Goal: Transaction & Acquisition: Purchase product/service

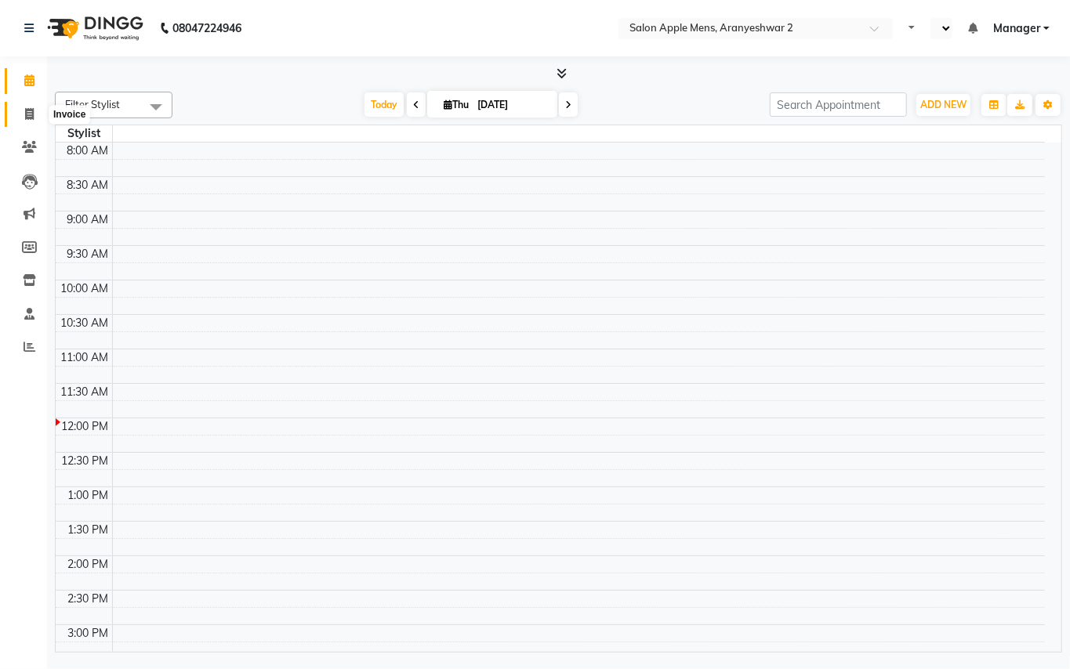
click at [34, 111] on span at bounding box center [29, 115] width 27 height 18
select select "service"
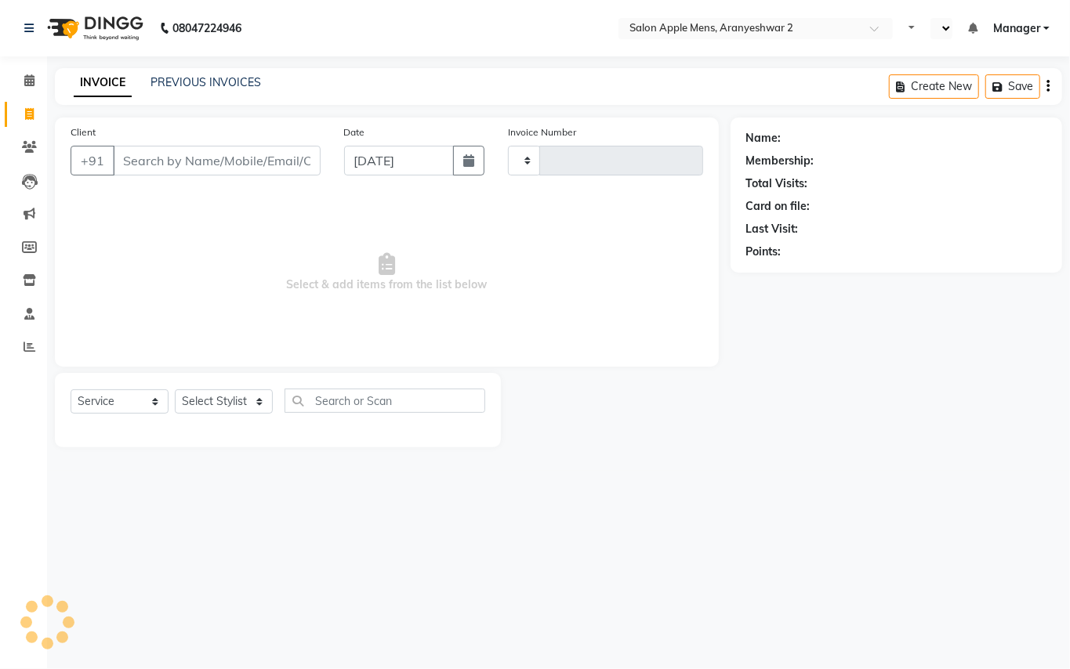
click at [148, 157] on input "Client" at bounding box center [217, 161] width 208 height 30
select select "en"
type input "0149"
select select "8739"
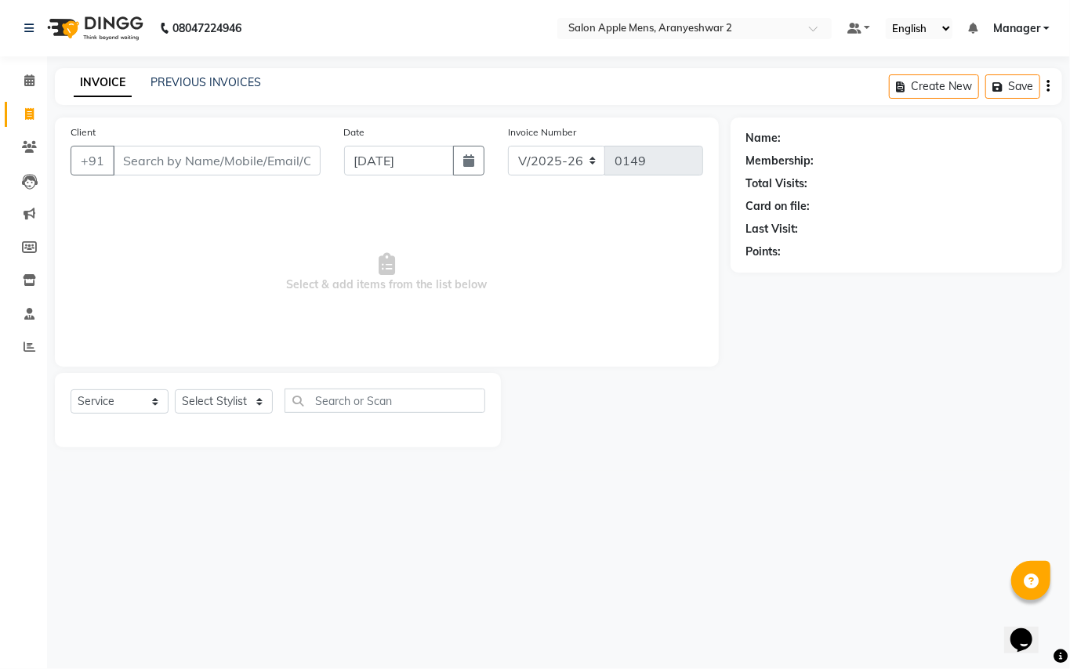
click at [216, 158] on input "Client" at bounding box center [217, 161] width 208 height 30
type input "9371621481"
click at [477, 161] on button "button" at bounding box center [468, 161] width 31 height 30
select select "9"
select select "2025"
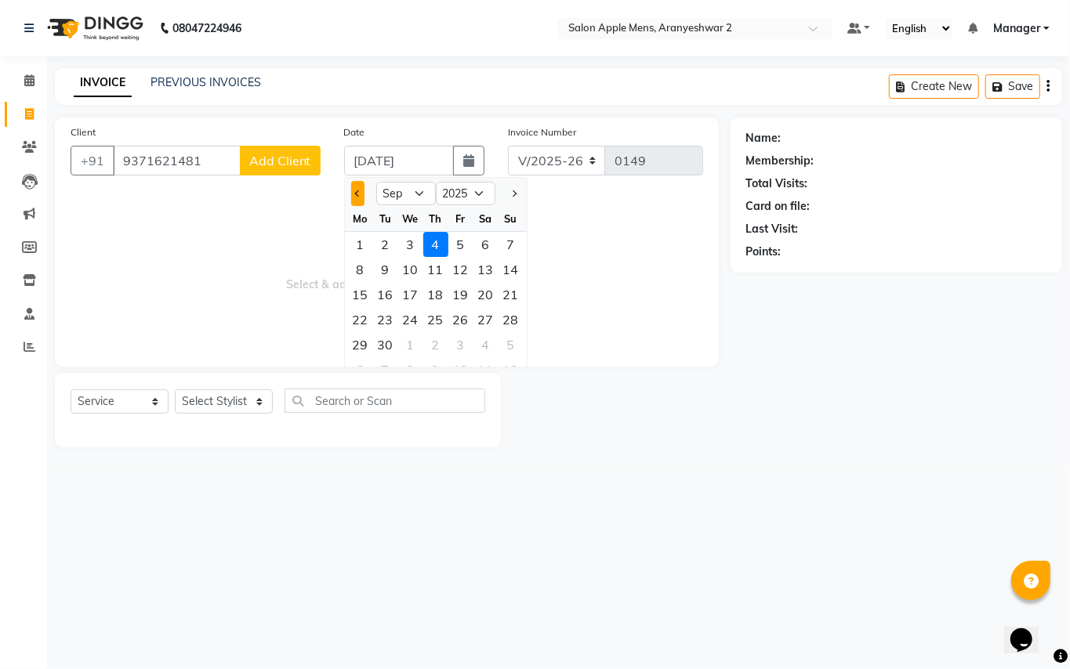
click at [354, 199] on button "Previous month" at bounding box center [357, 193] width 13 height 25
select select "8"
click at [431, 342] on div "28" at bounding box center [435, 344] width 25 height 25
type input "[DATE]"
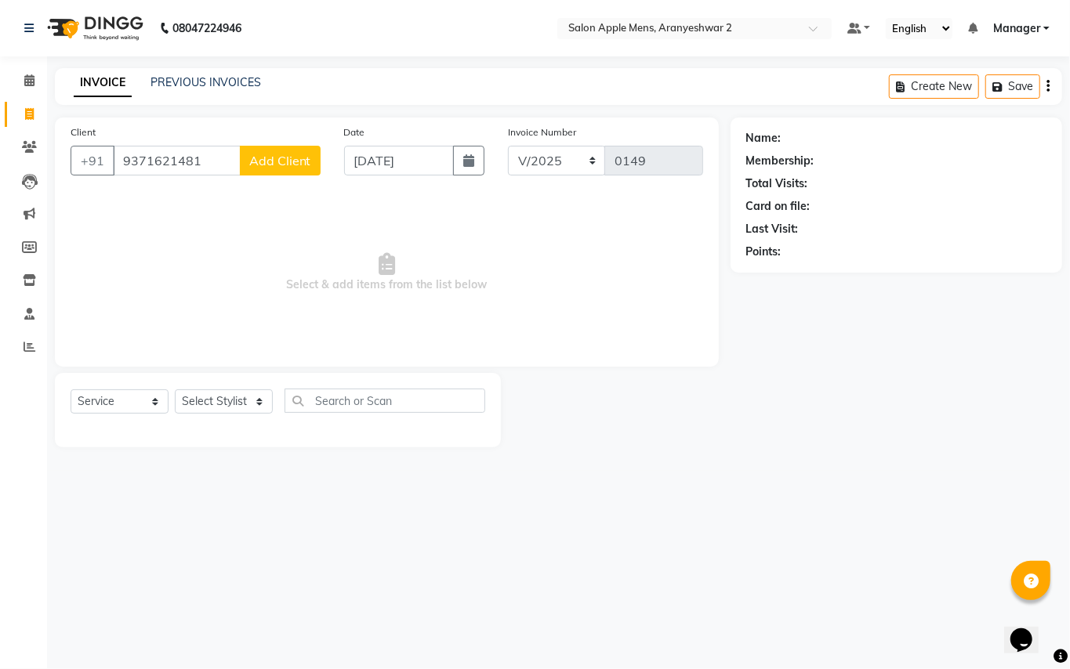
click at [306, 166] on span "Add Client" at bounding box center [280, 161] width 62 height 16
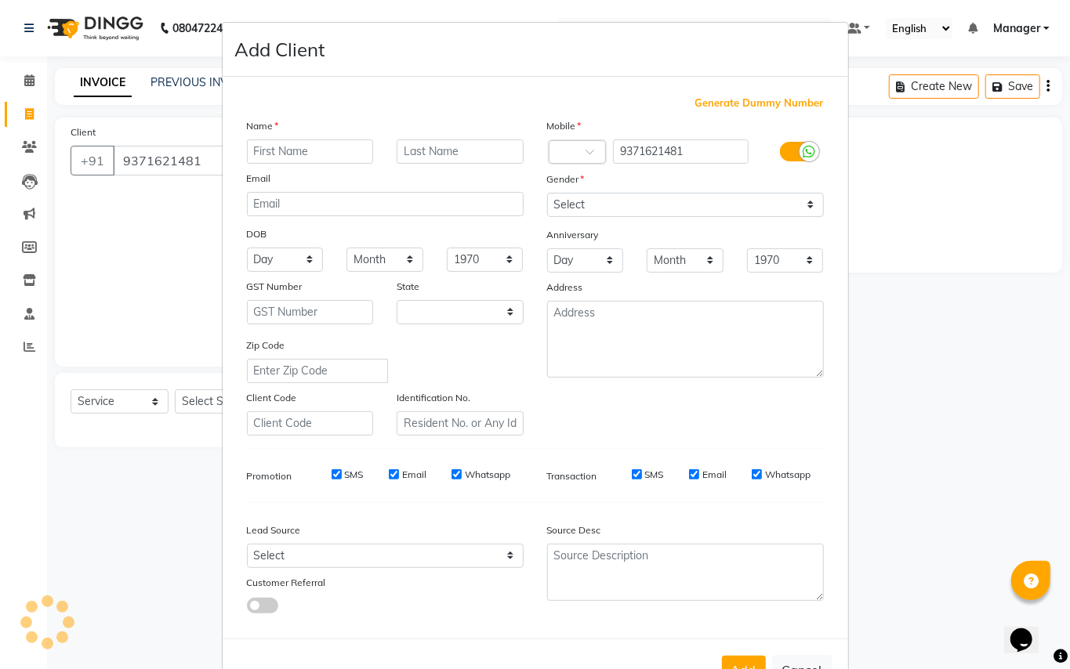
select select "22"
click at [321, 148] on input "text" at bounding box center [310, 152] width 127 height 24
type input "atul"
click at [430, 154] on input "text" at bounding box center [460, 152] width 127 height 24
type input "mutha"
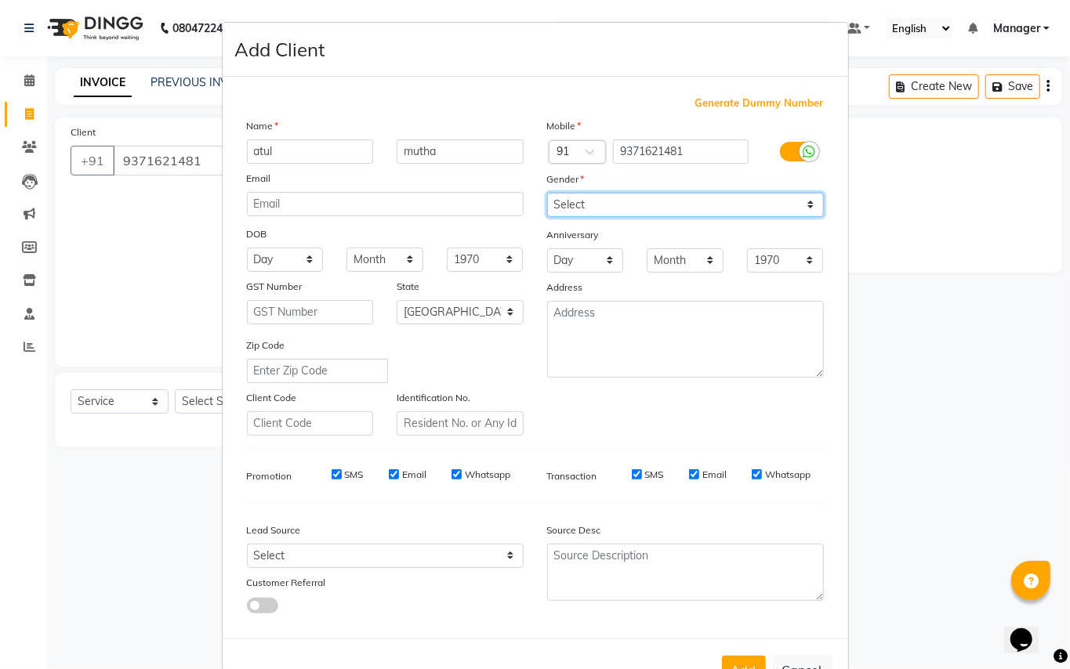
click at [593, 201] on select "Select [DEMOGRAPHIC_DATA] [DEMOGRAPHIC_DATA] Other Prefer Not To Say" at bounding box center [685, 205] width 277 height 24
select select "[DEMOGRAPHIC_DATA]"
click at [547, 193] on select "Select [DEMOGRAPHIC_DATA] [DEMOGRAPHIC_DATA] Other Prefer Not To Say" at bounding box center [685, 205] width 277 height 24
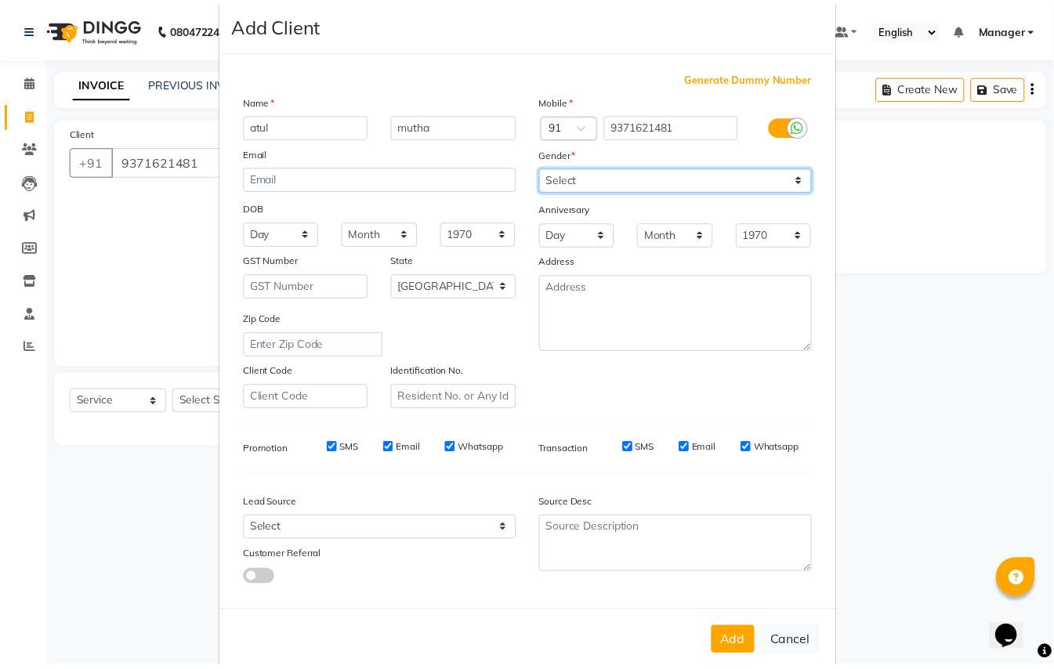
scroll to position [50, 0]
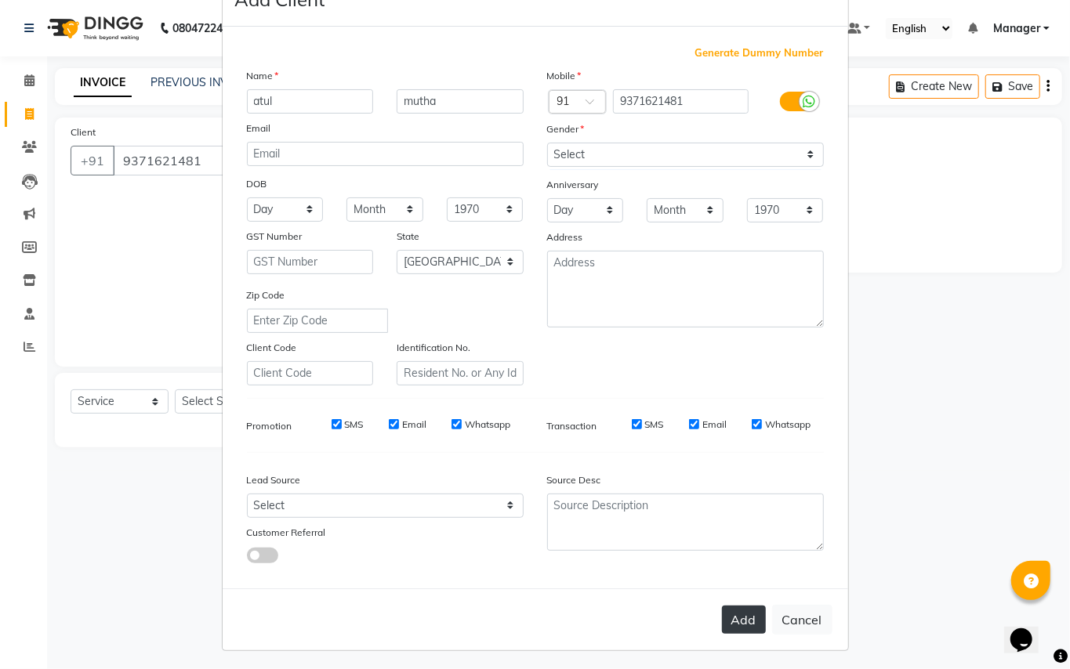
click at [738, 612] on button "Add" at bounding box center [744, 620] width 44 height 28
select select
select select "null"
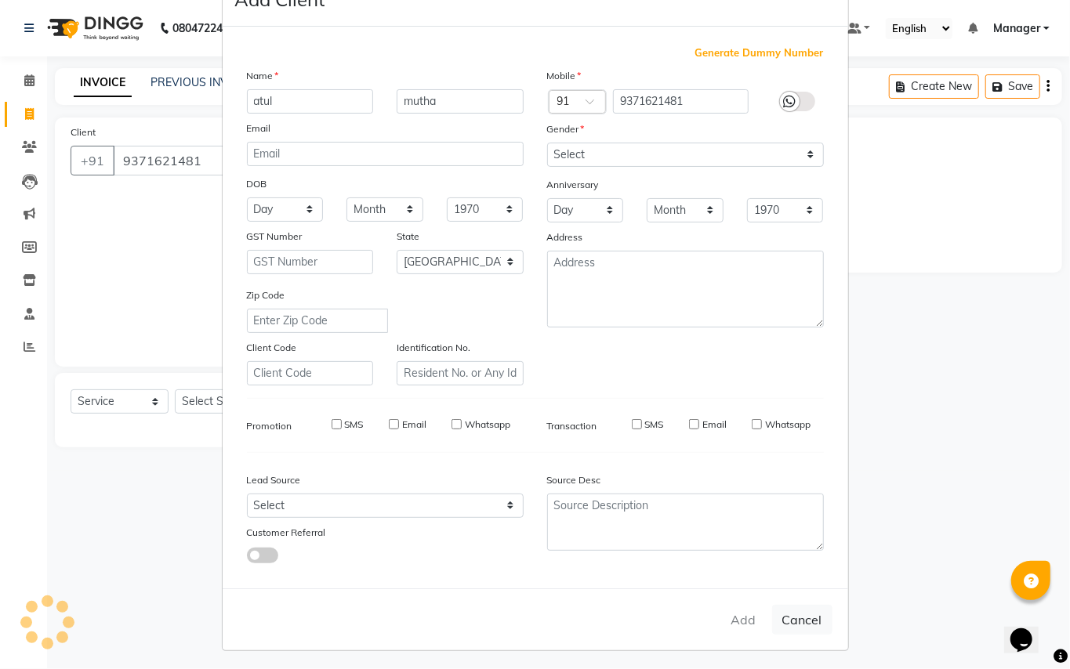
select select
checkbox input "false"
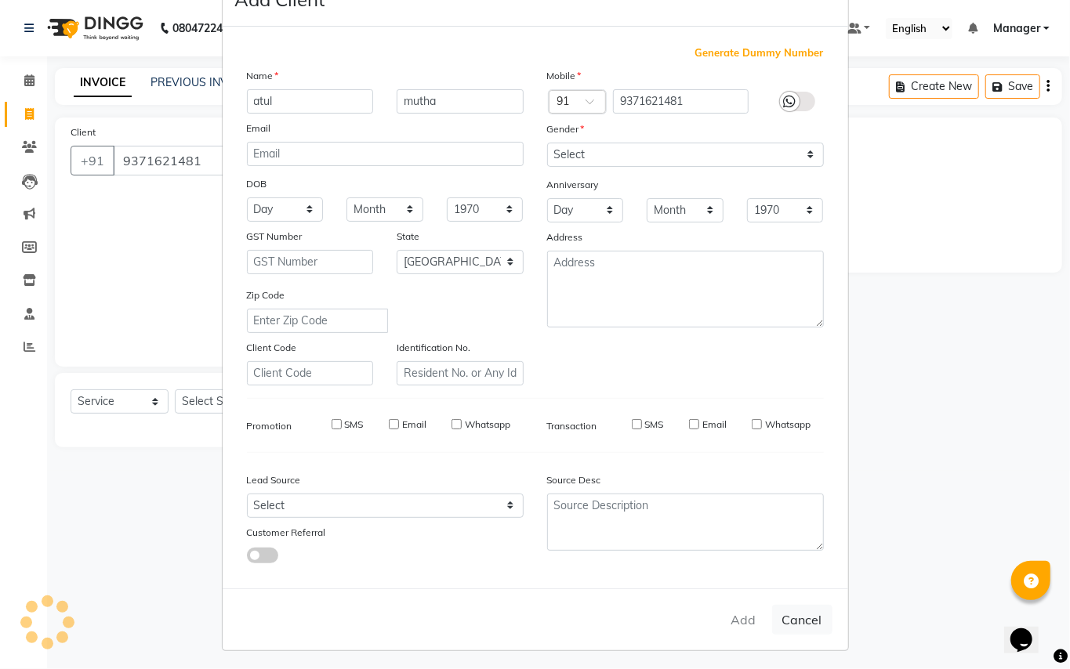
checkbox input "false"
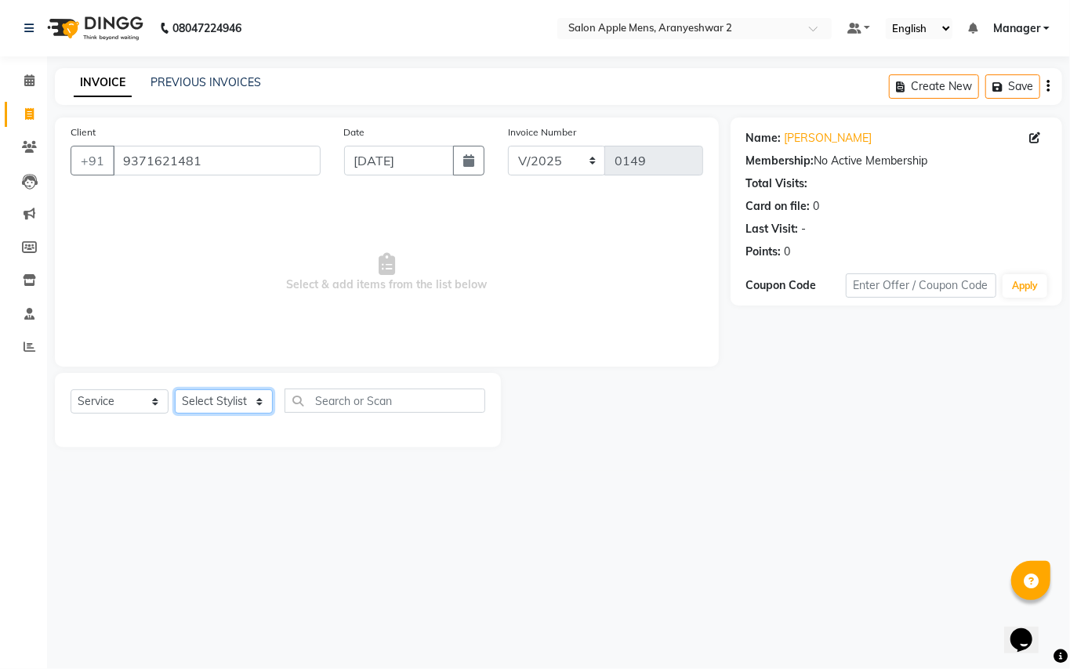
click at [263, 403] on select "Select Stylist [PERSON_NAME] [PERSON_NAME] Manager" at bounding box center [224, 402] width 98 height 24
select select "88702"
click at [175, 390] on select "Select Stylist [PERSON_NAME] [PERSON_NAME] Manager" at bounding box center [224, 402] width 98 height 24
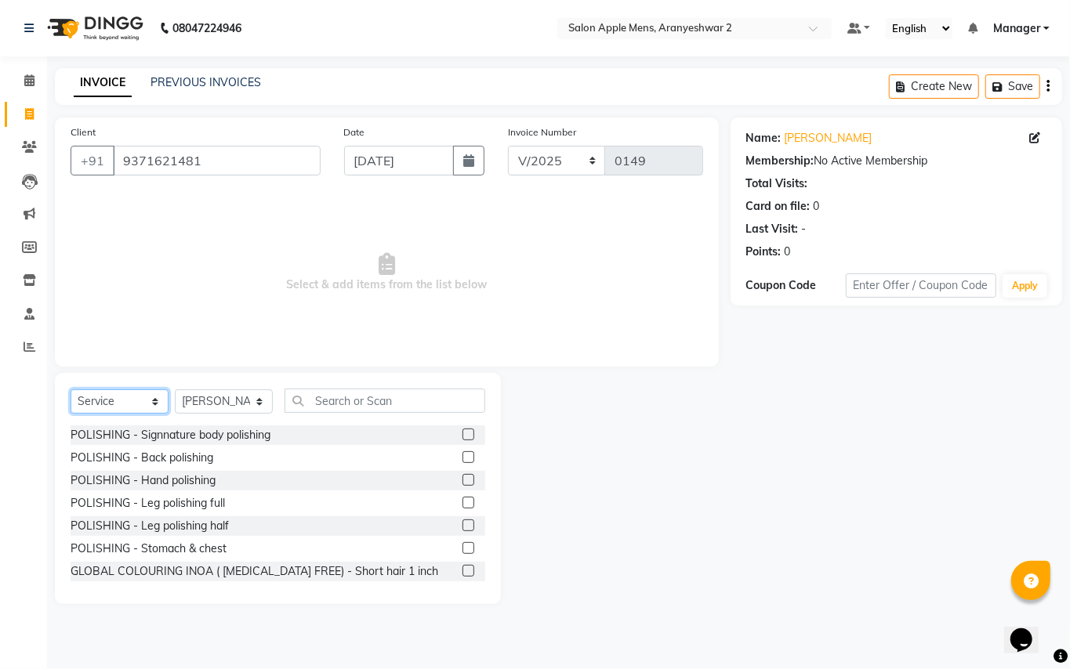
click at [158, 406] on select "Select Service Product Membership Package Voucher Prepaid Gift Card" at bounding box center [120, 402] width 98 height 24
click at [238, 285] on span "Select & add items from the list below" at bounding box center [387, 272] width 633 height 157
click at [375, 401] on input "text" at bounding box center [385, 401] width 201 height 24
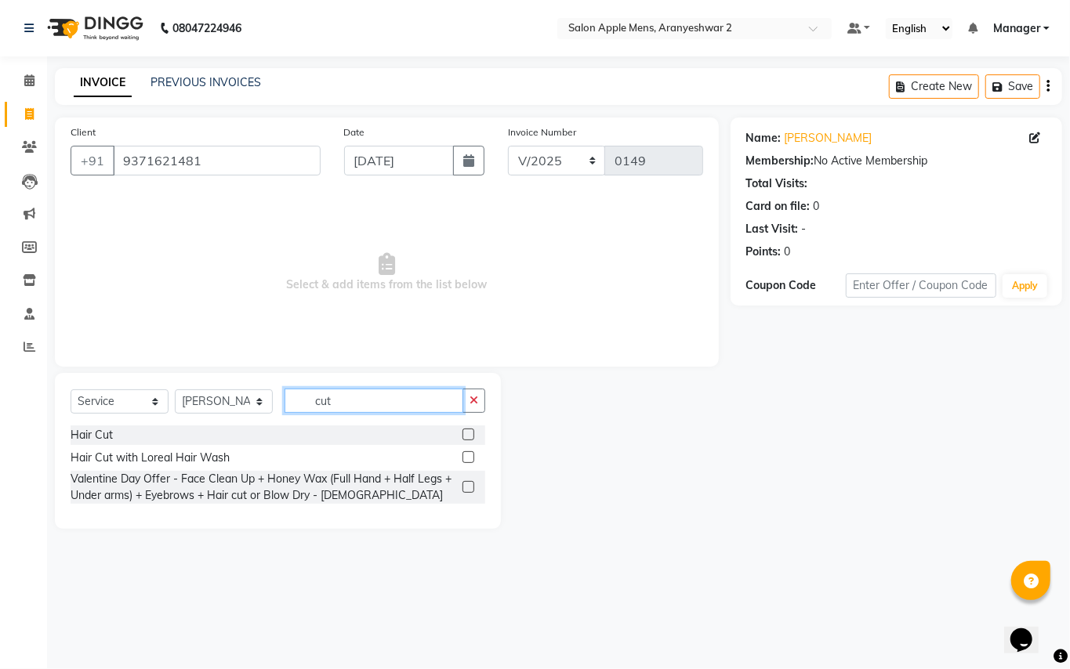
type input "cut"
click at [107, 426] on div "Hair Cut" at bounding box center [278, 436] width 415 height 20
click at [103, 433] on div "Hair Cut" at bounding box center [92, 435] width 42 height 16
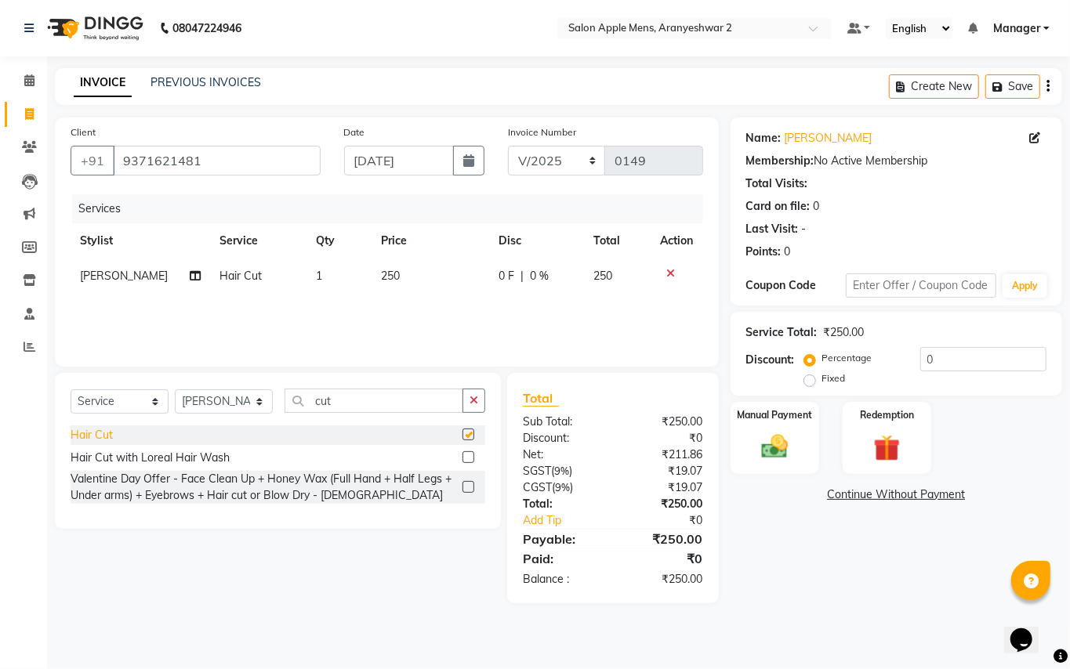
checkbox input "false"
click at [776, 441] on img at bounding box center [774, 447] width 45 height 32
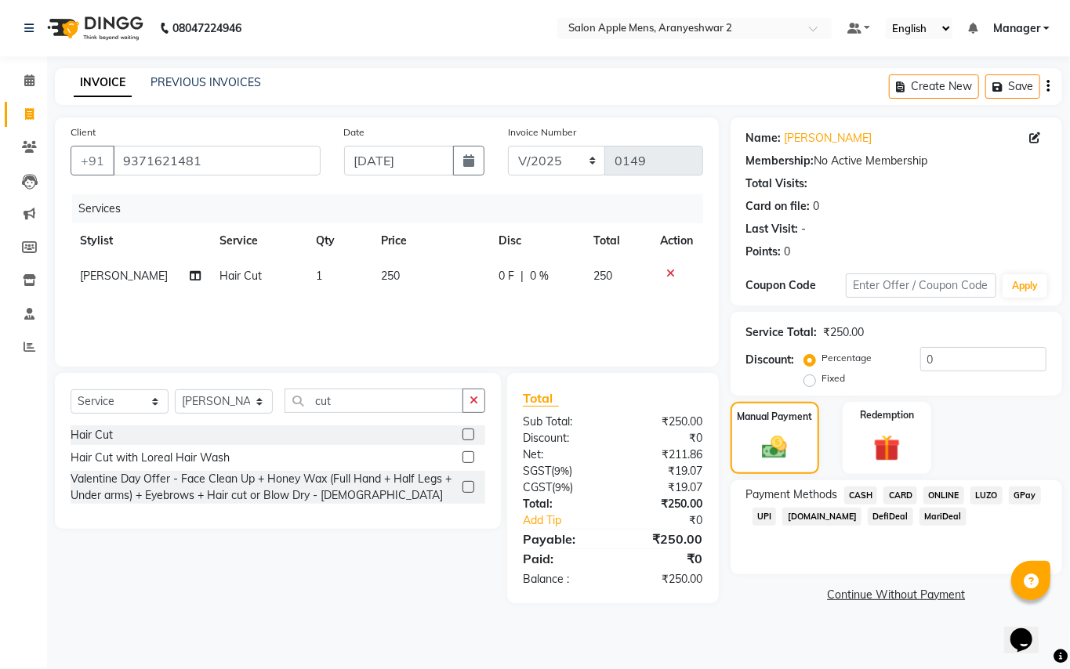
click at [1023, 495] on span "GPay" at bounding box center [1025, 496] width 32 height 18
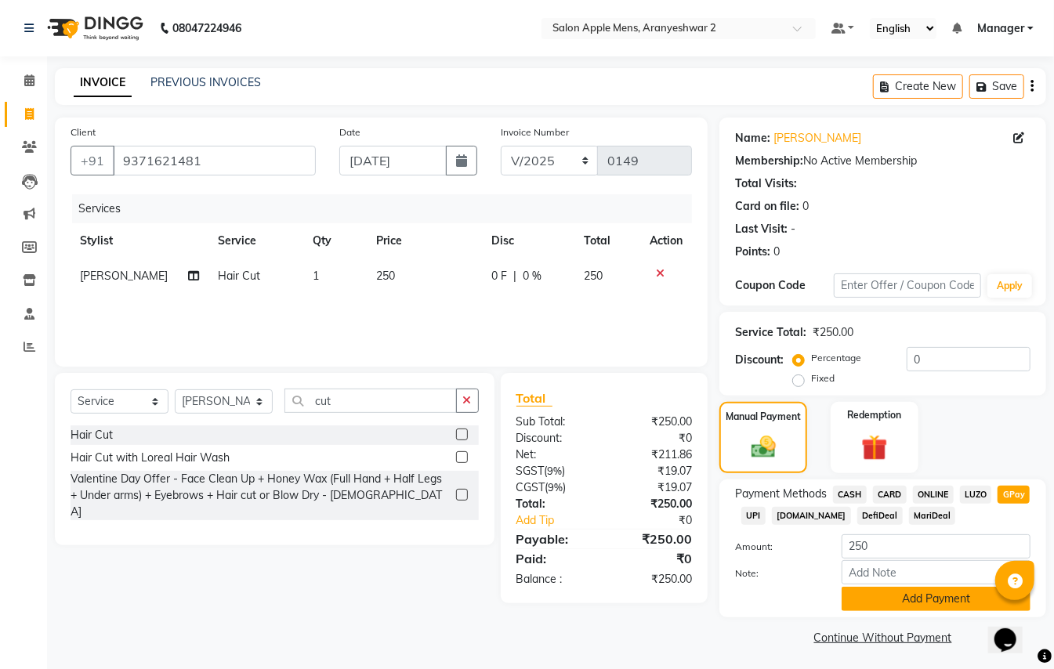
click at [942, 605] on button "Add Payment" at bounding box center [936, 599] width 189 height 24
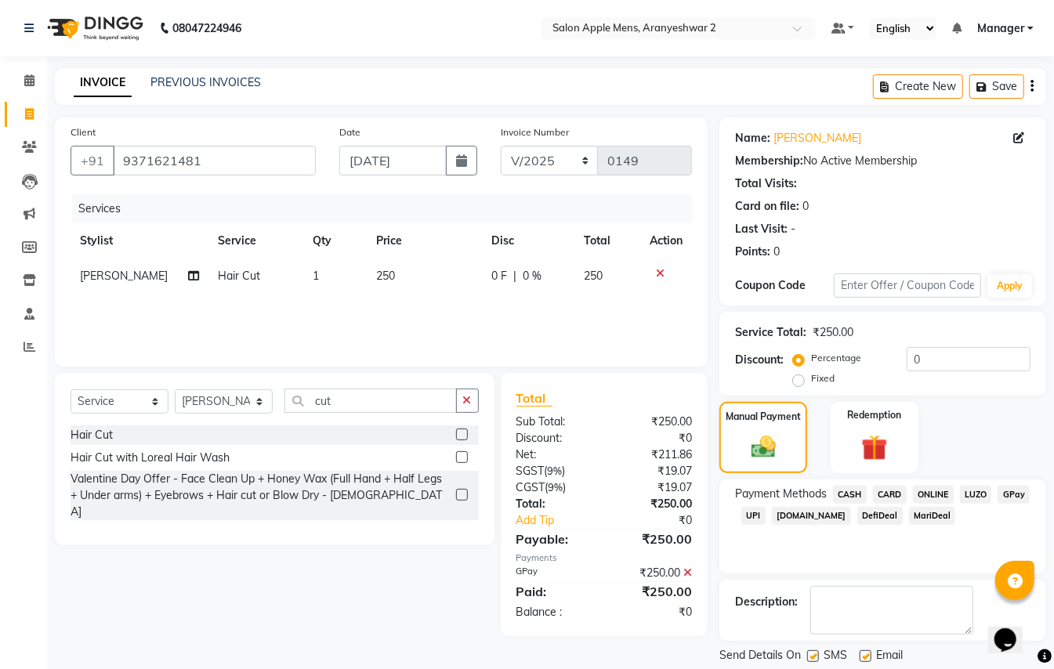
scroll to position [49, 0]
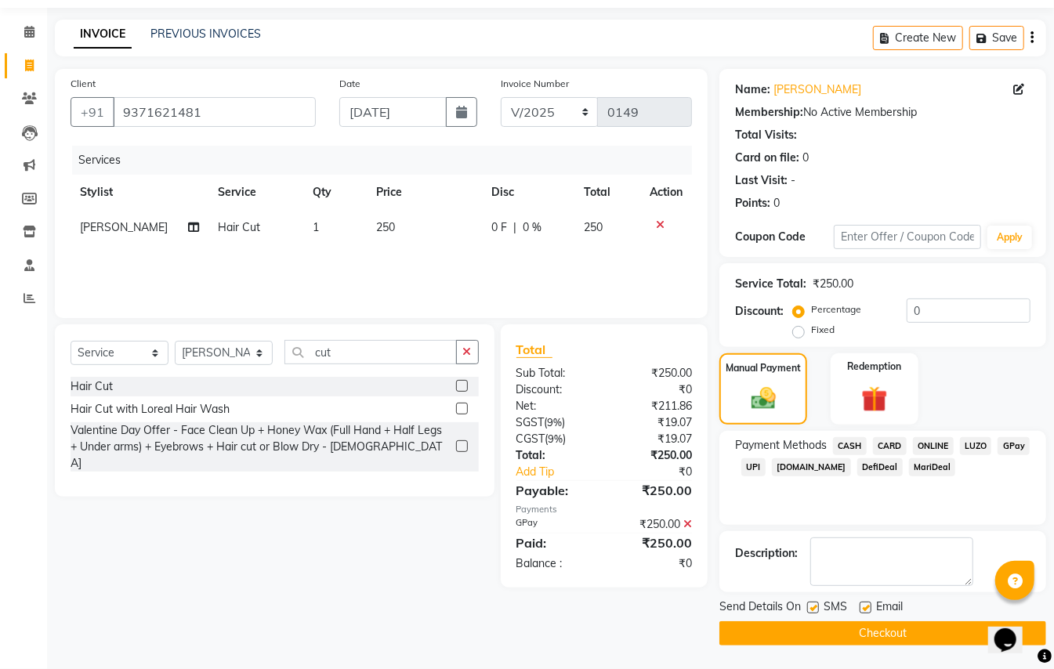
click at [879, 634] on button "Checkout" at bounding box center [883, 634] width 327 height 24
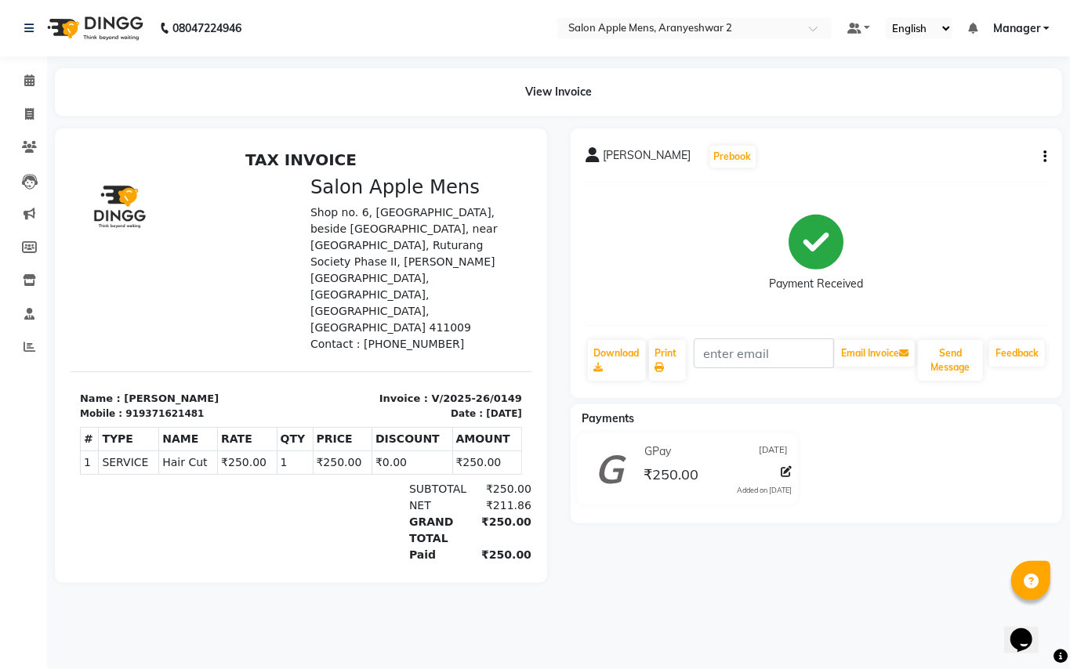
select select "8739"
select select "service"
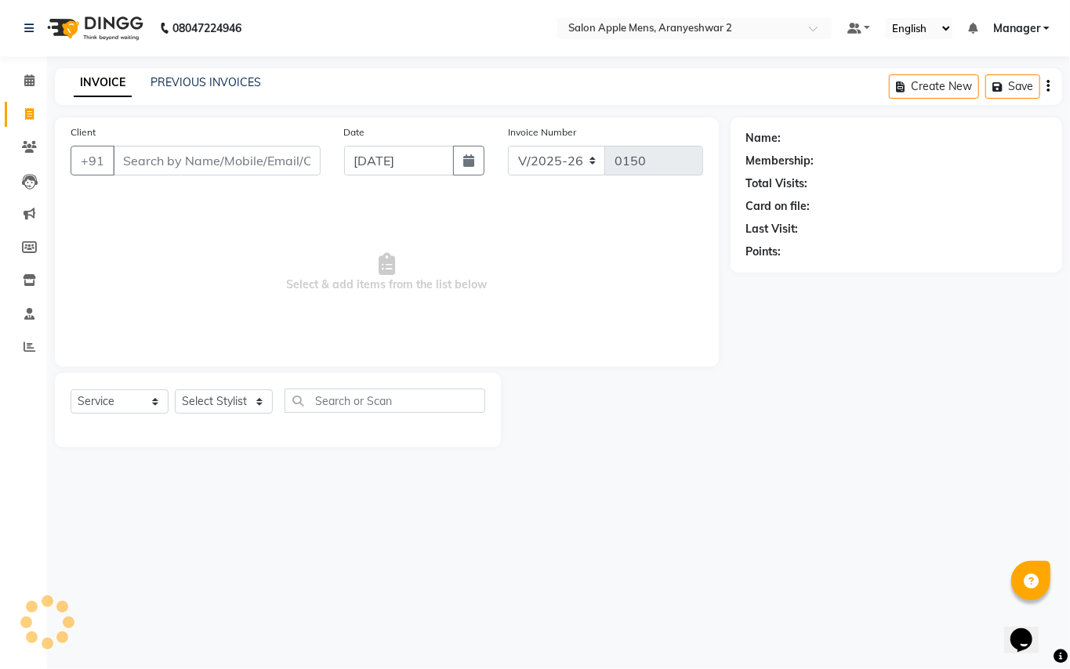
click at [236, 155] on input "Client" at bounding box center [217, 161] width 208 height 30
click at [165, 154] on input "Client" at bounding box center [217, 161] width 208 height 30
click at [218, 158] on input "[PERSON_NAME] sir" at bounding box center [177, 161] width 128 height 30
type input "g"
click at [218, 157] on input "Client" at bounding box center [217, 161] width 208 height 30
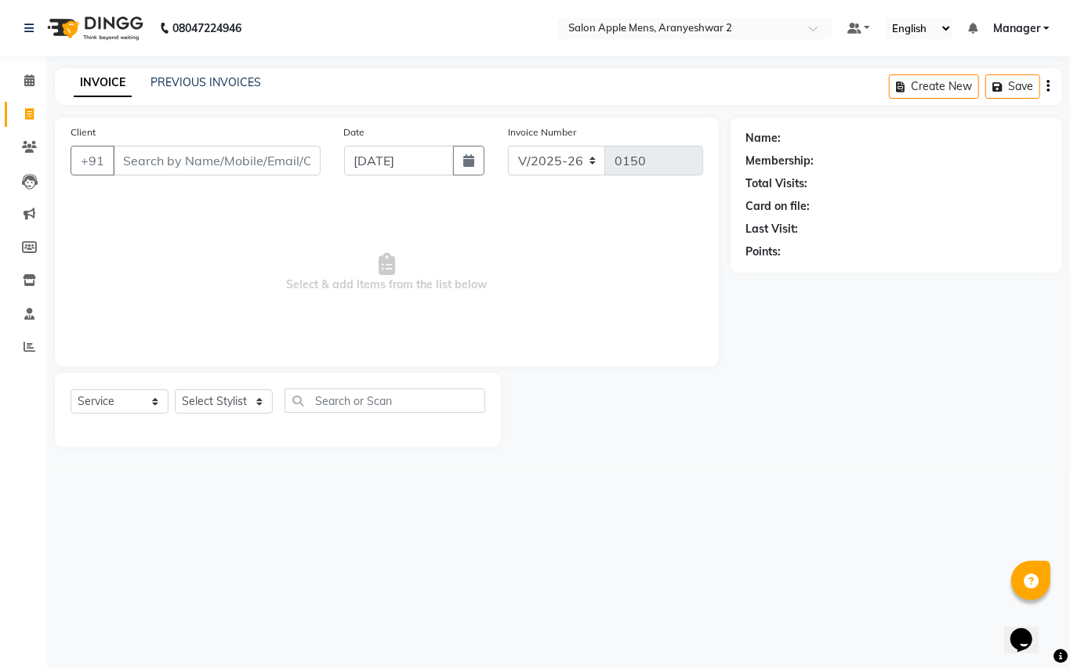
click at [217, 154] on input "Client" at bounding box center [217, 161] width 208 height 30
type input "a"
type input "7888037501"
click at [465, 160] on icon "button" at bounding box center [468, 160] width 11 height 13
select select "9"
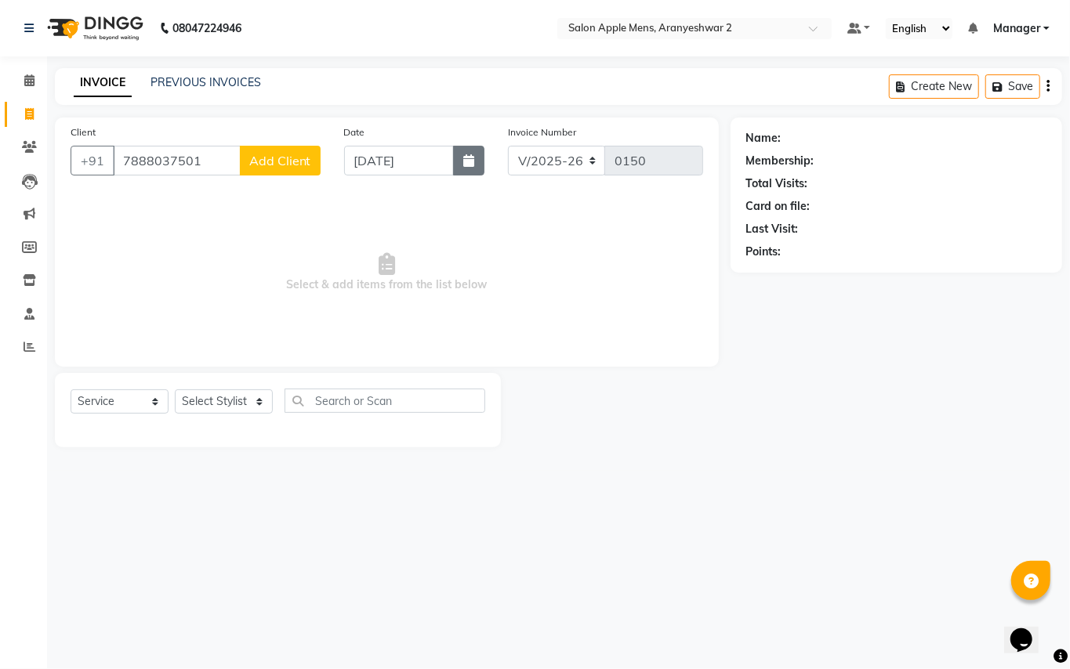
select select "2025"
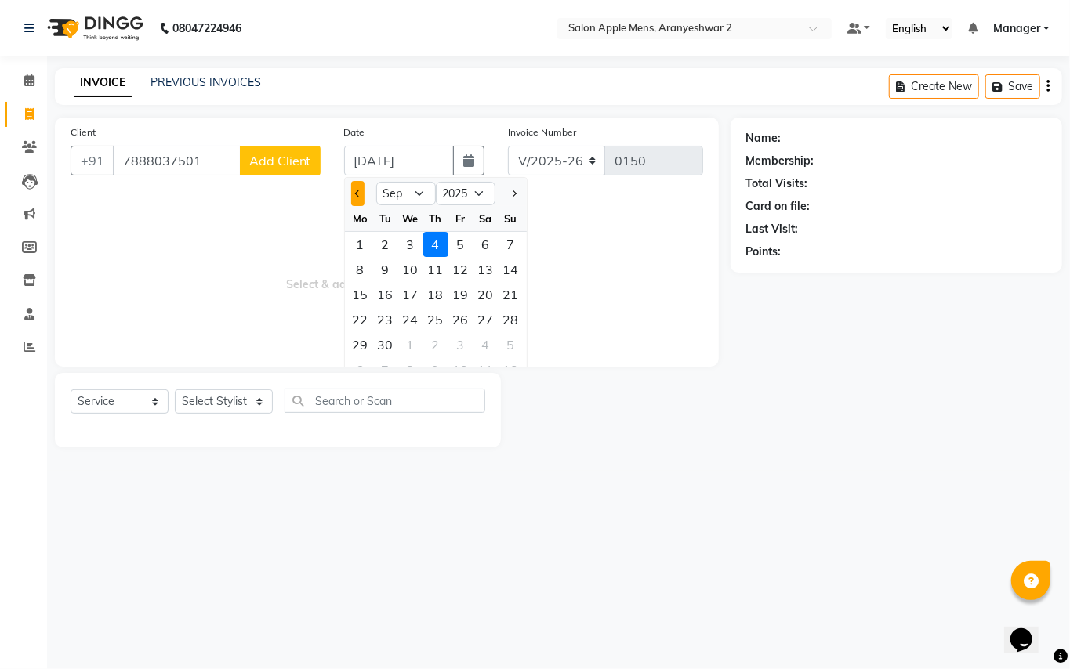
click at [353, 194] on button "Previous month" at bounding box center [357, 193] width 13 height 25
select select "8"
click at [427, 339] on div "28" at bounding box center [435, 344] width 25 height 25
type input "[DATE]"
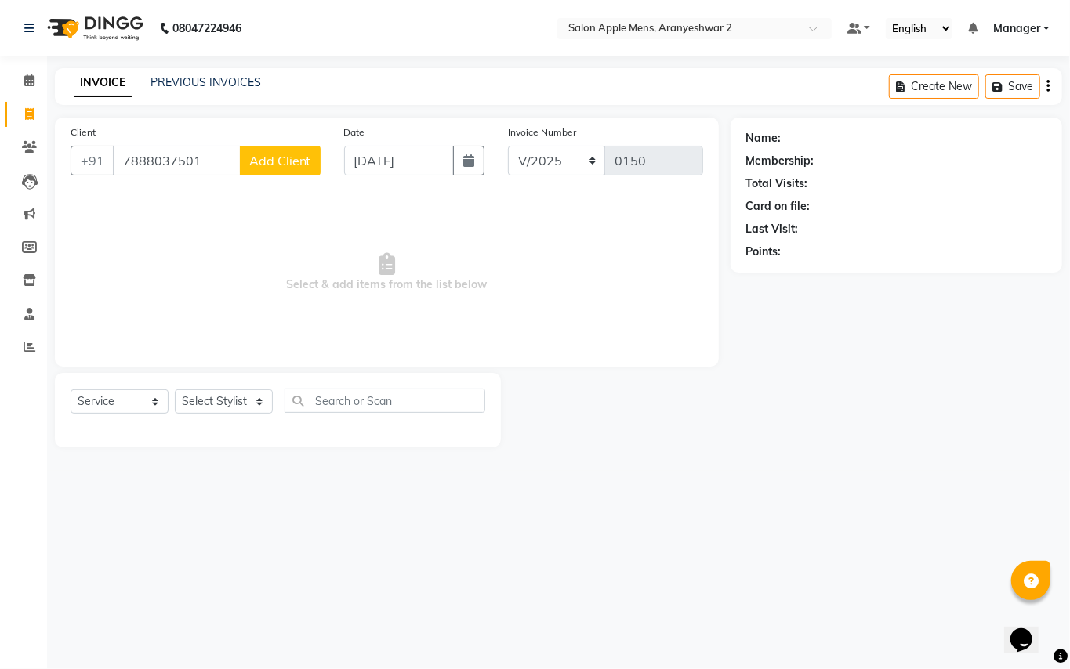
click at [299, 160] on span "Add Client" at bounding box center [280, 161] width 62 height 16
select select "22"
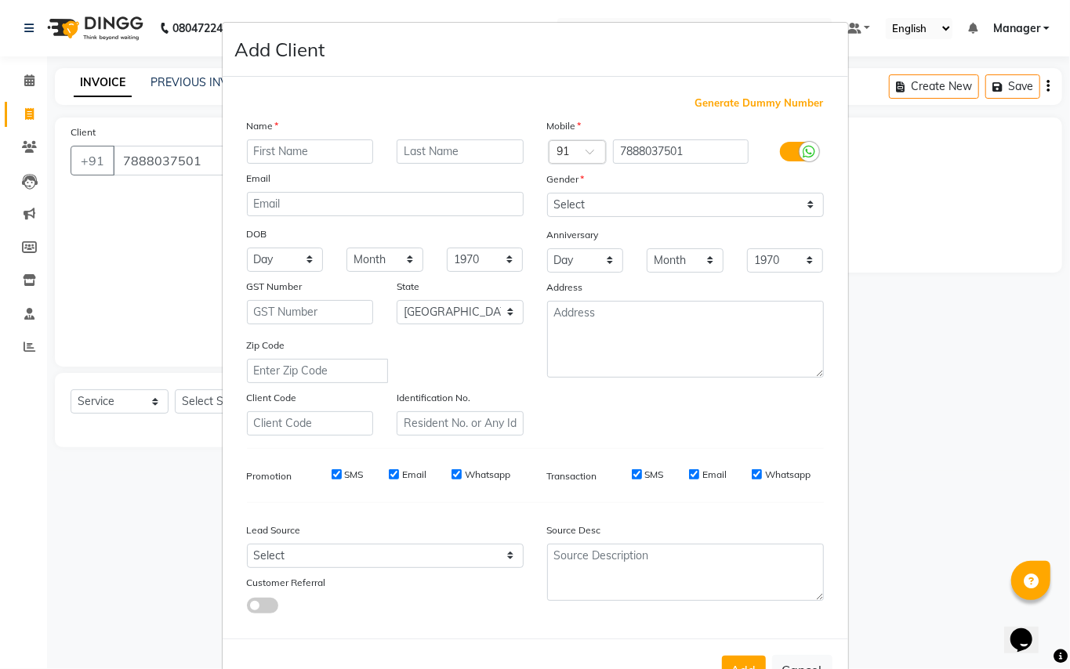
click at [296, 142] on input "text" at bounding box center [310, 152] width 127 height 24
type input "ashish kgf"
click at [443, 150] on input "text" at bounding box center [460, 152] width 127 height 24
type input "sapar"
click at [596, 198] on select "Select [DEMOGRAPHIC_DATA] [DEMOGRAPHIC_DATA] Other Prefer Not To Say" at bounding box center [685, 205] width 277 height 24
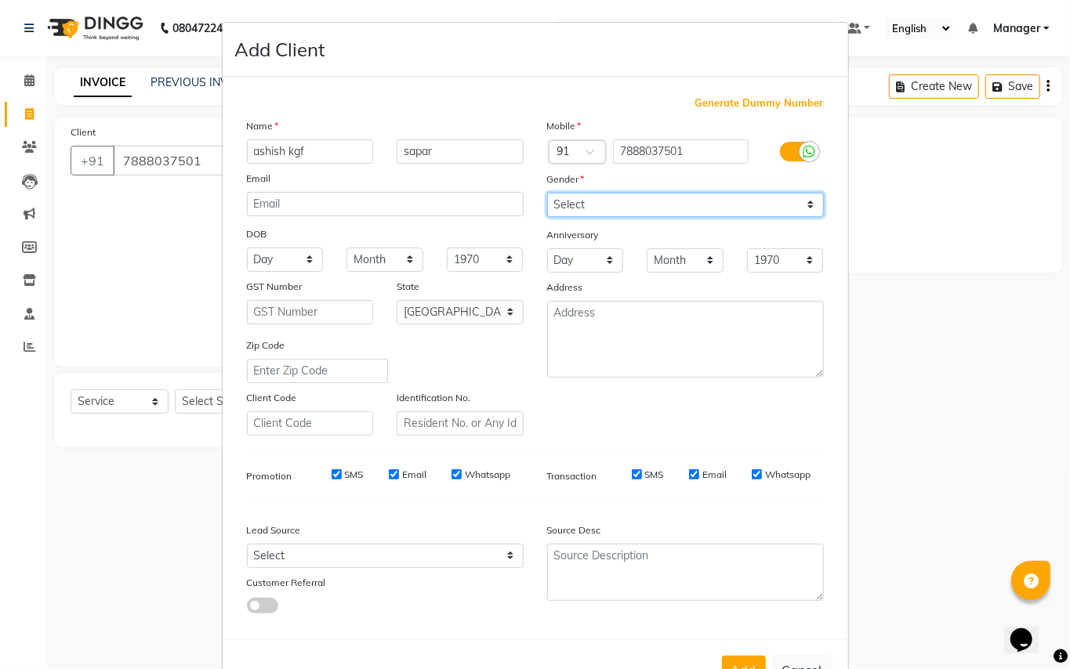
select select "[DEMOGRAPHIC_DATA]"
click at [547, 193] on select "Select [DEMOGRAPHIC_DATA] [DEMOGRAPHIC_DATA] Other Prefer Not To Say" at bounding box center [685, 205] width 277 height 24
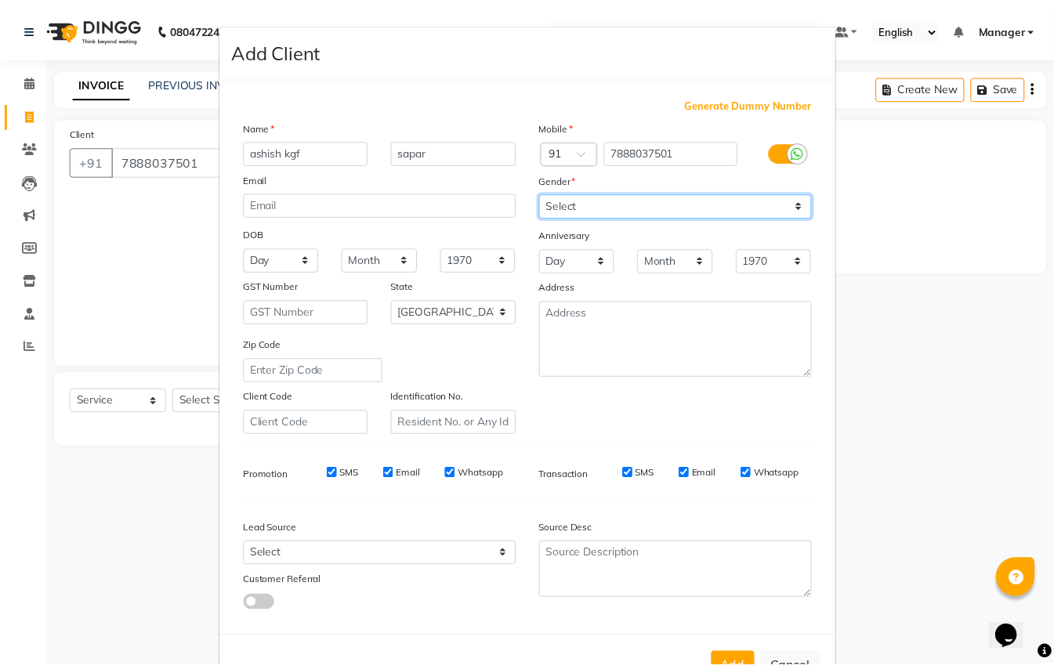
scroll to position [50, 0]
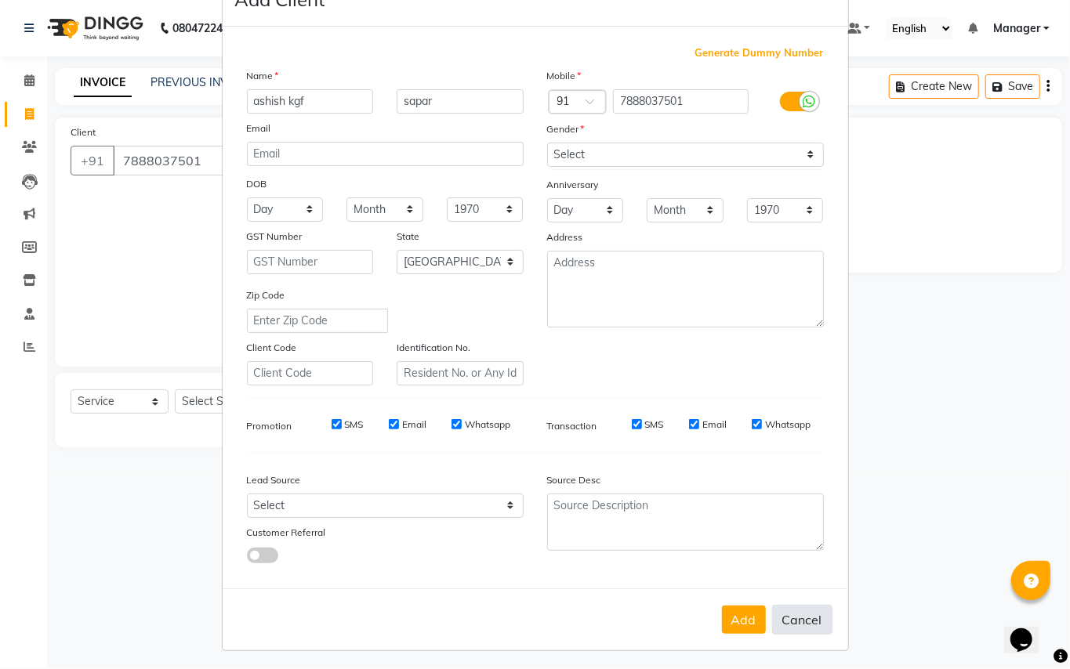
drag, startPoint x: 725, startPoint y: 621, endPoint x: 776, endPoint y: 605, distance: 53.3
click at [734, 622] on button "Add" at bounding box center [744, 620] width 44 height 28
select select
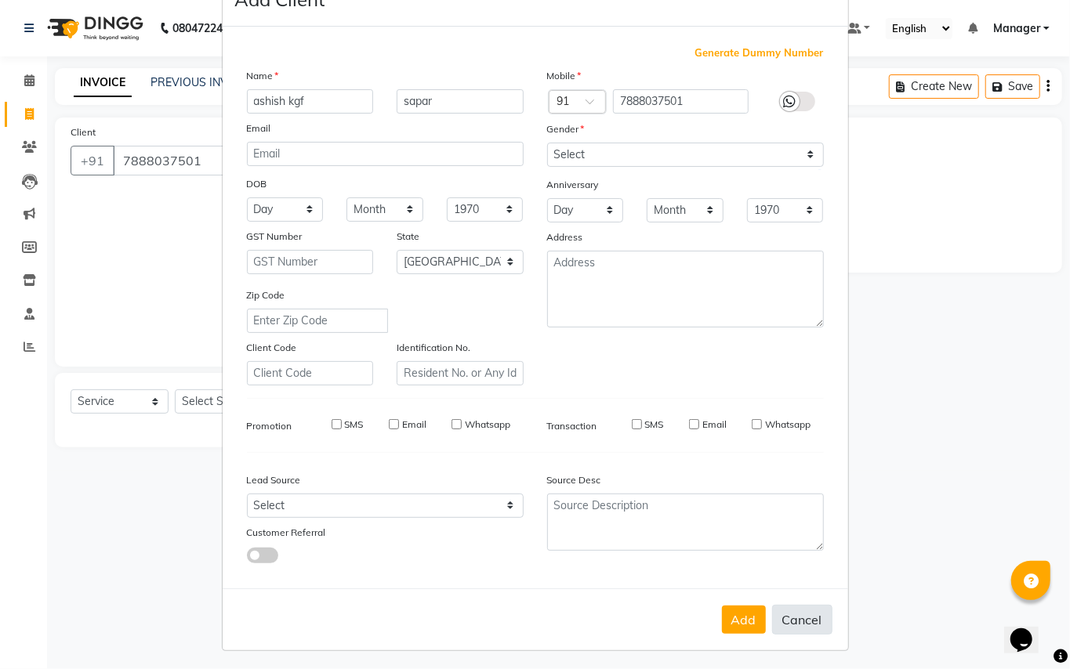
select select "null"
select select
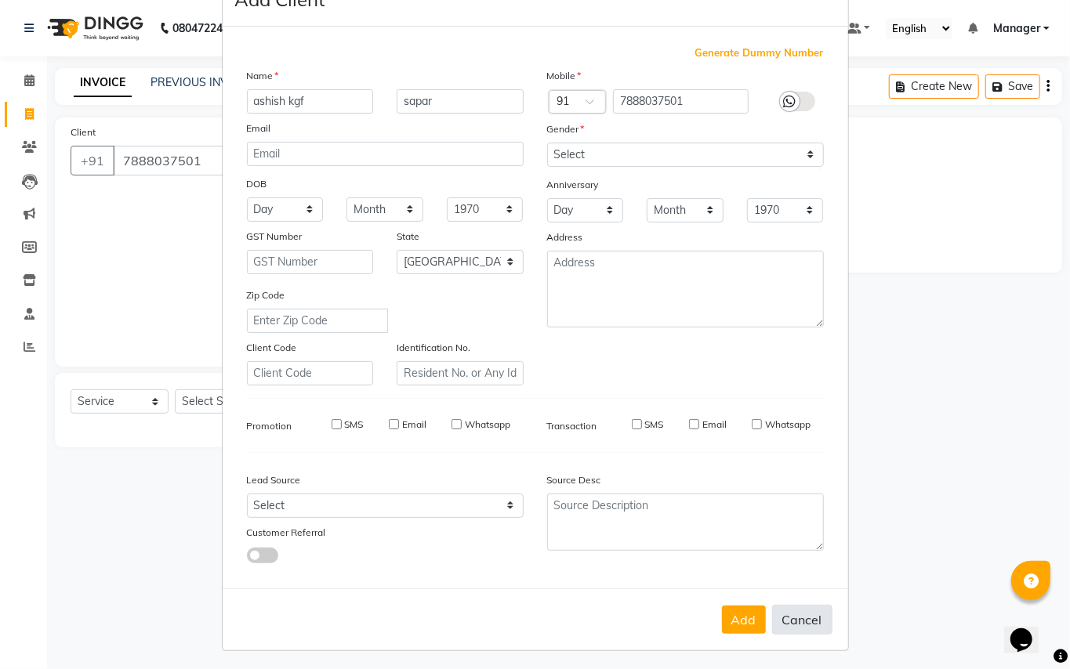
checkbox input "false"
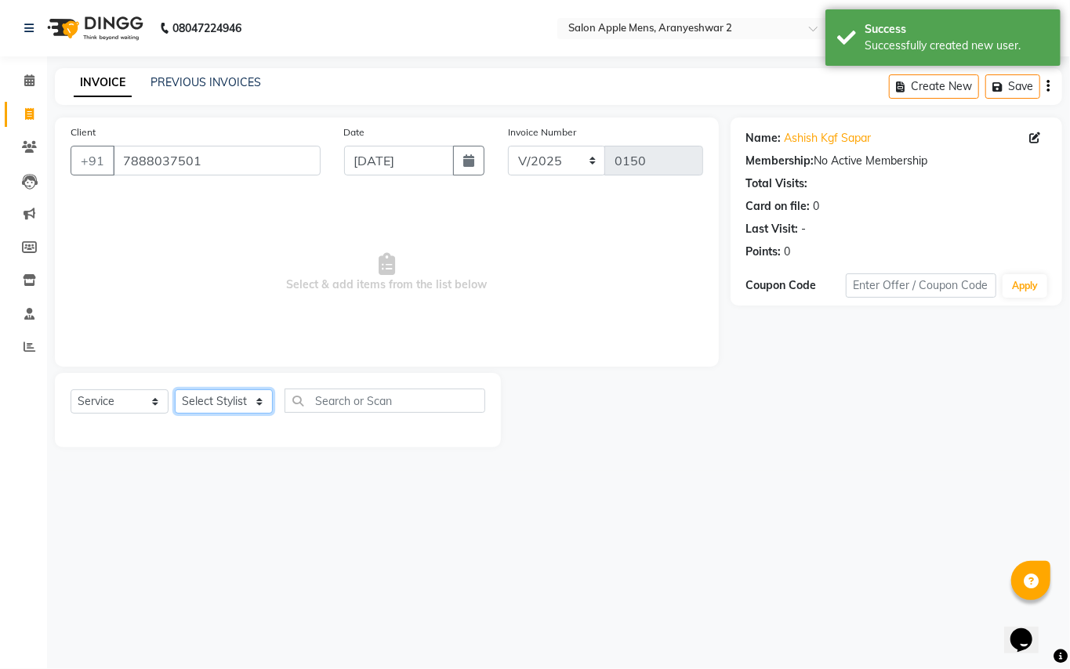
click at [264, 399] on select "Select Stylist [PERSON_NAME] [PERSON_NAME] Manager" at bounding box center [224, 402] width 98 height 24
select select "88702"
click at [175, 390] on select "Select Stylist [PERSON_NAME] [PERSON_NAME] Manager" at bounding box center [224, 402] width 98 height 24
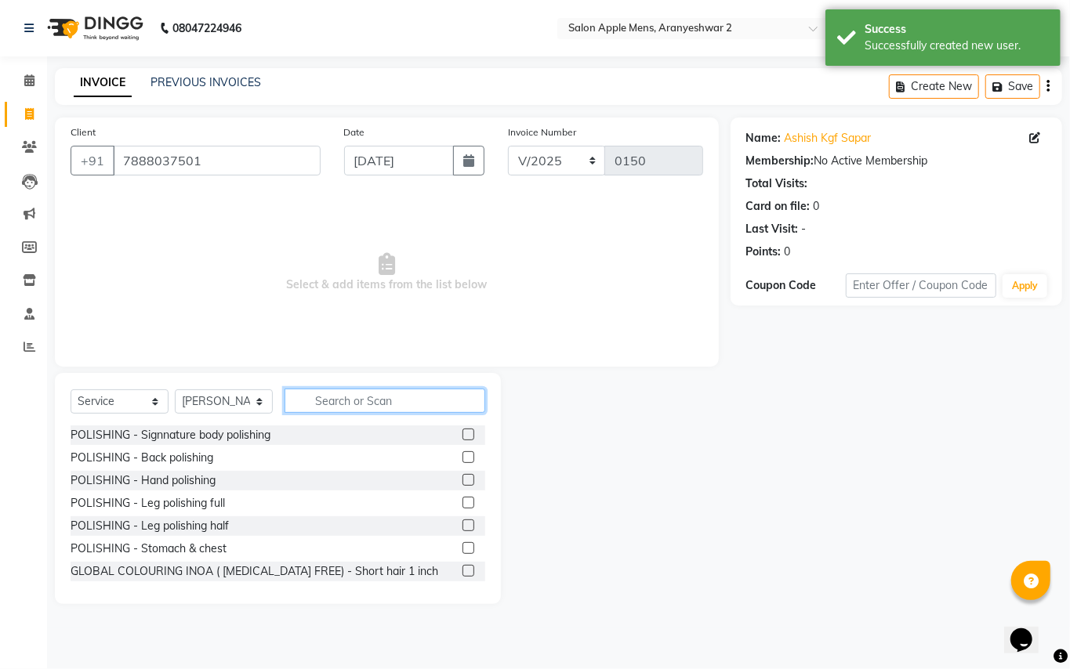
click at [380, 400] on input "text" at bounding box center [385, 401] width 201 height 24
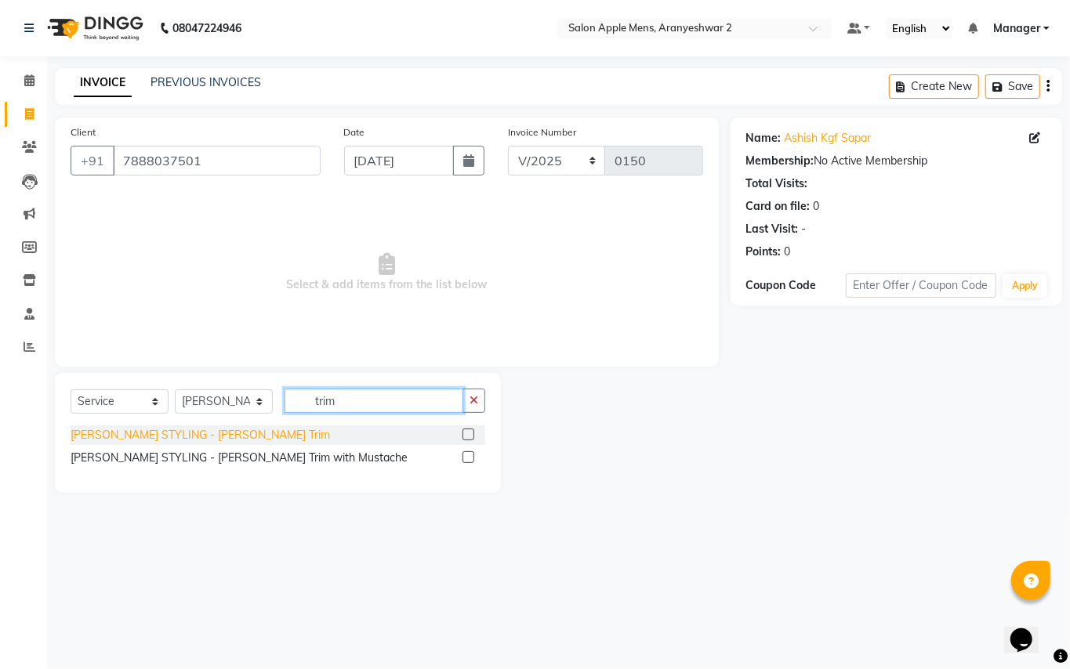
type input "trim"
click at [204, 428] on div "[PERSON_NAME] STYLING - [PERSON_NAME] Trim" at bounding box center [200, 435] width 259 height 16
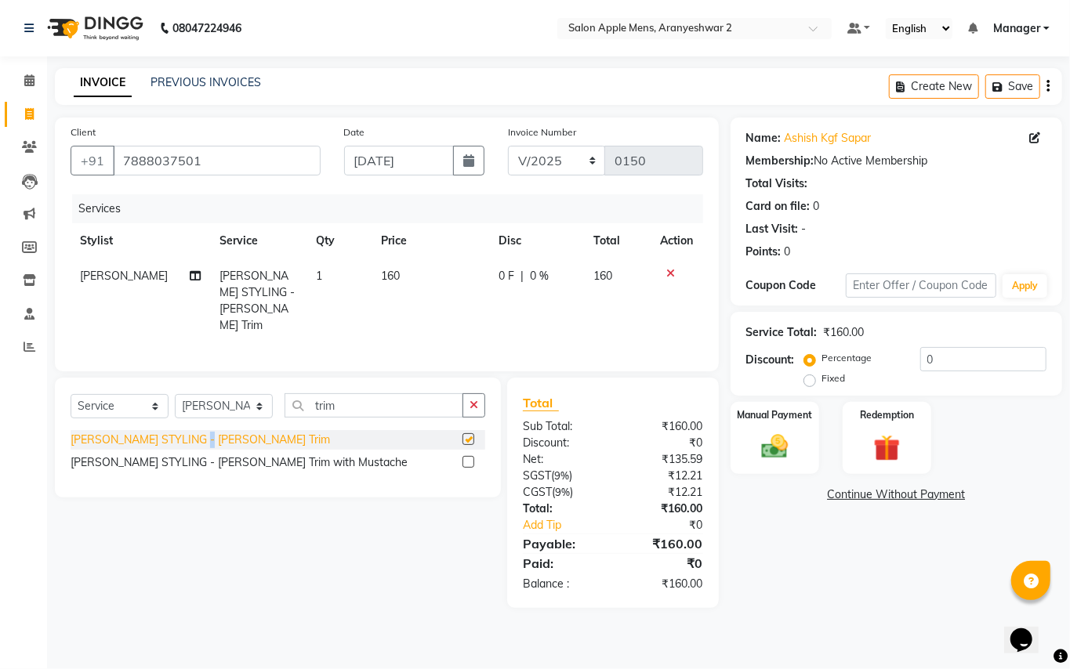
checkbox input "false"
click at [362, 398] on input "trim" at bounding box center [374, 405] width 179 height 24
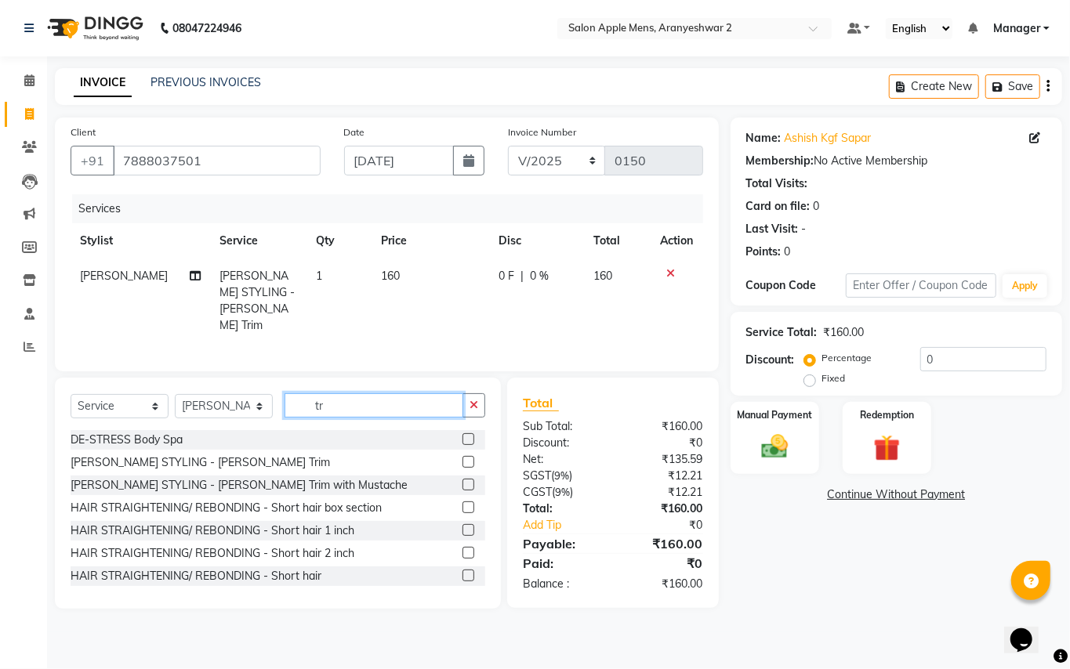
type input "t"
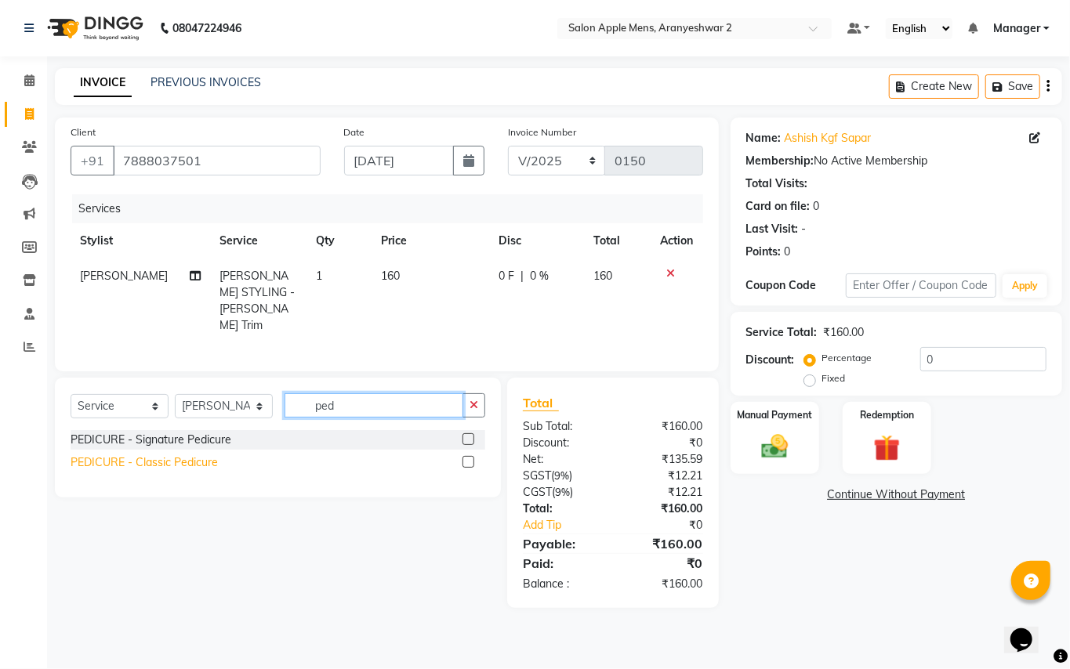
type input "ped"
click at [196, 456] on div "PEDICURE - Classic Pedicure" at bounding box center [144, 463] width 147 height 16
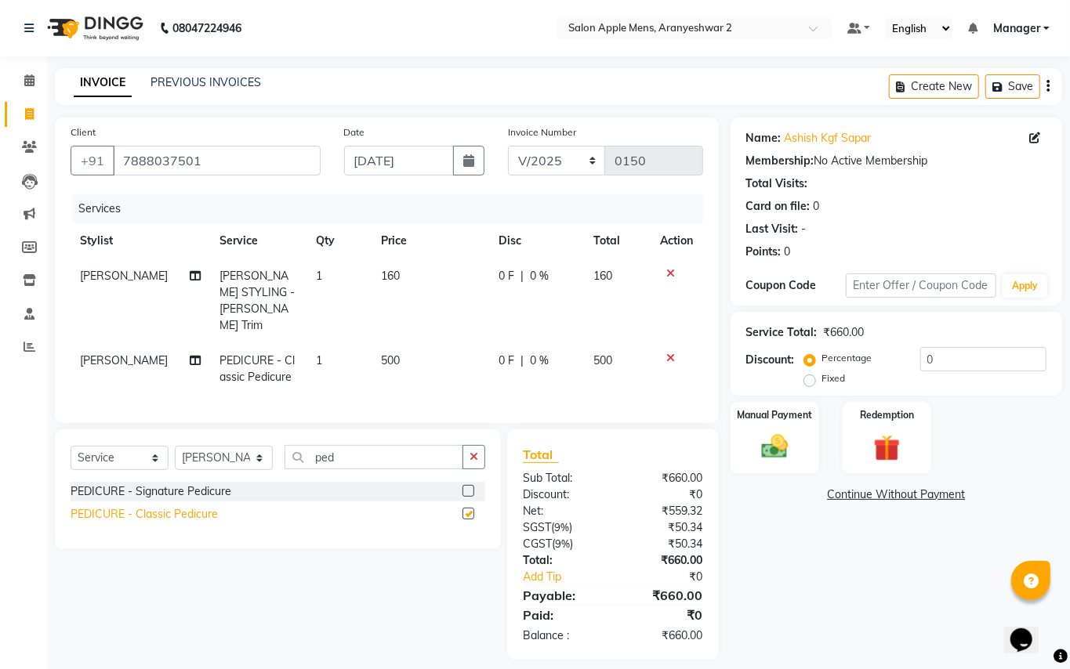
checkbox input "false"
click at [935, 364] on input "0" at bounding box center [983, 359] width 126 height 24
type input "010"
click at [779, 442] on img at bounding box center [774, 447] width 45 height 32
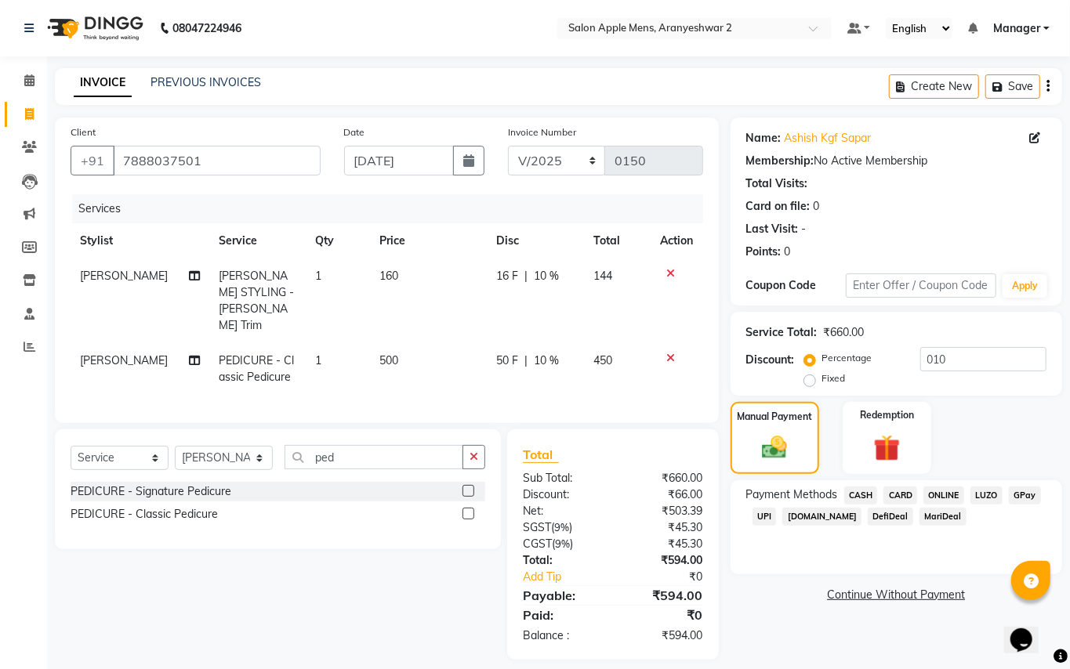
click at [1022, 491] on span "GPay" at bounding box center [1025, 496] width 32 height 18
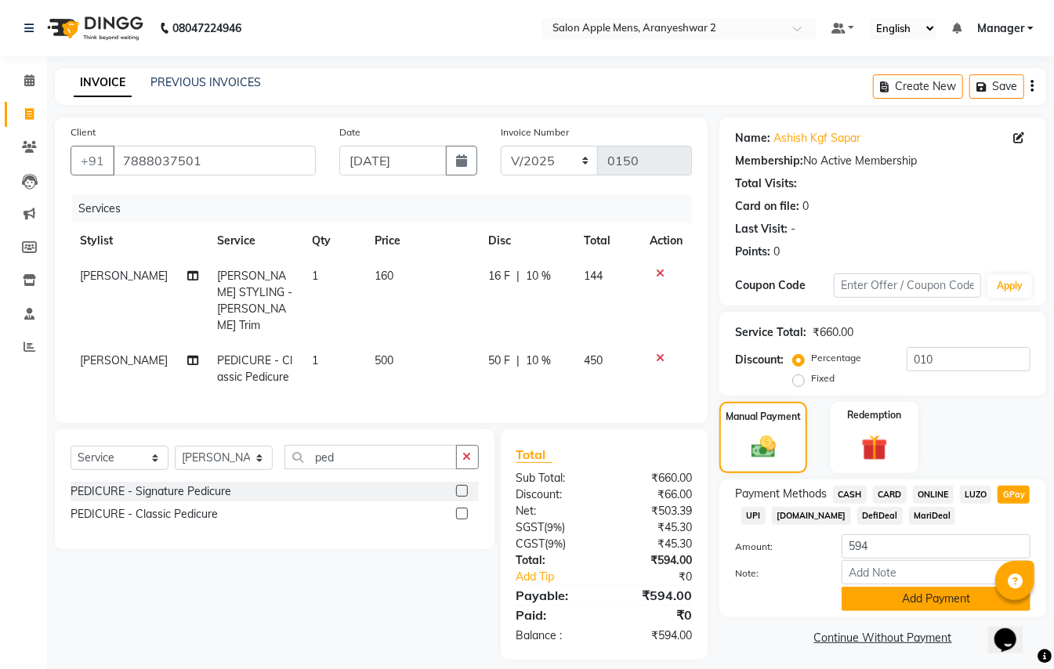
click at [929, 593] on button "Add Payment" at bounding box center [936, 599] width 189 height 24
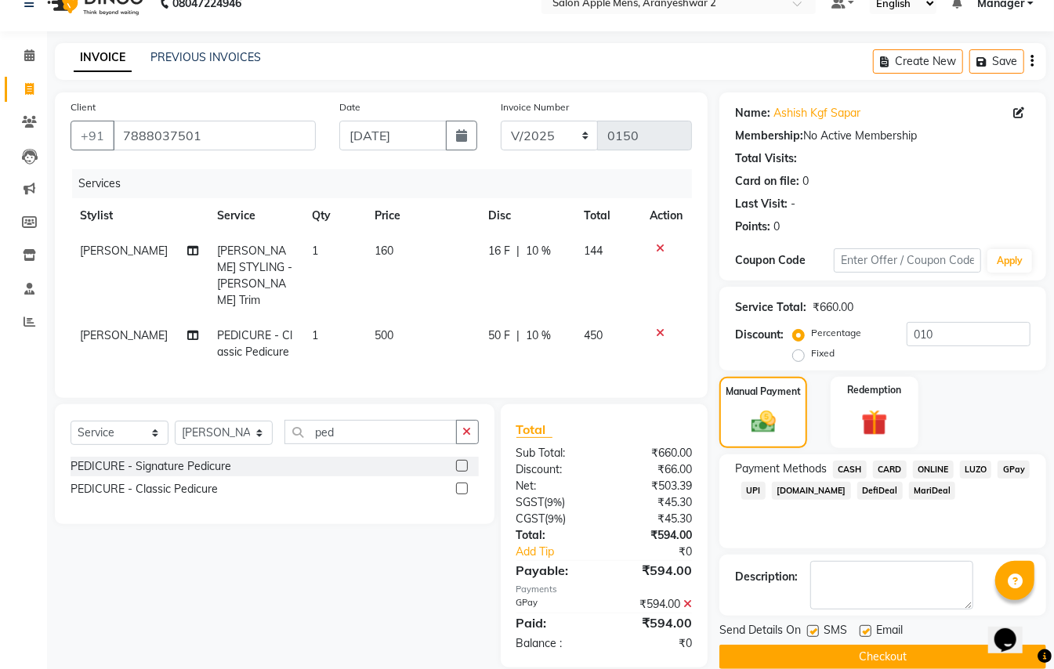
scroll to position [49, 0]
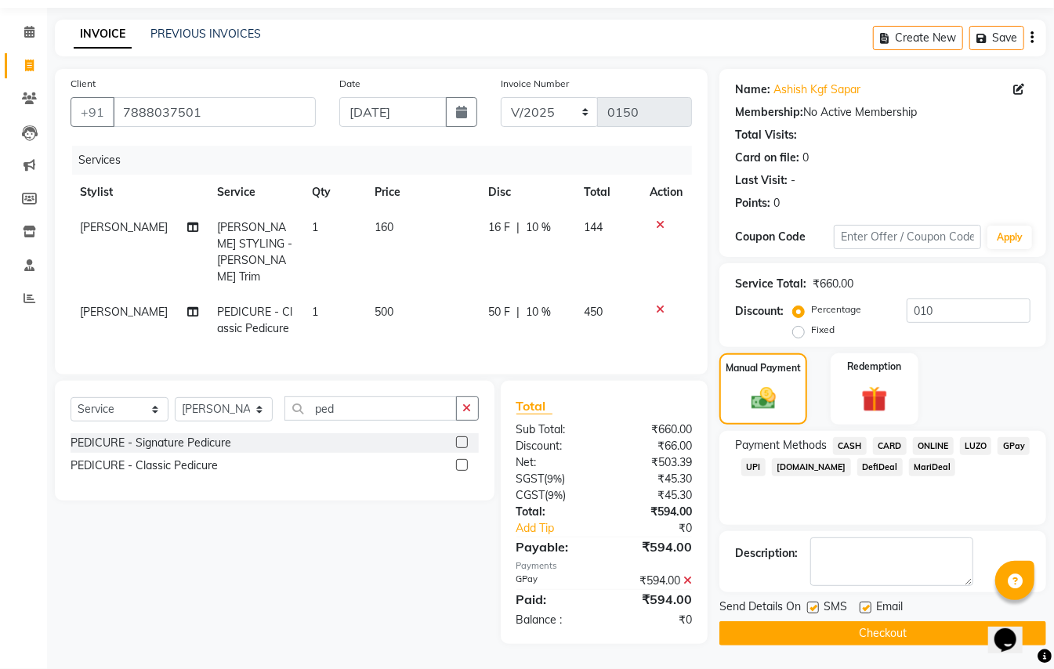
click at [863, 638] on button "Checkout" at bounding box center [883, 634] width 327 height 24
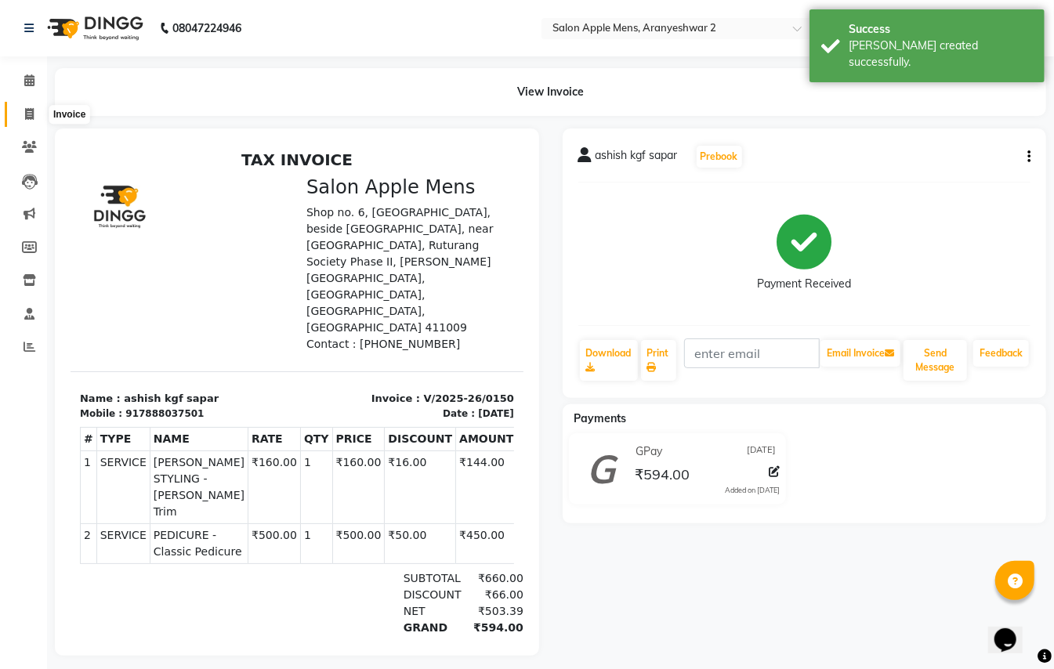
click at [33, 118] on icon at bounding box center [29, 114] width 9 height 12
select select "service"
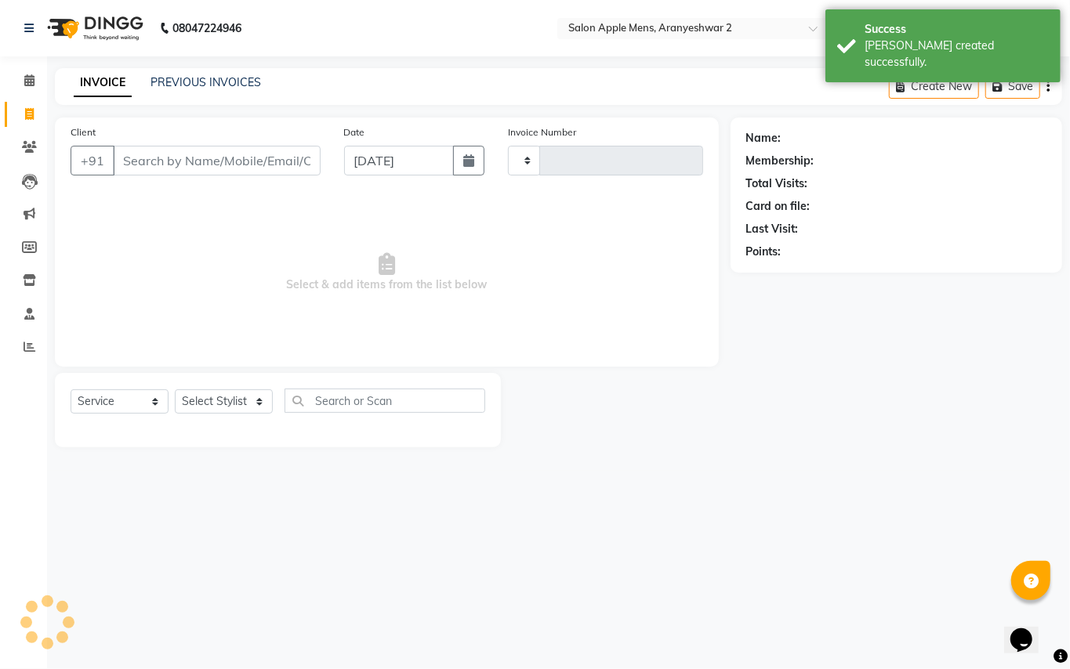
type input "0151"
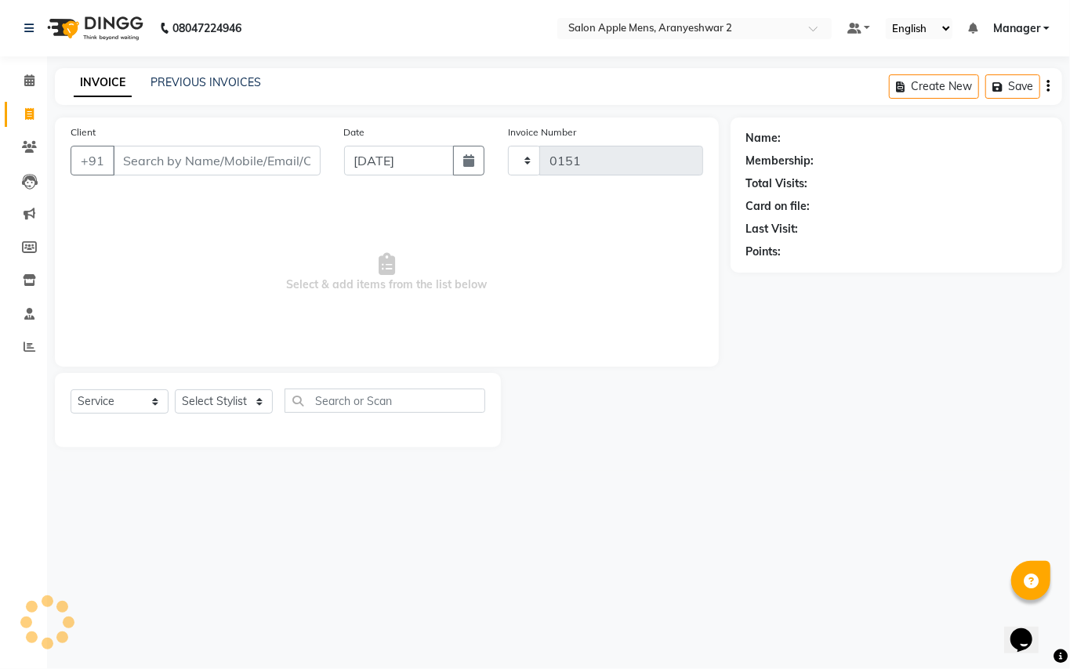
select select "8739"
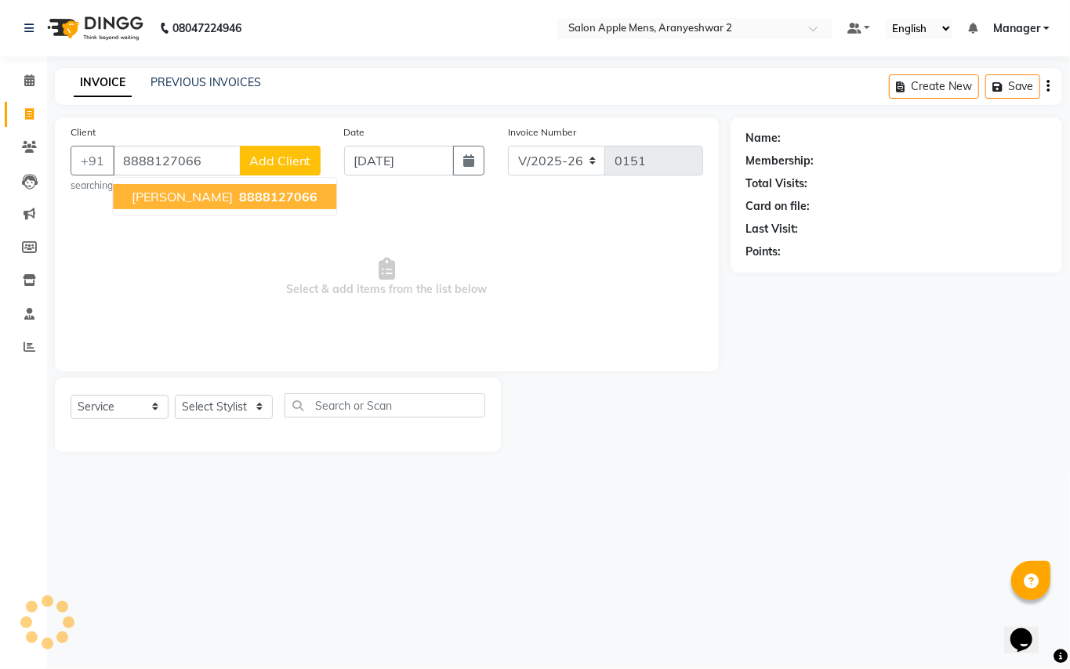
type input "8888127066"
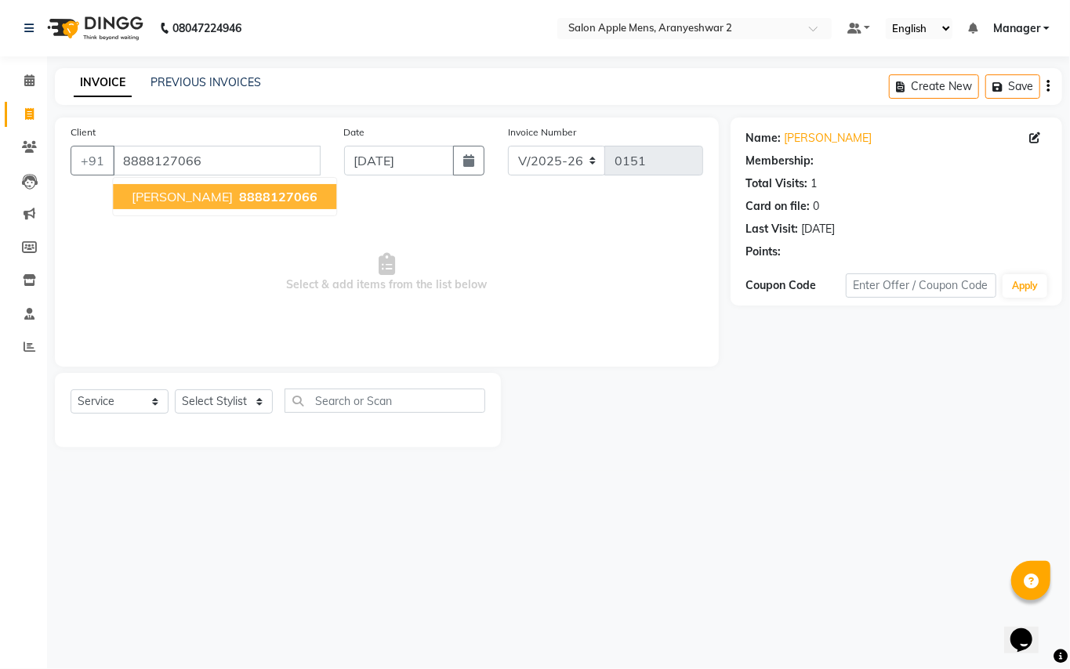
click at [239, 198] on span "8888127066" at bounding box center [278, 197] width 78 height 16
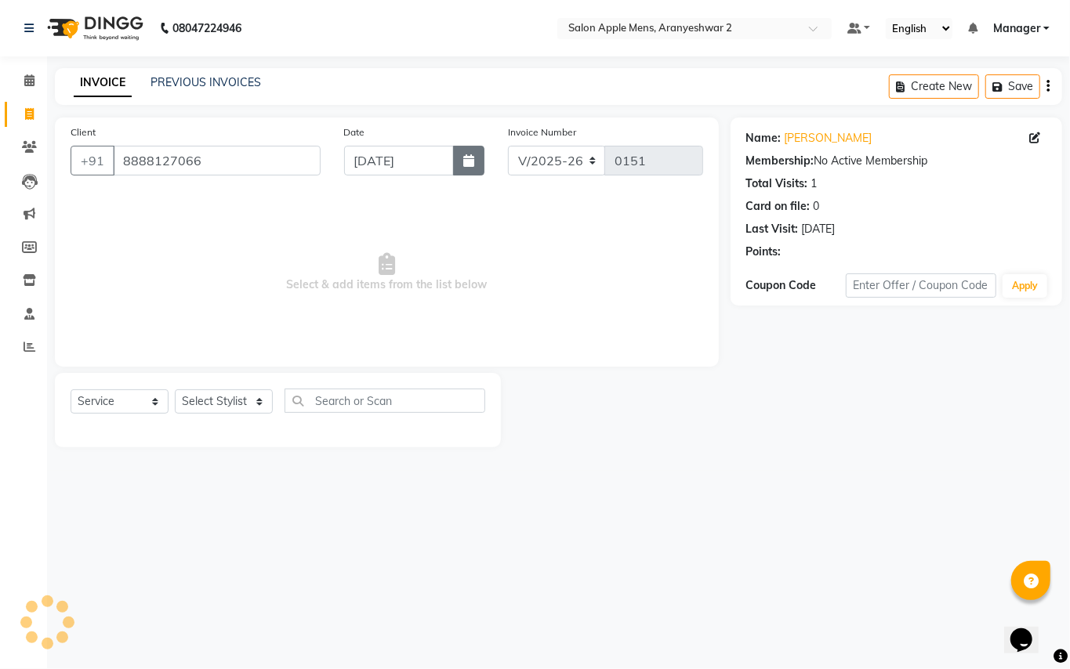
click at [467, 164] on icon "button" at bounding box center [468, 160] width 11 height 13
select select "9"
select select "2025"
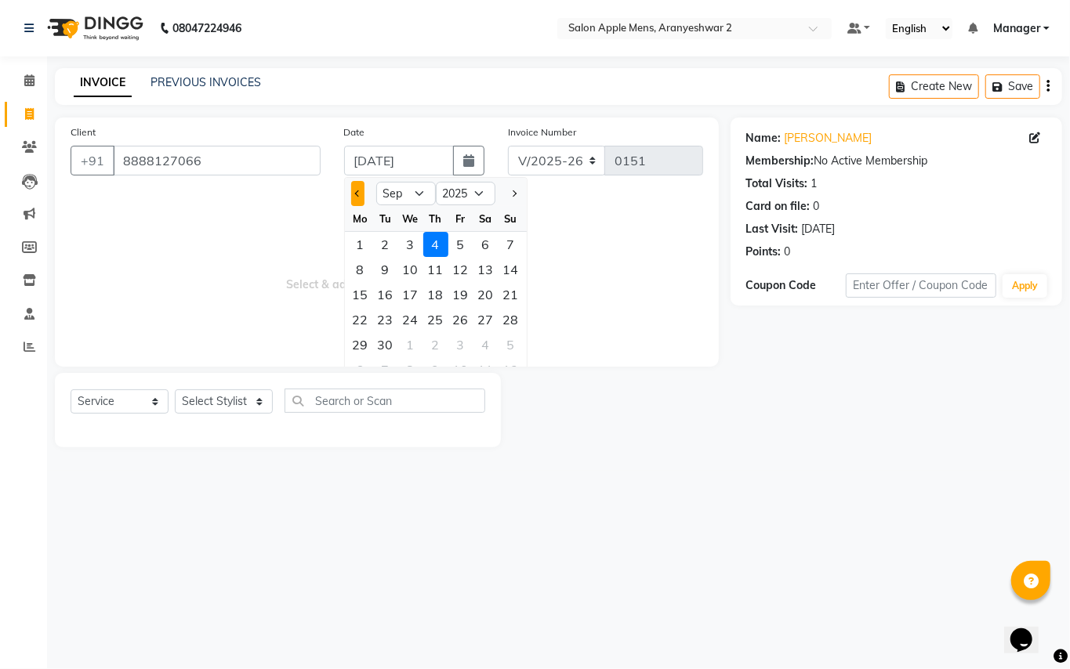
click at [361, 194] on span "Previous month" at bounding box center [357, 193] width 6 height 6
select select "8"
click at [456, 340] on div "29" at bounding box center [460, 344] width 25 height 25
type input "[DATE]"
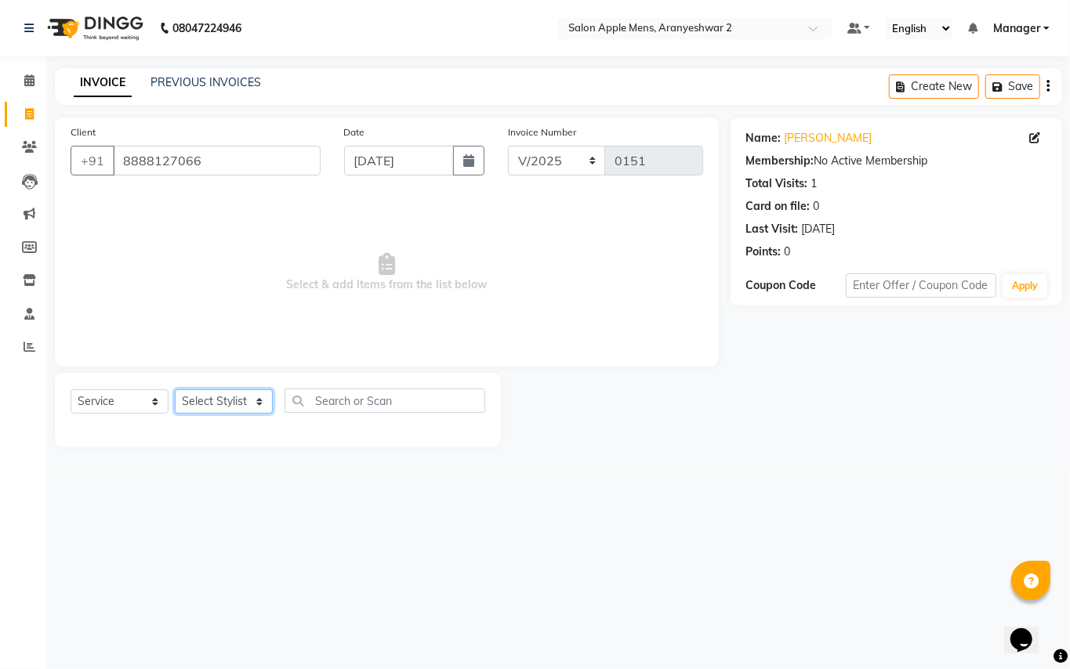
click at [263, 400] on select "Select Stylist [PERSON_NAME] [PERSON_NAME] Manager" at bounding box center [224, 402] width 98 height 24
select select "88702"
click at [175, 390] on select "Select Stylist [PERSON_NAME] [PERSON_NAME] Manager" at bounding box center [224, 402] width 98 height 24
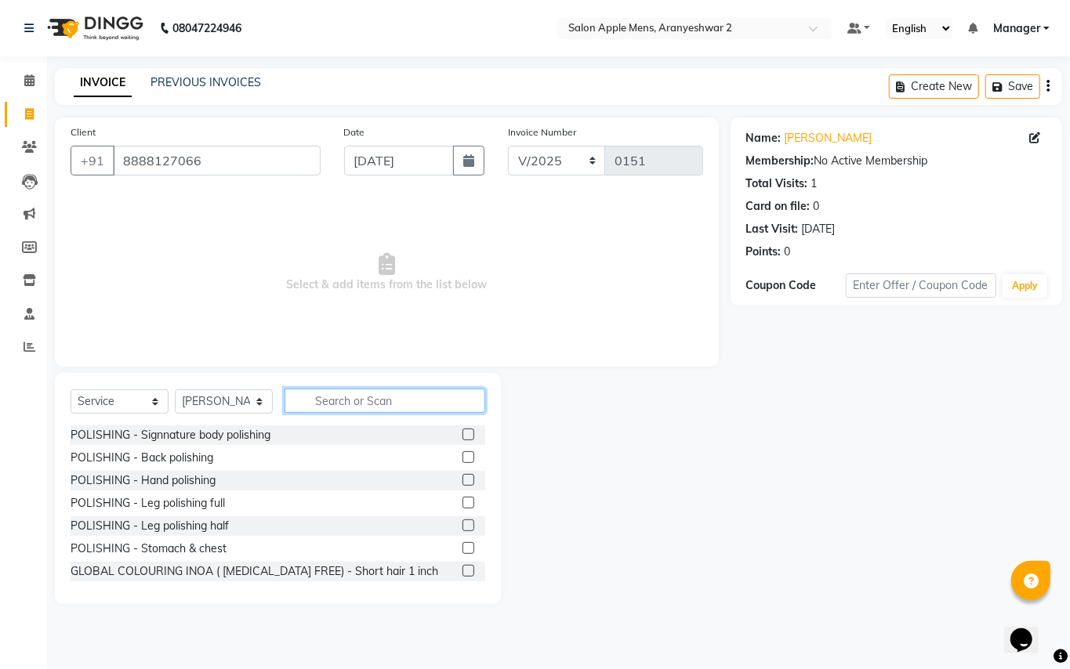
click at [340, 405] on input "text" at bounding box center [385, 401] width 201 height 24
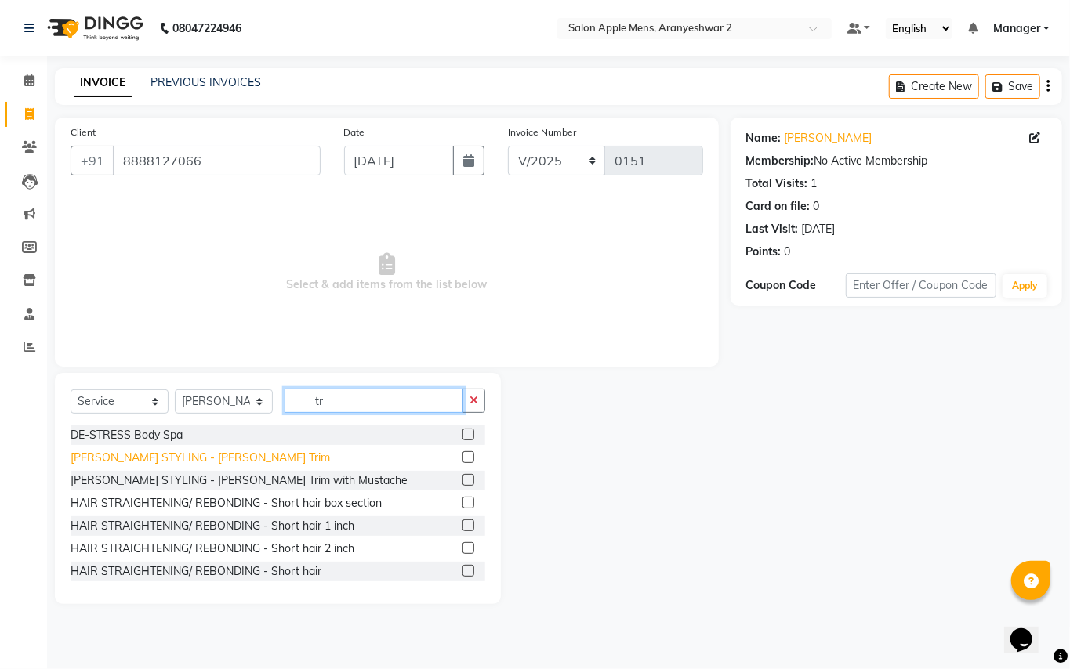
type input "tr"
click at [160, 462] on div "[PERSON_NAME] STYLING - [PERSON_NAME] Trim" at bounding box center [200, 458] width 259 height 16
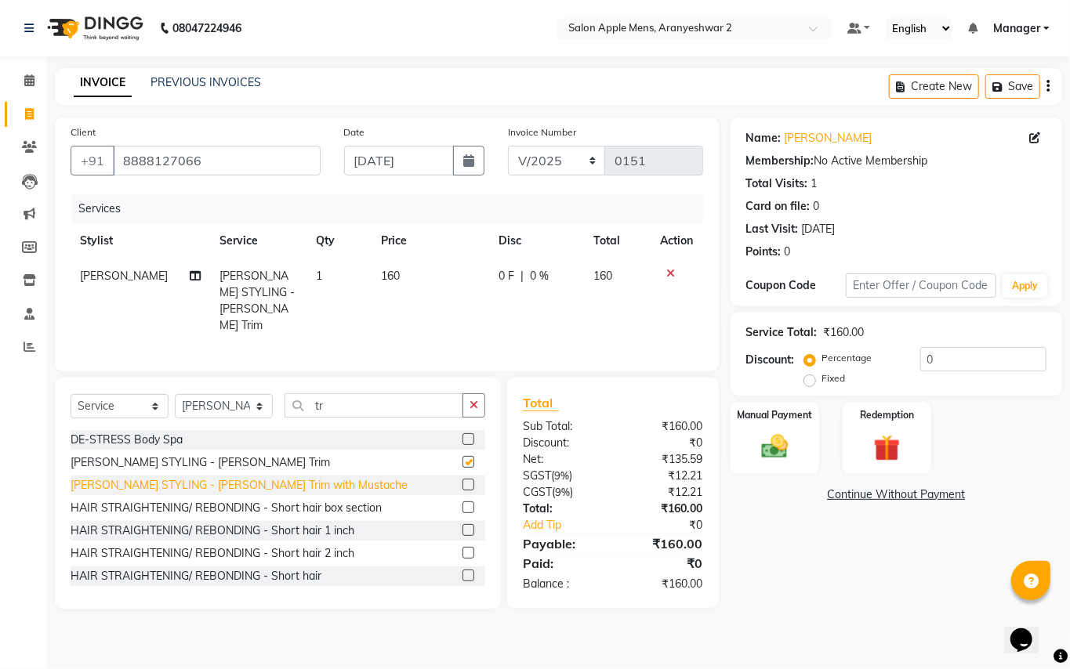
checkbox input "false"
click at [775, 445] on img at bounding box center [774, 447] width 45 height 32
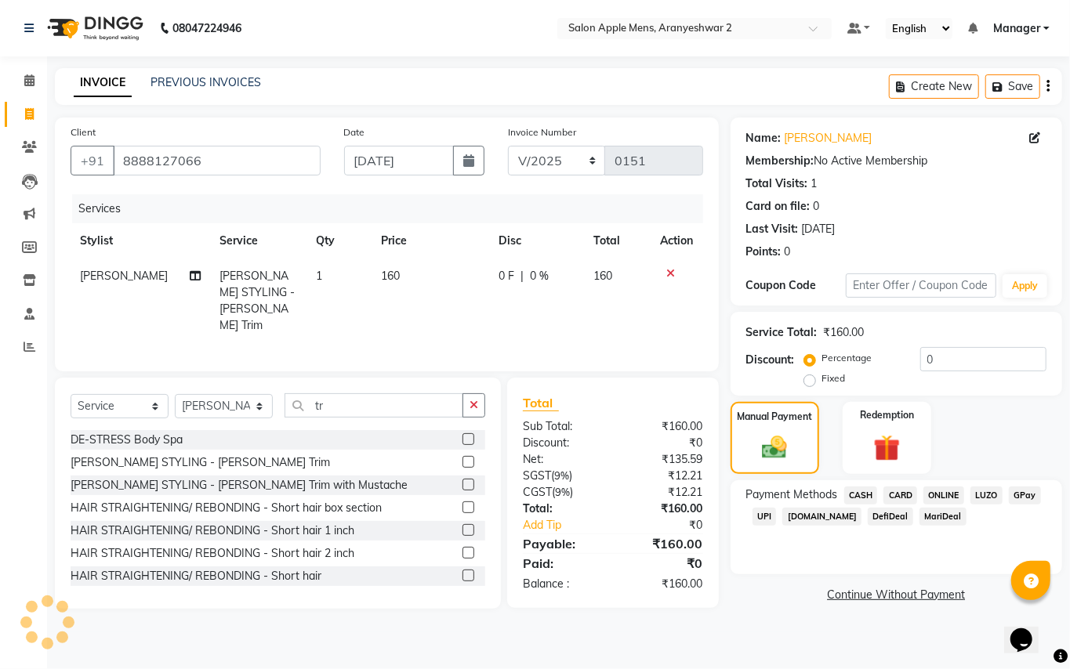
click at [1017, 497] on span "GPay" at bounding box center [1025, 496] width 32 height 18
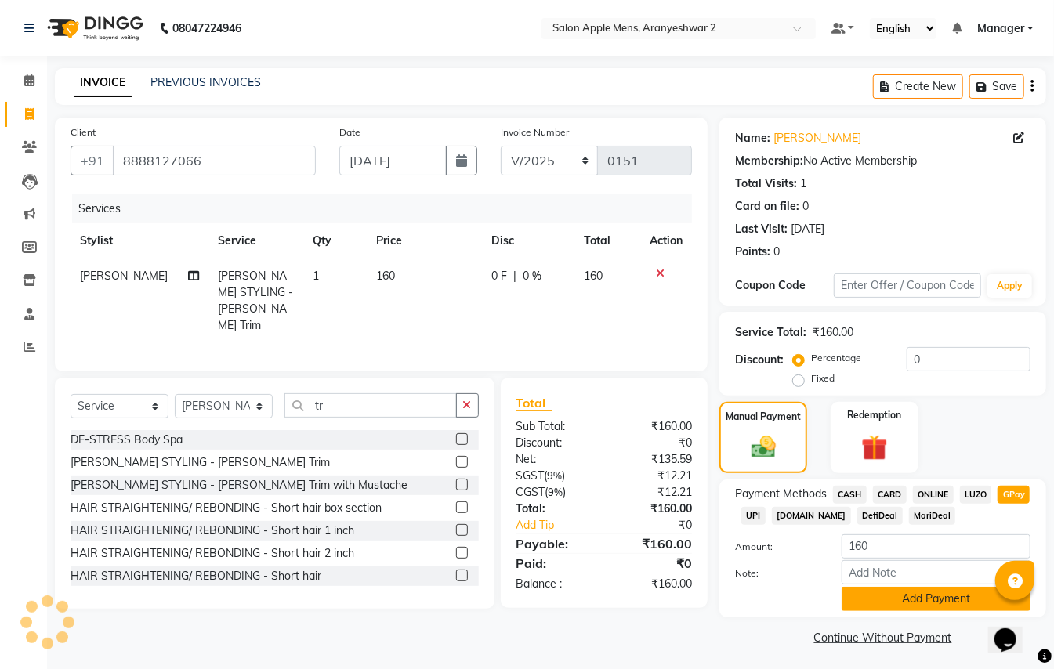
click at [919, 604] on button "Add Payment" at bounding box center [936, 599] width 189 height 24
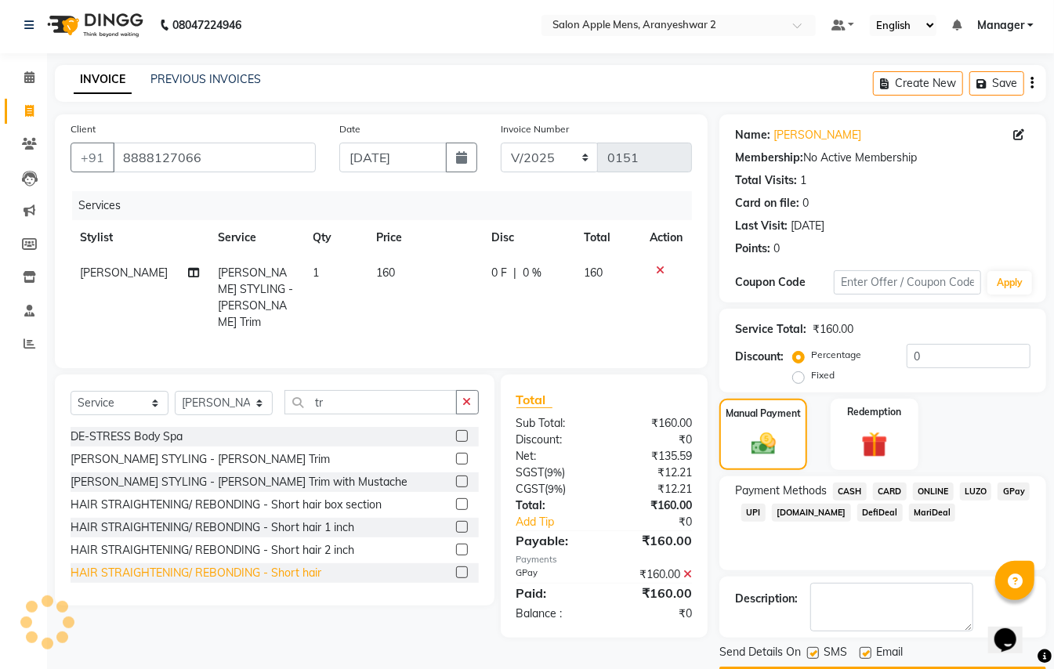
scroll to position [49, 0]
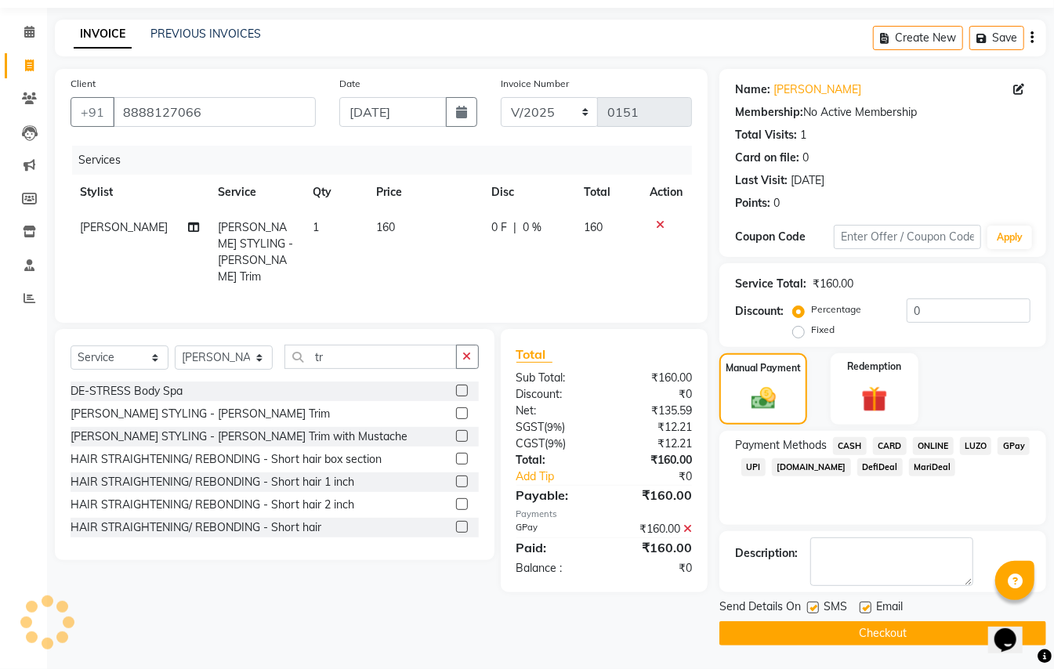
click at [882, 635] on button "Checkout" at bounding box center [883, 634] width 327 height 24
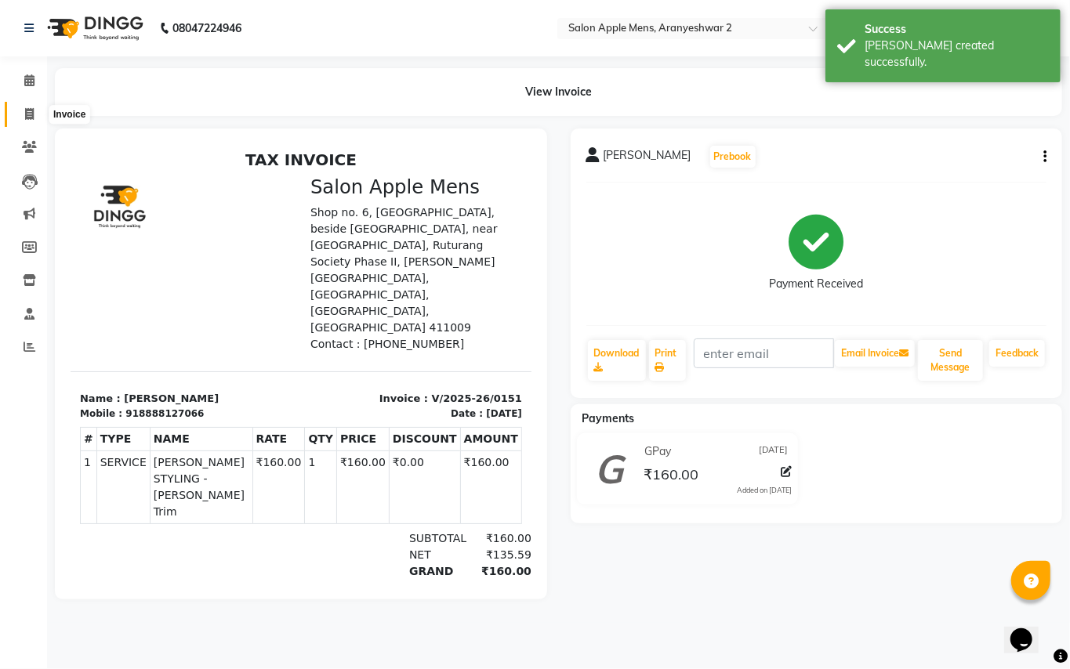
click at [35, 116] on span at bounding box center [29, 115] width 27 height 18
select select "service"
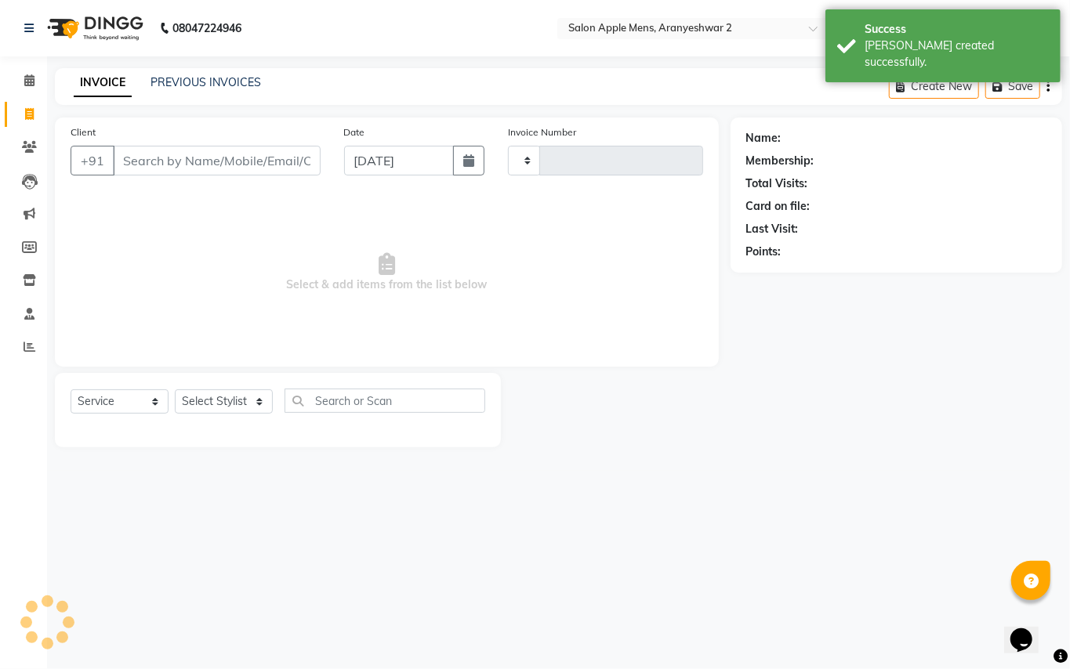
type input "0152"
select select "8739"
click at [147, 151] on input "Client" at bounding box center [217, 161] width 208 height 30
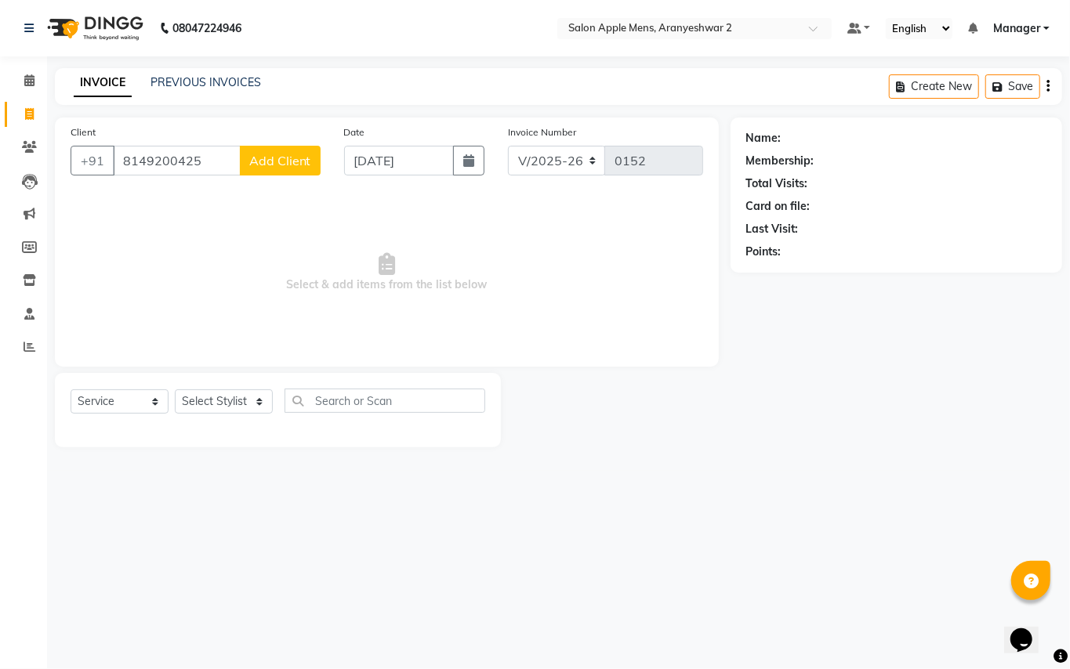
type input "8149200425"
click at [304, 161] on span "Add Client" at bounding box center [280, 161] width 62 height 16
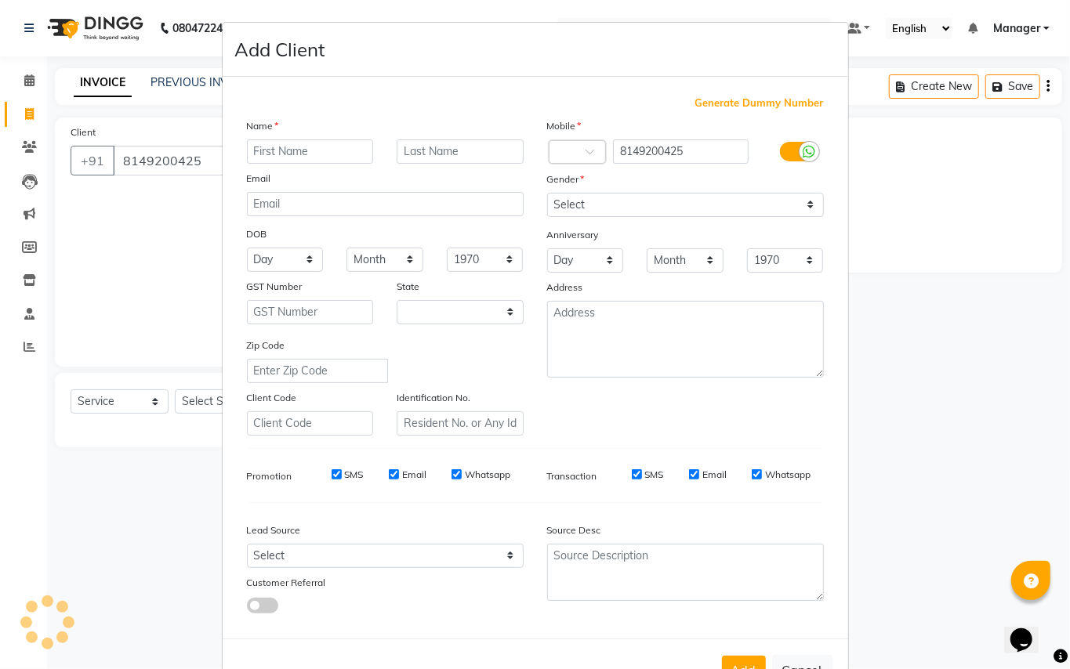
select select "22"
click at [301, 158] on input "text" at bounding box center [310, 152] width 127 height 24
type input "[PERSON_NAME]"
click at [459, 140] on input "text" at bounding box center [460, 152] width 127 height 24
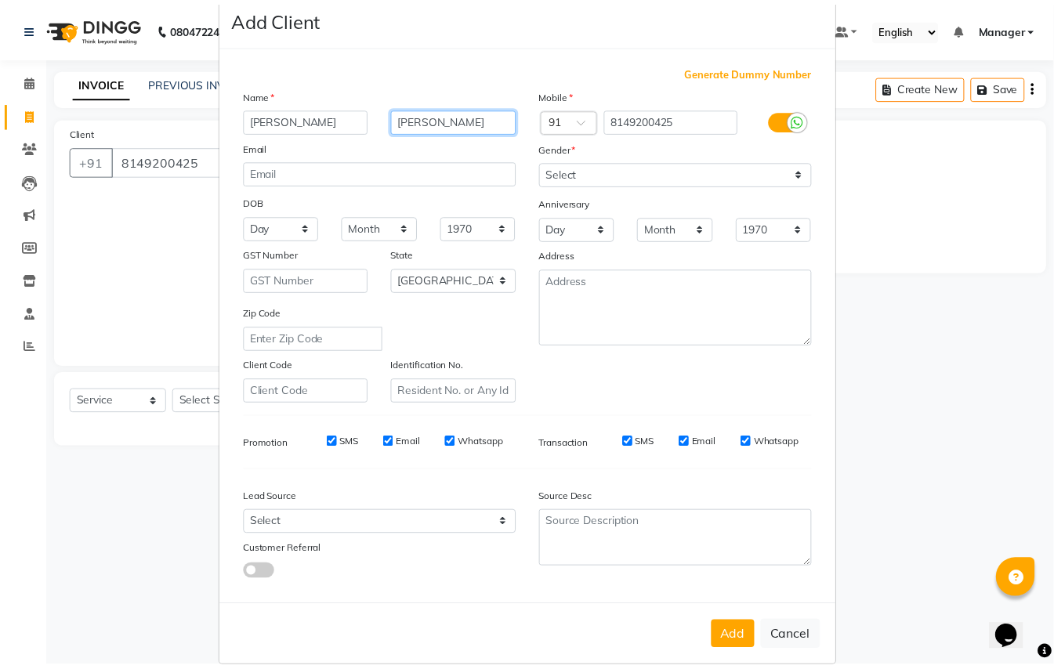
scroll to position [50, 0]
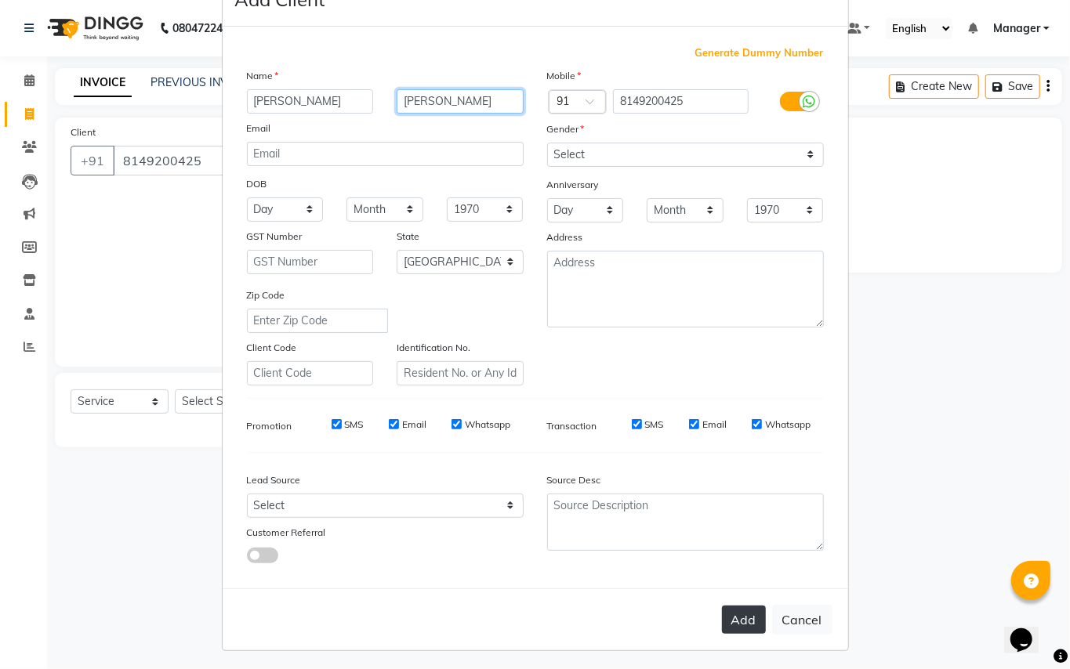
type input "[PERSON_NAME]"
click at [725, 615] on button "Add" at bounding box center [744, 620] width 44 height 28
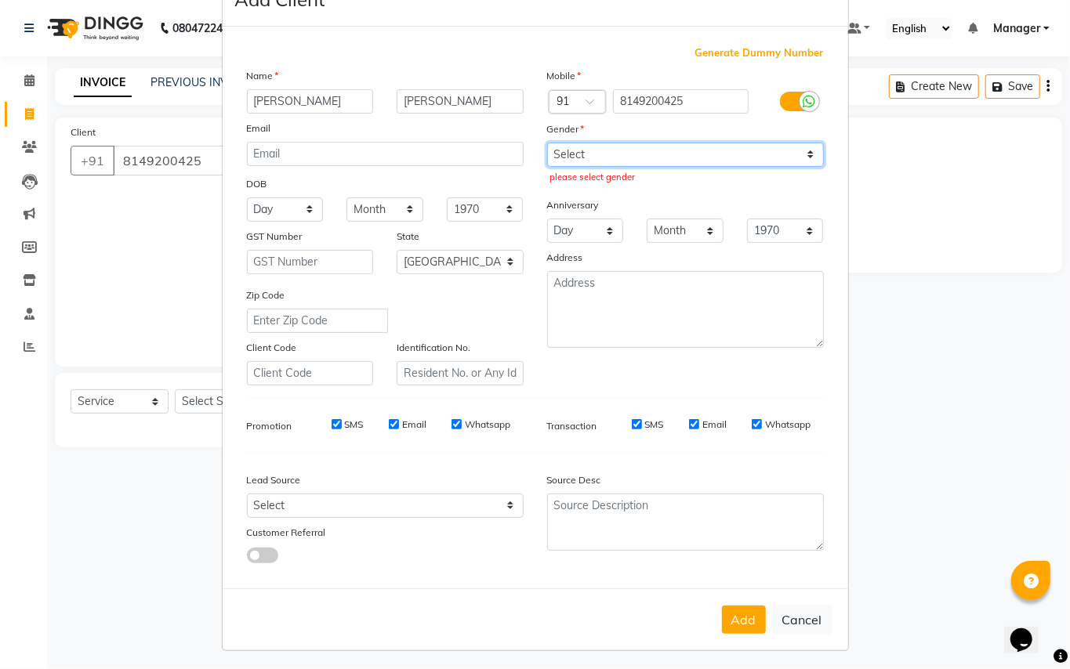
click at [636, 152] on select "Select [DEMOGRAPHIC_DATA] [DEMOGRAPHIC_DATA] Other Prefer Not To Say" at bounding box center [685, 155] width 277 height 24
select select "[DEMOGRAPHIC_DATA]"
click at [547, 143] on select "Select [DEMOGRAPHIC_DATA] [DEMOGRAPHIC_DATA] Other Prefer Not To Say" at bounding box center [685, 155] width 277 height 24
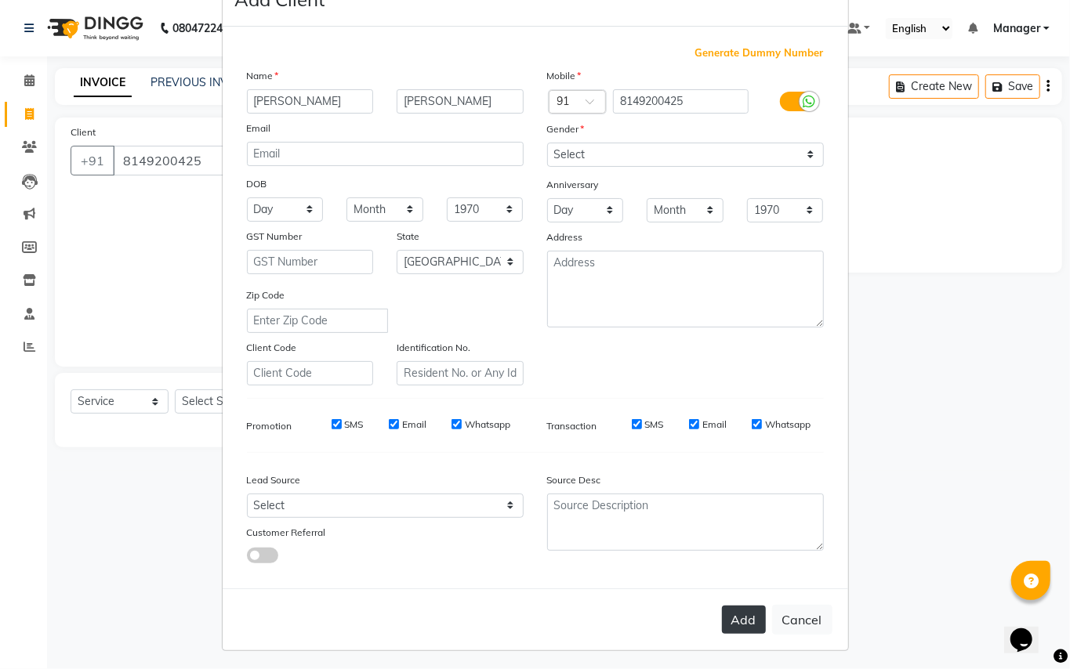
click at [725, 606] on button "Add" at bounding box center [744, 620] width 44 height 28
select select
select select "null"
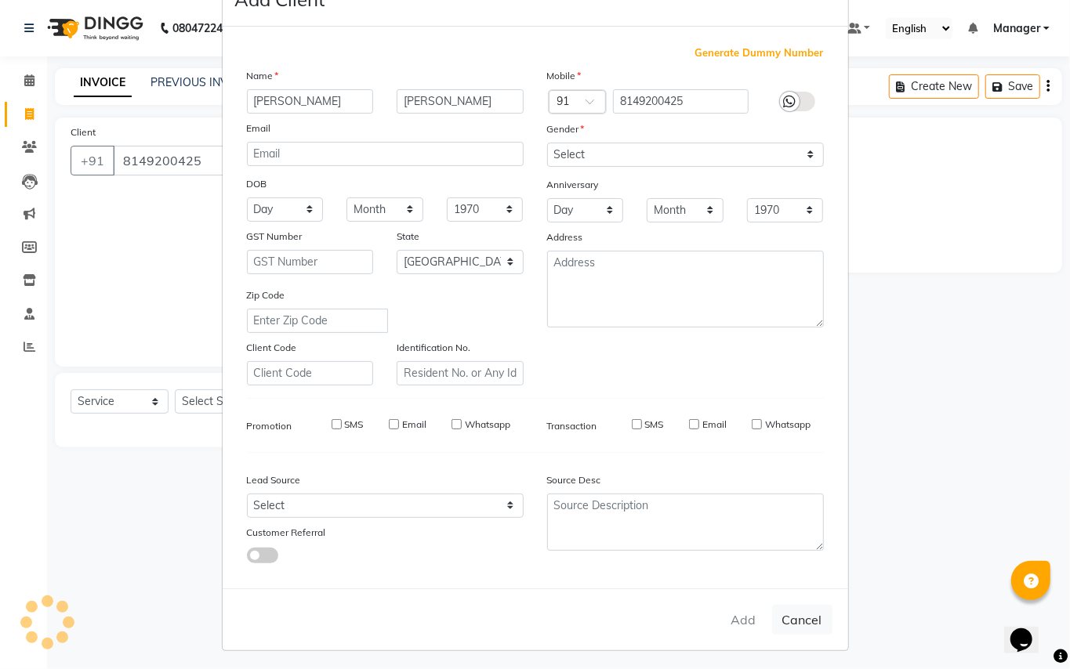
select select
checkbox input "false"
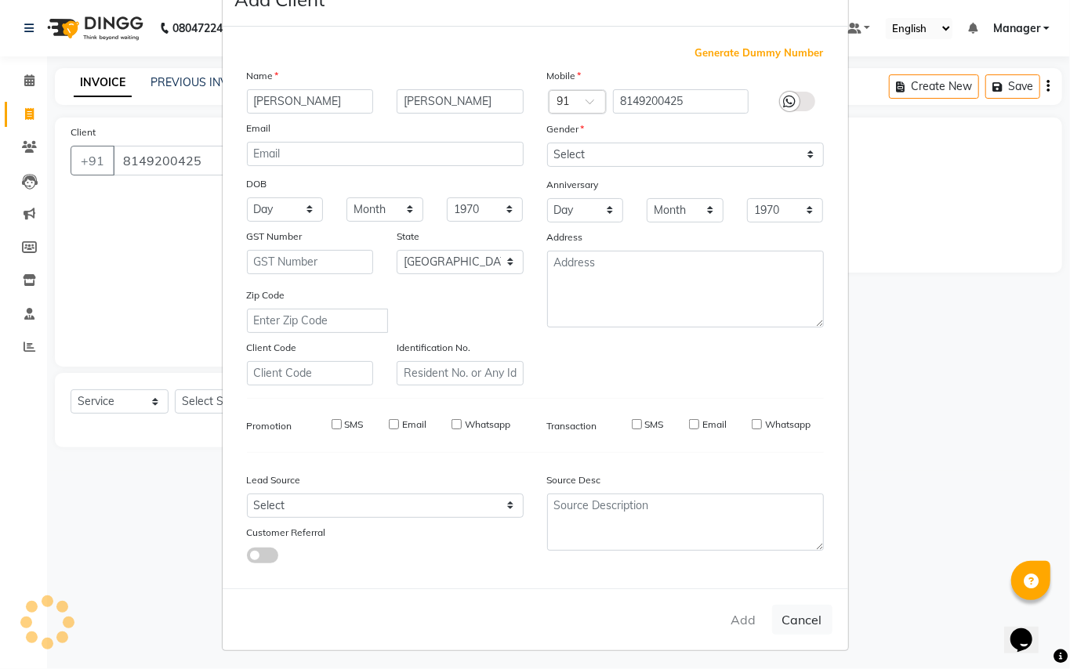
checkbox input "false"
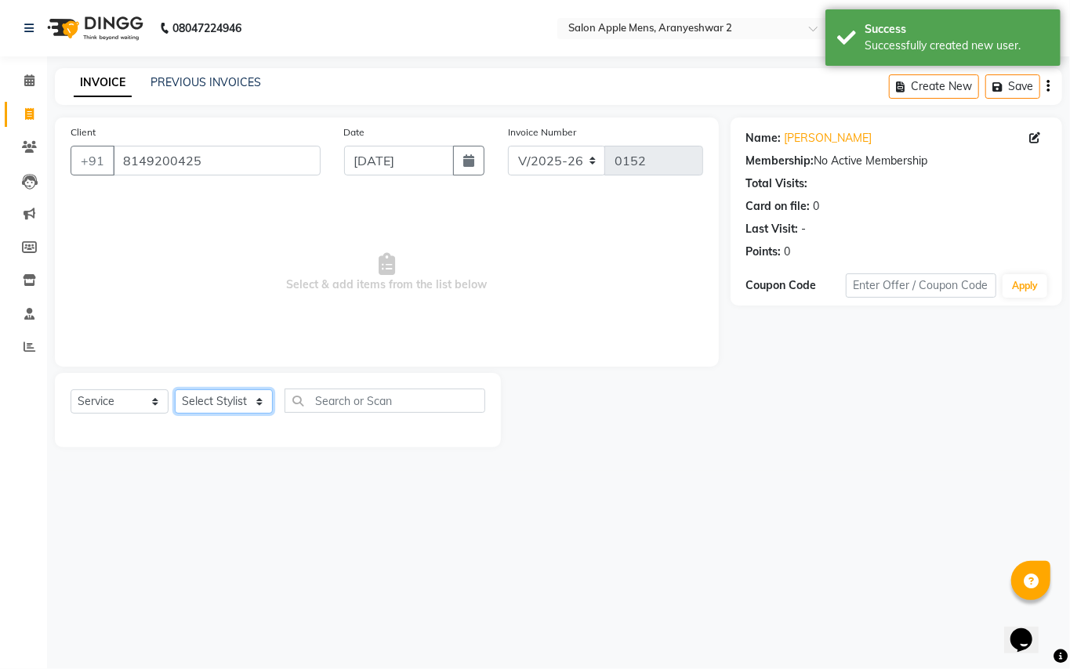
click at [260, 399] on select "Select Stylist [PERSON_NAME] [PERSON_NAME] Manager" at bounding box center [224, 402] width 98 height 24
select select "88703"
click at [175, 390] on select "Select Stylist [PERSON_NAME] [PERSON_NAME] Manager" at bounding box center [224, 402] width 98 height 24
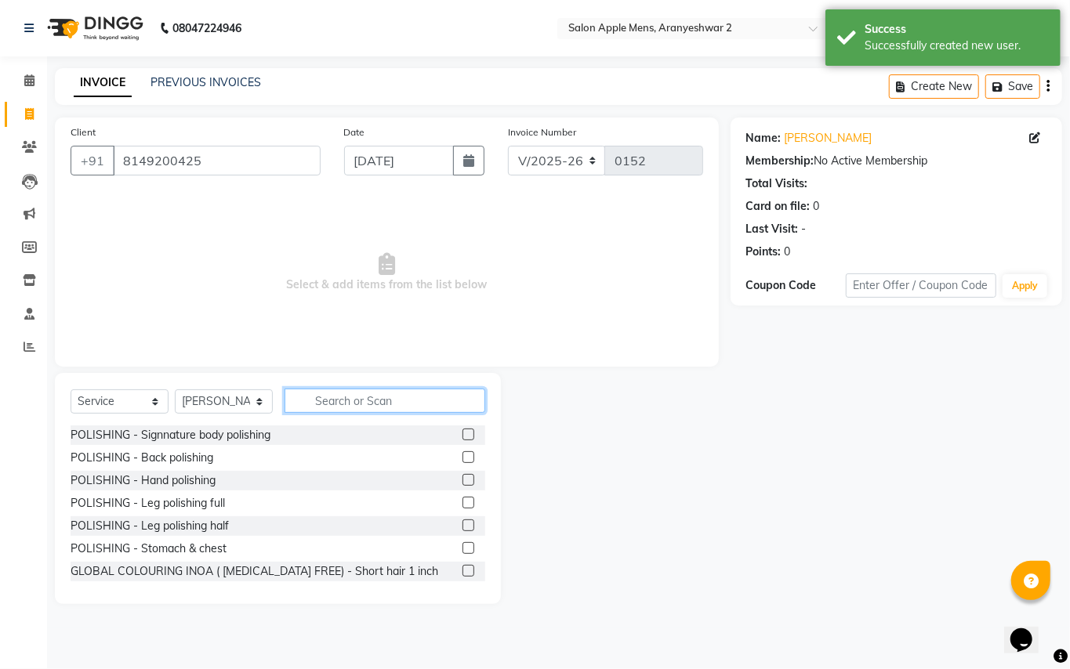
click at [368, 400] on input "text" at bounding box center [385, 401] width 201 height 24
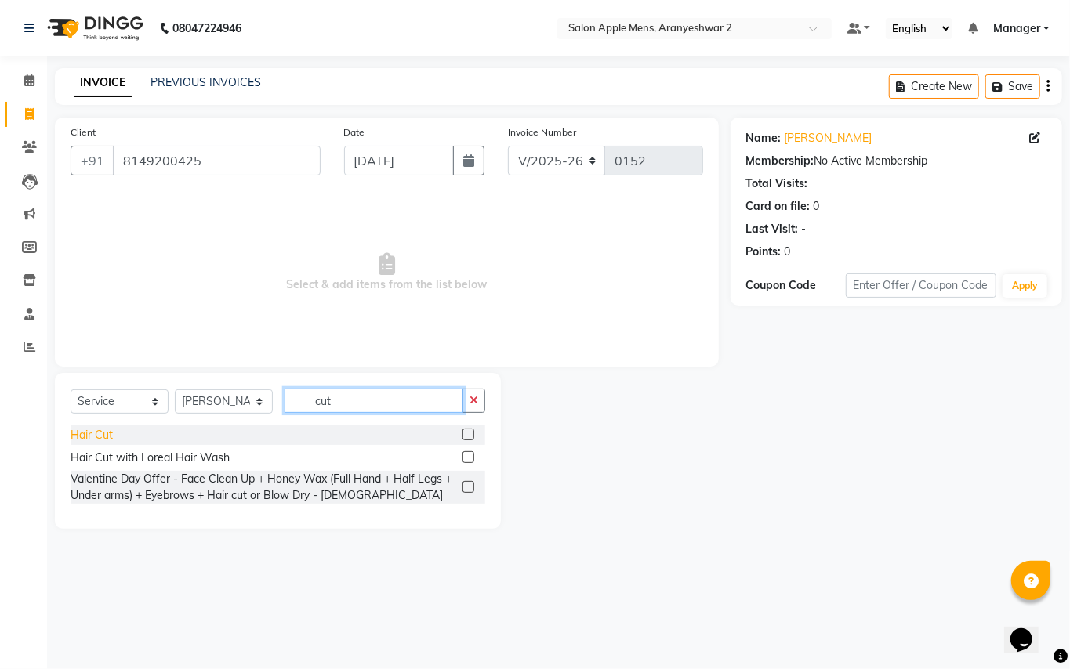
type input "cut"
click at [97, 434] on div "Hair Cut" at bounding box center [92, 435] width 42 height 16
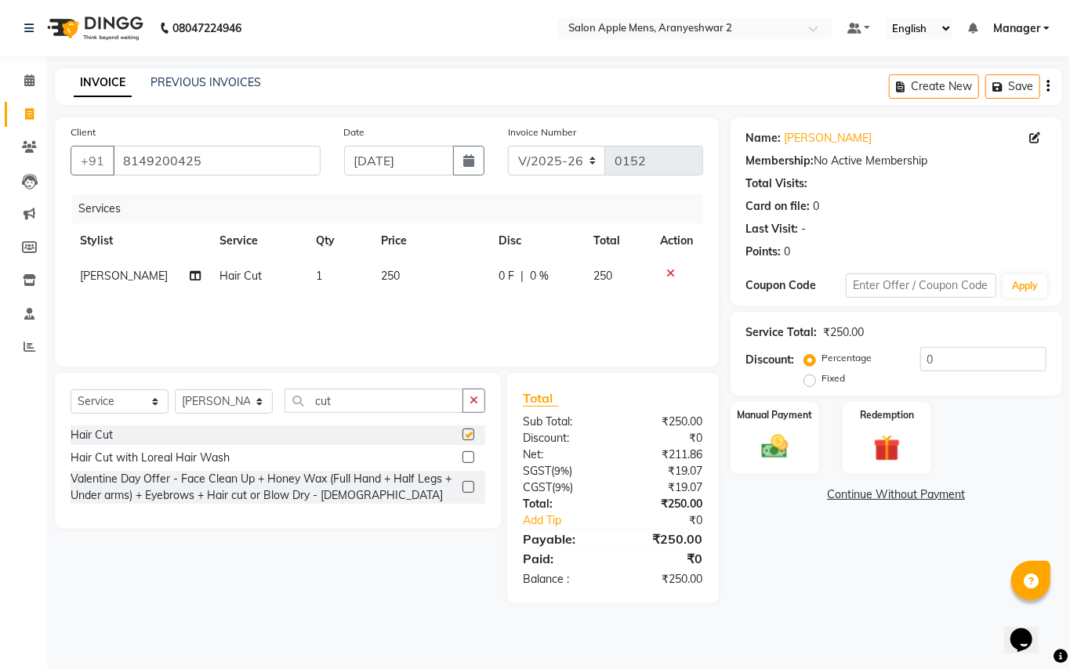
checkbox input "false"
click at [775, 448] on img at bounding box center [774, 447] width 45 height 32
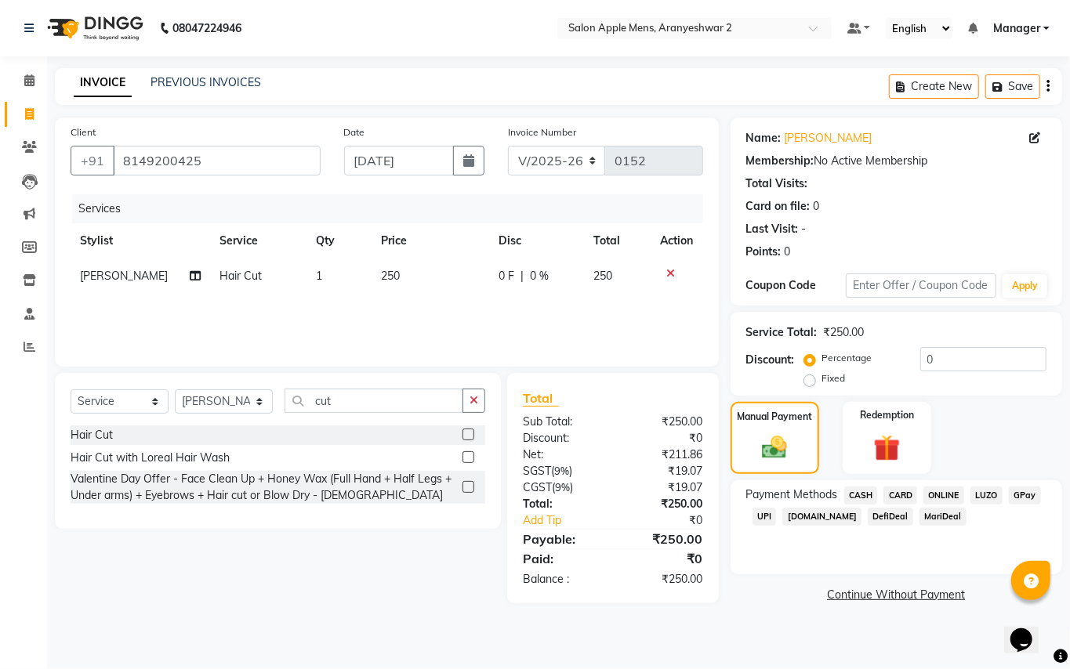
click at [1030, 491] on span "GPay" at bounding box center [1025, 496] width 32 height 18
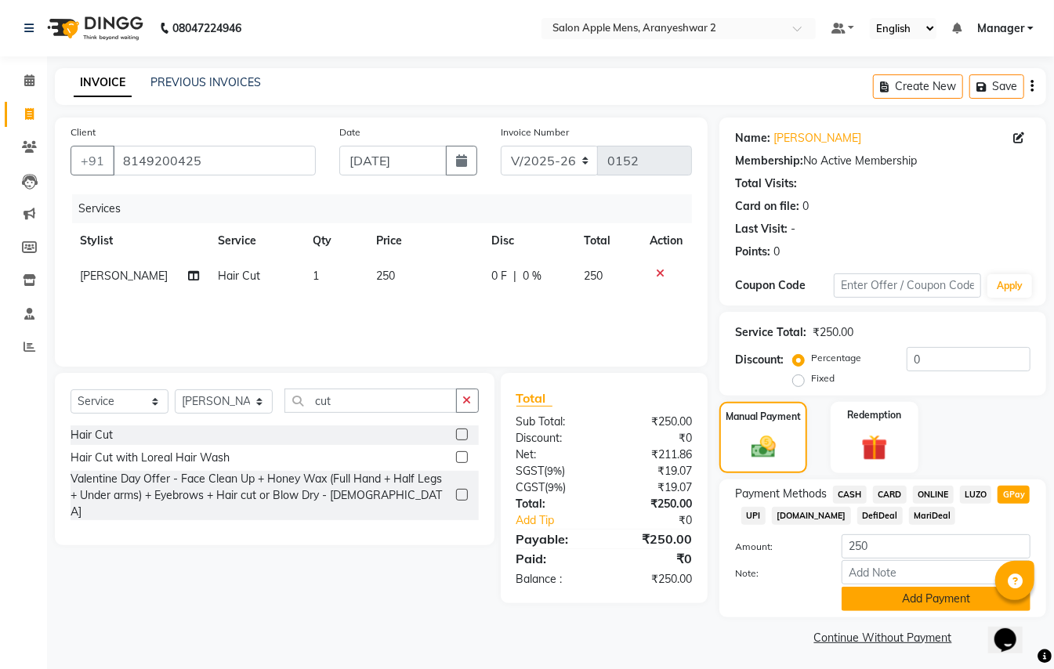
click at [932, 590] on button "Add Payment" at bounding box center [936, 599] width 189 height 24
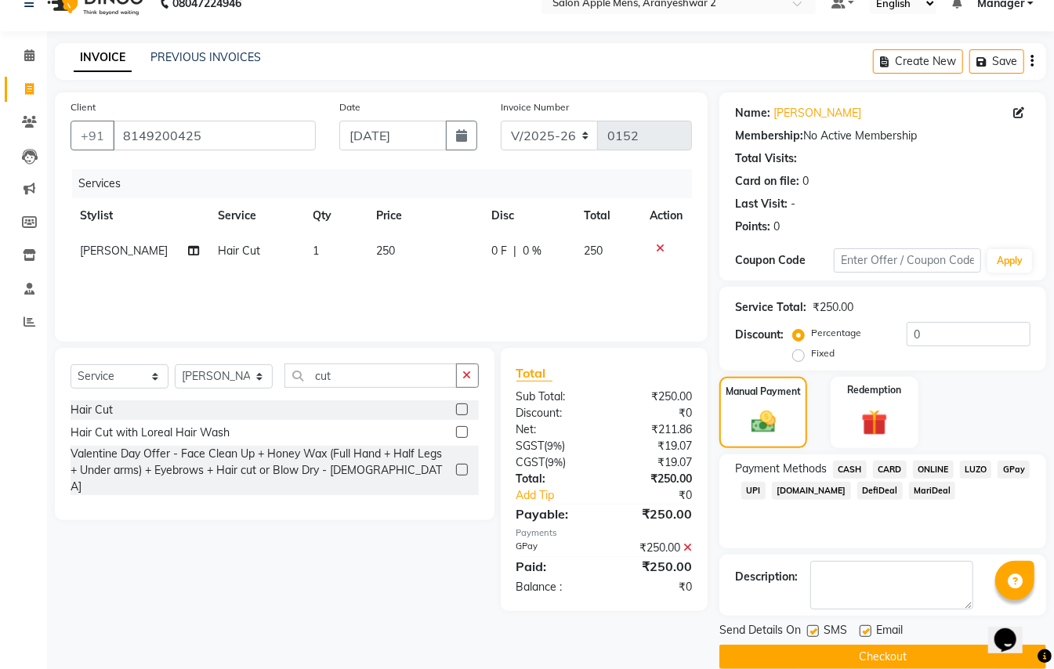
scroll to position [49, 0]
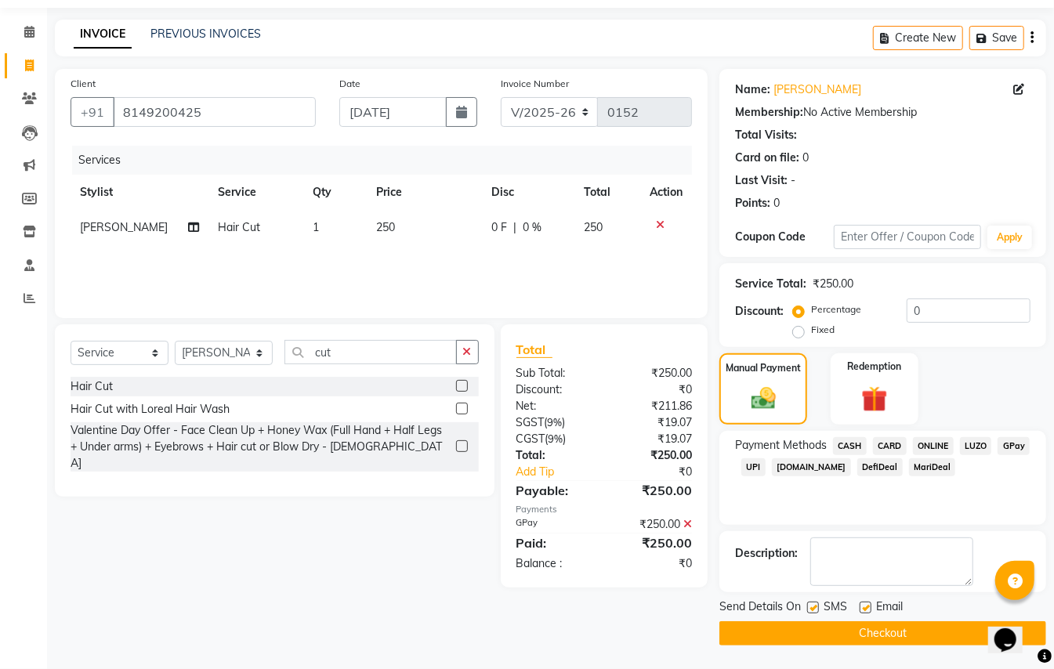
click at [905, 627] on button "Checkout" at bounding box center [883, 634] width 327 height 24
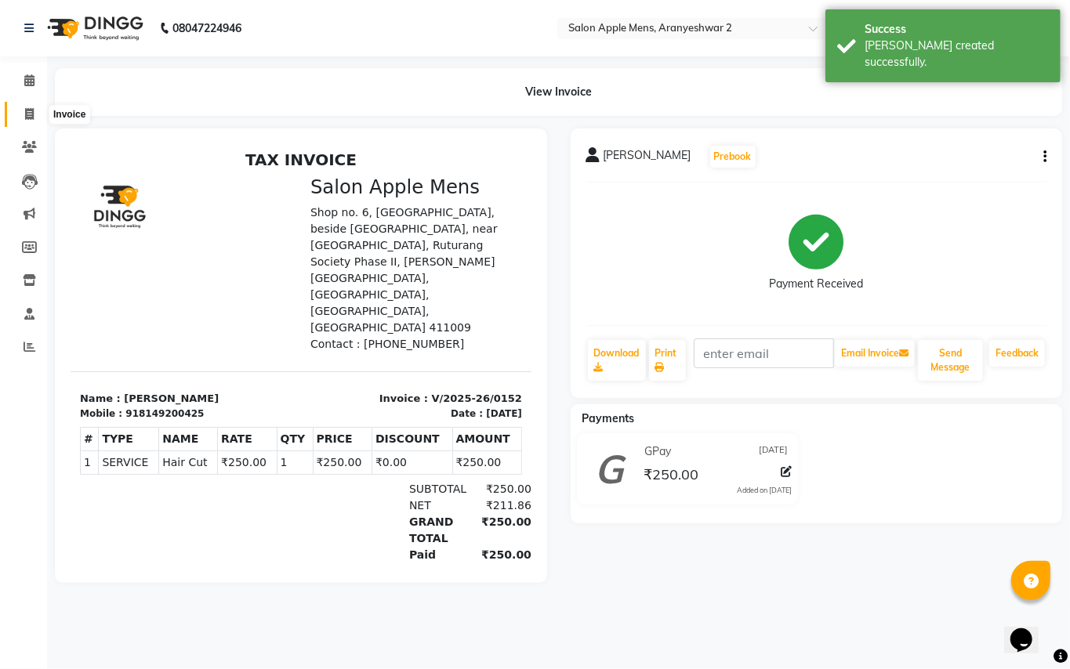
click at [27, 108] on icon at bounding box center [29, 114] width 9 height 12
select select "service"
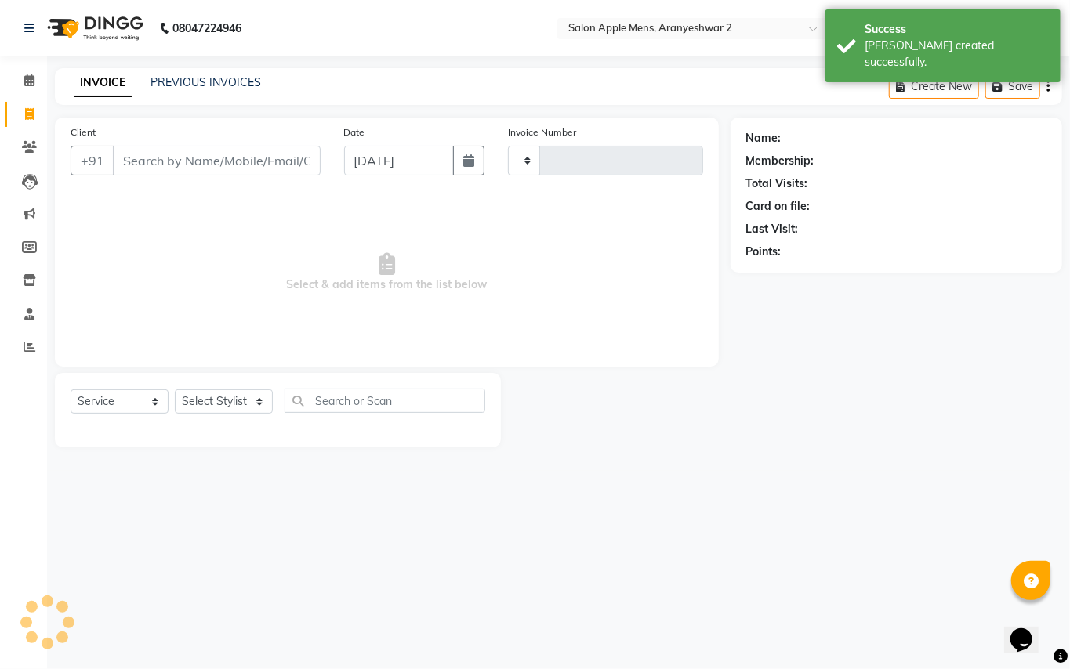
type input "0153"
select select "8739"
click at [189, 152] on input "Client" at bounding box center [217, 161] width 208 height 30
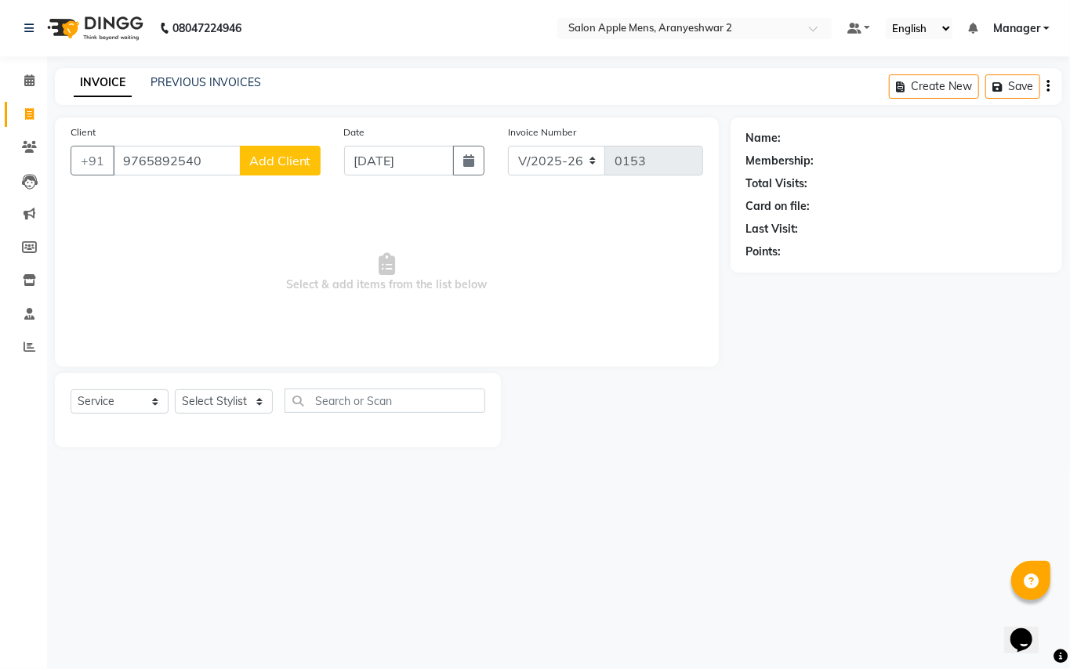
type input "9765892540"
click at [293, 165] on span "Add Client" at bounding box center [280, 161] width 62 height 16
select select "22"
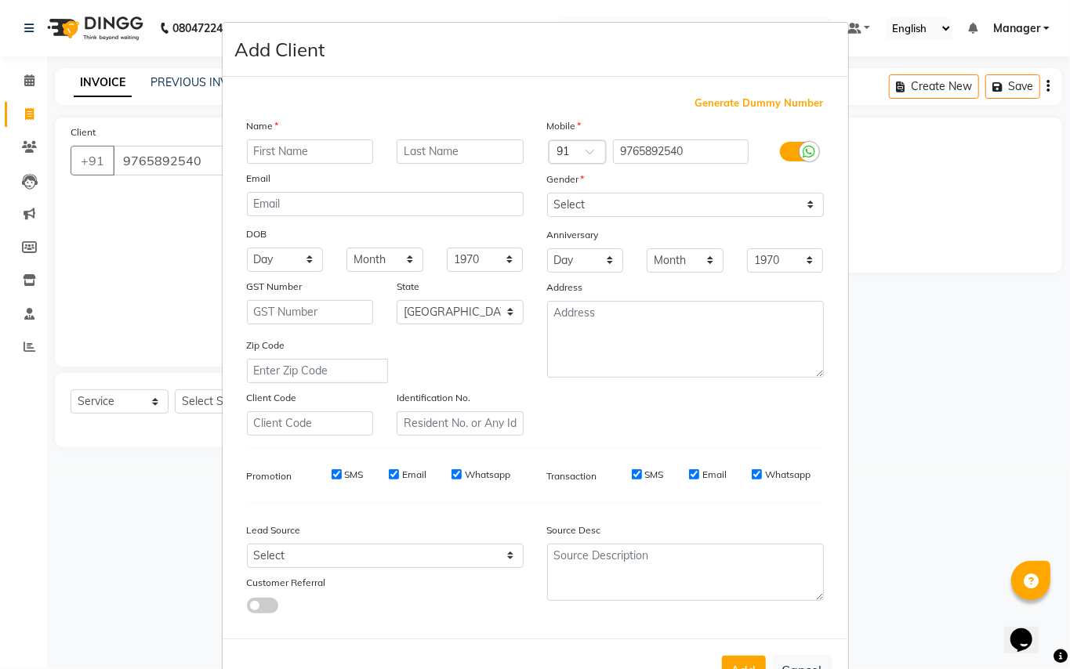
click at [323, 152] on input "text" at bounding box center [310, 152] width 127 height 24
type input "[PERSON_NAME]"
click at [455, 151] on input "text" at bounding box center [460, 152] width 127 height 24
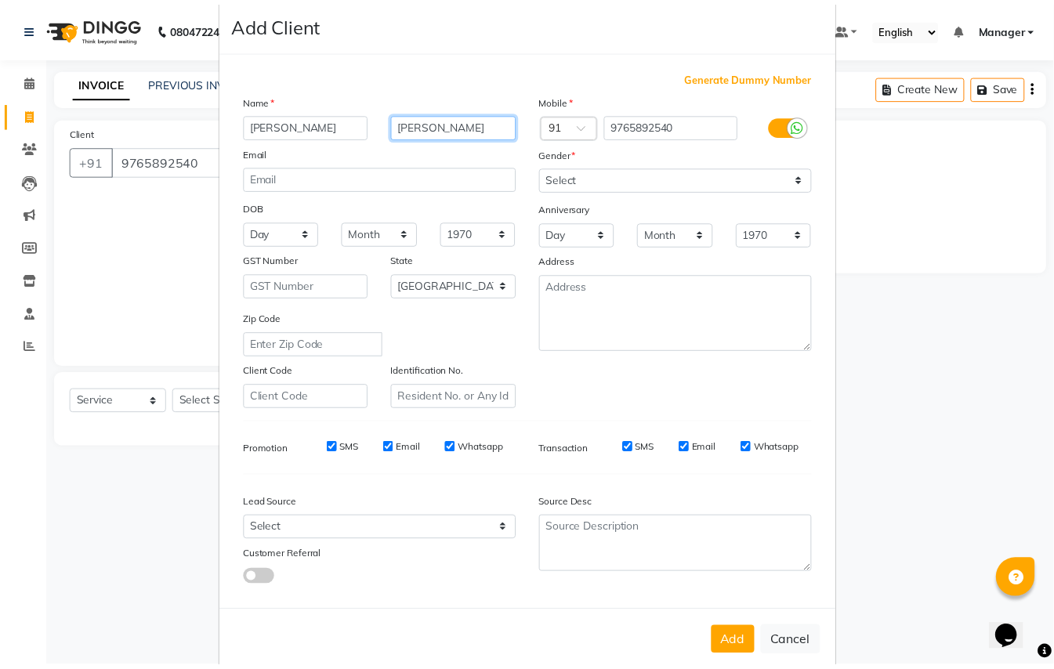
scroll to position [50, 0]
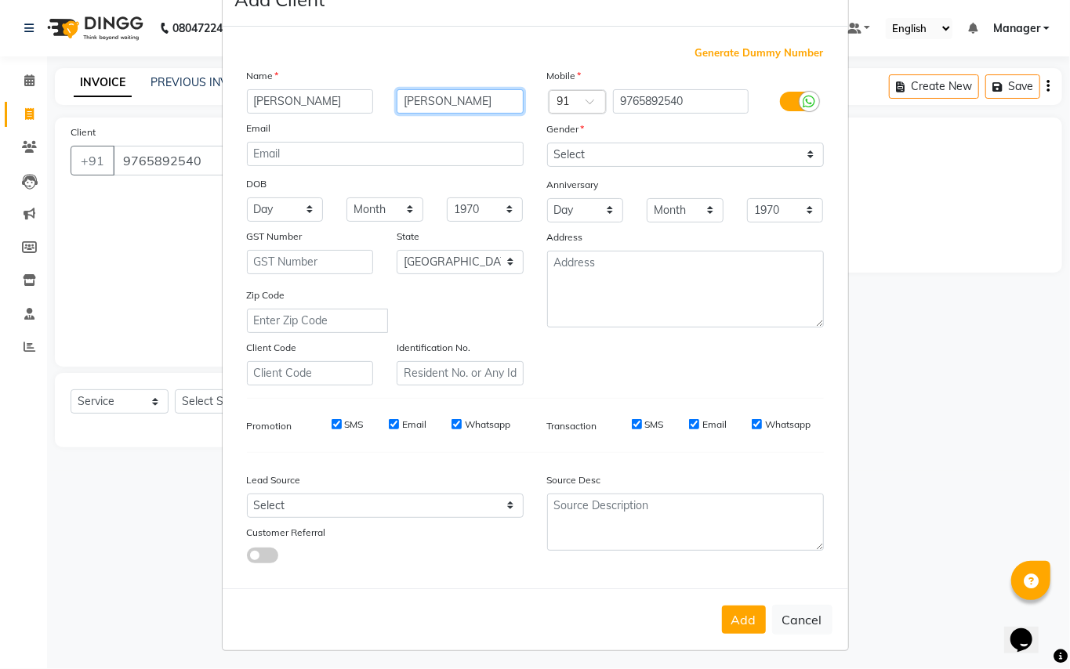
type input "[PERSON_NAME]"
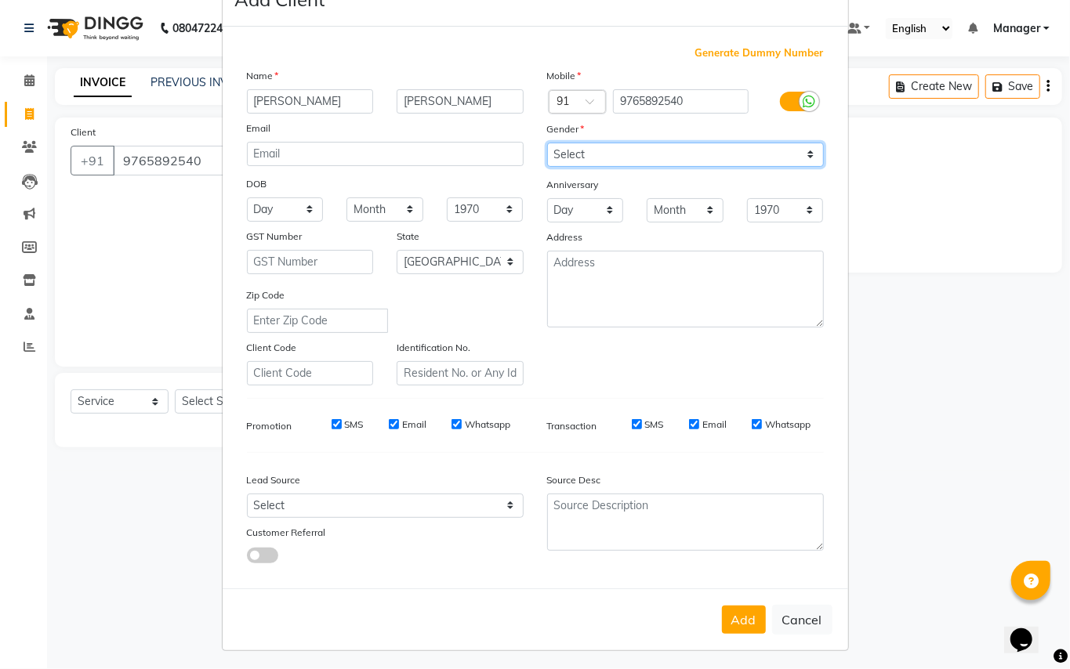
click at [597, 150] on select "Select [DEMOGRAPHIC_DATA] [DEMOGRAPHIC_DATA] Other Prefer Not To Say" at bounding box center [685, 155] width 277 height 24
select select "[DEMOGRAPHIC_DATA]"
click at [547, 143] on select "Select [DEMOGRAPHIC_DATA] [DEMOGRAPHIC_DATA] Other Prefer Not To Say" at bounding box center [685, 155] width 277 height 24
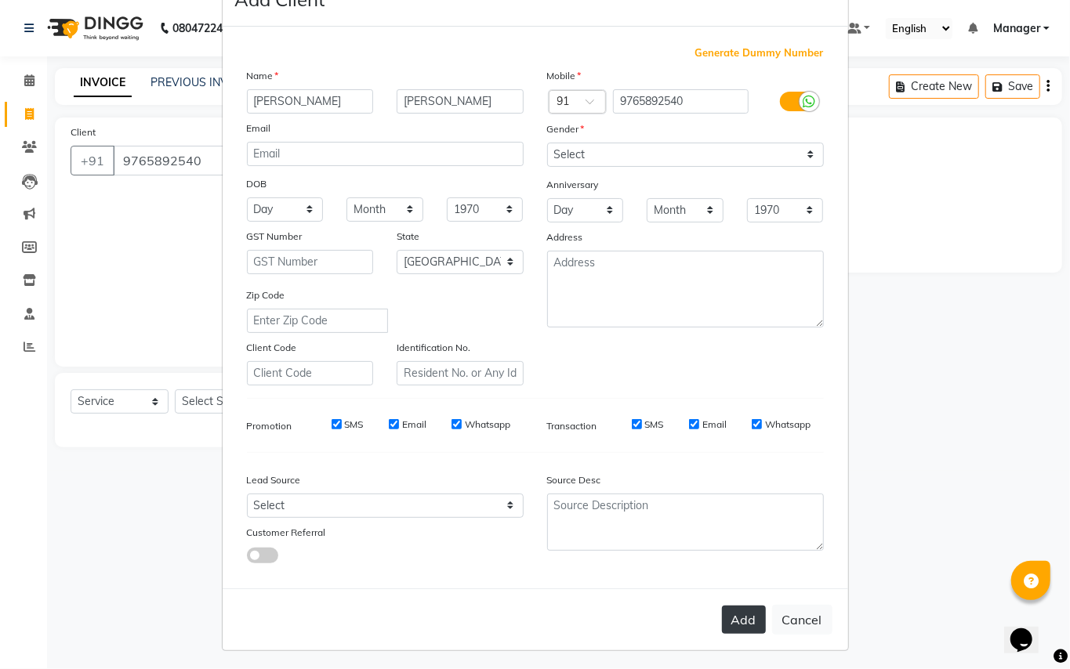
click at [747, 610] on button "Add" at bounding box center [744, 620] width 44 height 28
select select
select select "null"
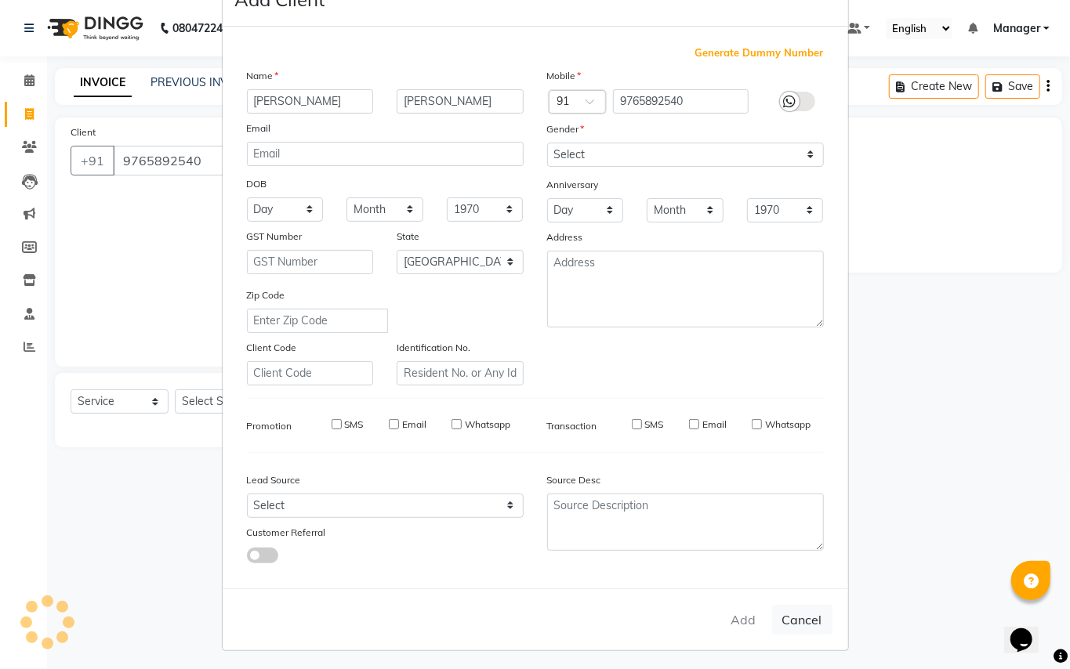
select select
checkbox input "false"
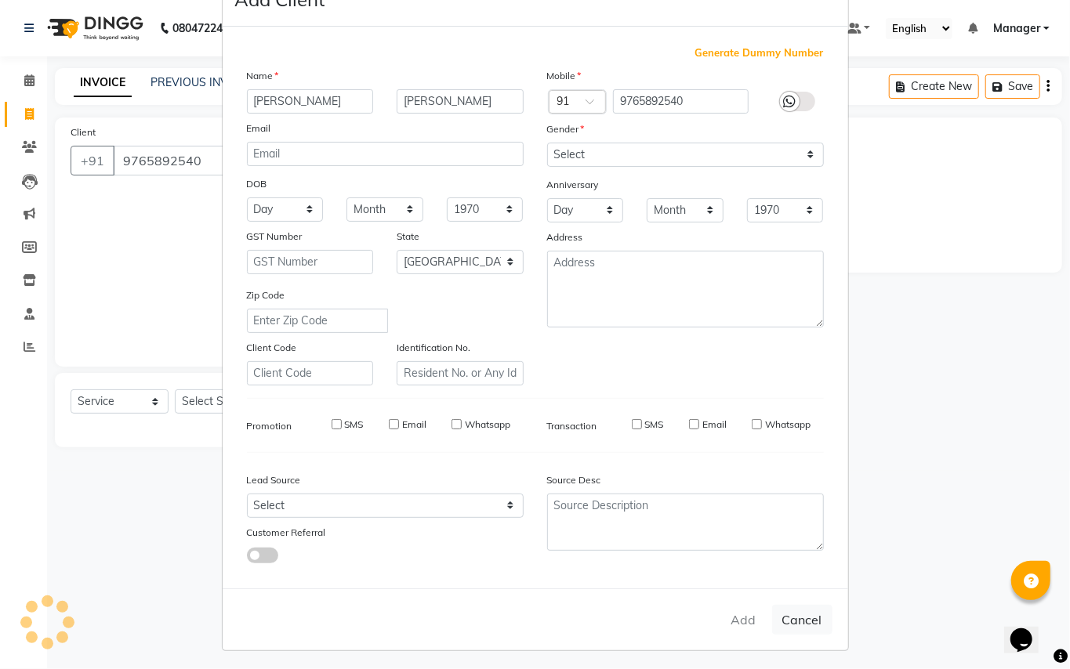
checkbox input "false"
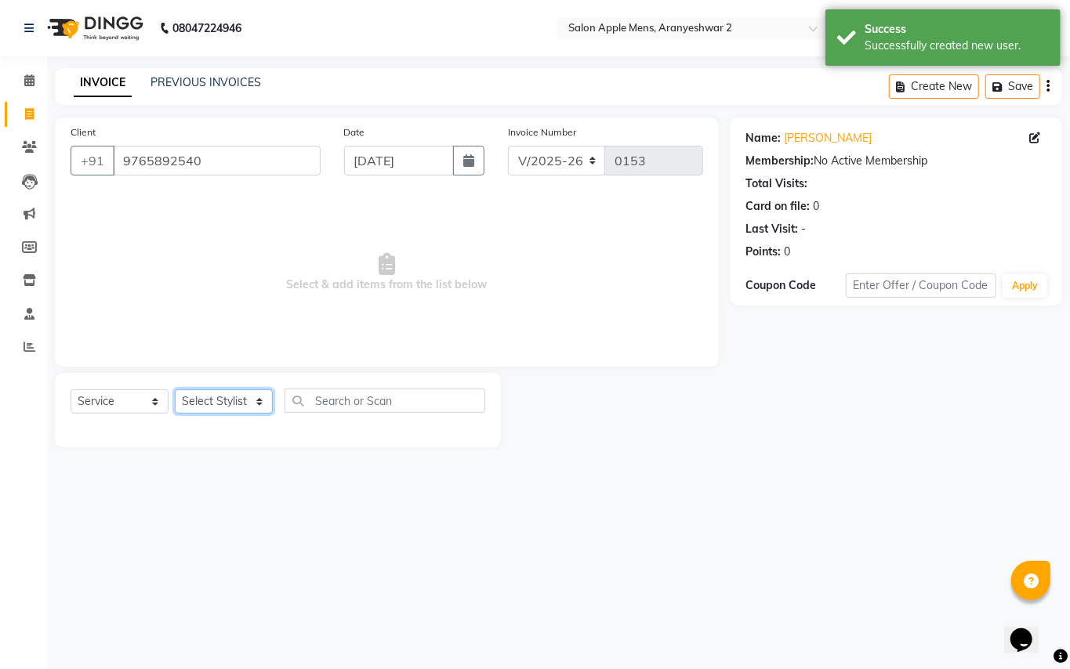
click at [265, 402] on select "Select Stylist [PERSON_NAME] [PERSON_NAME] Manager" at bounding box center [224, 402] width 98 height 24
select select "88702"
click at [175, 390] on select "Select Stylist [PERSON_NAME] [PERSON_NAME] Manager" at bounding box center [224, 402] width 98 height 24
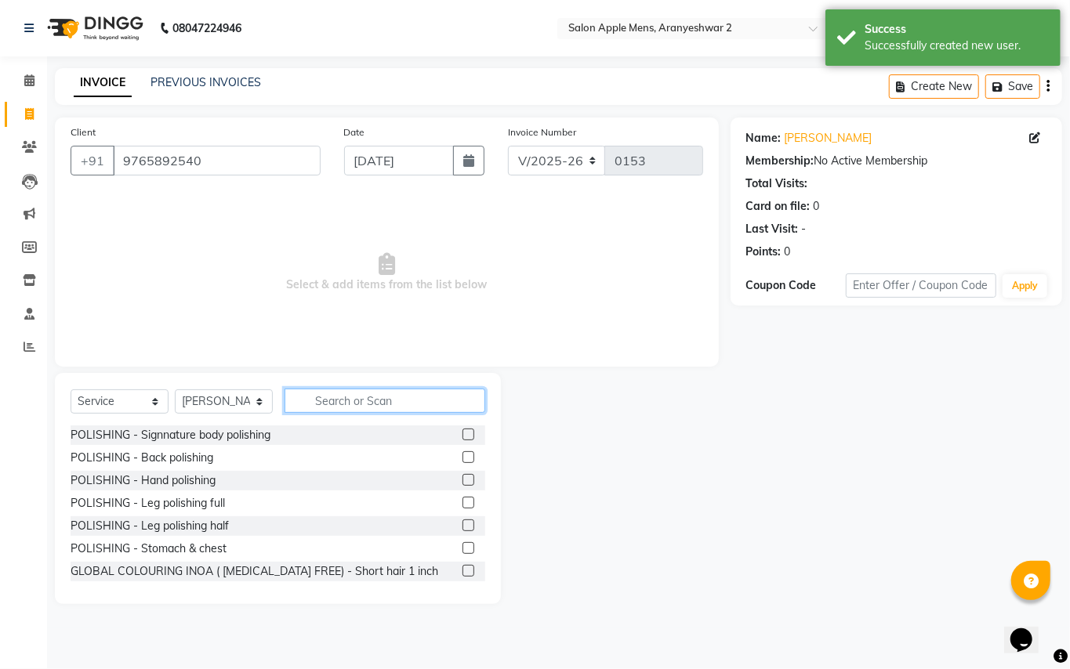
click at [346, 408] on input "text" at bounding box center [385, 401] width 201 height 24
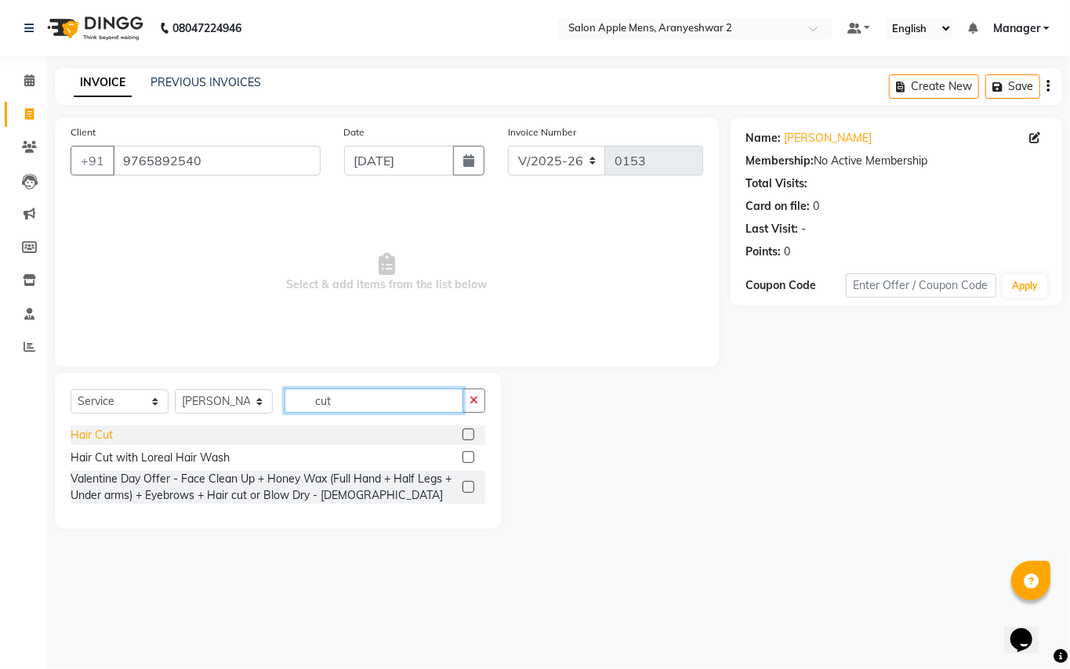
type input "cut"
click at [92, 431] on div "Hair Cut" at bounding box center [92, 435] width 42 height 16
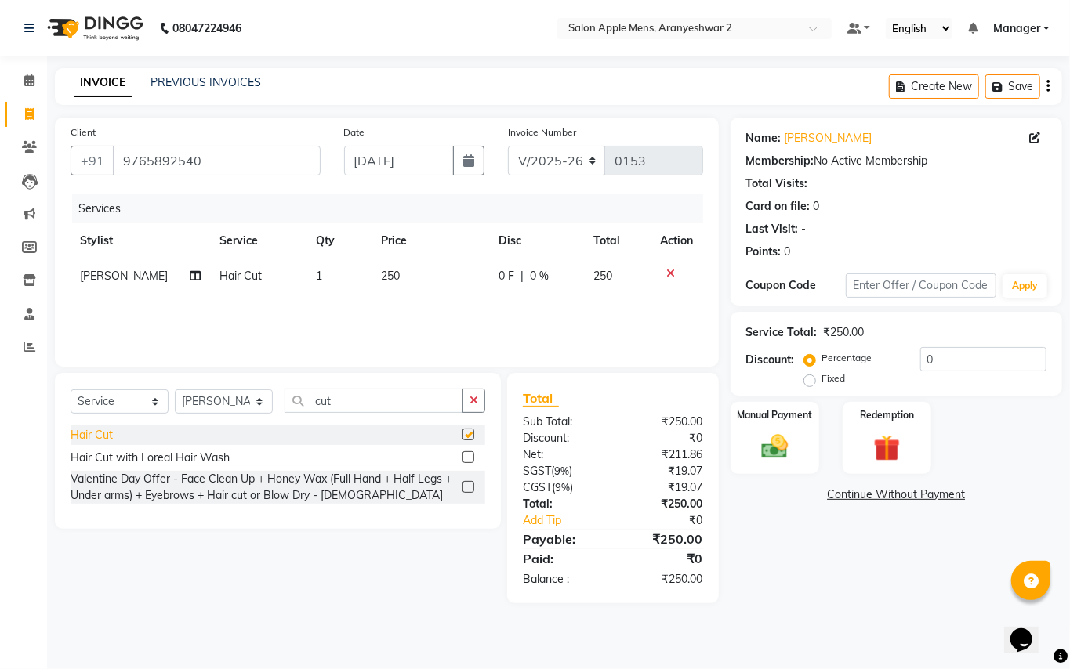
checkbox input "false"
click at [367, 406] on input "cut" at bounding box center [374, 401] width 179 height 24
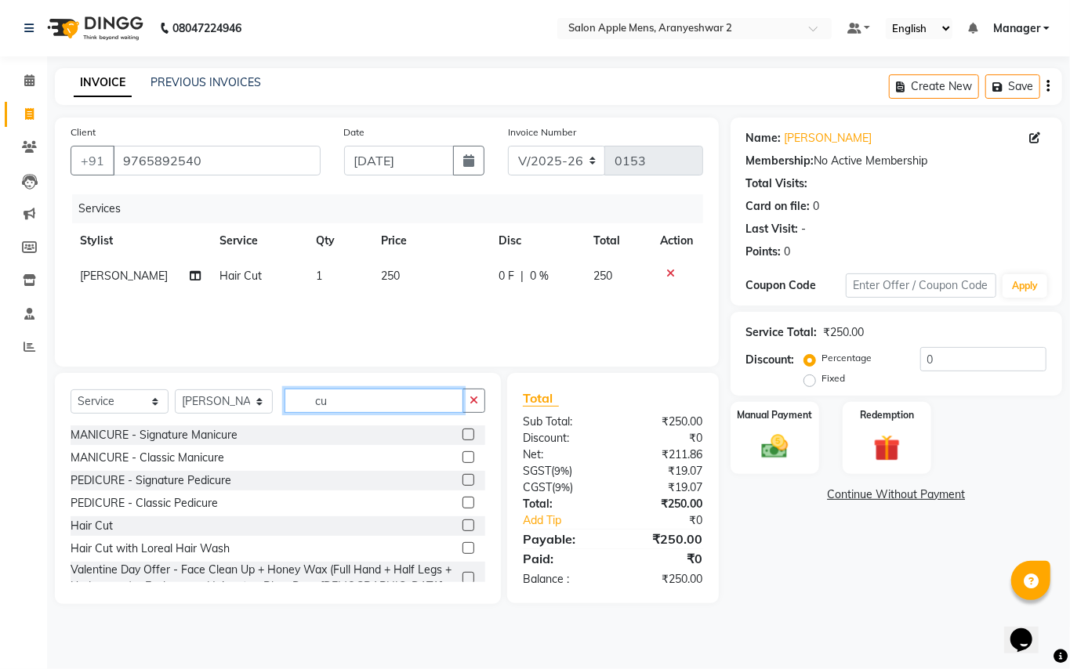
type input "c"
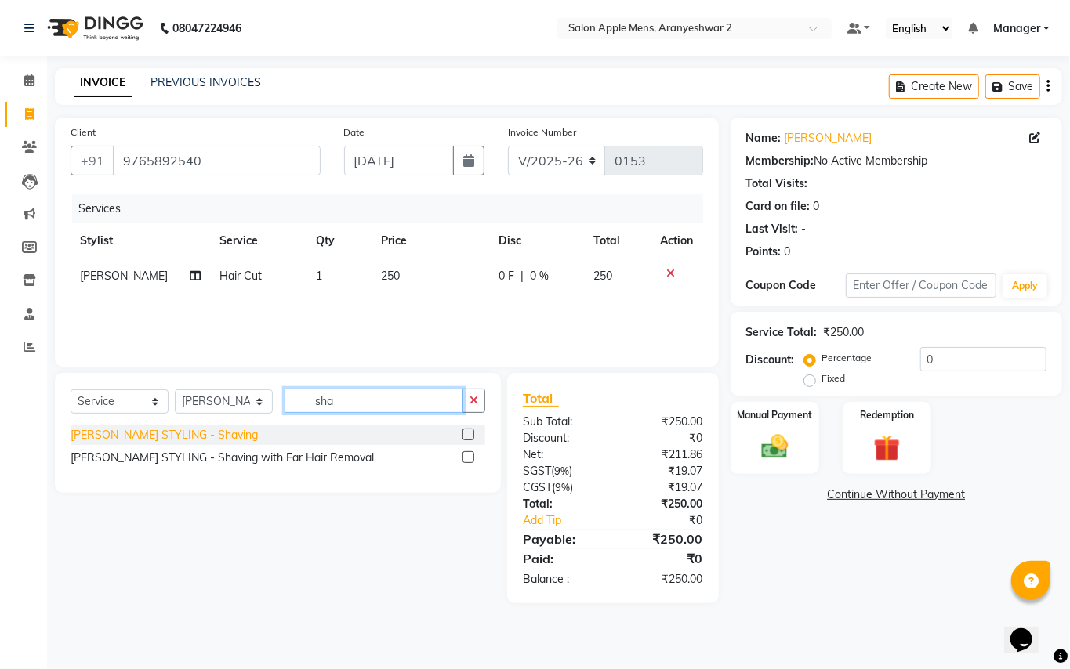
type input "sha"
click at [171, 437] on div "[PERSON_NAME] STYLING - Shaving" at bounding box center [164, 435] width 187 height 16
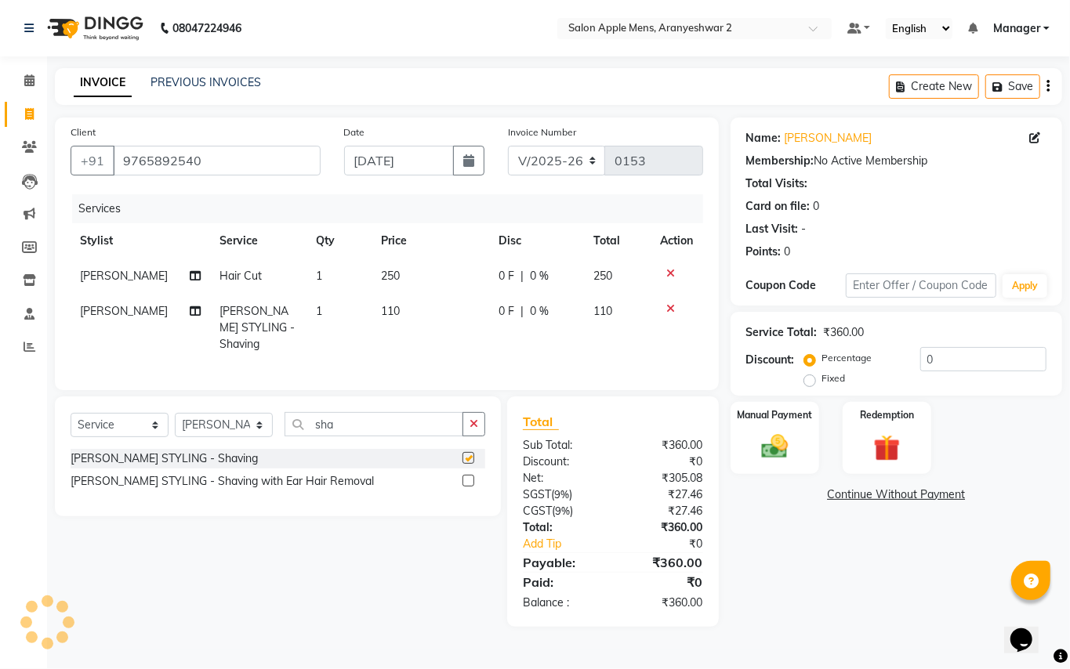
checkbox input "false"
click at [773, 433] on img at bounding box center [774, 447] width 45 height 32
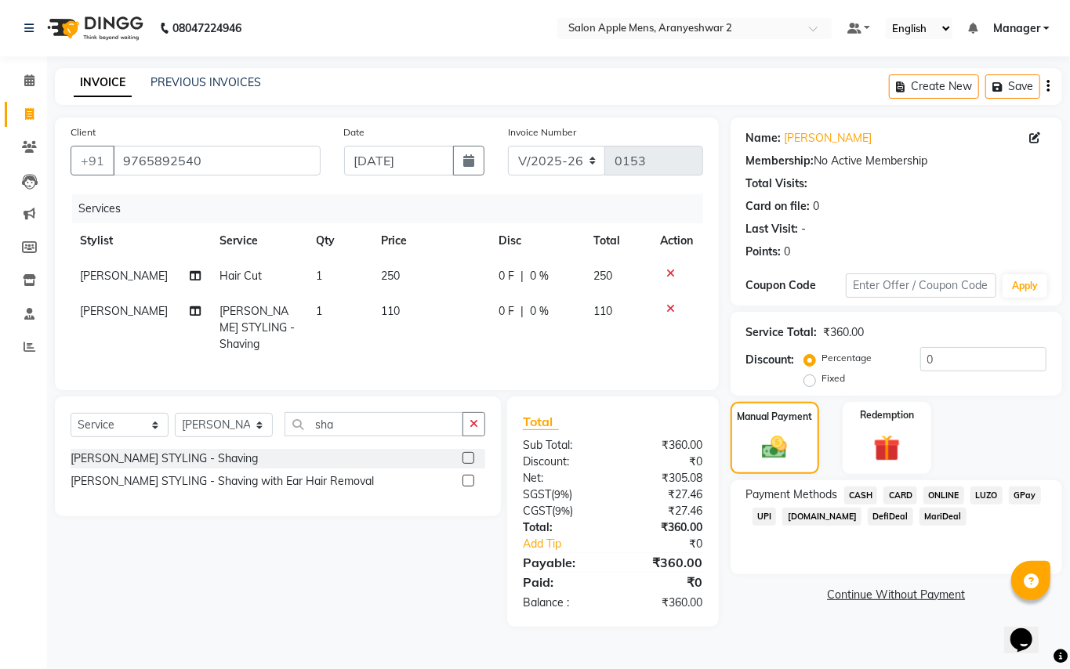
click at [1029, 493] on span "GPay" at bounding box center [1025, 496] width 32 height 18
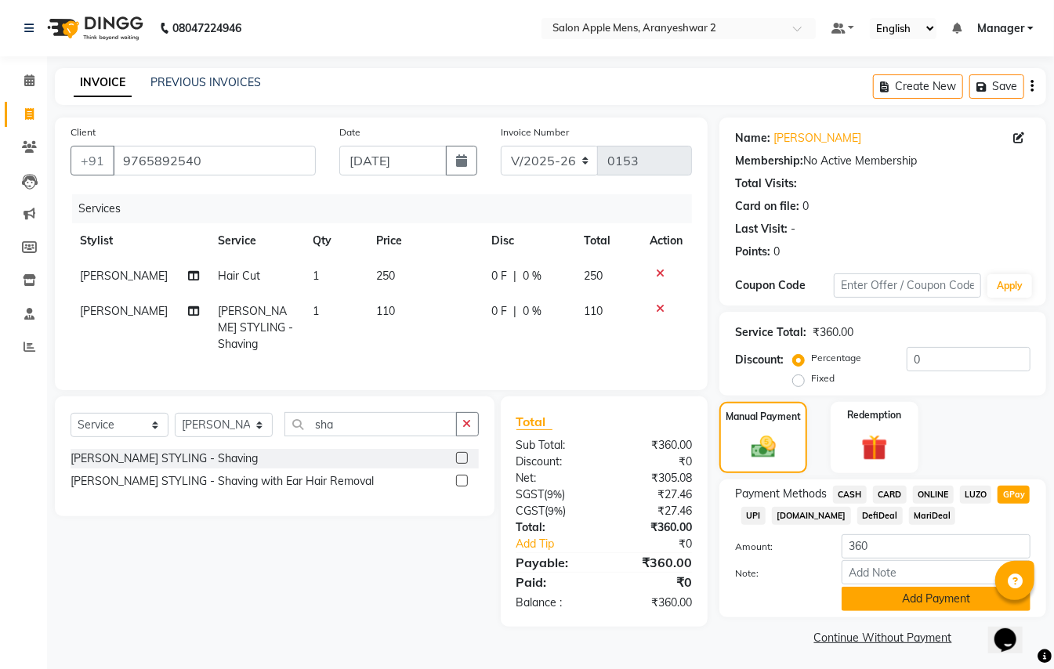
click at [948, 596] on button "Add Payment" at bounding box center [936, 599] width 189 height 24
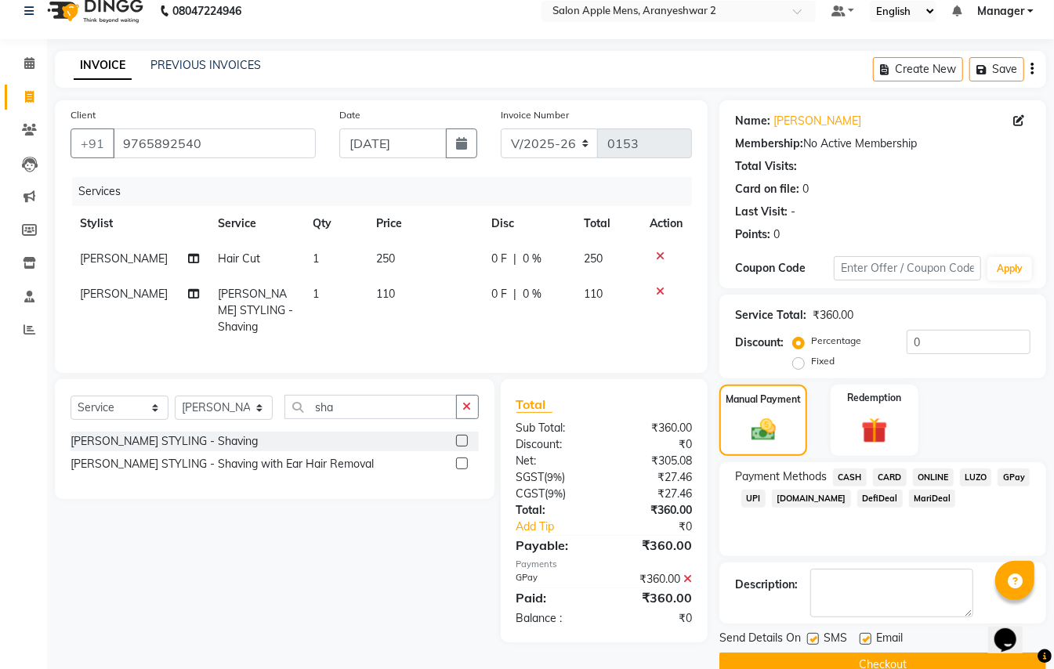
scroll to position [49, 0]
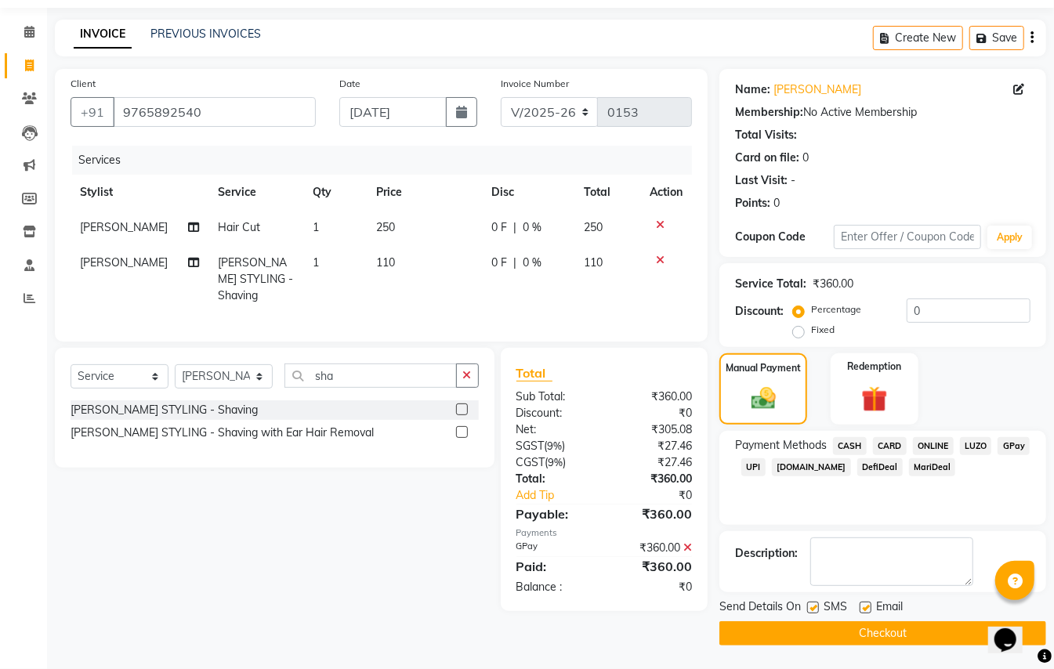
click at [906, 632] on button "Checkout" at bounding box center [883, 634] width 327 height 24
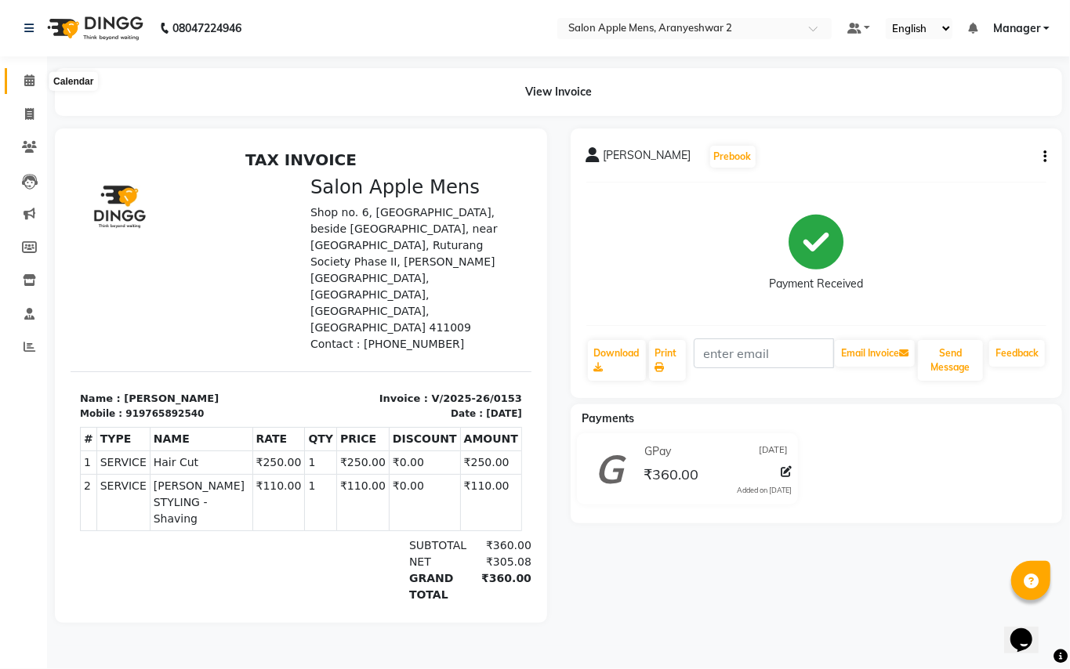
click at [24, 76] on icon at bounding box center [29, 80] width 10 height 12
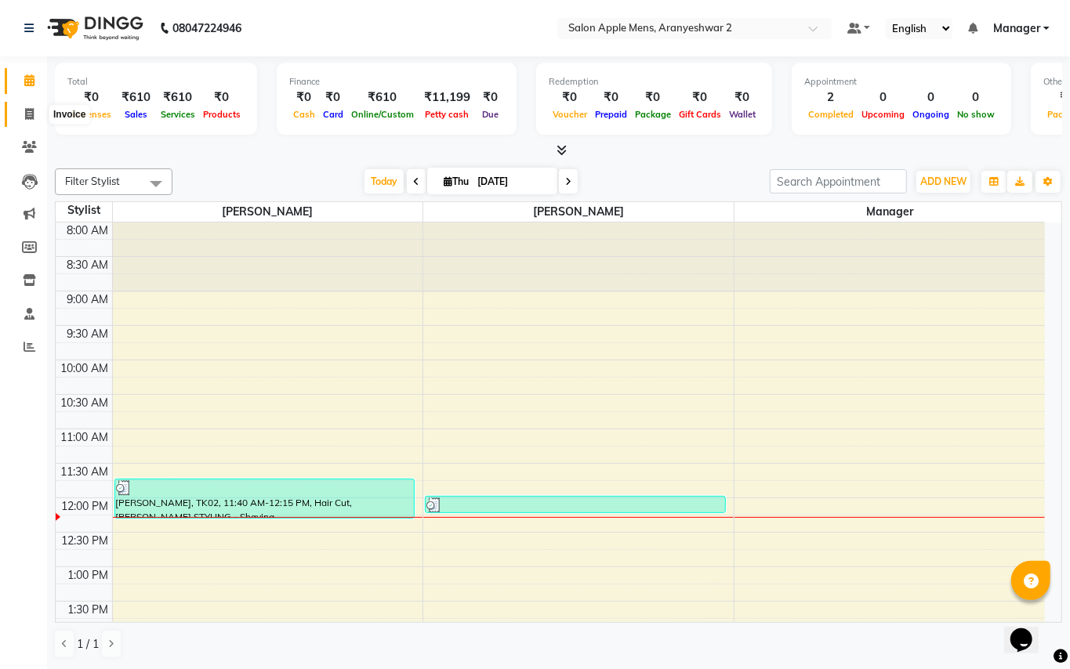
click at [25, 111] on icon at bounding box center [29, 114] width 9 height 12
select select "service"
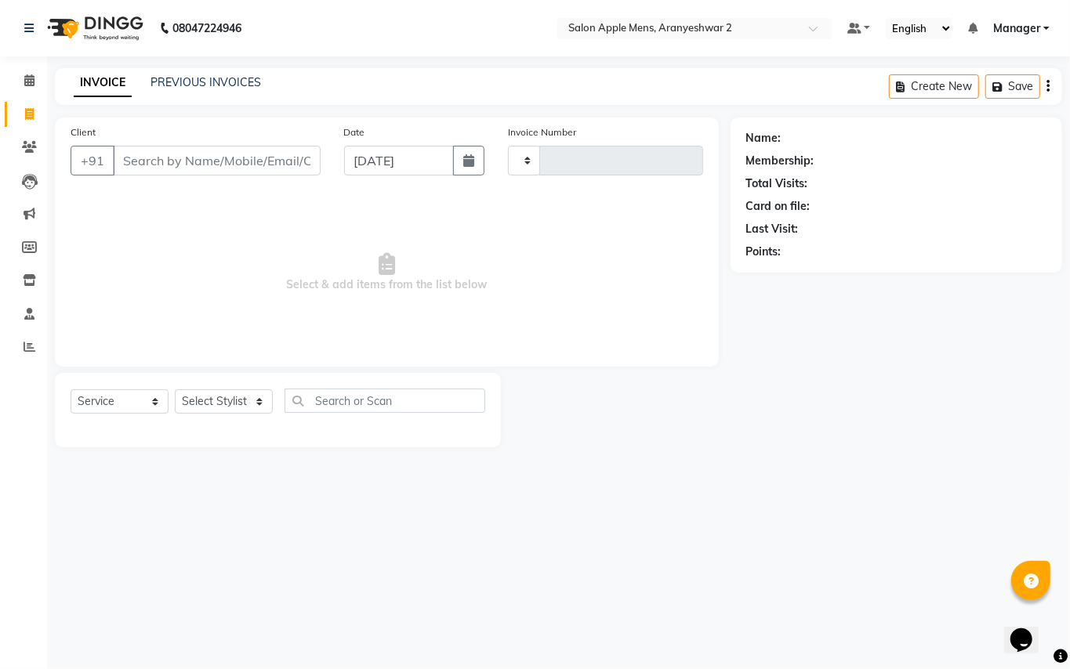
type input "0154"
select select "8739"
click at [142, 160] on input "Client" at bounding box center [217, 161] width 208 height 30
type input "9850438590"
click at [279, 167] on span "Add Client" at bounding box center [280, 161] width 62 height 16
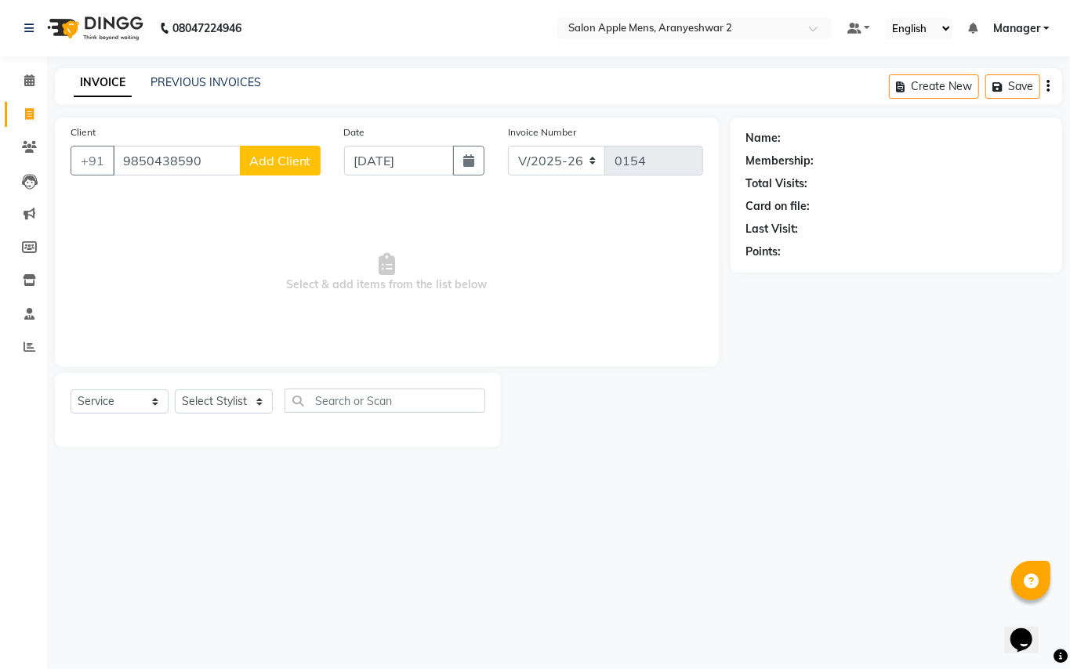
select select "22"
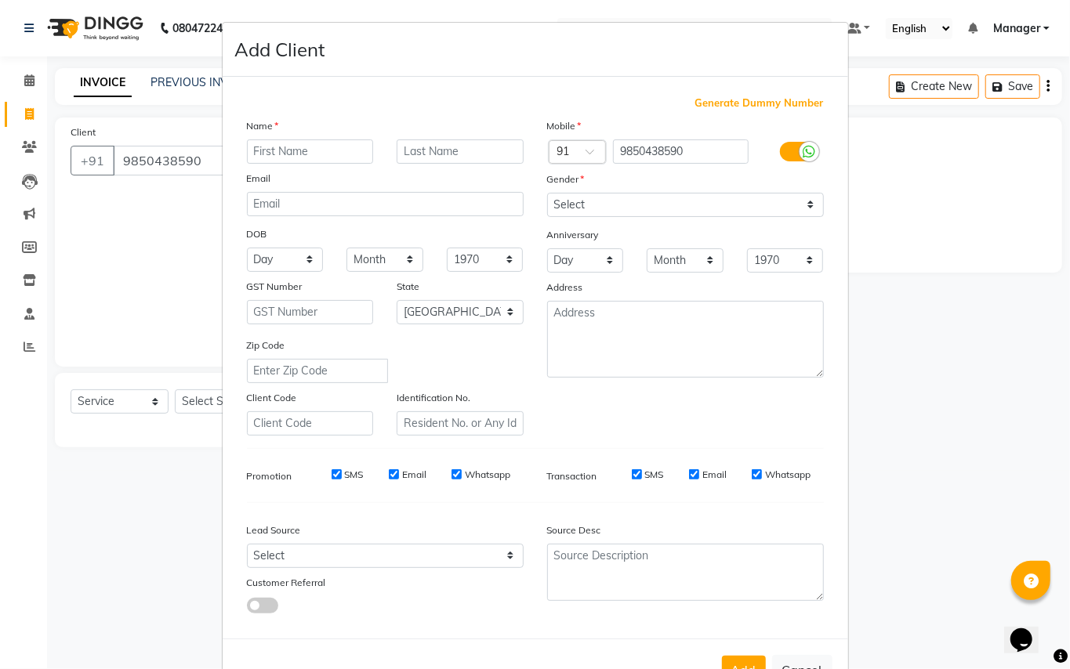
click at [308, 148] on input "text" at bounding box center [310, 152] width 127 height 24
type input "[PERSON_NAME]"
click at [447, 142] on input "text" at bounding box center [460, 152] width 127 height 24
type input "[PERSON_NAME]"
click at [624, 195] on select "Select [DEMOGRAPHIC_DATA] [DEMOGRAPHIC_DATA] Other Prefer Not To Say" at bounding box center [685, 205] width 277 height 24
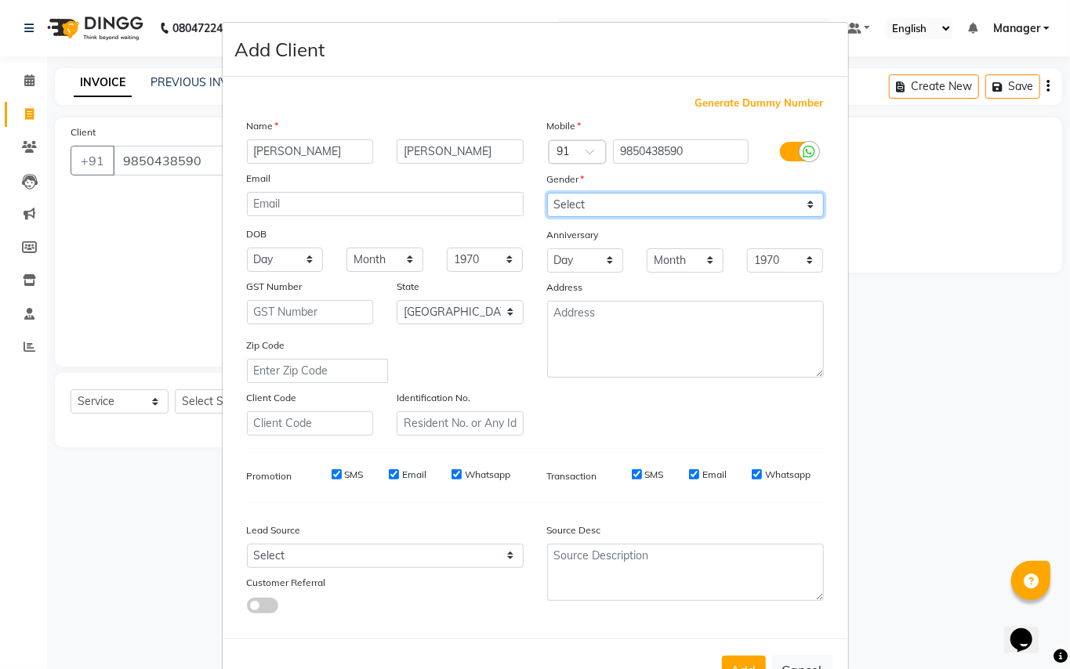
select select "[DEMOGRAPHIC_DATA]"
click at [547, 193] on select "Select [DEMOGRAPHIC_DATA] [DEMOGRAPHIC_DATA] Other Prefer Not To Say" at bounding box center [685, 205] width 277 height 24
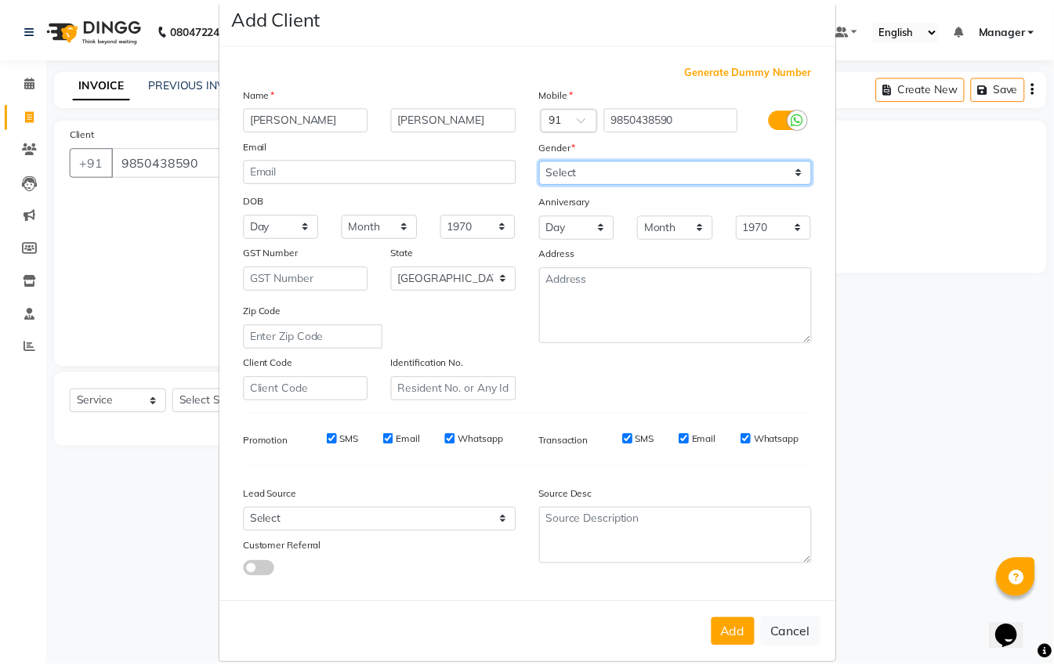
scroll to position [50, 0]
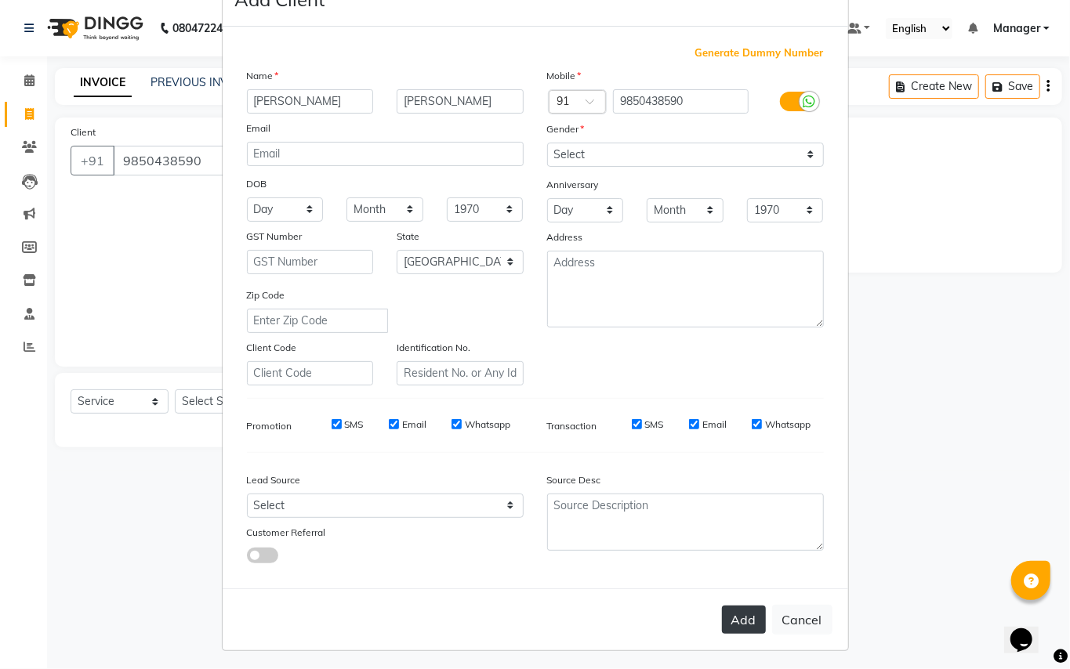
click at [738, 616] on button "Add" at bounding box center [744, 620] width 44 height 28
select select
select select "null"
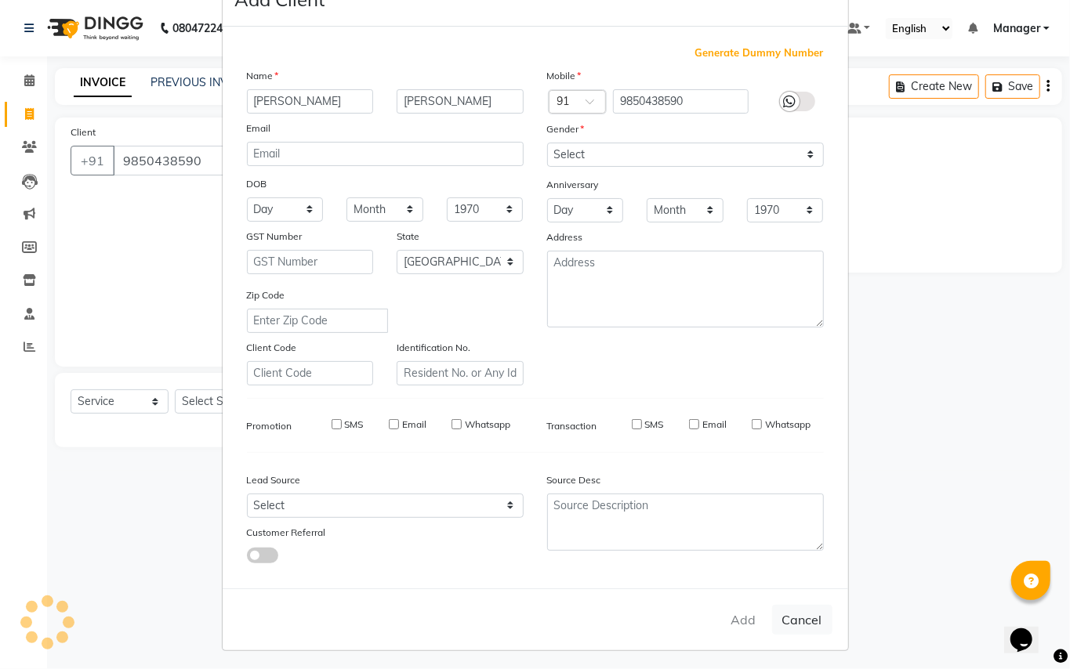
select select
checkbox input "false"
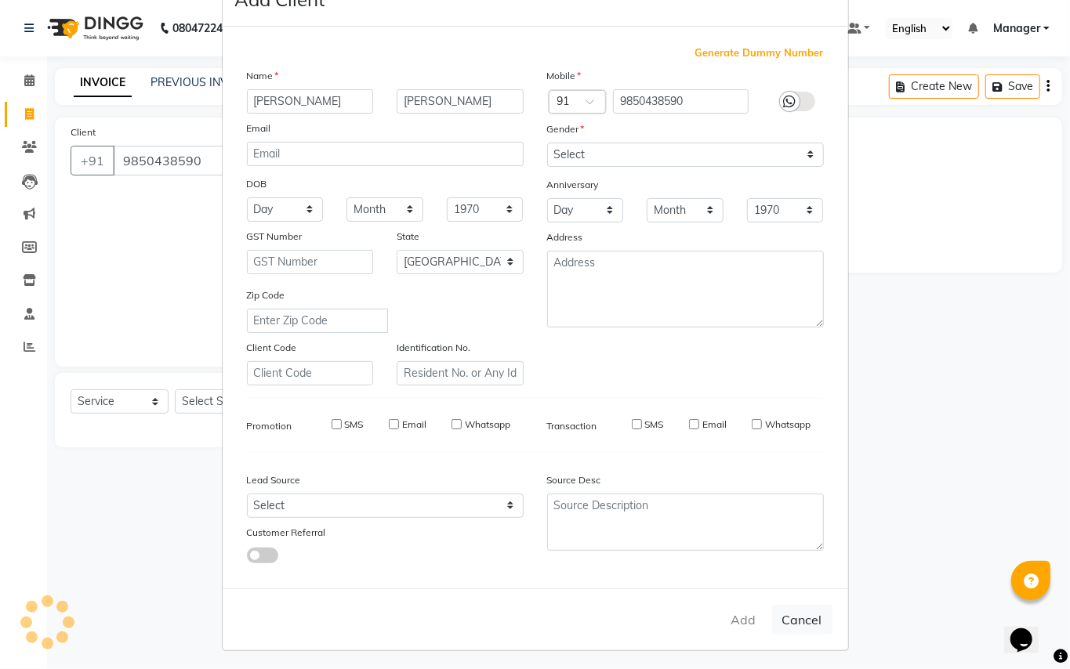
checkbox input "false"
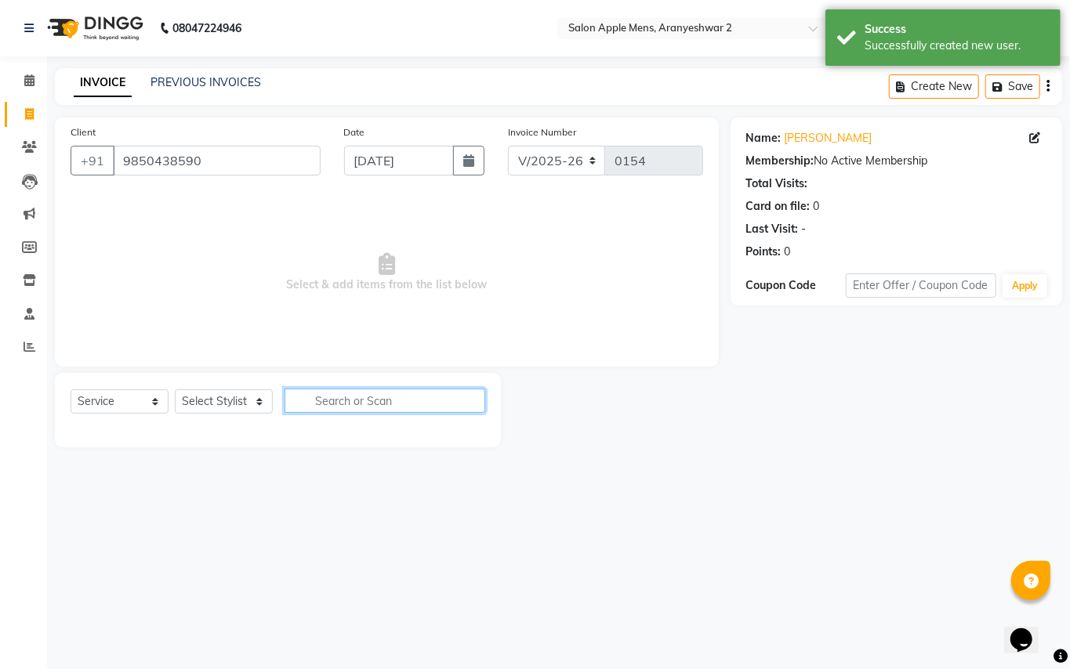
click at [365, 403] on input "text" at bounding box center [385, 401] width 201 height 24
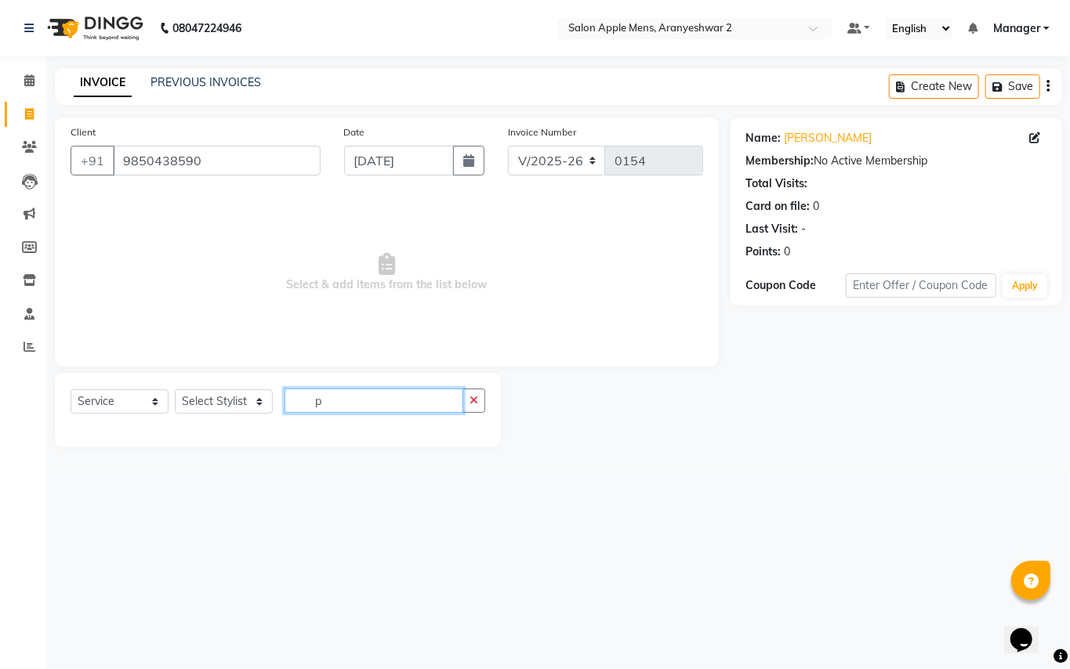
type input "p"
click at [255, 405] on select "Select Stylist [PERSON_NAME] [PERSON_NAME] Manager" at bounding box center [224, 402] width 98 height 24
click at [175, 390] on select "Select Stylist [PERSON_NAME] [PERSON_NAME] Manager" at bounding box center [224, 402] width 98 height 24
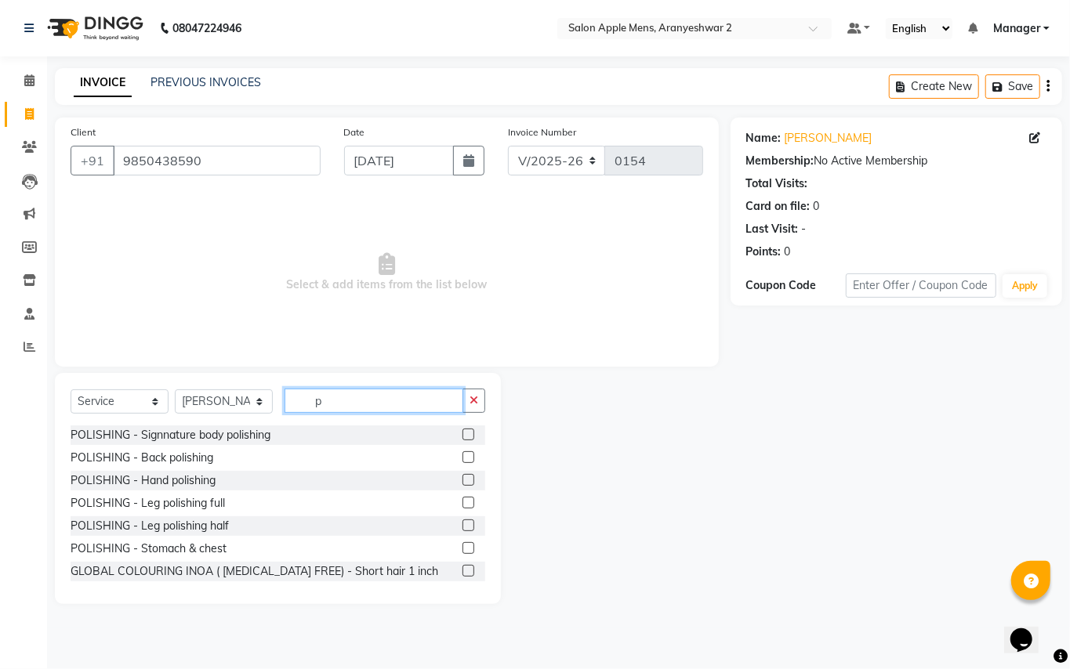
click at [357, 400] on input "p" at bounding box center [374, 401] width 179 height 24
click at [227, 393] on select "Select Stylist [PERSON_NAME] [PERSON_NAME] Manager" at bounding box center [224, 402] width 98 height 24
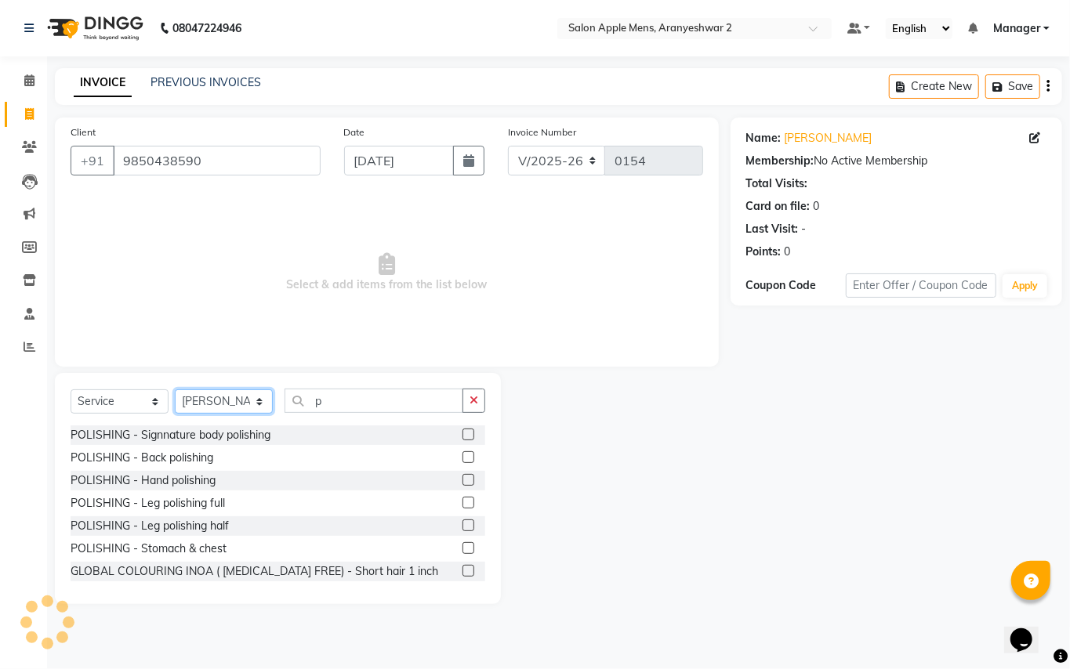
select select "88702"
click at [175, 390] on select "Select Stylist [PERSON_NAME] [PERSON_NAME] Manager" at bounding box center [224, 402] width 98 height 24
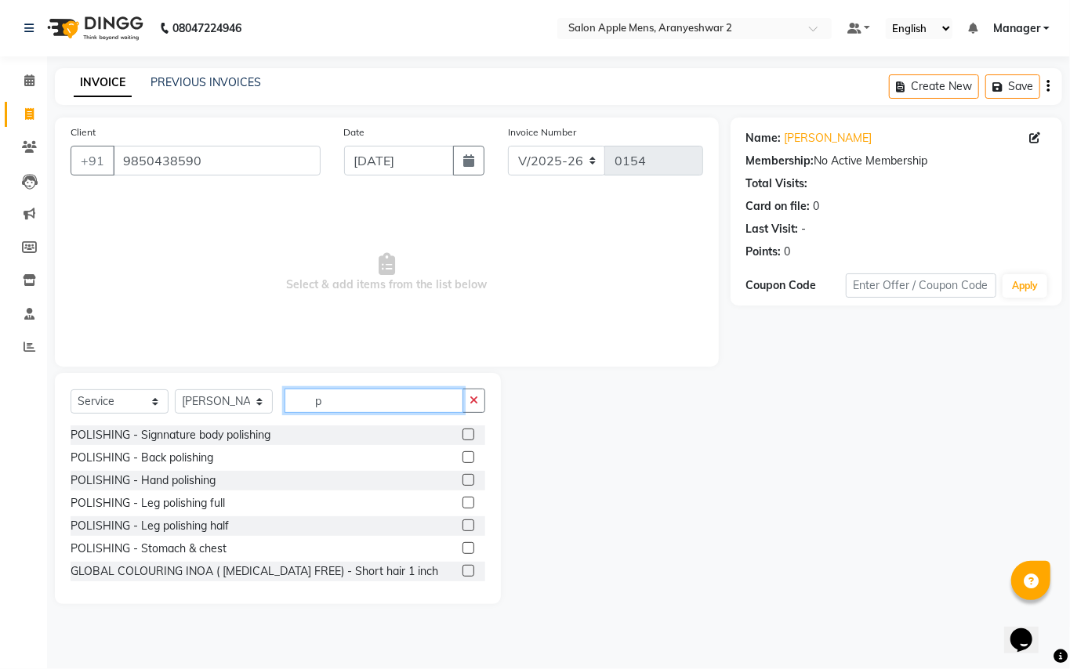
click at [353, 401] on input "p" at bounding box center [374, 401] width 179 height 24
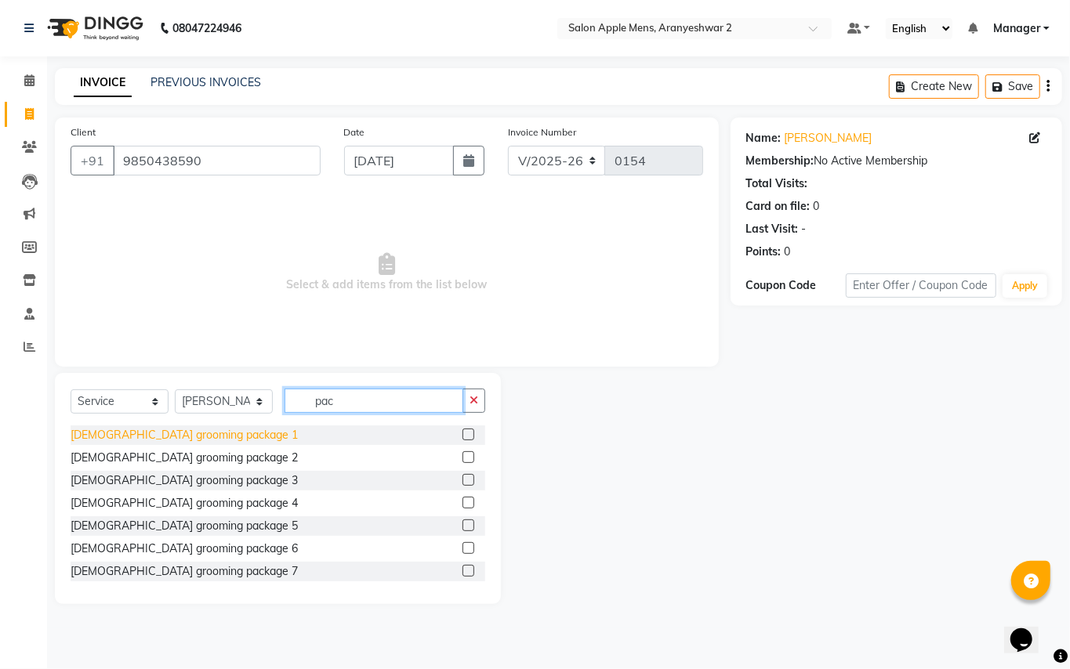
type input "pac"
click at [127, 436] on div "[DEMOGRAPHIC_DATA] grooming package 1" at bounding box center [184, 435] width 227 height 16
checkbox input "false"
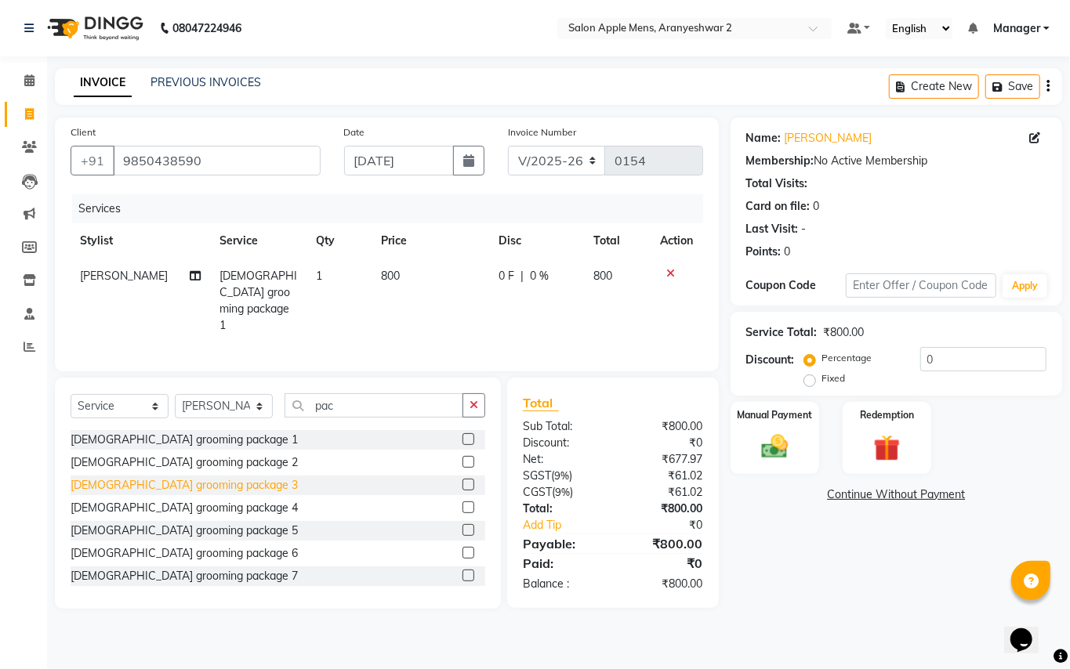
click at [122, 480] on div "[DEMOGRAPHIC_DATA] grooming package 3" at bounding box center [184, 485] width 227 height 16
checkbox input "false"
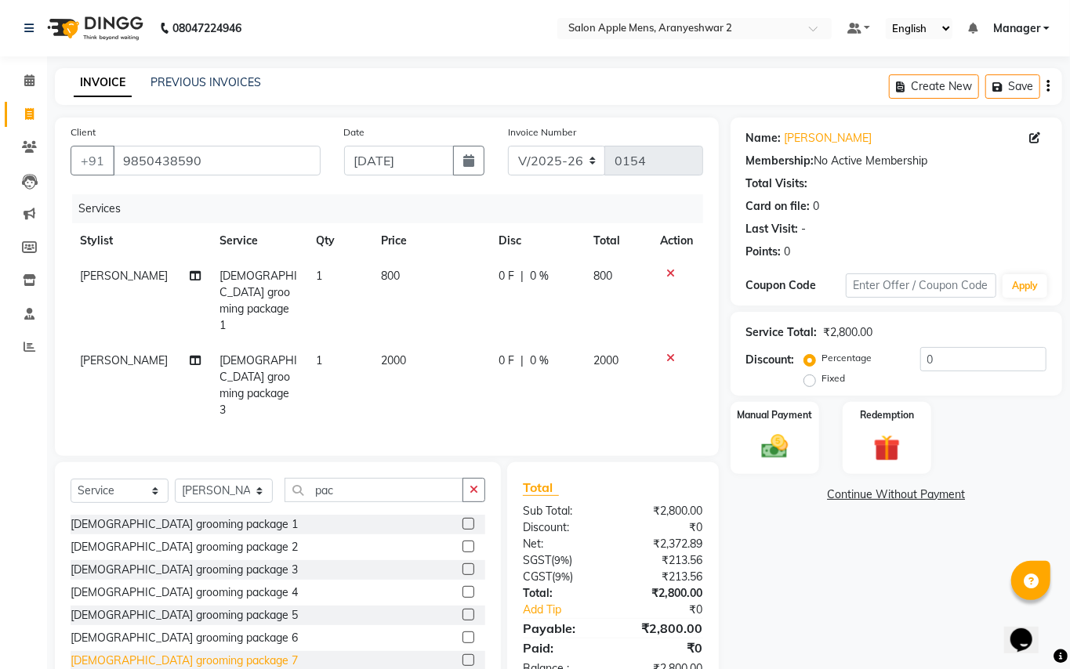
click at [141, 653] on div "[DEMOGRAPHIC_DATA] grooming package 7" at bounding box center [184, 661] width 227 height 16
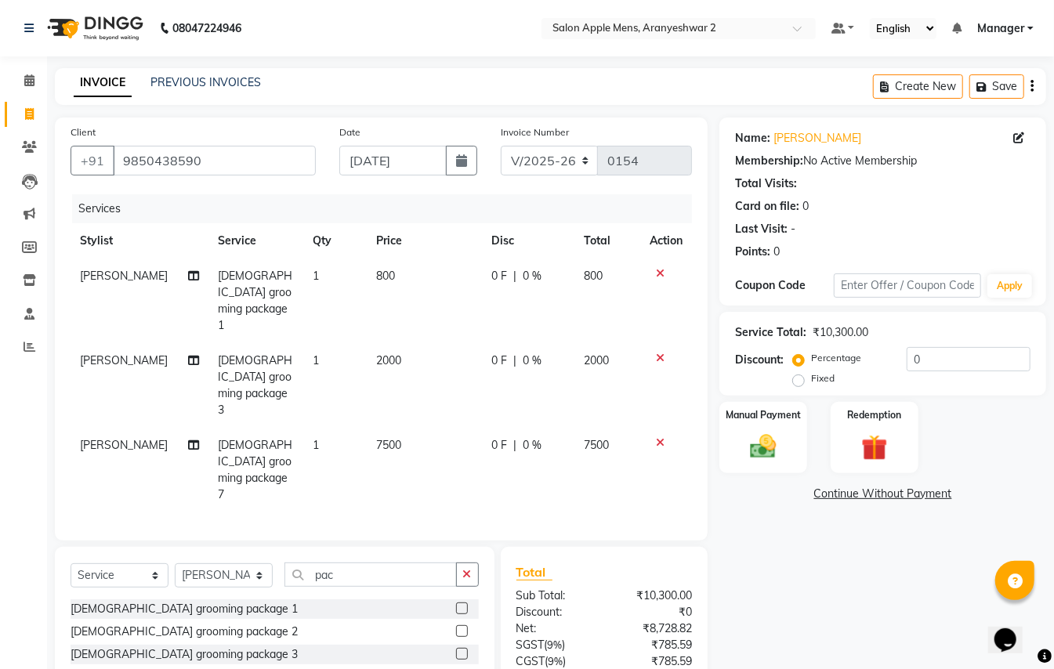
checkbox input "false"
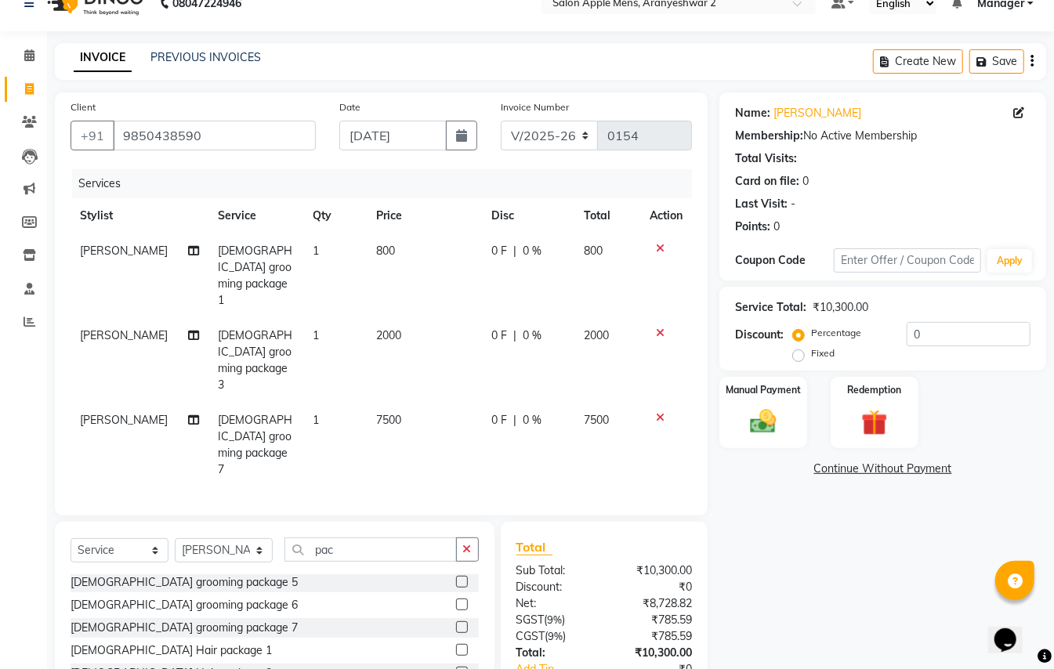
scroll to position [49, 0]
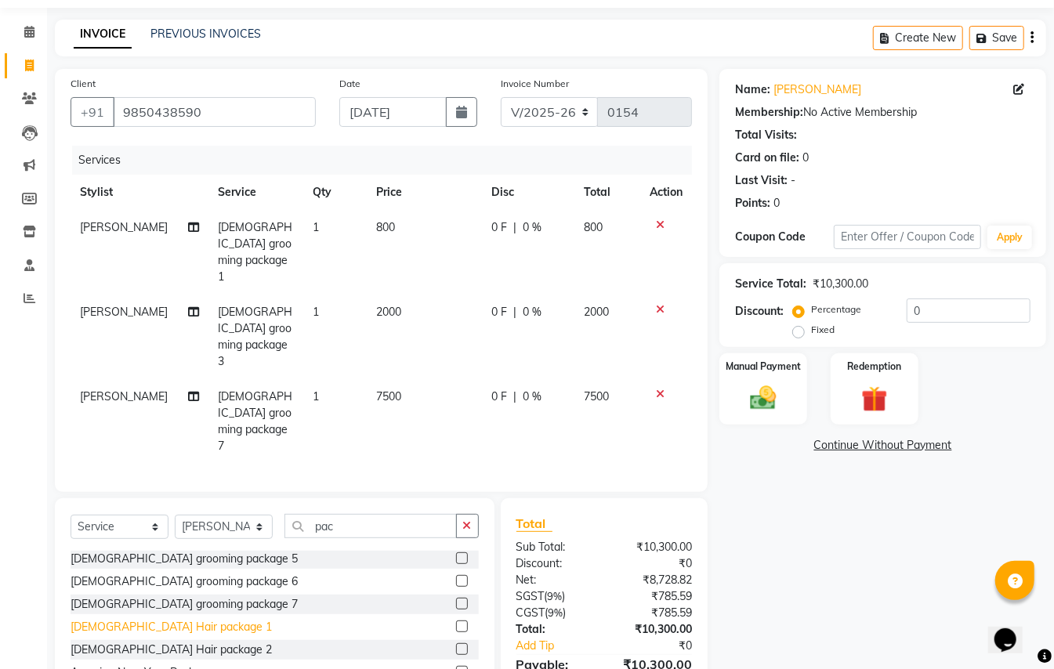
click at [164, 619] on div "[DEMOGRAPHIC_DATA] Hair package 1" at bounding box center [171, 627] width 201 height 16
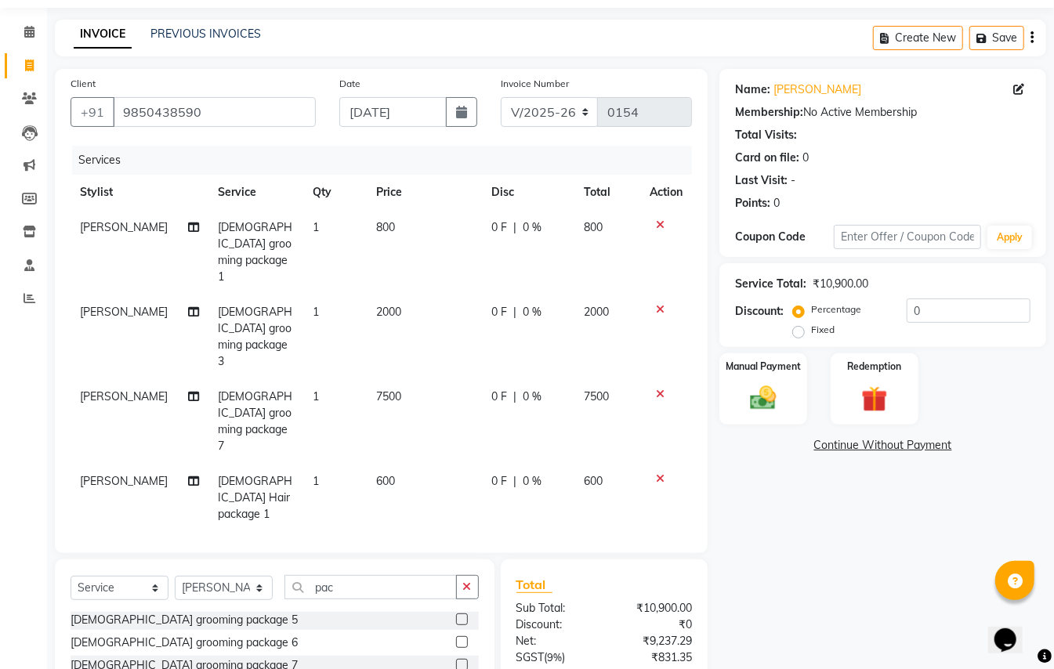
checkbox input "false"
drag, startPoint x: 658, startPoint y: 378, endPoint x: 665, endPoint y: 370, distance: 10.5
click at [660, 473] on icon at bounding box center [660, 478] width 9 height 11
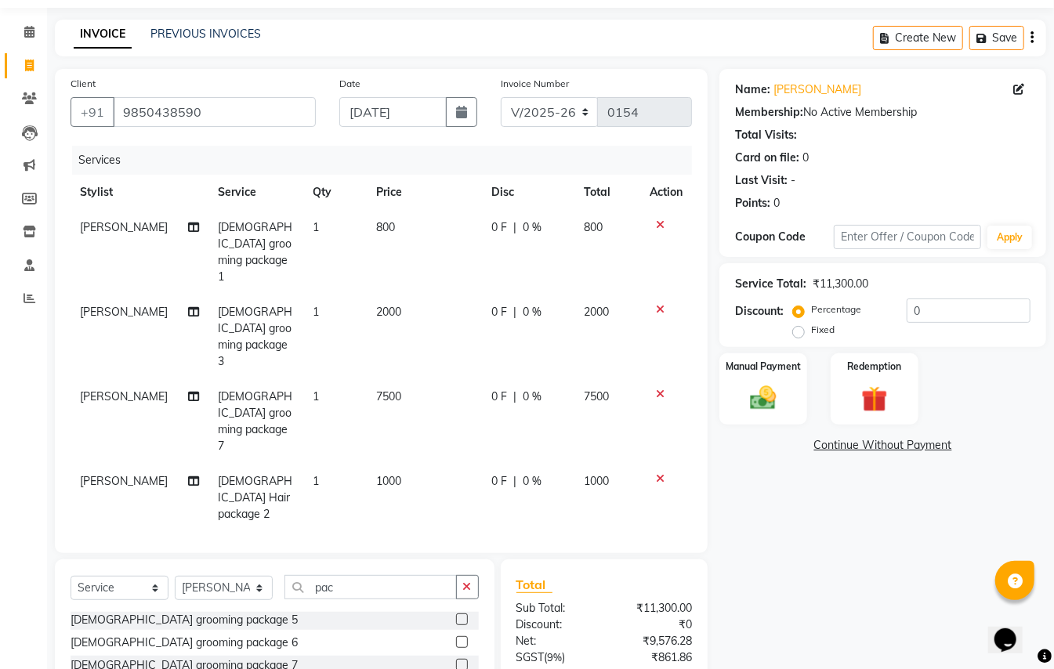
click at [657, 389] on icon at bounding box center [660, 394] width 9 height 11
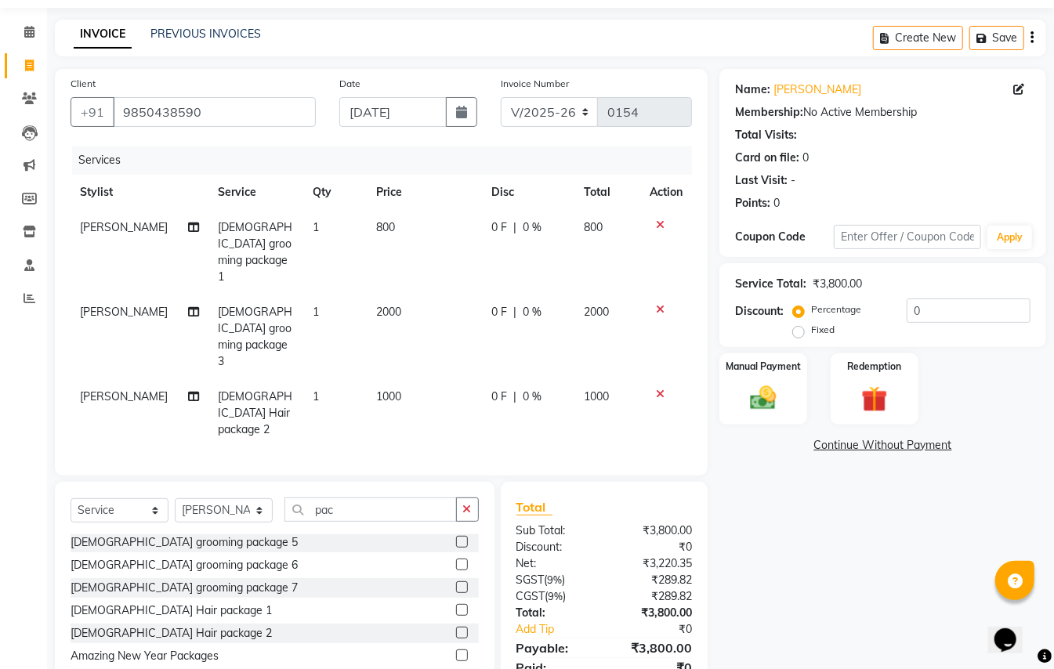
drag, startPoint x: 662, startPoint y: 273, endPoint x: 669, endPoint y: 255, distance: 19.7
click at [663, 304] on icon at bounding box center [660, 309] width 9 height 11
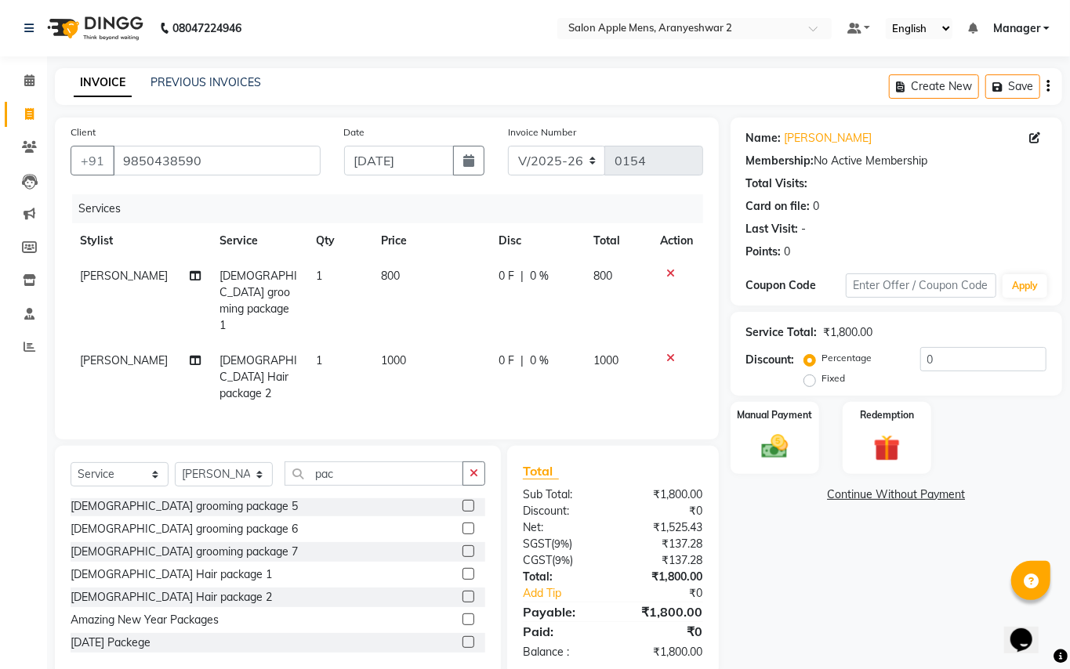
click at [671, 267] on td at bounding box center [677, 301] width 52 height 85
click at [673, 274] on icon at bounding box center [671, 273] width 9 height 11
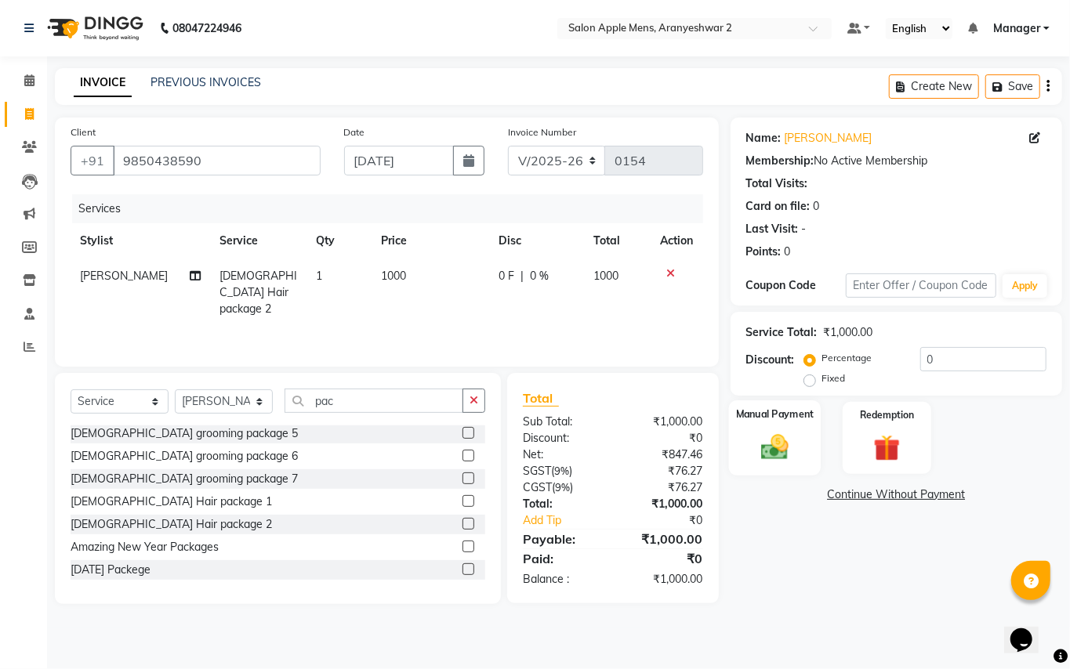
click at [776, 437] on img at bounding box center [774, 447] width 45 height 32
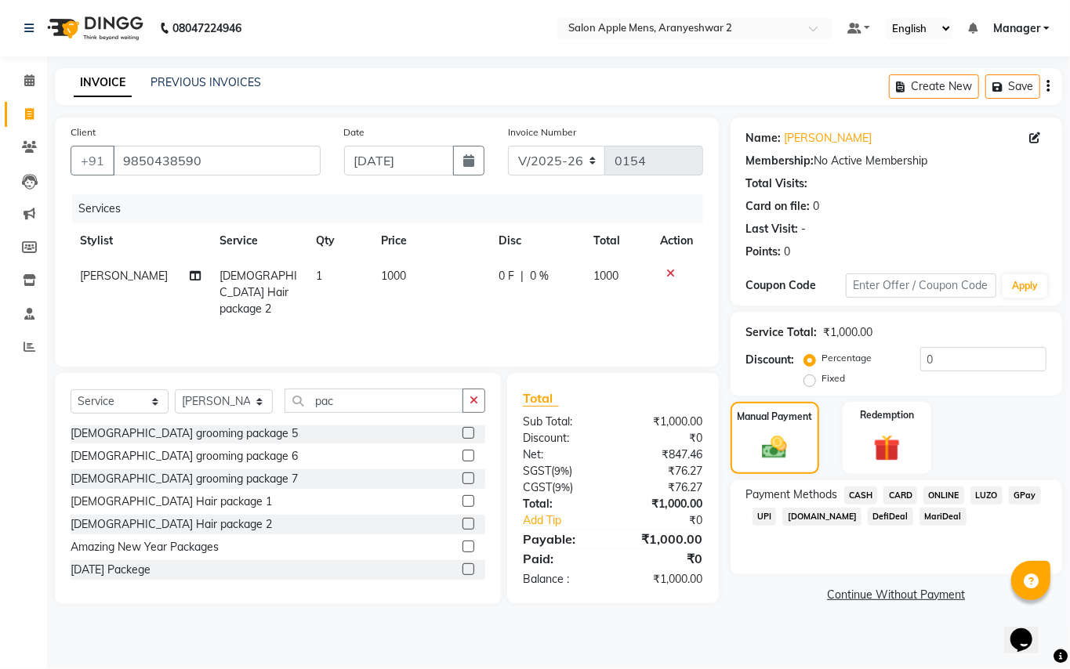
click at [1022, 494] on span "GPay" at bounding box center [1025, 496] width 32 height 18
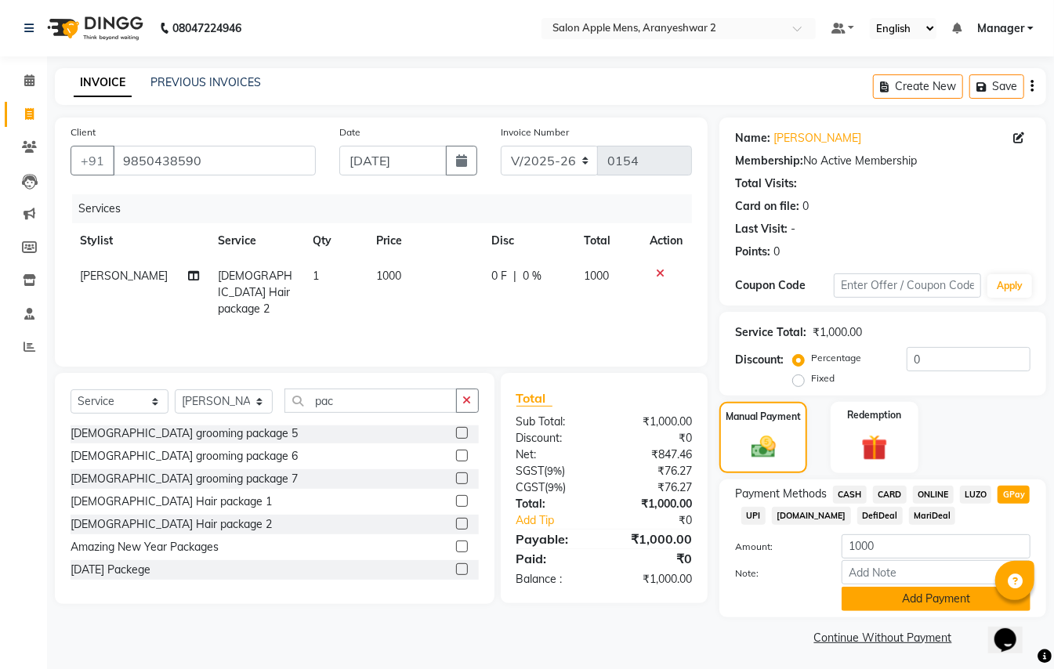
click at [941, 596] on button "Add Payment" at bounding box center [936, 599] width 189 height 24
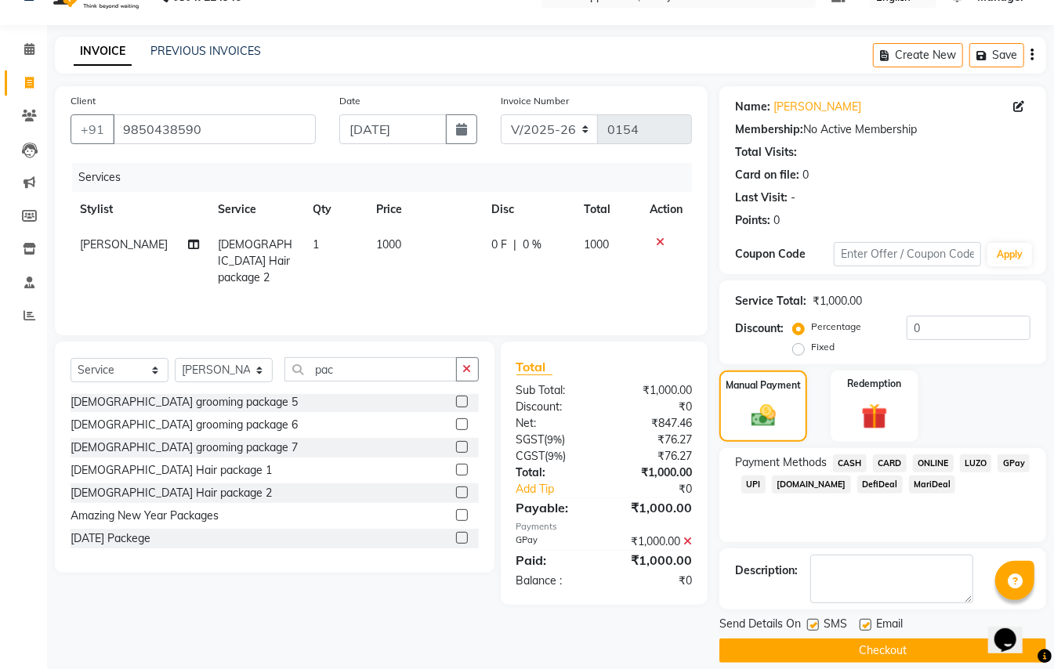
scroll to position [49, 0]
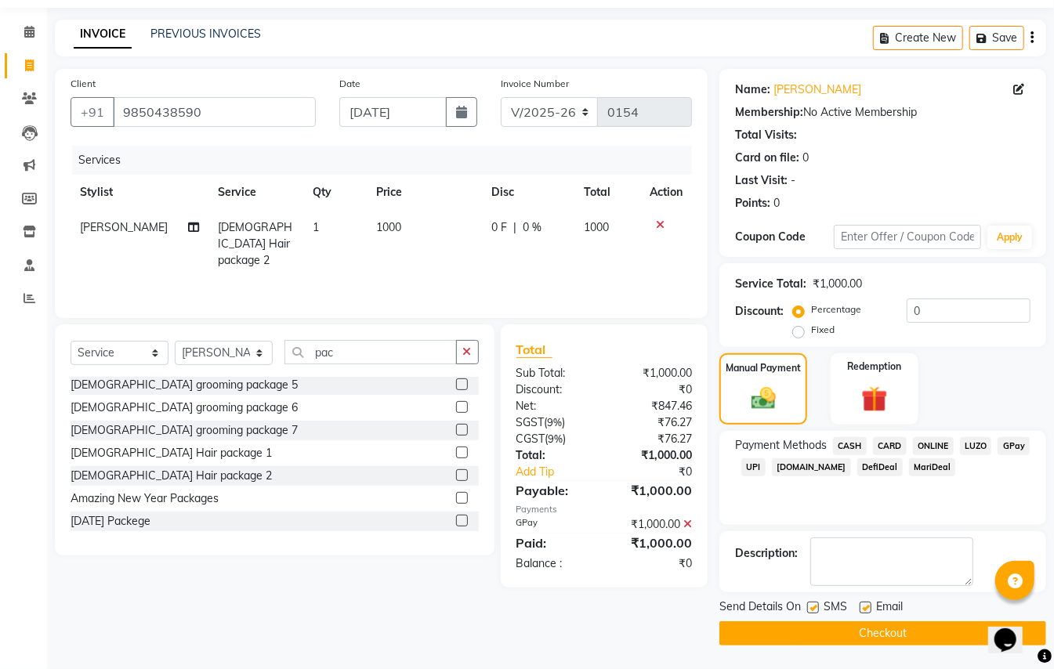
click at [865, 635] on button "Checkout" at bounding box center [883, 634] width 327 height 24
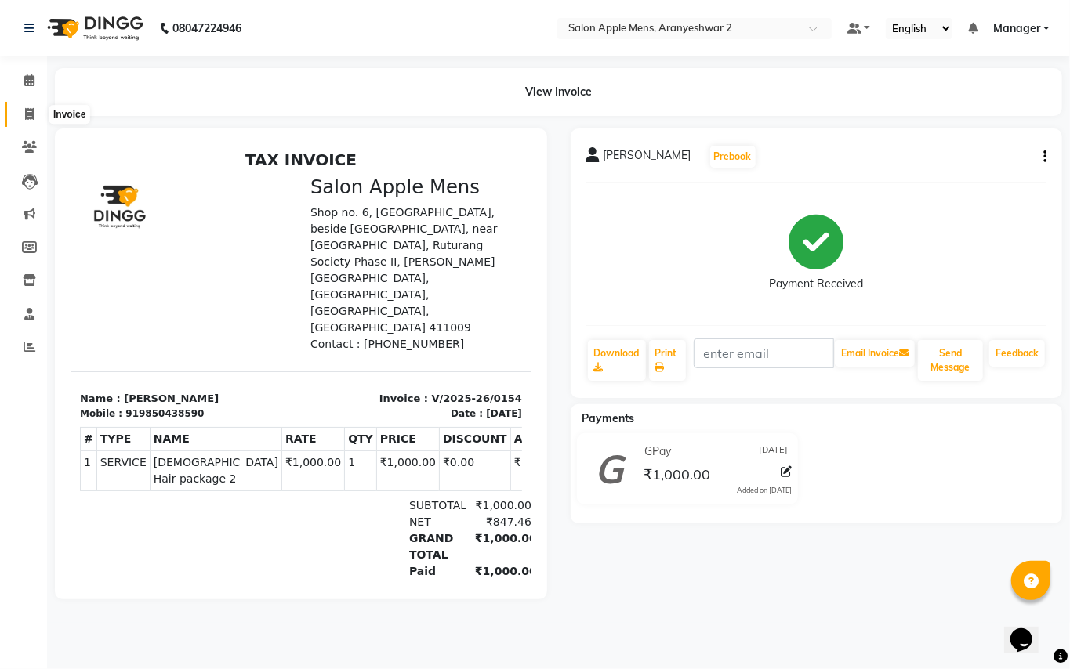
click at [33, 113] on icon at bounding box center [29, 114] width 9 height 12
select select "service"
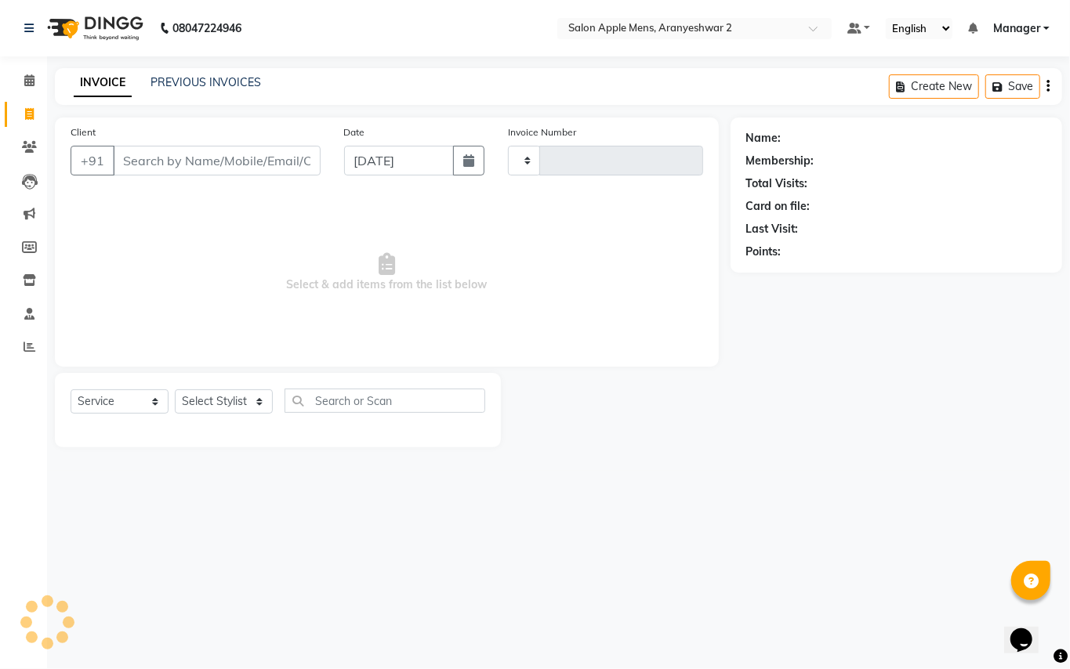
type input "0155"
select select "8739"
click at [202, 158] on input "Client" at bounding box center [217, 161] width 208 height 30
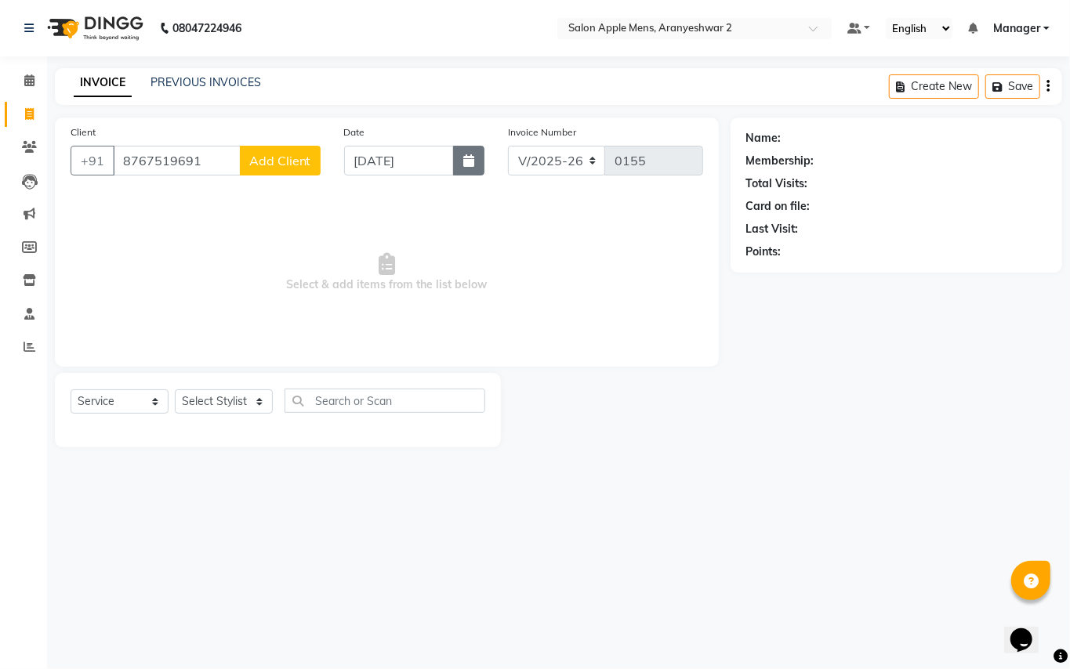
type input "8767519691"
click at [469, 164] on icon "button" at bounding box center [468, 160] width 11 height 13
select select "9"
select select "2025"
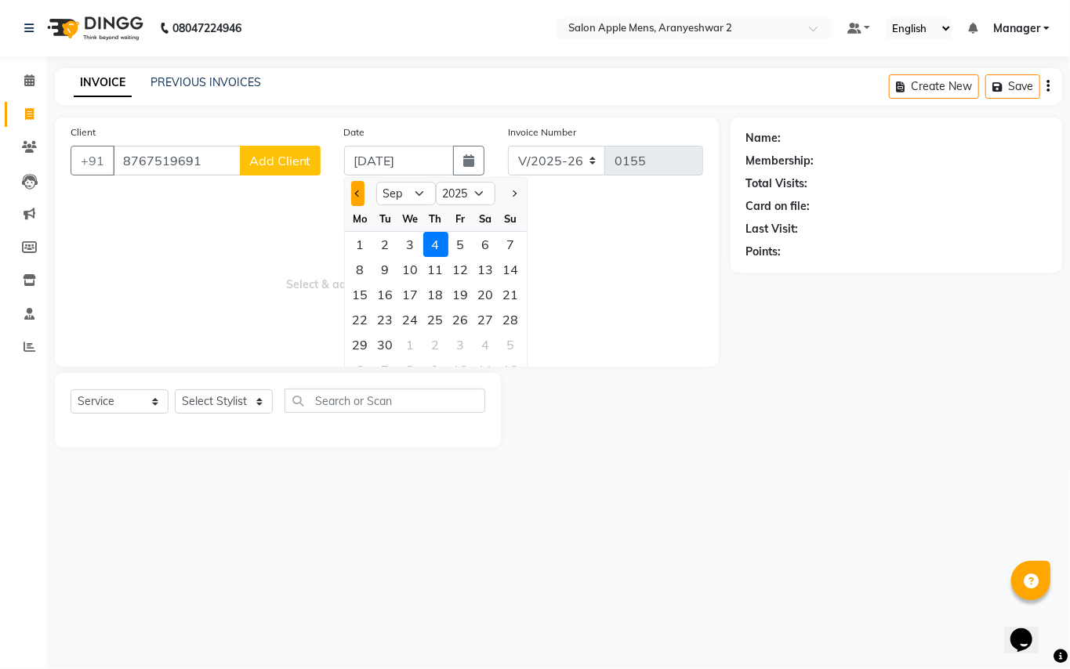
click at [361, 189] on button "Previous month" at bounding box center [357, 193] width 13 height 25
select select "8"
click at [456, 342] on div "29" at bounding box center [460, 344] width 25 height 25
type input "[DATE]"
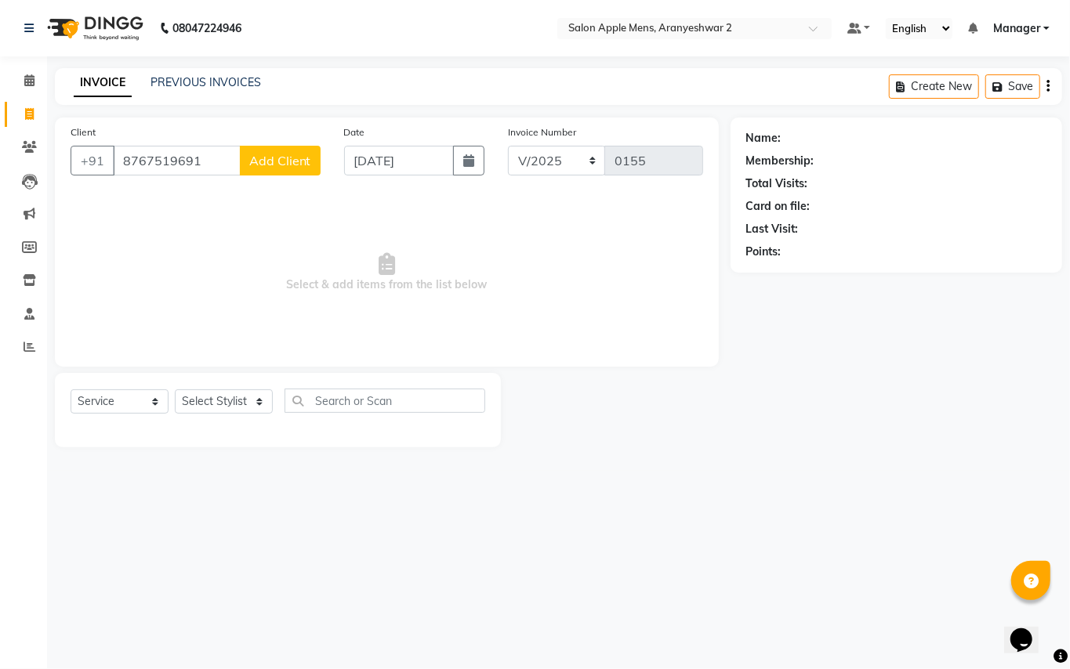
click at [277, 154] on span "Add Client" at bounding box center [280, 161] width 62 height 16
select select "22"
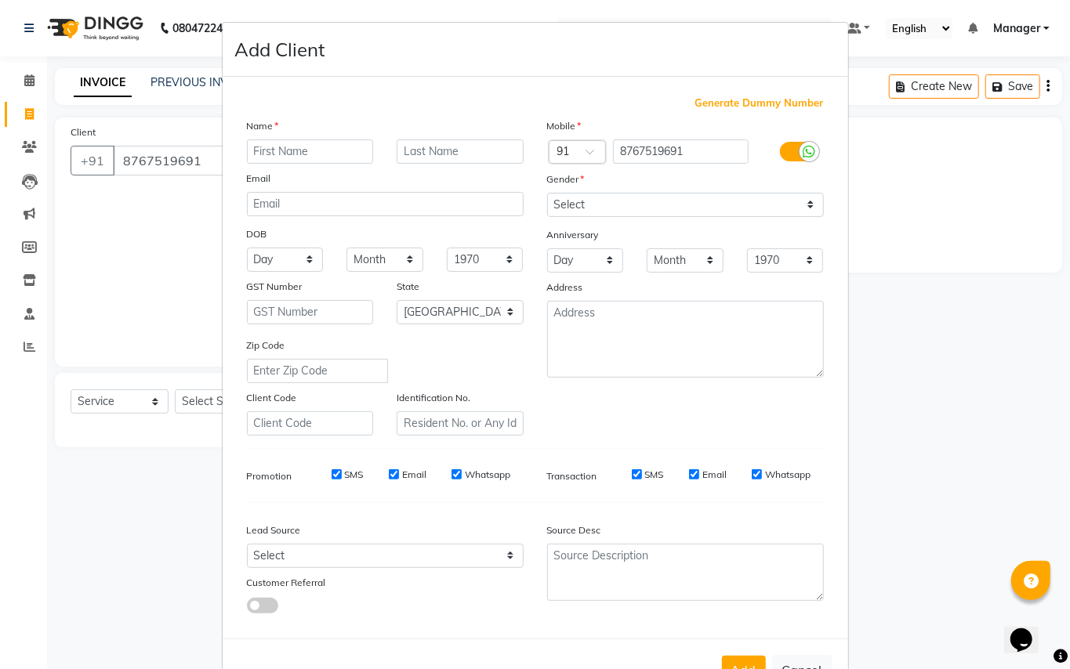
click at [306, 151] on input "text" at bounding box center [310, 152] width 127 height 24
type input "[PERSON_NAME]"
click at [470, 143] on input "text" at bounding box center [460, 152] width 127 height 24
type input "shinde"
click at [651, 195] on select "Select [DEMOGRAPHIC_DATA] [DEMOGRAPHIC_DATA] Other Prefer Not To Say" at bounding box center [685, 205] width 277 height 24
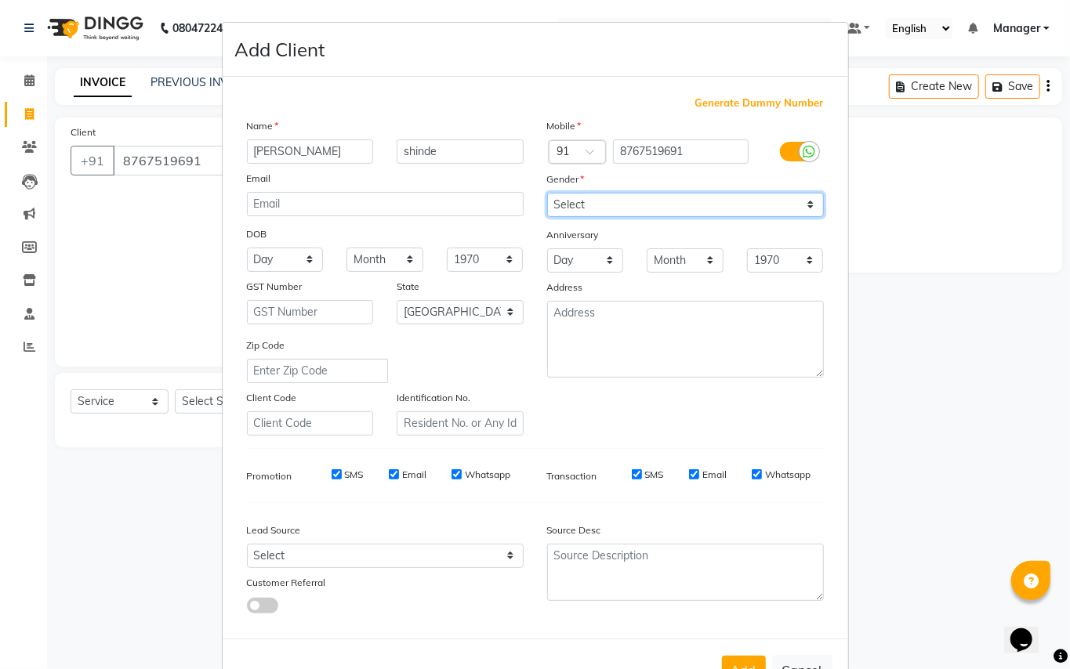
select select "[DEMOGRAPHIC_DATA]"
click at [547, 193] on select "Select [DEMOGRAPHIC_DATA] [DEMOGRAPHIC_DATA] Other Prefer Not To Say" at bounding box center [685, 205] width 277 height 24
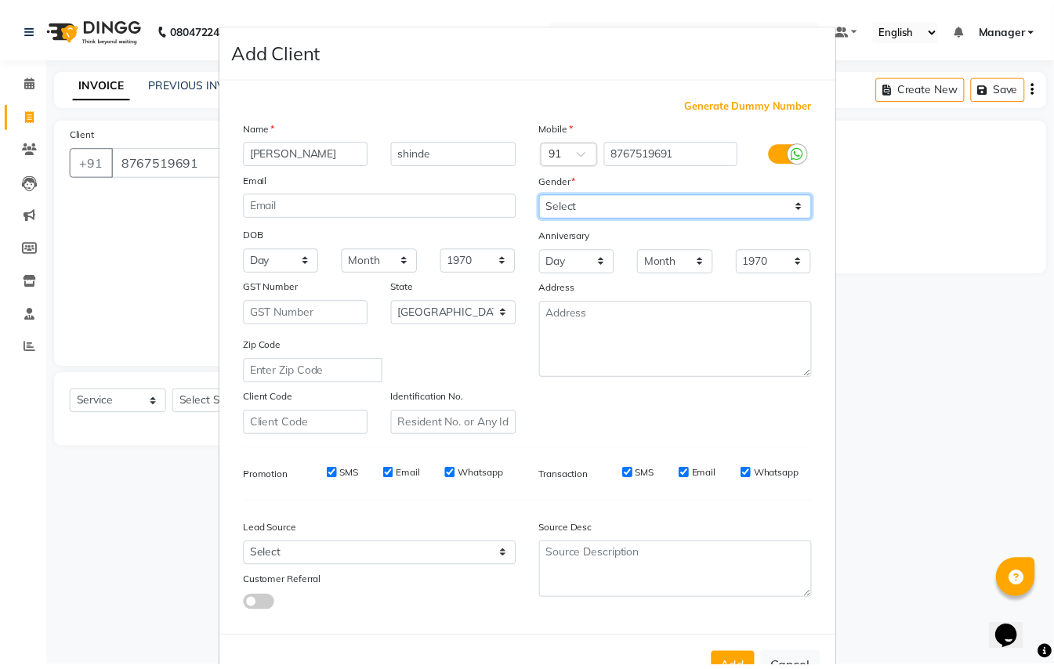
scroll to position [50, 0]
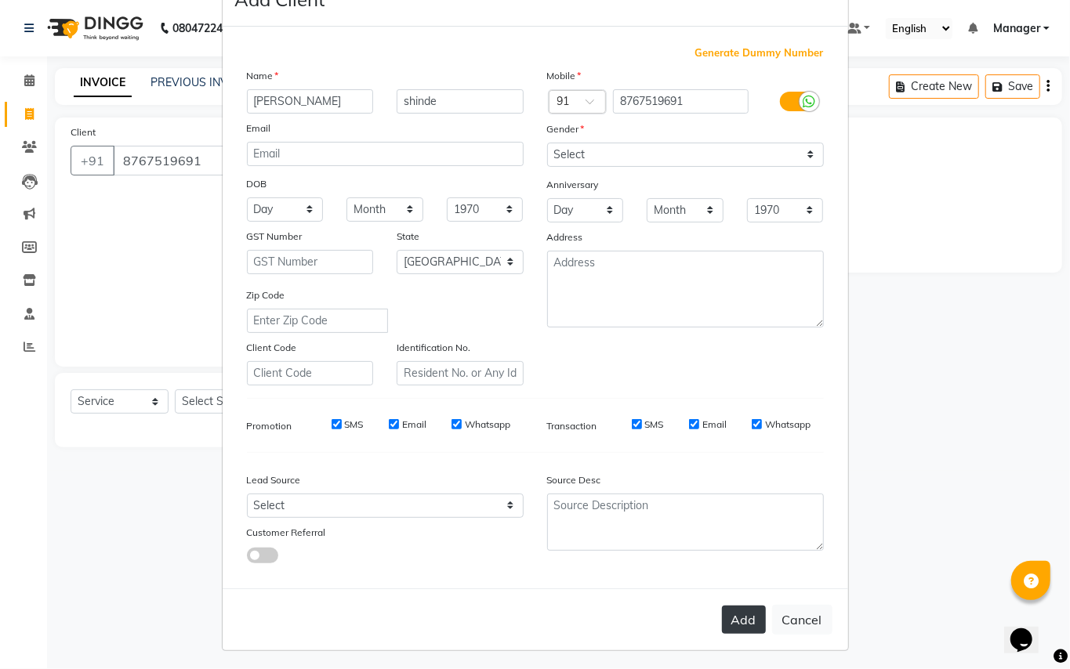
click at [735, 616] on button "Add" at bounding box center [744, 620] width 44 height 28
select select
select select "null"
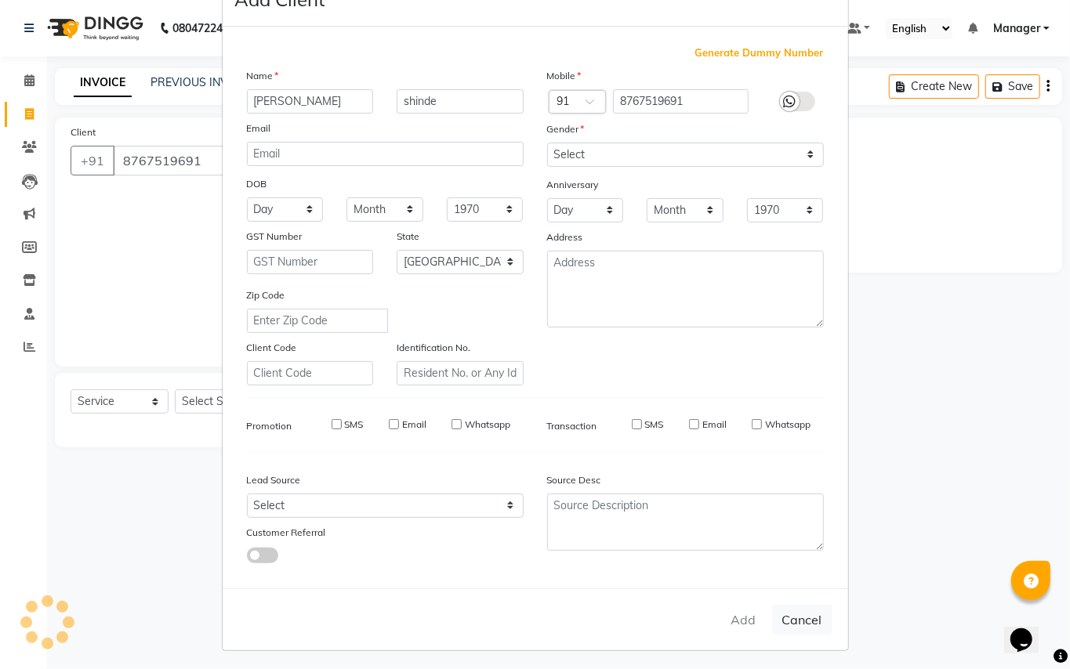
select select
checkbox input "false"
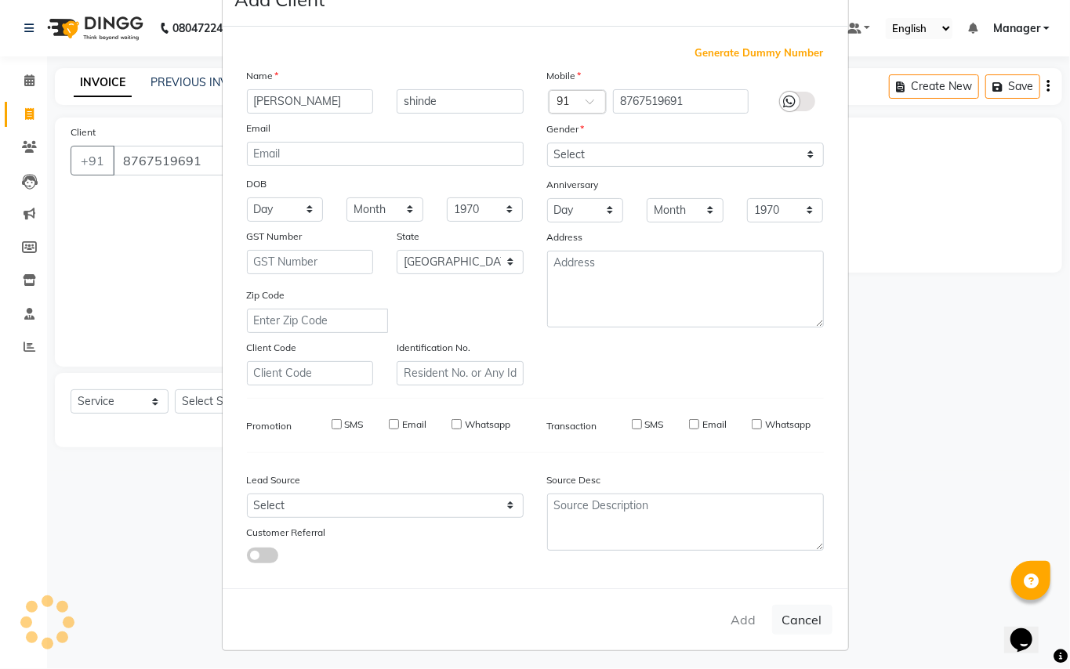
checkbox input "false"
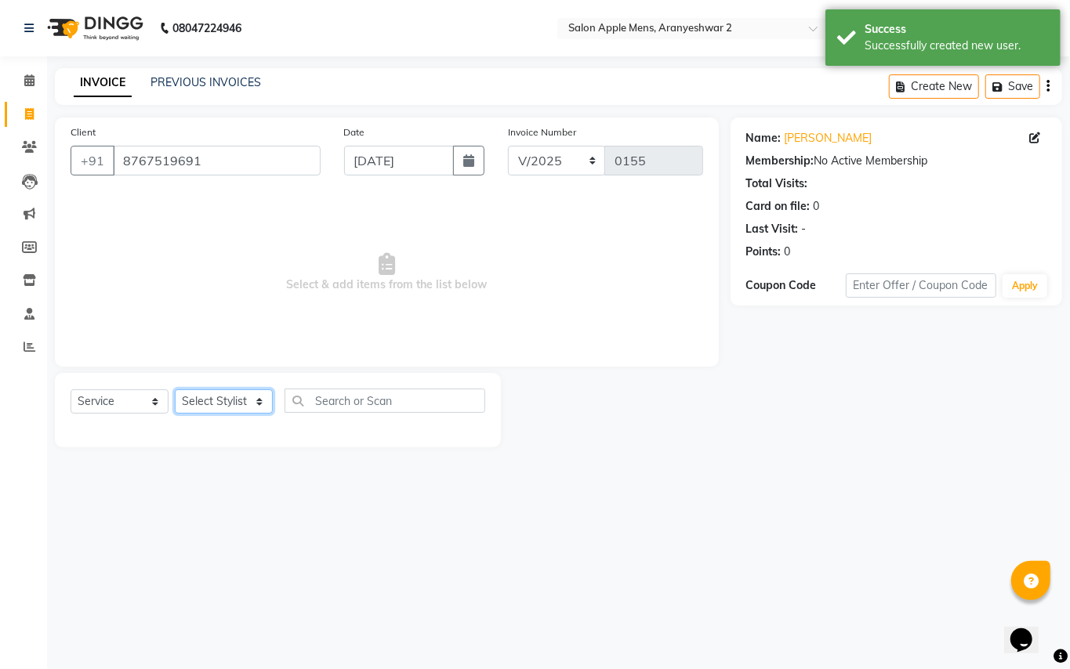
click at [267, 399] on select "Select Stylist [PERSON_NAME] [PERSON_NAME] Manager" at bounding box center [224, 402] width 98 height 24
select select "88702"
click at [175, 390] on select "Select Stylist [PERSON_NAME] [PERSON_NAME] Manager" at bounding box center [224, 402] width 98 height 24
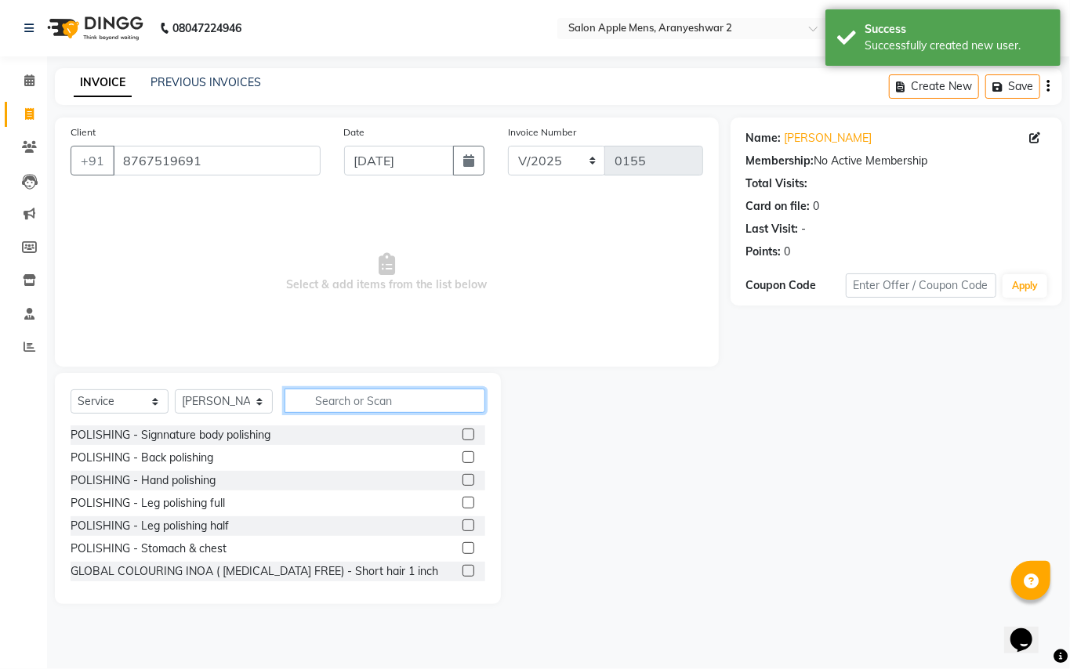
click at [395, 400] on input "text" at bounding box center [385, 401] width 201 height 24
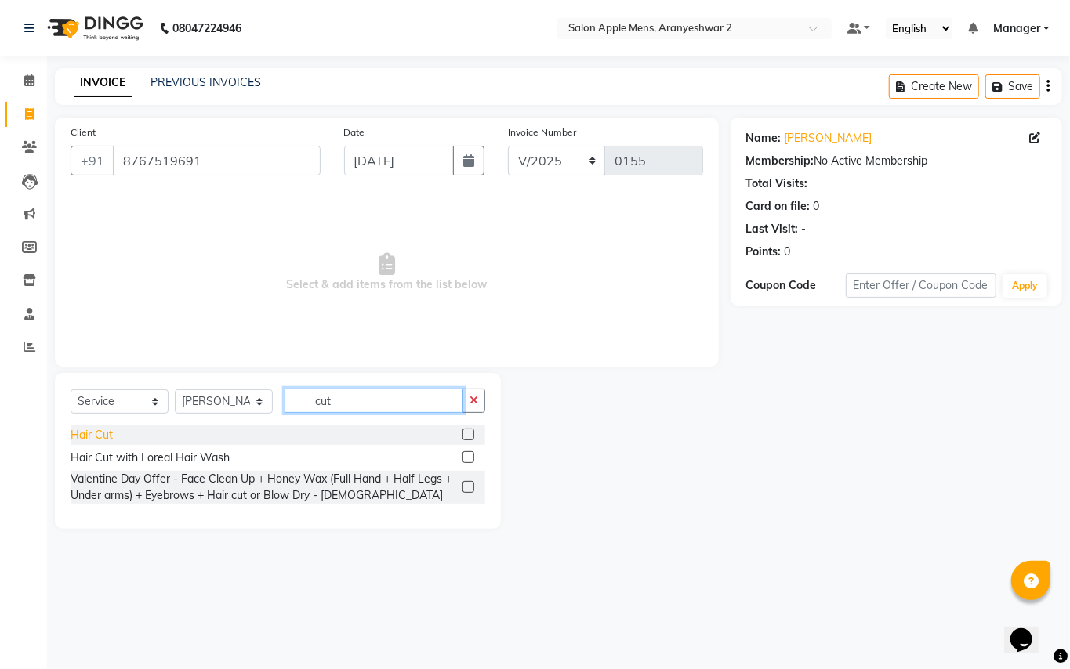
type input "cut"
click at [89, 436] on div "Hair Cut" at bounding box center [92, 435] width 42 height 16
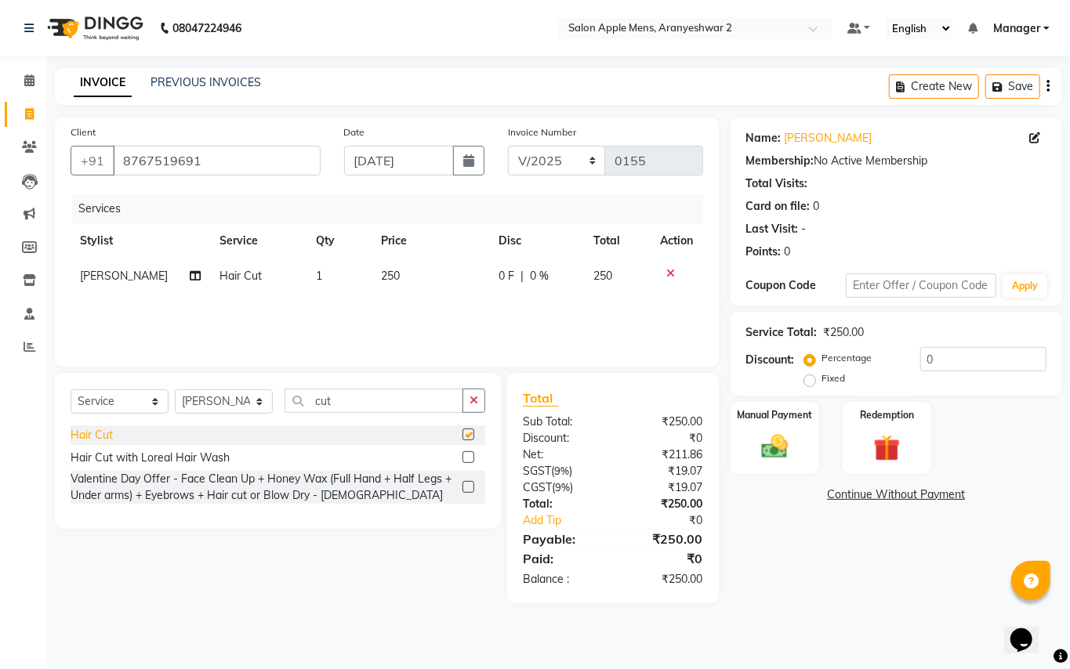
checkbox input "false"
click at [767, 440] on img at bounding box center [774, 447] width 45 height 32
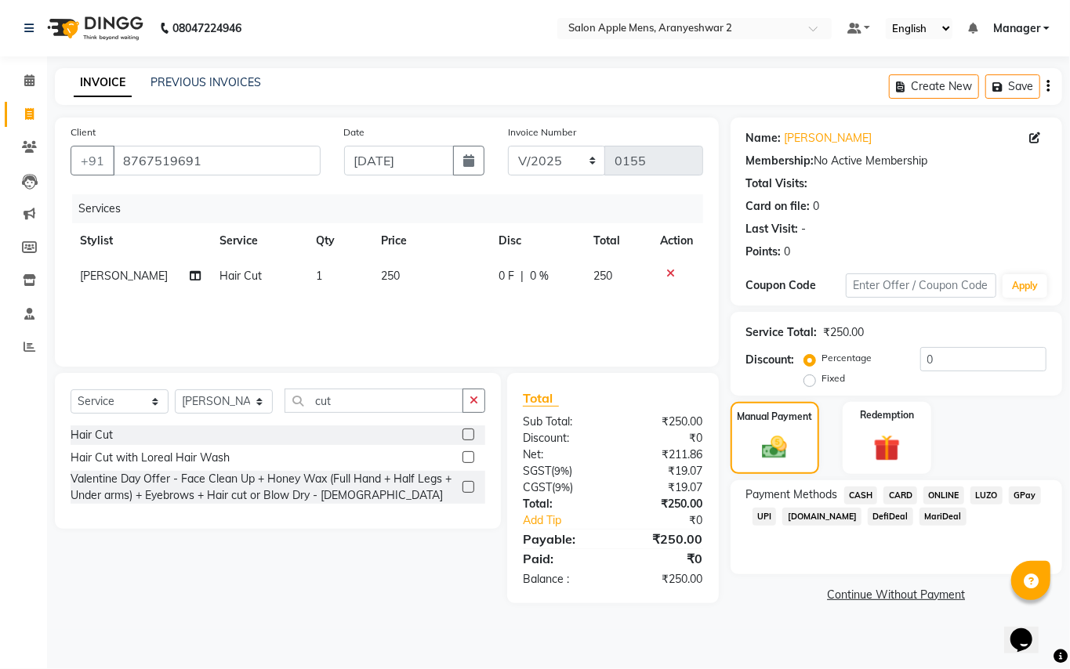
click at [1023, 493] on span "GPay" at bounding box center [1025, 496] width 32 height 18
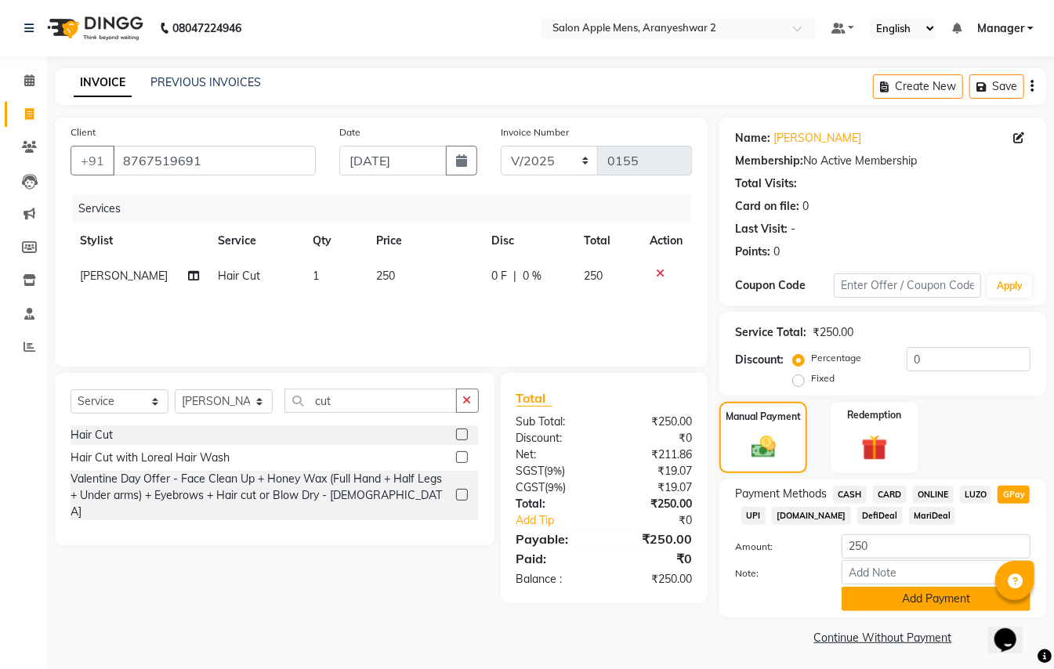
click at [941, 597] on button "Add Payment" at bounding box center [936, 599] width 189 height 24
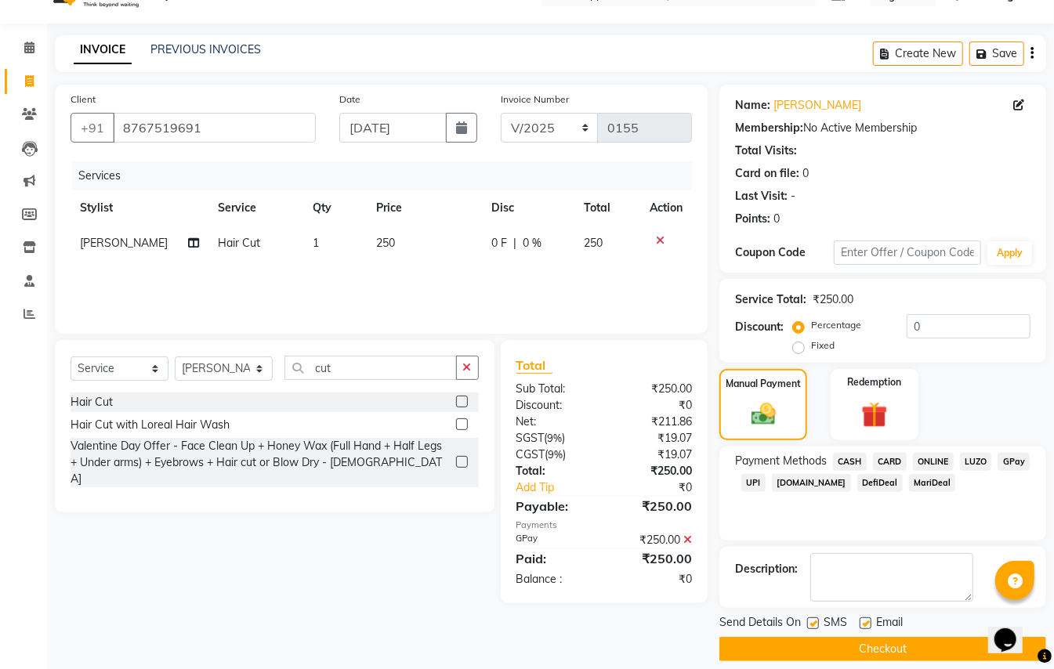
scroll to position [49, 0]
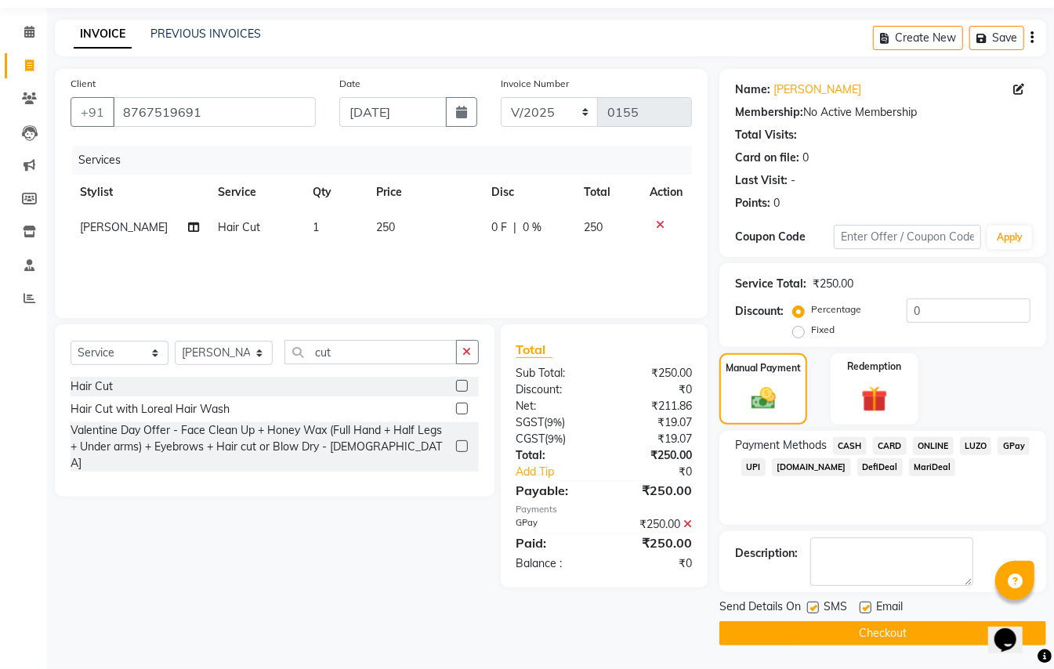
click at [860, 631] on button "Checkout" at bounding box center [883, 634] width 327 height 24
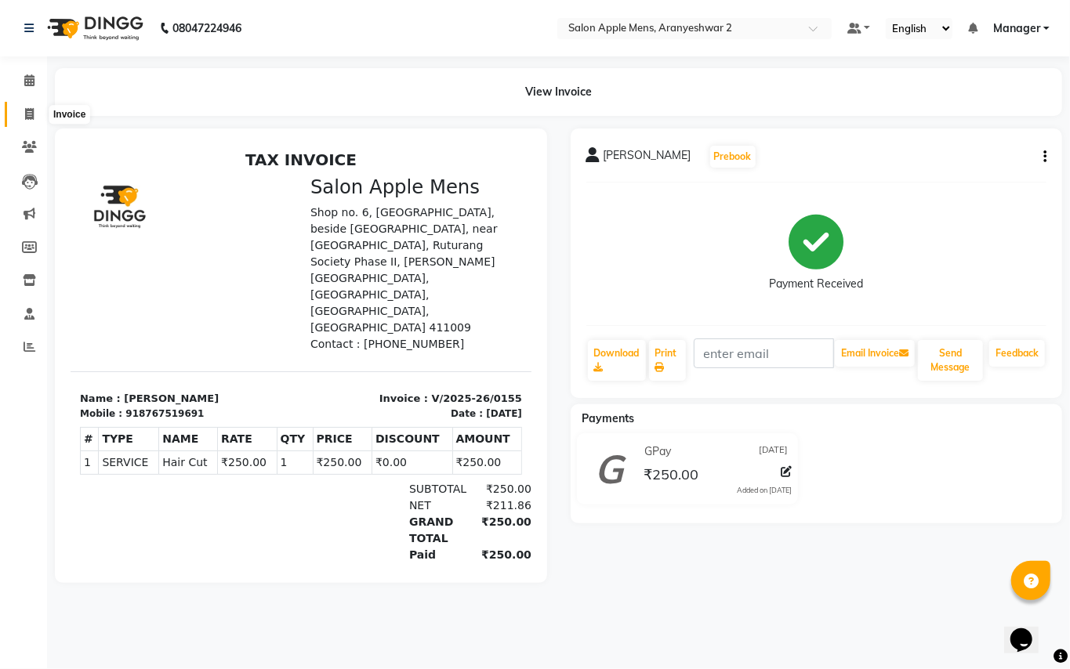
click at [31, 108] on icon at bounding box center [29, 114] width 9 height 12
select select "service"
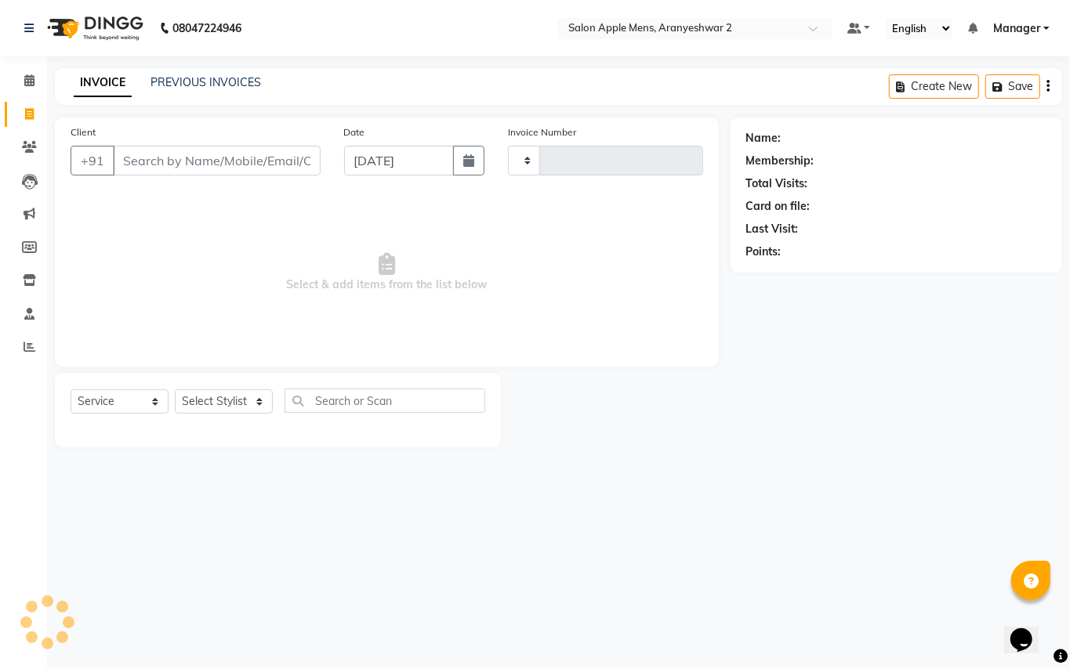
type input "0156"
select select "8739"
click at [215, 164] on input "Client" at bounding box center [217, 161] width 208 height 30
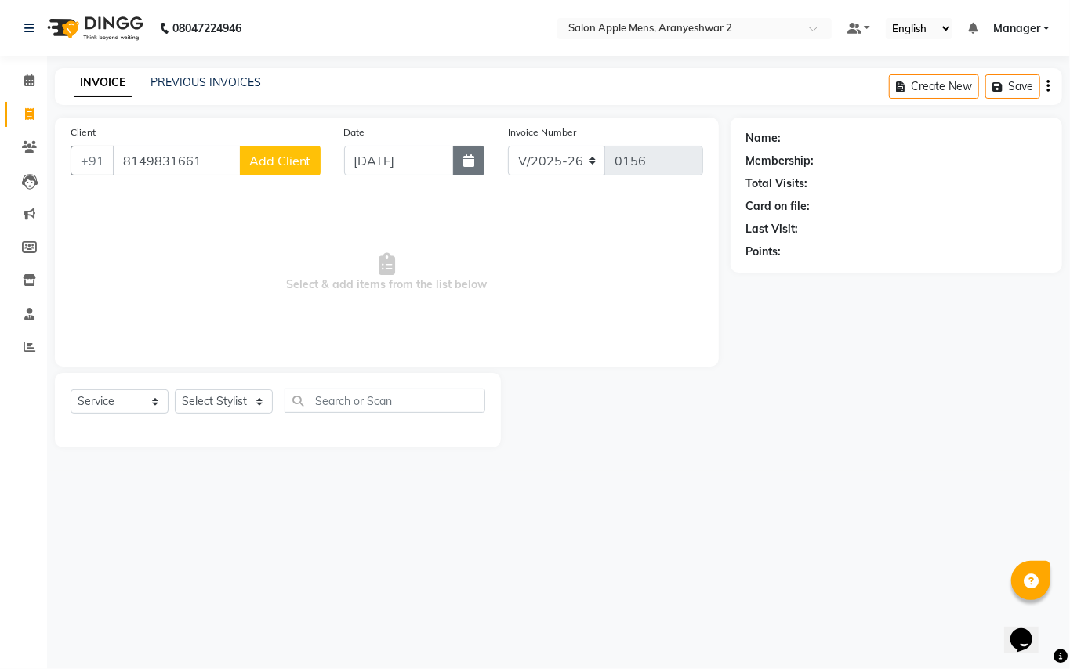
type input "8149831661"
click at [470, 164] on icon "button" at bounding box center [468, 160] width 11 height 13
select select "9"
select select "2025"
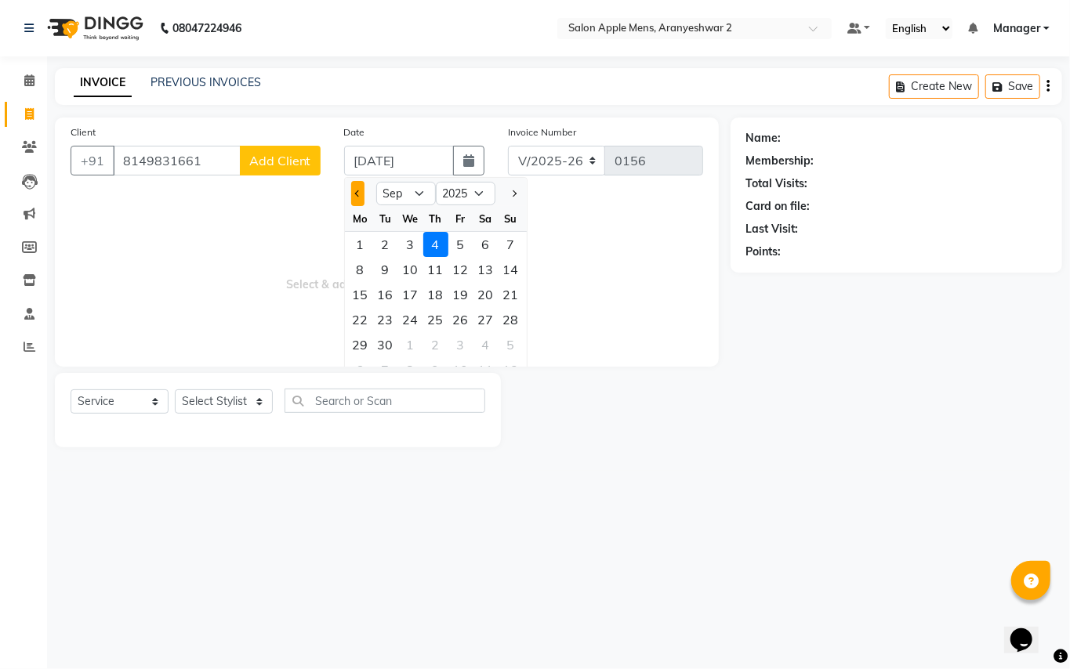
click at [361, 193] on span "Previous month" at bounding box center [357, 193] width 6 height 6
select select "8"
click at [462, 343] on div "29" at bounding box center [460, 344] width 25 height 25
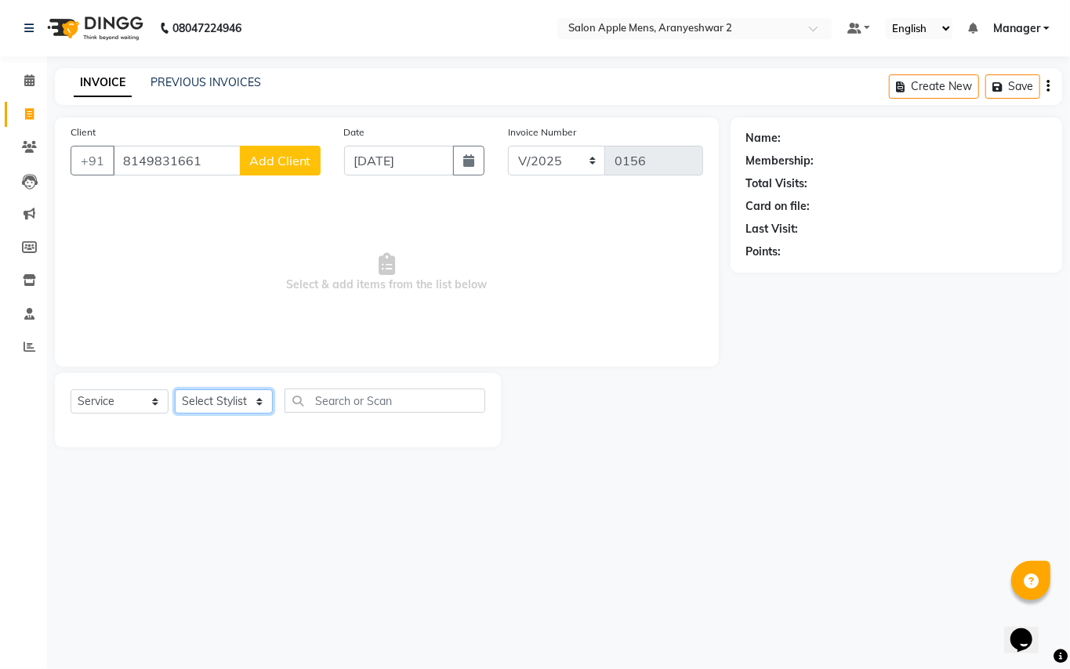
click at [270, 397] on select "Select Stylist [PERSON_NAME] [PERSON_NAME] Manager" at bounding box center [224, 402] width 98 height 24
click at [175, 390] on select "Select Stylist [PERSON_NAME] [PERSON_NAME] Manager" at bounding box center [224, 402] width 98 height 24
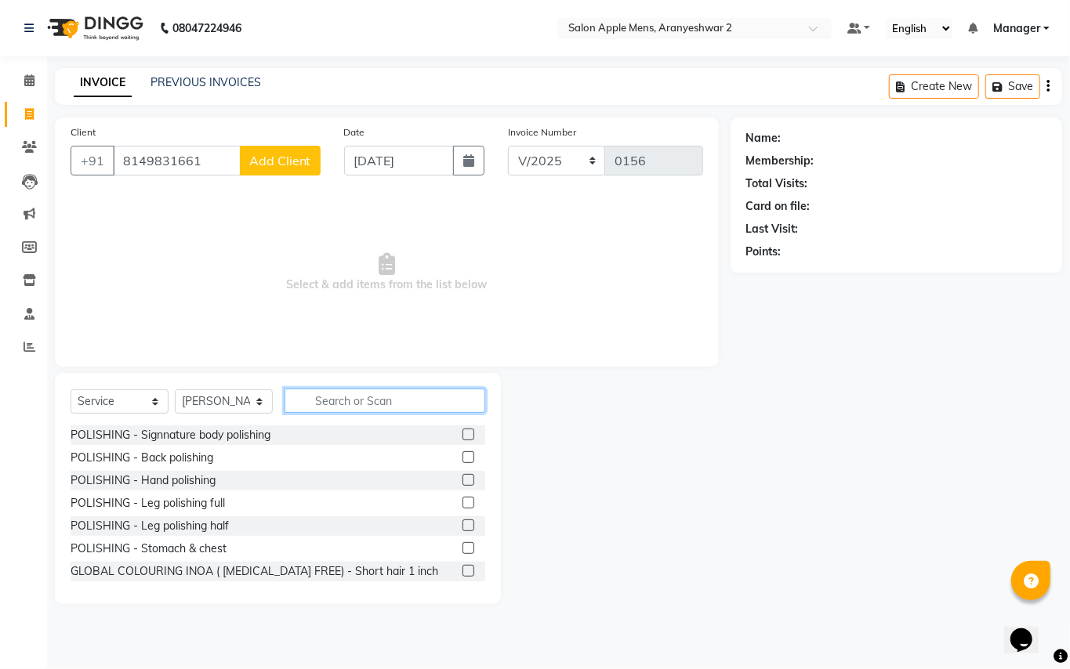
click at [353, 400] on input "text" at bounding box center [385, 401] width 201 height 24
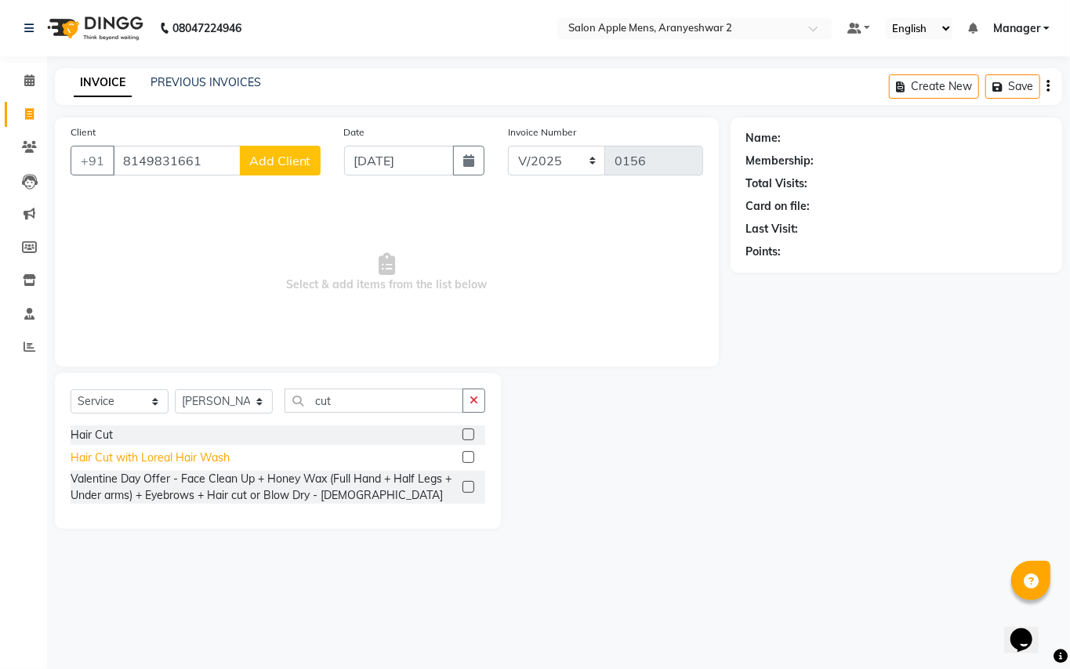
click at [205, 458] on div "Hair Cut with Loreal Hair Wash" at bounding box center [150, 458] width 159 height 16
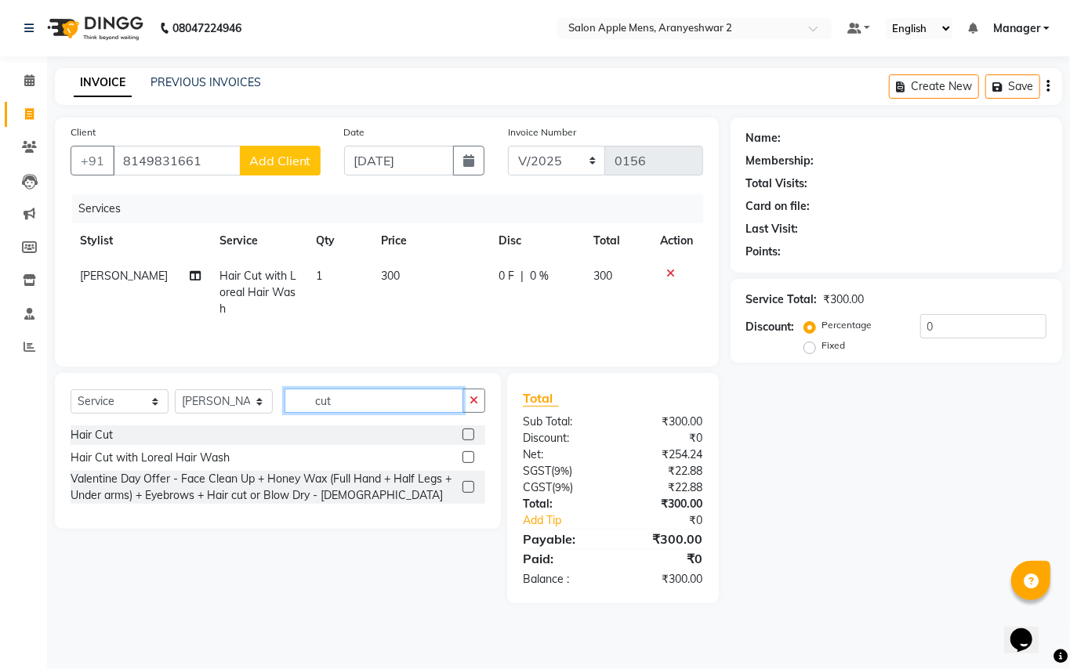
click at [390, 397] on input "cut" at bounding box center [374, 401] width 179 height 24
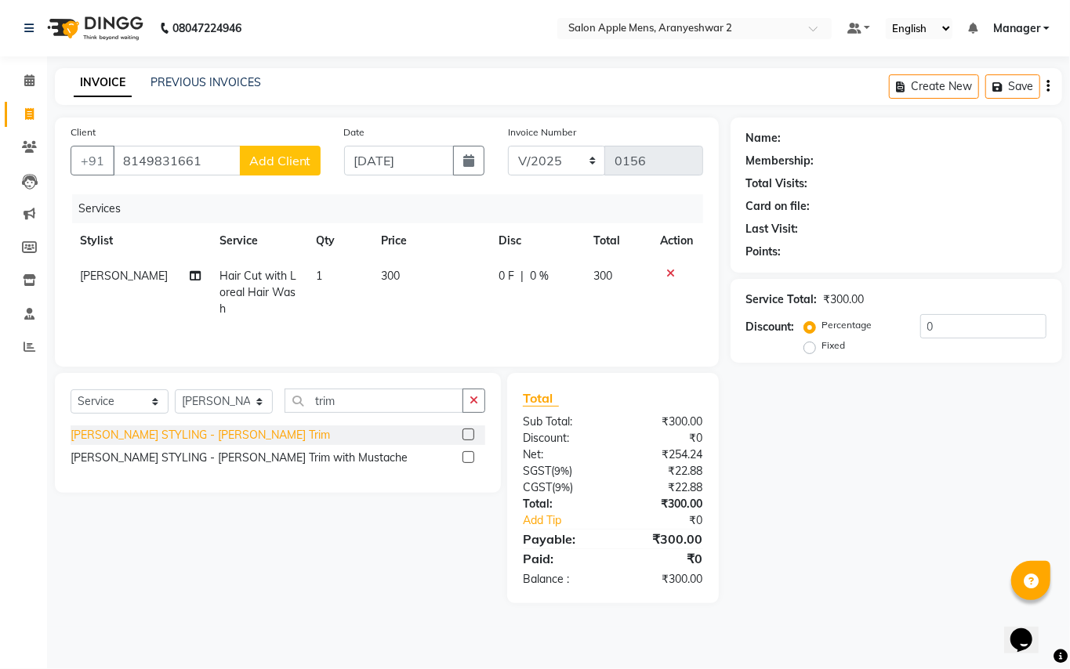
click at [193, 437] on div "[PERSON_NAME] STYLING - [PERSON_NAME] Trim" at bounding box center [200, 435] width 259 height 16
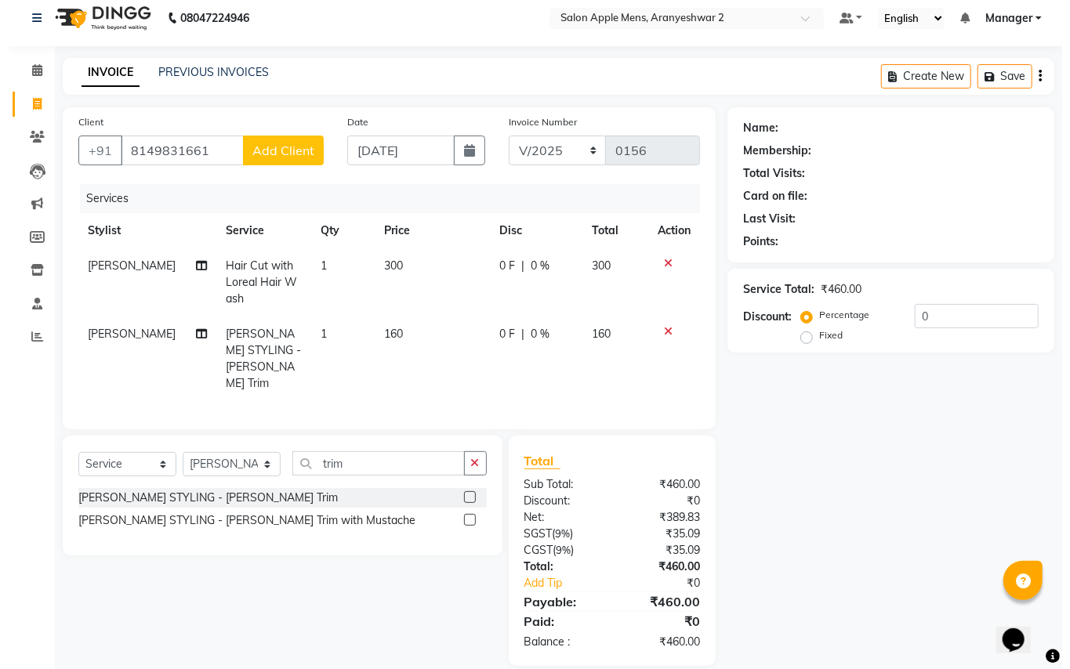
scroll to position [13, 0]
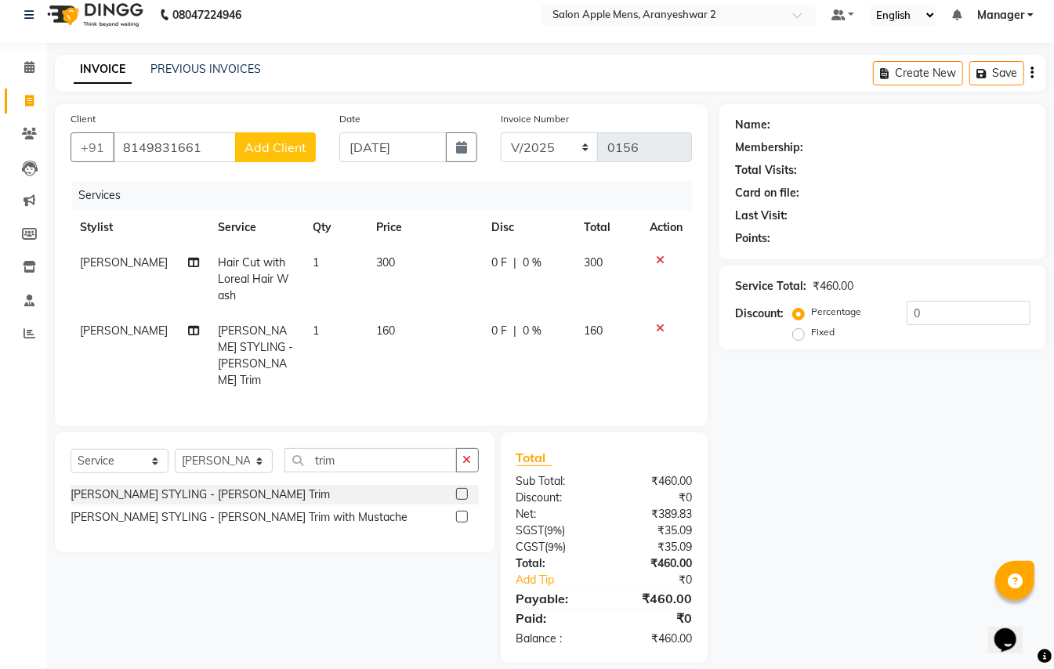
click at [285, 143] on span "Add Client" at bounding box center [276, 148] width 62 height 16
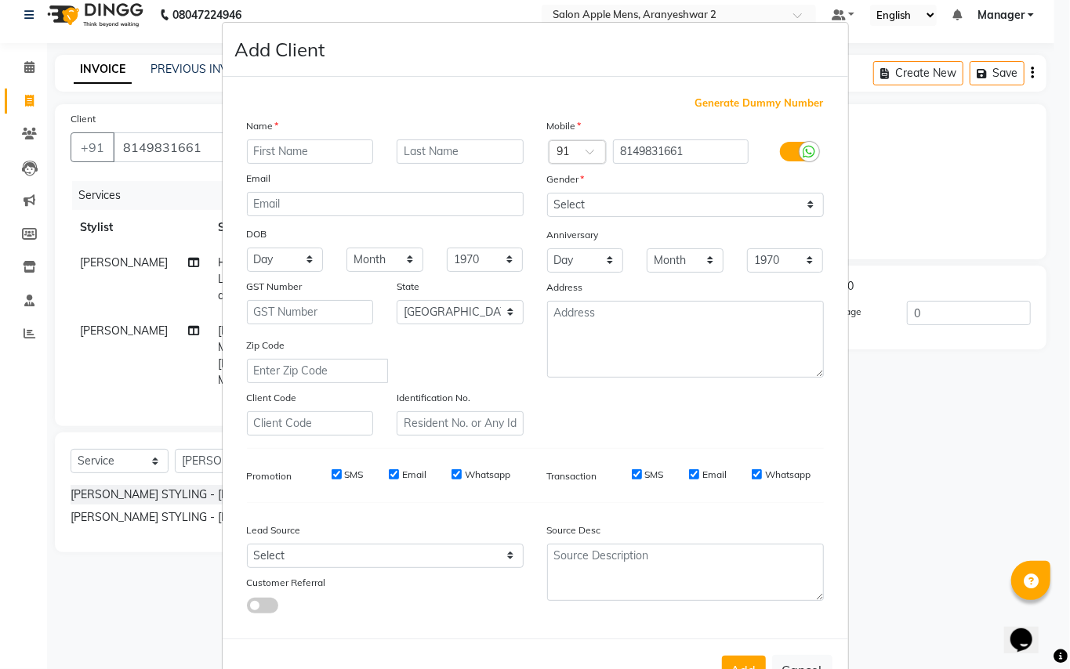
click at [295, 144] on input "text" at bounding box center [310, 152] width 127 height 24
click at [461, 149] on input "text" at bounding box center [460, 152] width 127 height 24
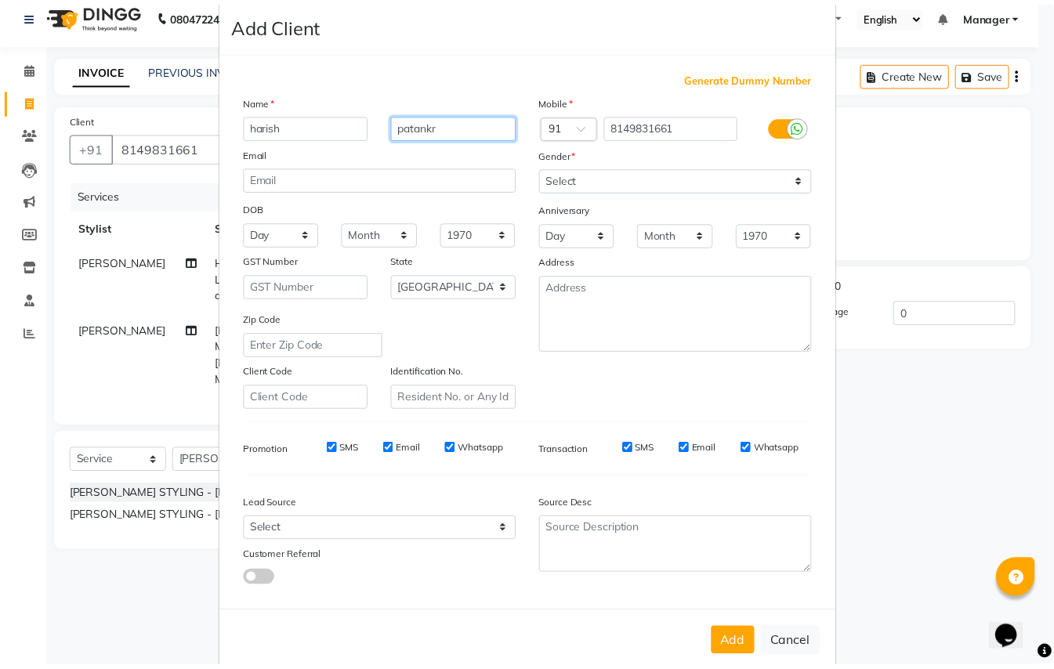
scroll to position [50, 0]
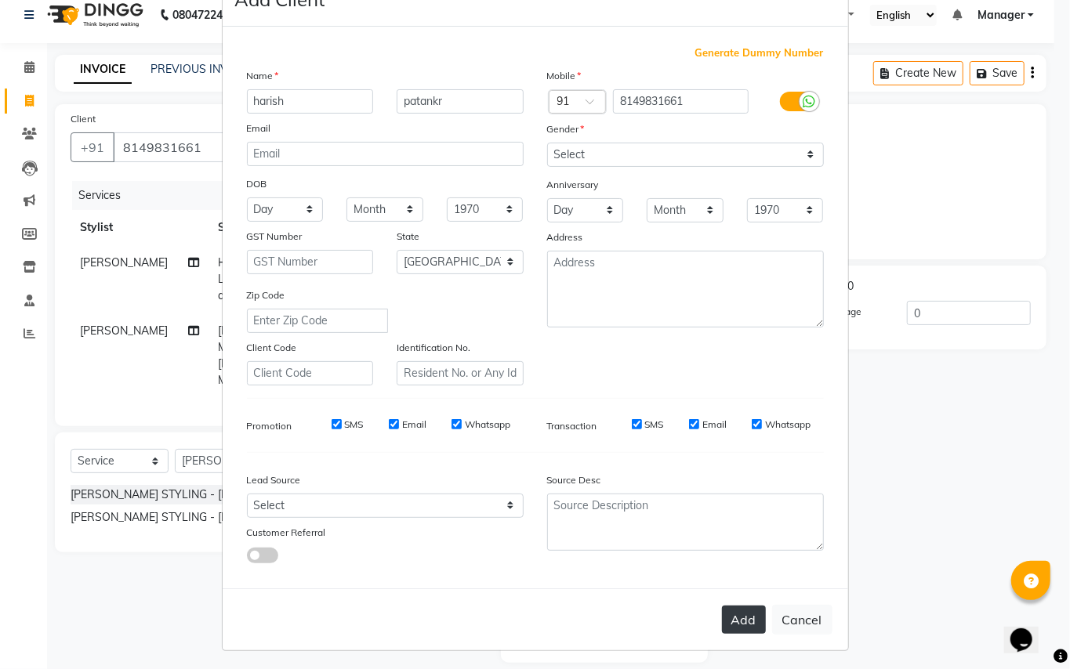
click at [727, 622] on button "Add" at bounding box center [744, 620] width 44 height 28
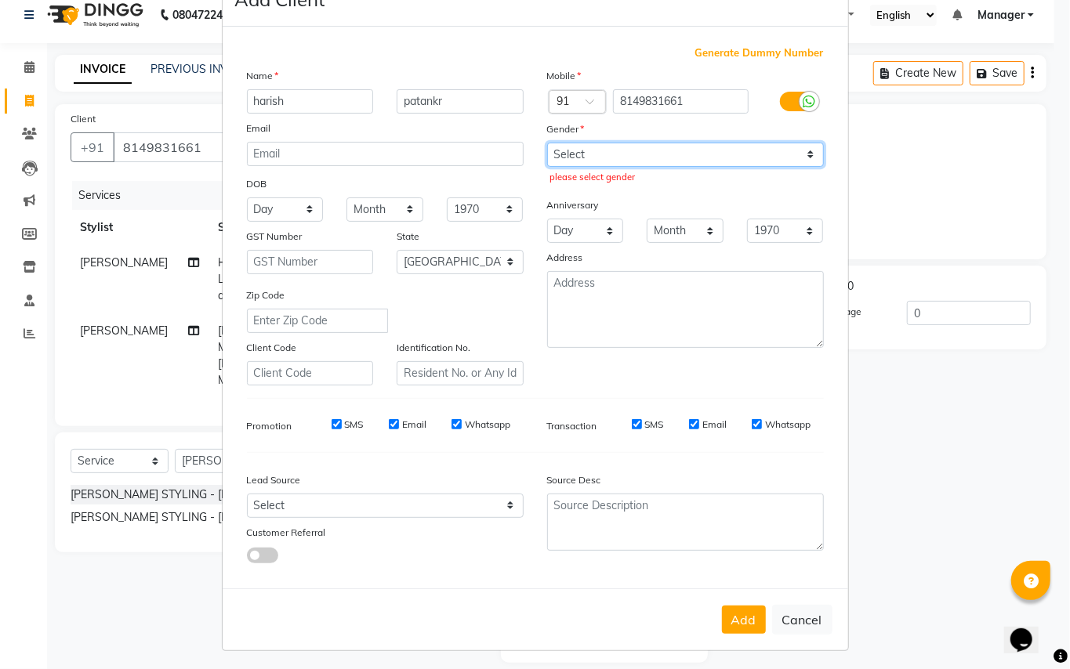
click at [638, 151] on select "Select [DEMOGRAPHIC_DATA] [DEMOGRAPHIC_DATA] Other Prefer Not To Say" at bounding box center [685, 155] width 277 height 24
click at [547, 143] on select "Select [DEMOGRAPHIC_DATA] [DEMOGRAPHIC_DATA] Other Prefer Not To Say" at bounding box center [685, 155] width 277 height 24
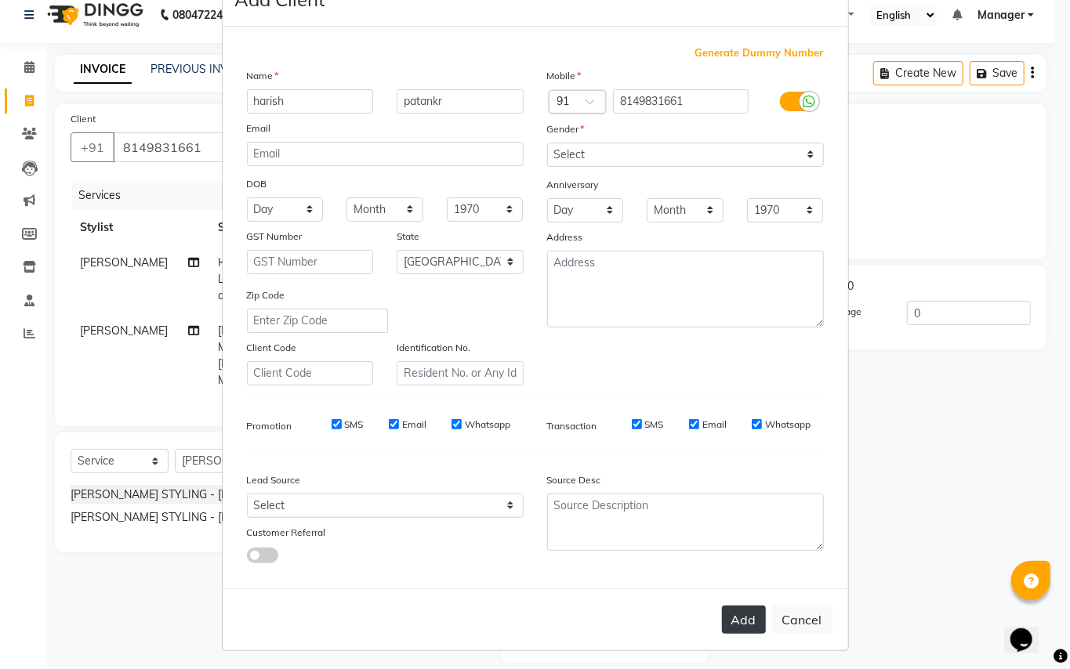
click at [722, 611] on button "Add" at bounding box center [744, 620] width 44 height 28
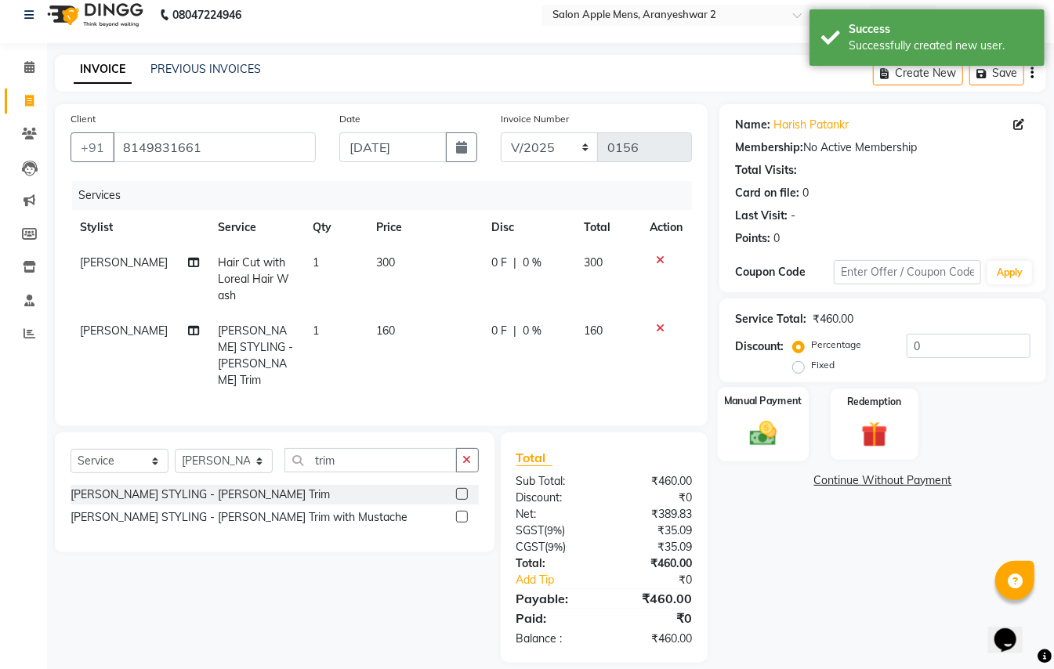
click at [750, 434] on img at bounding box center [763, 433] width 44 height 31
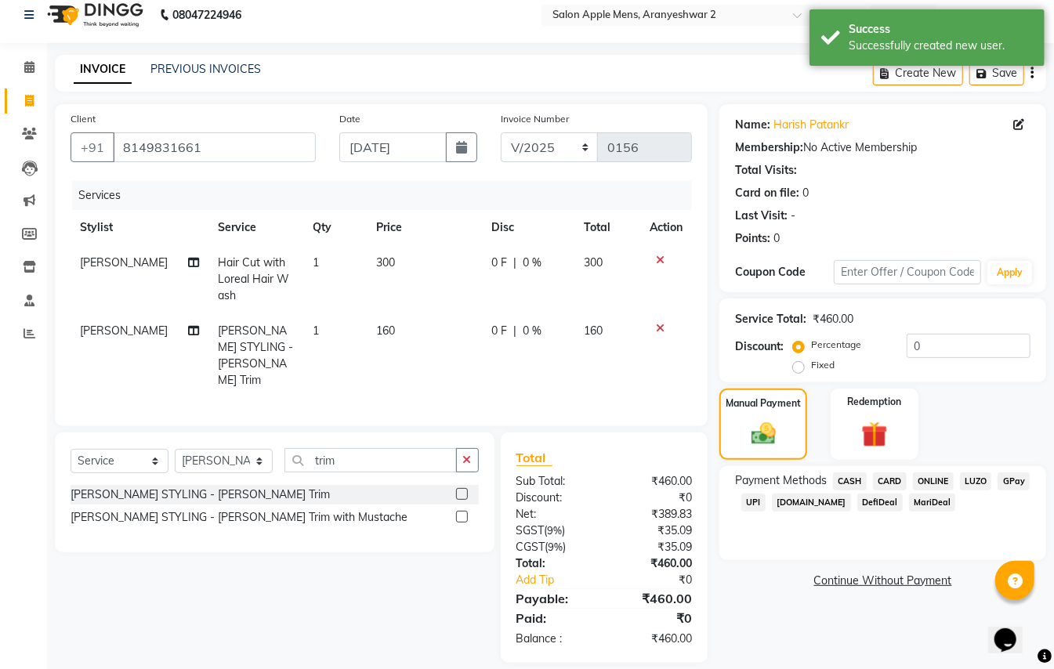
click at [1014, 481] on span "GPay" at bounding box center [1014, 482] width 32 height 18
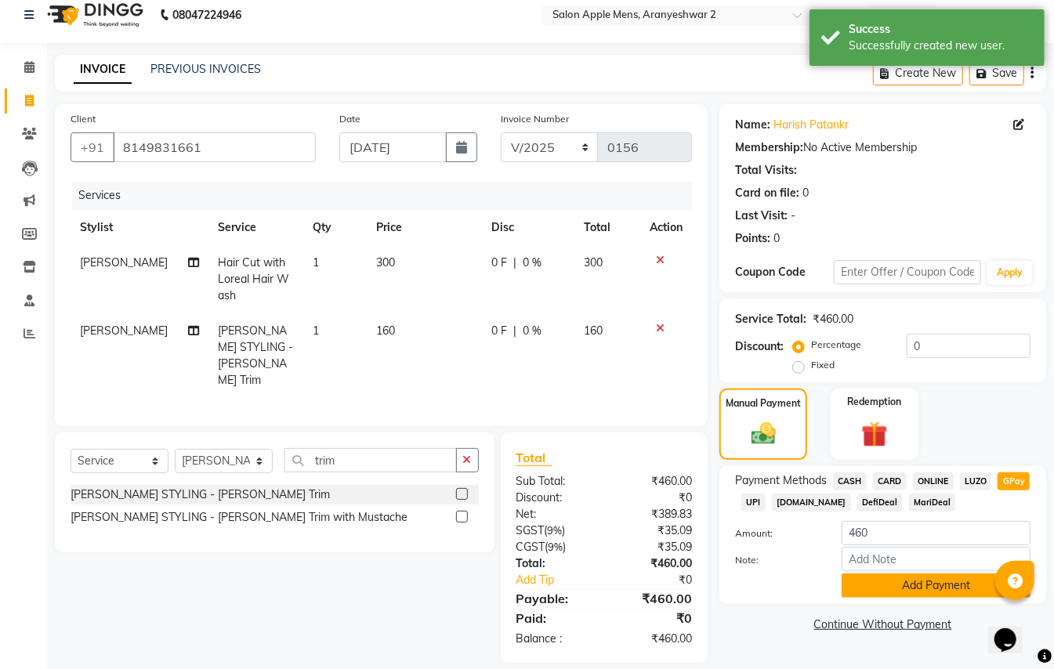
click at [888, 580] on button "Add Payment" at bounding box center [936, 586] width 189 height 24
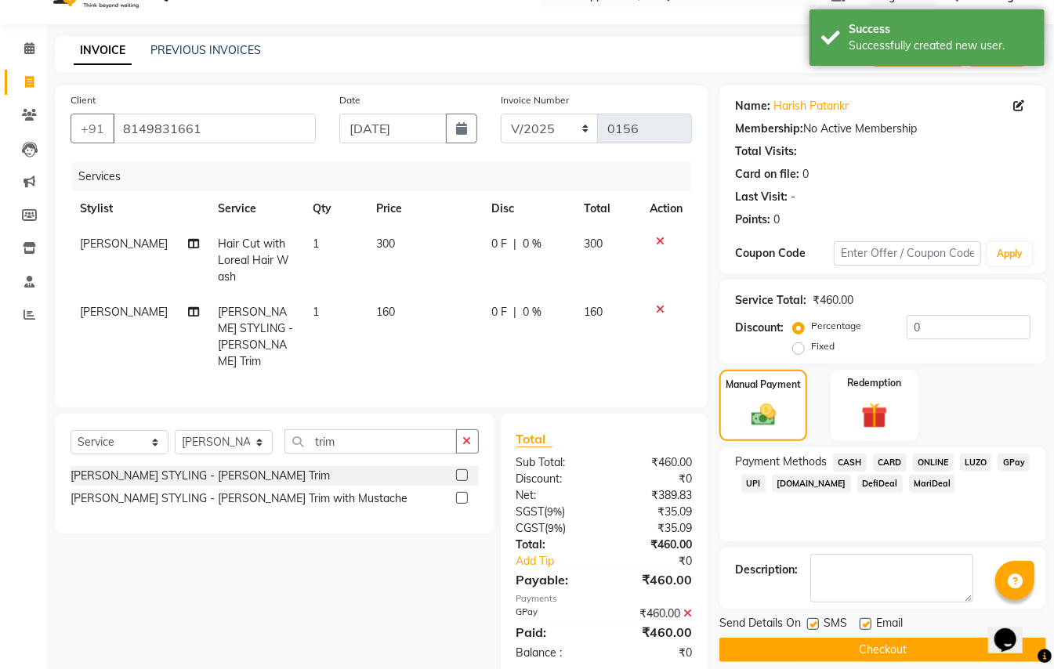
scroll to position [49, 0]
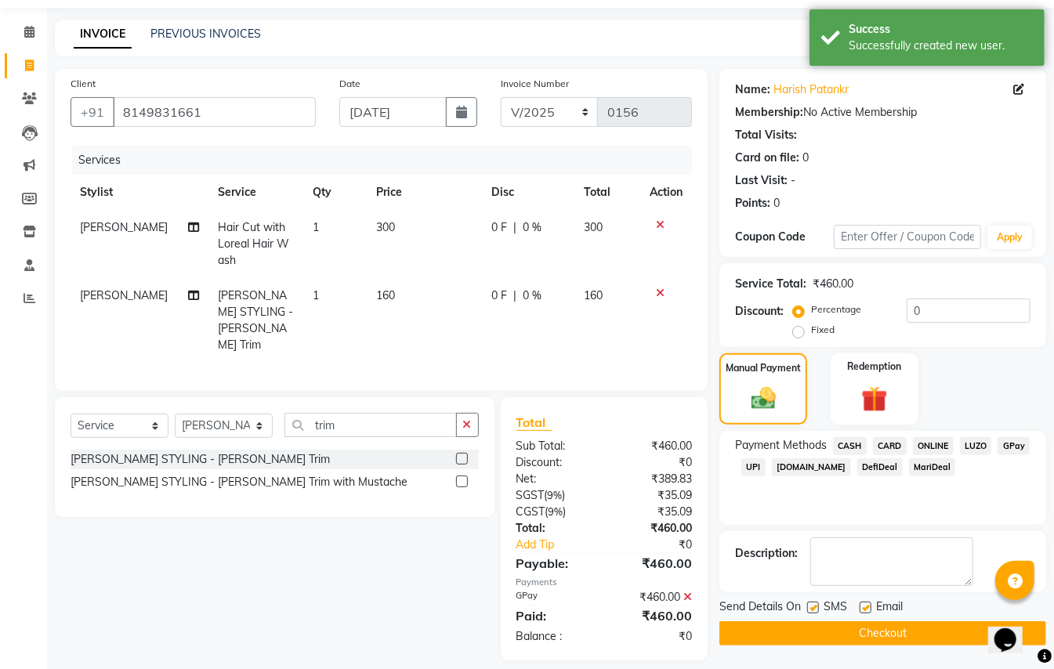
click at [867, 630] on button "Checkout" at bounding box center [883, 634] width 327 height 24
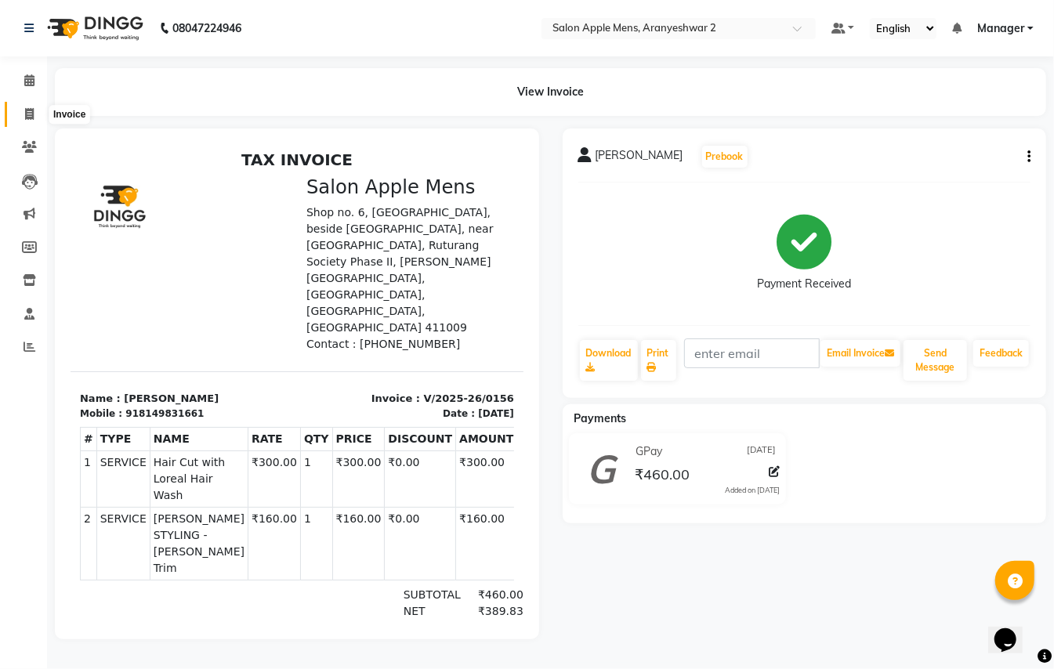
click at [30, 108] on icon at bounding box center [29, 114] width 9 height 12
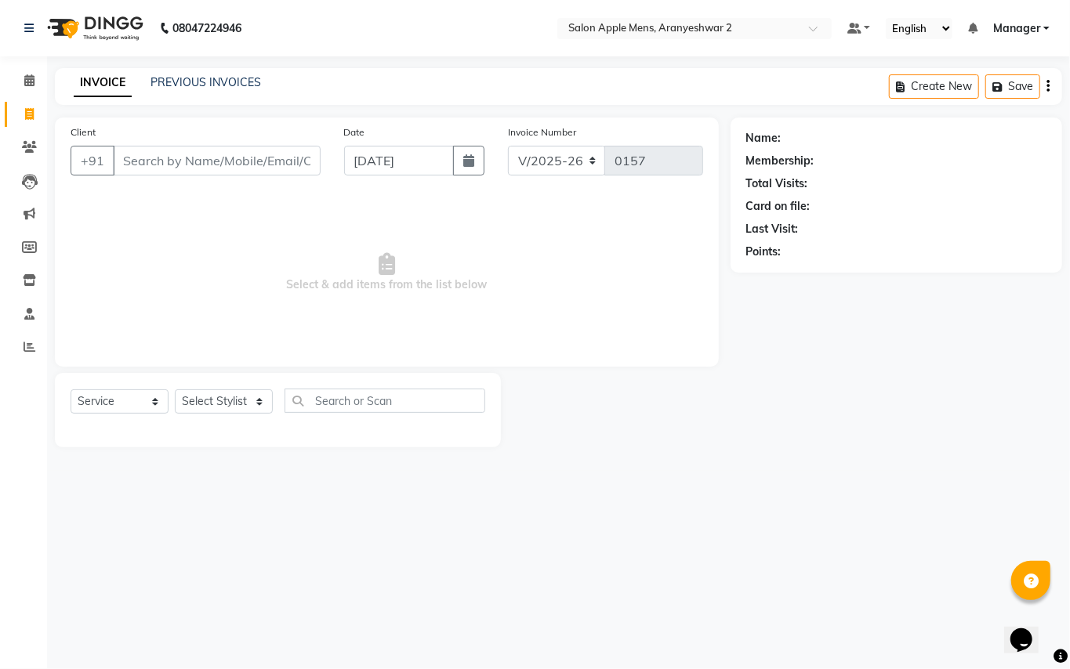
click at [277, 157] on input "Client" at bounding box center [217, 161] width 208 height 30
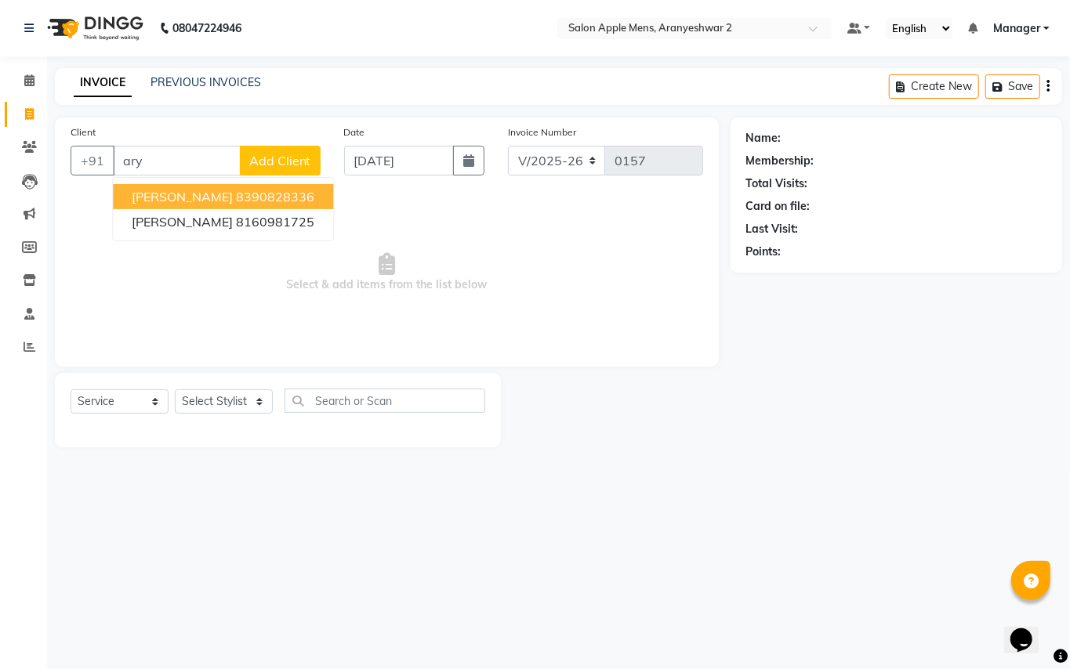
click at [188, 190] on span "[PERSON_NAME]" at bounding box center [182, 197] width 101 height 16
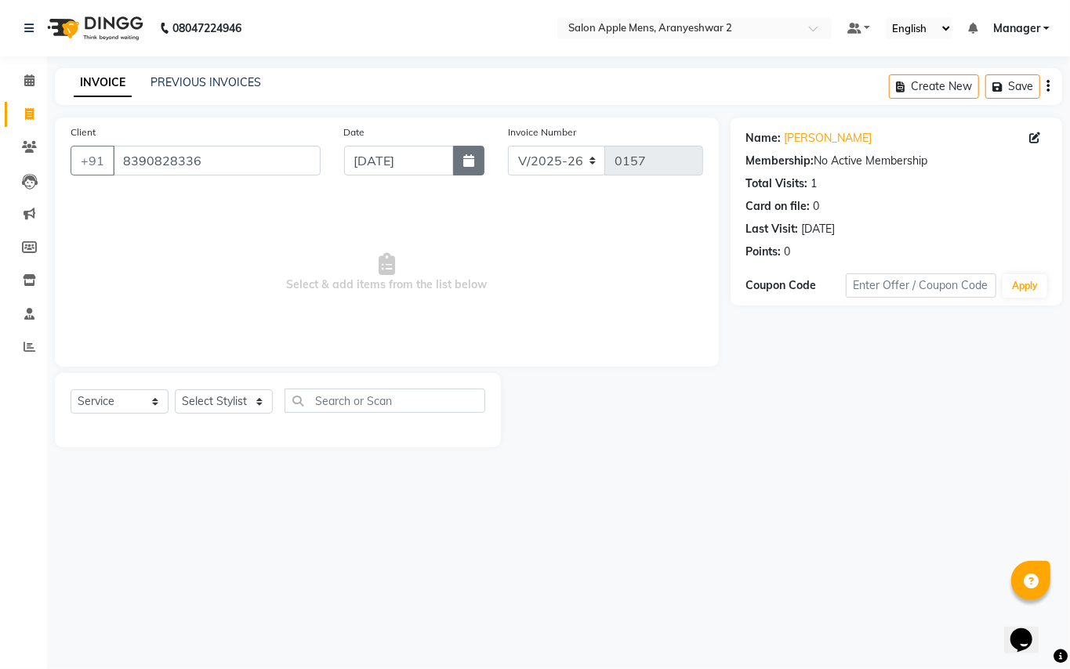
click at [470, 158] on icon "button" at bounding box center [468, 160] width 11 height 13
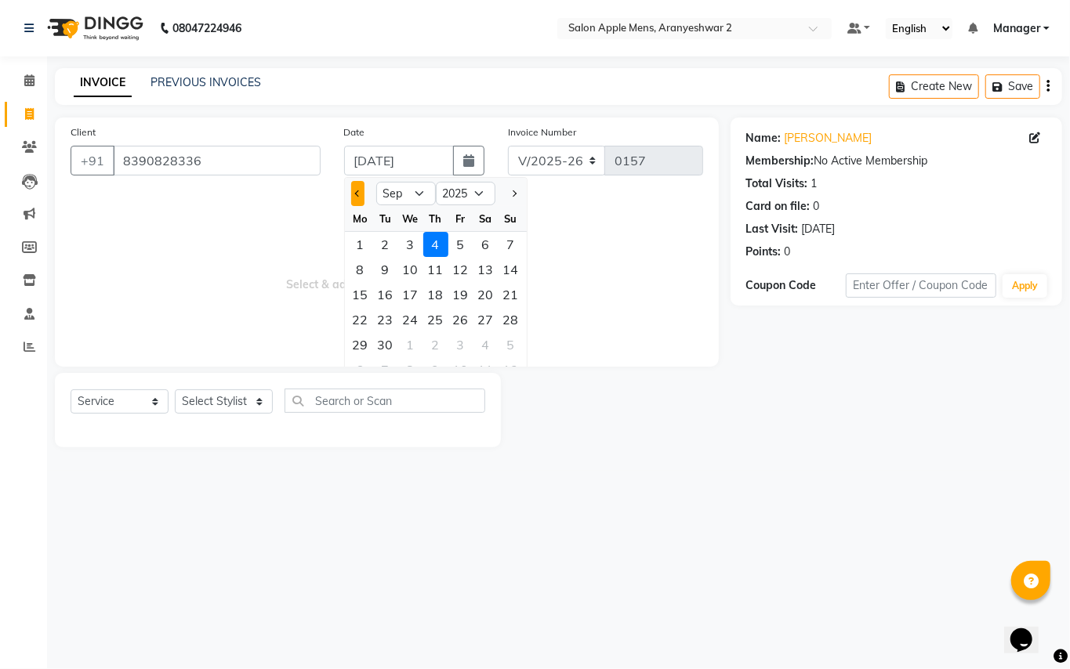
click at [355, 189] on button "Previous month" at bounding box center [357, 193] width 13 height 25
click at [459, 342] on div "29" at bounding box center [460, 344] width 25 height 25
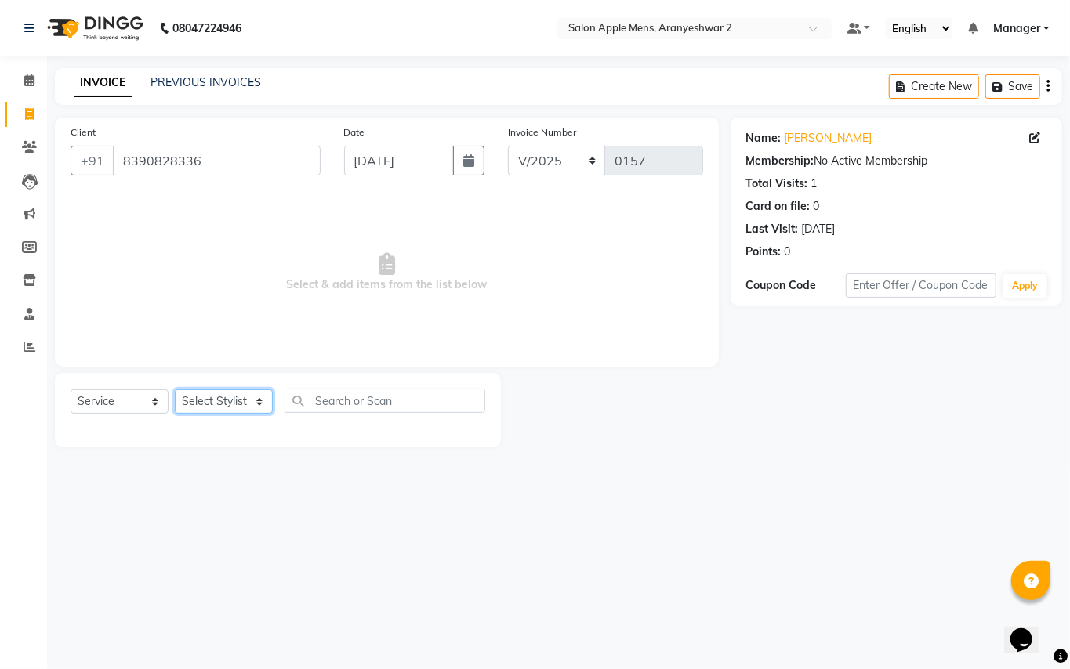
click at [264, 402] on select "Select Stylist [PERSON_NAME] [PERSON_NAME] Manager" at bounding box center [224, 402] width 98 height 24
click at [175, 390] on select "Select Stylist [PERSON_NAME] [PERSON_NAME] Manager" at bounding box center [224, 402] width 98 height 24
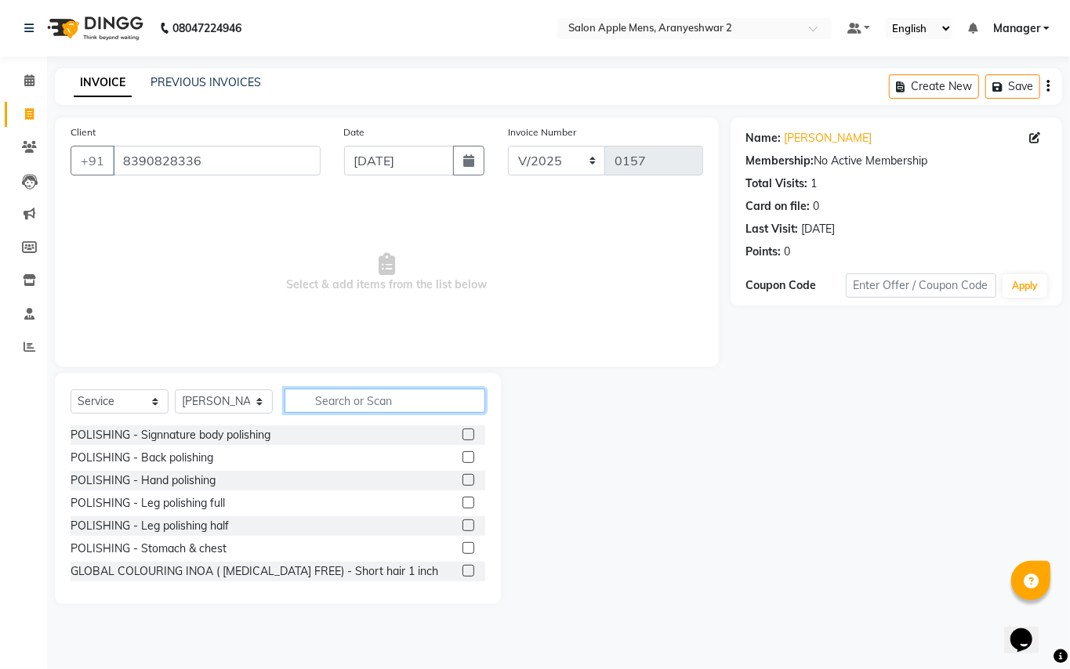
click at [372, 398] on input "text" at bounding box center [385, 401] width 201 height 24
click at [390, 397] on input "text" at bounding box center [385, 401] width 201 height 24
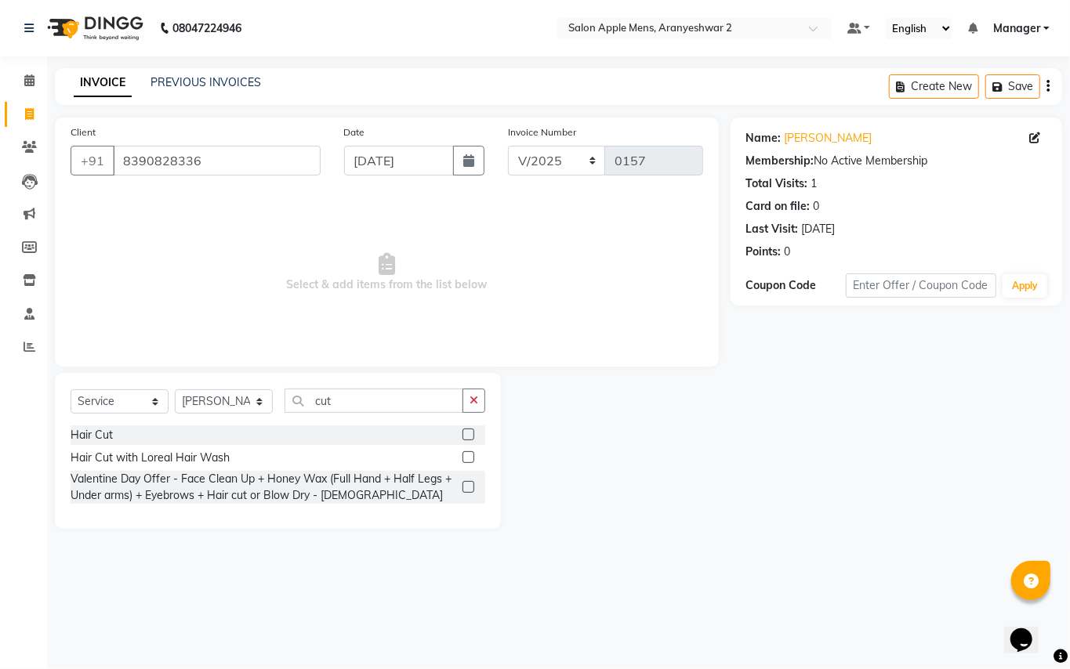
click at [129, 428] on div "Hair Cut" at bounding box center [278, 436] width 415 height 20
click at [100, 430] on div "Hair Cut" at bounding box center [92, 435] width 42 height 16
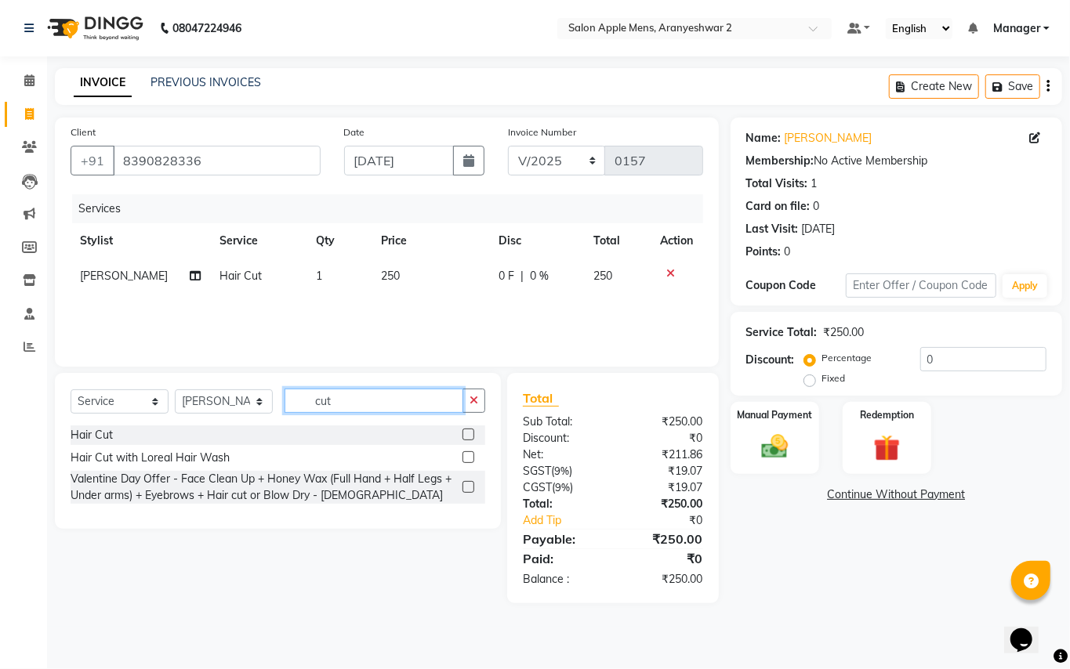
click at [345, 400] on input "cut" at bounding box center [374, 401] width 179 height 24
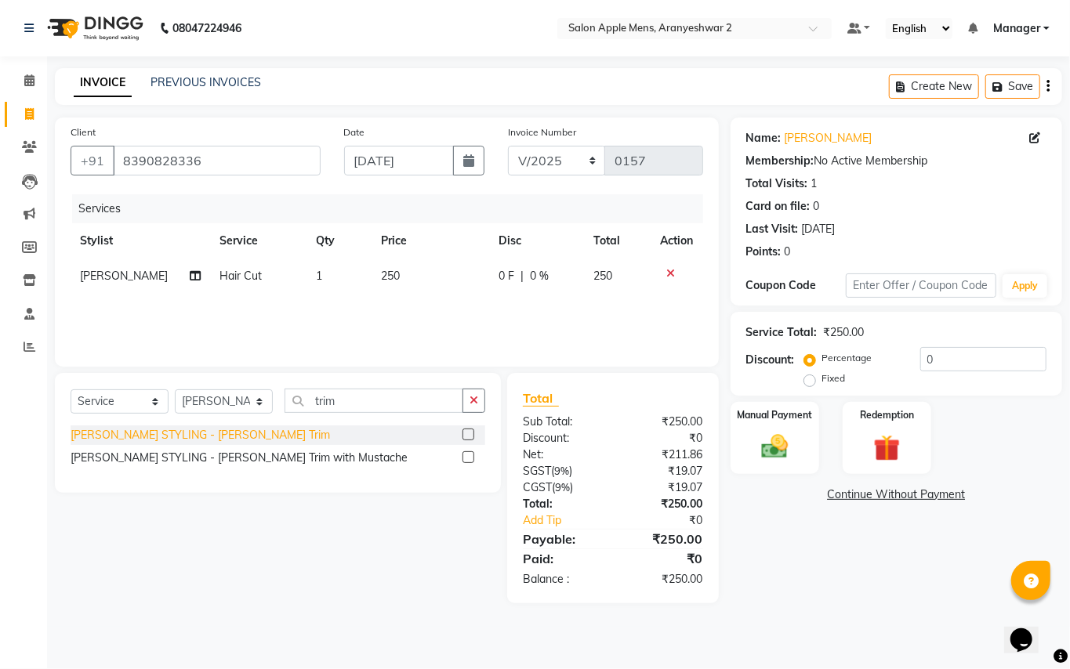
click at [180, 433] on div "[PERSON_NAME] STYLING - [PERSON_NAME] Trim" at bounding box center [200, 435] width 259 height 16
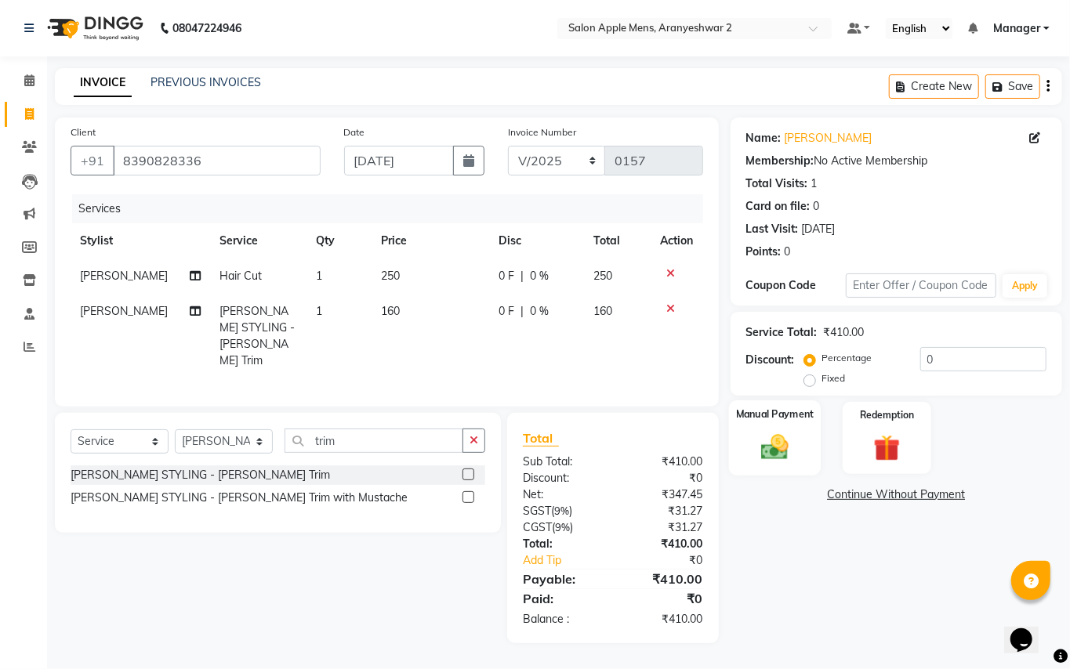
click at [778, 441] on img at bounding box center [774, 447] width 45 height 32
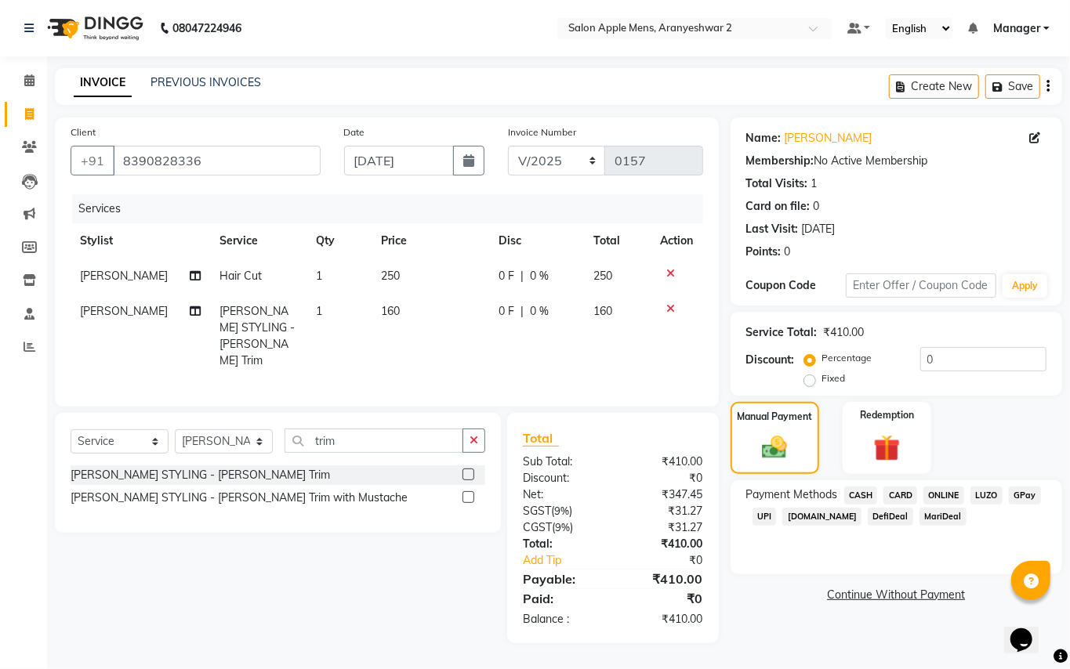
click at [863, 496] on span "CASH" at bounding box center [861, 496] width 34 height 18
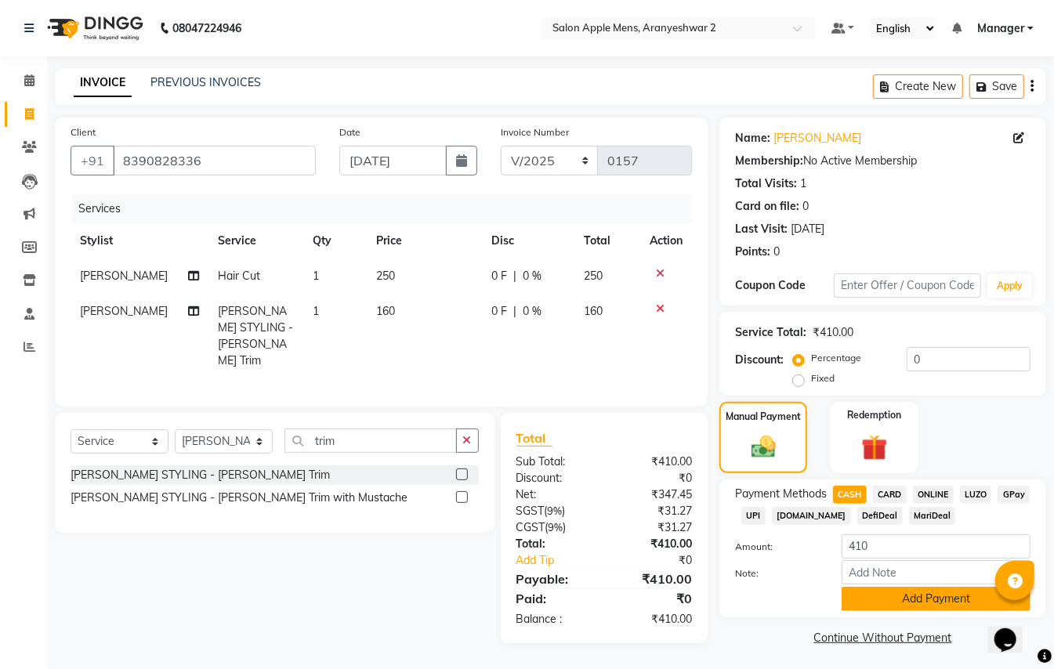
click at [934, 596] on button "Add Payment" at bounding box center [936, 599] width 189 height 24
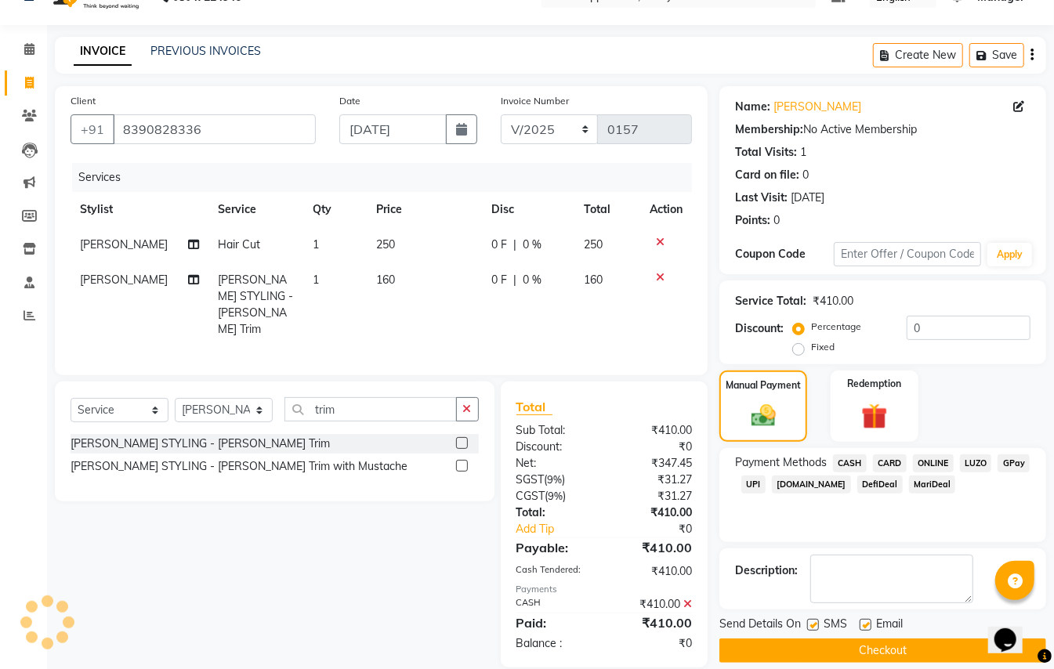
scroll to position [49, 0]
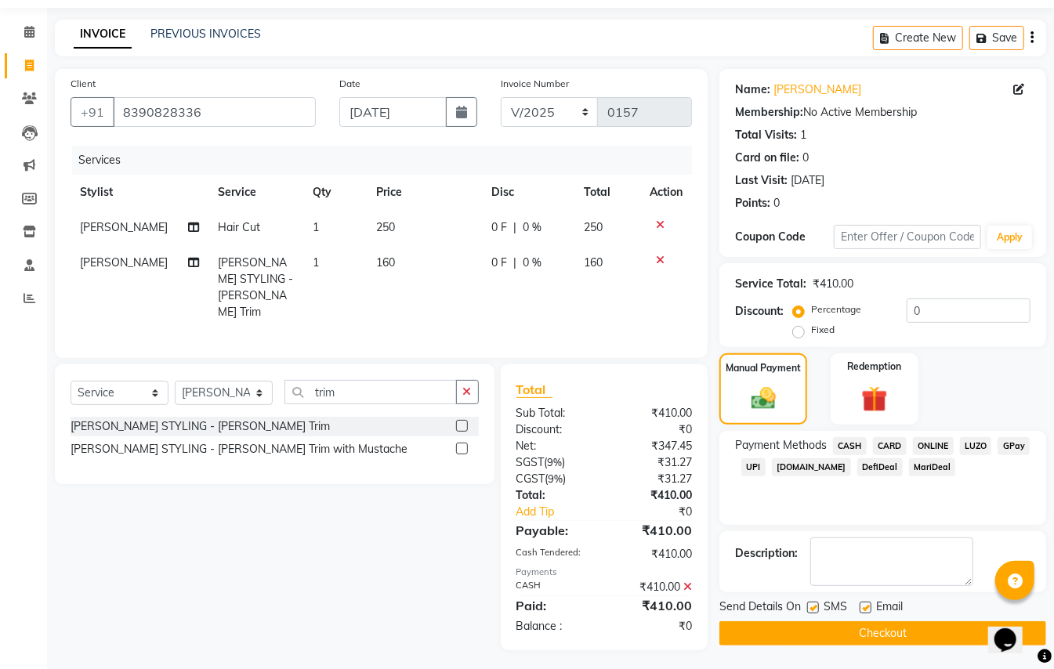
click at [854, 627] on button "Checkout" at bounding box center [883, 634] width 327 height 24
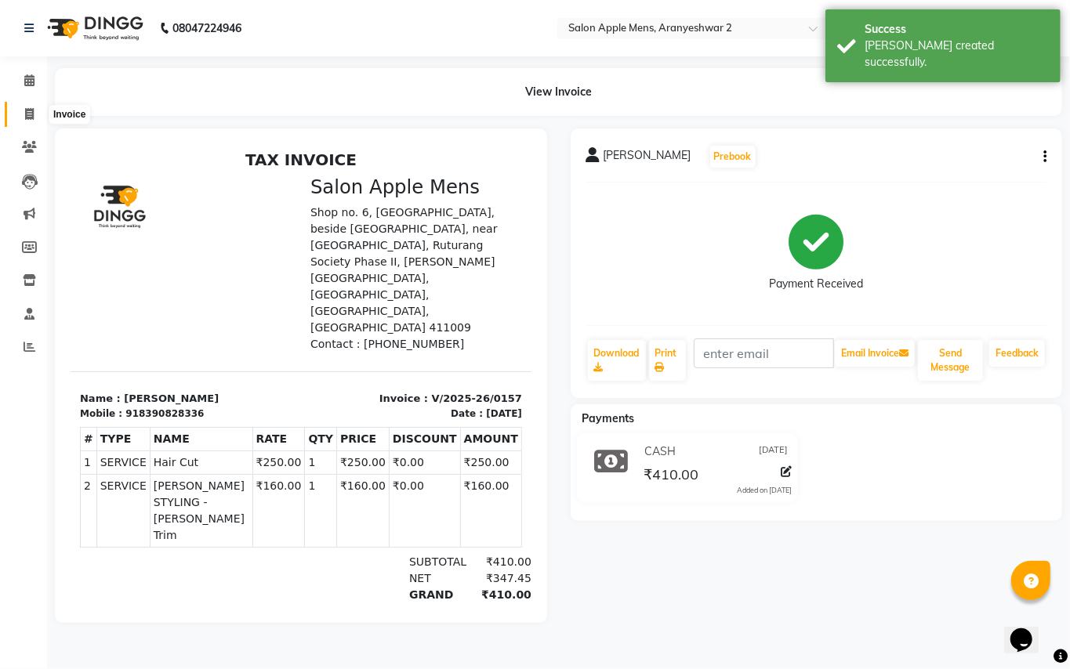
click at [35, 107] on span at bounding box center [29, 115] width 27 height 18
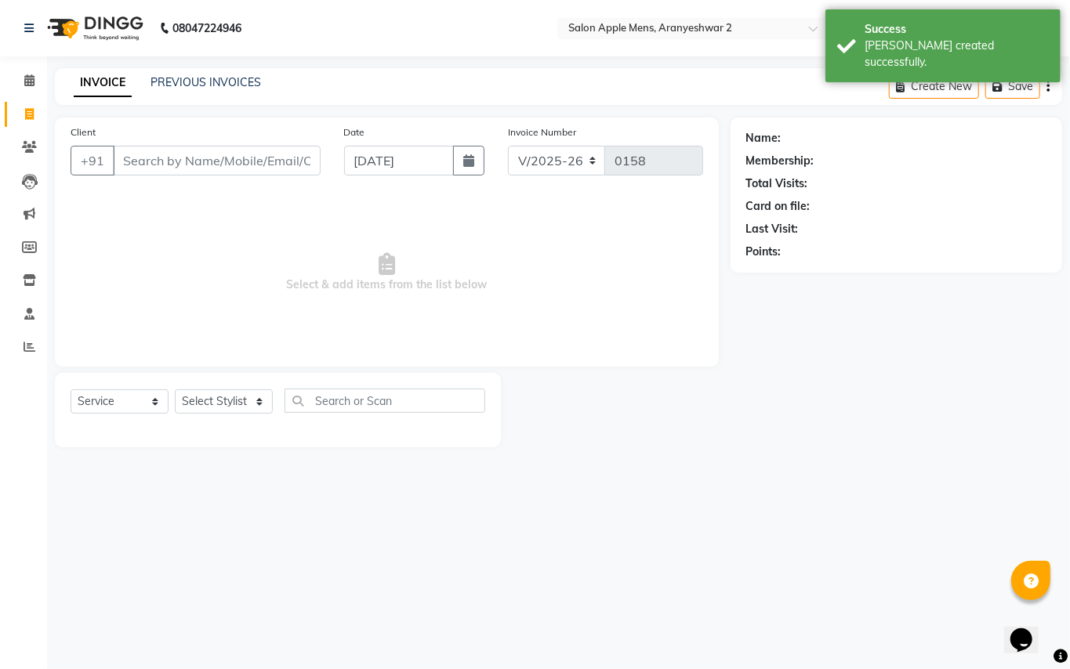
click at [198, 158] on input "Client" at bounding box center [217, 161] width 208 height 30
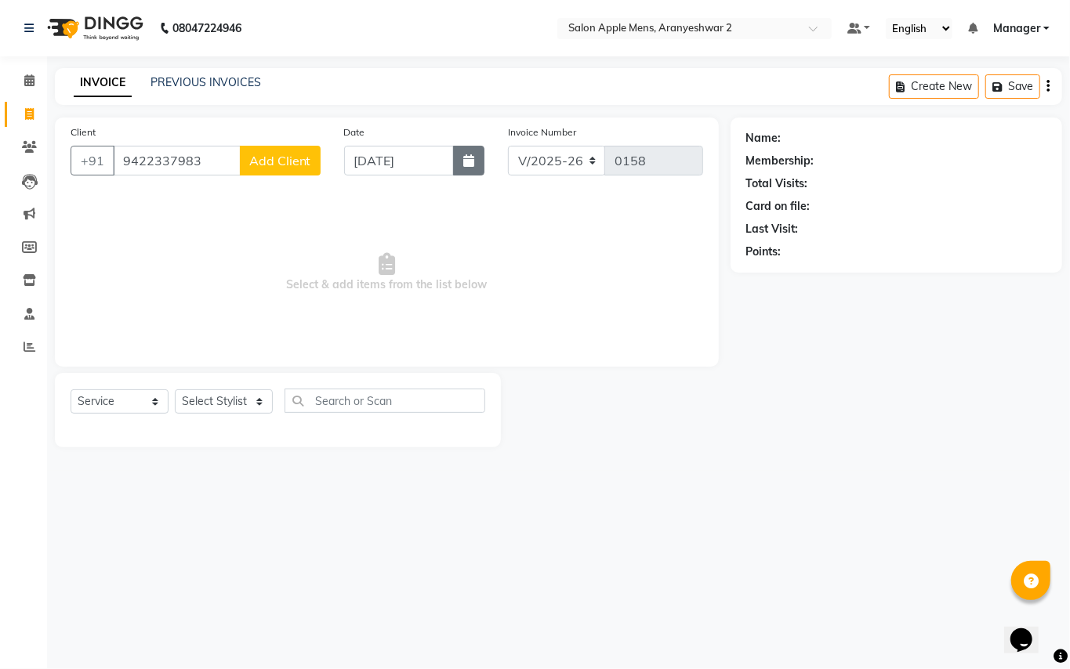
click at [466, 158] on icon "button" at bounding box center [468, 160] width 11 height 13
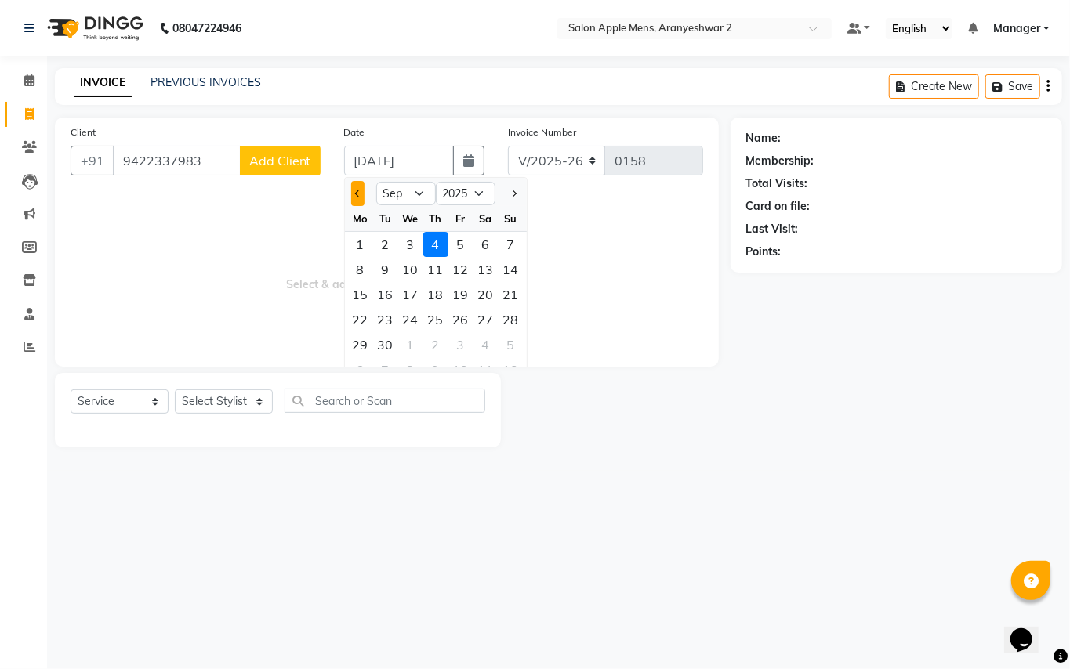
click at [357, 198] on button "Previous month" at bounding box center [357, 193] width 13 height 25
click at [464, 343] on div "29" at bounding box center [460, 344] width 25 height 25
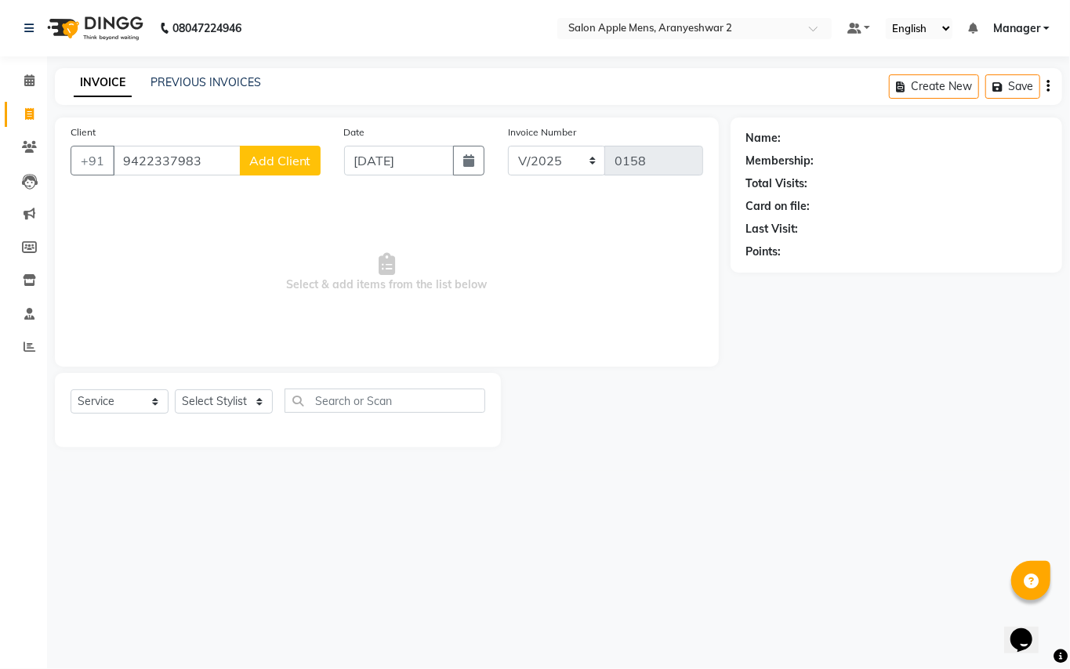
click at [293, 160] on span "Add Client" at bounding box center [280, 161] width 62 height 16
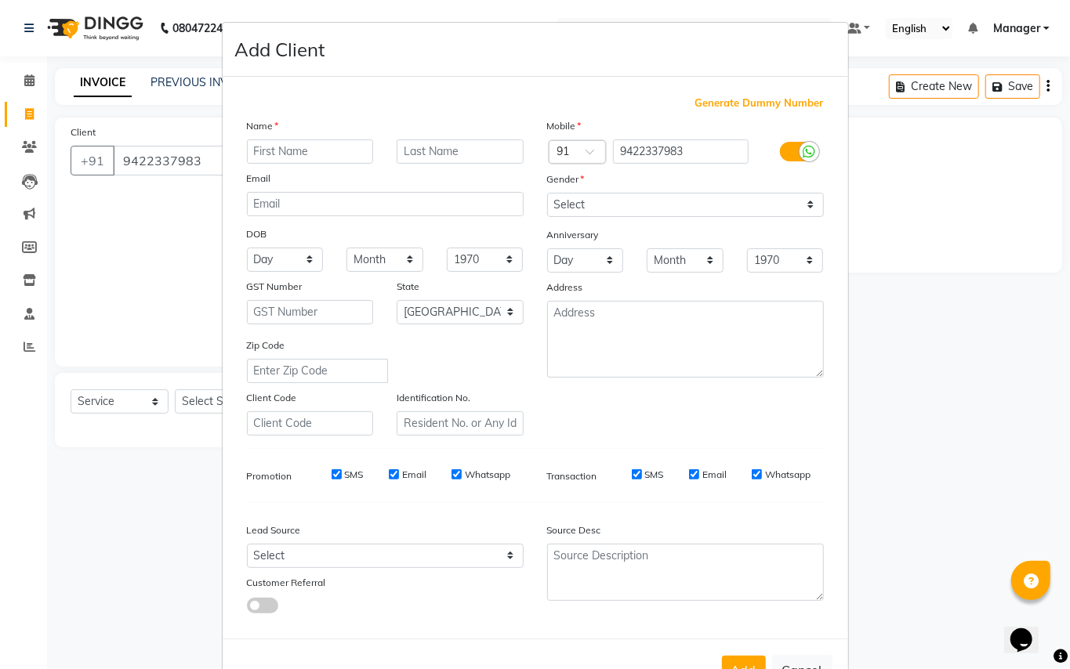
drag, startPoint x: 284, startPoint y: 144, endPoint x: 285, endPoint y: 174, distance: 29.8
click at [285, 144] on input "text" at bounding box center [310, 152] width 127 height 24
click at [455, 149] on input "text" at bounding box center [460, 152] width 127 height 24
click at [604, 201] on select "Select [DEMOGRAPHIC_DATA] [DEMOGRAPHIC_DATA] Other Prefer Not To Say" at bounding box center [685, 205] width 277 height 24
click at [547, 193] on select "Select [DEMOGRAPHIC_DATA] [DEMOGRAPHIC_DATA] Other Prefer Not To Say" at bounding box center [685, 205] width 277 height 24
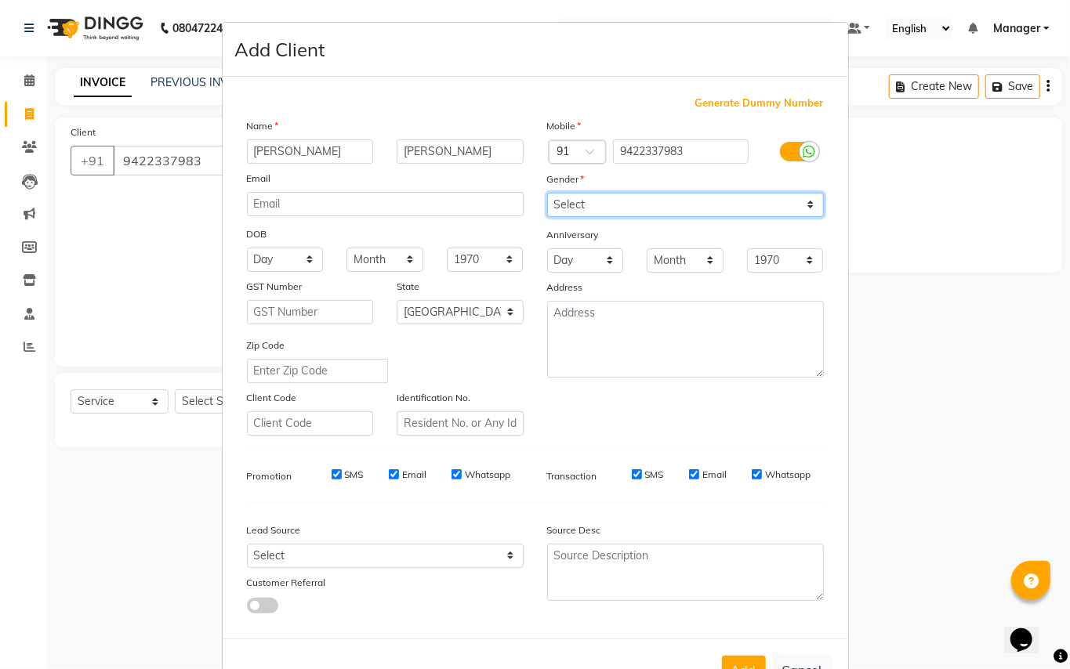
scroll to position [50, 0]
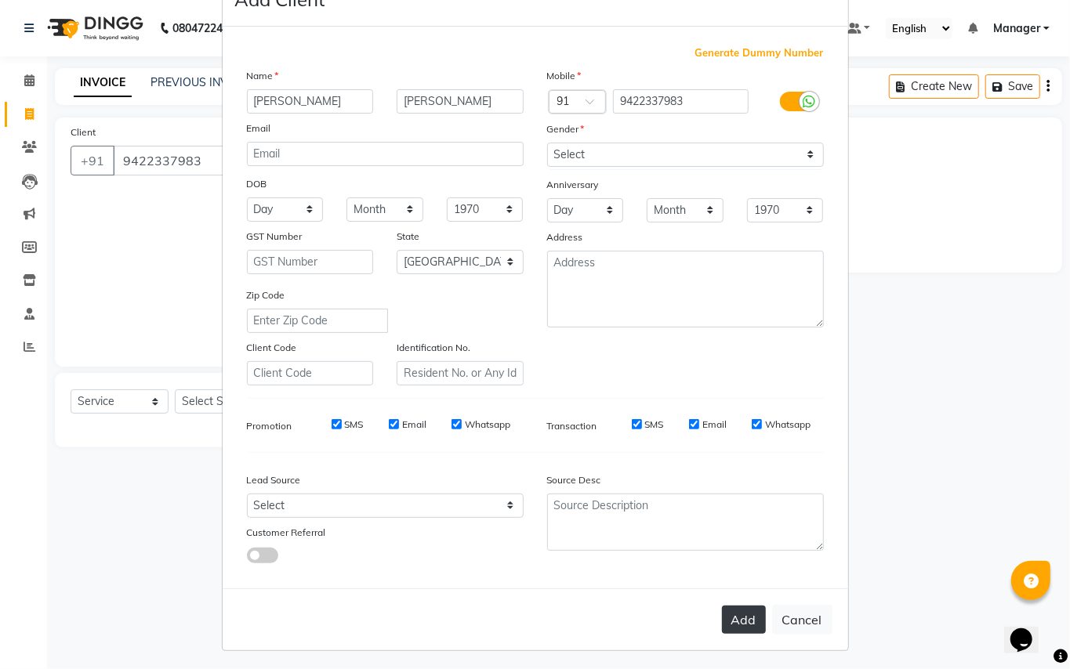
click at [728, 606] on button "Add" at bounding box center [744, 620] width 44 height 28
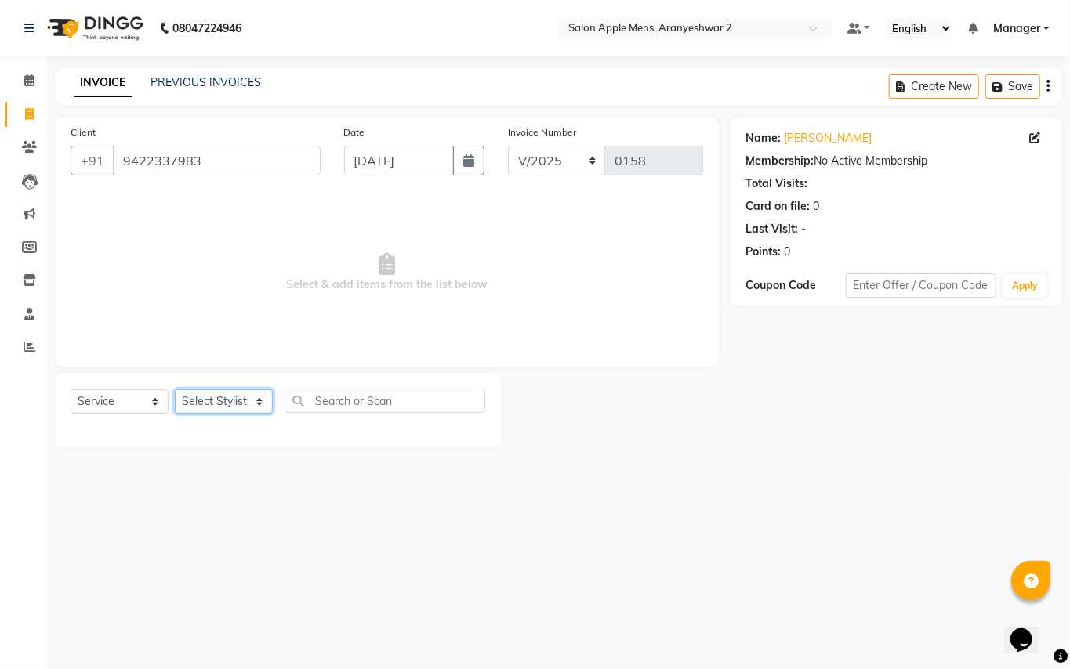
click at [258, 404] on select "Select Stylist [PERSON_NAME] [PERSON_NAME] Manager" at bounding box center [224, 402] width 98 height 24
click at [175, 390] on select "Select Stylist [PERSON_NAME] [PERSON_NAME] Manager" at bounding box center [224, 402] width 98 height 24
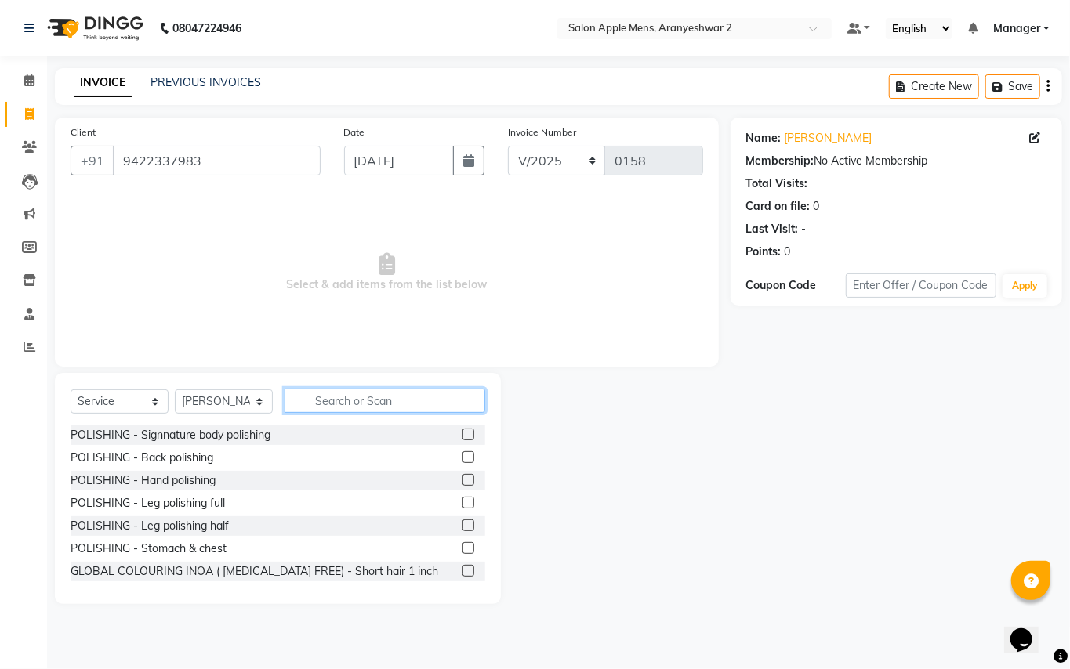
click at [372, 399] on input "text" at bounding box center [385, 401] width 201 height 24
click at [328, 403] on input "text" at bounding box center [385, 401] width 201 height 24
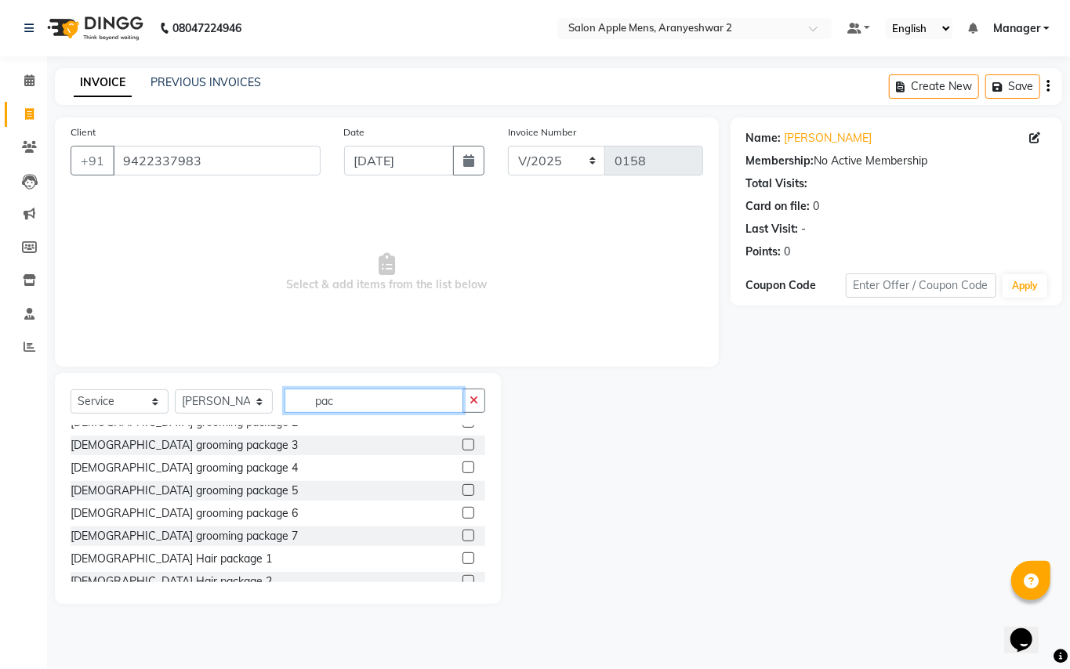
scroll to position [92, 0]
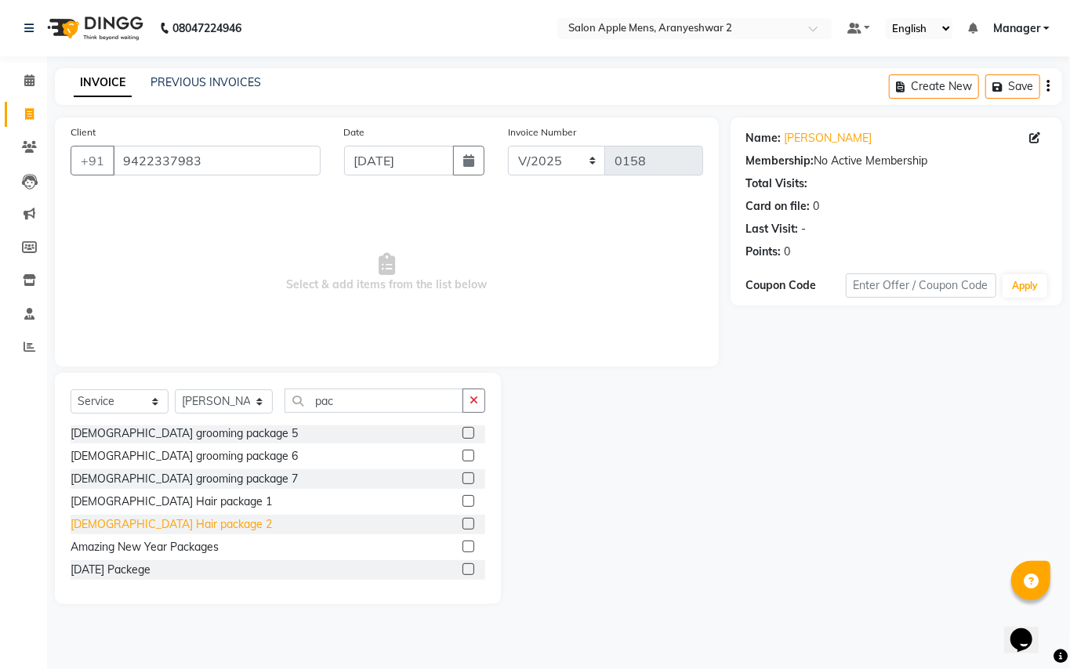
click at [169, 522] on div "[DEMOGRAPHIC_DATA] Hair package 2" at bounding box center [171, 525] width 201 height 16
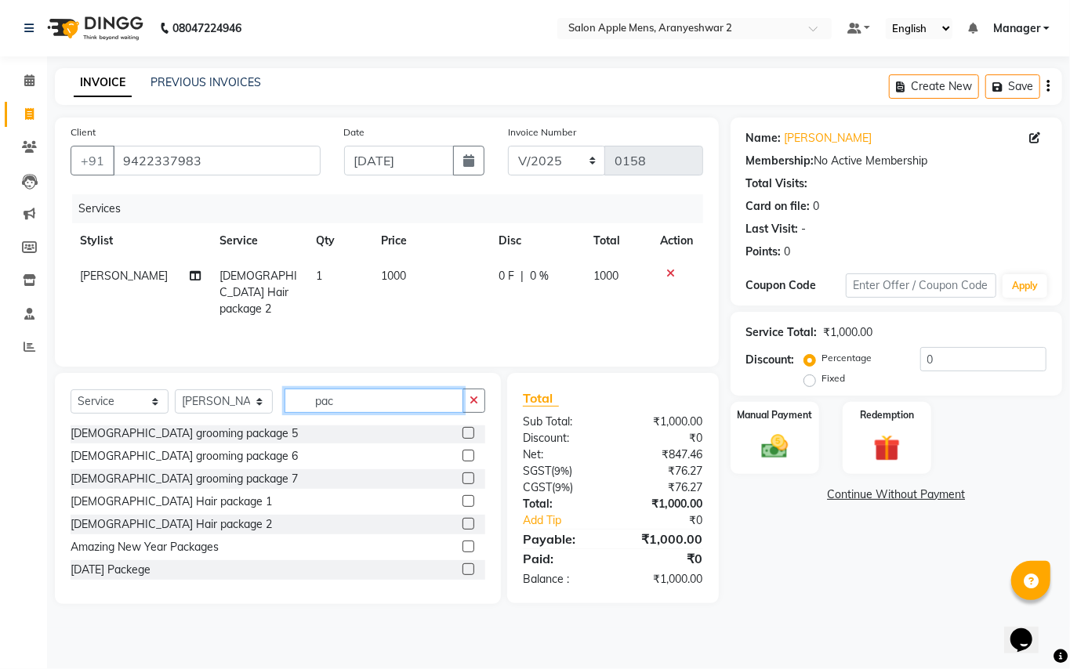
click at [349, 396] on input "pac" at bounding box center [374, 401] width 179 height 24
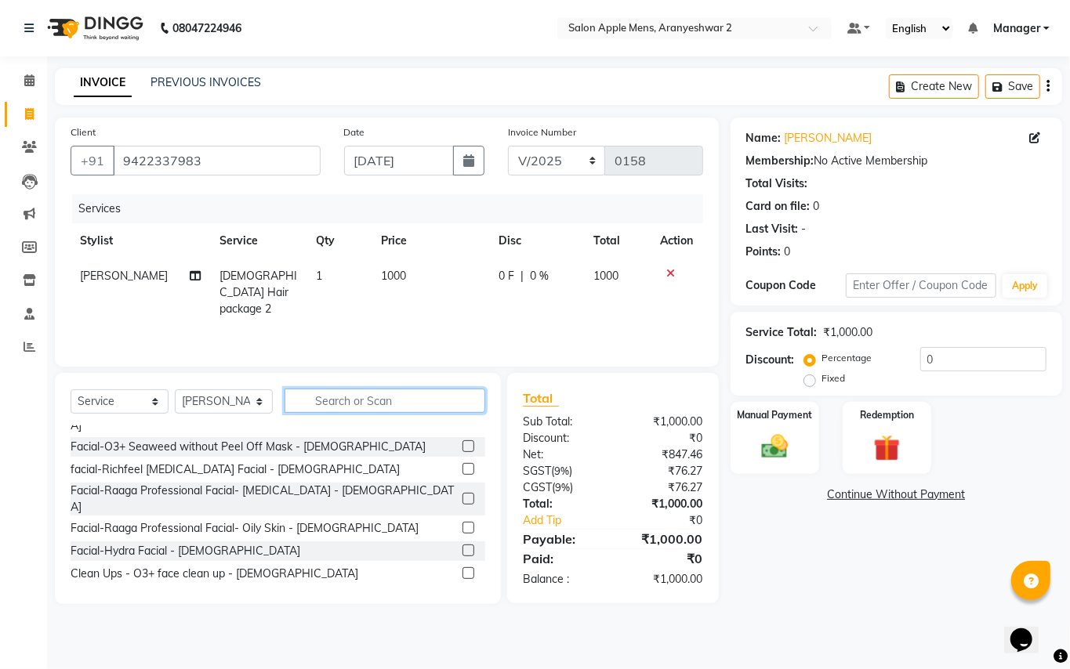
scroll to position [569, 0]
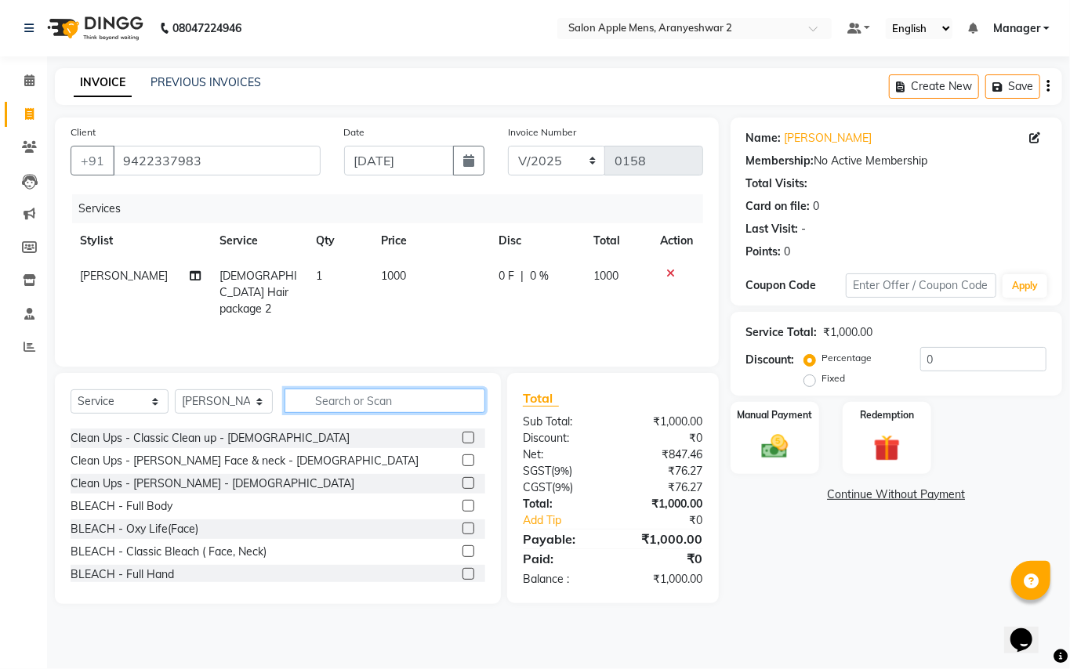
click at [358, 408] on input "text" at bounding box center [385, 401] width 201 height 24
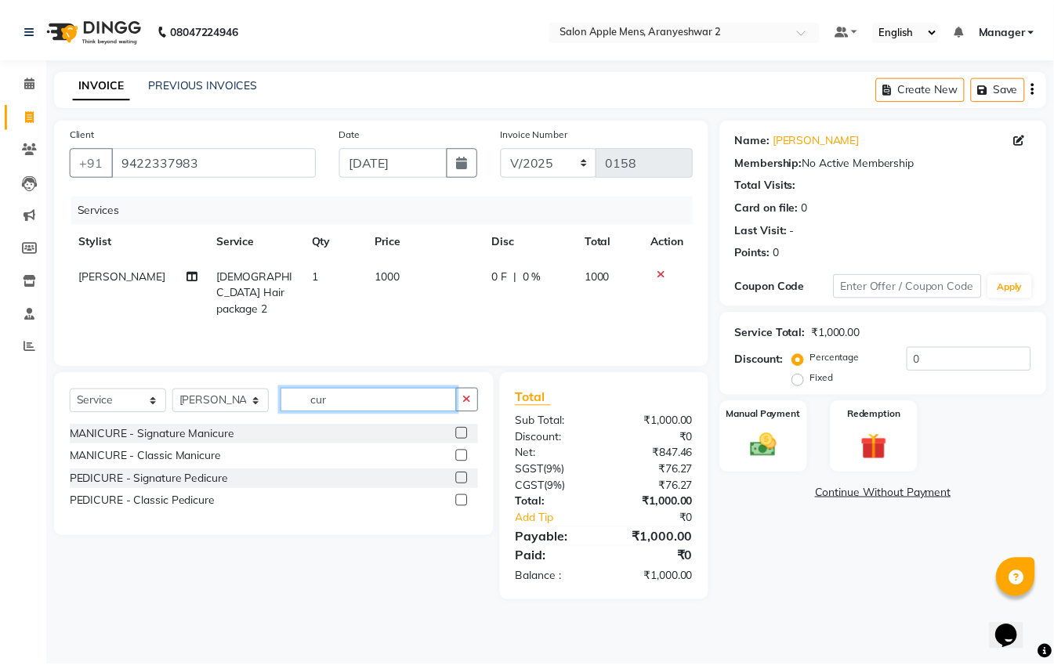
scroll to position [0, 0]
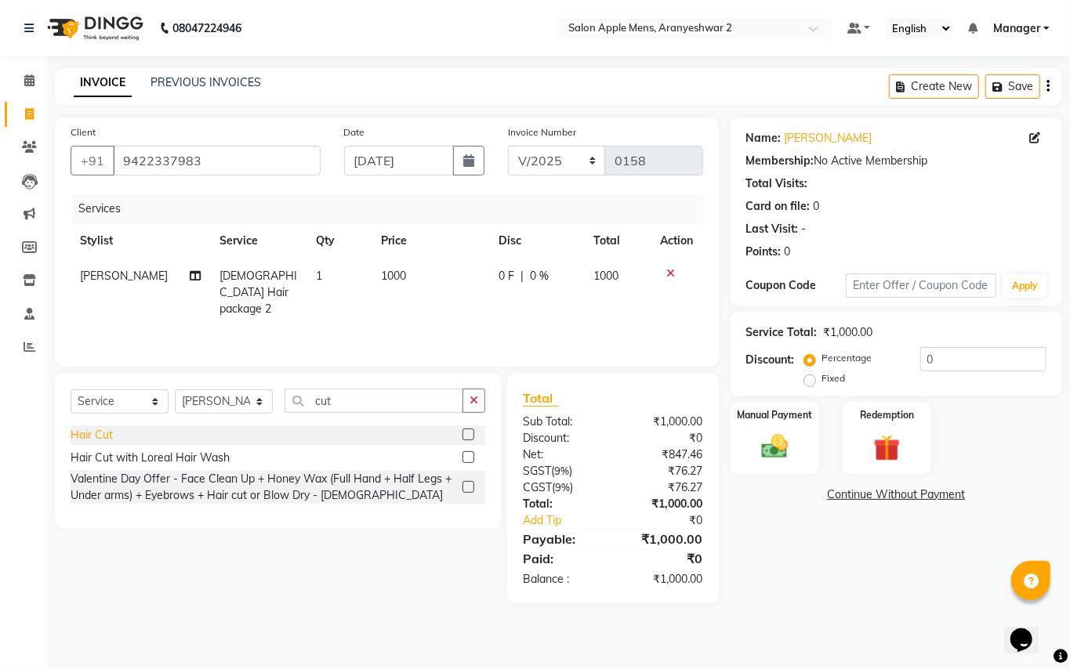
click at [97, 431] on div "Hair Cut" at bounding box center [92, 435] width 42 height 16
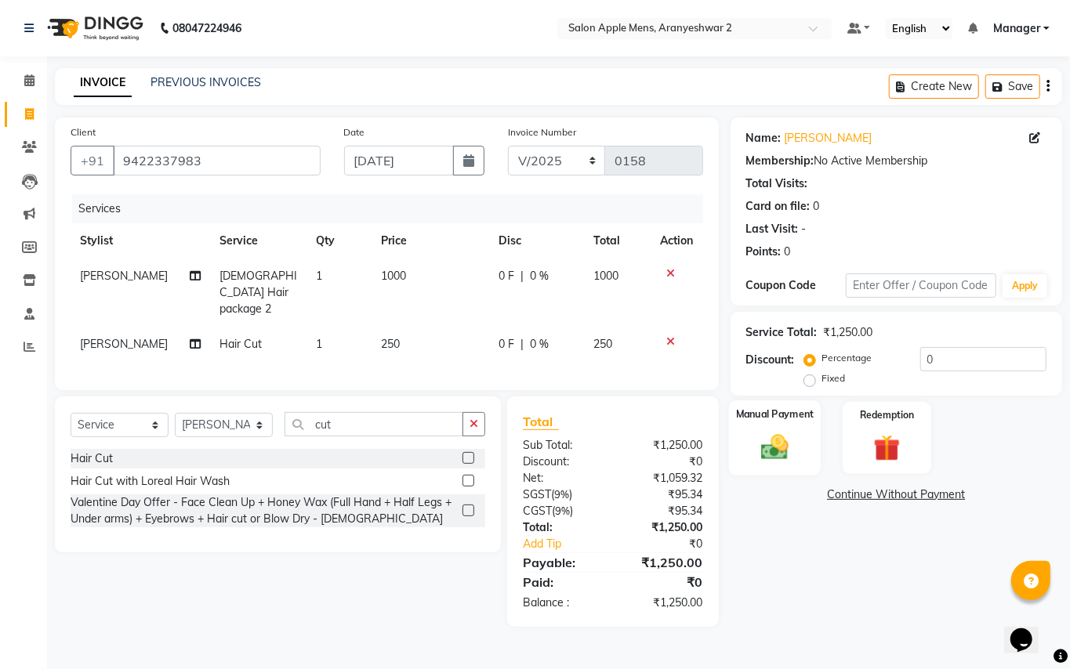
click at [775, 447] on img at bounding box center [774, 447] width 45 height 32
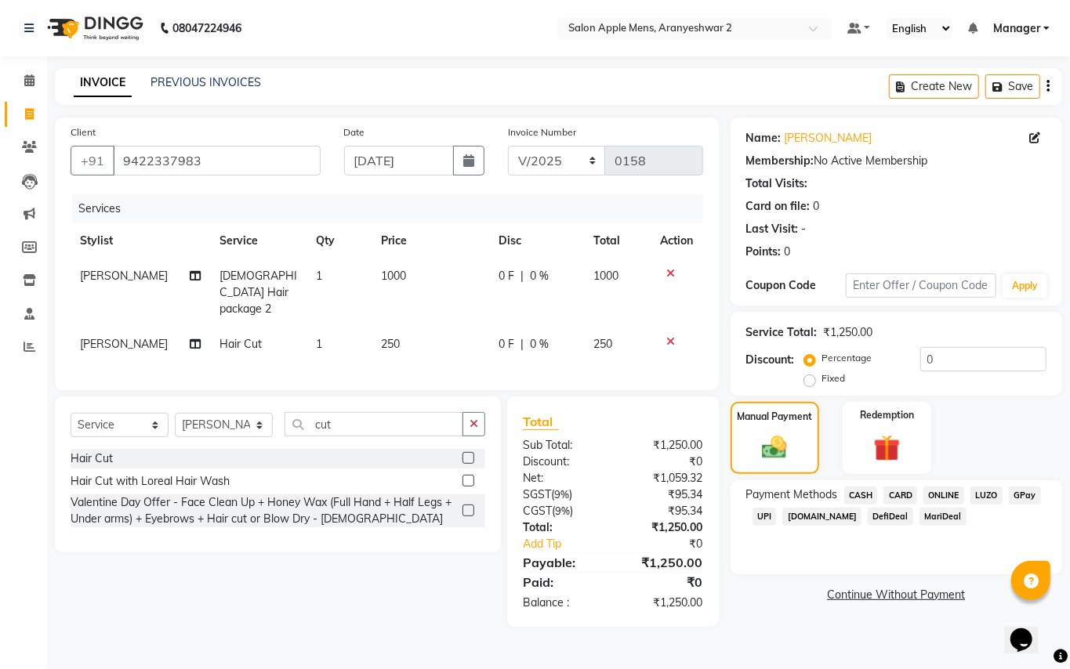
click at [864, 494] on span "CASH" at bounding box center [861, 496] width 34 height 18
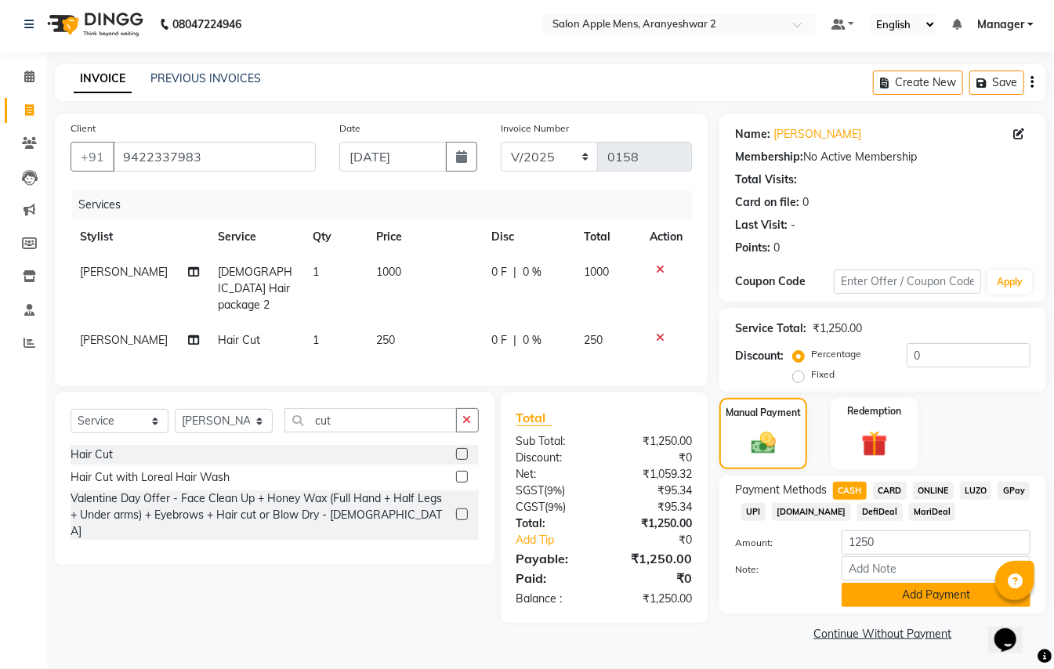
scroll to position [5, 0]
click at [939, 593] on button "Add Payment" at bounding box center [936, 595] width 189 height 24
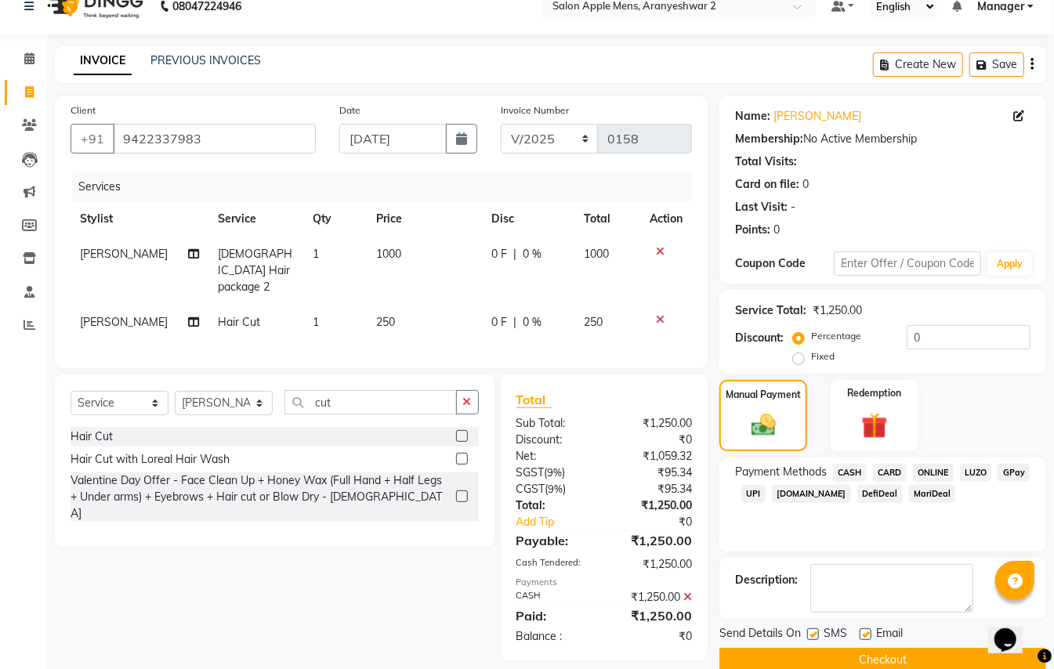
scroll to position [49, 0]
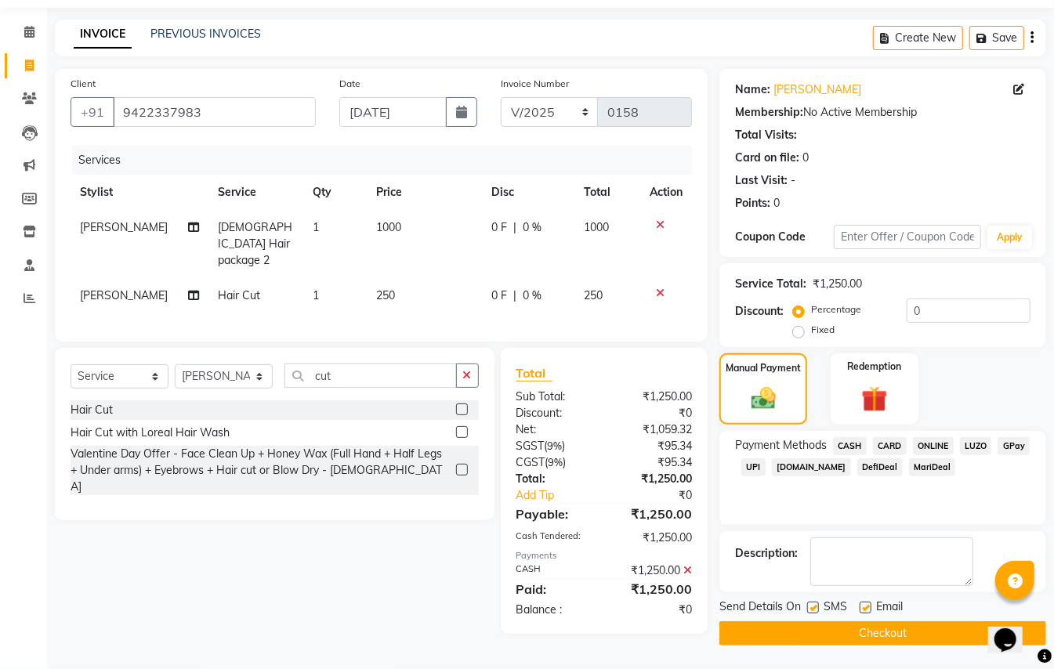
click at [869, 628] on button "Checkout" at bounding box center [883, 634] width 327 height 24
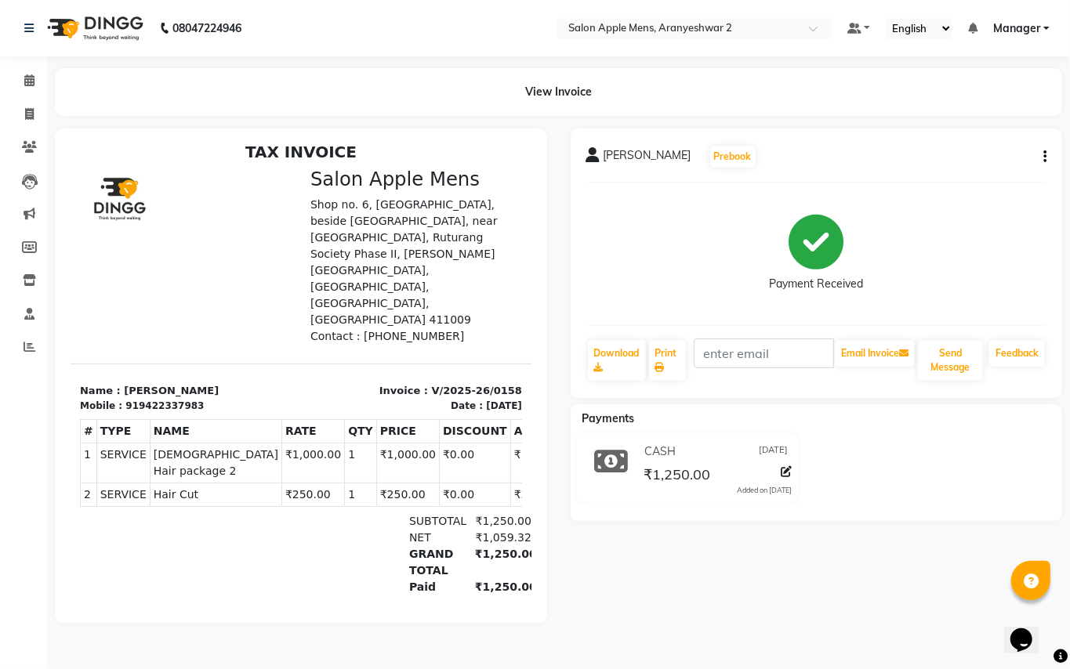
scroll to position [13, 0]
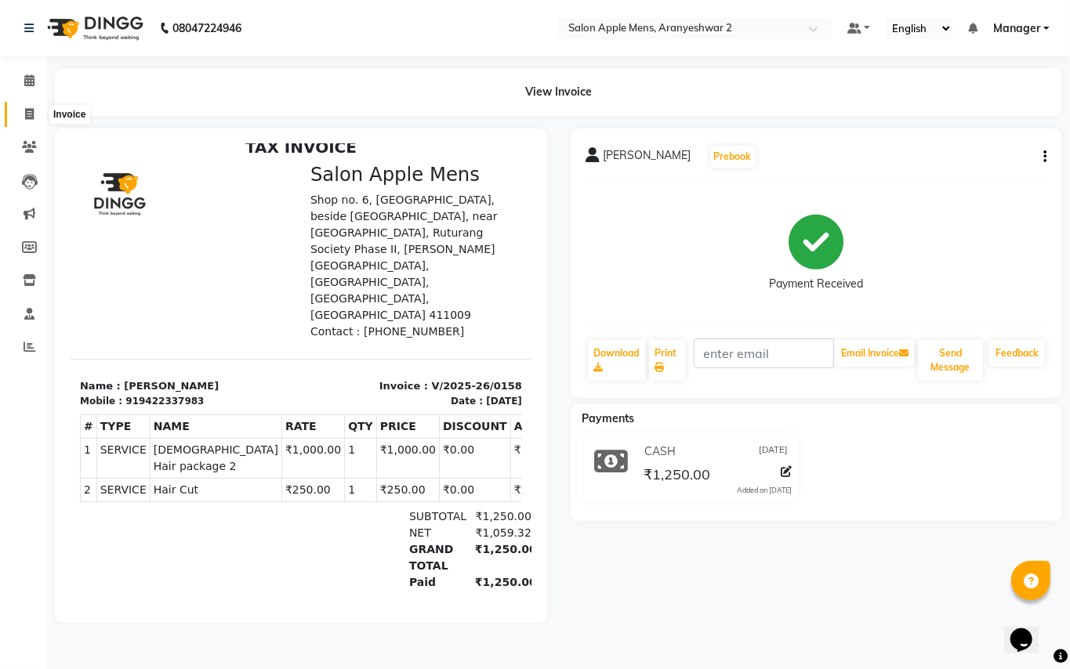
click at [26, 106] on span at bounding box center [29, 115] width 27 height 18
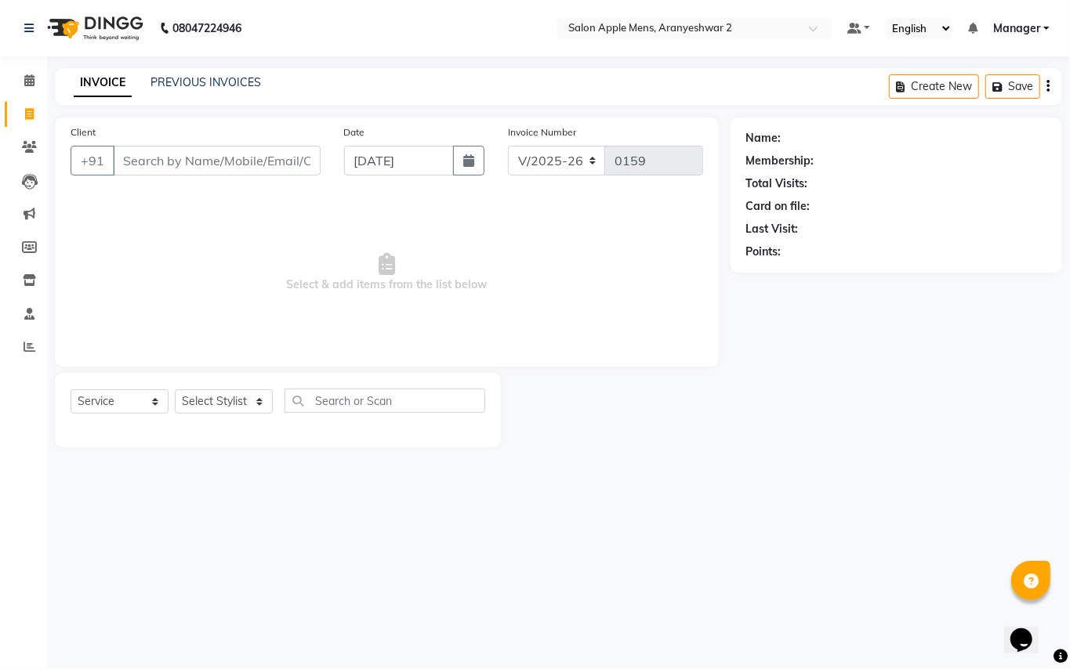
click at [258, 158] on input "Client" at bounding box center [217, 161] width 208 height 30
click at [258, 158] on span "Add Client" at bounding box center [280, 161] width 62 height 16
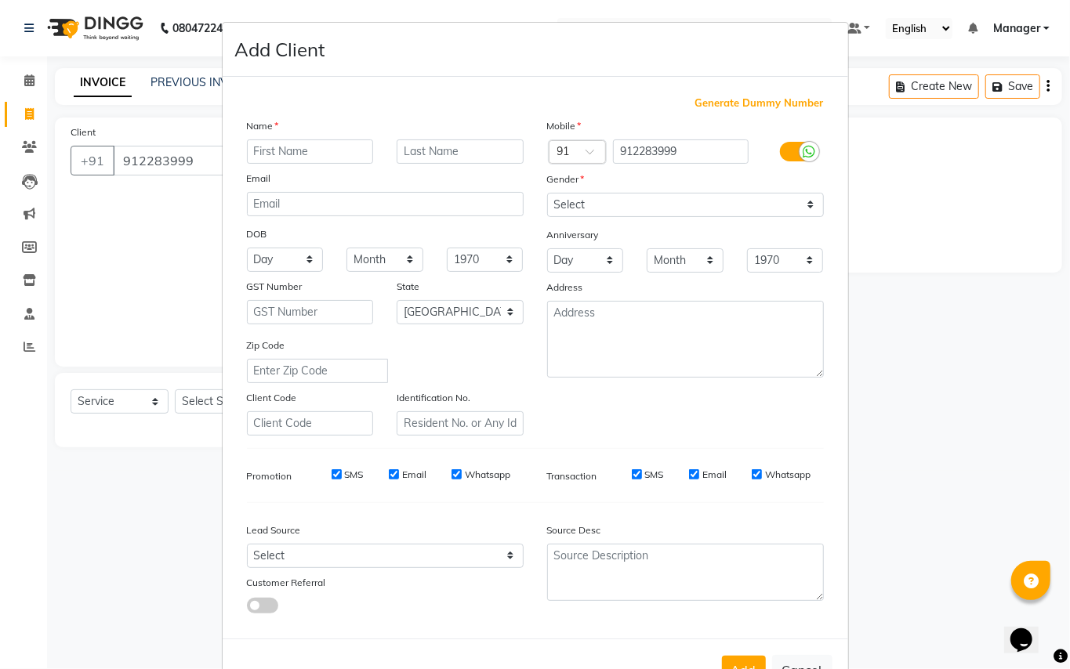
click at [304, 155] on input "text" at bounding box center [310, 152] width 127 height 24
drag, startPoint x: 434, startPoint y: 154, endPoint x: 442, endPoint y: 142, distance: 14.1
click at [437, 149] on input "text" at bounding box center [460, 152] width 127 height 24
click at [577, 207] on select "Select [DEMOGRAPHIC_DATA] [DEMOGRAPHIC_DATA] Other Prefer Not To Say" at bounding box center [685, 205] width 277 height 24
click at [547, 193] on select "Select [DEMOGRAPHIC_DATA] [DEMOGRAPHIC_DATA] Other Prefer Not To Say" at bounding box center [685, 205] width 277 height 24
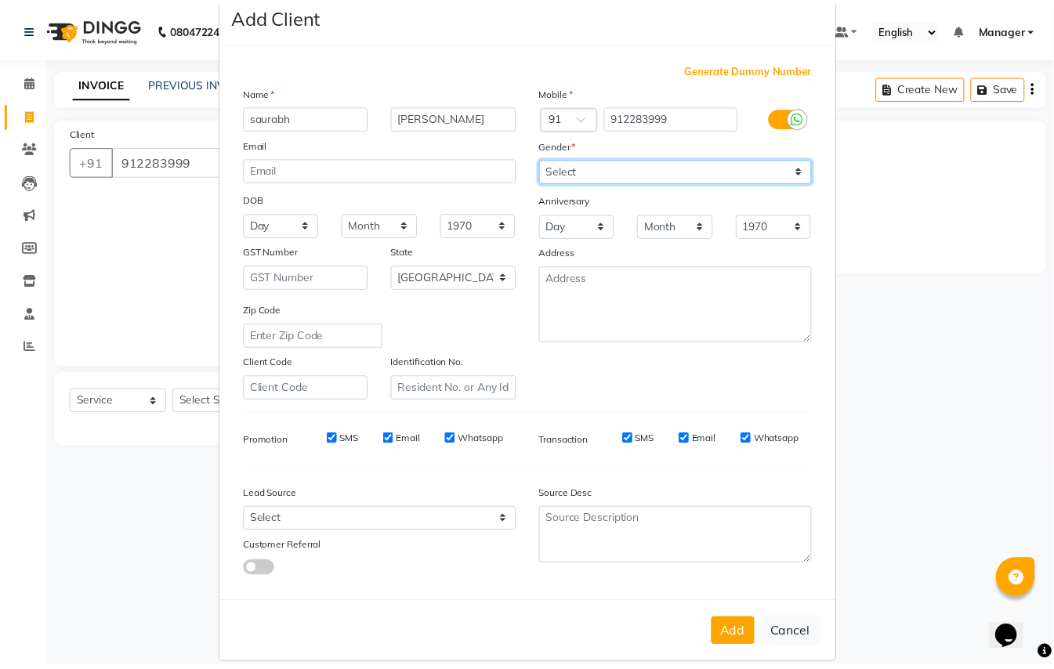
scroll to position [50, 0]
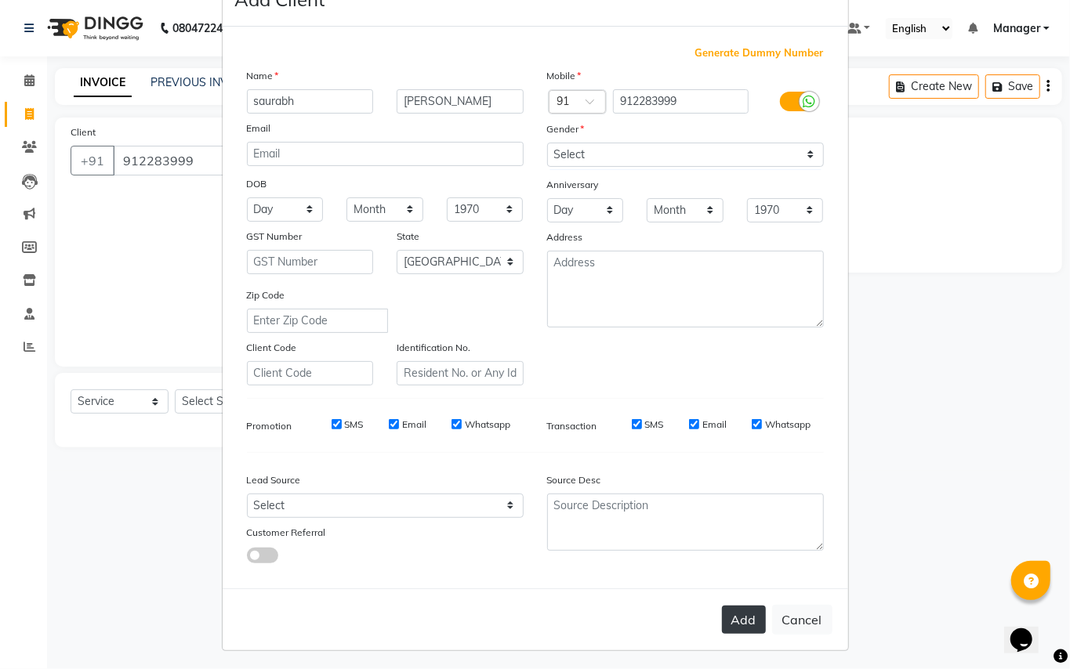
click at [724, 613] on button "Add" at bounding box center [744, 620] width 44 height 28
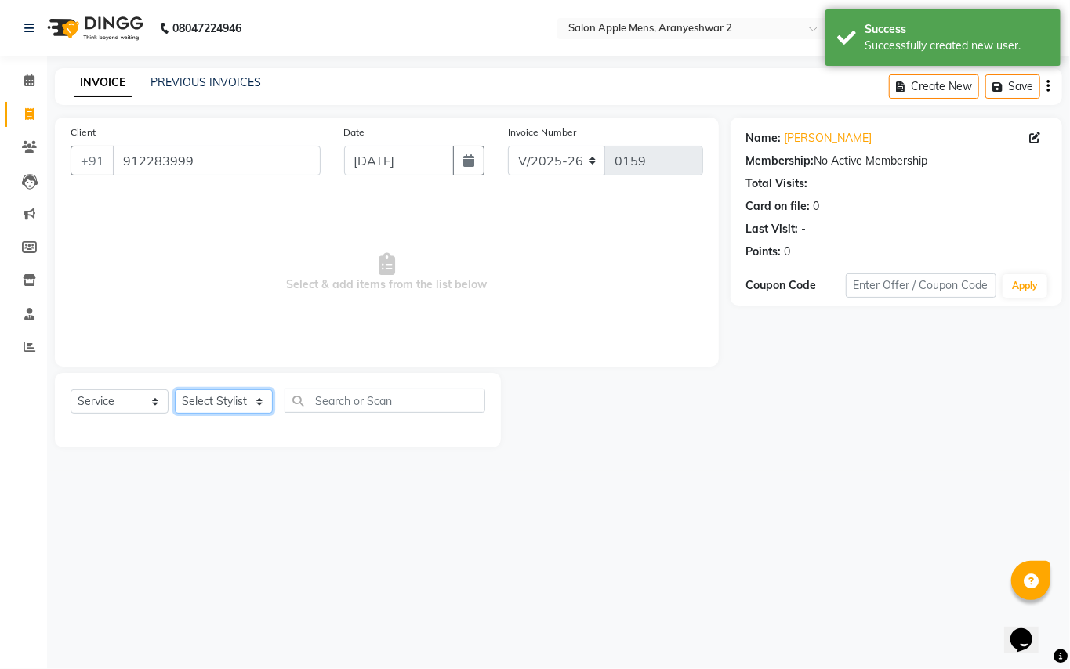
click at [258, 402] on select "Select Stylist [PERSON_NAME] [PERSON_NAME] Manager" at bounding box center [224, 402] width 98 height 24
click at [175, 390] on select "Select Stylist [PERSON_NAME] [PERSON_NAME] Manager" at bounding box center [224, 402] width 98 height 24
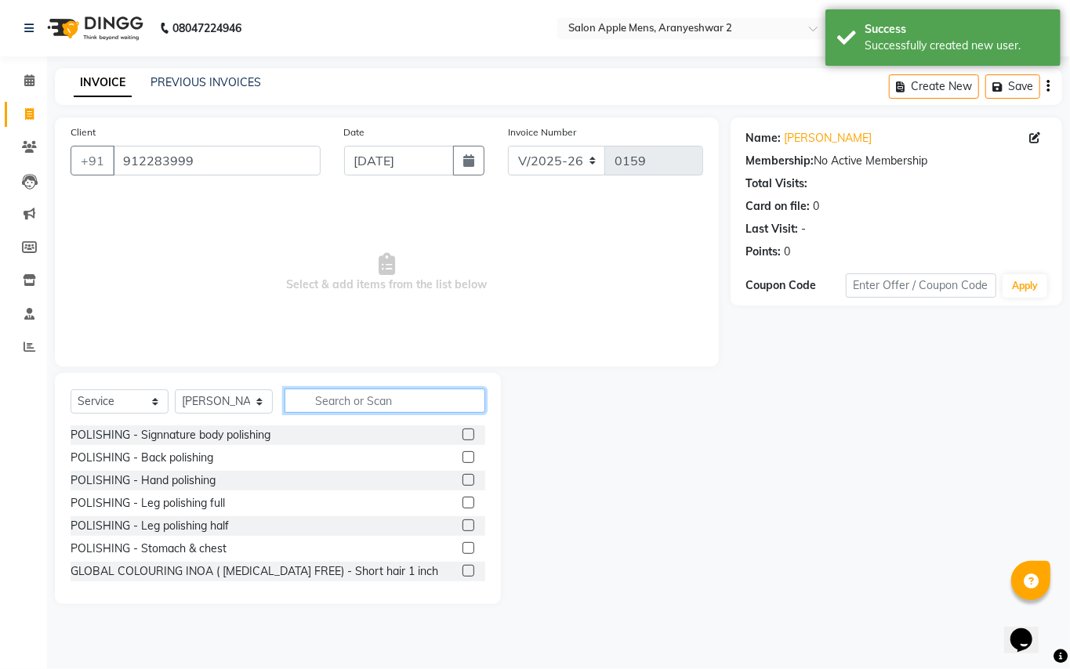
click at [377, 405] on input "text" at bounding box center [385, 401] width 201 height 24
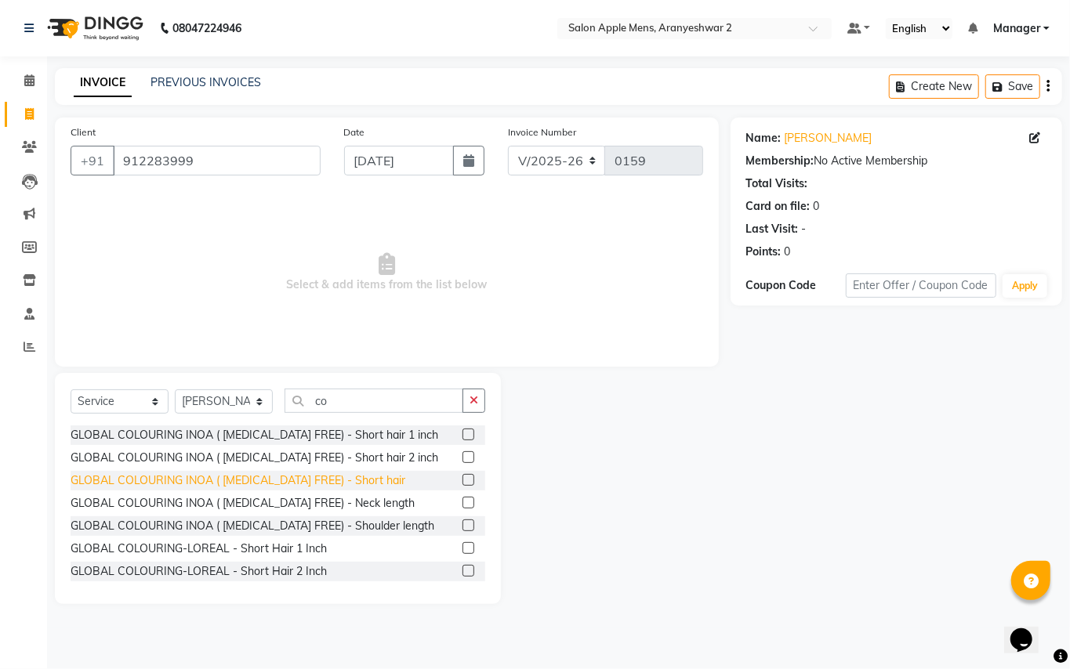
click at [351, 478] on div "GLOBAL COLOURING INOA ( [MEDICAL_DATA] FREE) - Short hair" at bounding box center [238, 481] width 335 height 16
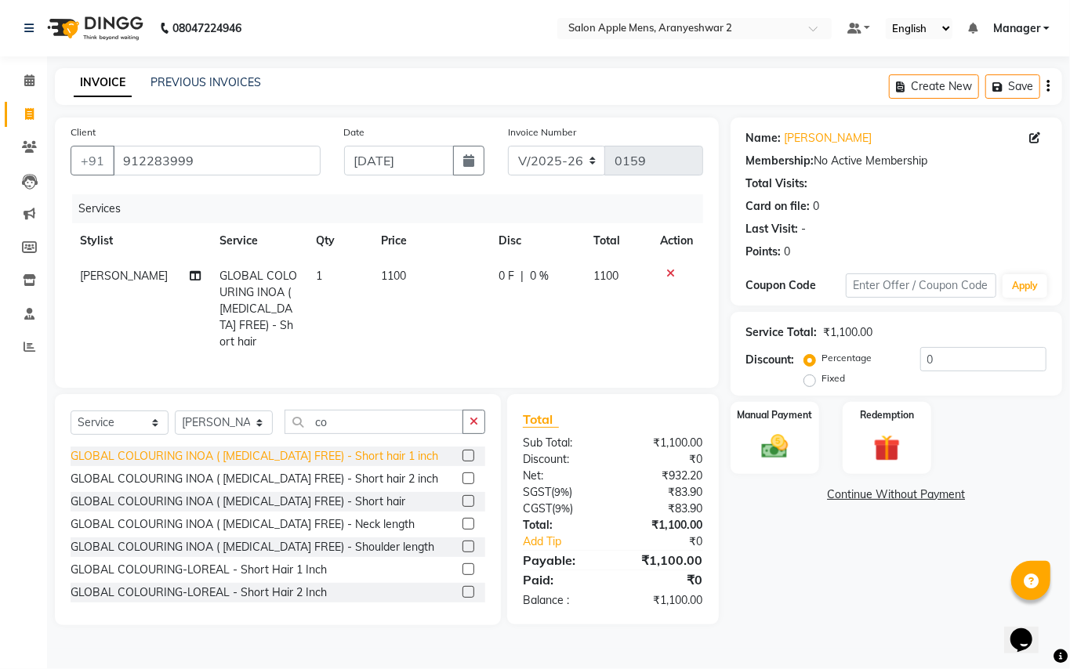
click at [359, 453] on div "GLOBAL COLOURING INOA ( [MEDICAL_DATA] FREE) - Short hair 1 inch" at bounding box center [255, 456] width 368 height 16
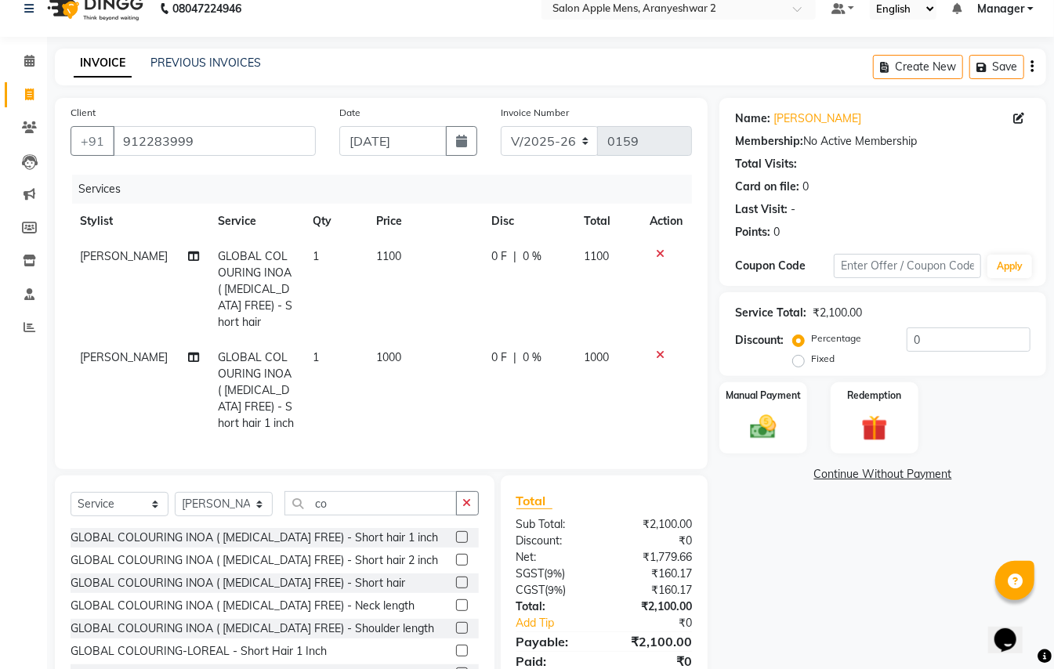
scroll to position [80, 0]
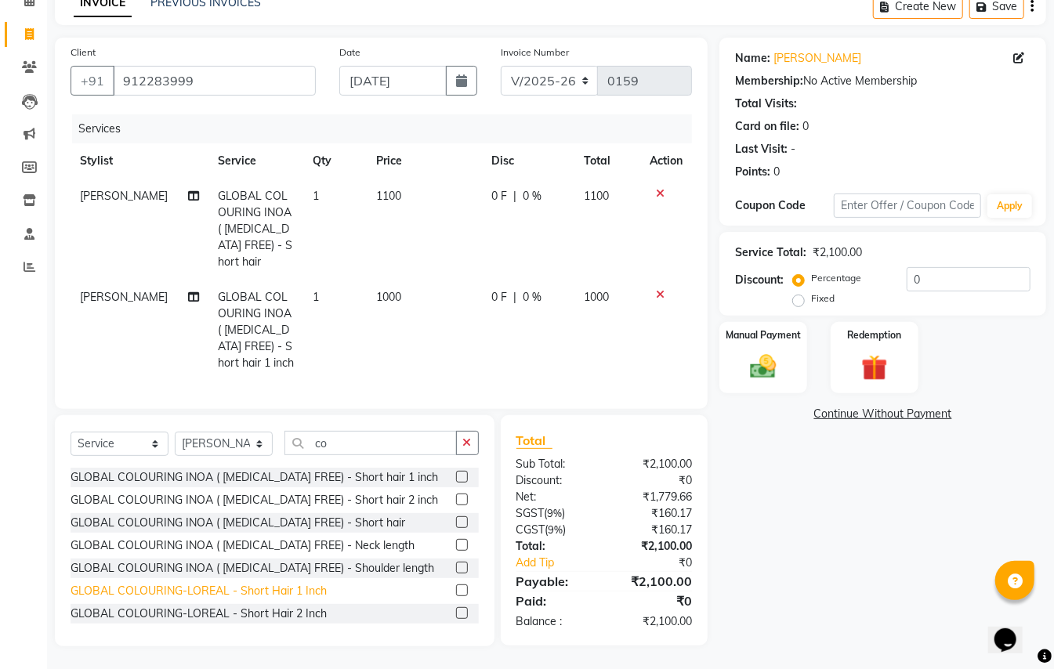
click at [299, 593] on div "GLOBAL COLOURING-LOREAL - Short Hair 1 Inch" at bounding box center [199, 591] width 256 height 16
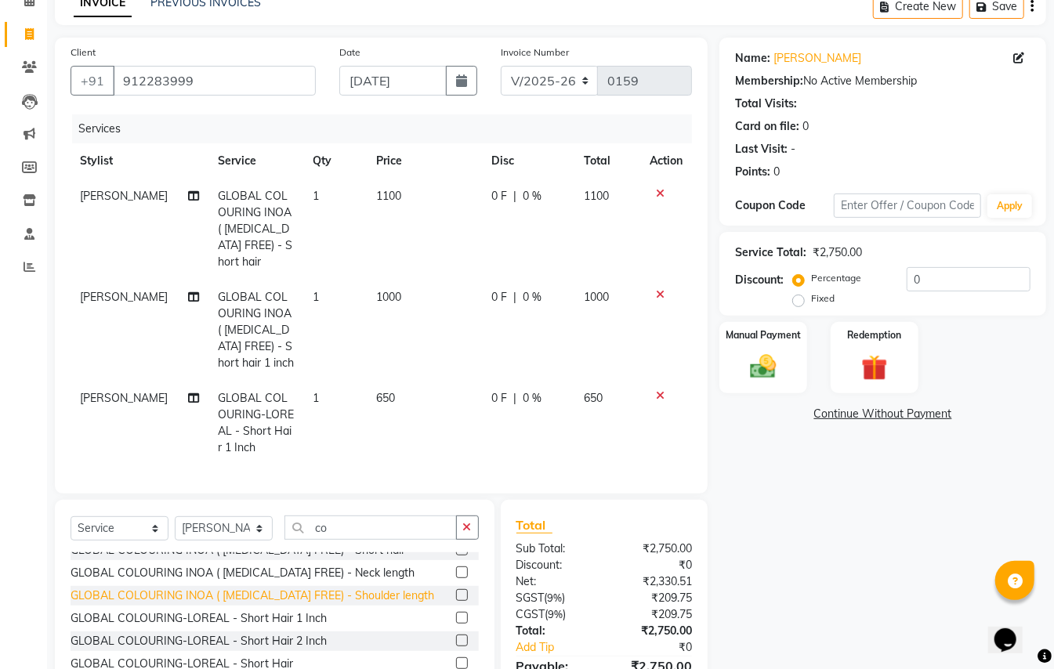
scroll to position [104, 0]
click at [307, 594] on div "GLOBAL COLOURING-LOREAL - Short Hair 2 Inch" at bounding box center [199, 594] width 256 height 16
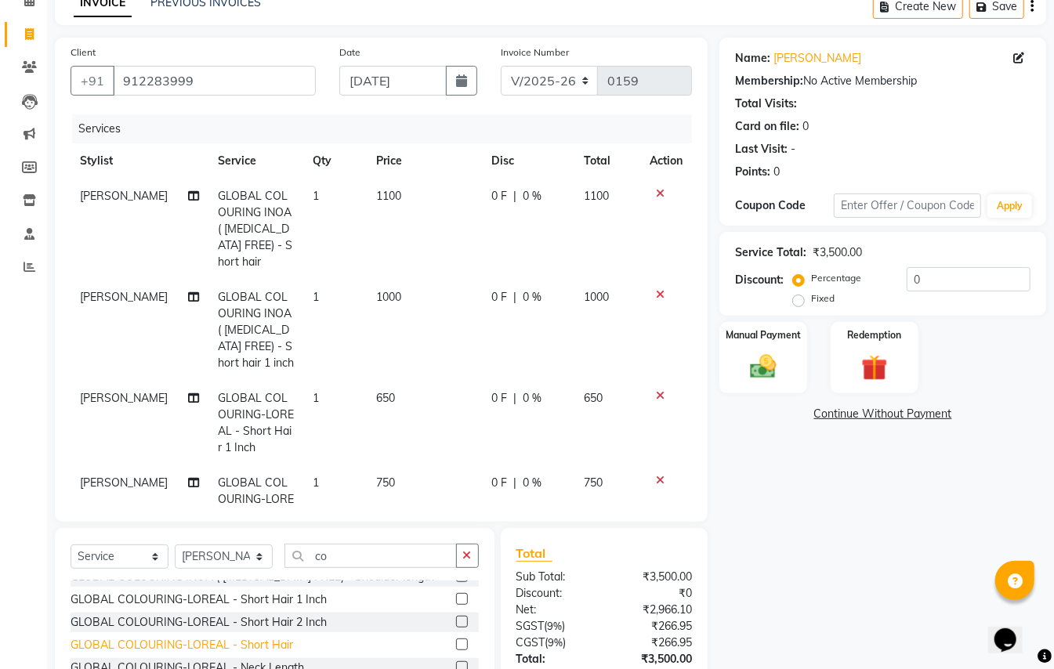
click at [274, 643] on div "GLOBAL COLOURING-LOREAL - Short Hair" at bounding box center [182, 645] width 223 height 16
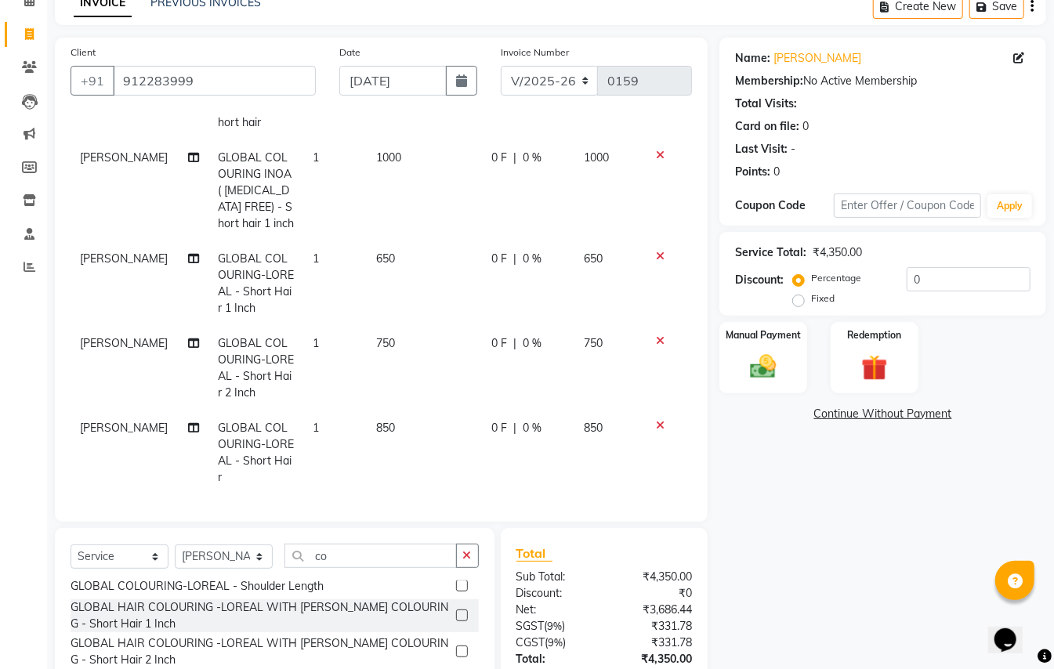
scroll to position [193, 0]
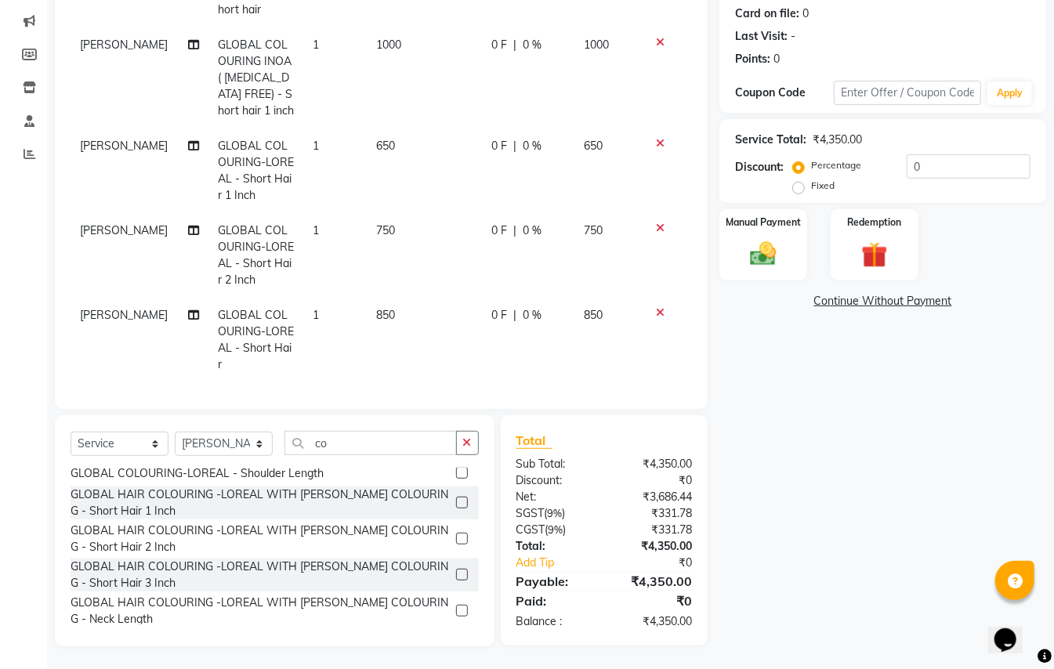
click at [656, 226] on icon at bounding box center [660, 228] width 9 height 11
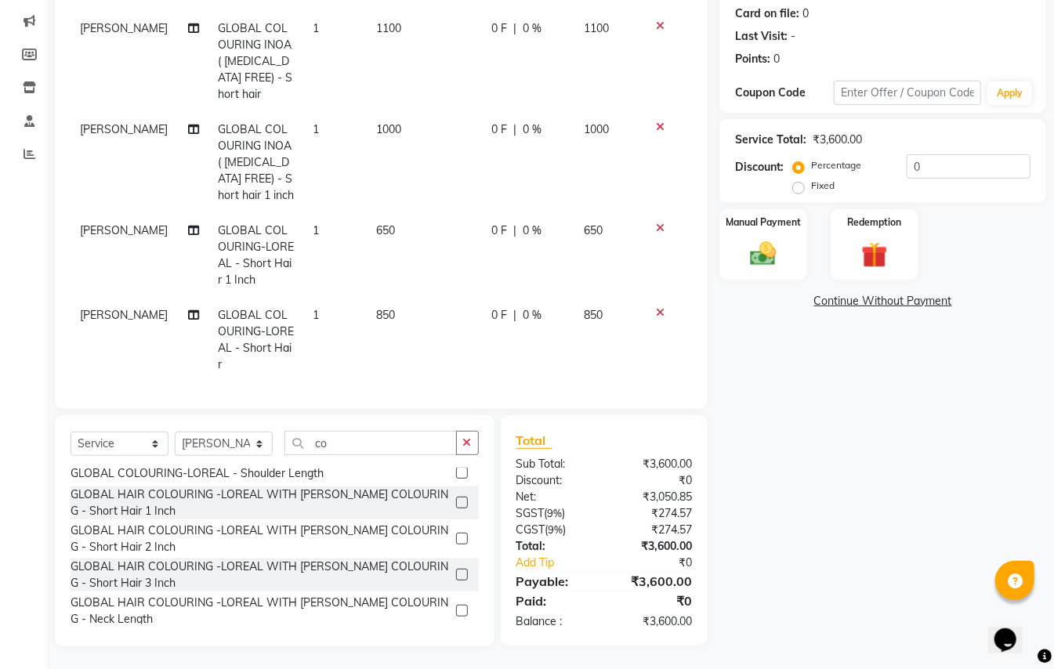
click at [656, 124] on icon at bounding box center [660, 126] width 9 height 11
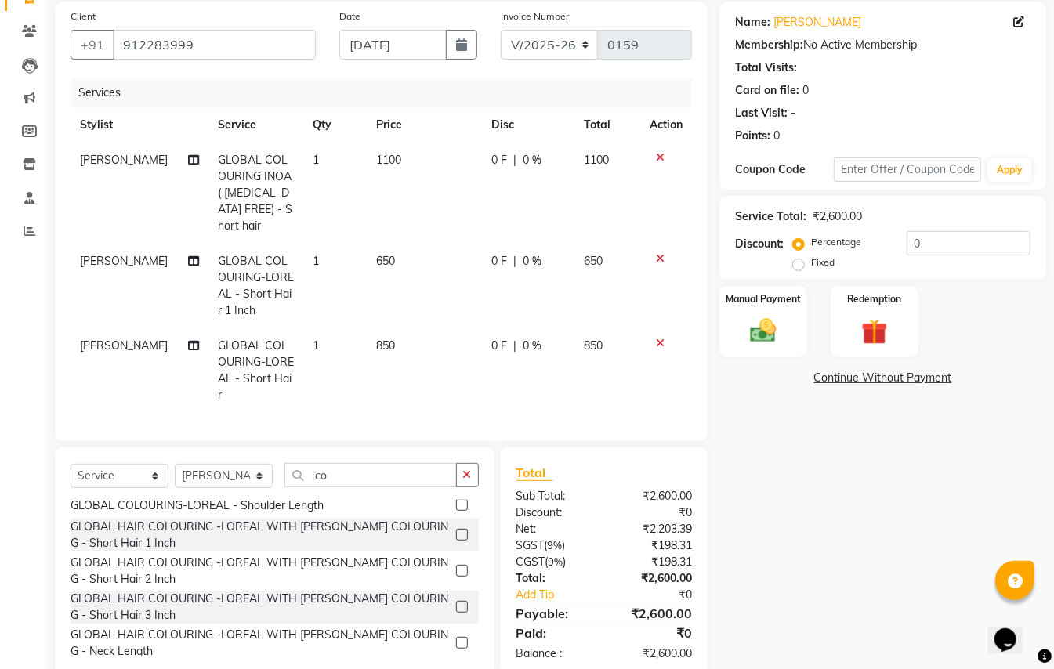
click at [656, 152] on icon at bounding box center [660, 157] width 9 height 11
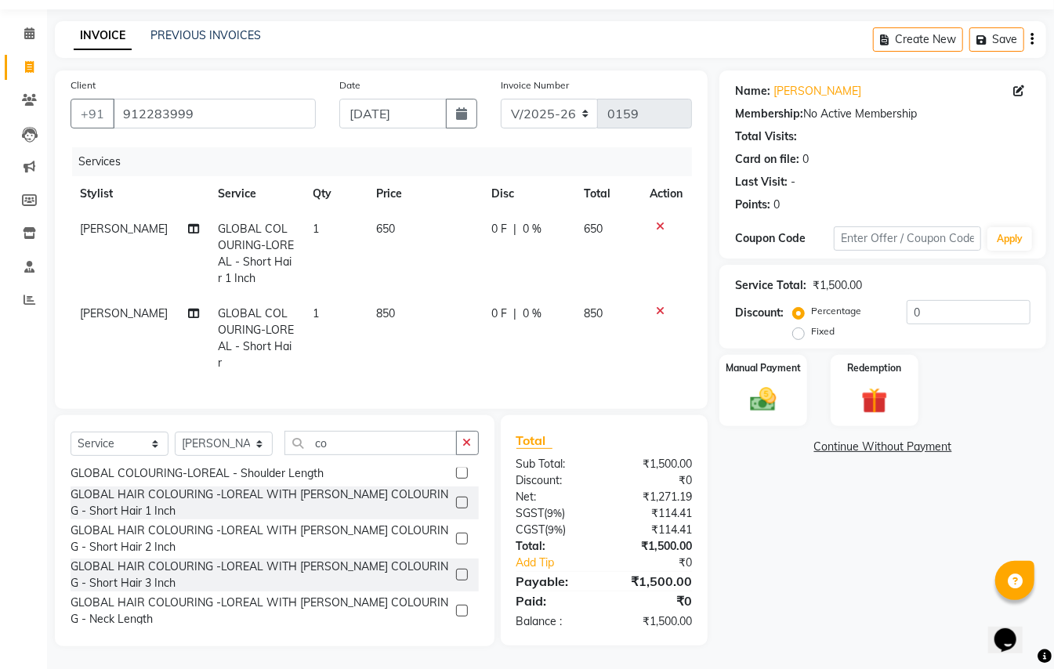
click at [656, 227] on icon at bounding box center [660, 226] width 9 height 11
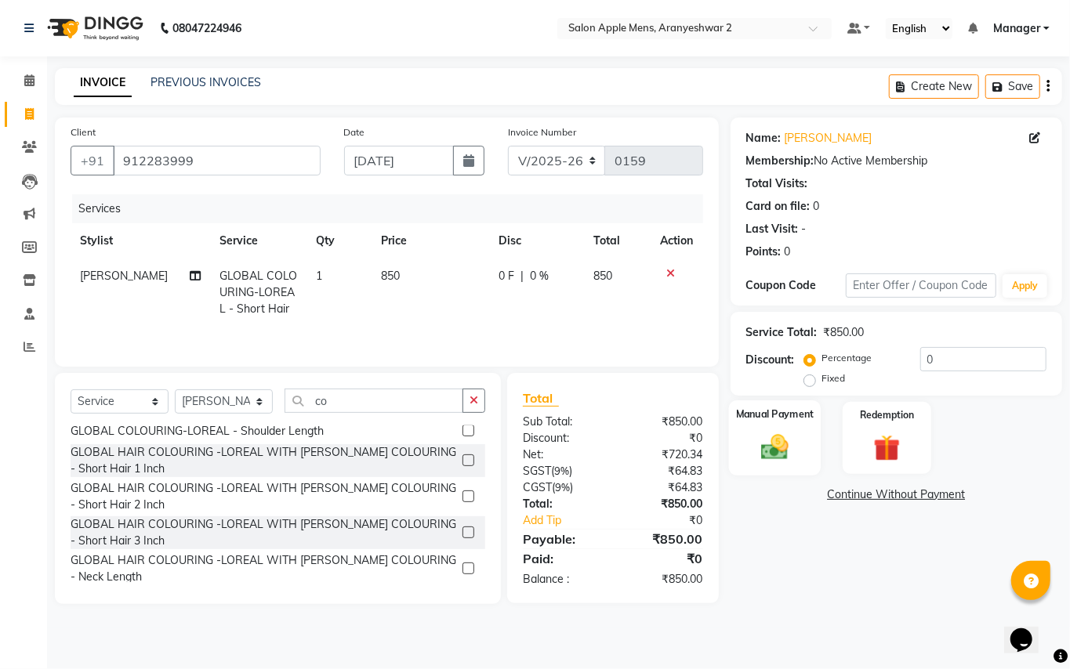
click at [766, 446] on img at bounding box center [774, 447] width 45 height 32
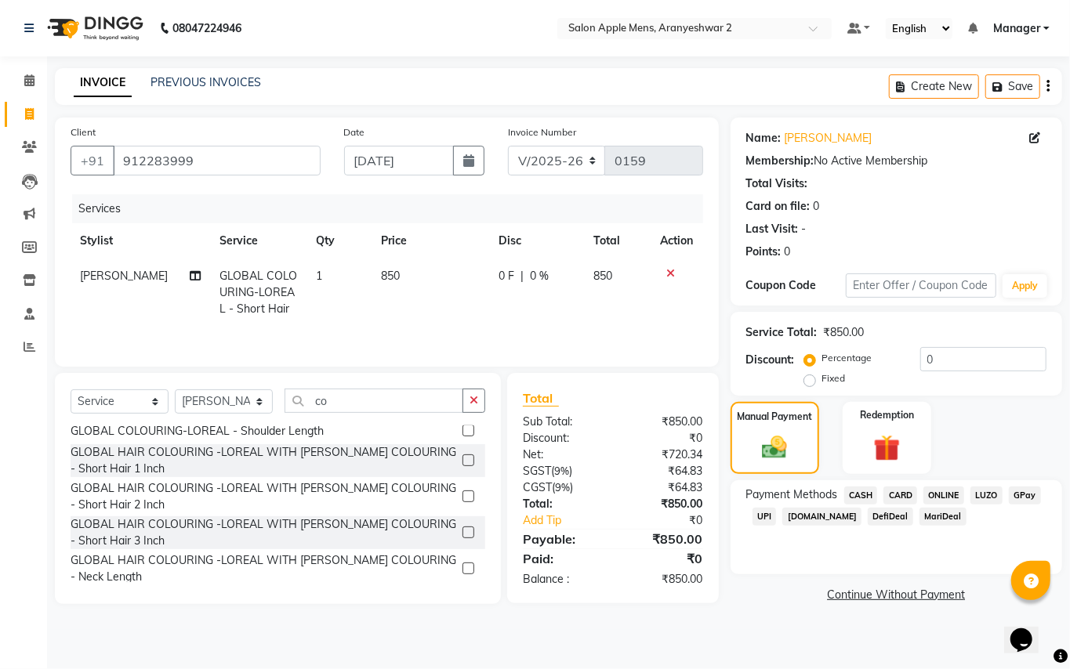
click at [1020, 495] on span "GPay" at bounding box center [1025, 496] width 32 height 18
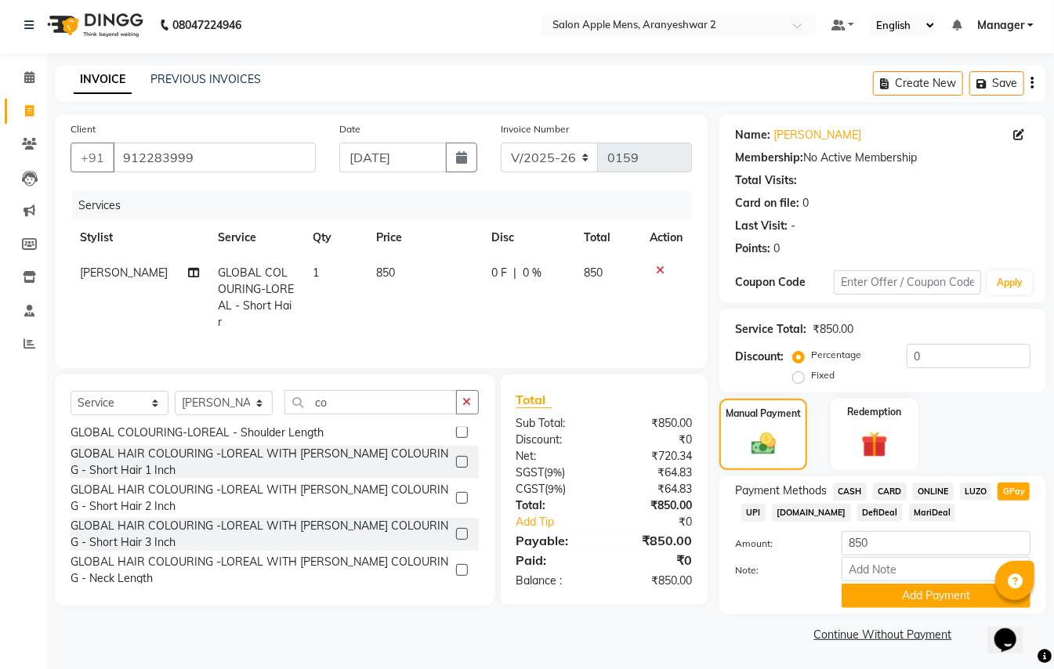
scroll to position [5, 0]
click at [465, 160] on icon "button" at bounding box center [461, 156] width 11 height 13
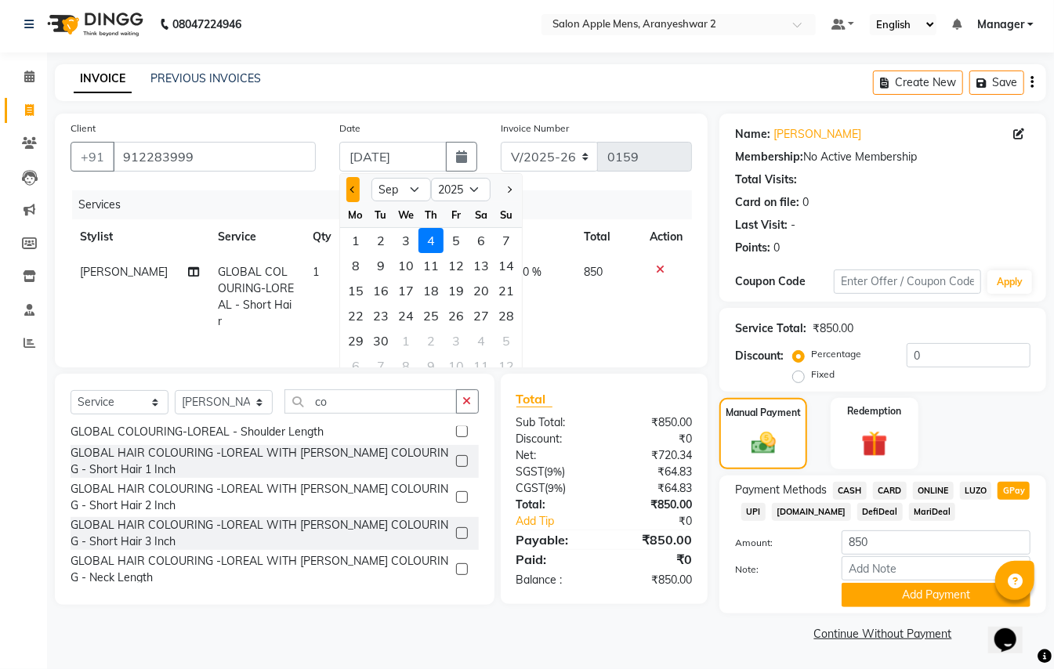
click at [355, 187] on span "Previous month" at bounding box center [353, 190] width 6 height 6
click at [459, 339] on div "29" at bounding box center [456, 340] width 25 height 25
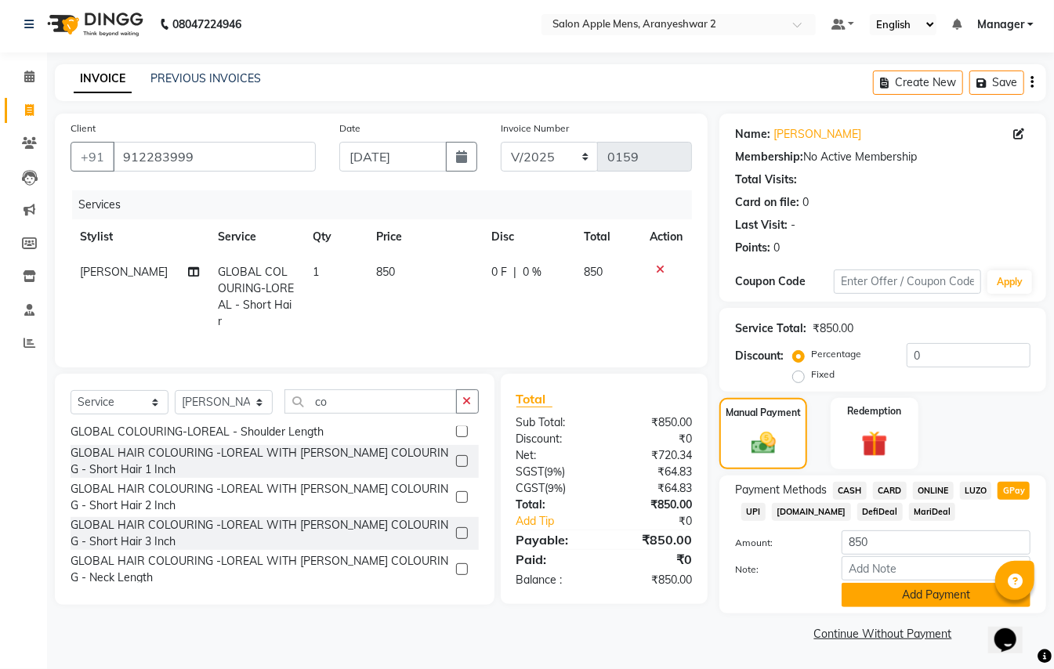
click at [941, 589] on button "Add Payment" at bounding box center [936, 595] width 189 height 24
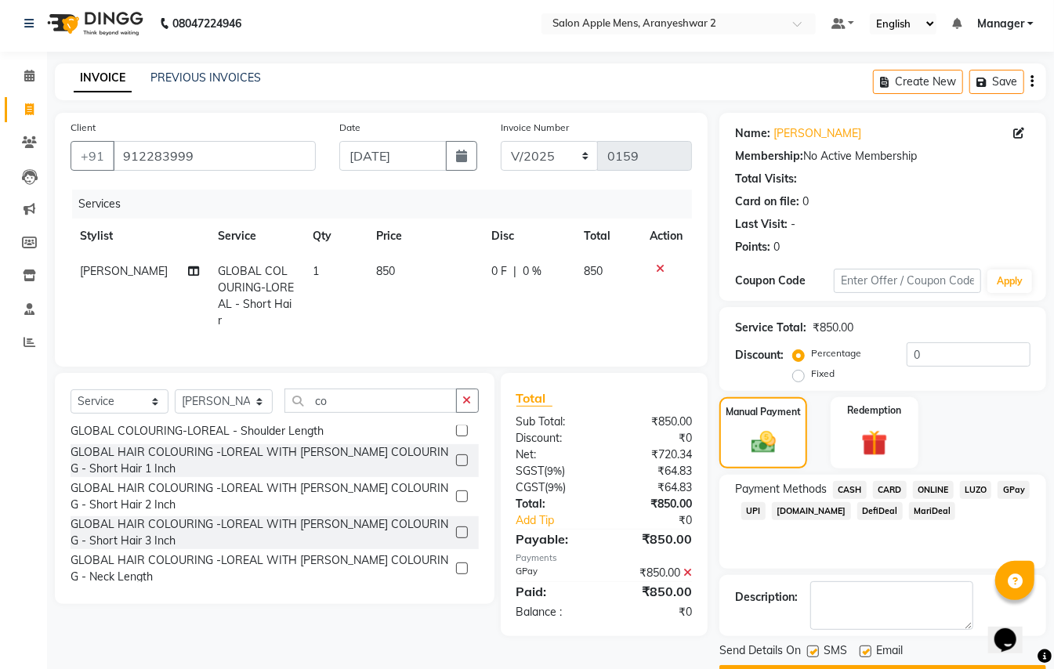
scroll to position [49, 0]
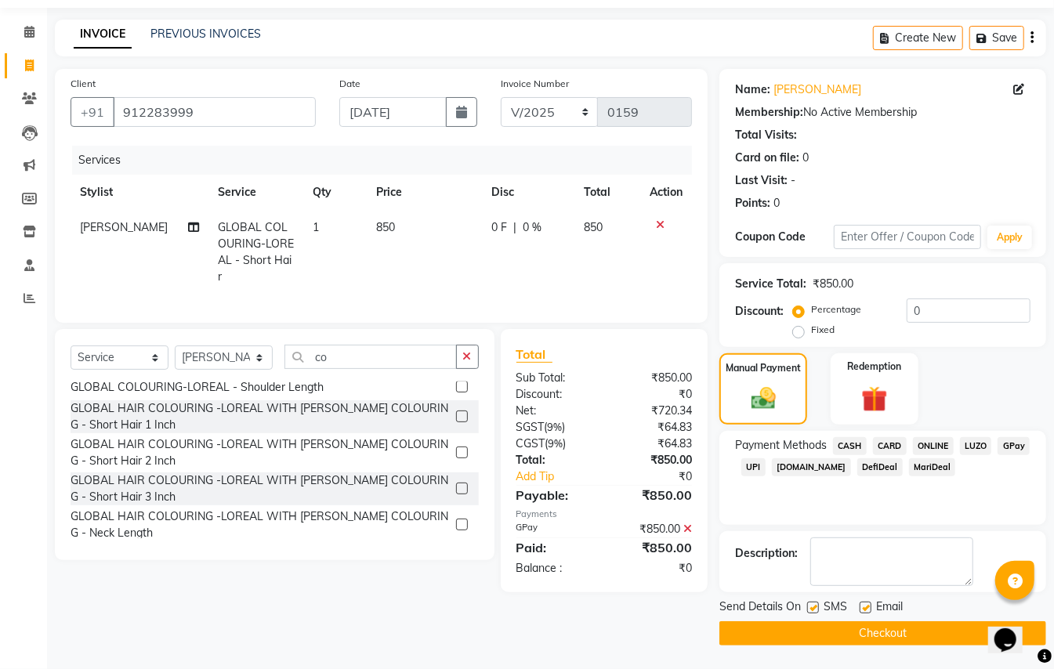
click at [903, 631] on button "Checkout" at bounding box center [883, 634] width 327 height 24
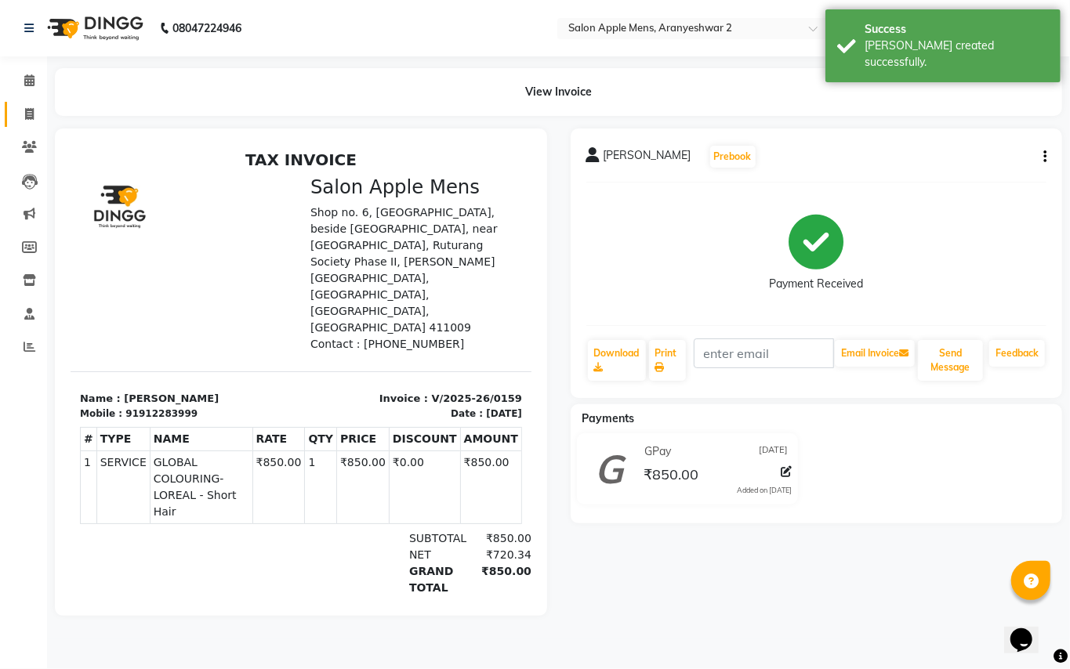
click at [28, 111] on icon at bounding box center [29, 114] width 9 height 12
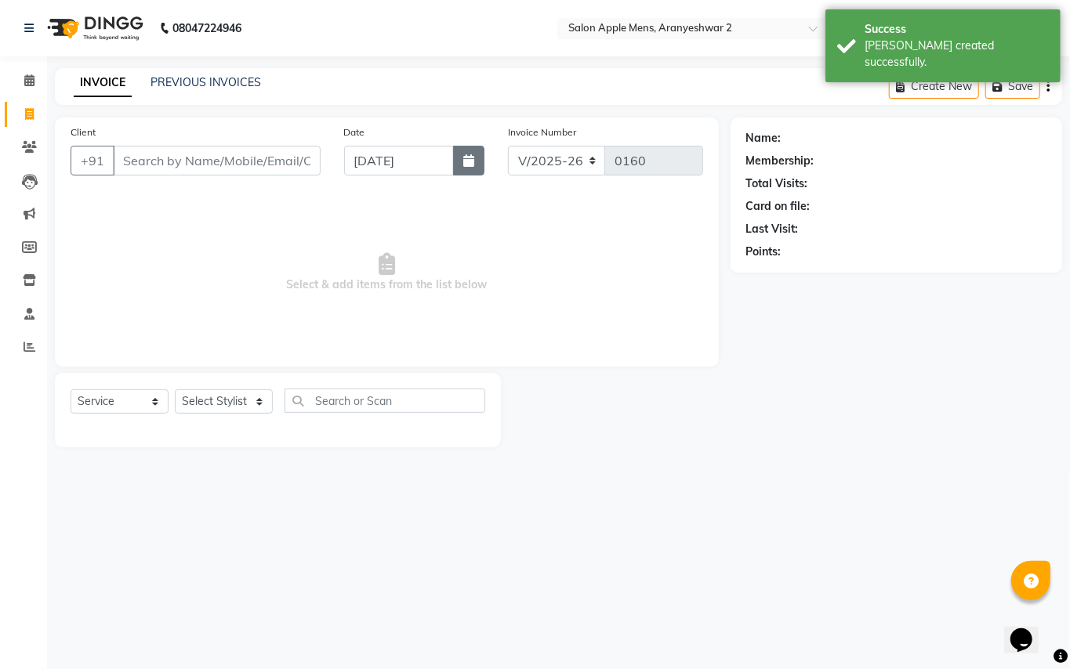
click at [470, 166] on icon "button" at bounding box center [468, 160] width 11 height 13
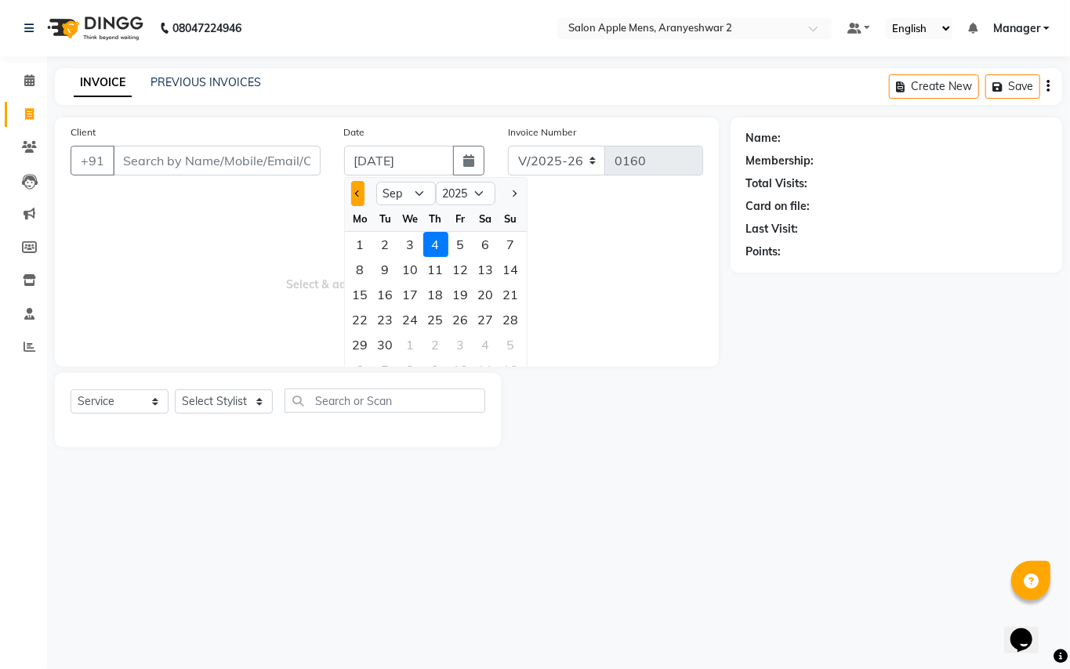
click at [362, 191] on button "Previous month" at bounding box center [357, 193] width 13 height 25
click at [462, 342] on div "29" at bounding box center [460, 344] width 25 height 25
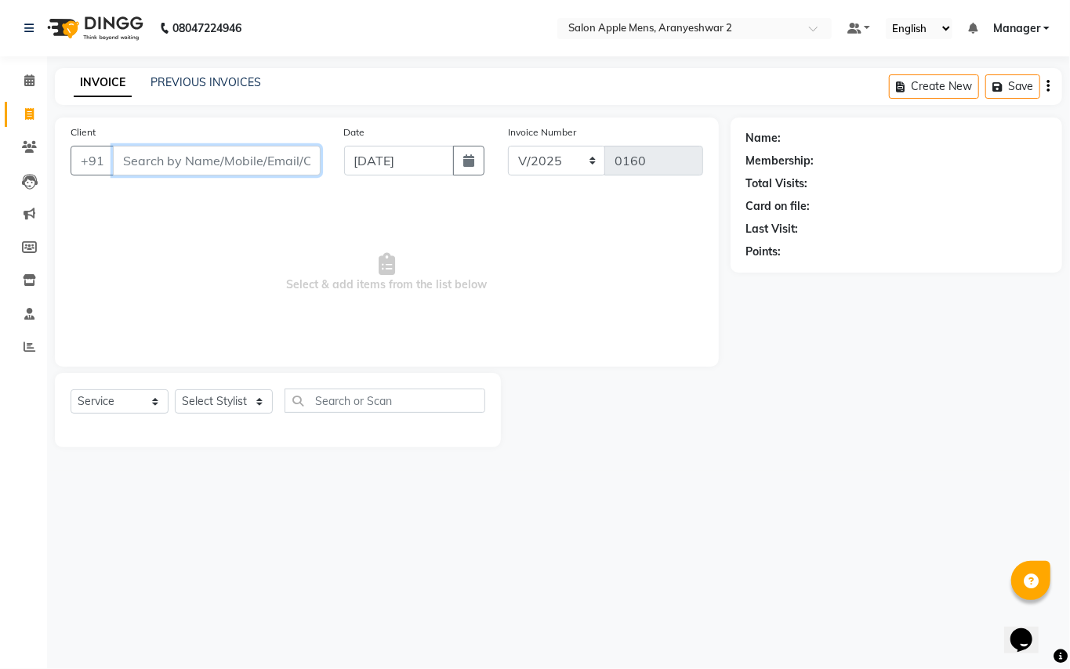
click at [227, 168] on input "Client" at bounding box center [217, 161] width 208 height 30
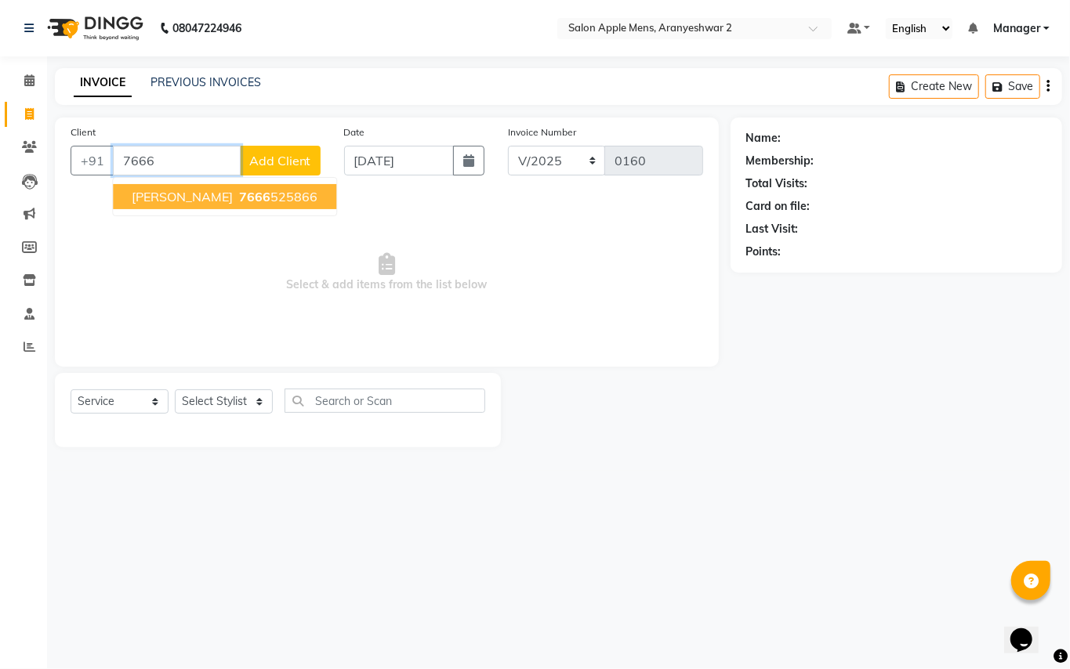
click at [249, 205] on button "[PERSON_NAME] 7666 525866" at bounding box center [224, 196] width 223 height 25
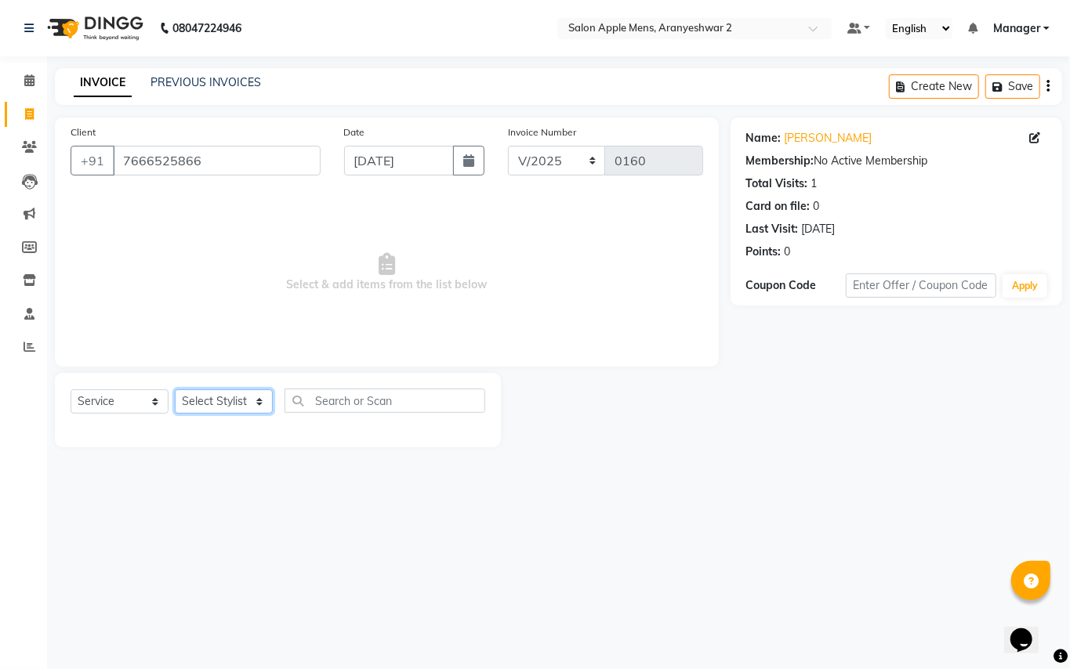
click at [259, 406] on select "Select Stylist [PERSON_NAME] [PERSON_NAME] Manager" at bounding box center [224, 402] width 98 height 24
click at [175, 390] on select "Select Stylist [PERSON_NAME] [PERSON_NAME] Manager" at bounding box center [224, 402] width 98 height 24
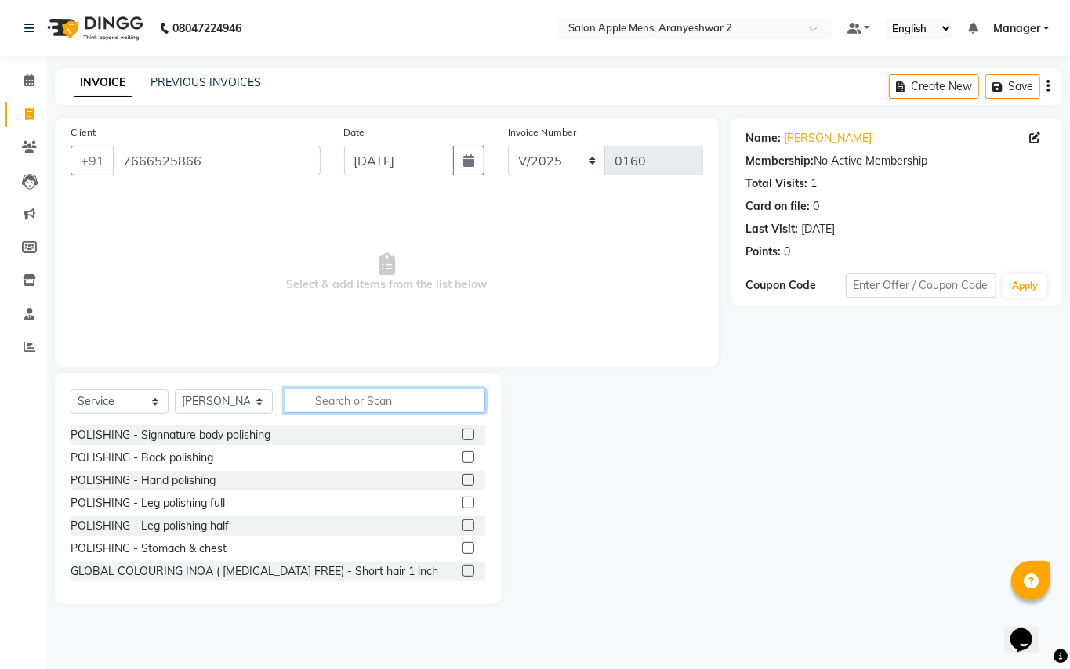
click at [397, 398] on input "text" at bounding box center [385, 401] width 201 height 24
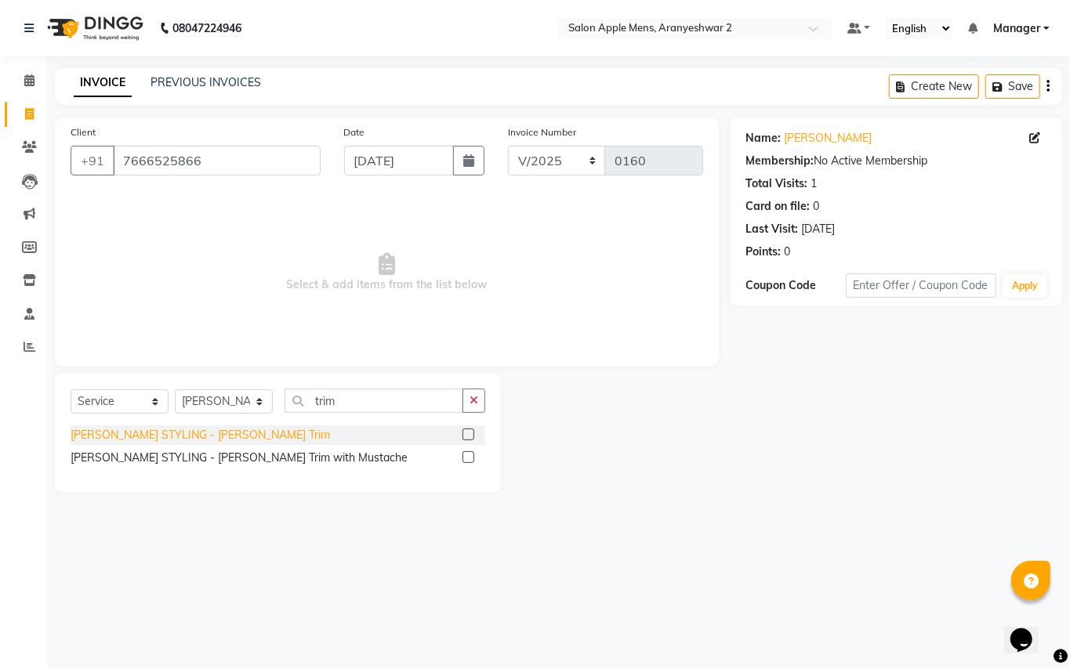
click at [198, 437] on div "[PERSON_NAME] STYLING - [PERSON_NAME] Trim" at bounding box center [200, 435] width 259 height 16
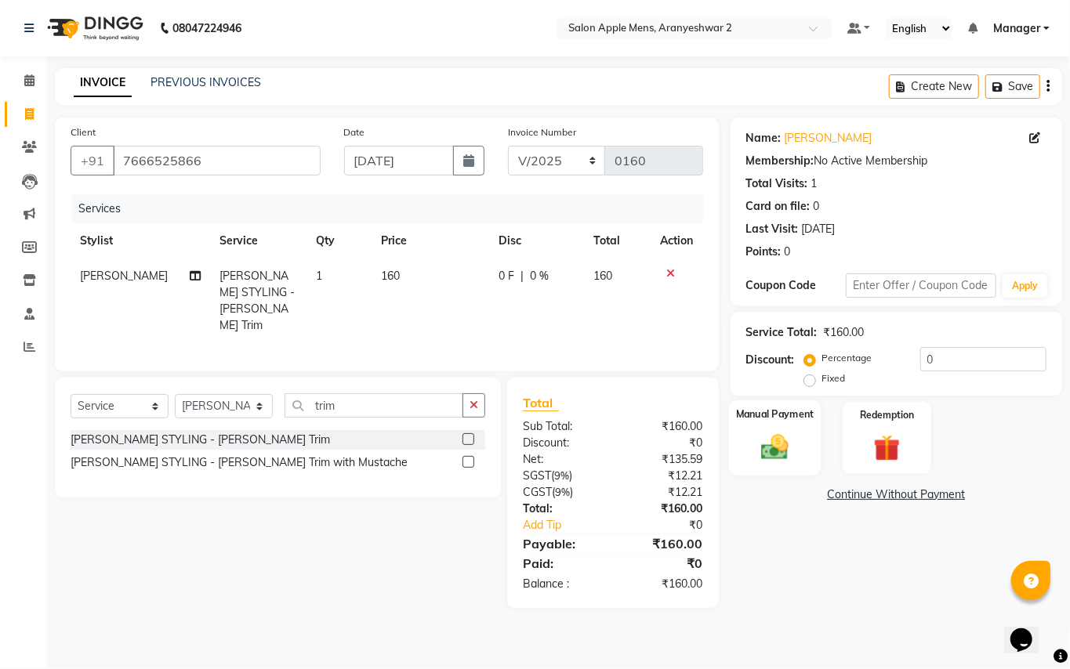
click at [775, 444] on img at bounding box center [774, 447] width 45 height 32
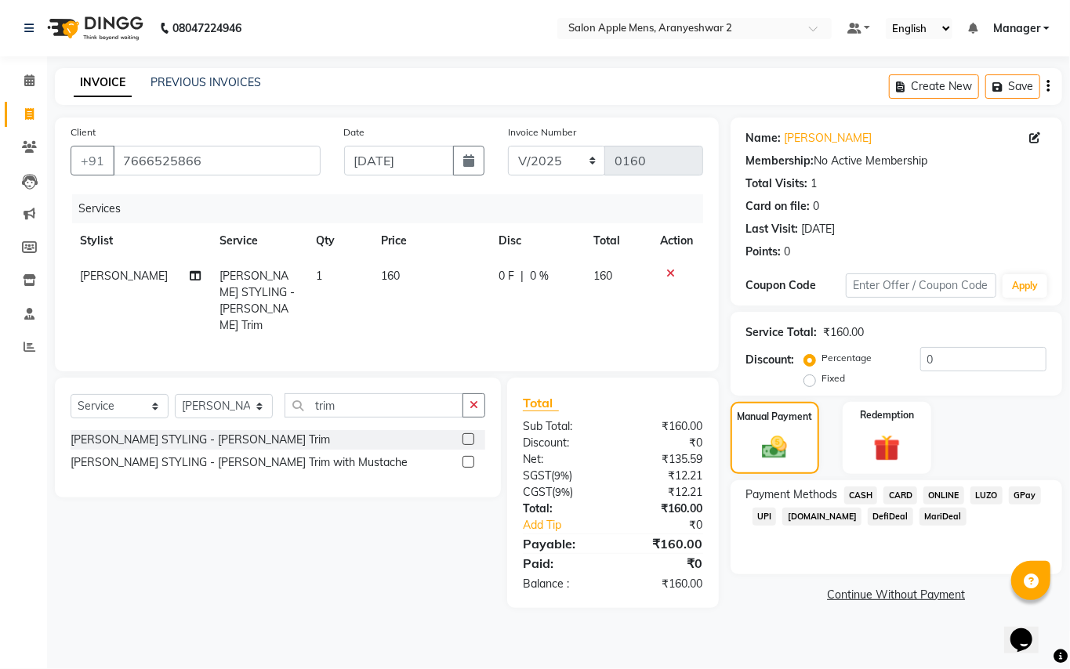
click at [1022, 495] on span "GPay" at bounding box center [1025, 496] width 32 height 18
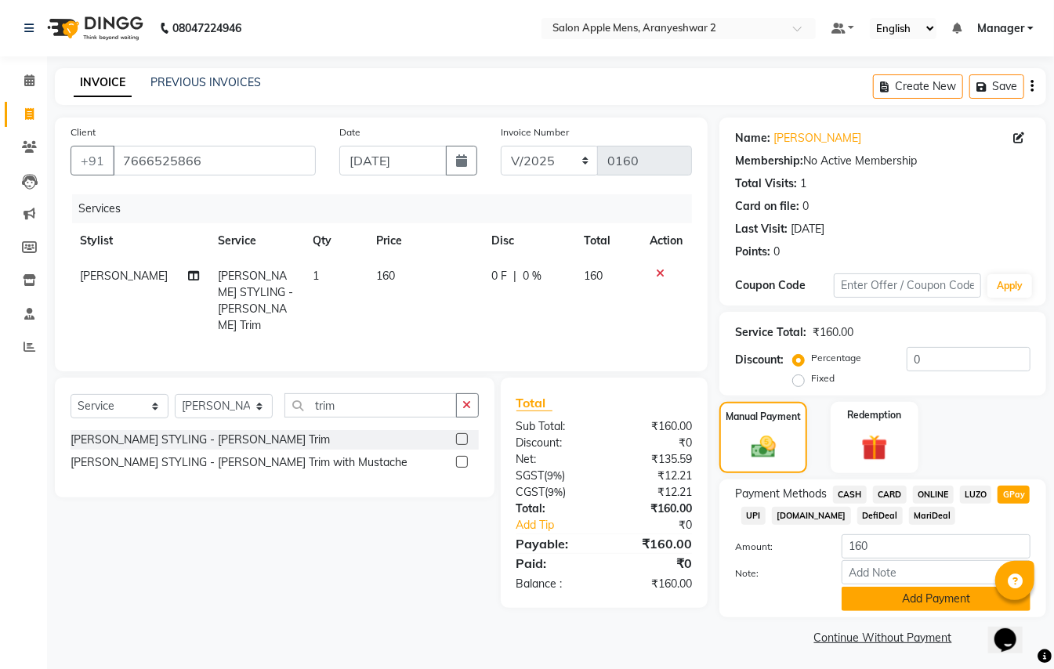
click at [944, 600] on button "Add Payment" at bounding box center [936, 599] width 189 height 24
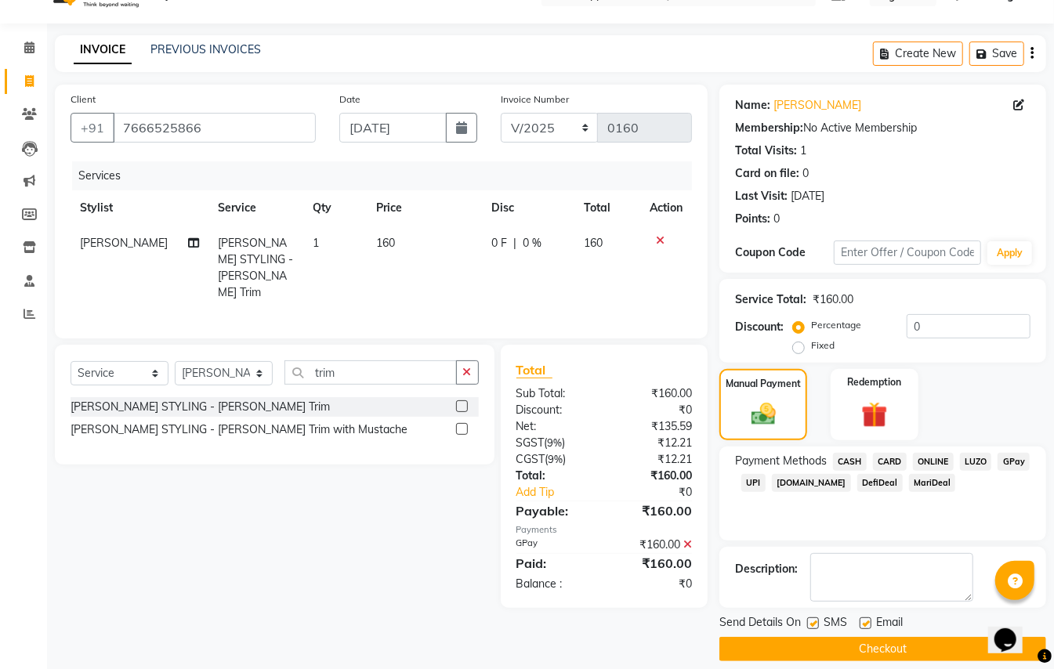
scroll to position [49, 0]
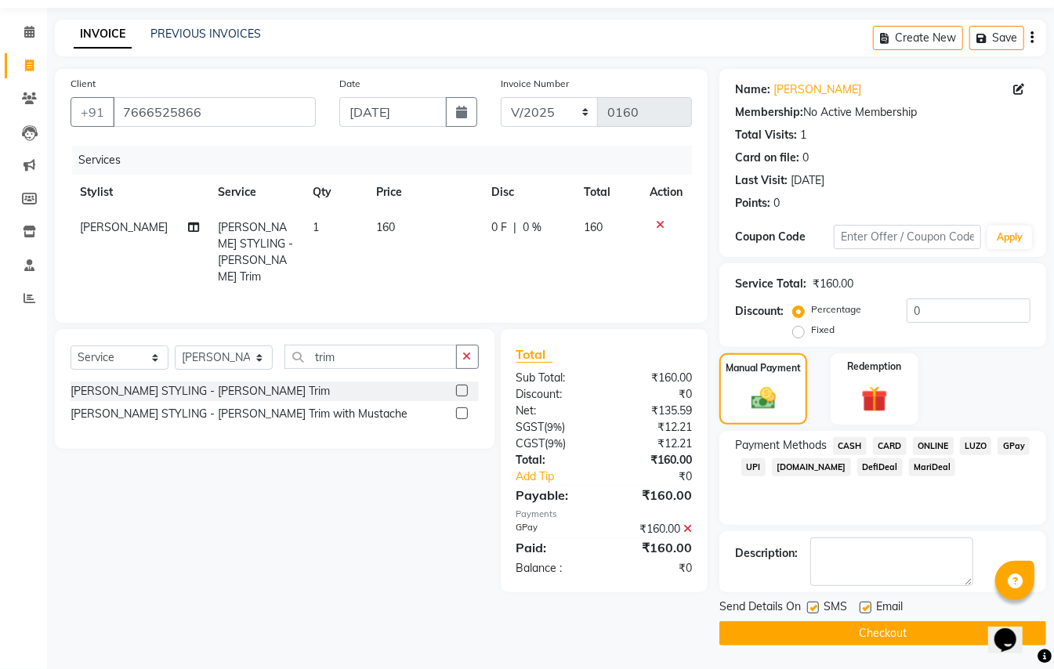
click at [847, 634] on button "Checkout" at bounding box center [883, 634] width 327 height 24
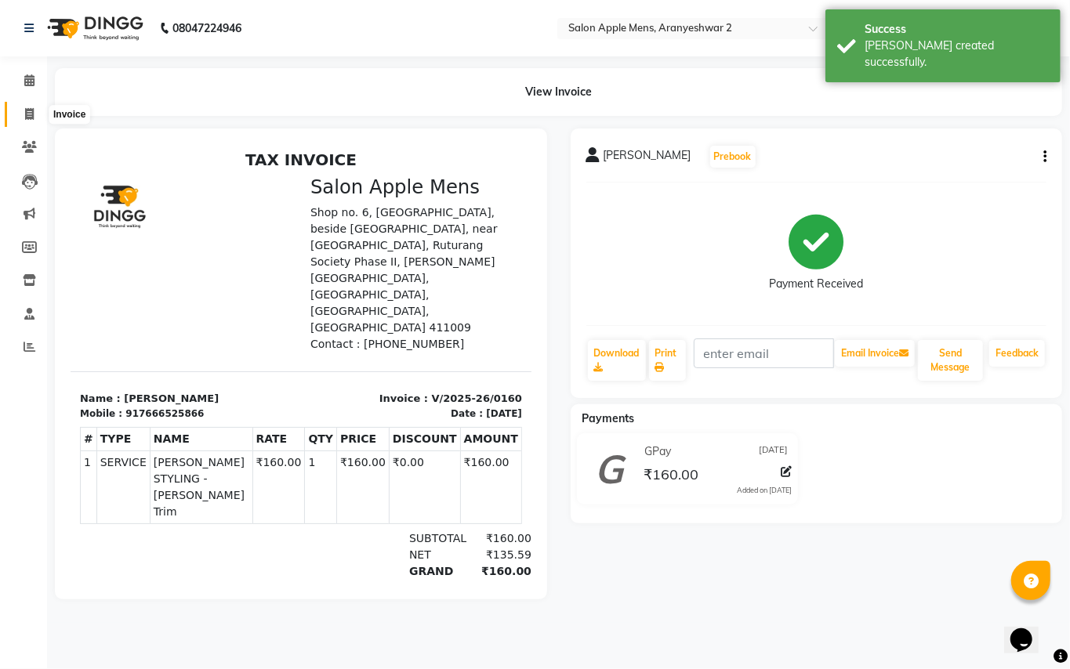
click at [30, 114] on icon at bounding box center [29, 114] width 9 height 12
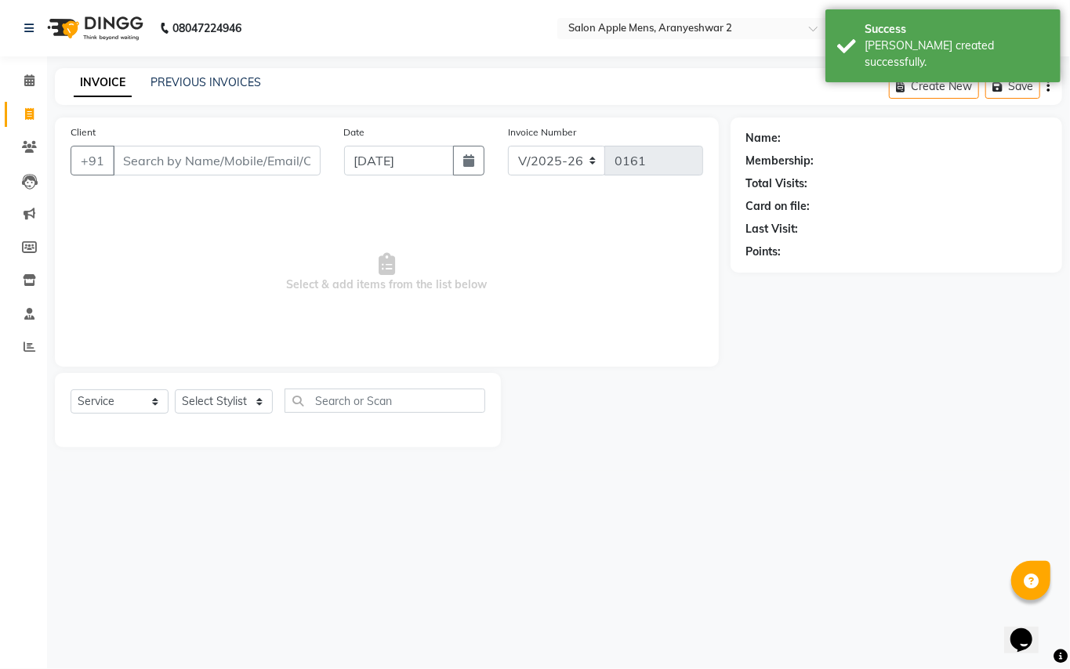
click at [152, 160] on input "Client" at bounding box center [217, 161] width 208 height 30
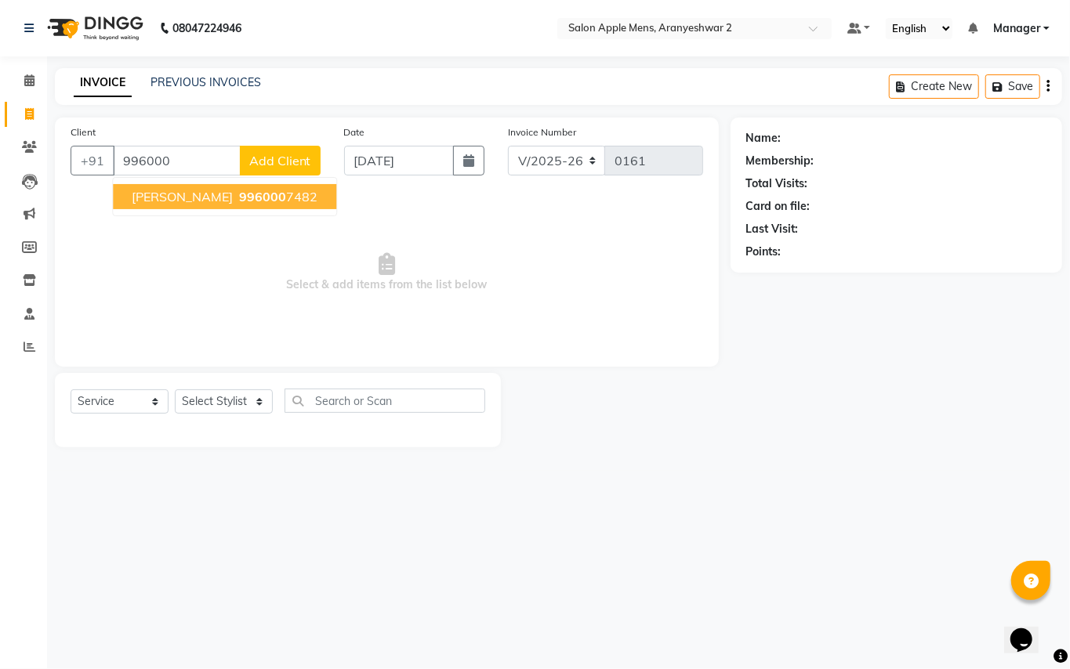
drag, startPoint x: 292, startPoint y: 205, endPoint x: 306, endPoint y: 201, distance: 13.9
click at [302, 201] on button "[PERSON_NAME] 996000 7482" at bounding box center [224, 196] width 223 height 25
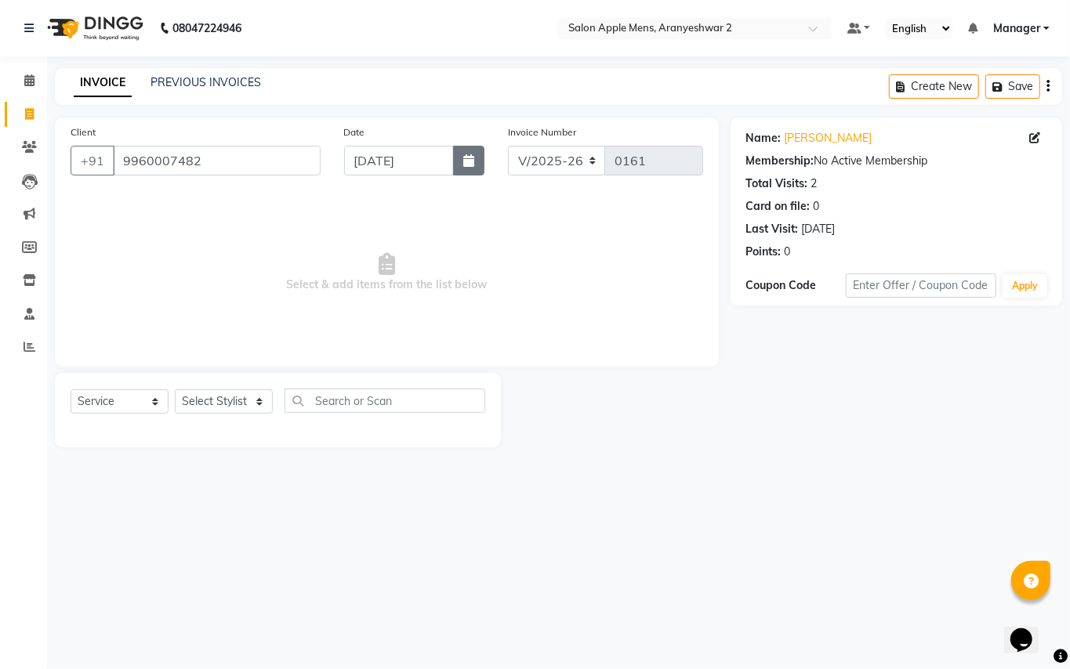
click at [477, 168] on button "button" at bounding box center [468, 161] width 31 height 30
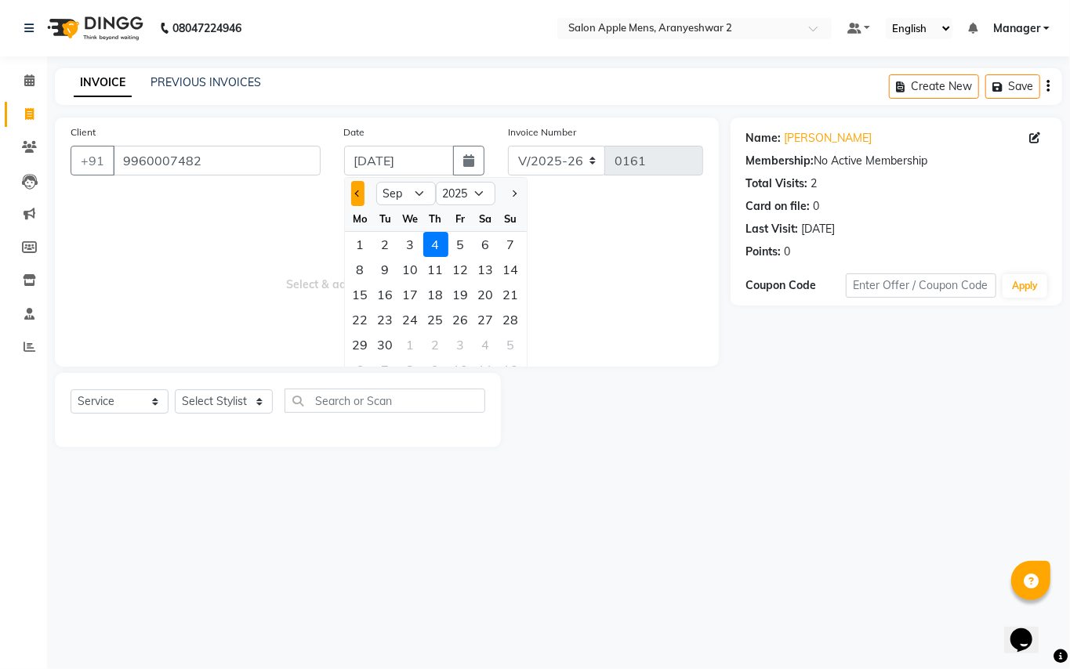
drag, startPoint x: 353, startPoint y: 196, endPoint x: 361, endPoint y: 194, distance: 8.8
click at [355, 196] on button "Previous month" at bounding box center [357, 193] width 13 height 25
click at [362, 194] on button "Previous month" at bounding box center [357, 193] width 13 height 25
click at [353, 188] on button "Previous month" at bounding box center [357, 193] width 13 height 25
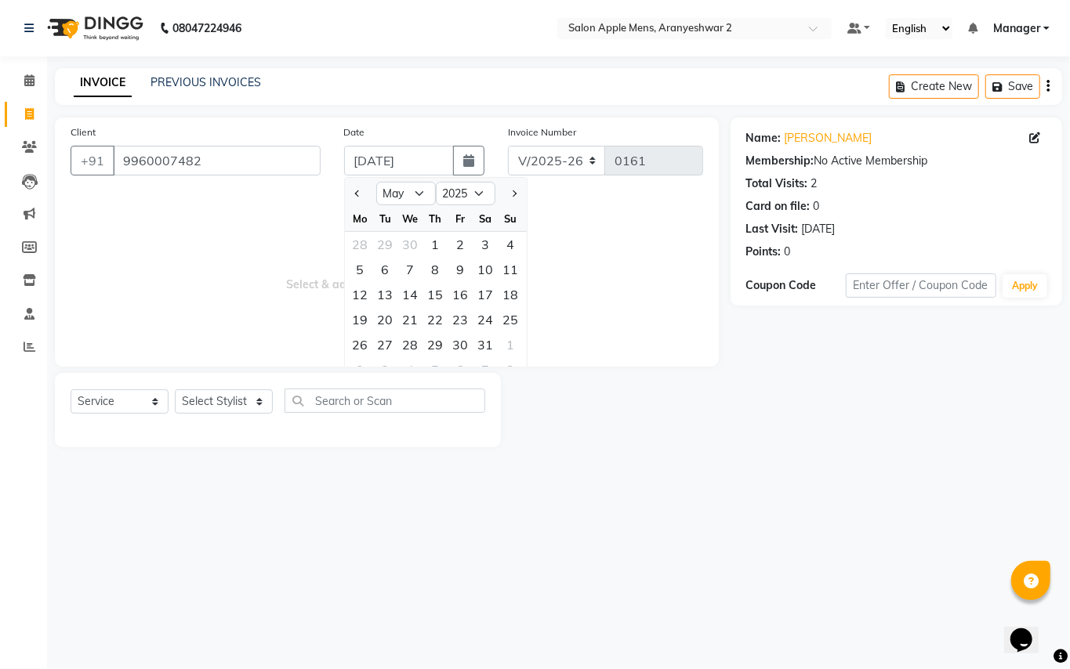
click at [326, 198] on span "Select & add items from the list below" at bounding box center [387, 272] width 633 height 157
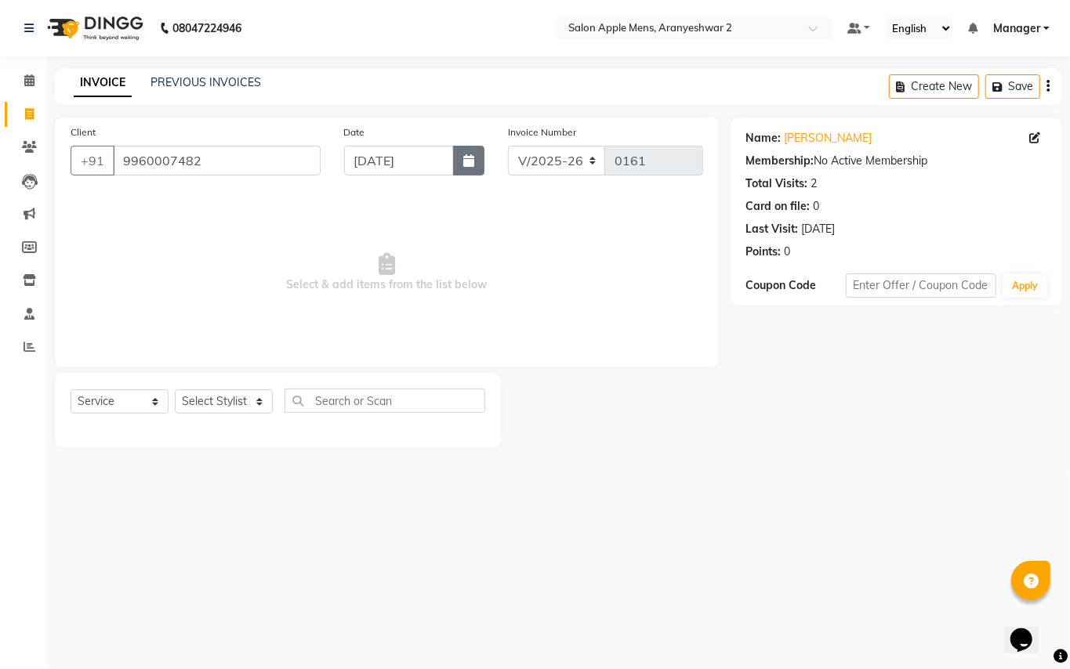
click at [474, 163] on button "button" at bounding box center [468, 161] width 31 height 30
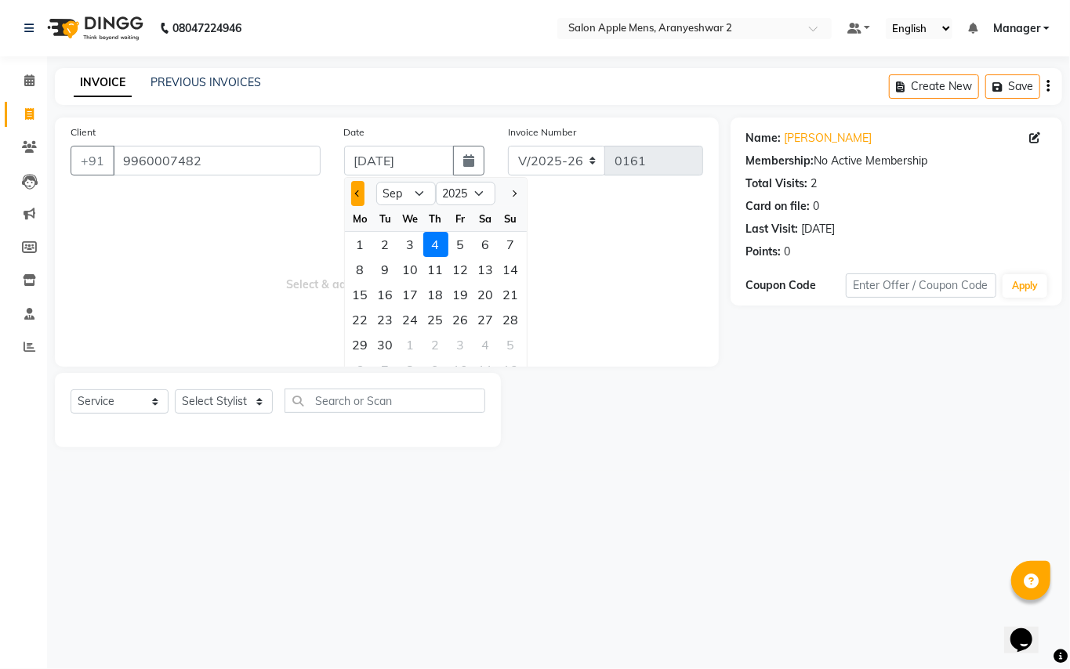
click at [353, 198] on button "Previous month" at bounding box center [357, 193] width 13 height 25
click at [466, 343] on div "29" at bounding box center [460, 344] width 25 height 25
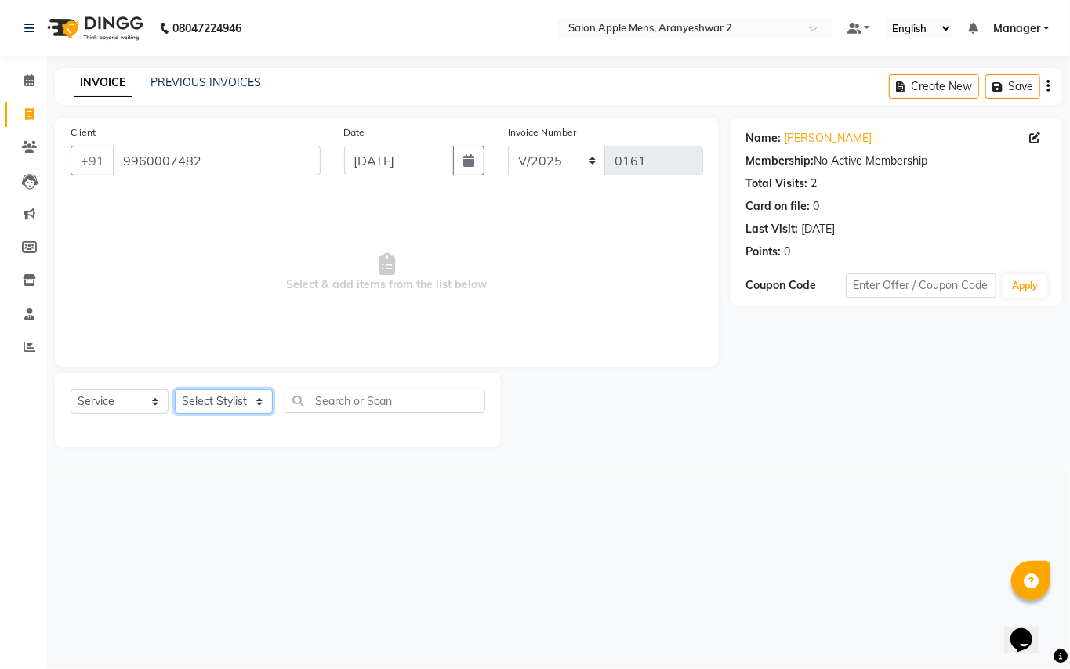
click at [263, 398] on select "Select Stylist [PERSON_NAME] [PERSON_NAME] Manager" at bounding box center [224, 402] width 98 height 24
click at [175, 390] on select "Select Stylist [PERSON_NAME] [PERSON_NAME] Manager" at bounding box center [224, 402] width 98 height 24
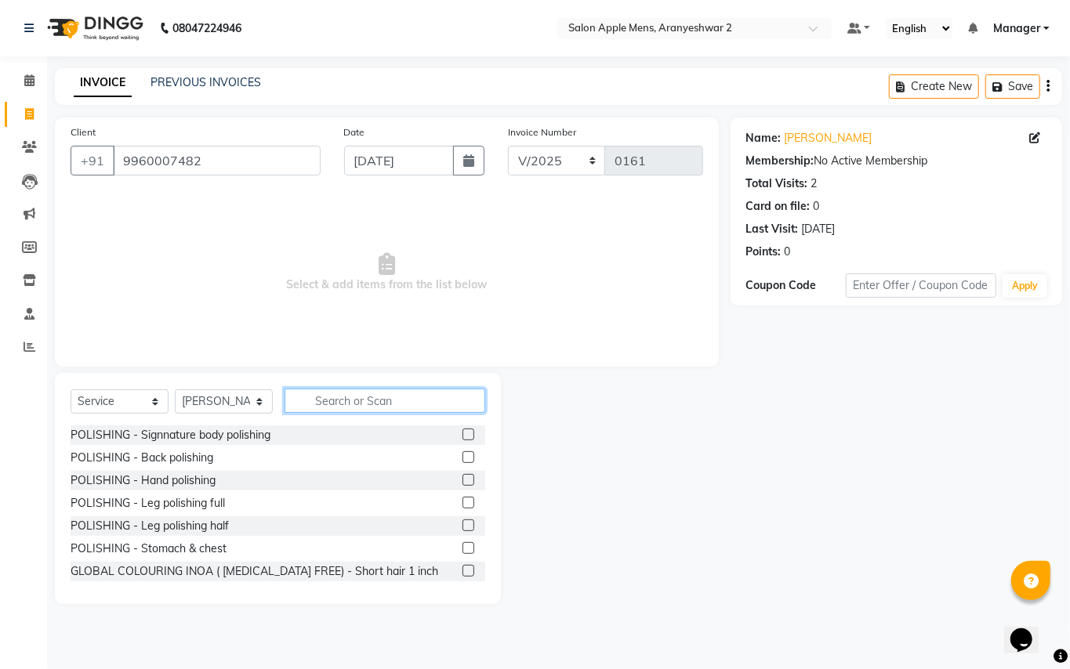
click at [398, 397] on input "text" at bounding box center [385, 401] width 201 height 24
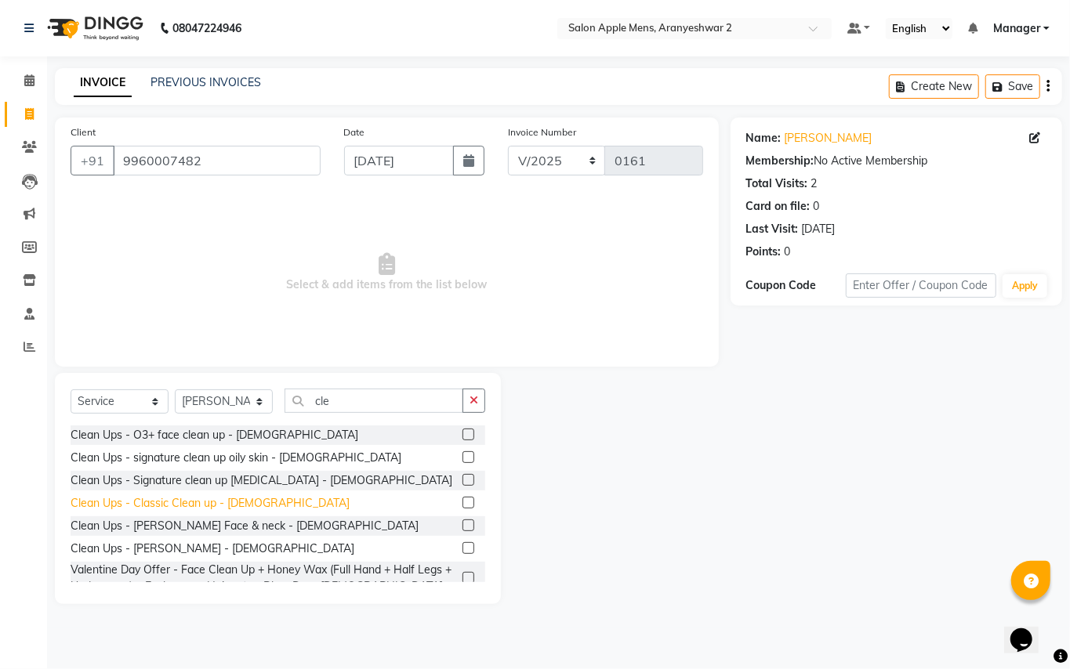
click at [135, 500] on div "Clean Ups - Classic Clean up - [DEMOGRAPHIC_DATA]" at bounding box center [210, 503] width 279 height 16
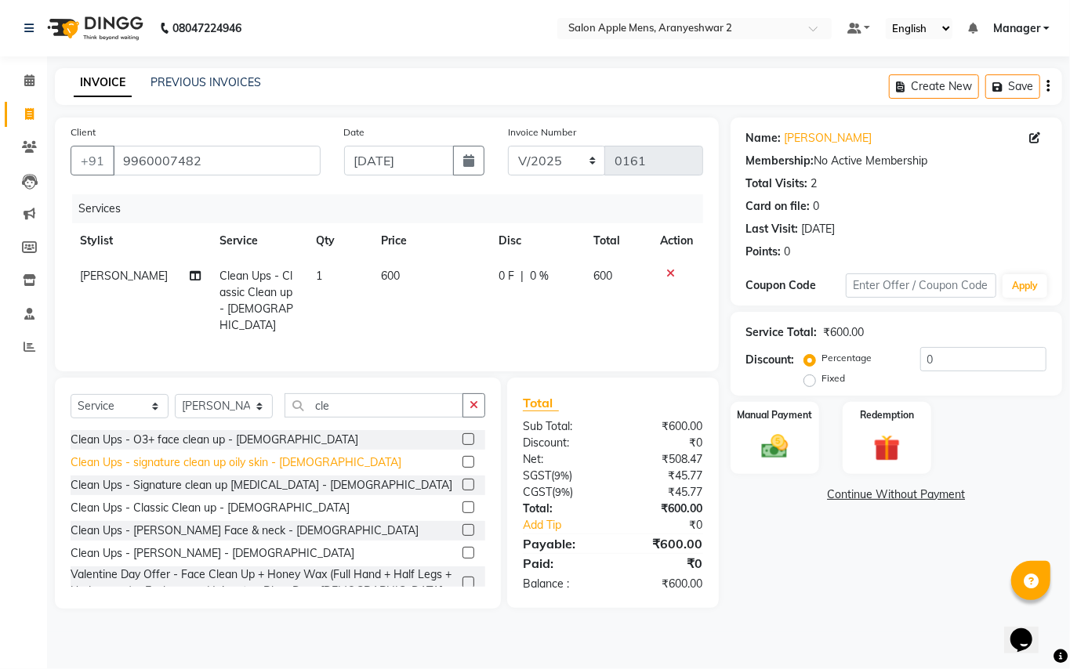
click at [212, 464] on div "Clean Ups - signature clean up oily skin - [DEMOGRAPHIC_DATA]" at bounding box center [236, 463] width 331 height 16
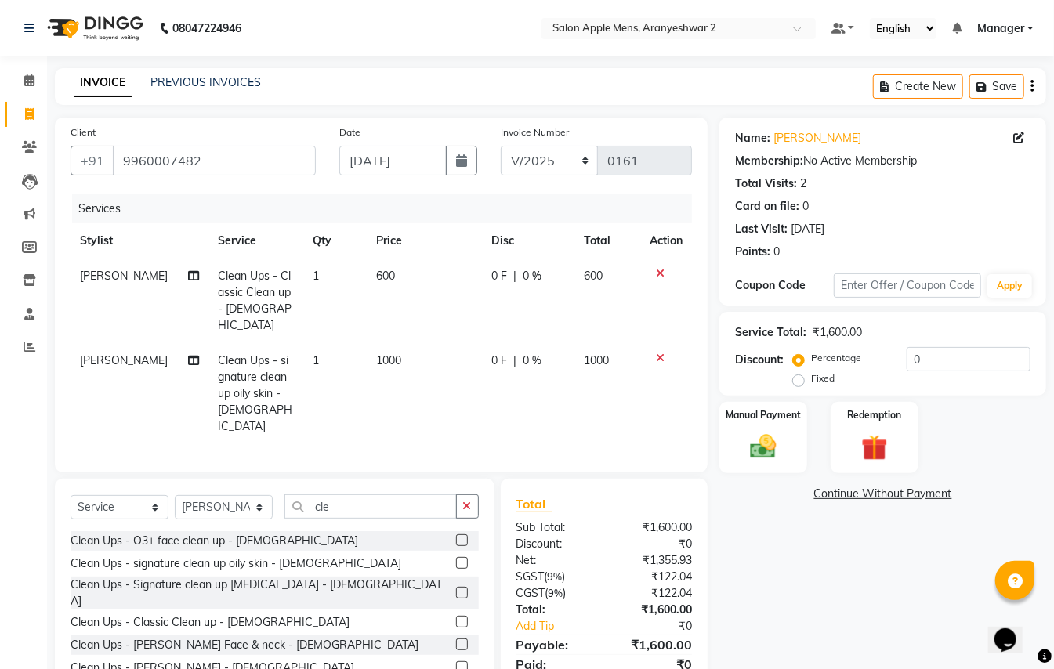
click at [660, 274] on icon at bounding box center [660, 273] width 9 height 11
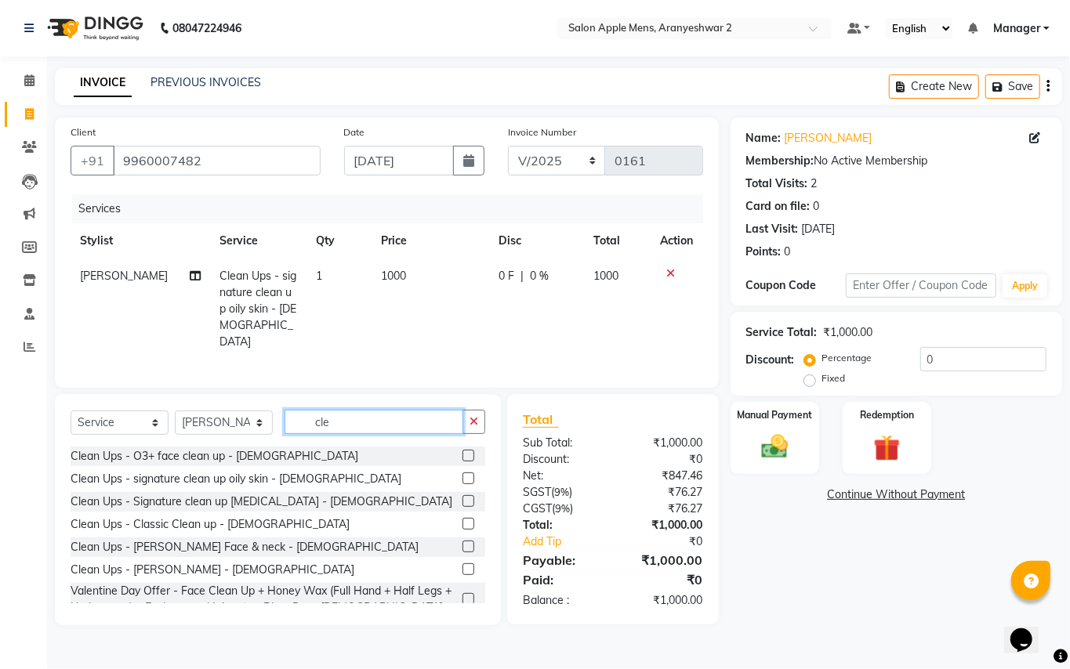
click at [400, 410] on input "cle" at bounding box center [374, 422] width 179 height 24
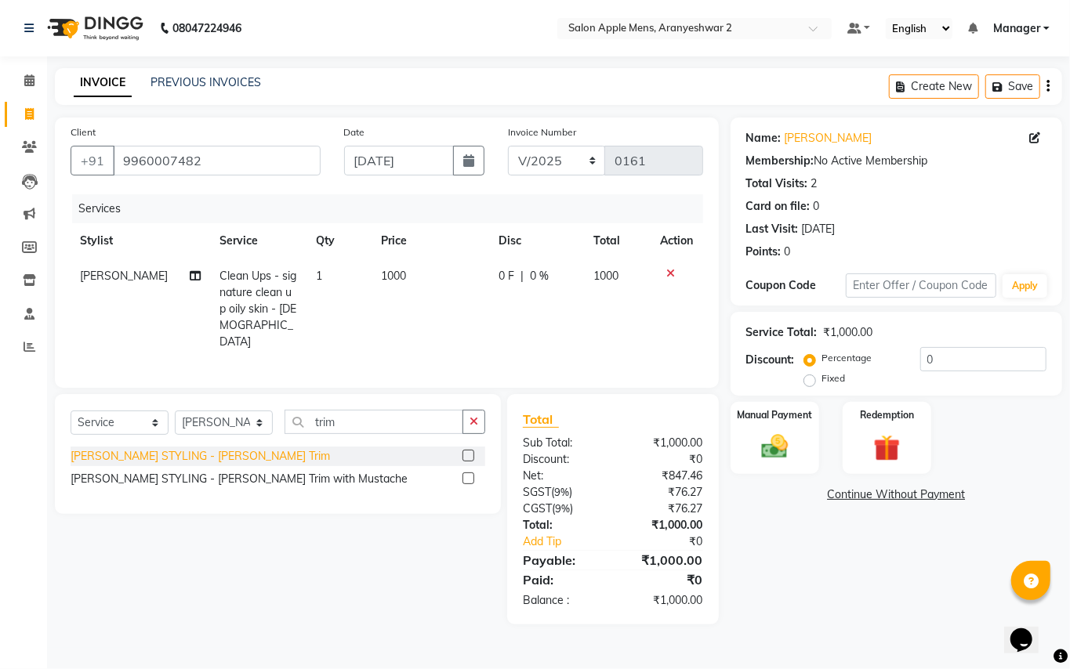
click at [202, 448] on div "[PERSON_NAME] STYLING - [PERSON_NAME] Trim" at bounding box center [200, 456] width 259 height 16
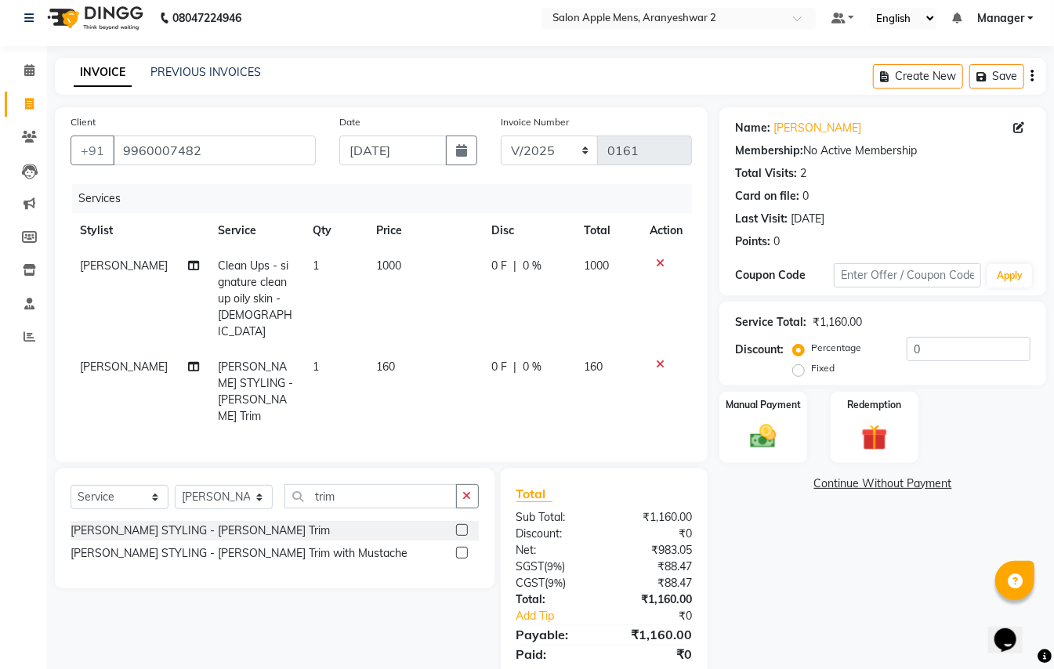
scroll to position [13, 0]
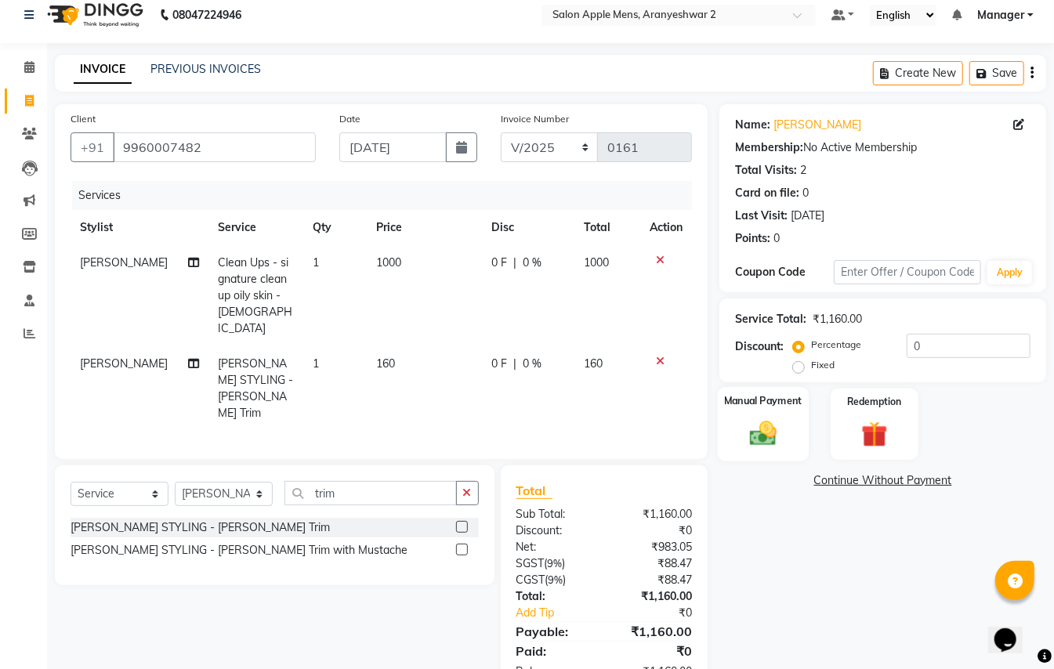
click at [760, 428] on img at bounding box center [763, 433] width 44 height 31
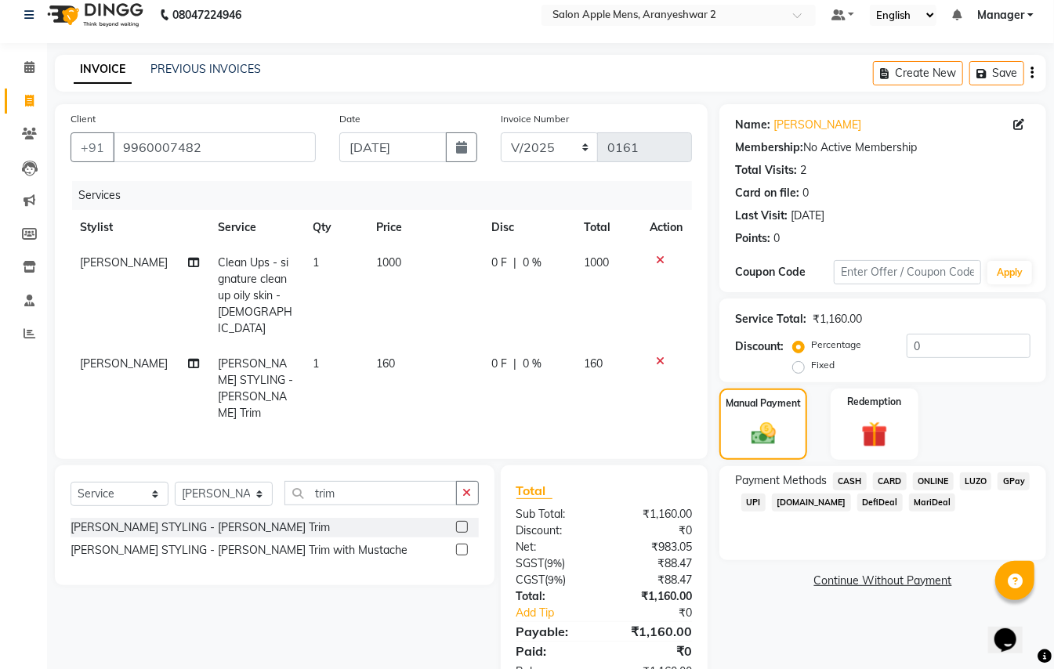
click at [1014, 481] on span "GPay" at bounding box center [1014, 482] width 32 height 18
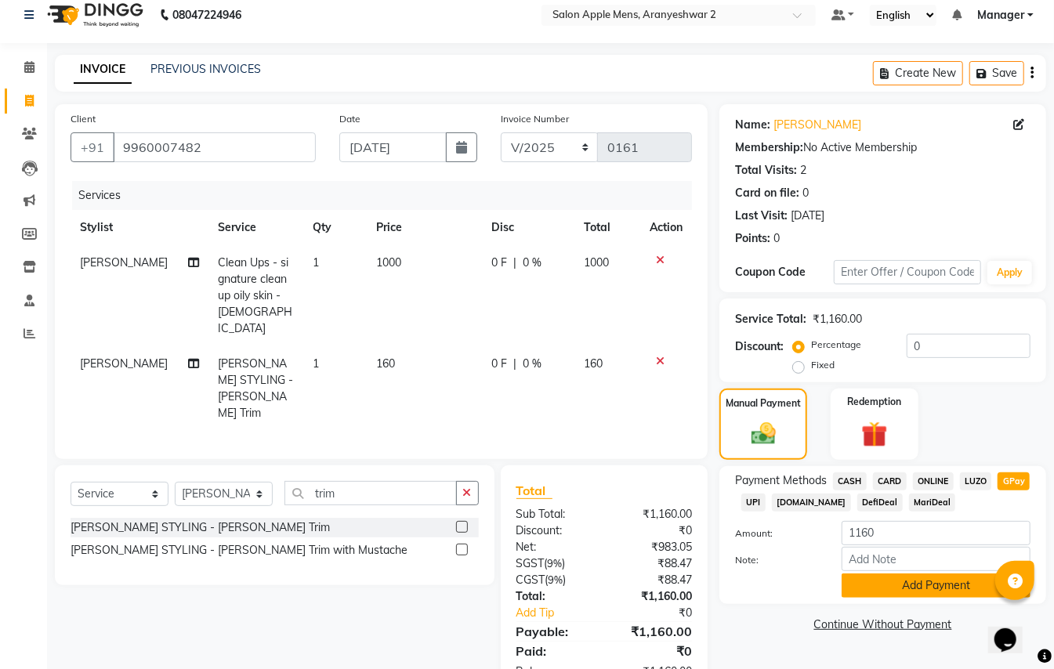
click at [951, 586] on button "Add Payment" at bounding box center [936, 586] width 189 height 24
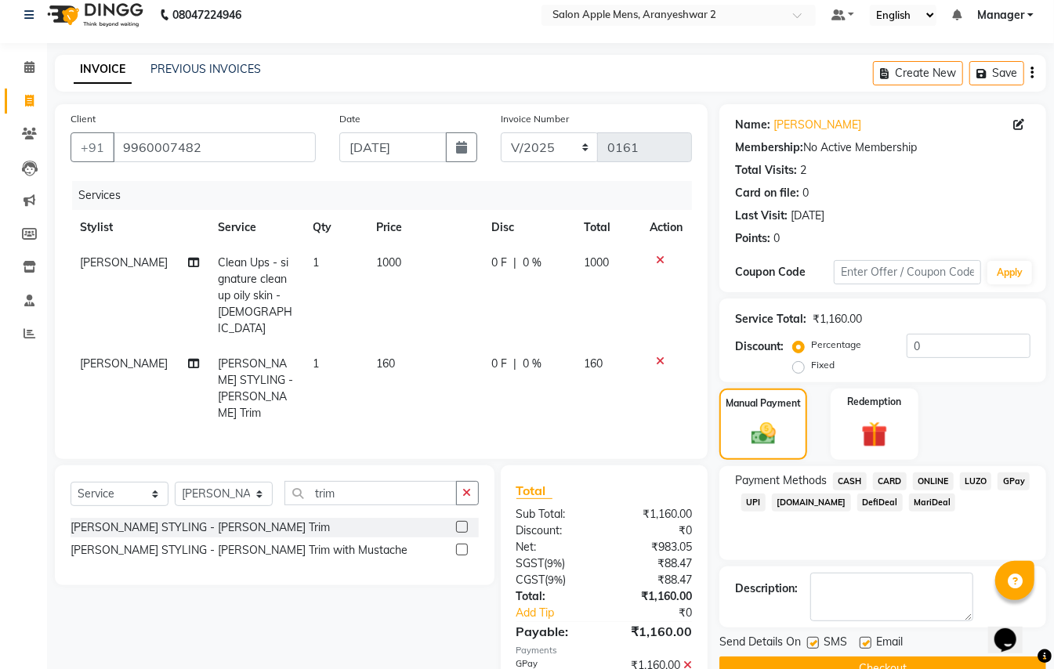
scroll to position [49, 0]
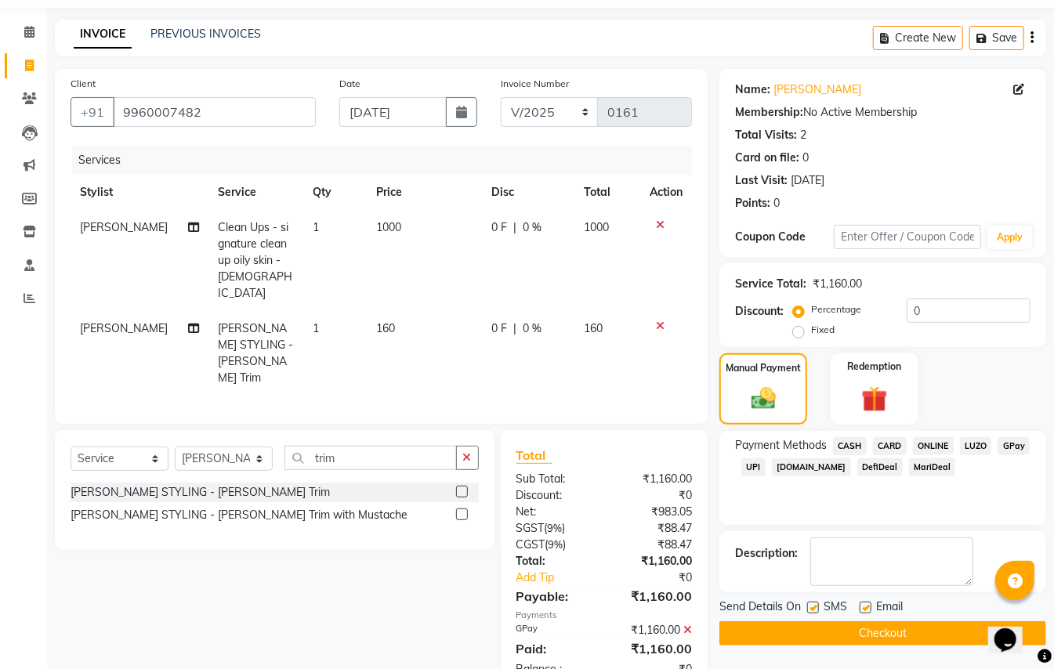
click at [897, 631] on button "Checkout" at bounding box center [883, 634] width 327 height 24
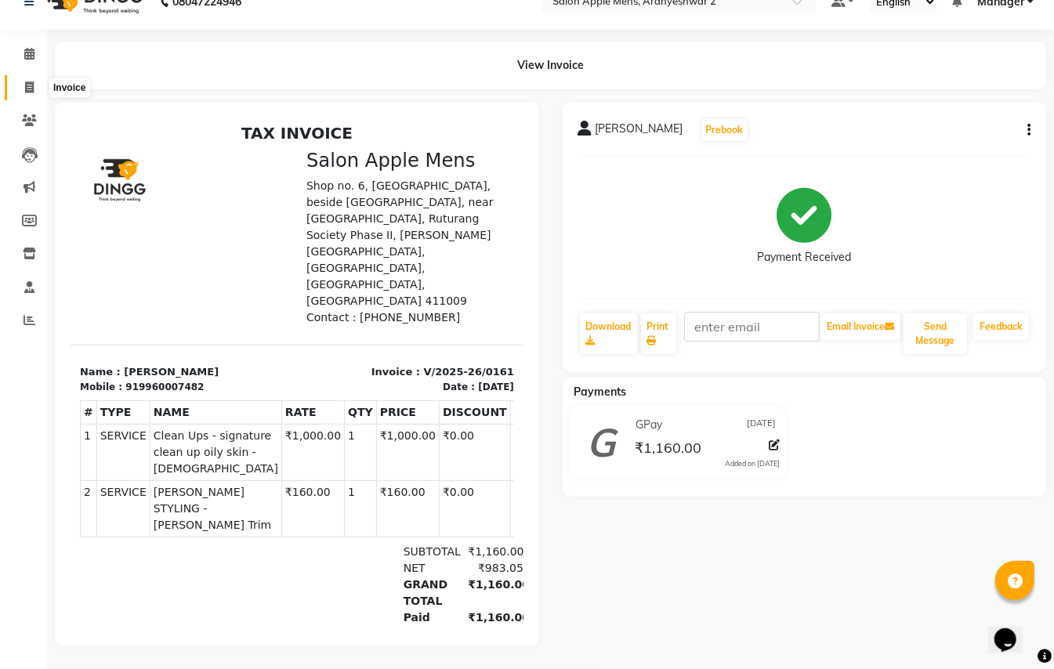
click at [29, 82] on icon at bounding box center [29, 88] width 9 height 12
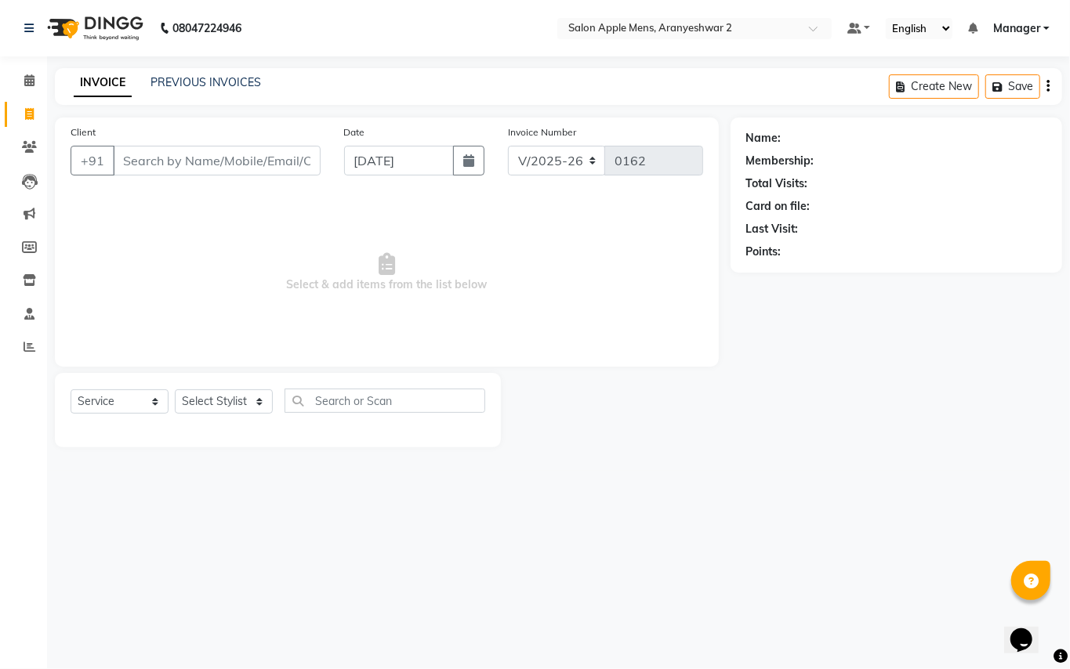
click at [212, 173] on input "Client" at bounding box center [217, 161] width 208 height 30
click at [233, 152] on input "Client" at bounding box center [217, 161] width 208 height 30
click at [237, 158] on input "Client" at bounding box center [217, 161] width 208 height 30
click at [292, 158] on span "Add Client" at bounding box center [280, 161] width 62 height 16
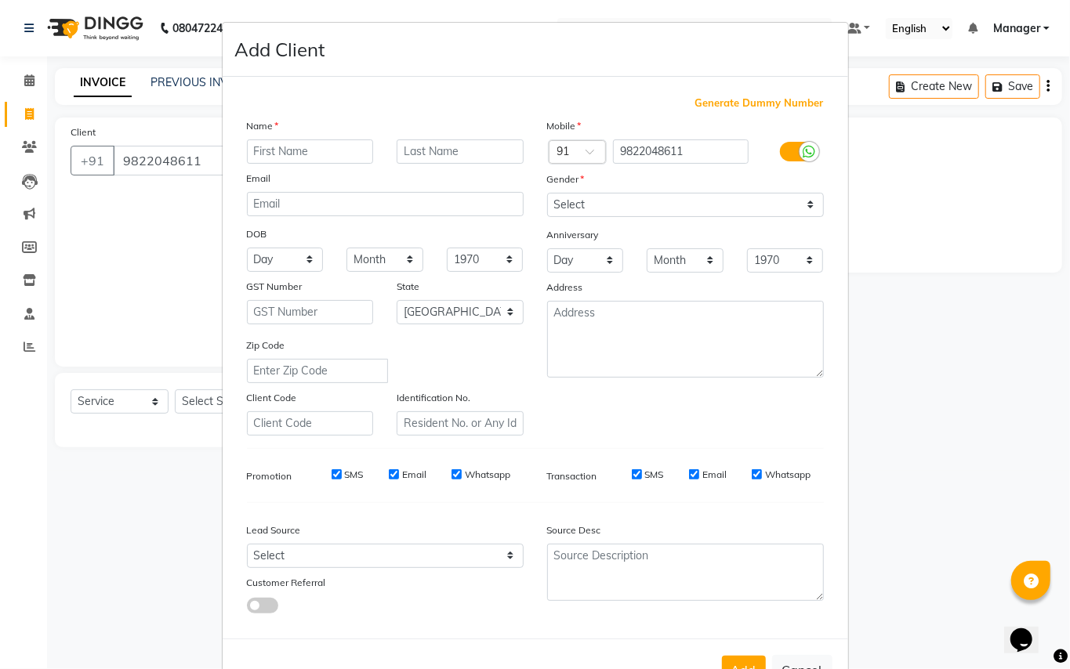
click at [306, 154] on input "text" at bounding box center [310, 152] width 127 height 24
click at [470, 138] on div "Name" at bounding box center [385, 129] width 300 height 22
click at [464, 151] on input "text" at bounding box center [460, 152] width 127 height 24
click at [307, 151] on input "[PERSON_NAME]" at bounding box center [310, 152] width 127 height 24
click at [607, 193] on select "Select [DEMOGRAPHIC_DATA] [DEMOGRAPHIC_DATA] Other Prefer Not To Say" at bounding box center [685, 205] width 277 height 24
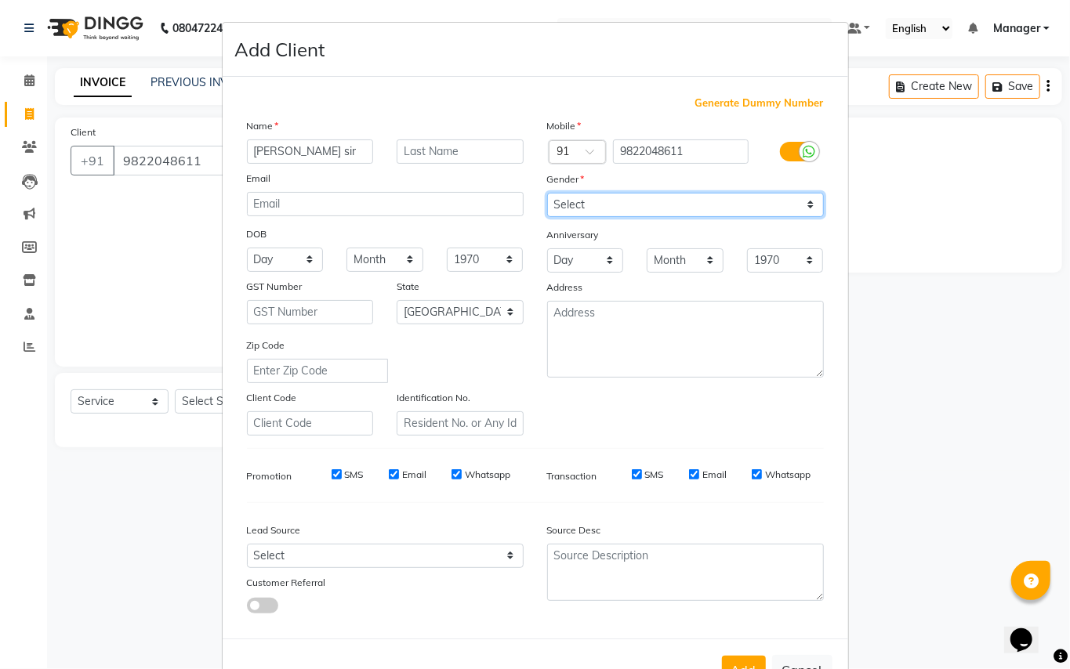
click at [547, 193] on select "Select [DEMOGRAPHIC_DATA] [DEMOGRAPHIC_DATA] Other Prefer Not To Say" at bounding box center [685, 205] width 277 height 24
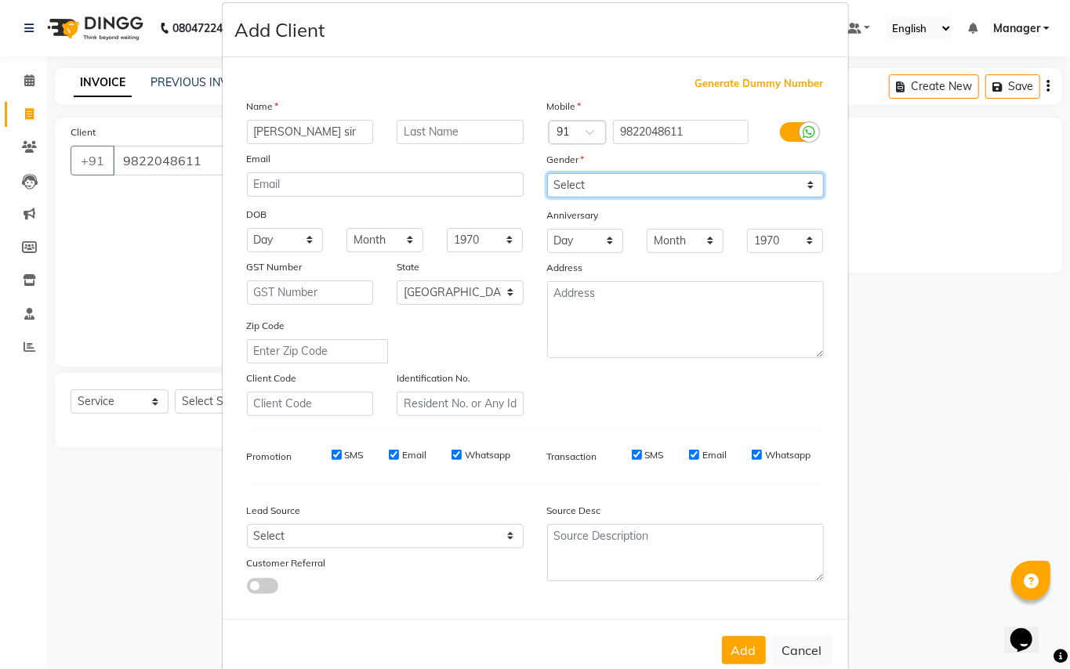
scroll to position [50, 0]
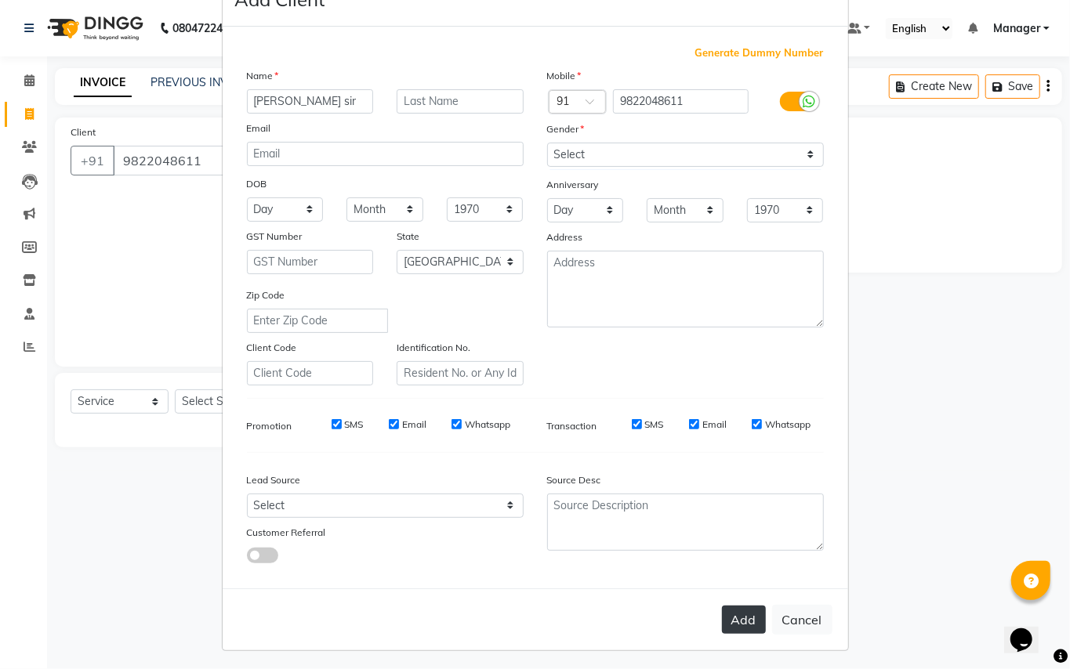
click at [735, 615] on button "Add" at bounding box center [744, 620] width 44 height 28
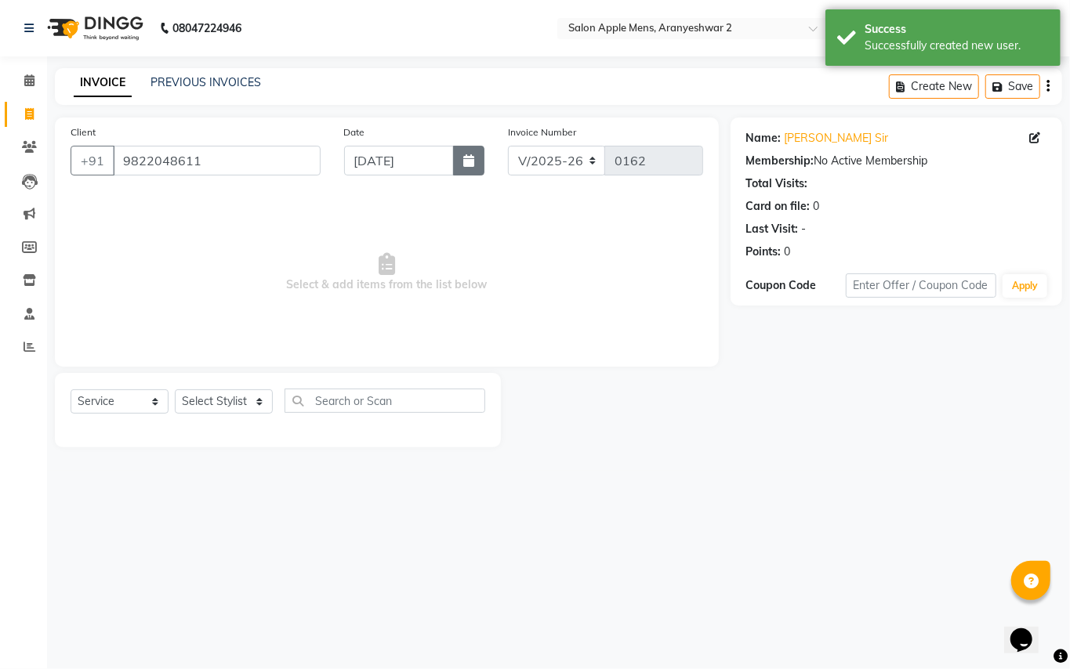
click at [473, 170] on button "button" at bounding box center [468, 161] width 31 height 30
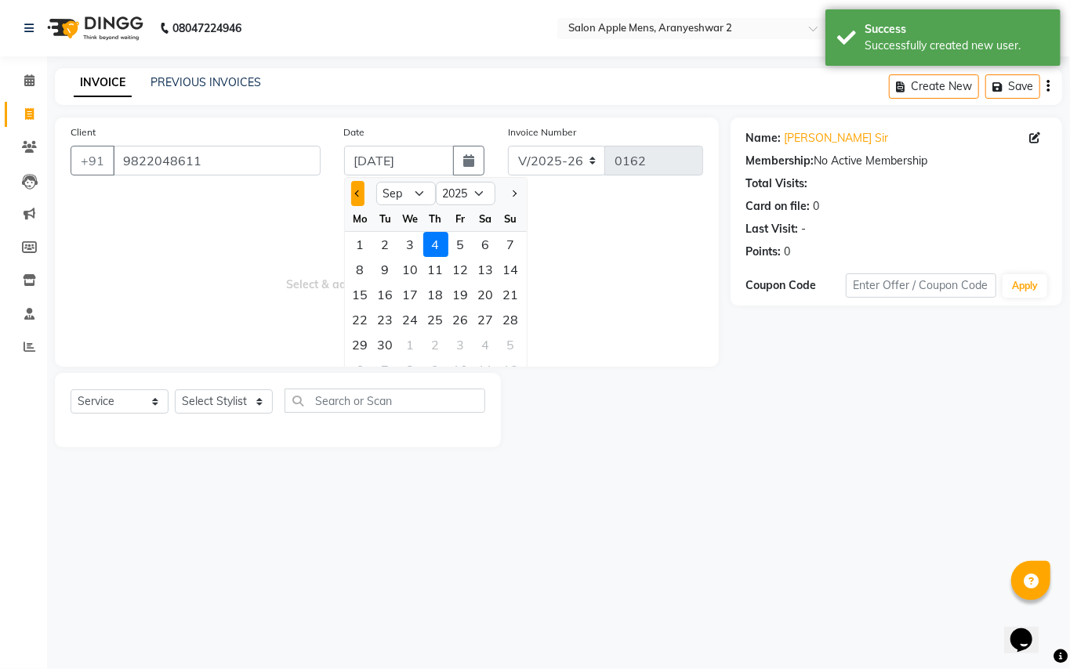
click at [357, 193] on span "Previous month" at bounding box center [357, 193] width 6 height 6
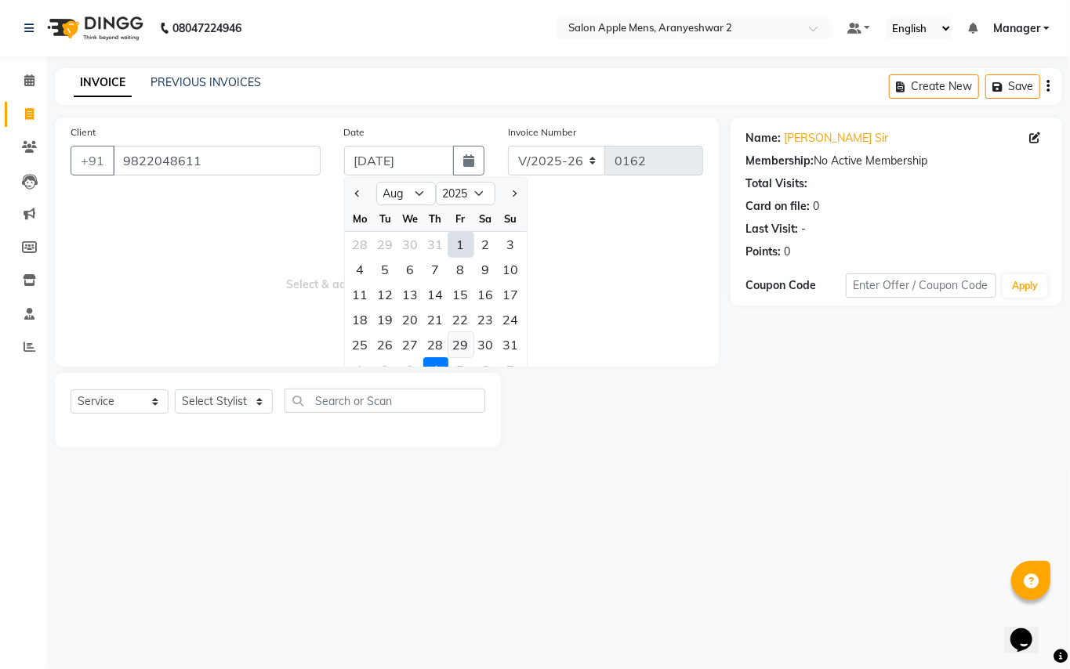
click at [466, 346] on div "29" at bounding box center [460, 344] width 25 height 25
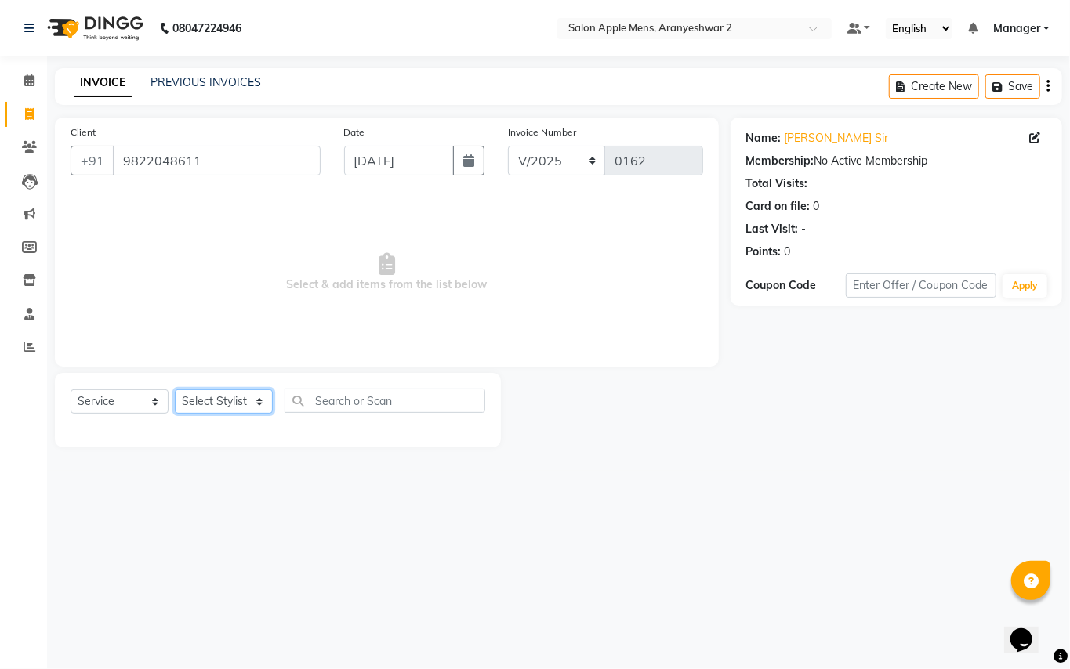
click at [257, 399] on select "Select Stylist [PERSON_NAME] [PERSON_NAME] Manager" at bounding box center [224, 402] width 98 height 24
click at [175, 390] on select "Select Stylist [PERSON_NAME] [PERSON_NAME] Manager" at bounding box center [224, 402] width 98 height 24
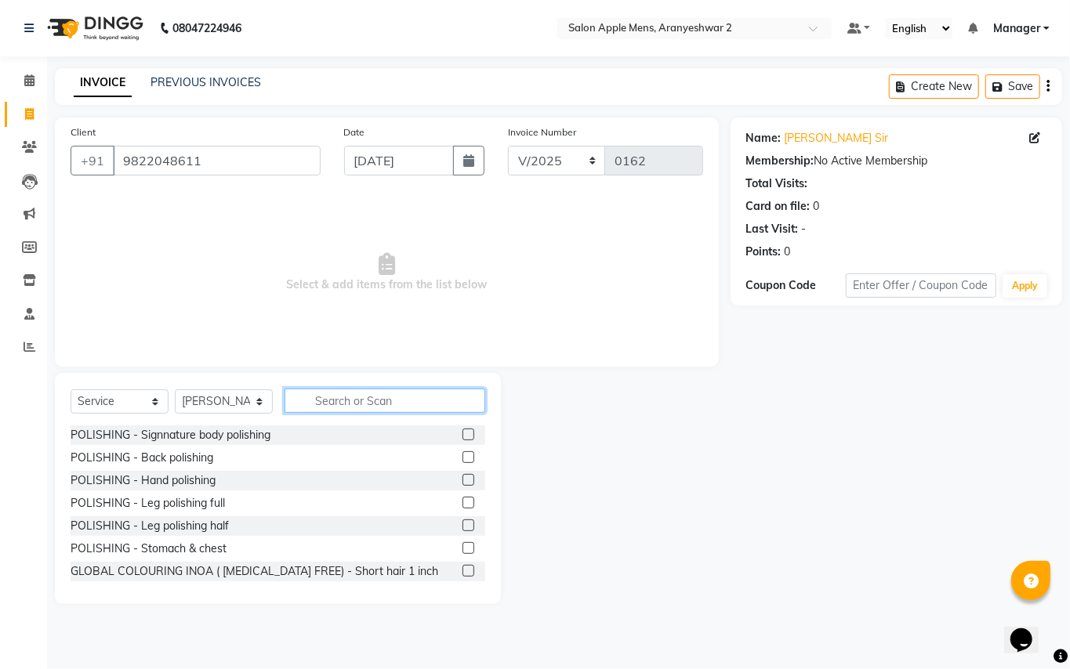
drag, startPoint x: 376, startPoint y: 401, endPoint x: 383, endPoint y: 396, distance: 8.3
click at [376, 400] on input "text" at bounding box center [385, 401] width 201 height 24
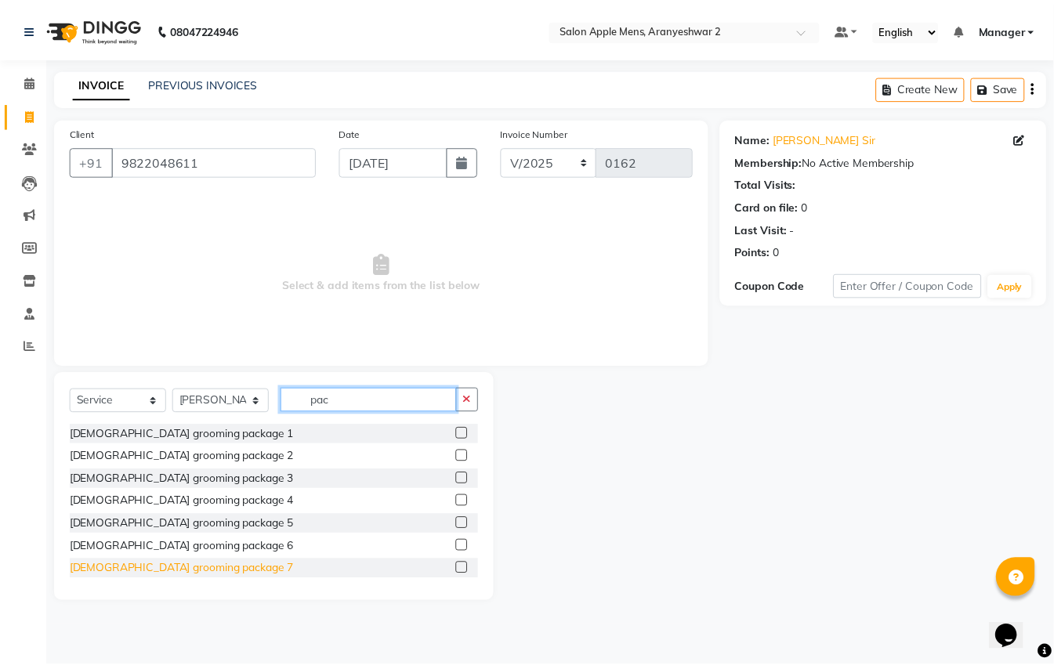
scroll to position [92, 0]
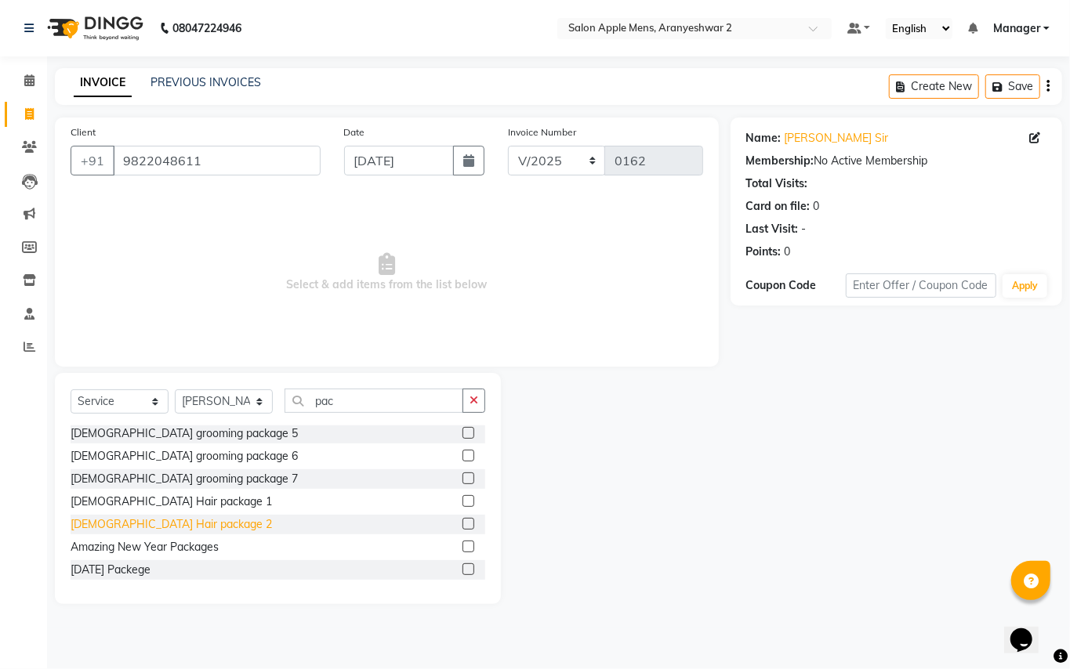
click at [152, 519] on div "[DEMOGRAPHIC_DATA] Hair package 2" at bounding box center [171, 525] width 201 height 16
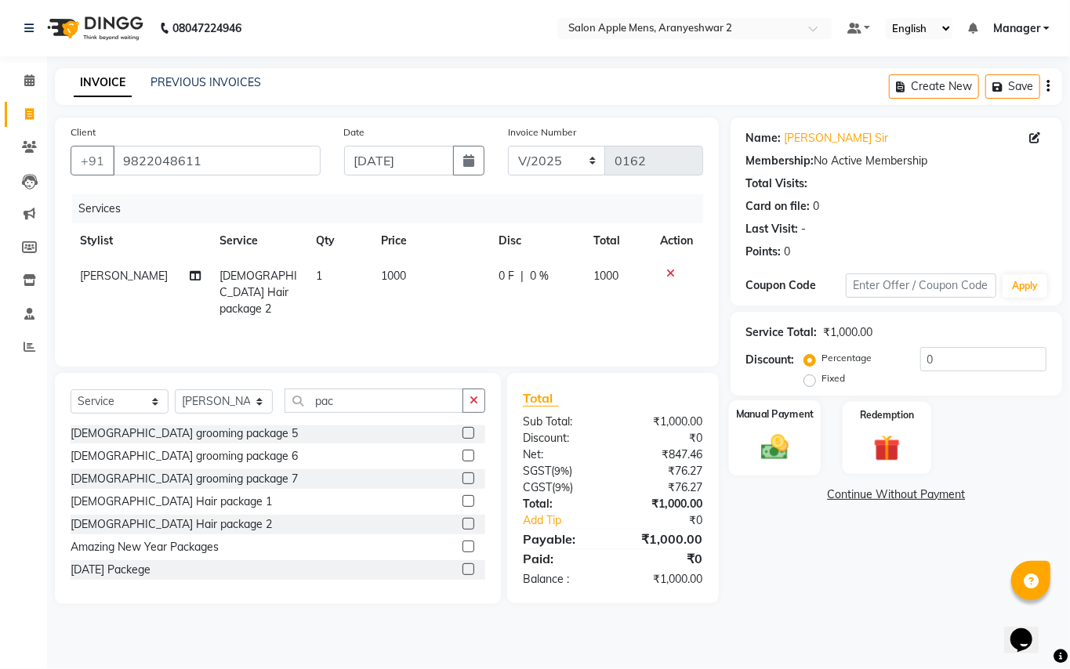
click at [781, 450] on img at bounding box center [774, 447] width 45 height 32
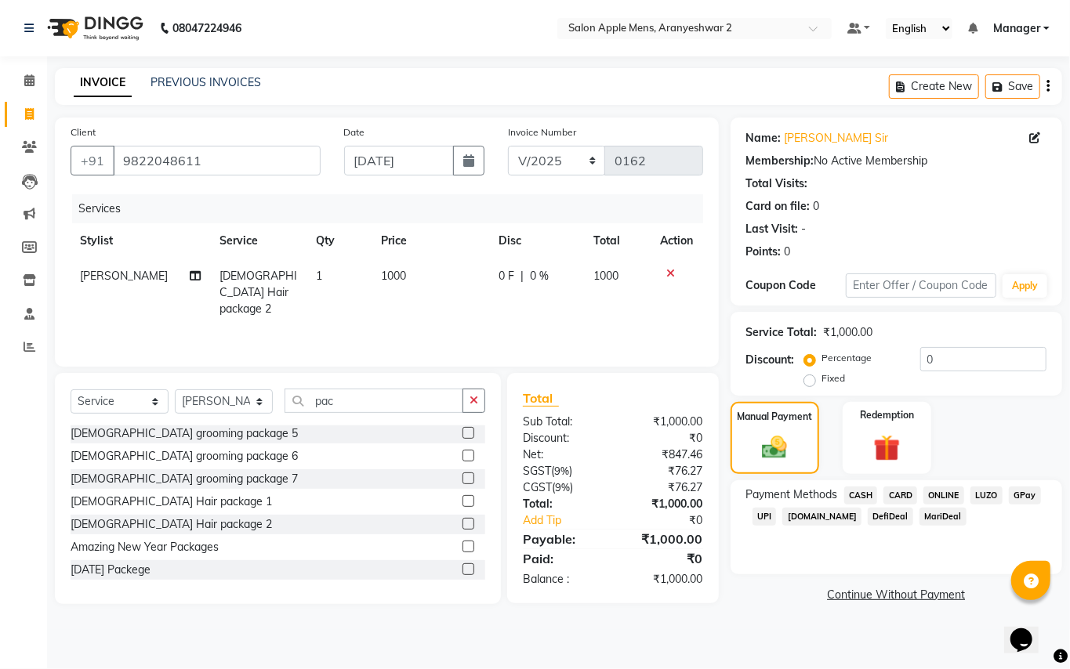
click at [857, 496] on span "CASH" at bounding box center [861, 496] width 34 height 18
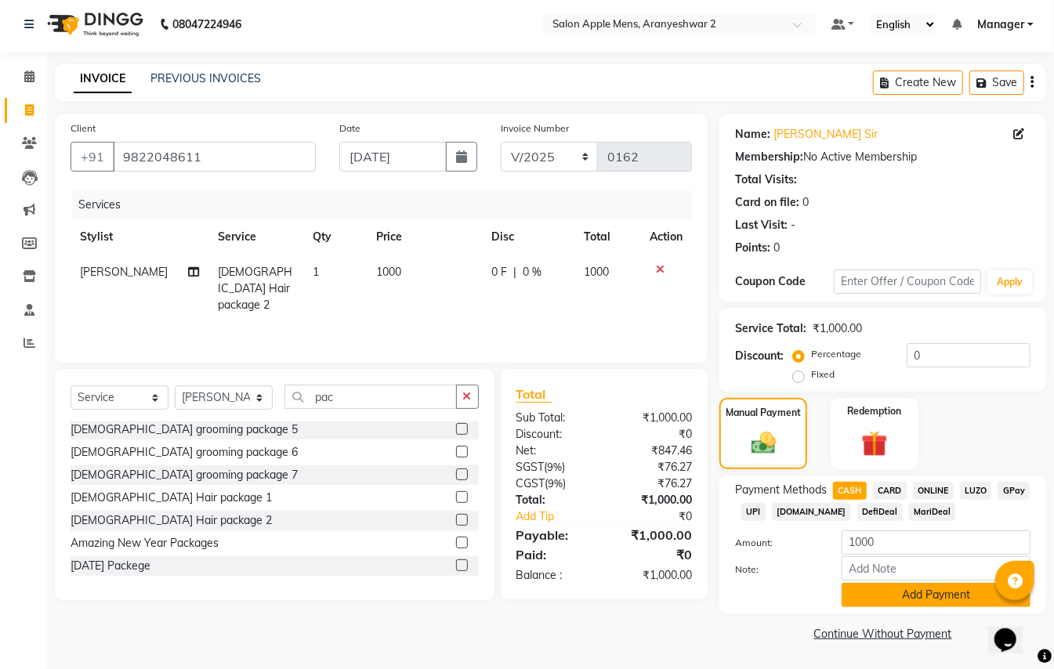
scroll to position [5, 0]
click at [925, 594] on button "Add Payment" at bounding box center [936, 595] width 189 height 24
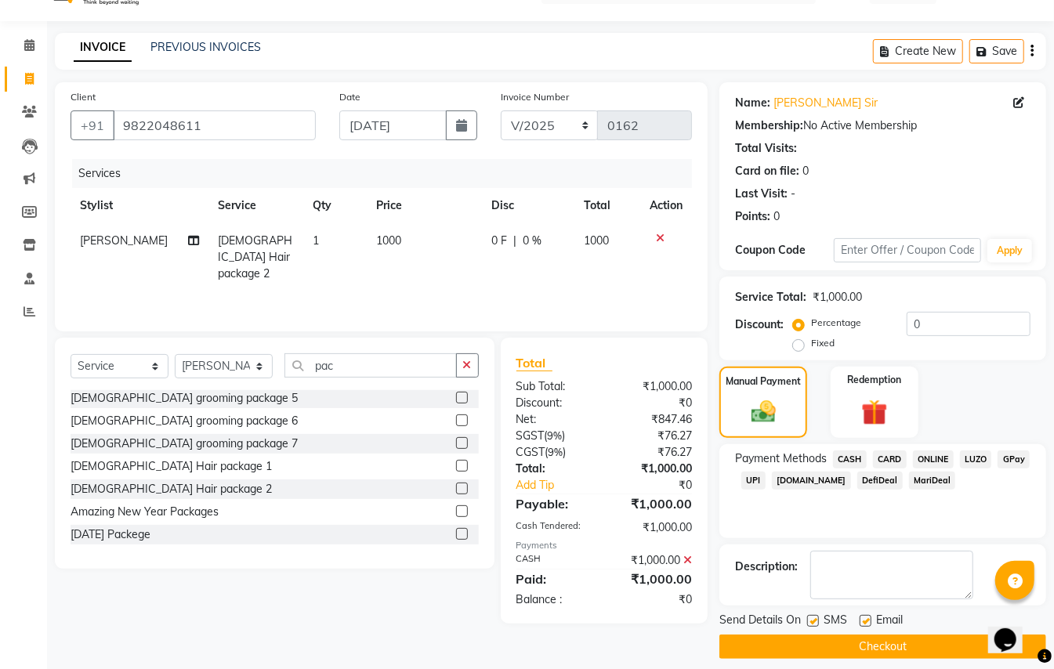
scroll to position [49, 0]
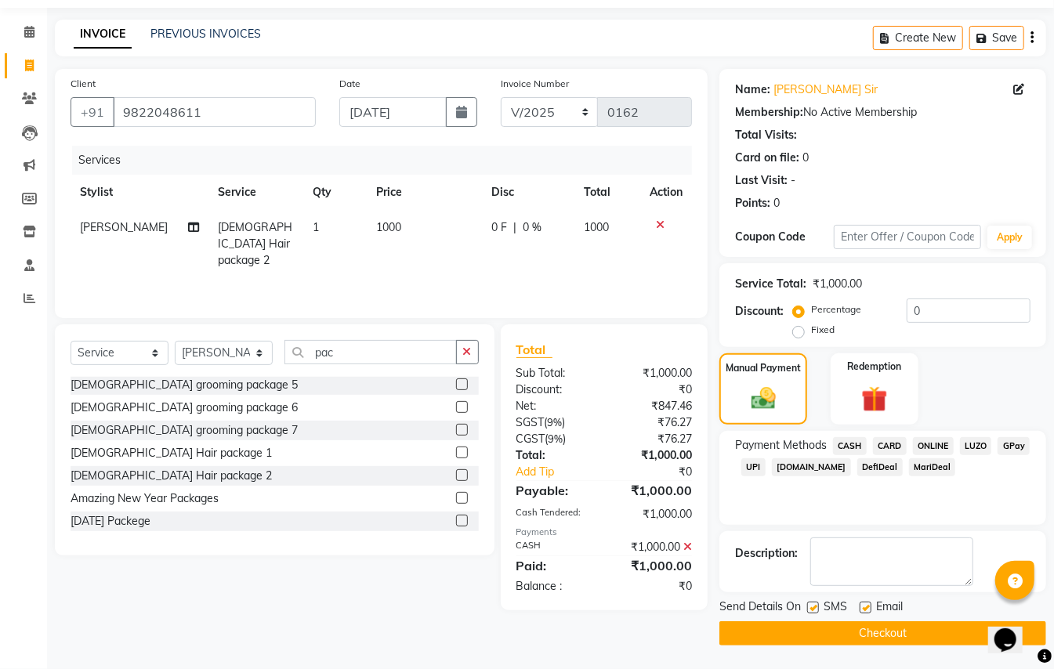
click at [911, 637] on button "Checkout" at bounding box center [883, 634] width 327 height 24
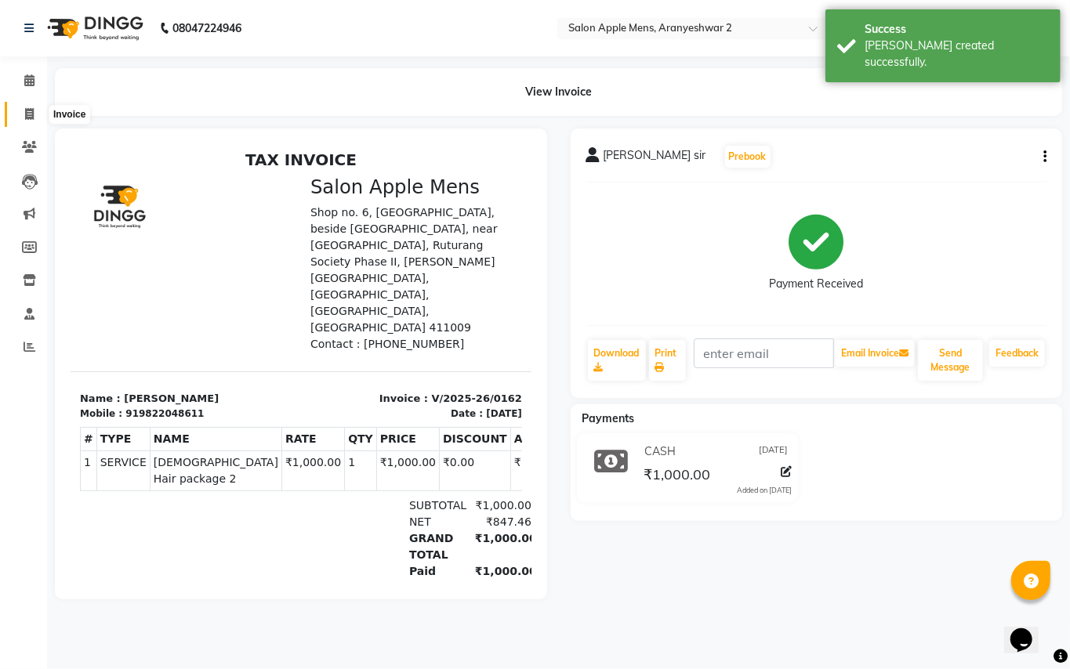
click at [30, 113] on icon at bounding box center [29, 114] width 9 height 12
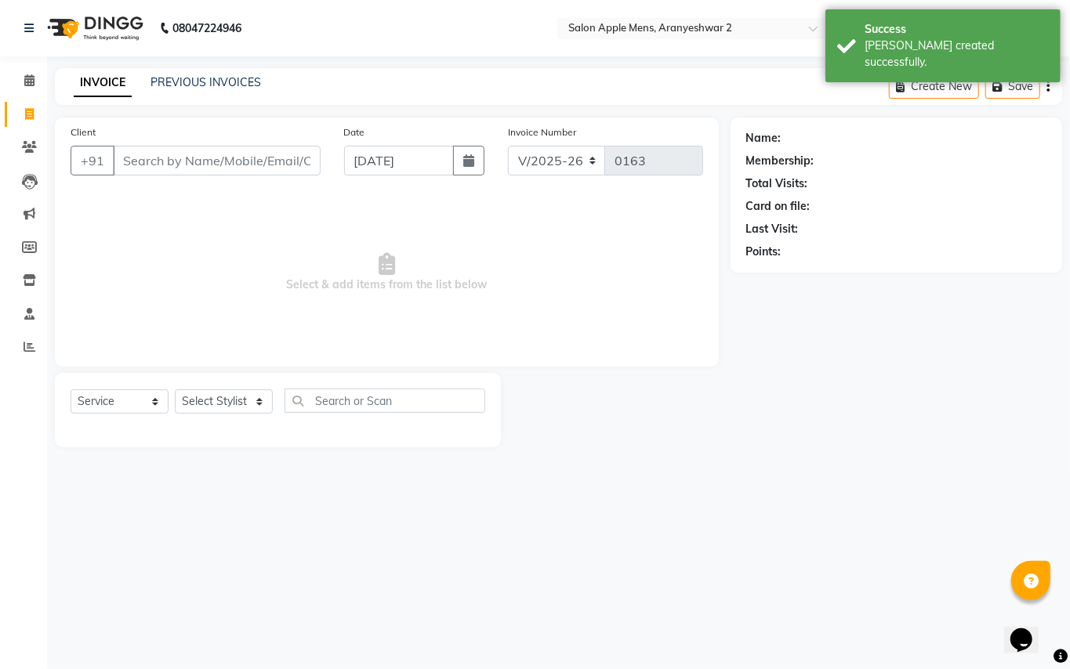
click at [232, 160] on input "Client" at bounding box center [217, 161] width 208 height 30
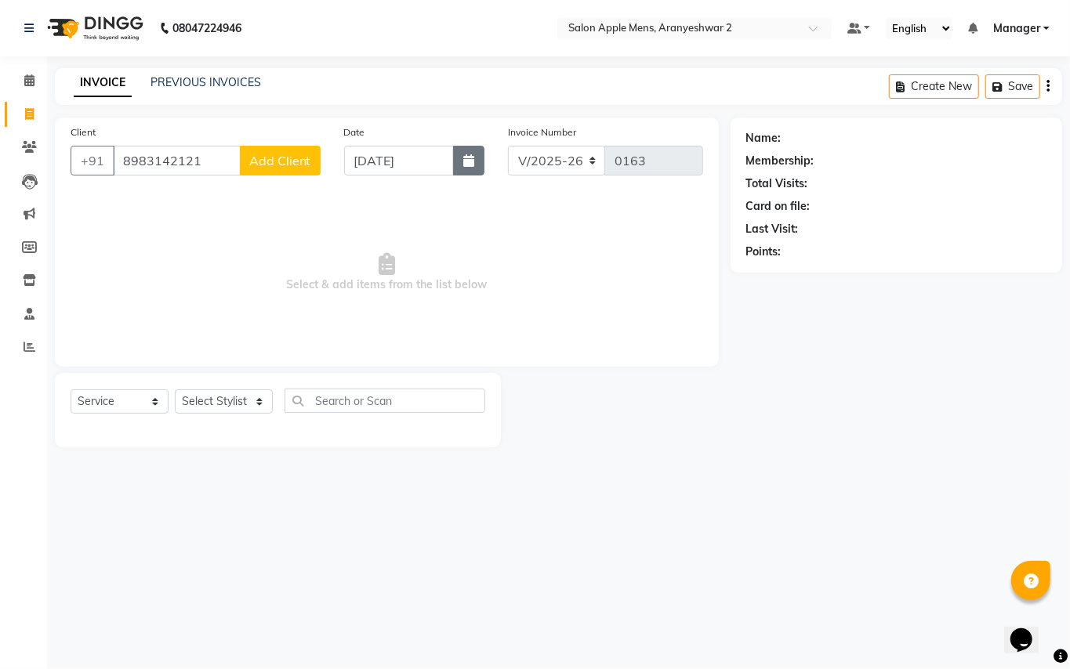
click at [466, 166] on icon "button" at bounding box center [468, 160] width 11 height 13
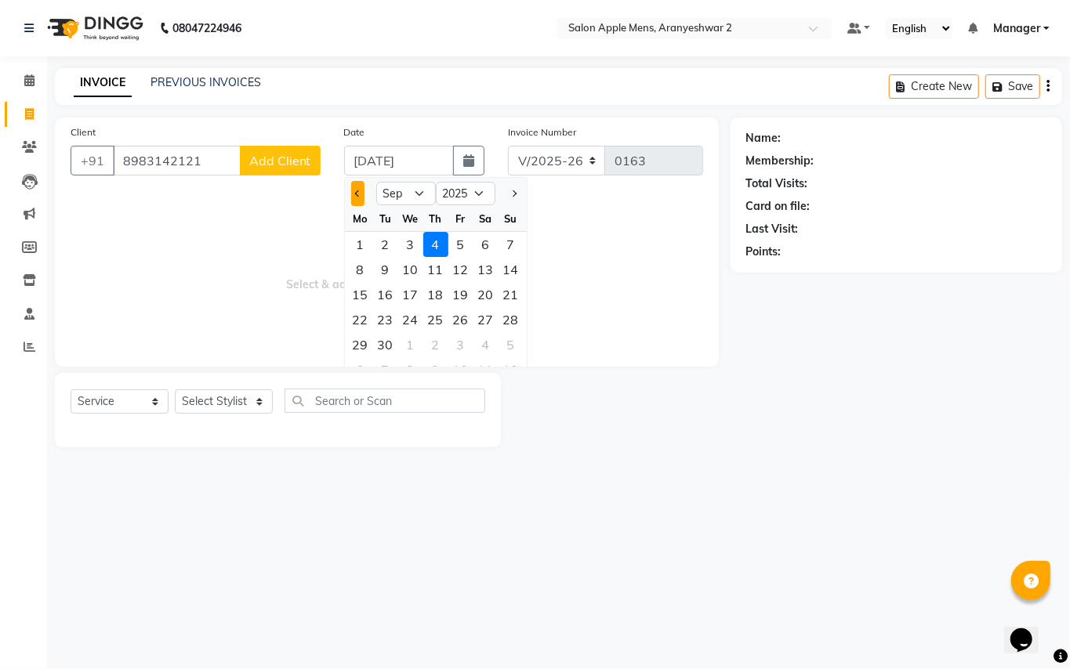
click at [356, 188] on button "Previous month" at bounding box center [357, 193] width 13 height 25
click at [487, 340] on div "30" at bounding box center [485, 344] width 25 height 25
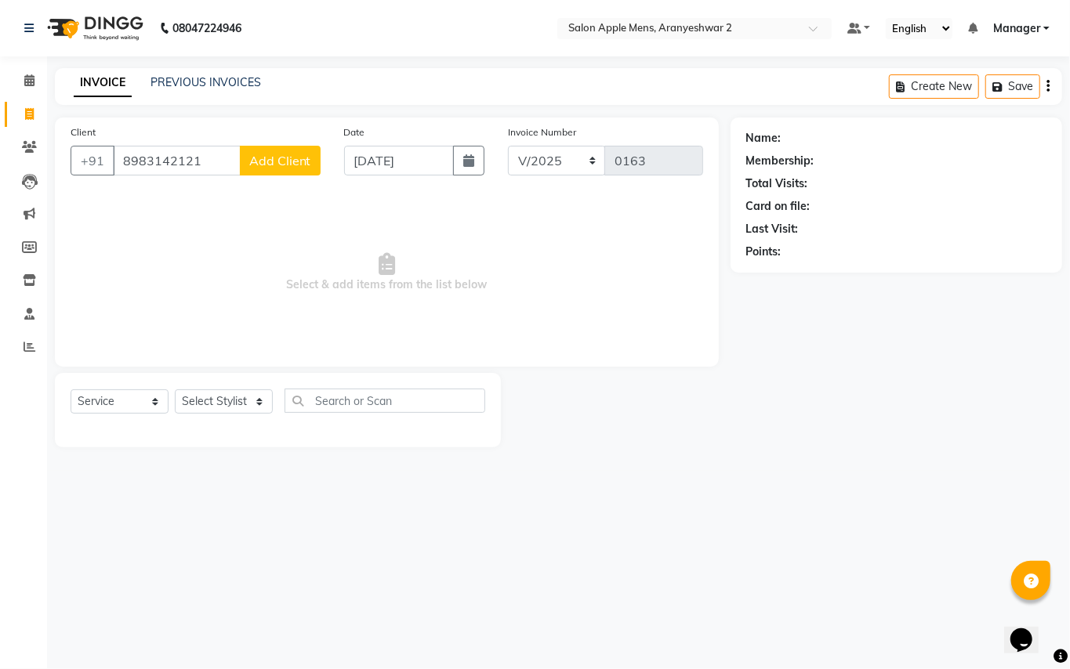
click at [296, 164] on span "Add Client" at bounding box center [280, 161] width 62 height 16
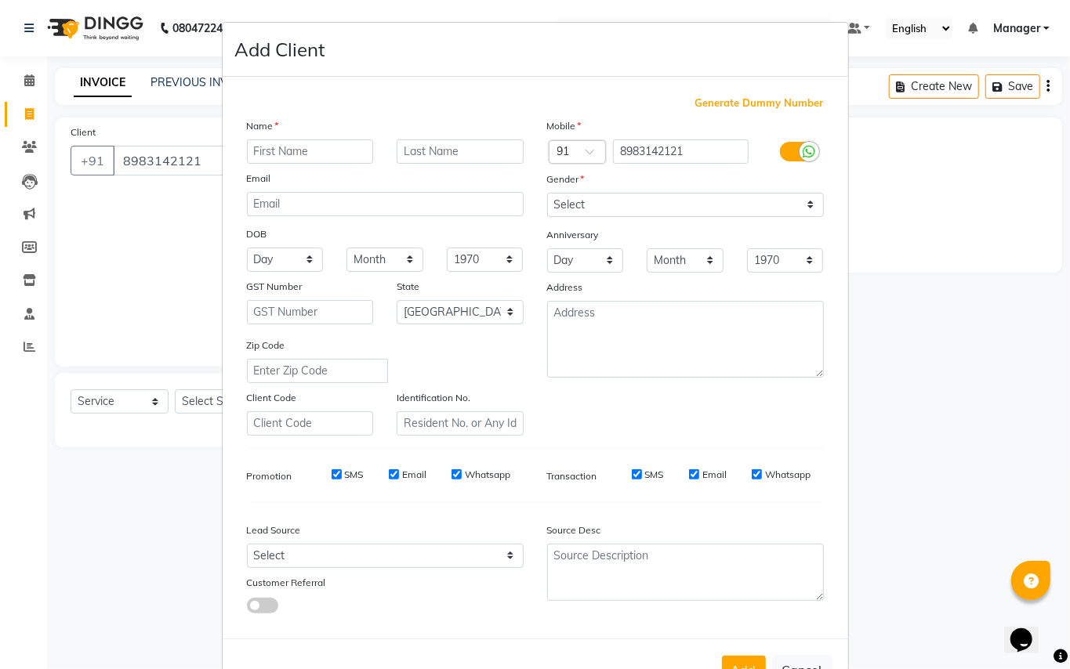
click at [279, 151] on input "text" at bounding box center [310, 152] width 127 height 24
click at [459, 150] on input "text" at bounding box center [460, 152] width 127 height 24
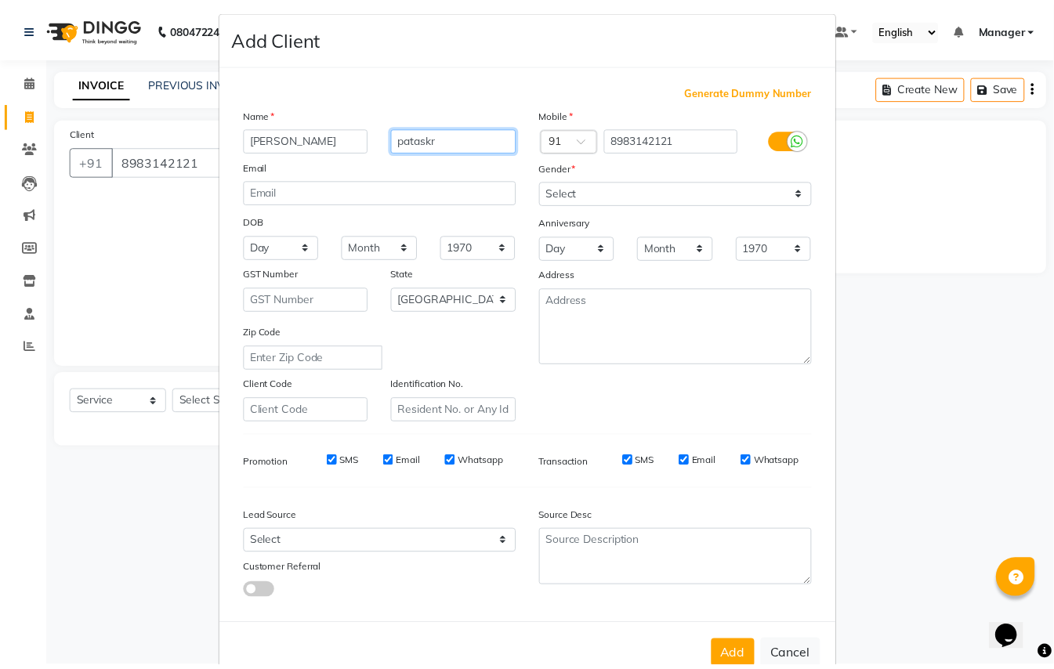
scroll to position [50, 0]
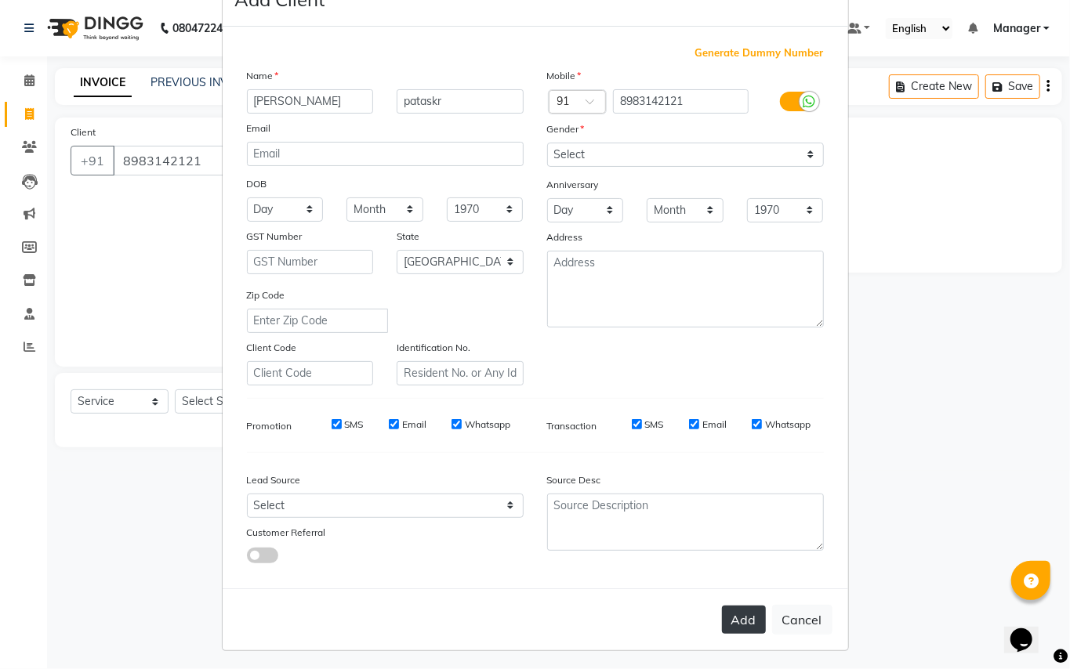
click at [740, 619] on button "Add" at bounding box center [744, 620] width 44 height 28
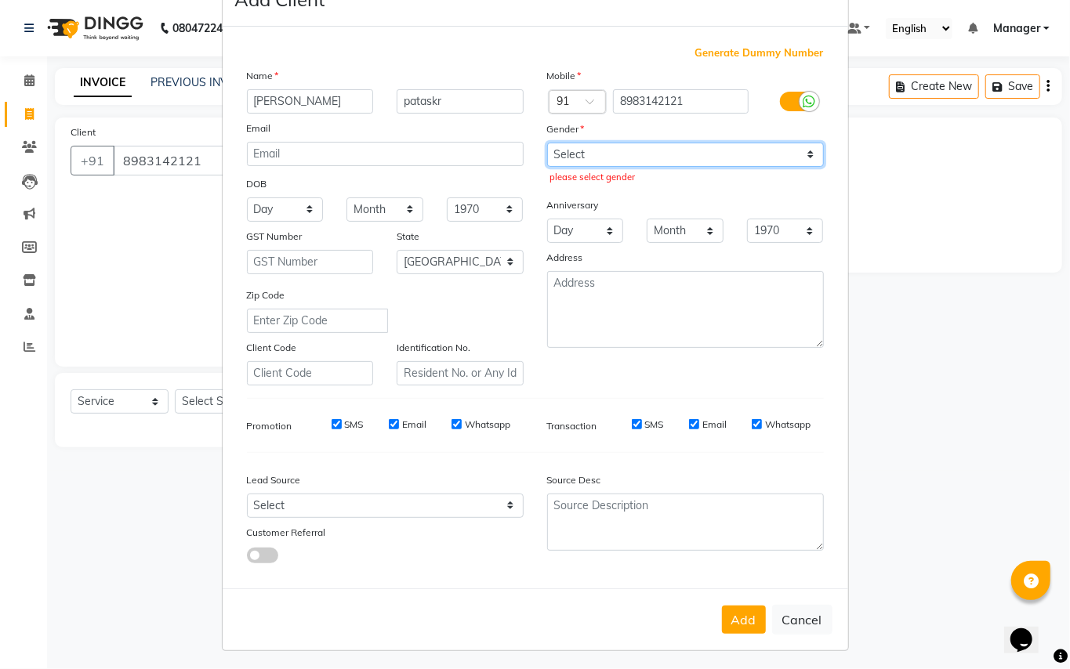
click at [706, 154] on select "Select [DEMOGRAPHIC_DATA] [DEMOGRAPHIC_DATA] Other Prefer Not To Say" at bounding box center [685, 155] width 277 height 24
click at [547, 143] on select "Select [DEMOGRAPHIC_DATA] [DEMOGRAPHIC_DATA] Other Prefer Not To Say" at bounding box center [685, 155] width 277 height 24
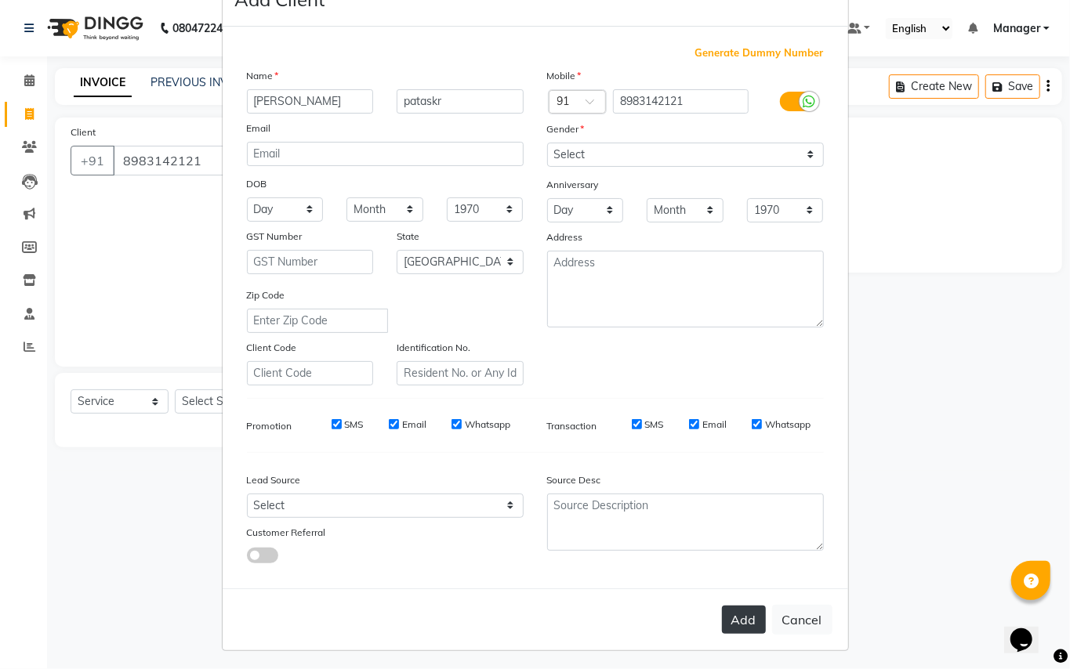
click at [727, 609] on button "Add" at bounding box center [744, 620] width 44 height 28
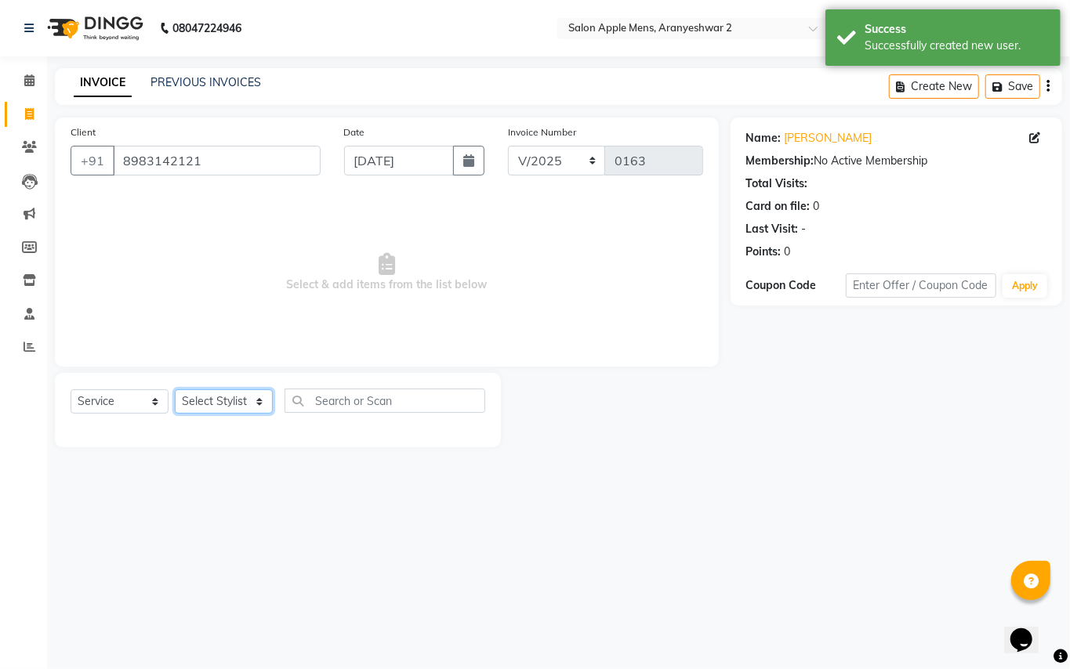
click at [257, 406] on select "Select Stylist [PERSON_NAME] [PERSON_NAME] Manager" at bounding box center [224, 402] width 98 height 24
click at [175, 390] on select "Select Stylist [PERSON_NAME] [PERSON_NAME] Manager" at bounding box center [224, 402] width 98 height 24
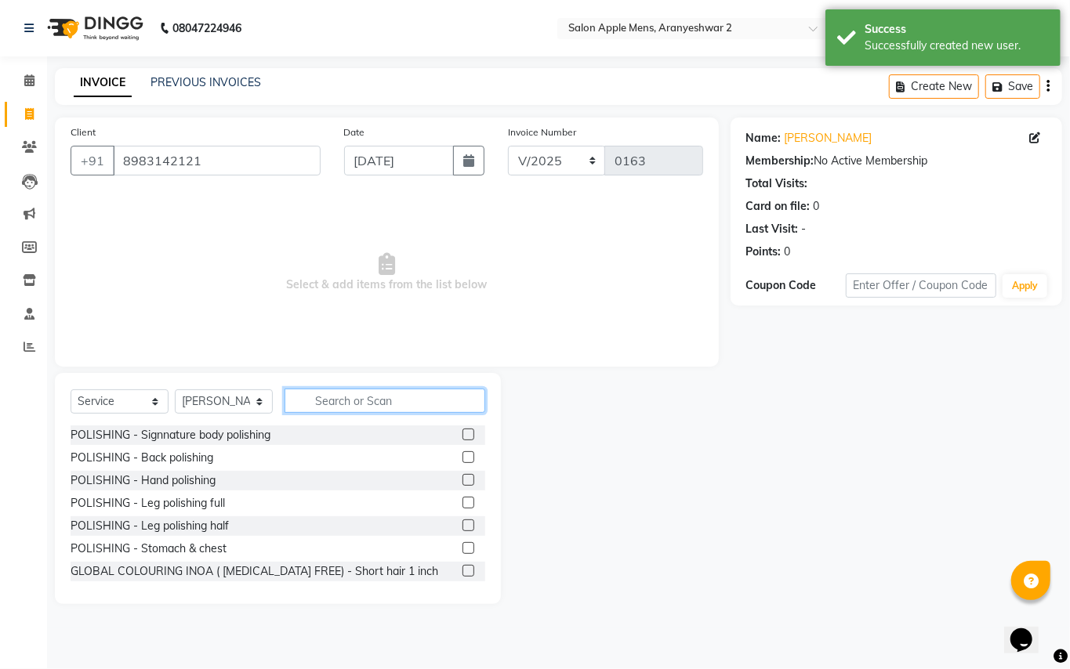
click at [359, 402] on input "text" at bounding box center [385, 401] width 201 height 24
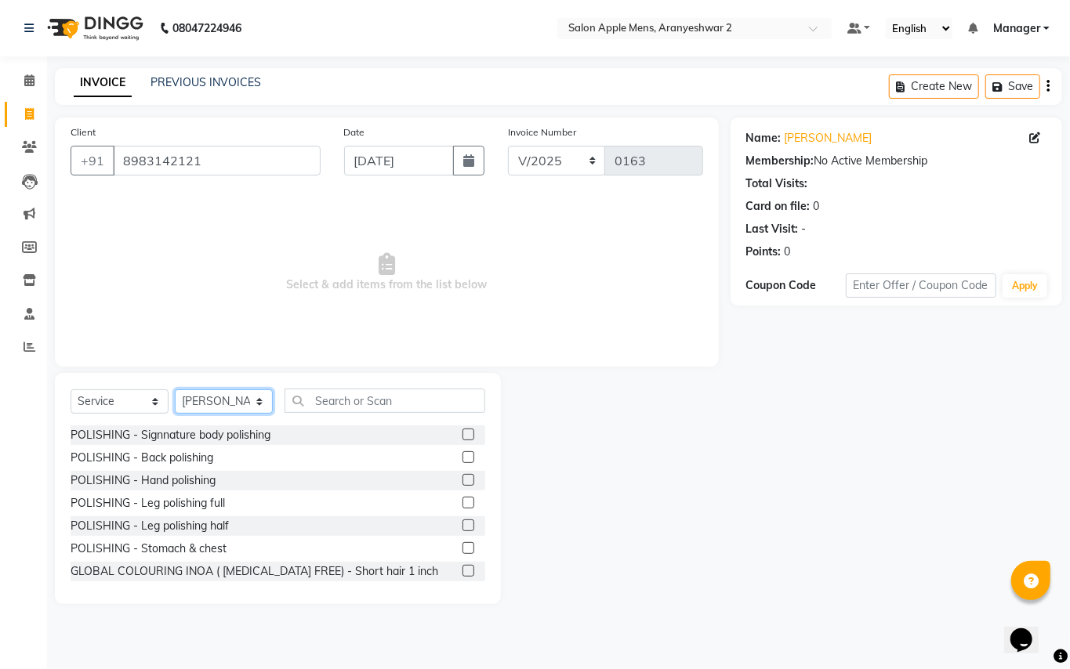
click at [259, 402] on select "Select Stylist [PERSON_NAME] [PERSON_NAME] Manager" at bounding box center [224, 402] width 98 height 24
click at [175, 390] on select "Select Stylist [PERSON_NAME] [PERSON_NAME] Manager" at bounding box center [224, 402] width 98 height 24
drag, startPoint x: 663, startPoint y: 264, endPoint x: 621, endPoint y: 256, distance: 43.2
drag, startPoint x: 621, startPoint y: 256, endPoint x: 325, endPoint y: 389, distance: 324.9
click at [325, 389] on input "text" at bounding box center [385, 401] width 201 height 24
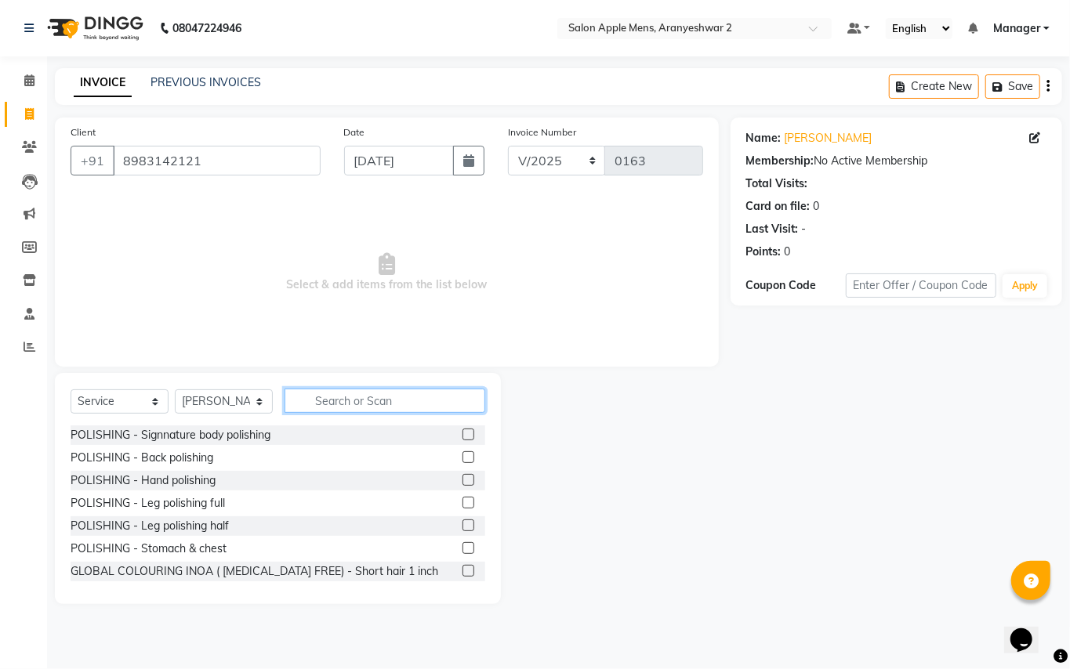
click at [325, 402] on input "text" at bounding box center [385, 401] width 201 height 24
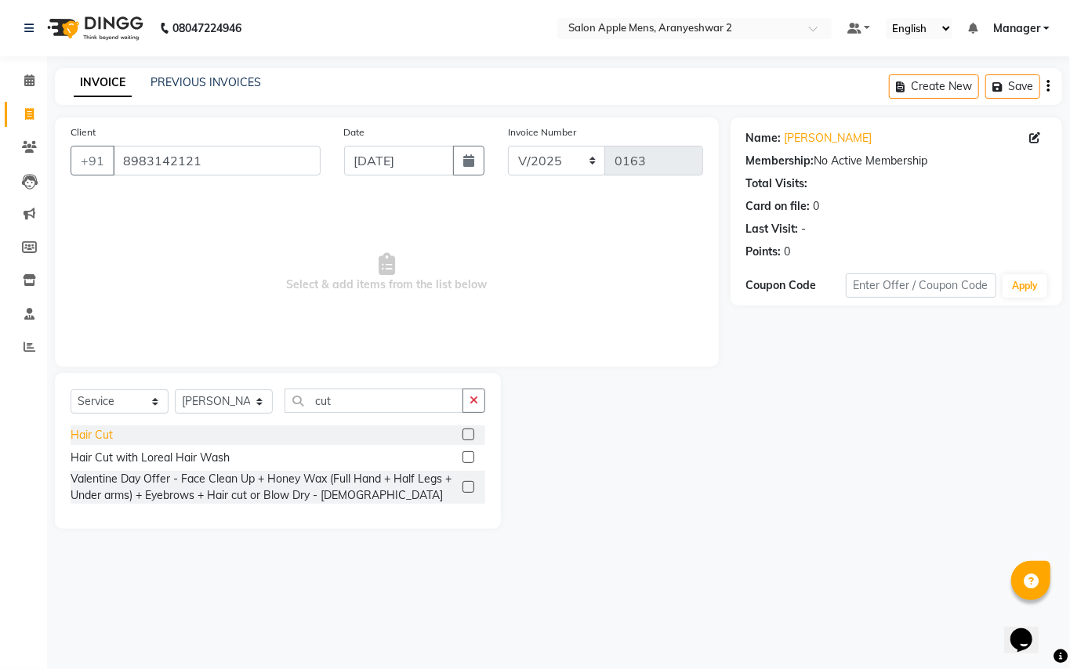
click at [95, 439] on div "Hair Cut" at bounding box center [92, 435] width 42 height 16
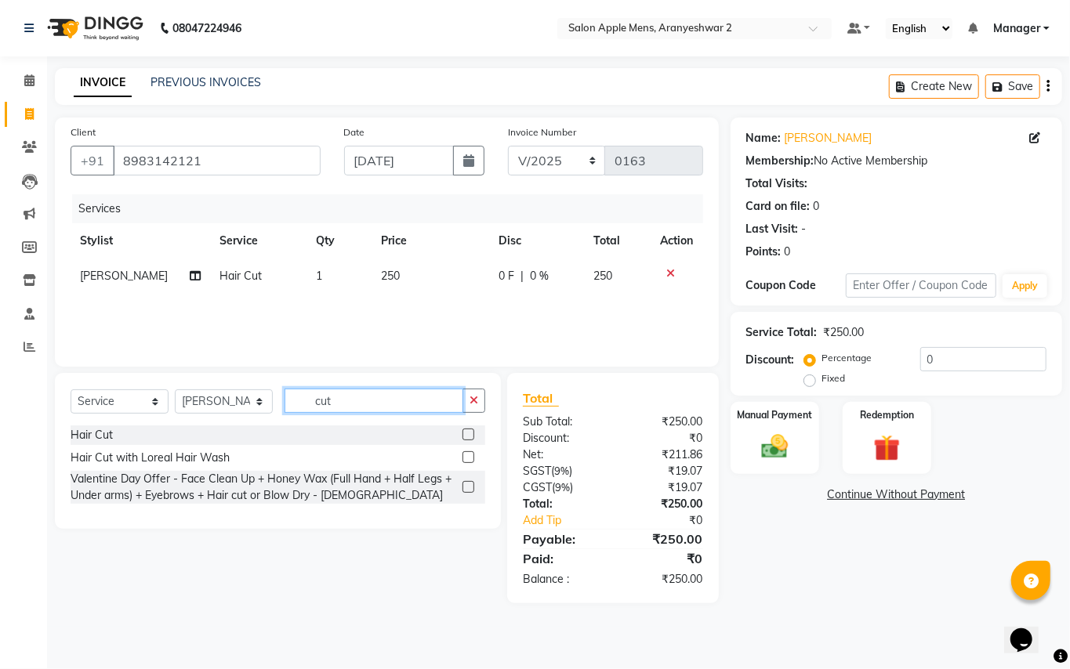
click at [354, 392] on input "cut" at bounding box center [374, 401] width 179 height 24
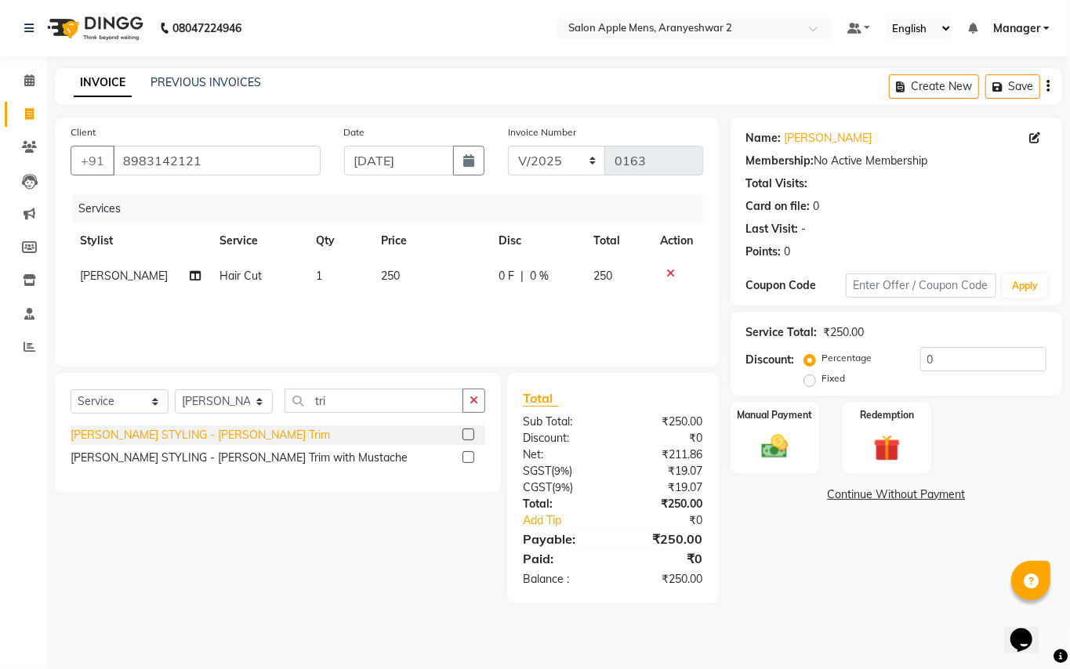
click at [198, 431] on div "[PERSON_NAME] STYLING - [PERSON_NAME] Trim" at bounding box center [200, 435] width 259 height 16
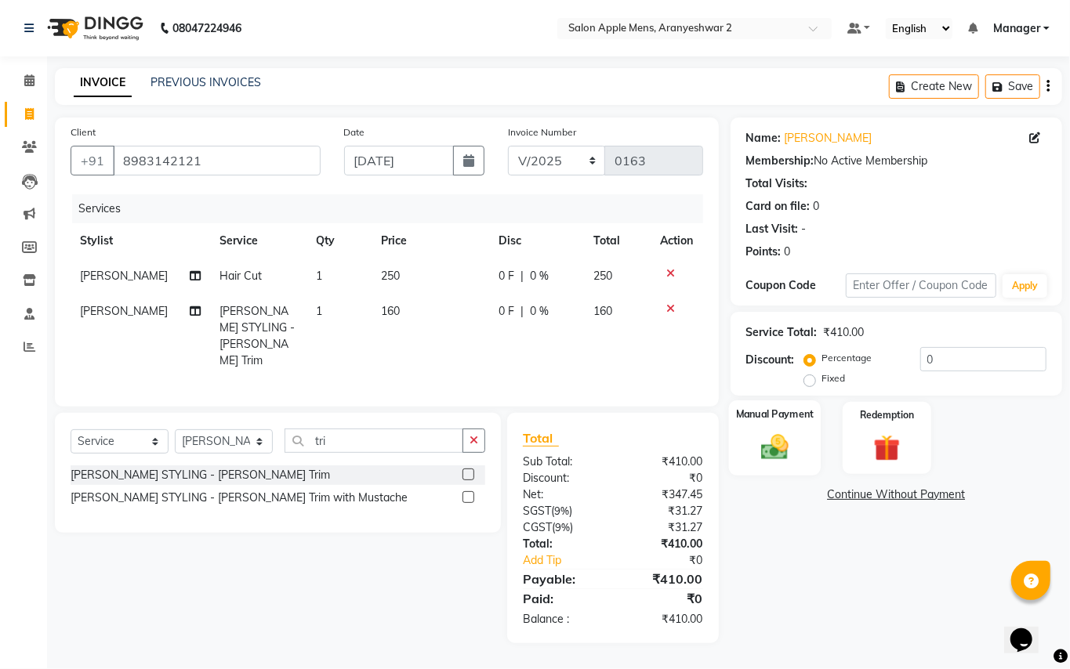
click at [760, 448] on img at bounding box center [774, 447] width 45 height 32
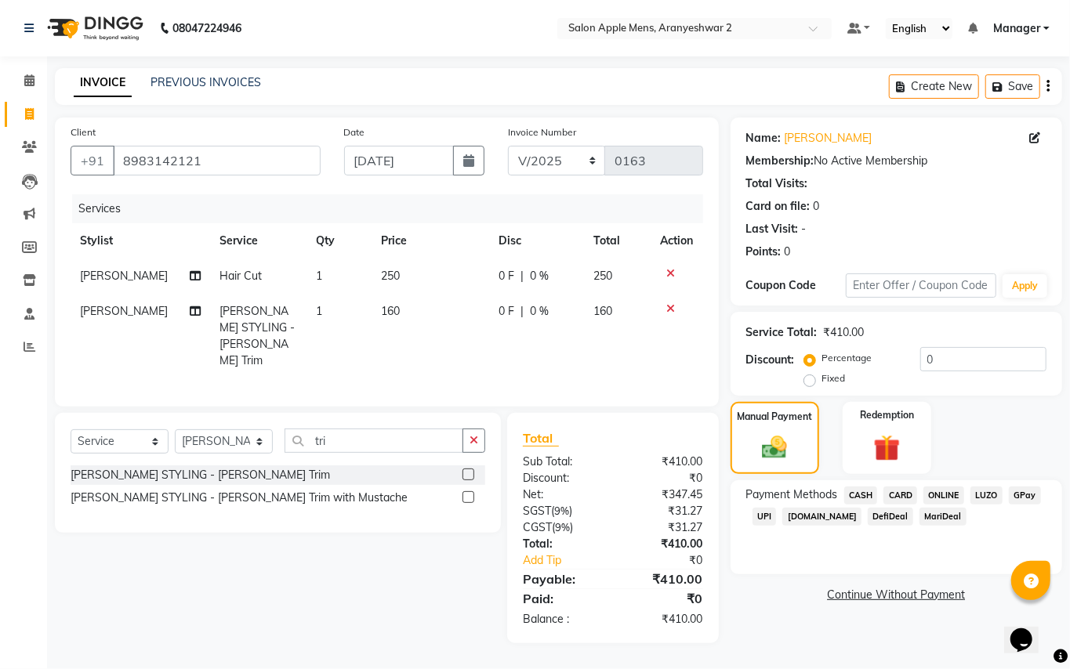
click at [1025, 496] on span "GPay" at bounding box center [1025, 496] width 32 height 18
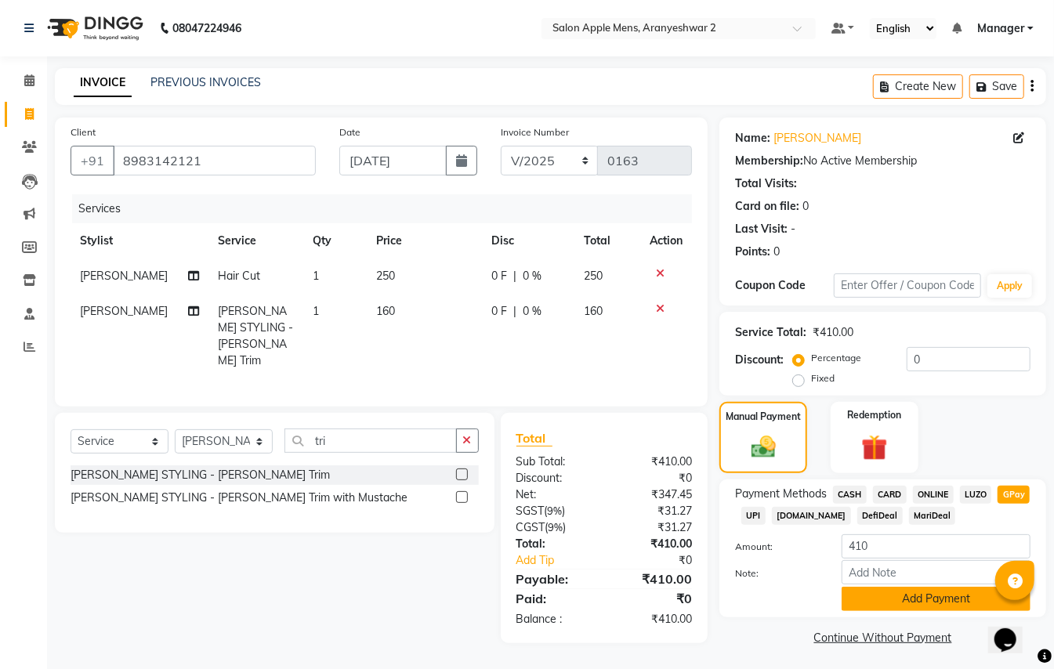
click at [951, 603] on button "Add Payment" at bounding box center [936, 599] width 189 height 24
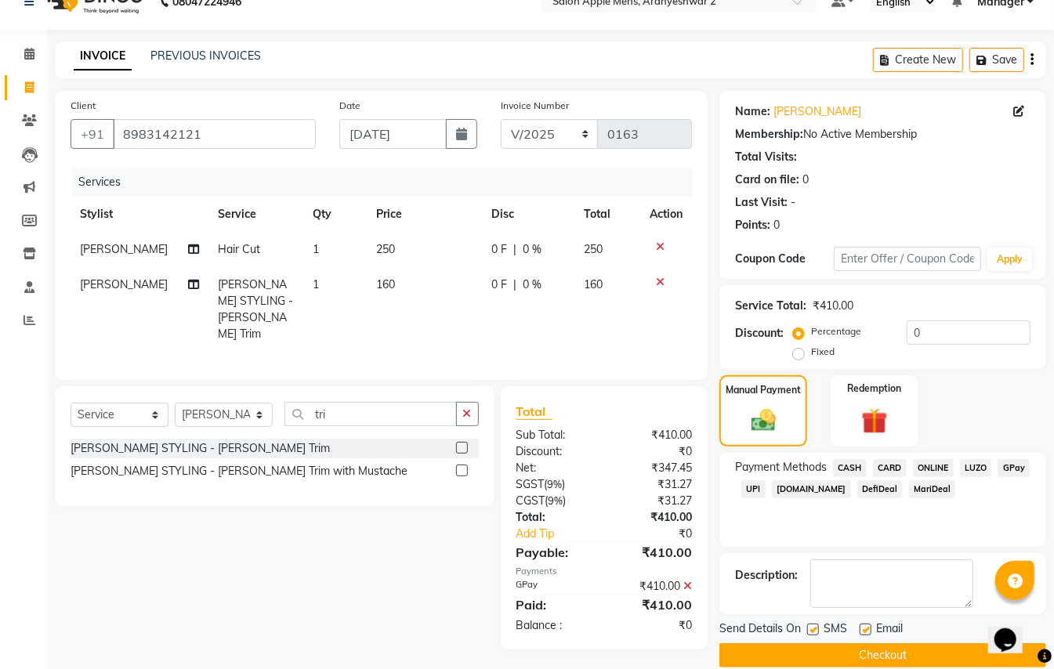
scroll to position [49, 0]
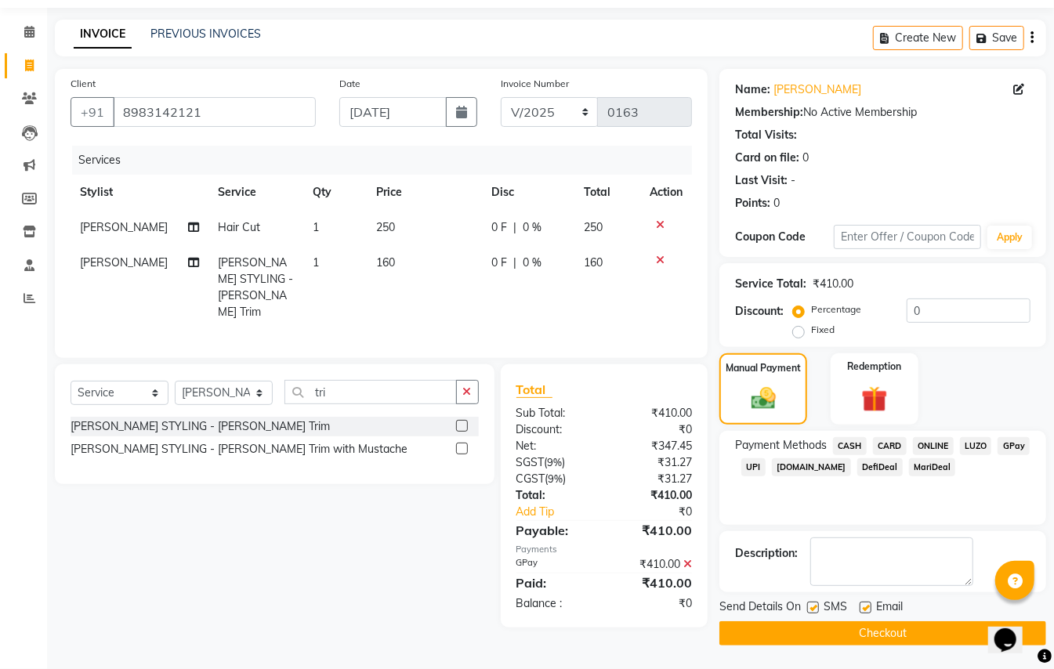
click at [901, 632] on button "Checkout" at bounding box center [883, 634] width 327 height 24
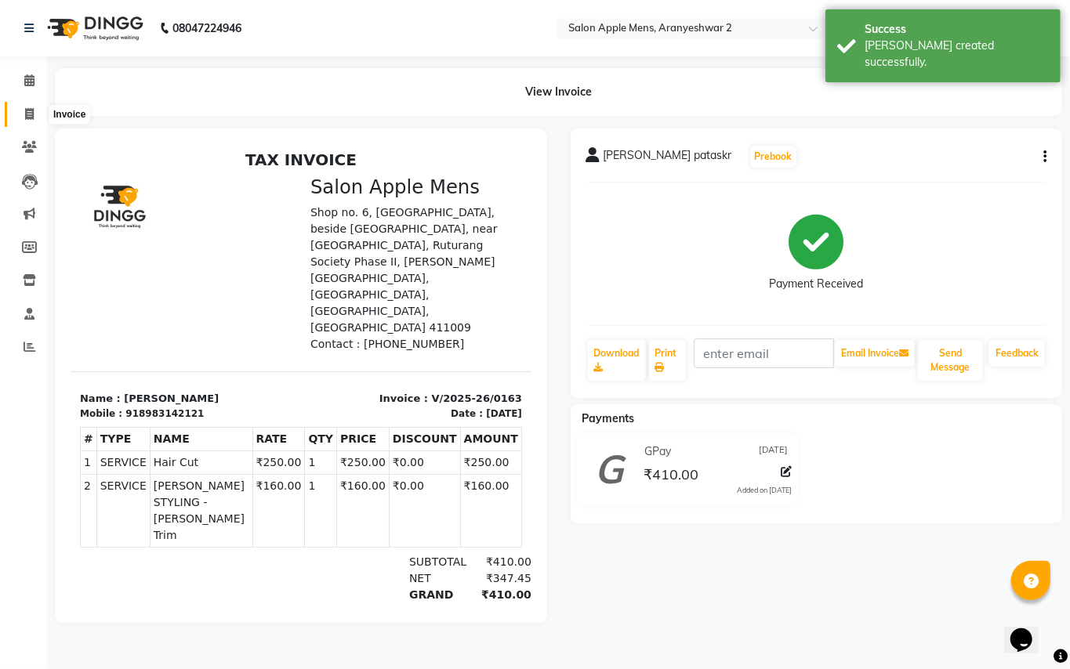
click at [25, 114] on icon at bounding box center [29, 114] width 9 height 12
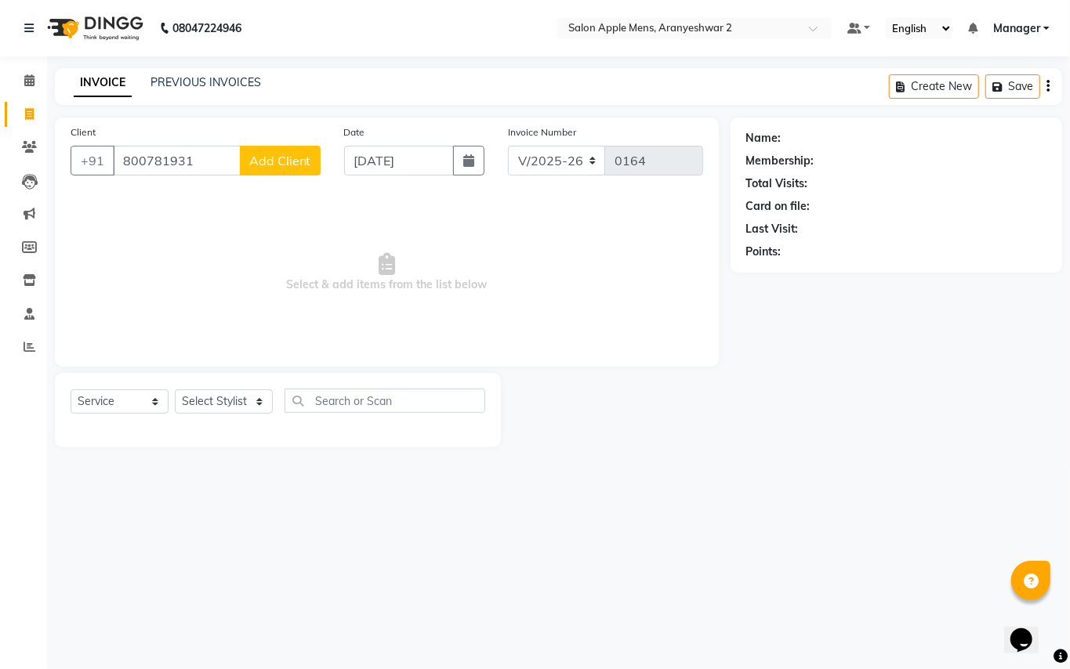
click at [174, 158] on input "800781931" at bounding box center [177, 161] width 128 height 30
click at [296, 166] on span "Add Client" at bounding box center [280, 161] width 62 height 16
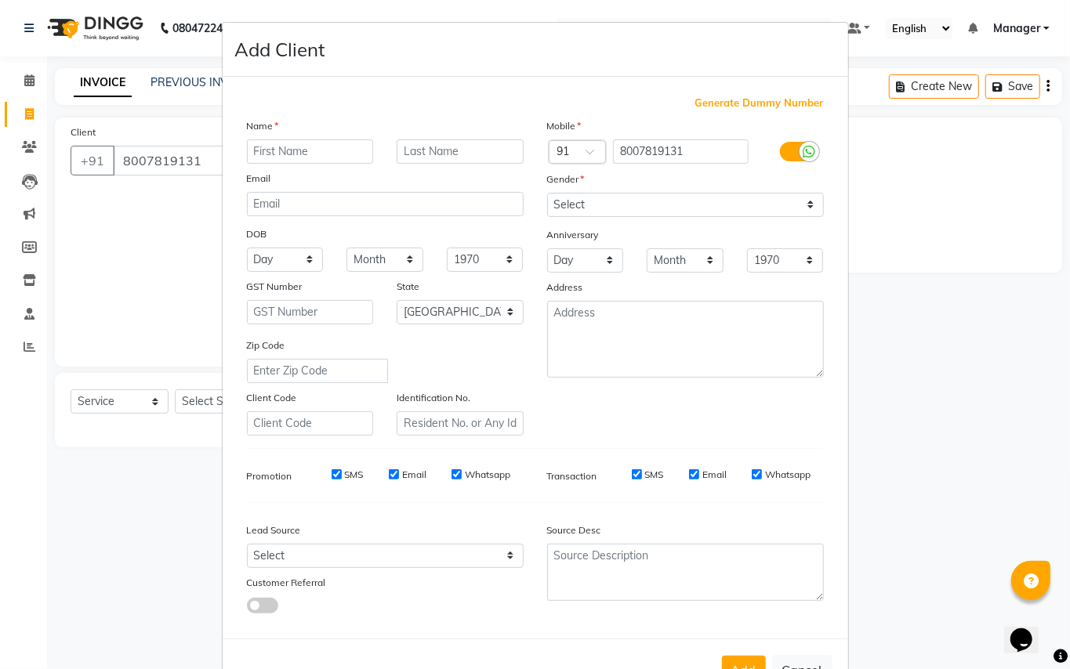
click at [274, 154] on input "text" at bounding box center [310, 152] width 127 height 24
click at [451, 141] on input "text" at bounding box center [460, 152] width 127 height 24
click at [616, 207] on select "Select [DEMOGRAPHIC_DATA] [DEMOGRAPHIC_DATA] Other Prefer Not To Say" at bounding box center [685, 205] width 277 height 24
click at [547, 193] on select "Select [DEMOGRAPHIC_DATA] [DEMOGRAPHIC_DATA] Other Prefer Not To Say" at bounding box center [685, 205] width 277 height 24
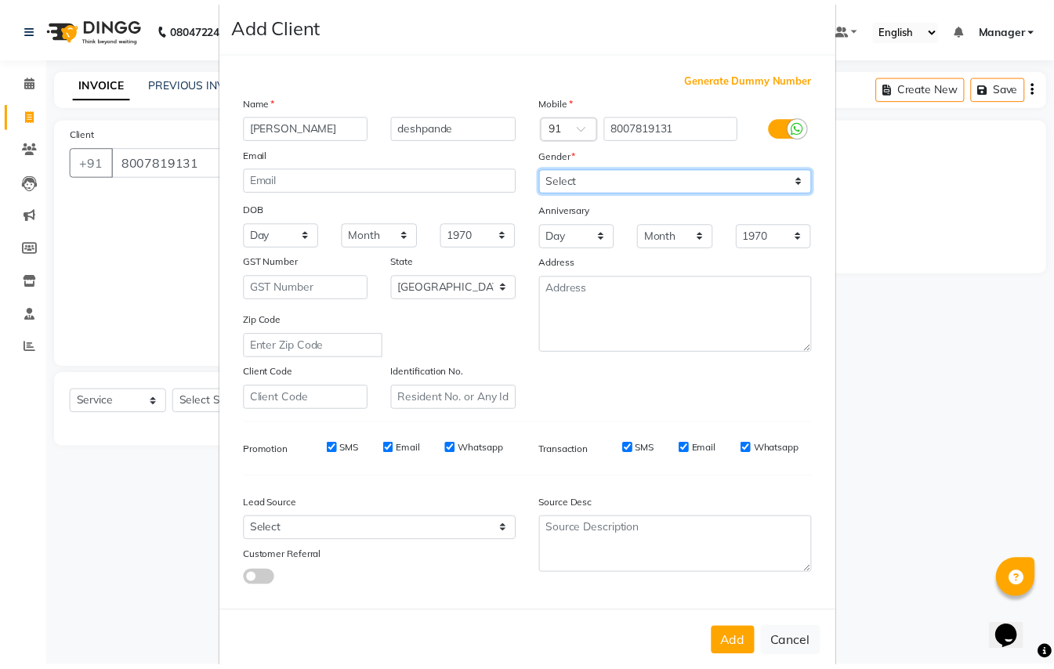
scroll to position [50, 0]
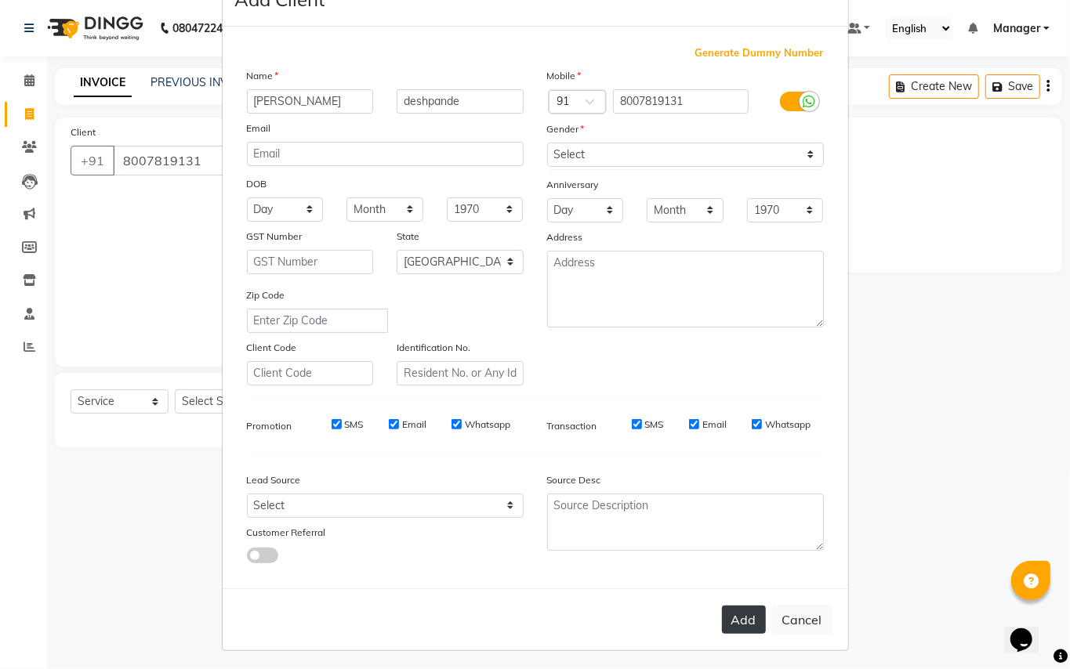
click at [734, 615] on button "Add" at bounding box center [744, 620] width 44 height 28
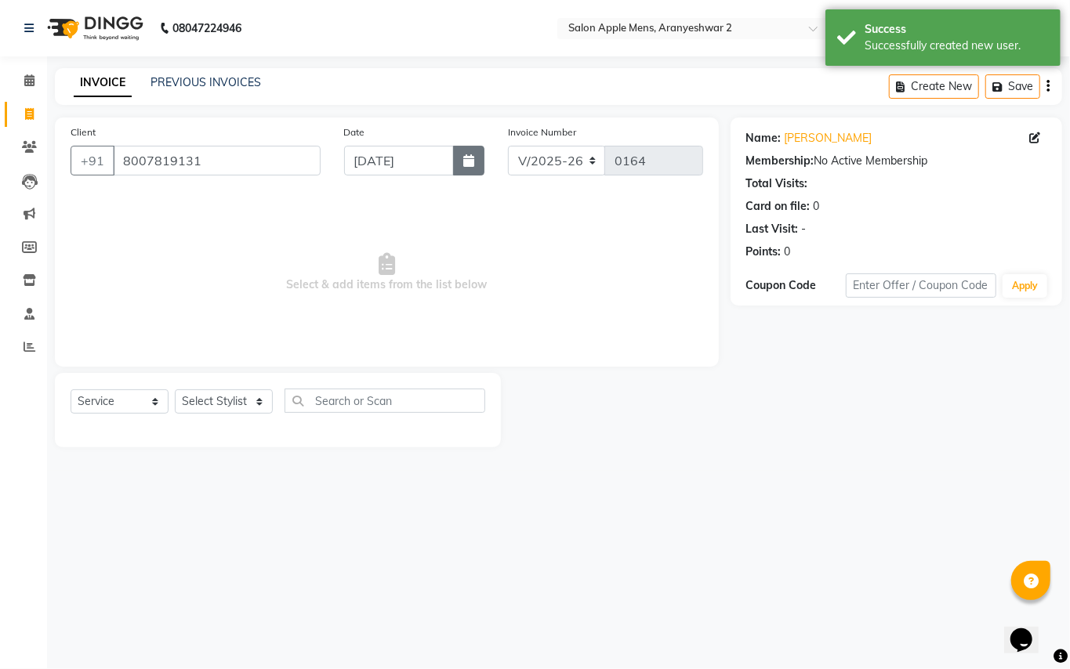
click at [477, 161] on button "button" at bounding box center [468, 161] width 31 height 30
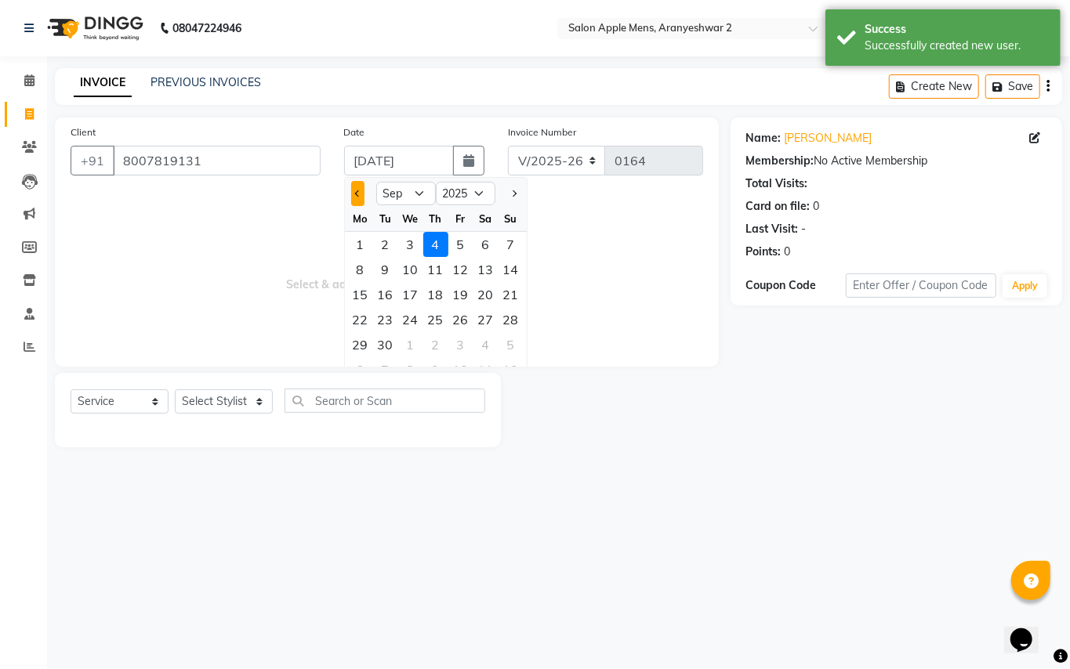
click at [361, 194] on span "Previous month" at bounding box center [357, 193] width 6 height 6
click at [487, 346] on div "30" at bounding box center [485, 344] width 25 height 25
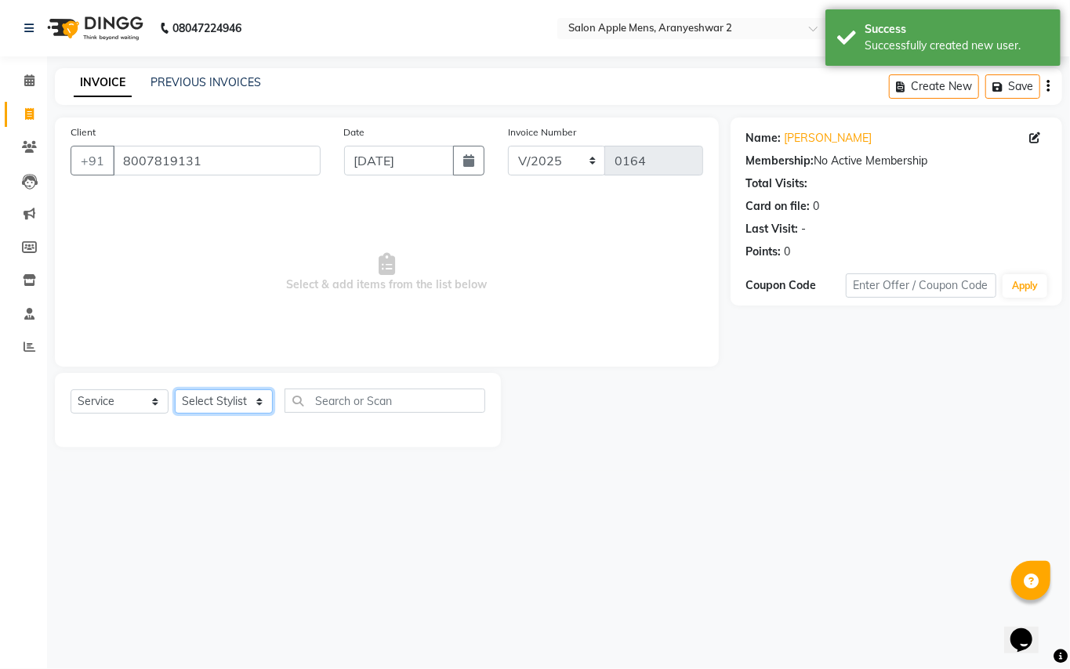
click at [264, 400] on select "Select Stylist [PERSON_NAME] [PERSON_NAME] Manager" at bounding box center [224, 402] width 98 height 24
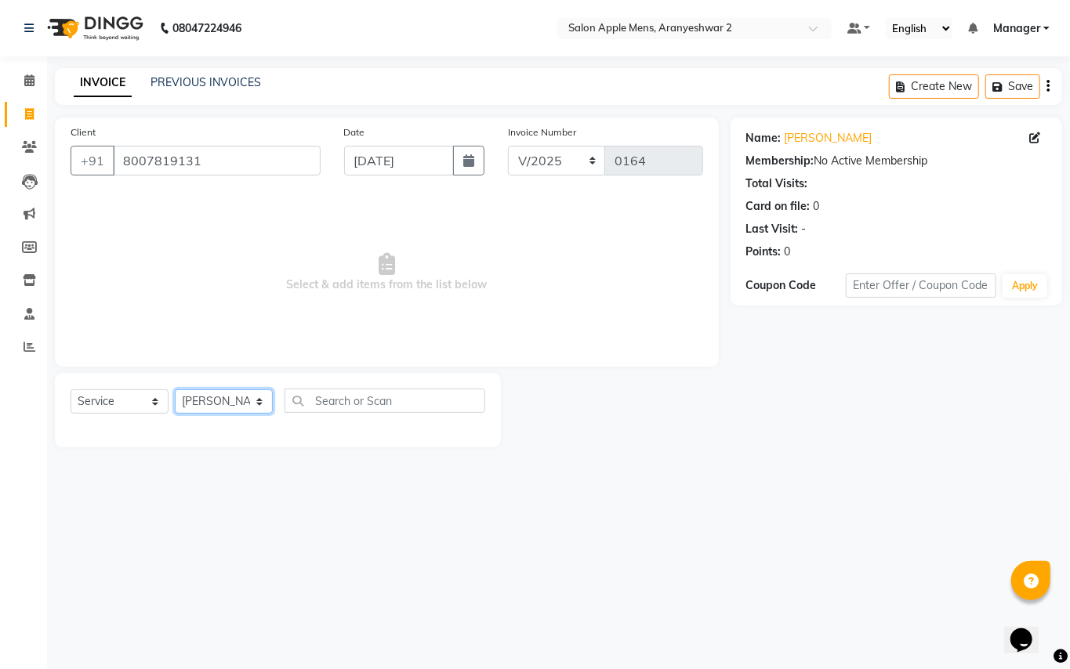
click at [175, 390] on select "Select Stylist [PERSON_NAME] [PERSON_NAME] Manager" at bounding box center [224, 402] width 98 height 24
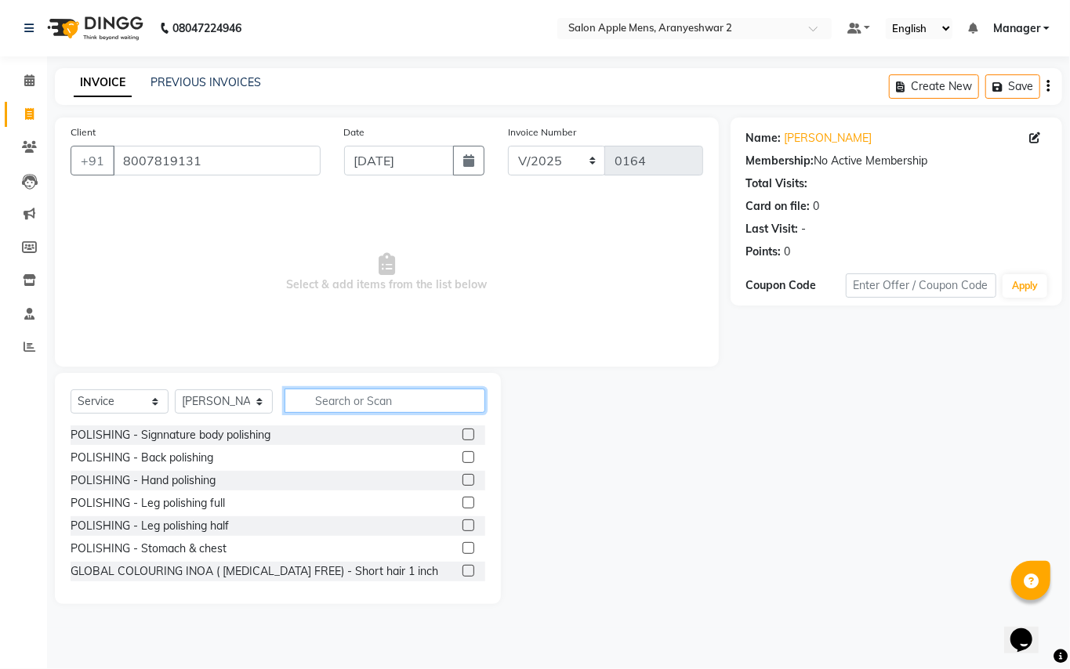
click at [349, 401] on input "text" at bounding box center [385, 401] width 201 height 24
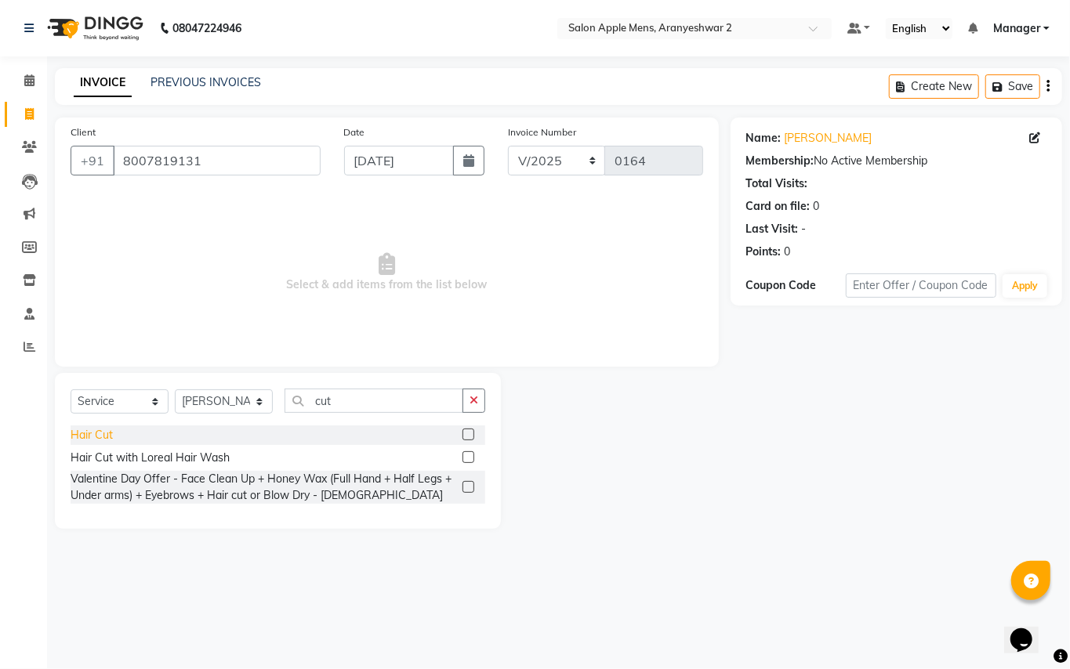
click at [99, 433] on div "Hair Cut" at bounding box center [92, 435] width 42 height 16
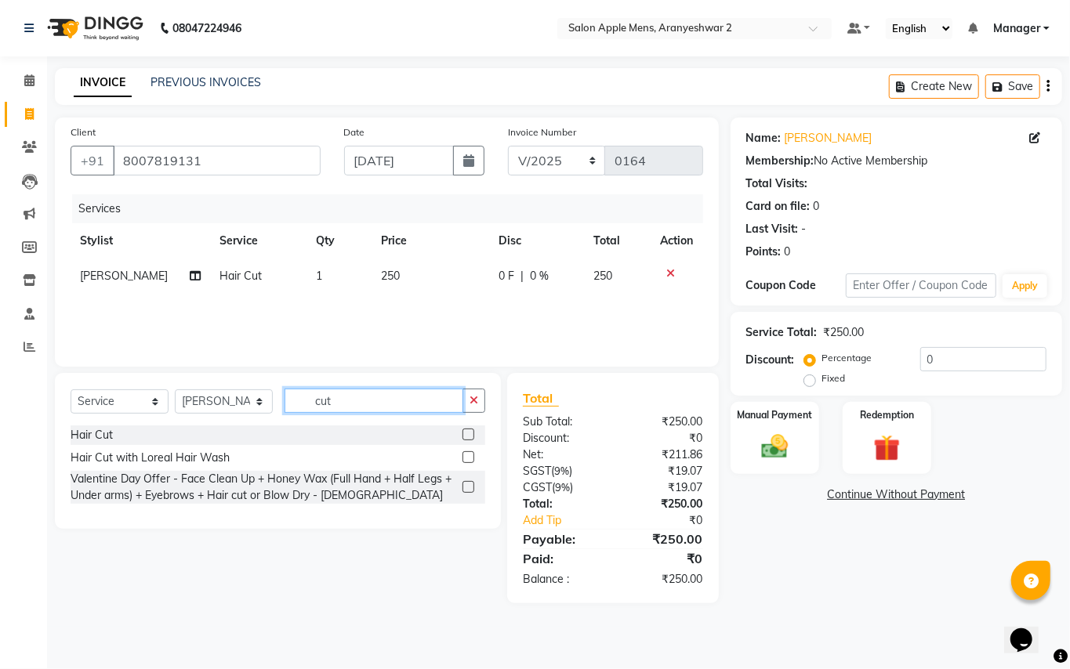
click at [354, 408] on input "cut" at bounding box center [374, 401] width 179 height 24
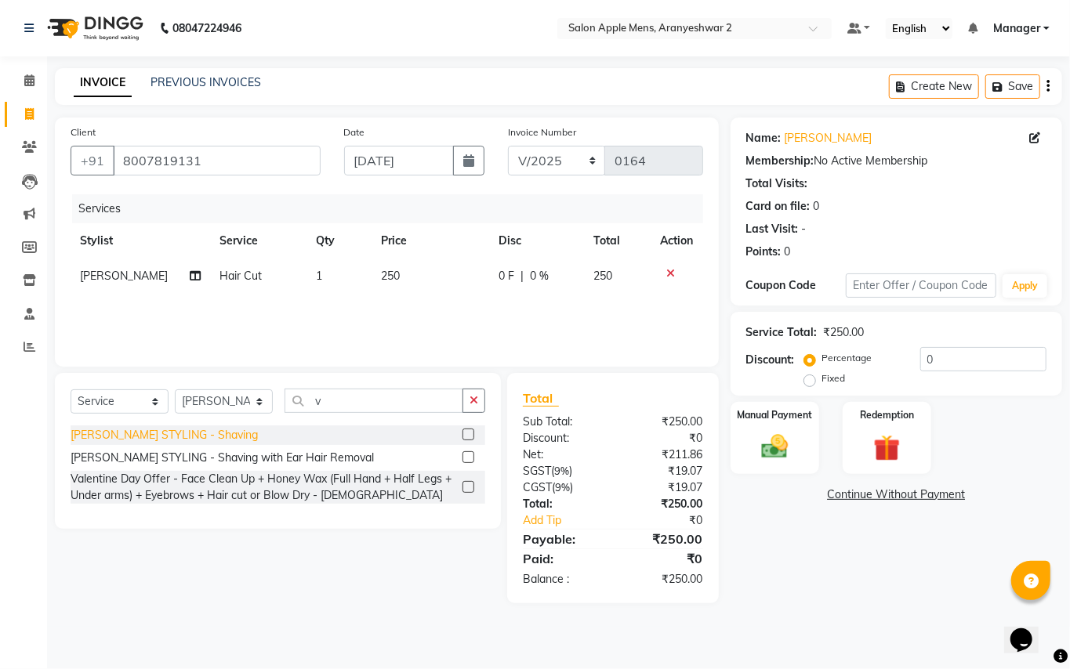
click at [202, 436] on div "[PERSON_NAME] STYLING - Shaving" at bounding box center [164, 435] width 187 height 16
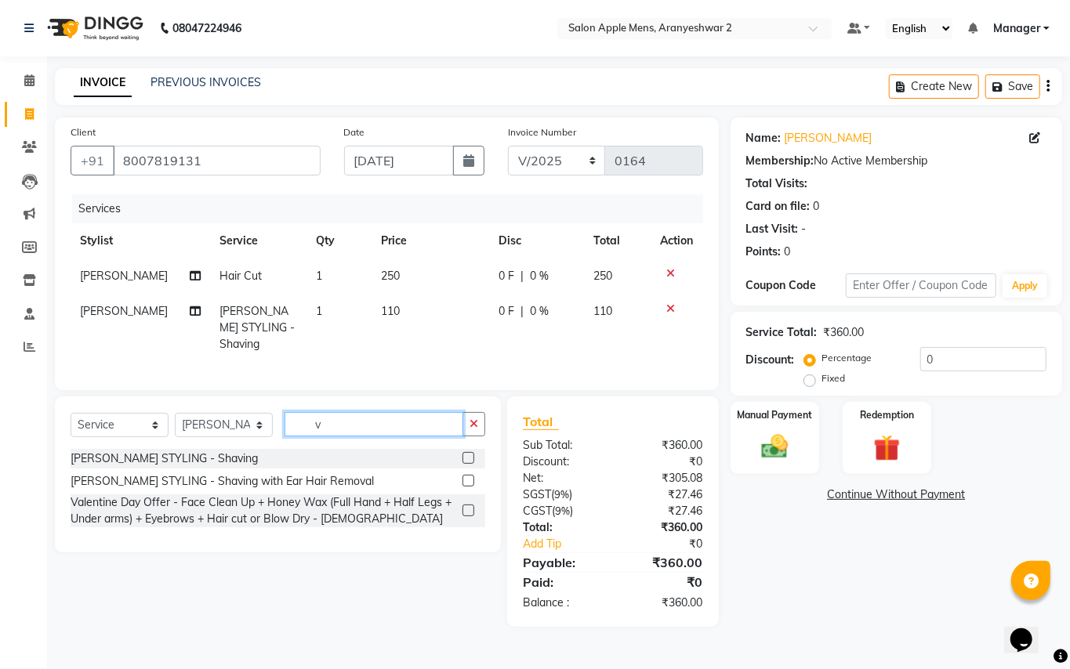
click at [397, 420] on input "v" at bounding box center [374, 424] width 179 height 24
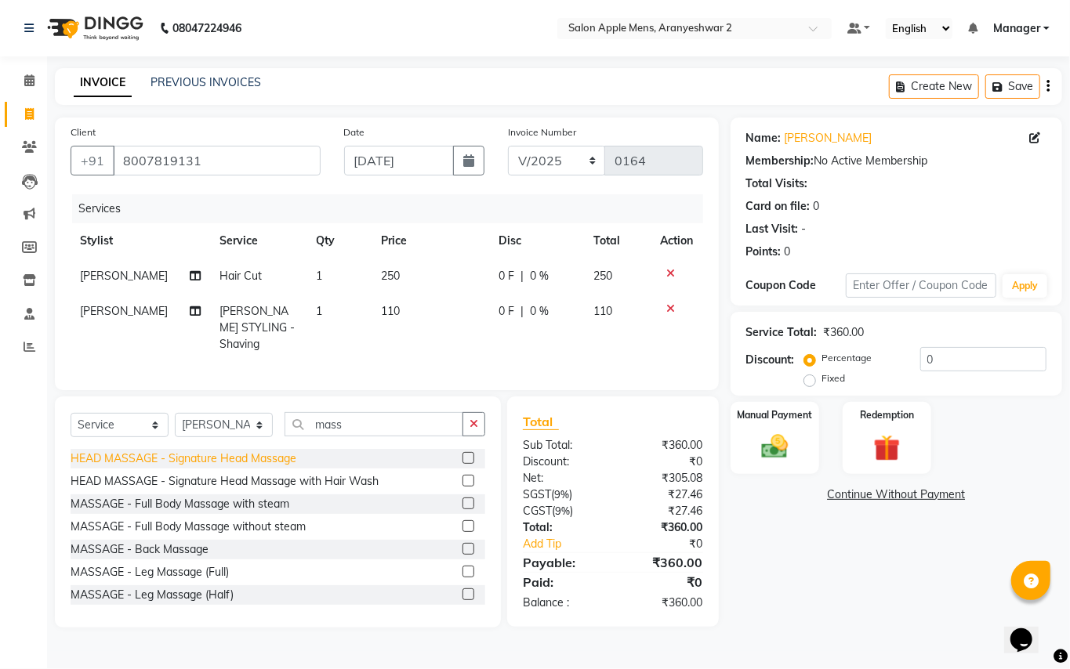
click at [226, 462] on div "HEAD MASSAGE - Signature Head Massage" at bounding box center [184, 459] width 226 height 16
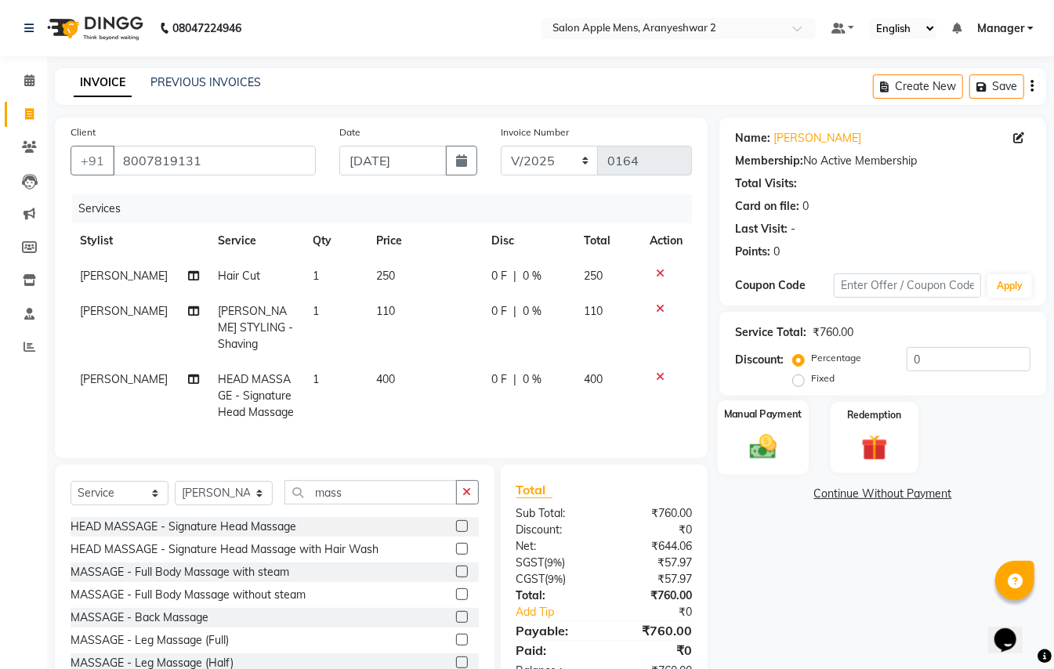
click at [766, 437] on img at bounding box center [763, 446] width 44 height 31
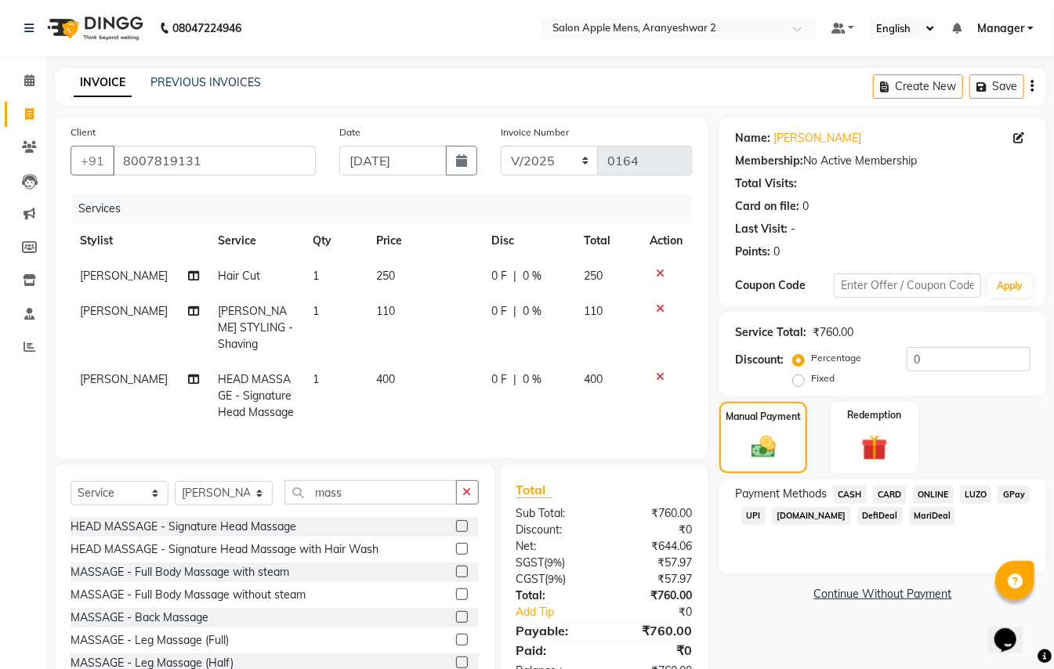
click at [1021, 495] on span "GPay" at bounding box center [1014, 495] width 32 height 18
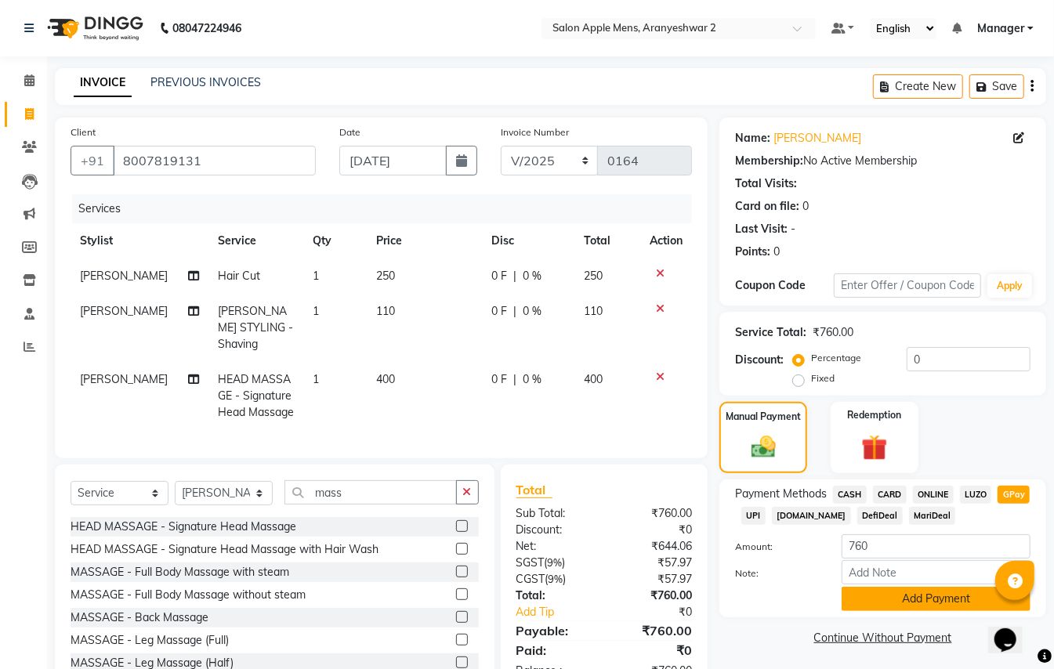
scroll to position [49, 0]
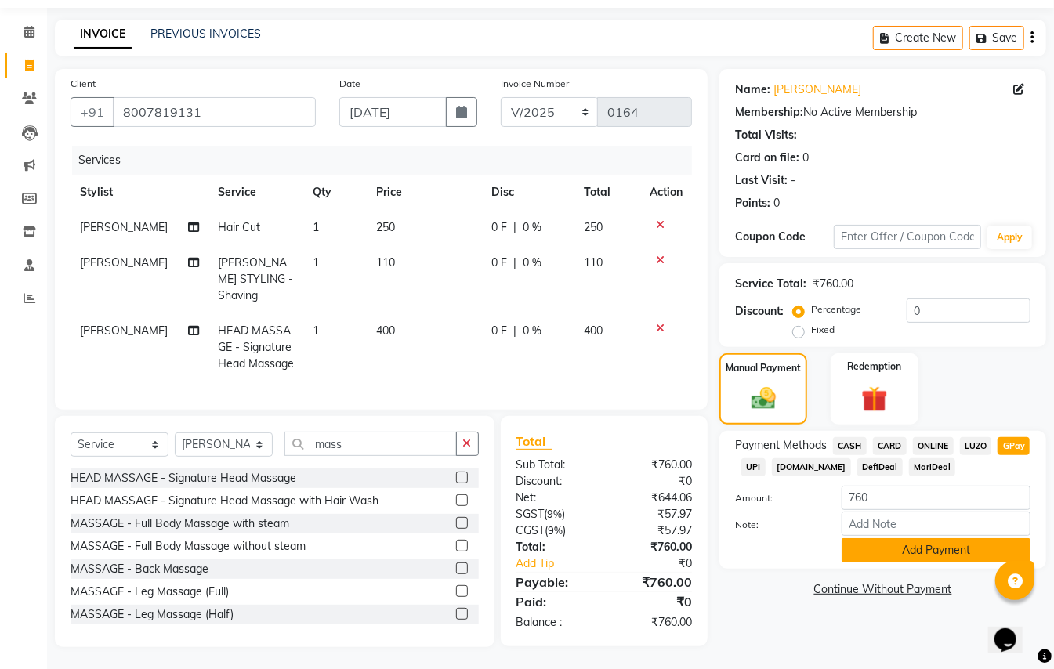
click at [964, 546] on button "Add Payment" at bounding box center [936, 550] width 189 height 24
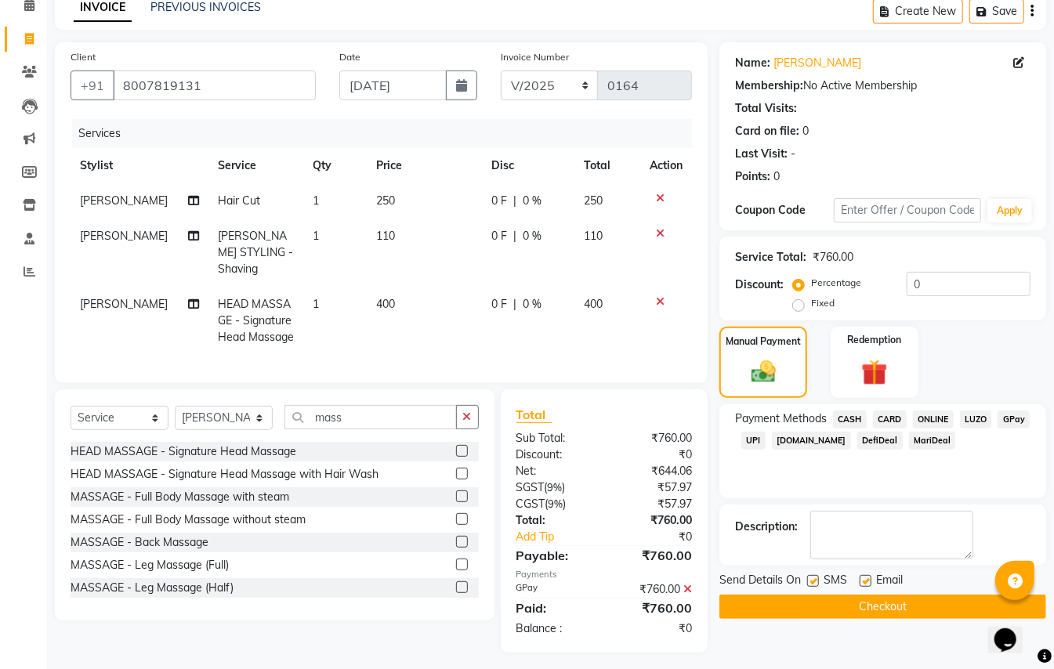
scroll to position [82, 0]
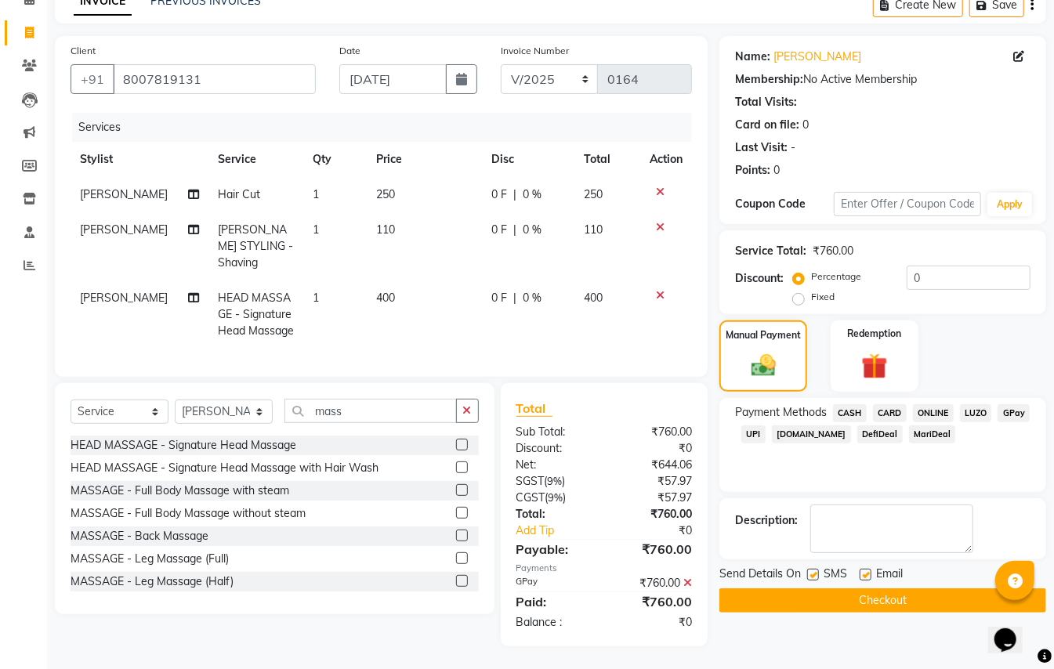
click at [911, 599] on button "Checkout" at bounding box center [883, 601] width 327 height 24
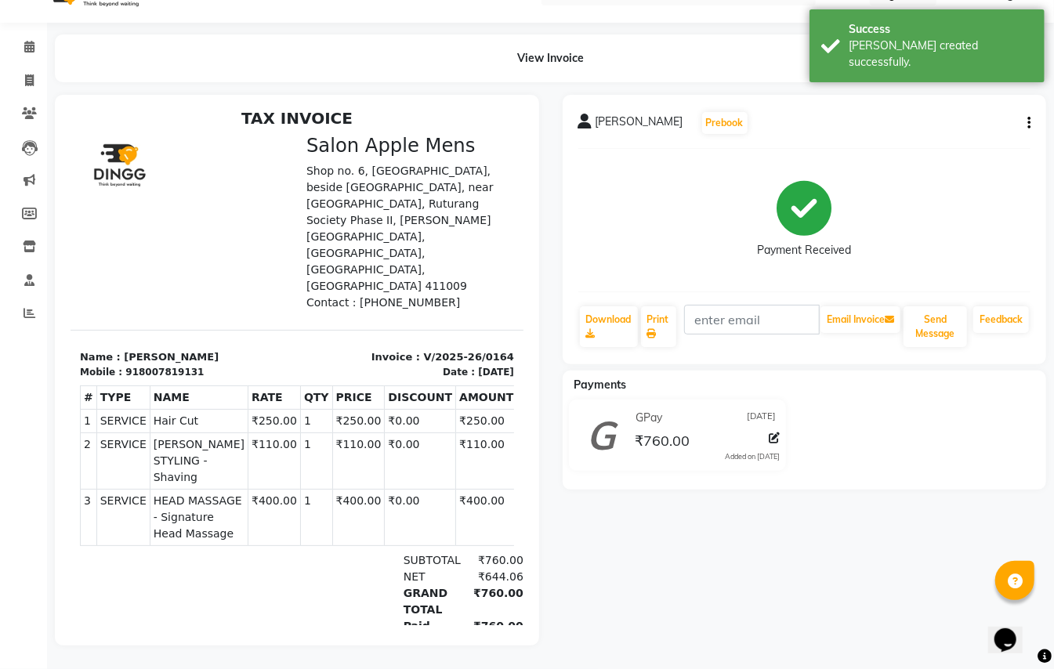
scroll to position [13, 0]
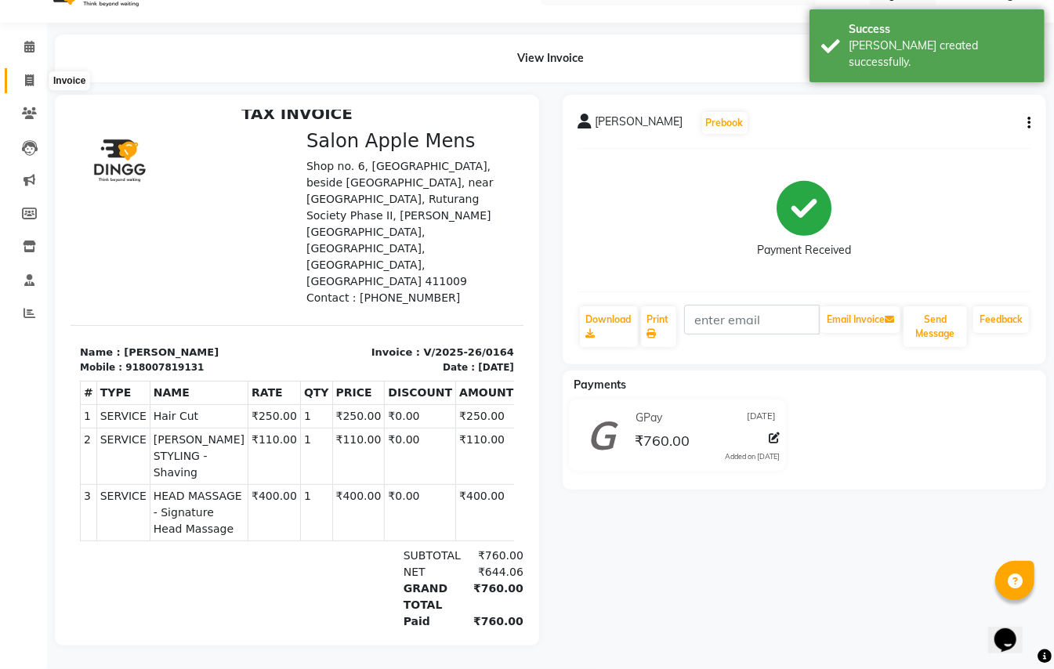
click at [36, 72] on span at bounding box center [29, 81] width 27 height 18
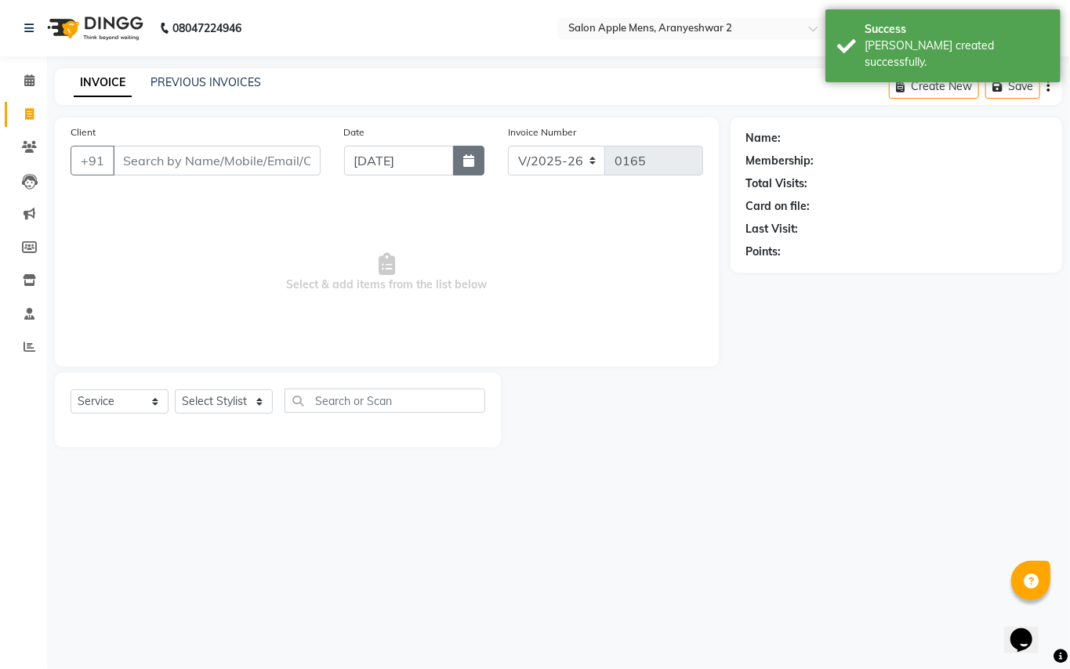
click at [474, 167] on button "button" at bounding box center [468, 161] width 31 height 30
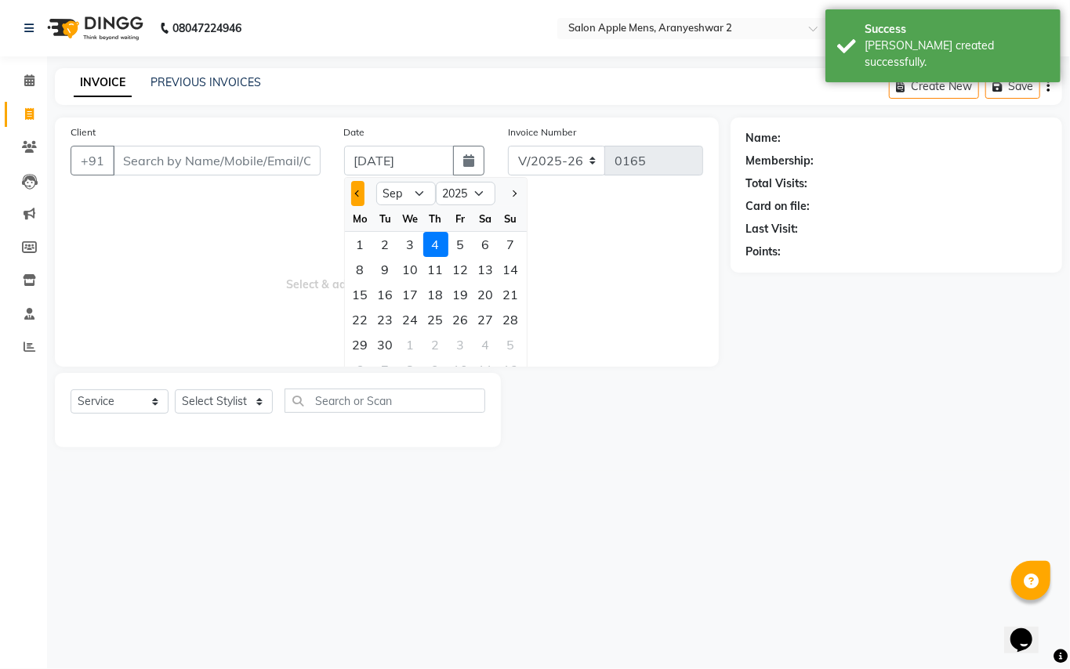
click at [358, 195] on span "Previous month" at bounding box center [357, 193] width 6 height 6
click at [484, 336] on div "30" at bounding box center [485, 344] width 25 height 25
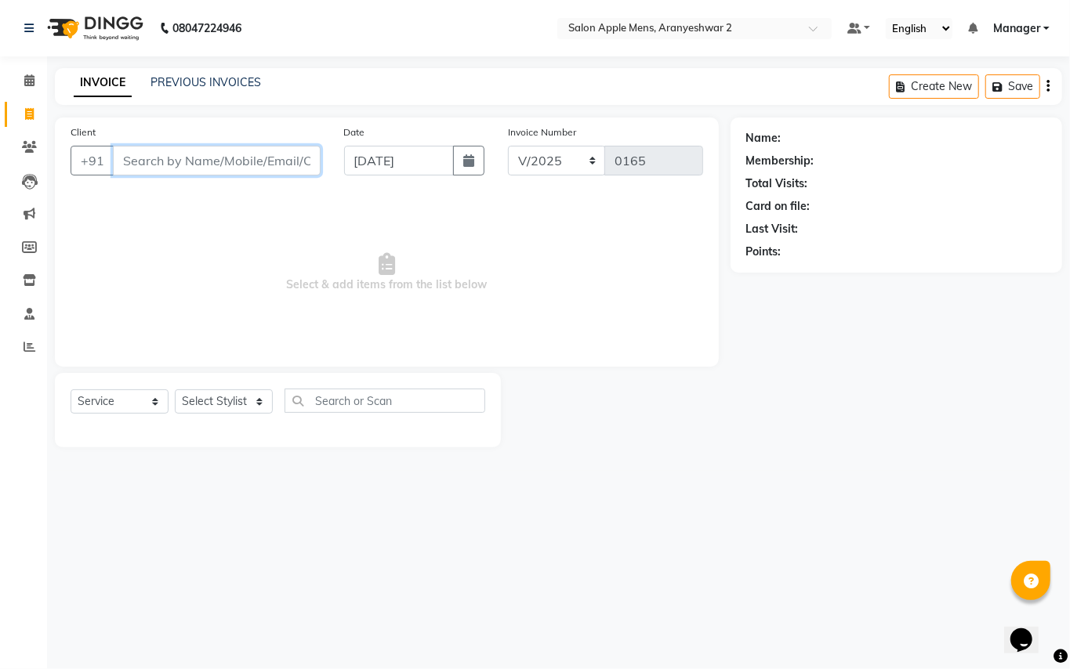
click at [273, 164] on input "Client" at bounding box center [217, 161] width 208 height 30
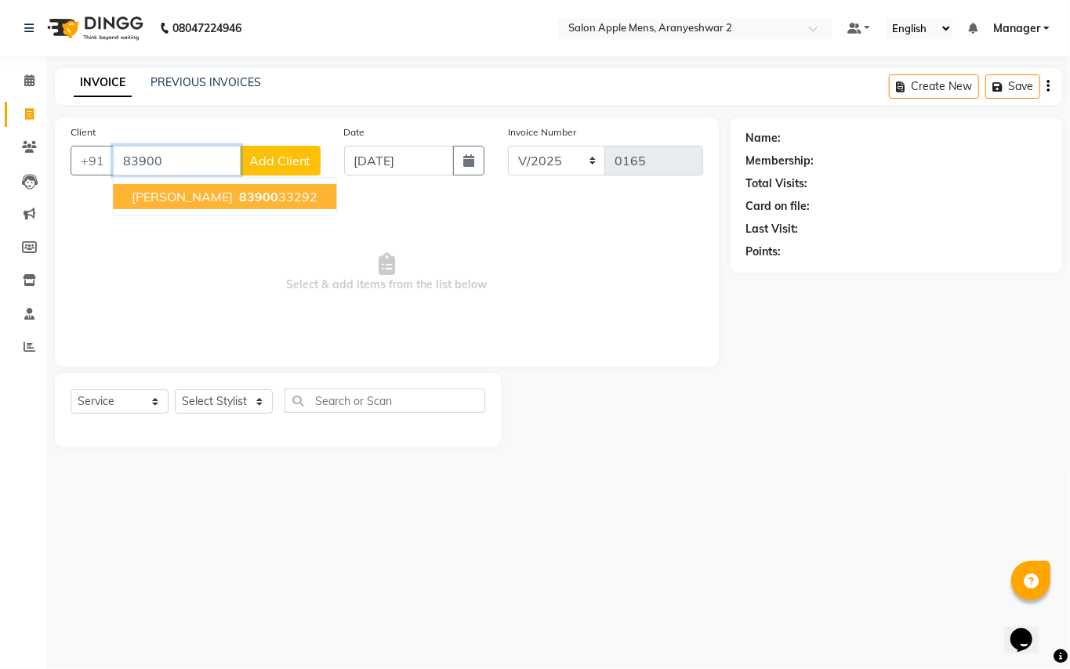
click at [284, 196] on ngb-highlight "83900 33292" at bounding box center [277, 197] width 82 height 16
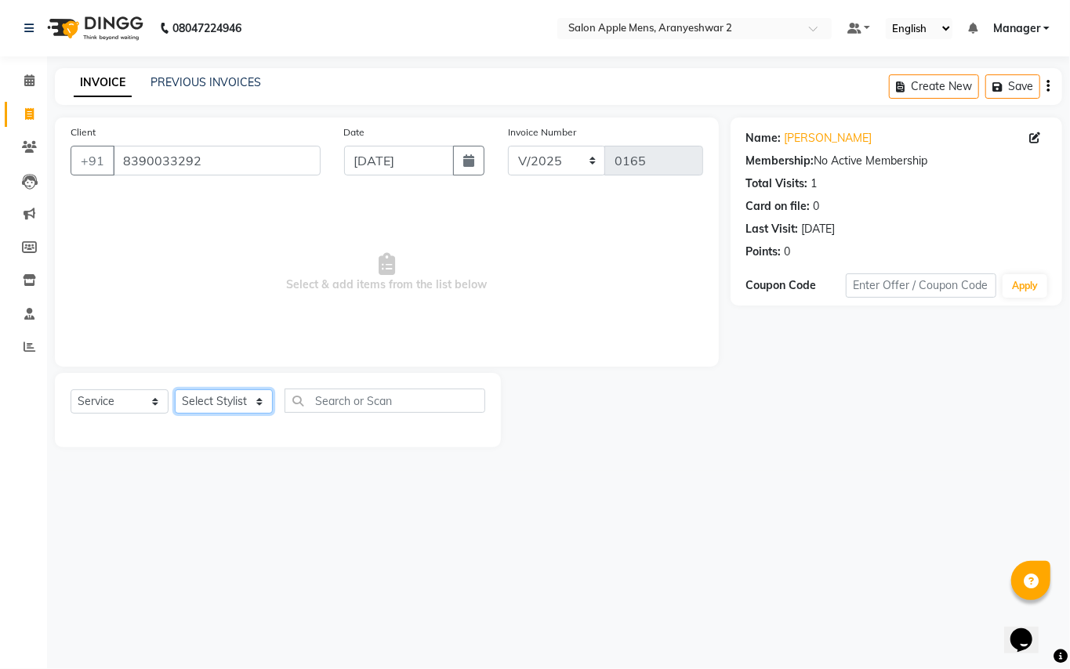
click at [261, 405] on select "Select Stylist [PERSON_NAME] [PERSON_NAME] Manager" at bounding box center [224, 402] width 98 height 24
click at [175, 390] on select "Select Stylist [PERSON_NAME] [PERSON_NAME] Manager" at bounding box center [224, 402] width 98 height 24
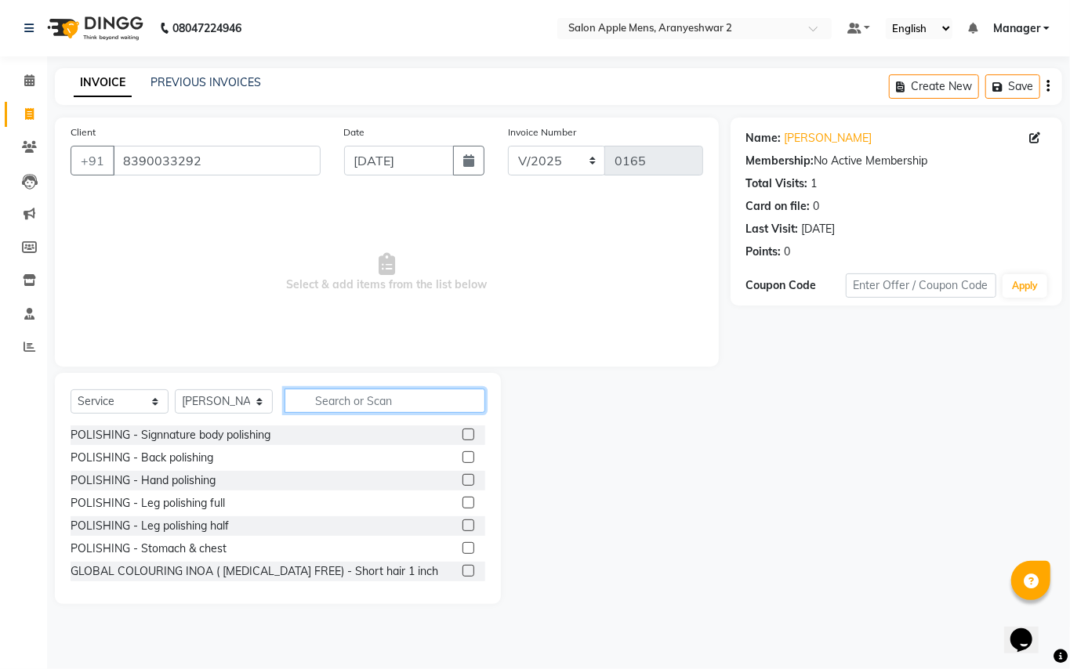
click at [398, 400] on input "text" at bounding box center [385, 401] width 201 height 24
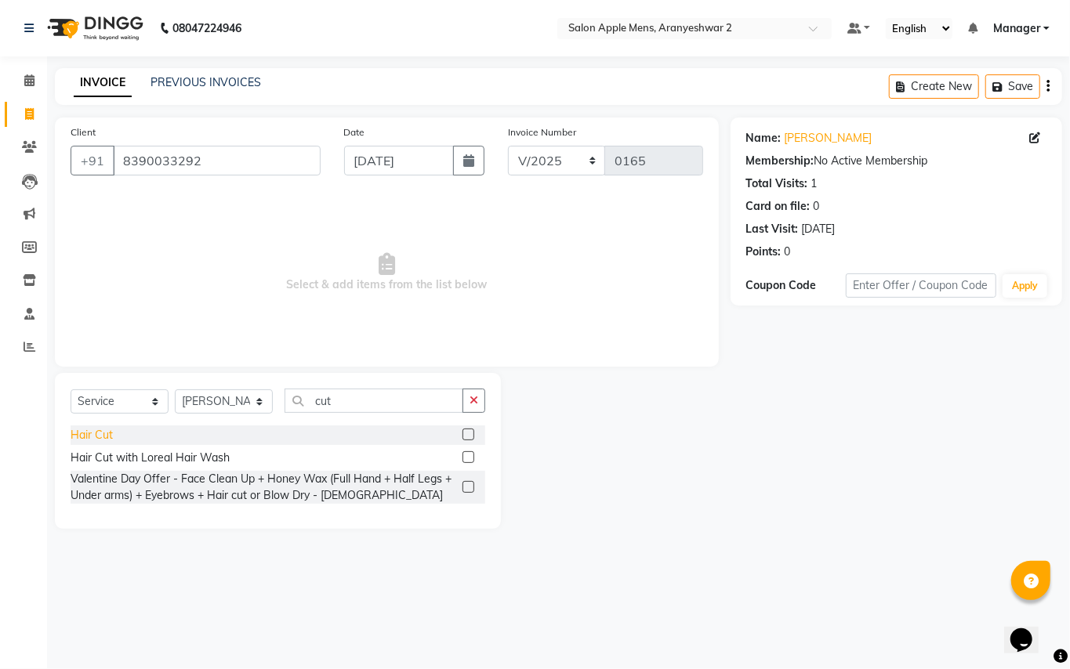
click at [110, 437] on div "Hair Cut" at bounding box center [92, 435] width 42 height 16
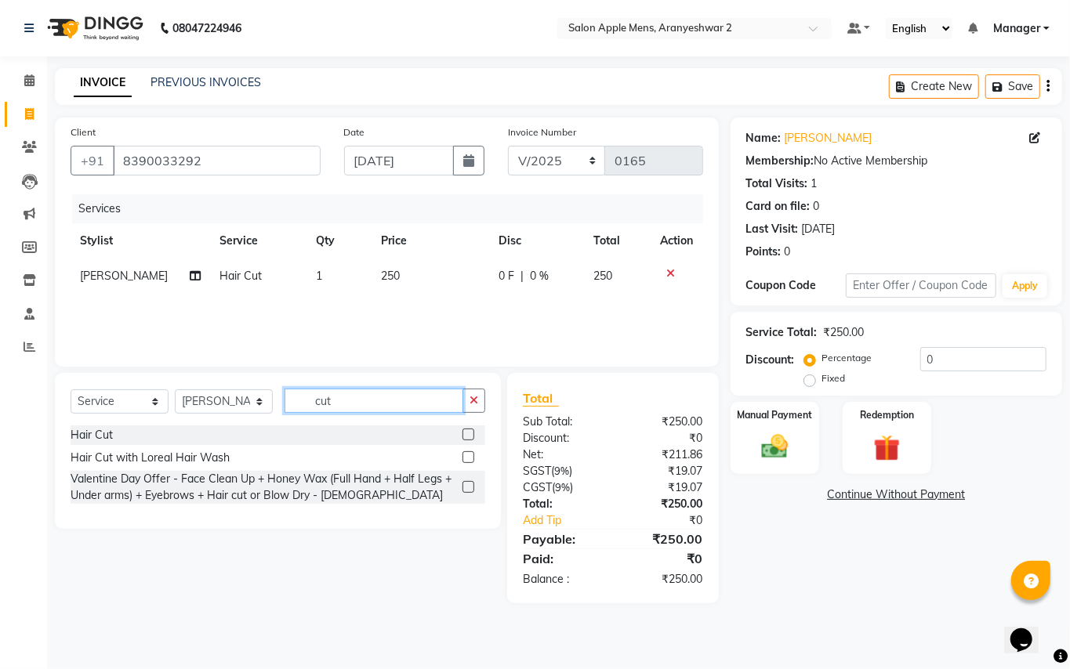
drag, startPoint x: 383, startPoint y: 409, endPoint x: 374, endPoint y: 404, distance: 9.8
click at [381, 408] on input "cut" at bounding box center [374, 401] width 179 height 24
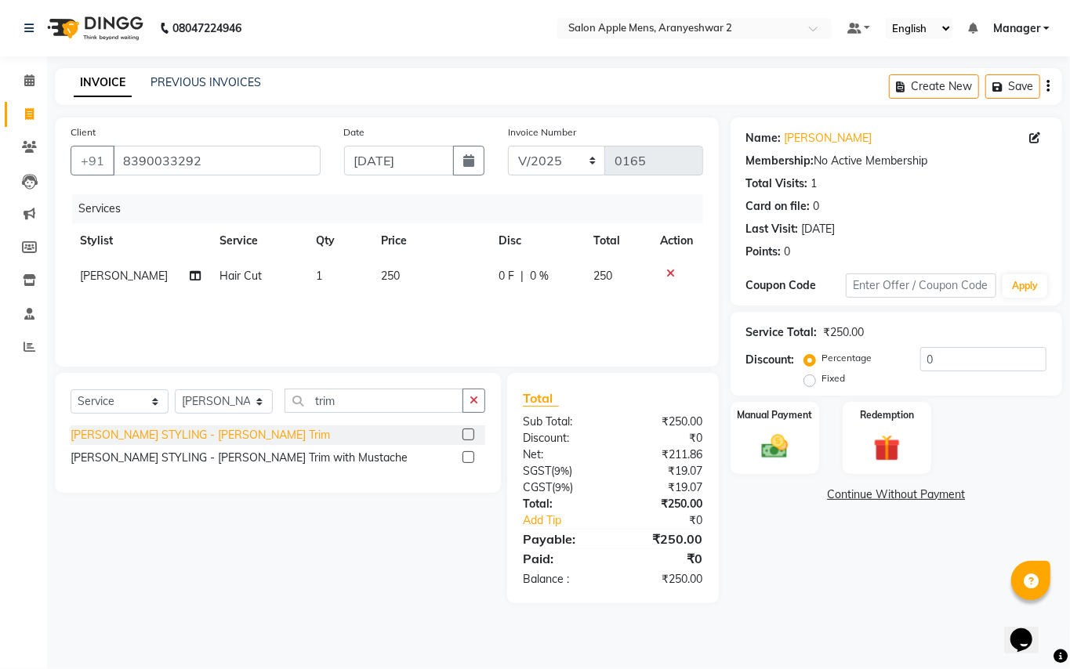
click at [154, 437] on div "[PERSON_NAME] STYLING - [PERSON_NAME] Trim" at bounding box center [200, 435] width 259 height 16
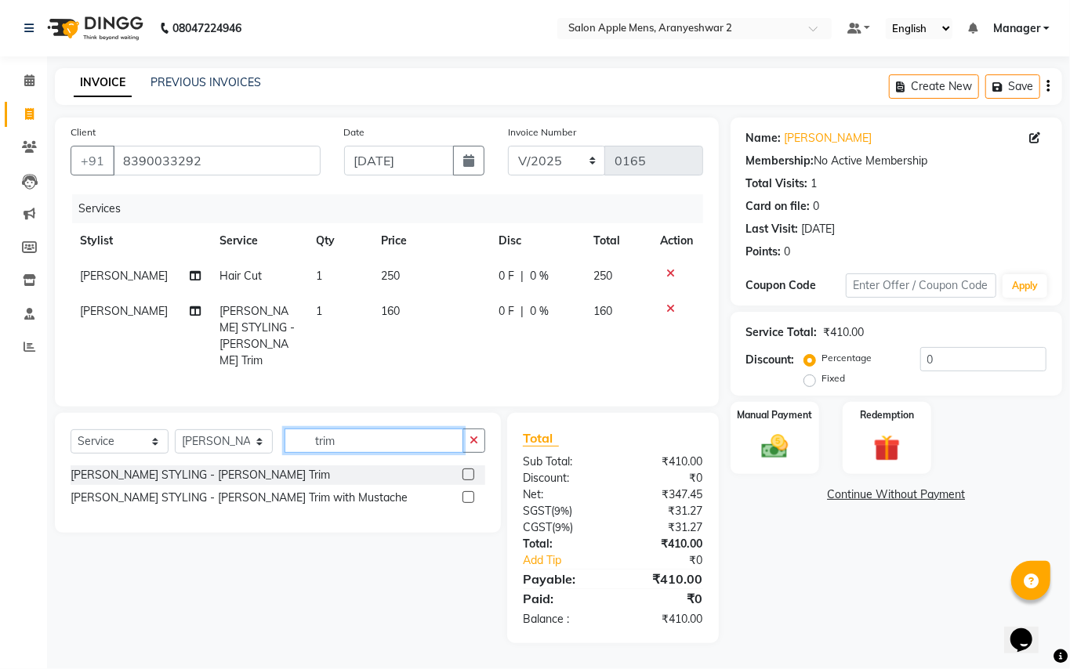
click at [343, 429] on input "trim" at bounding box center [374, 441] width 179 height 24
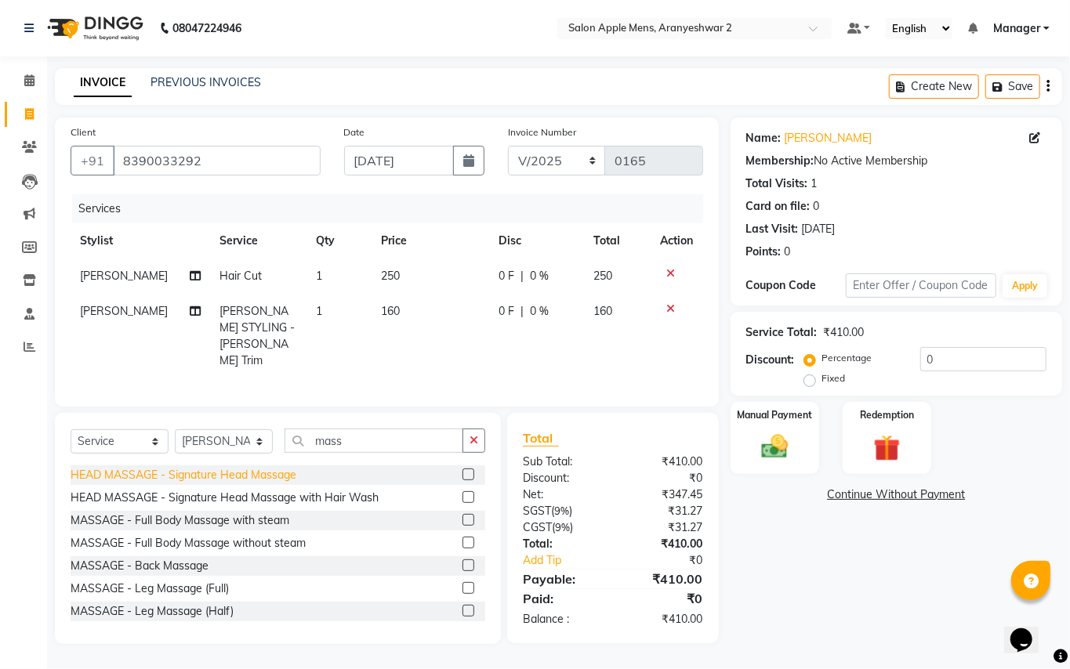
click at [243, 467] on div "HEAD MASSAGE - Signature Head Massage" at bounding box center [184, 475] width 226 height 16
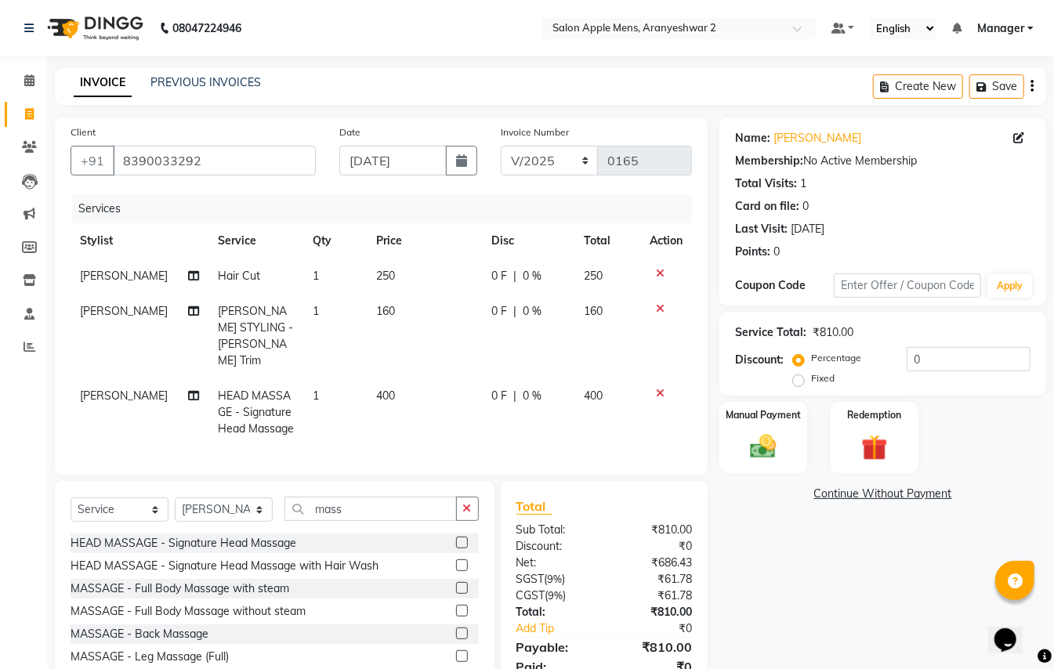
click at [597, 277] on span "250" at bounding box center [593, 276] width 19 height 14
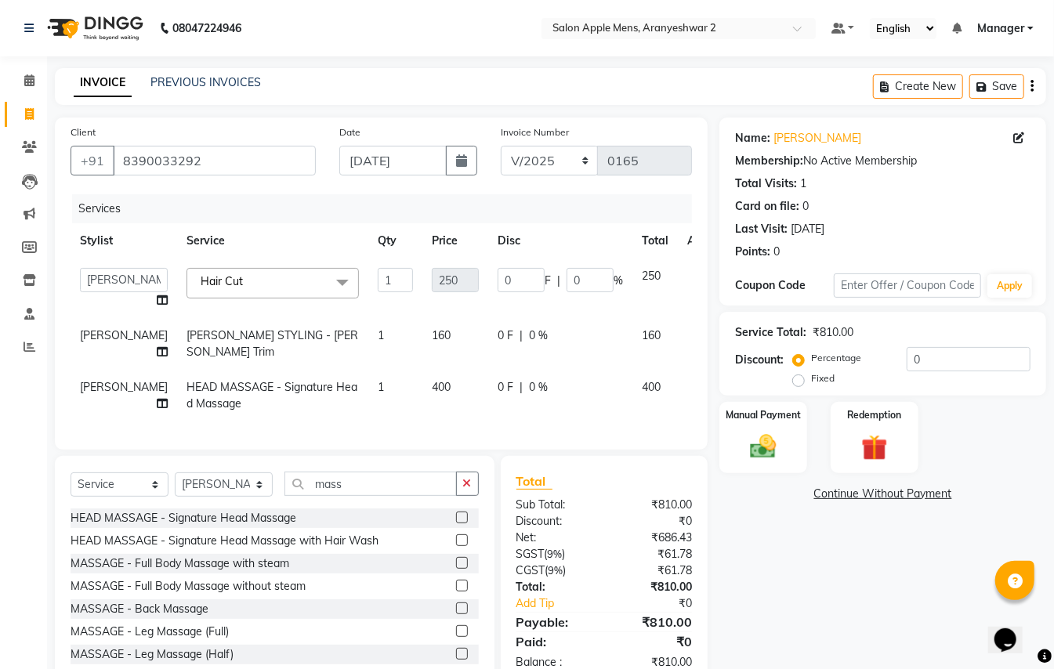
click at [694, 268] on icon at bounding box center [698, 273] width 9 height 11
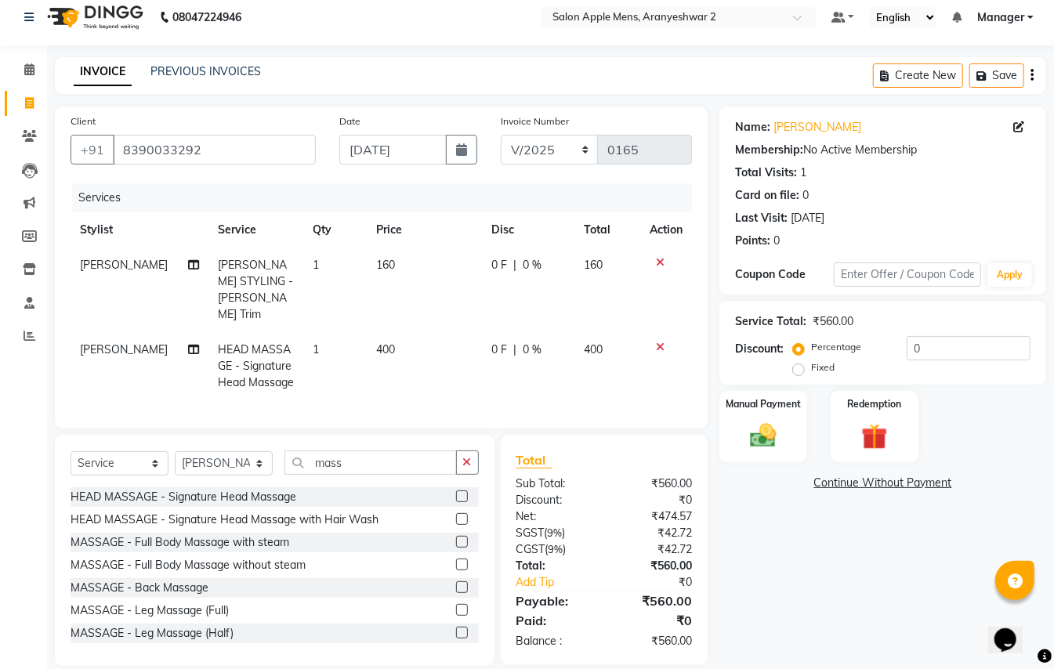
scroll to position [14, 0]
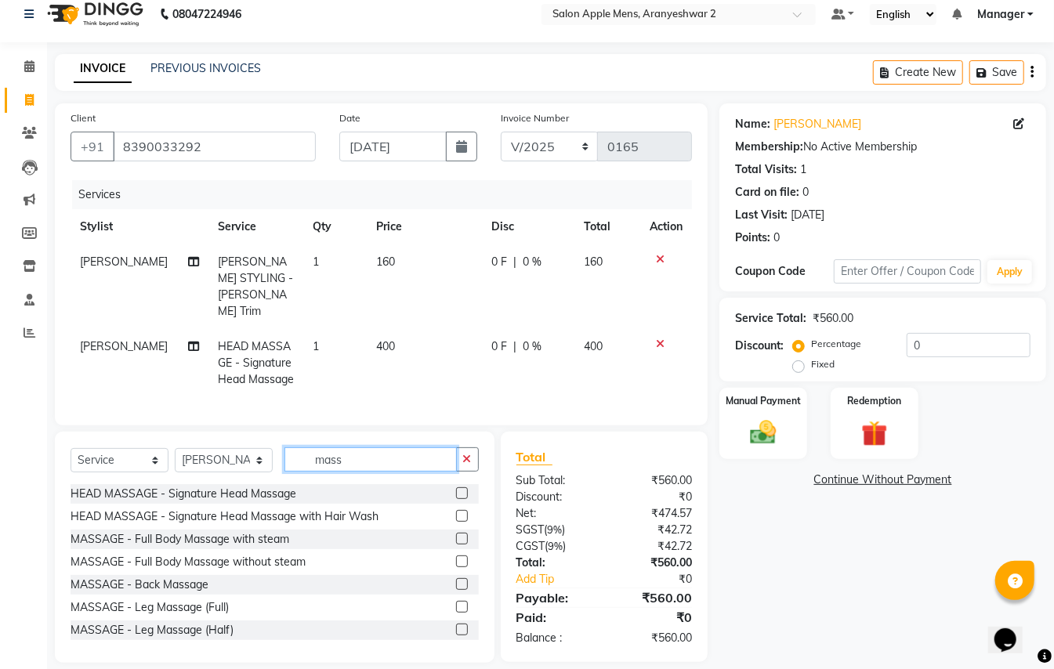
click at [367, 448] on input "mass" at bounding box center [371, 460] width 172 height 24
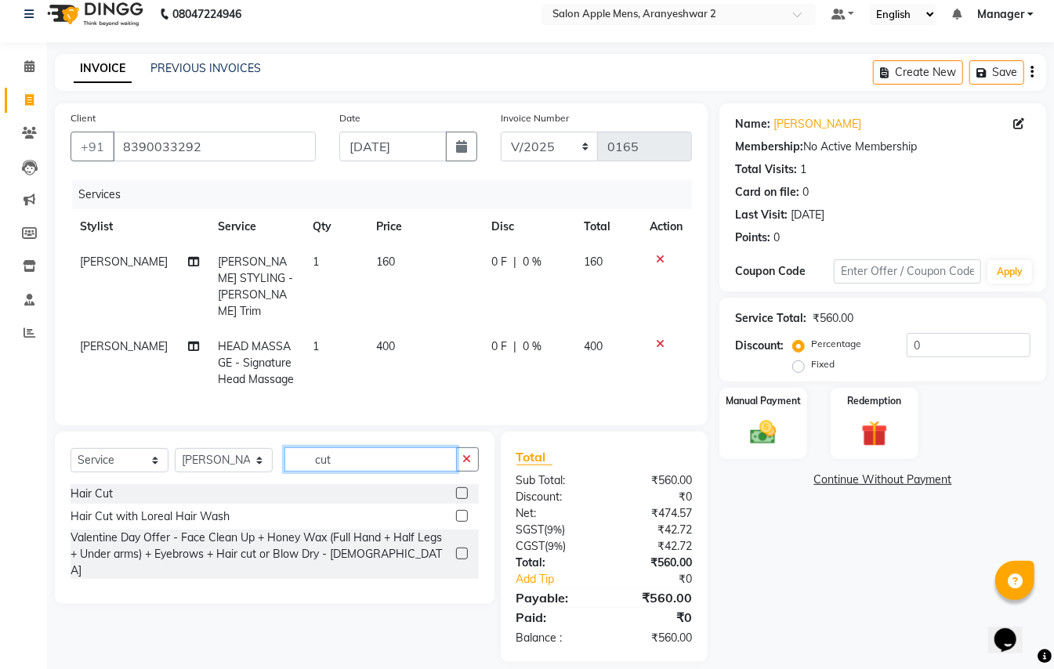
scroll to position [13, 0]
click at [172, 509] on div "Hair Cut with Loreal Hair Wash" at bounding box center [150, 517] width 159 height 16
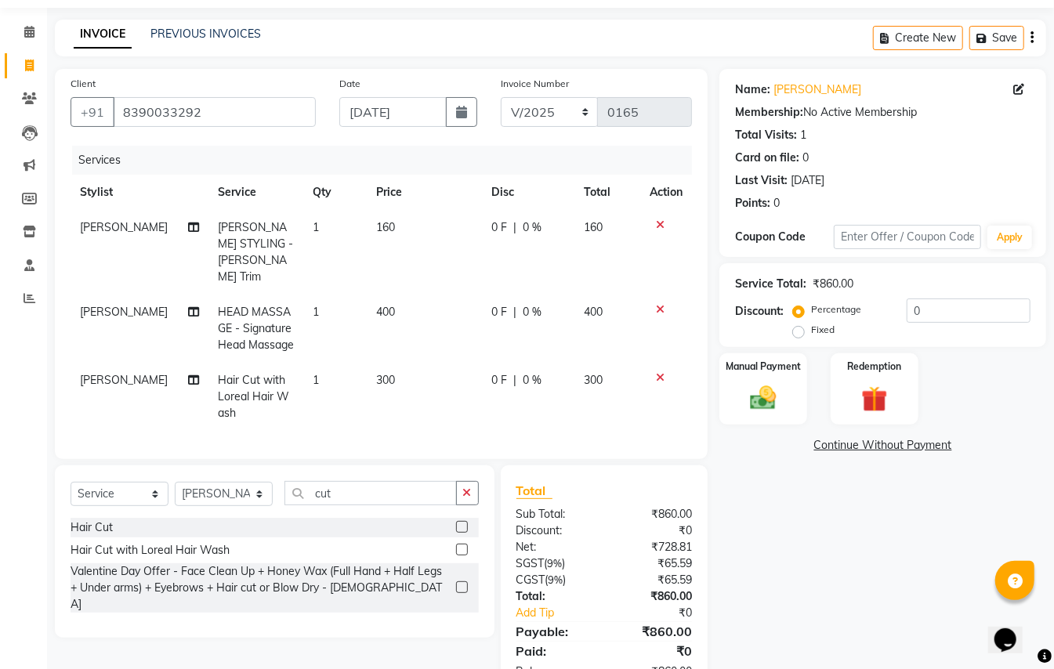
scroll to position [82, 0]
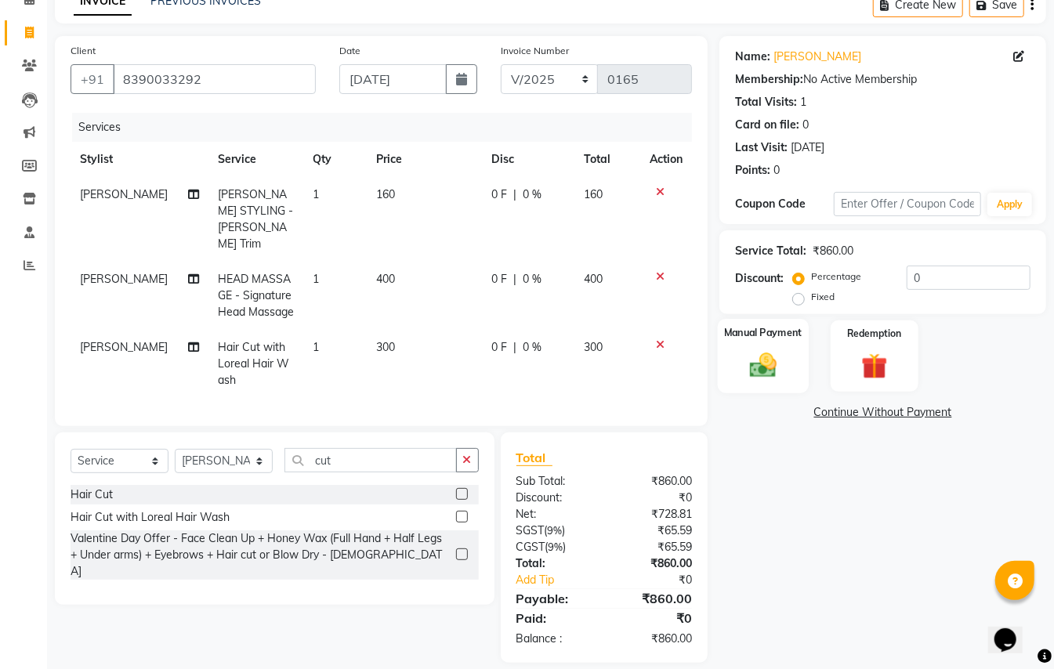
click at [770, 370] on img at bounding box center [763, 365] width 44 height 31
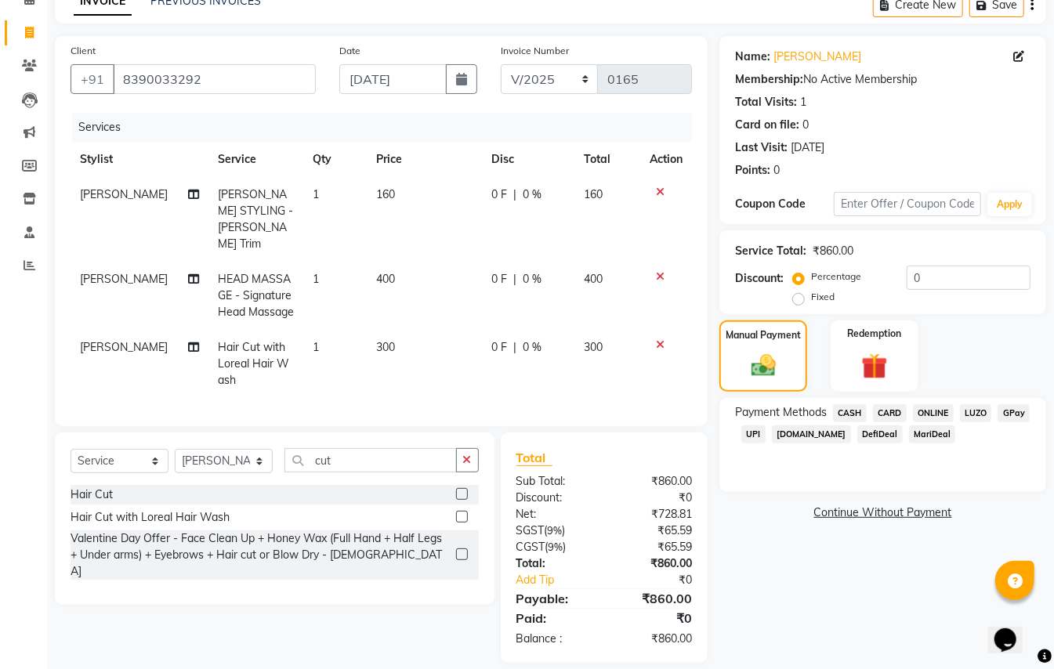
click at [1020, 412] on span "GPay" at bounding box center [1014, 413] width 32 height 18
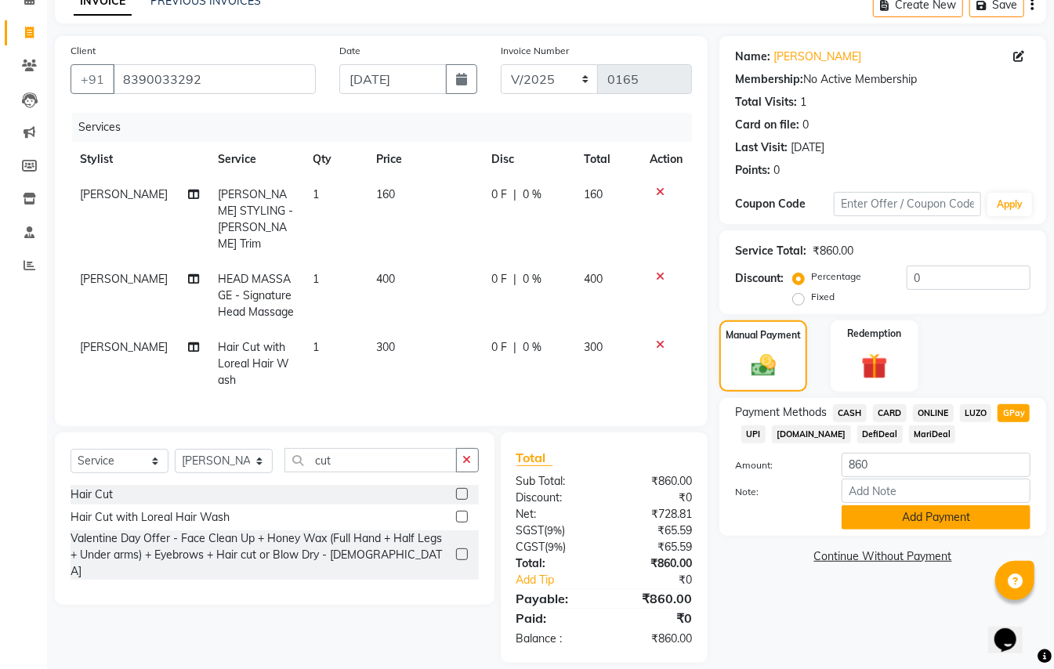
click at [950, 518] on button "Add Payment" at bounding box center [936, 518] width 189 height 24
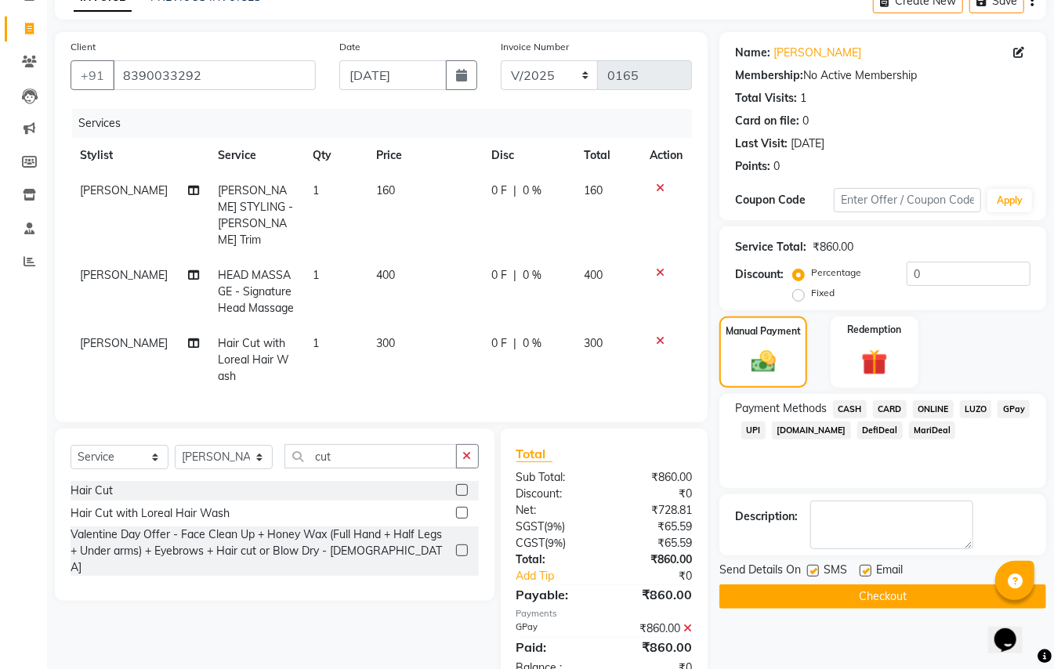
scroll to position [114, 0]
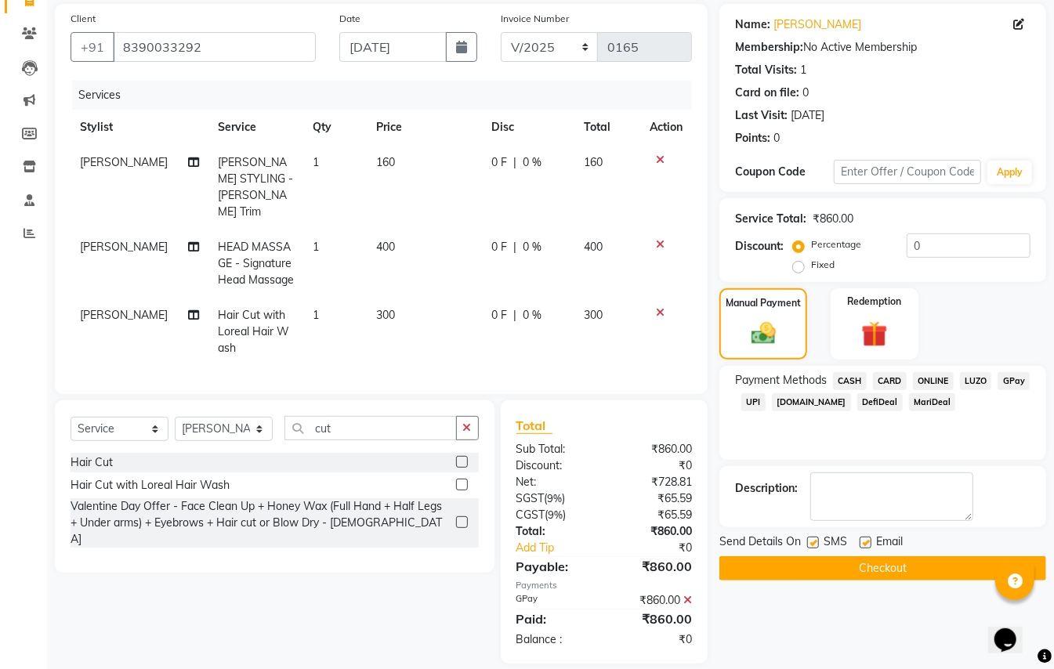
click at [916, 571] on button "Checkout" at bounding box center [883, 569] width 327 height 24
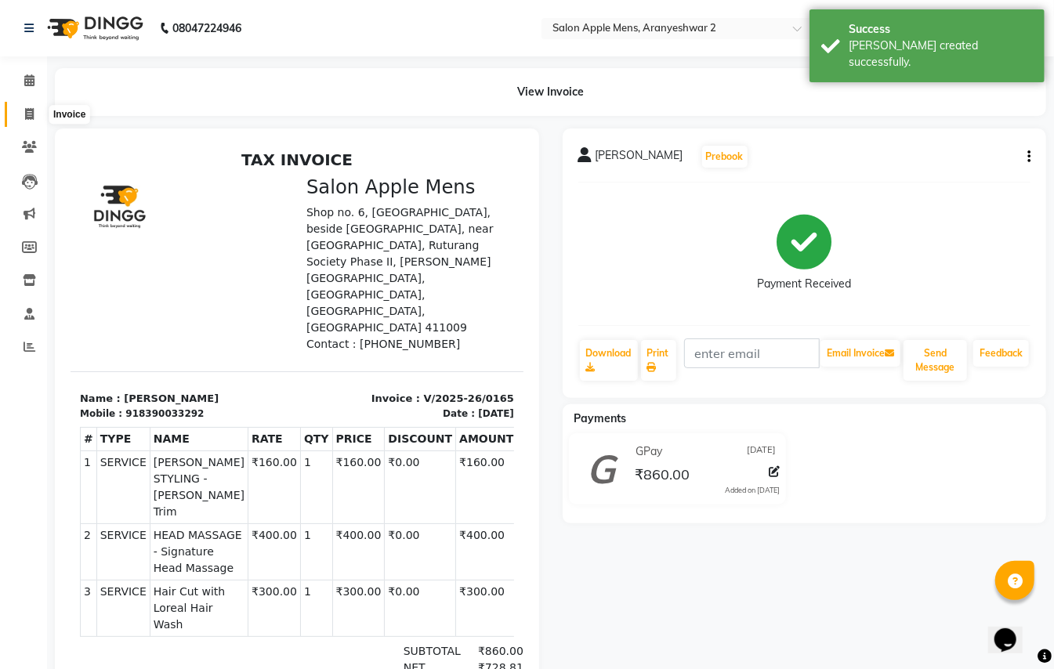
click at [34, 110] on span at bounding box center [29, 115] width 27 height 18
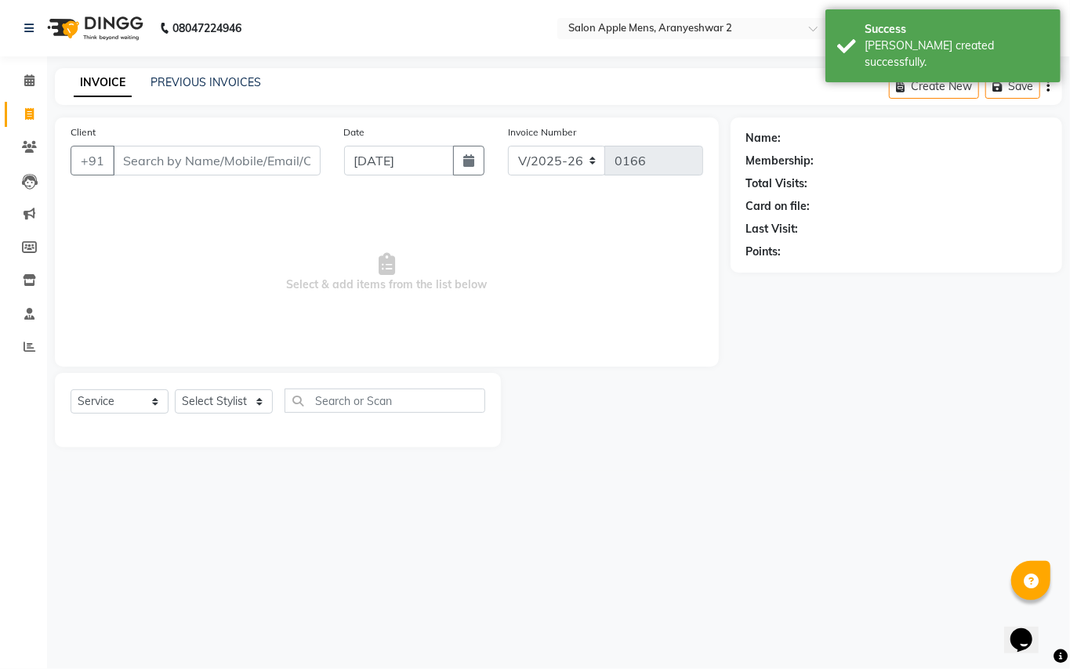
click at [255, 158] on input "Client" at bounding box center [217, 161] width 208 height 30
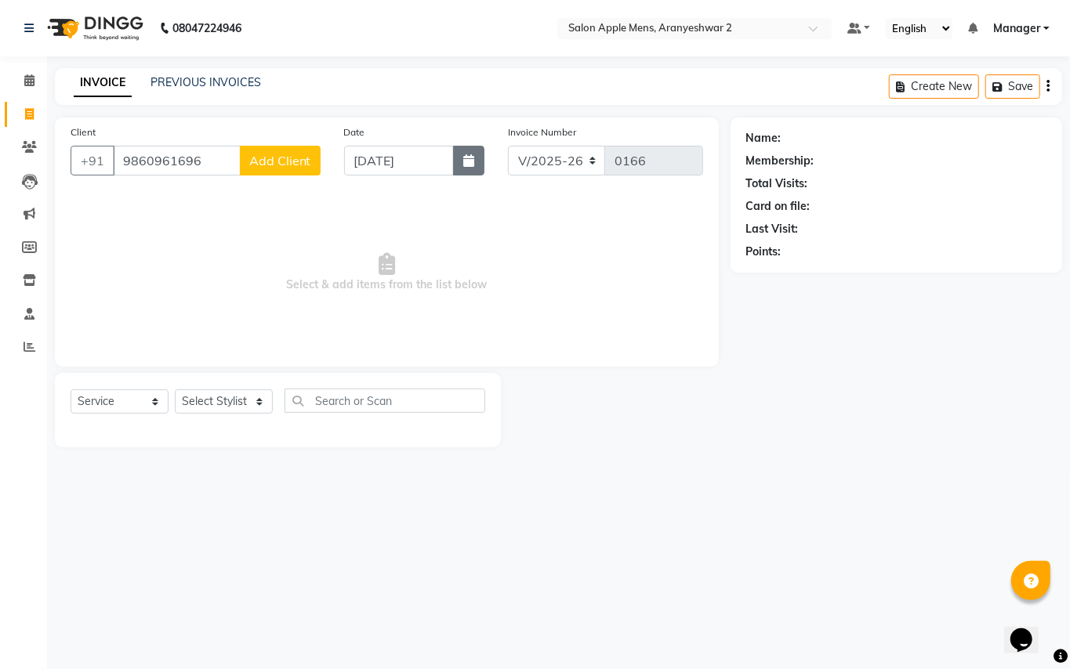
click at [465, 164] on icon "button" at bounding box center [468, 160] width 11 height 13
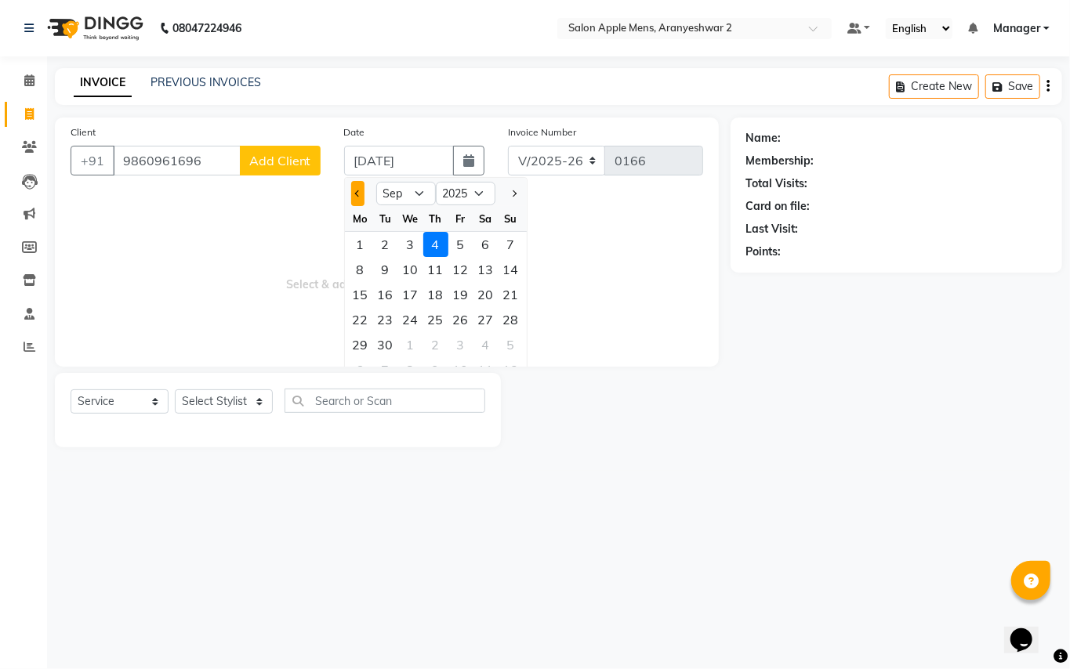
click at [359, 192] on span "Previous month" at bounding box center [357, 193] width 6 height 6
click at [488, 345] on div "30" at bounding box center [485, 344] width 25 height 25
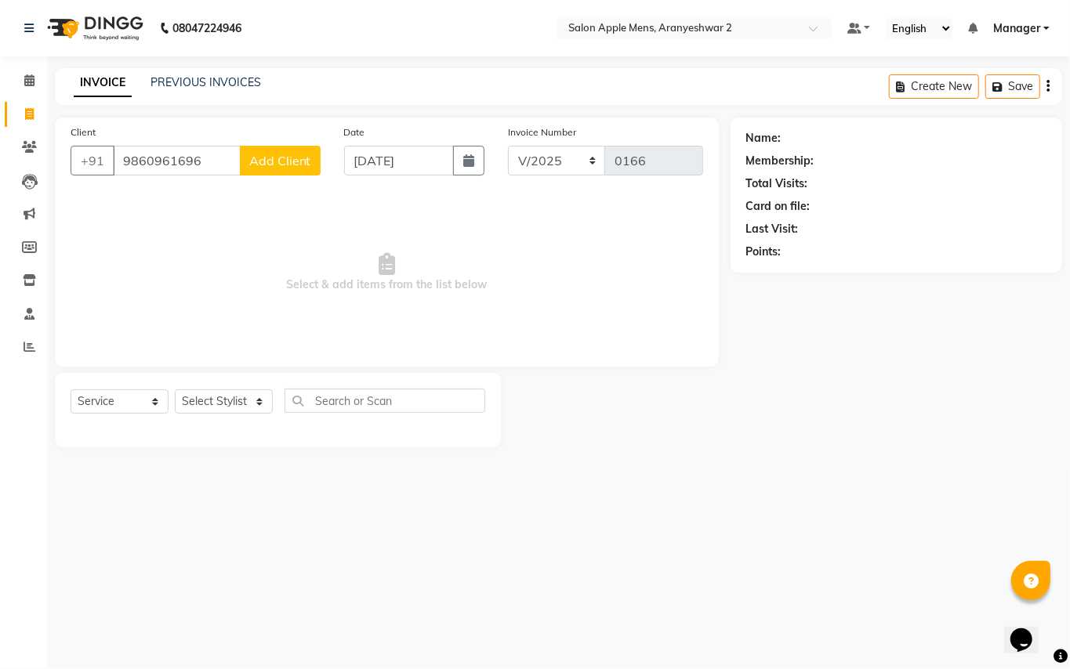
click at [303, 155] on span "Add Client" at bounding box center [280, 161] width 62 height 16
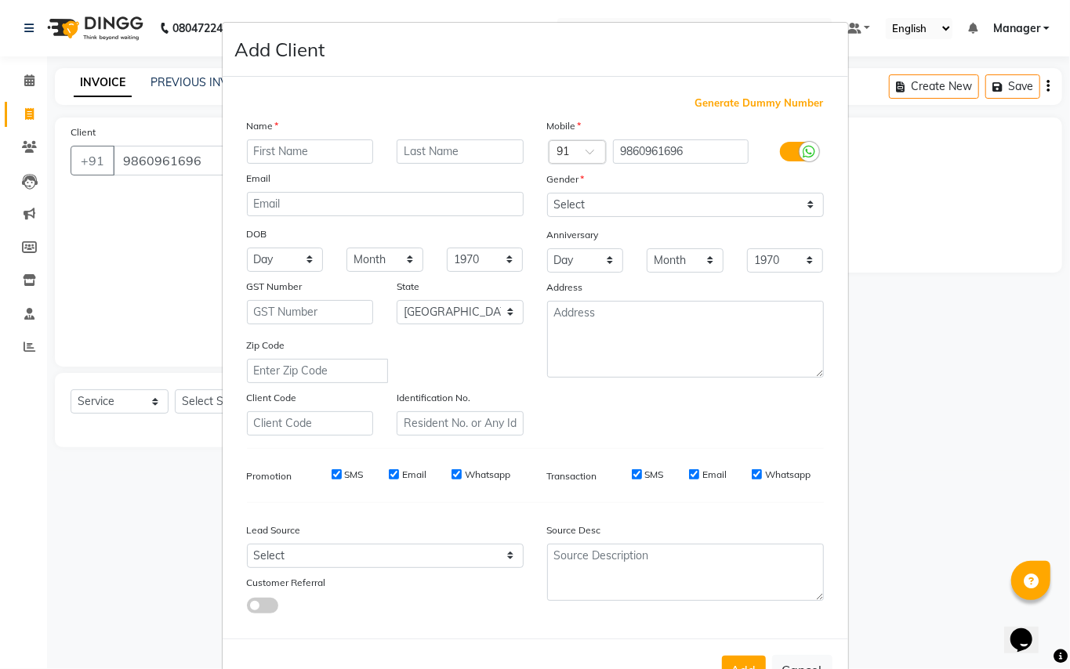
click at [299, 155] on input "text" at bounding box center [310, 152] width 127 height 24
click at [449, 149] on input "text" at bounding box center [460, 152] width 127 height 24
click at [602, 201] on select "Select [DEMOGRAPHIC_DATA] [DEMOGRAPHIC_DATA] Other Prefer Not To Say" at bounding box center [685, 205] width 277 height 24
click at [547, 193] on select "Select [DEMOGRAPHIC_DATA] [DEMOGRAPHIC_DATA] Other Prefer Not To Say" at bounding box center [685, 205] width 277 height 24
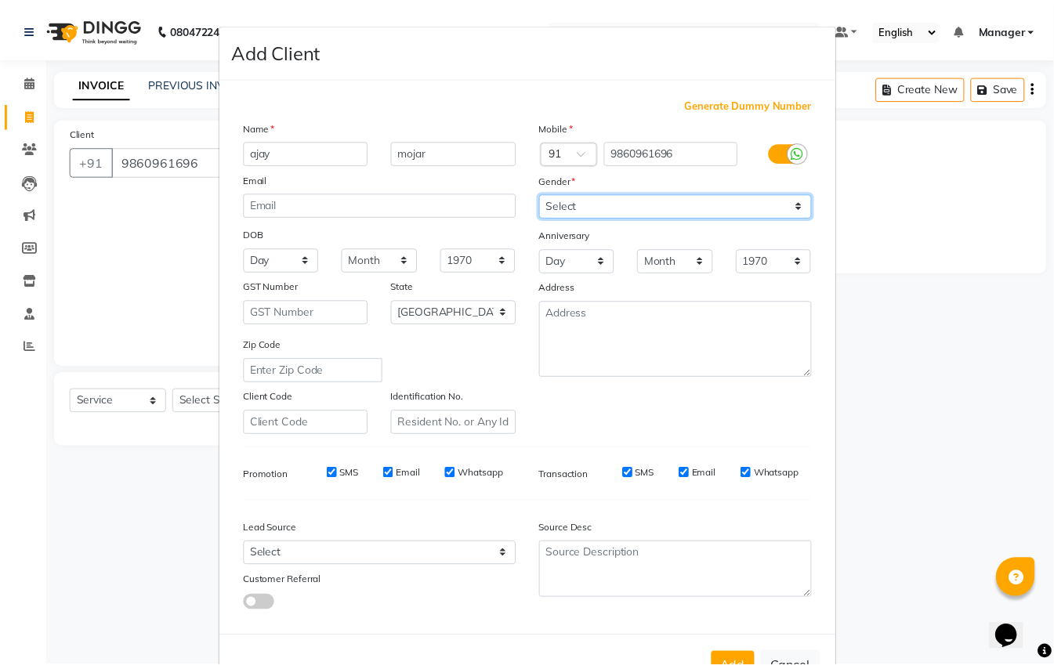
scroll to position [50, 0]
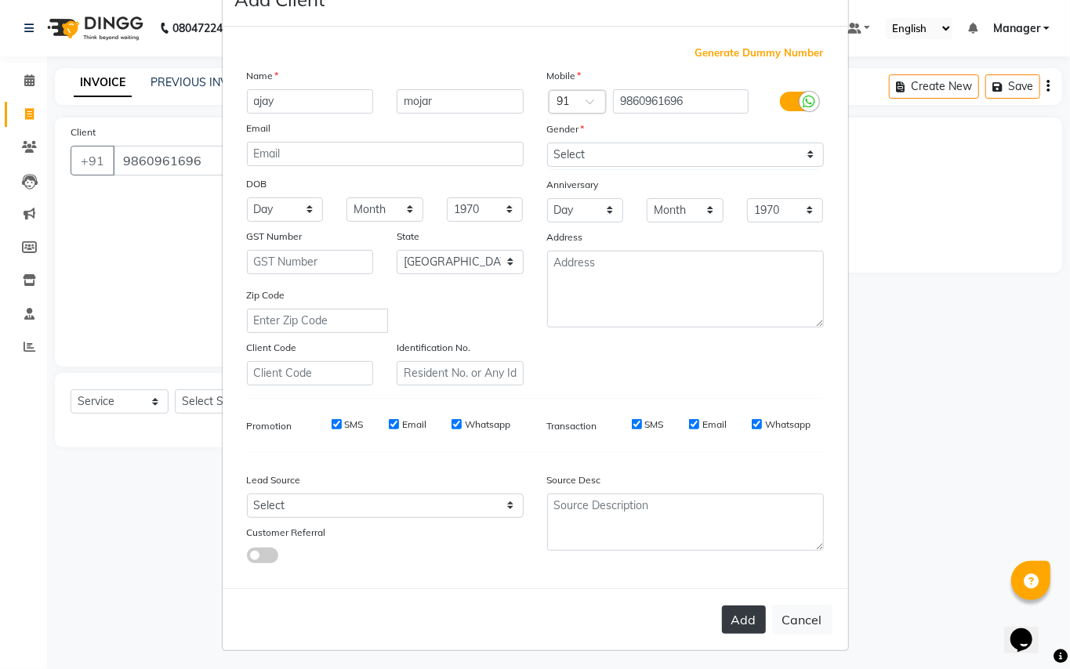
click at [731, 615] on button "Add" at bounding box center [744, 620] width 44 height 28
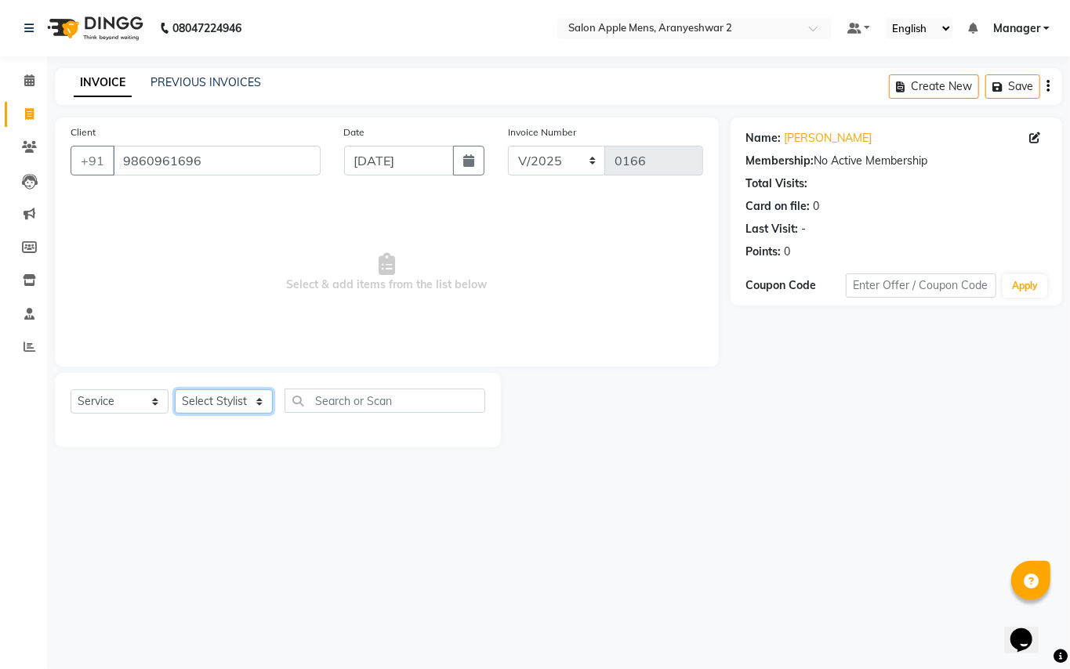
click at [262, 405] on select "Select Stylist [PERSON_NAME] [PERSON_NAME] Manager" at bounding box center [224, 402] width 98 height 24
click at [175, 390] on select "Select Stylist [PERSON_NAME] [PERSON_NAME] Manager" at bounding box center [224, 402] width 98 height 24
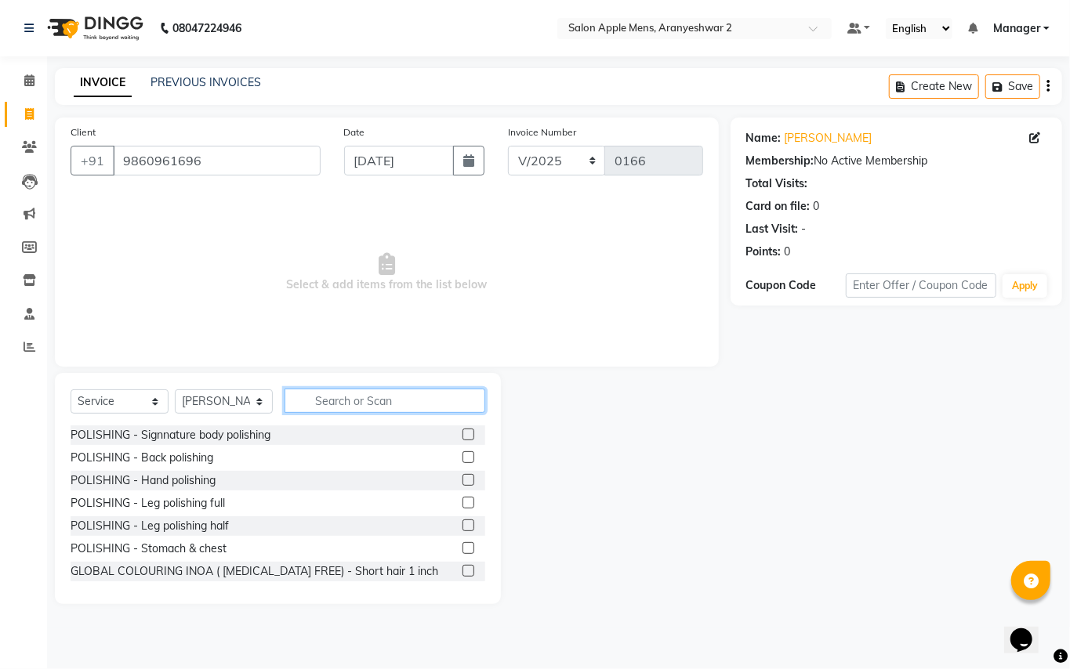
click at [386, 396] on input "text" at bounding box center [385, 401] width 201 height 24
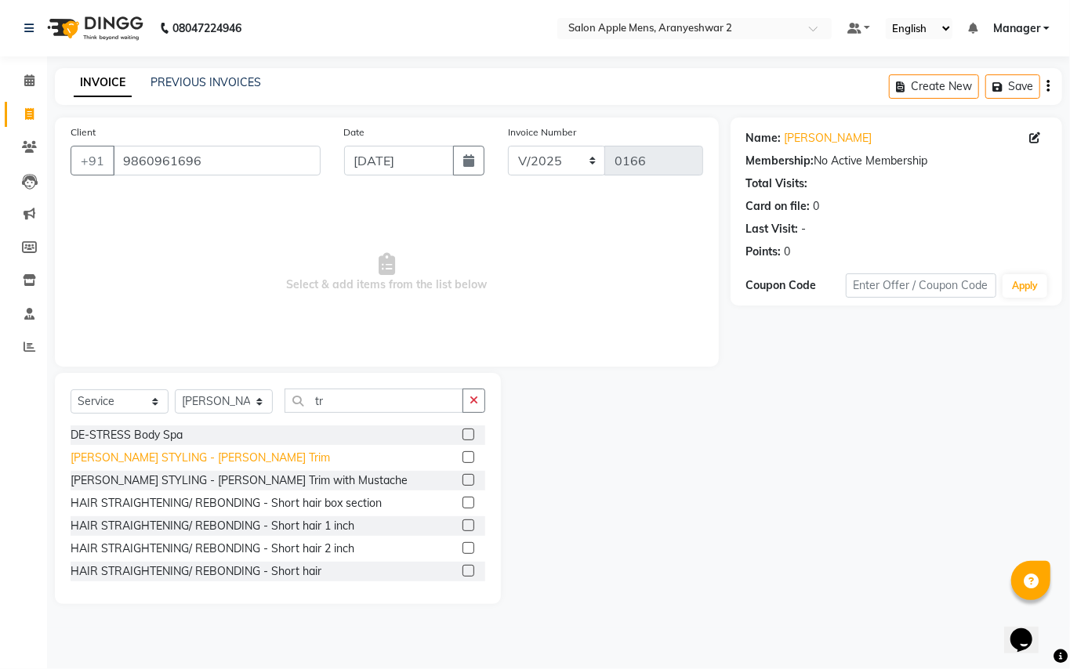
click at [179, 455] on div "[PERSON_NAME] STYLING - [PERSON_NAME] Trim" at bounding box center [200, 458] width 259 height 16
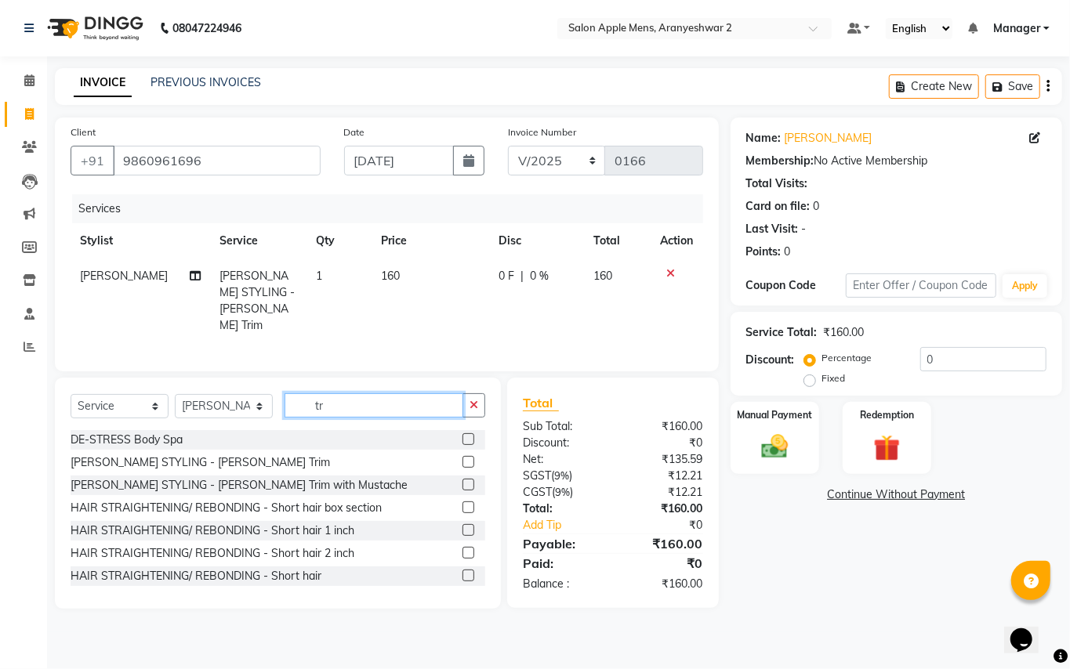
click at [361, 398] on input "tr" at bounding box center [374, 405] width 179 height 24
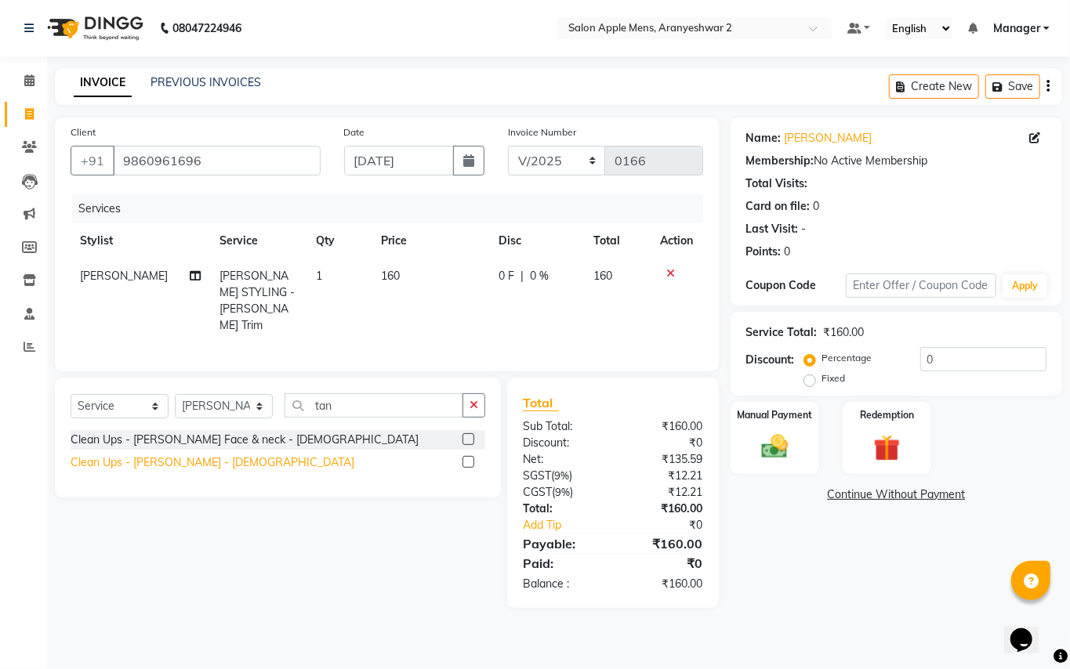
click at [185, 462] on div "Clean Ups - [PERSON_NAME] - [DEMOGRAPHIC_DATA]" at bounding box center [213, 463] width 284 height 16
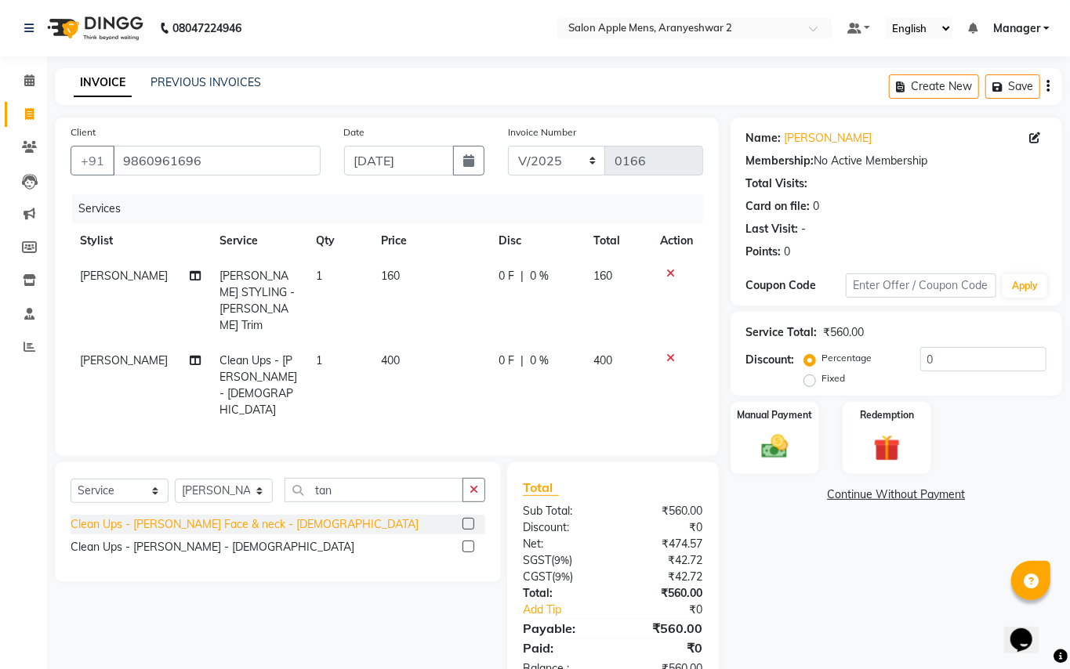
click at [245, 517] on div "Clean Ups - [PERSON_NAME] Face & neck - [DEMOGRAPHIC_DATA]" at bounding box center [245, 525] width 348 height 16
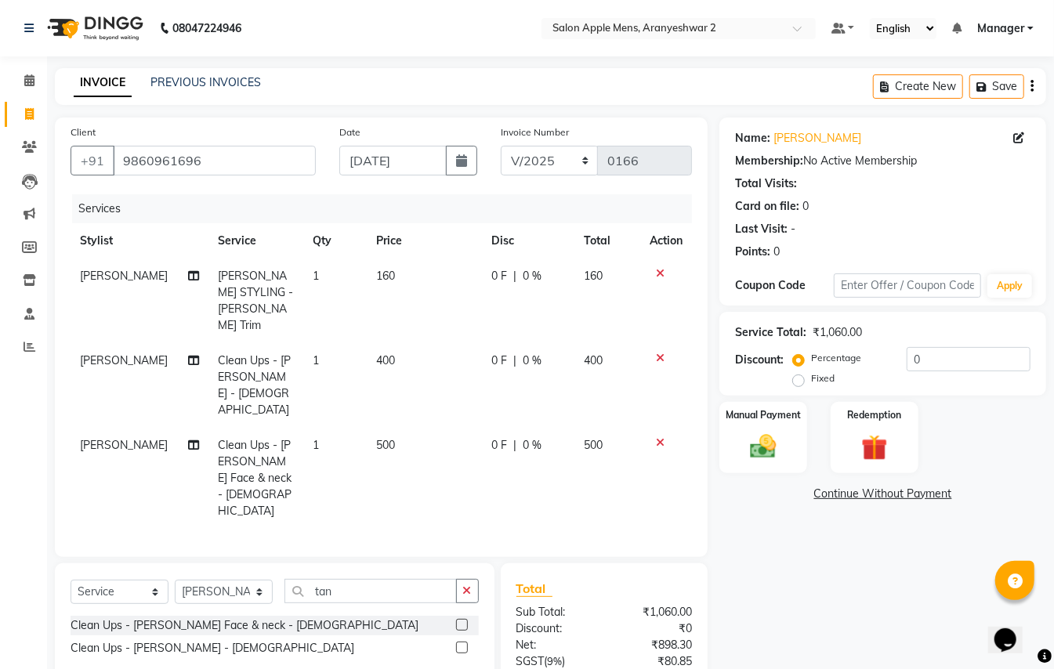
click at [660, 353] on icon at bounding box center [660, 358] width 9 height 11
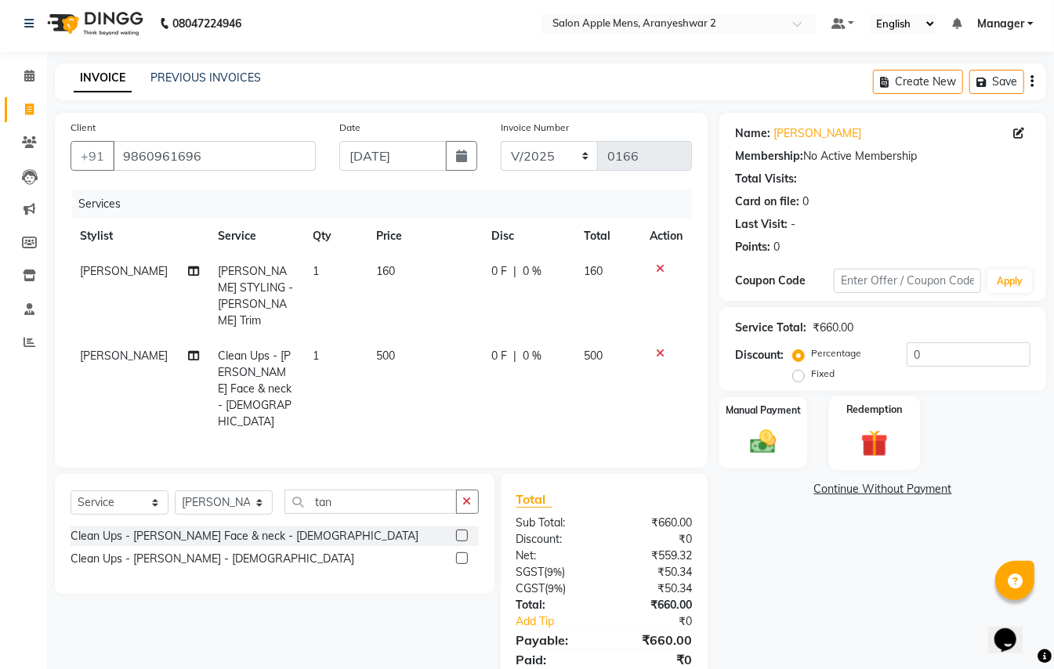
scroll to position [13, 0]
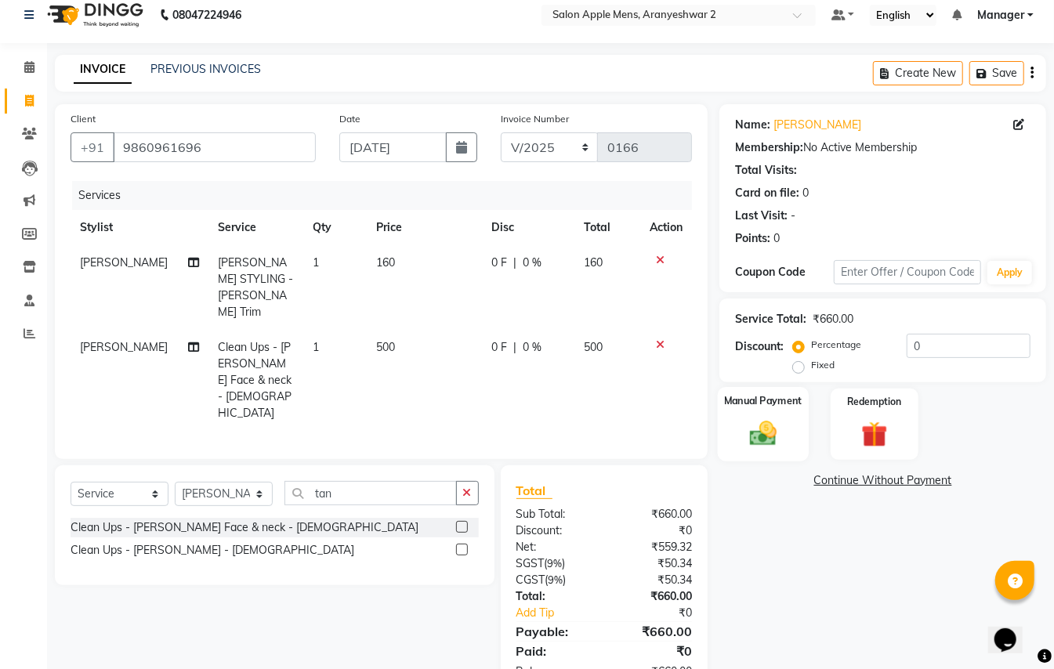
click at [763, 442] on img at bounding box center [763, 433] width 44 height 31
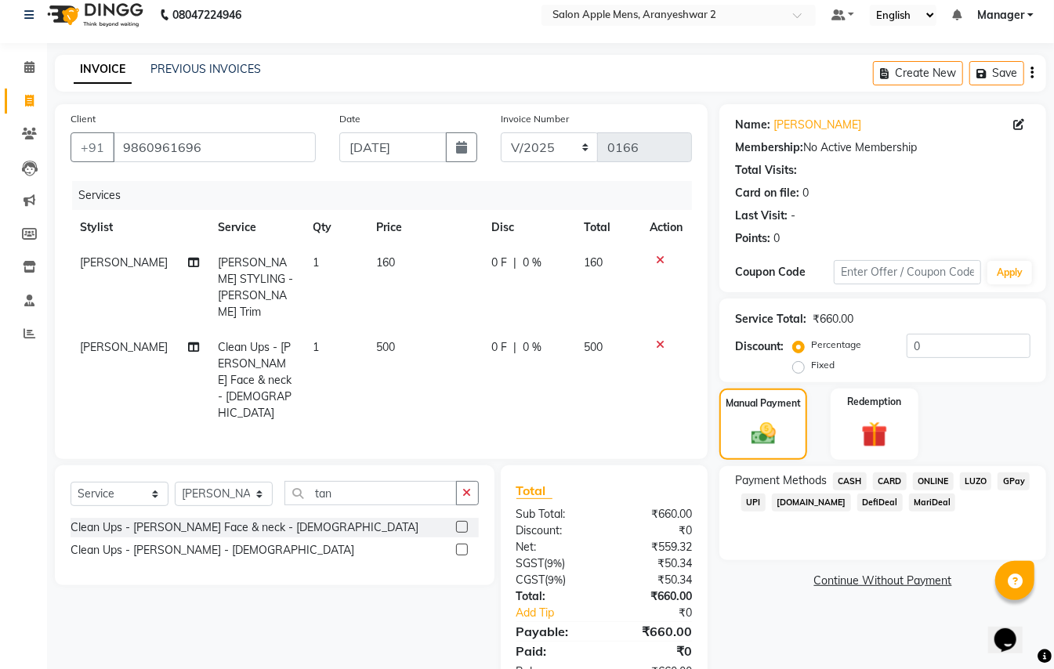
click at [1016, 483] on span "GPay" at bounding box center [1014, 482] width 32 height 18
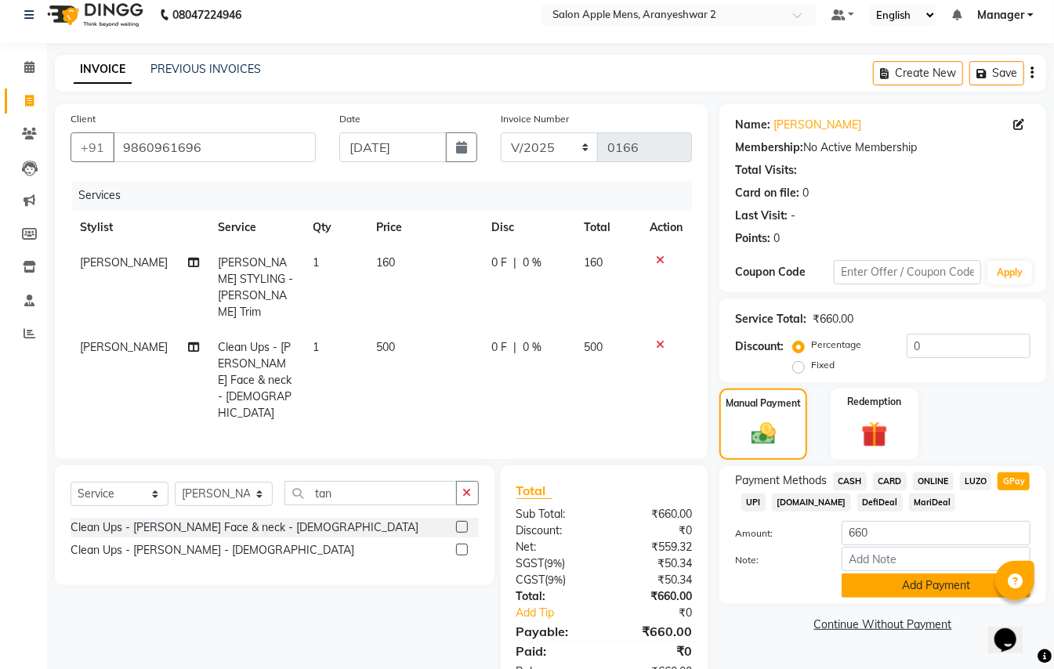
click at [932, 591] on button "Add Payment" at bounding box center [936, 586] width 189 height 24
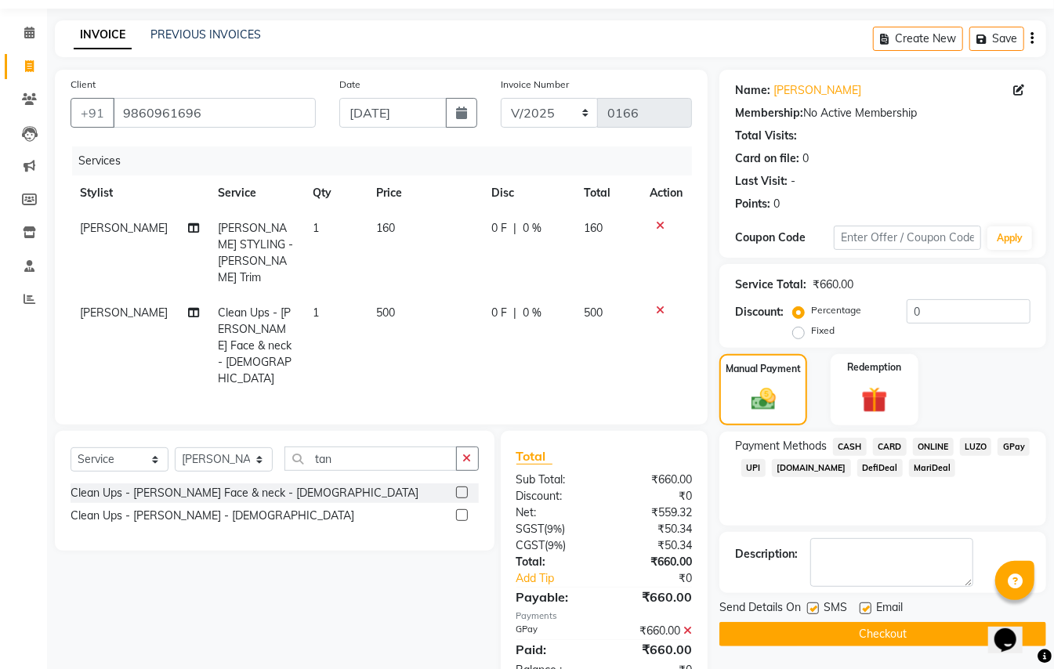
scroll to position [49, 0]
click at [884, 631] on button "Checkout" at bounding box center [883, 634] width 327 height 24
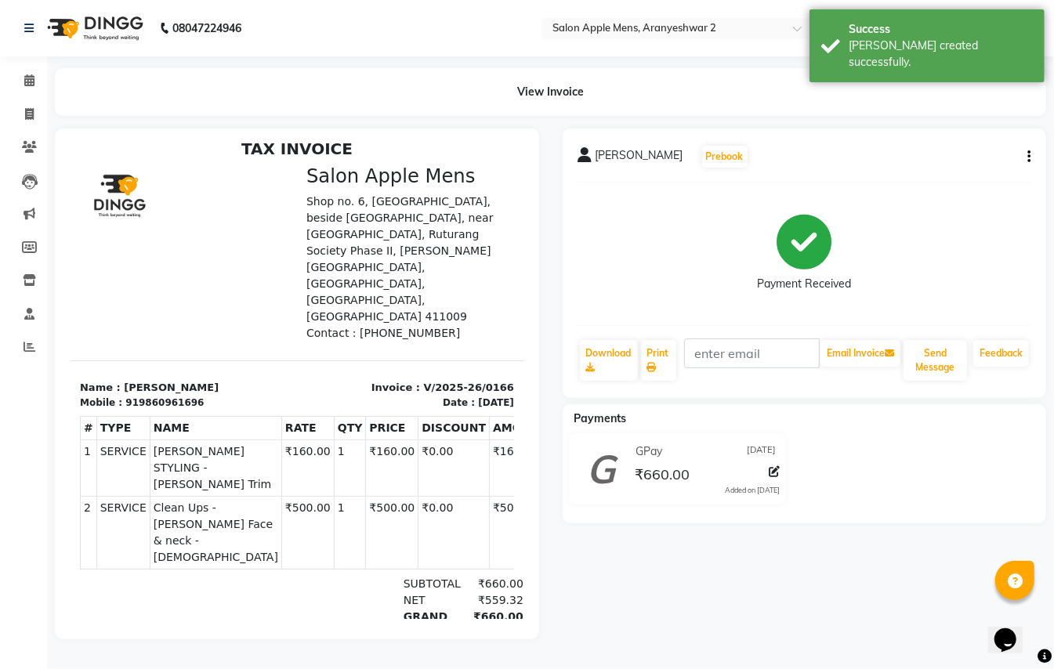
scroll to position [9, 0]
click at [32, 108] on icon at bounding box center [29, 114] width 9 height 12
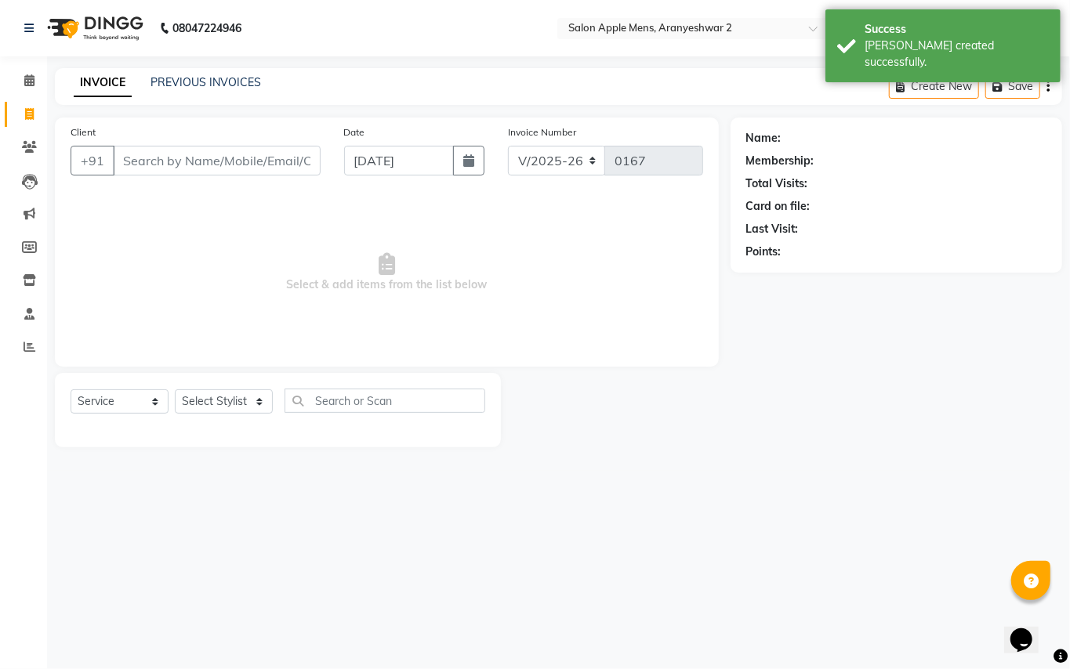
click at [230, 158] on input "Client" at bounding box center [217, 161] width 208 height 30
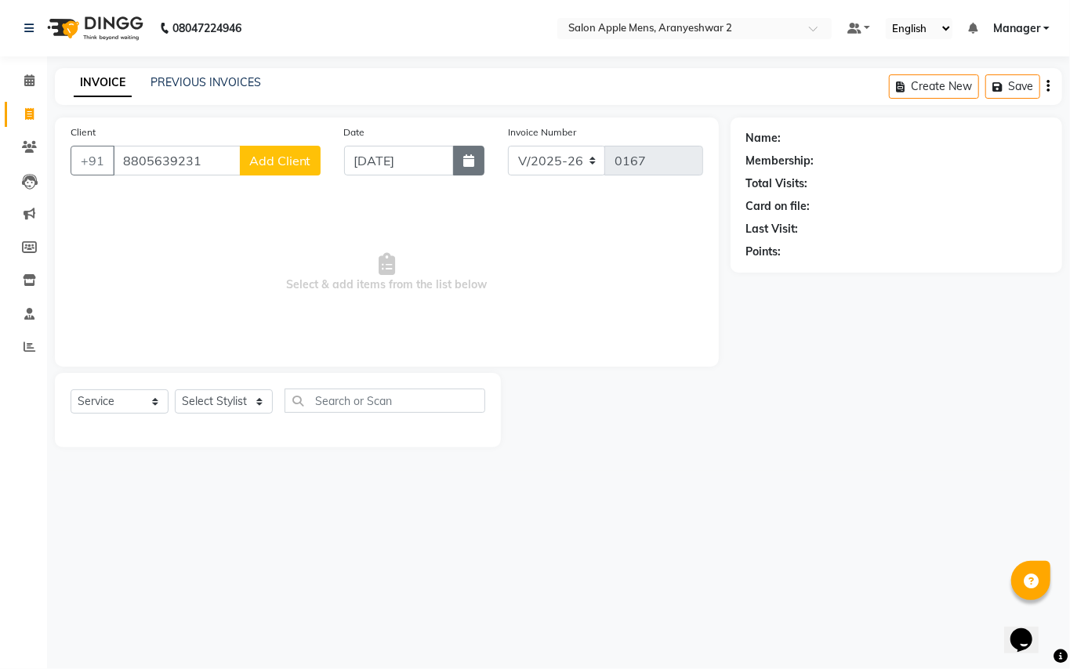
click at [473, 165] on icon "button" at bounding box center [468, 160] width 11 height 13
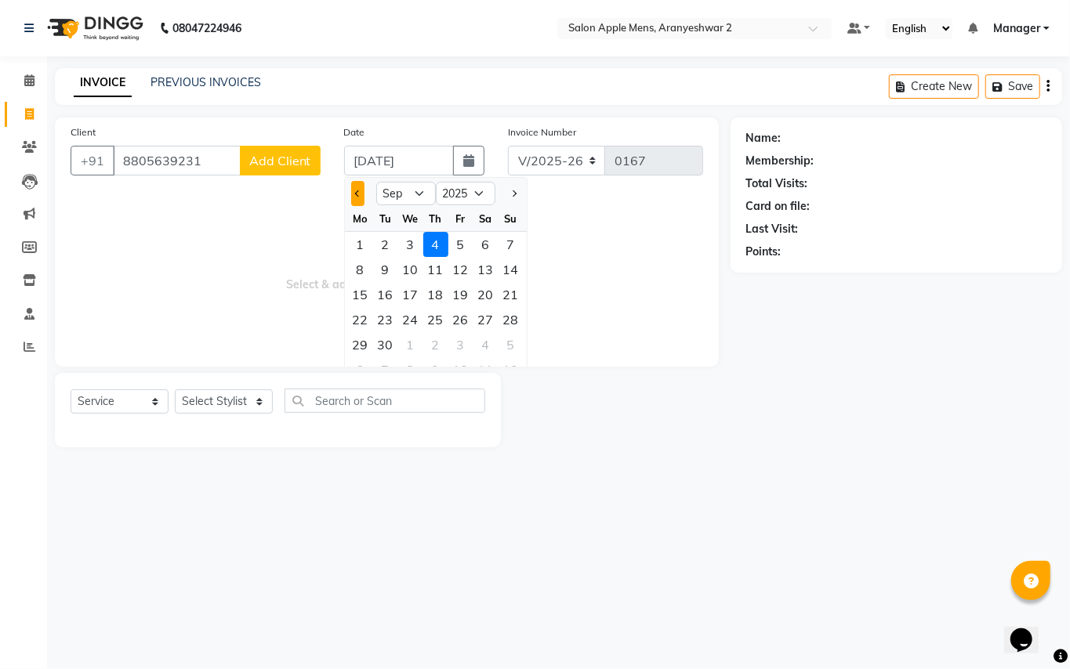
drag, startPoint x: 355, startPoint y: 199, endPoint x: 364, endPoint y: 199, distance: 8.6
click at [357, 199] on button "Previous month" at bounding box center [357, 193] width 13 height 25
click at [487, 343] on div "30" at bounding box center [485, 344] width 25 height 25
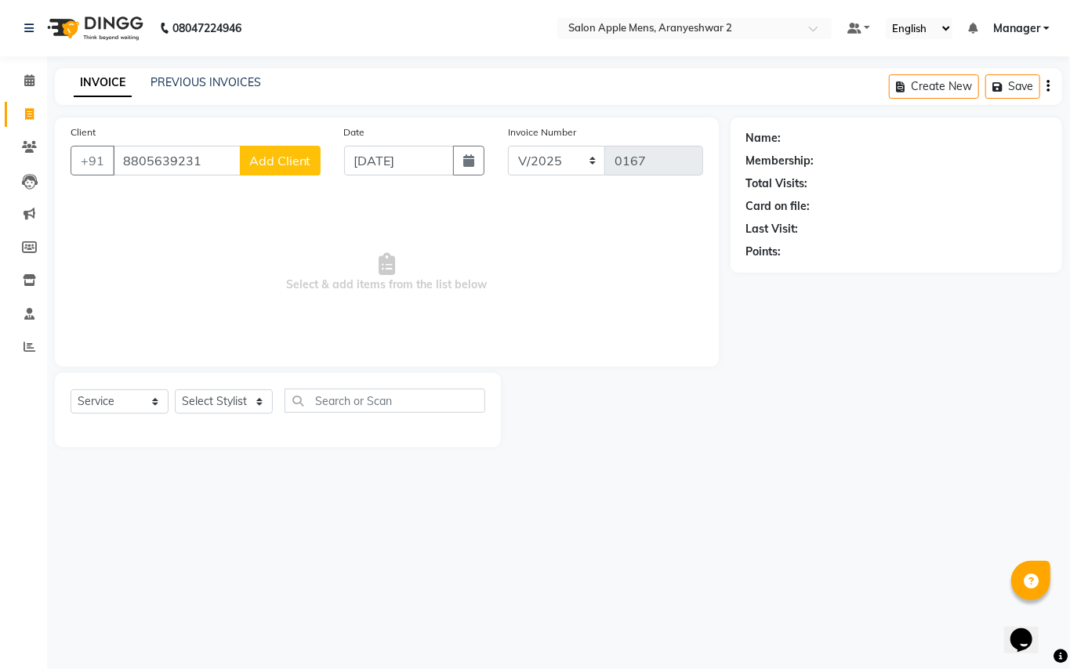
click at [290, 161] on span "Add Client" at bounding box center [280, 161] width 62 height 16
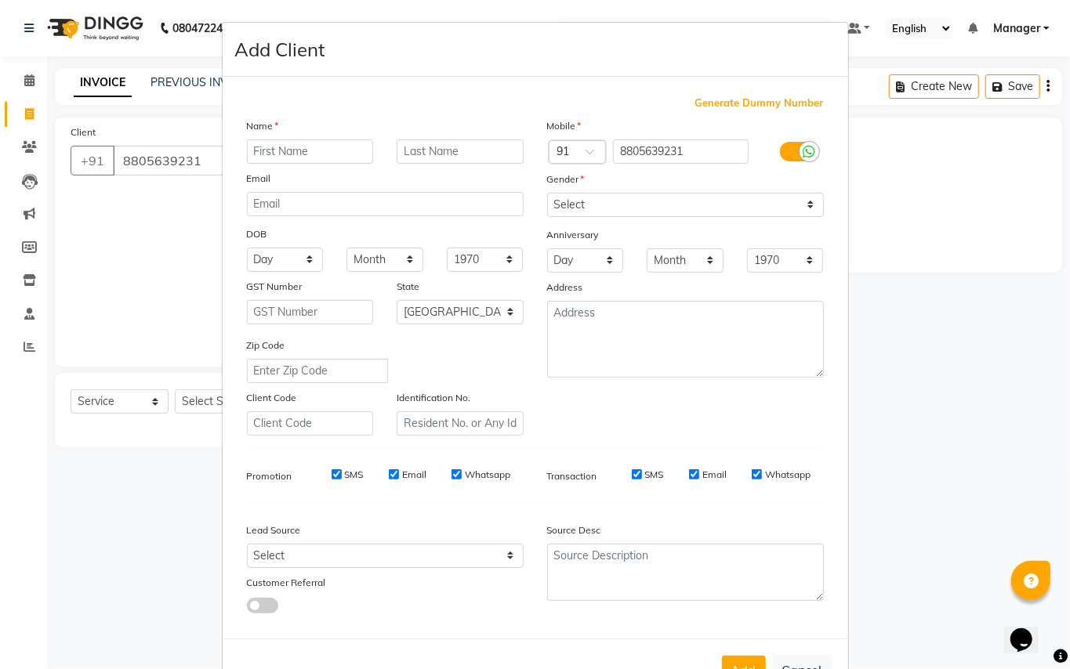
drag, startPoint x: 308, startPoint y: 147, endPoint x: 295, endPoint y: 147, distance: 13.3
click at [311, 146] on input "text" at bounding box center [310, 152] width 127 height 24
click at [455, 143] on input "text" at bounding box center [460, 152] width 127 height 24
click at [709, 198] on select "Select [DEMOGRAPHIC_DATA] [DEMOGRAPHIC_DATA] Other Prefer Not To Say" at bounding box center [685, 205] width 277 height 24
click at [547, 193] on select "Select [DEMOGRAPHIC_DATA] [DEMOGRAPHIC_DATA] Other Prefer Not To Say" at bounding box center [685, 205] width 277 height 24
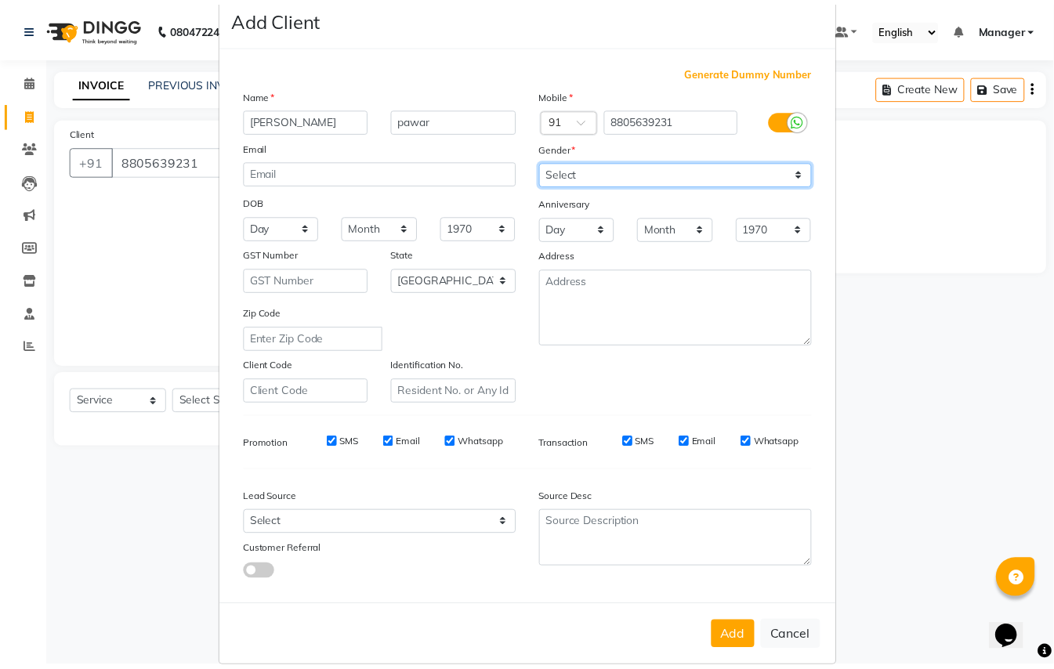
scroll to position [50, 0]
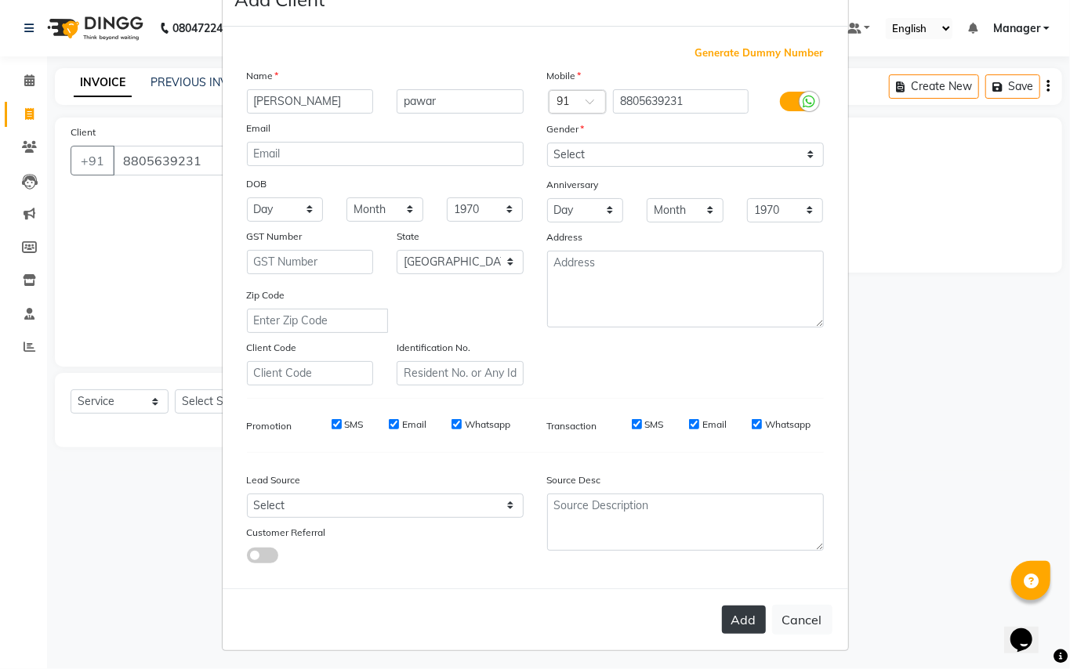
click at [731, 611] on button "Add" at bounding box center [744, 620] width 44 height 28
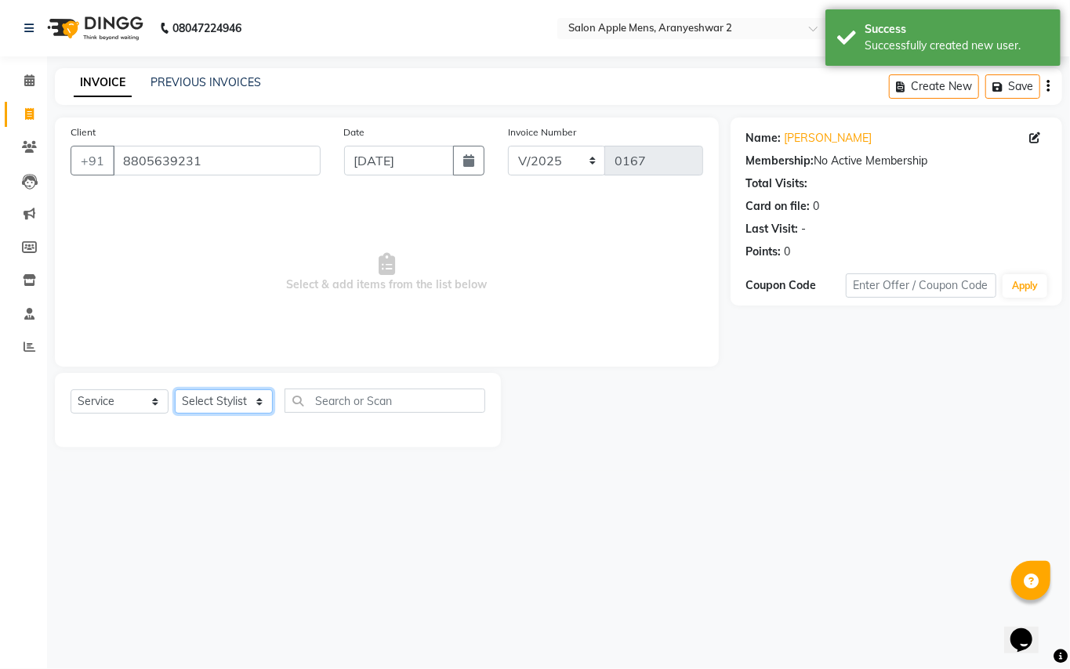
click at [261, 401] on select "Select Stylist [PERSON_NAME] [PERSON_NAME] Manager" at bounding box center [224, 402] width 98 height 24
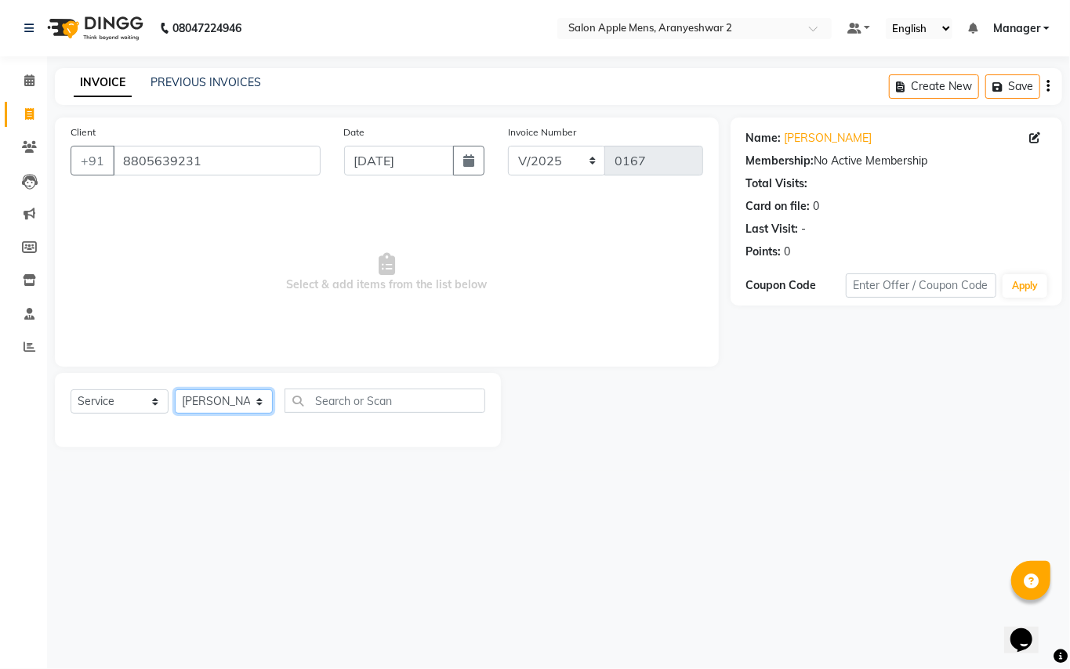
click at [175, 390] on select "Select Stylist [PERSON_NAME] [PERSON_NAME] Manager" at bounding box center [224, 402] width 98 height 24
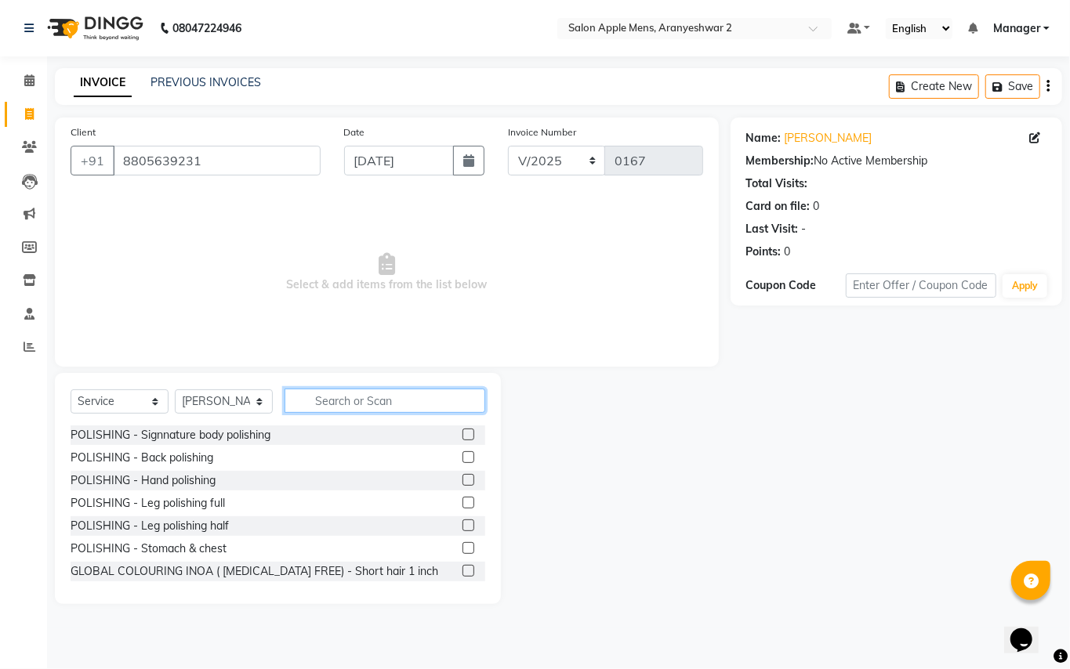
click at [397, 402] on input "text" at bounding box center [385, 401] width 201 height 24
click at [380, 400] on input "text" at bounding box center [385, 401] width 201 height 24
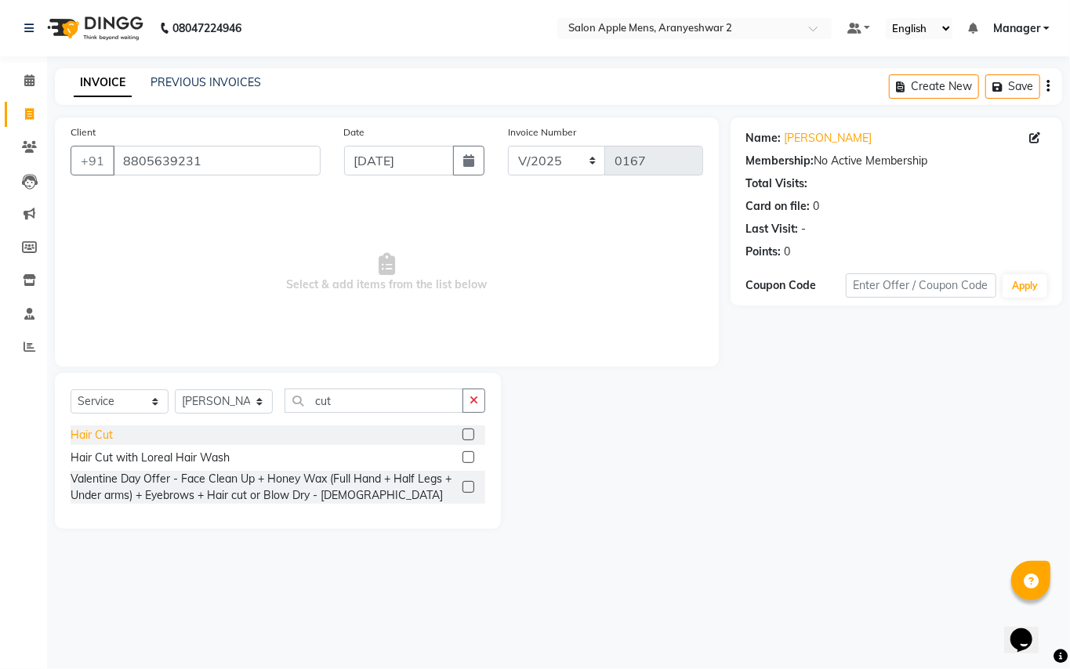
click at [97, 437] on div "Hair Cut" at bounding box center [92, 435] width 42 height 16
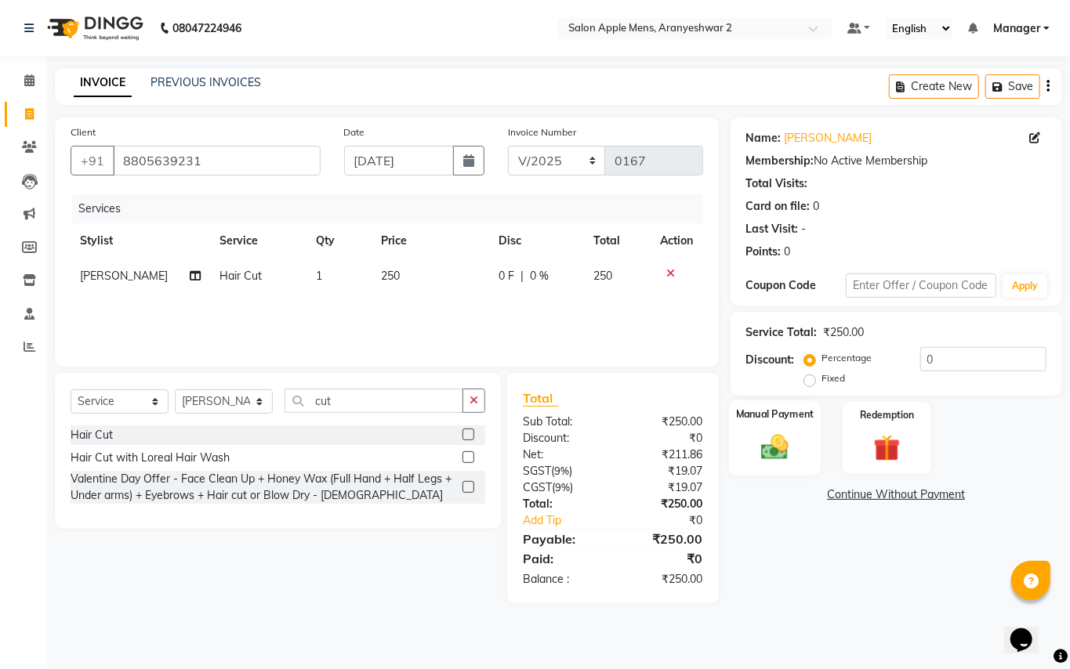
click at [778, 451] on img at bounding box center [774, 447] width 45 height 32
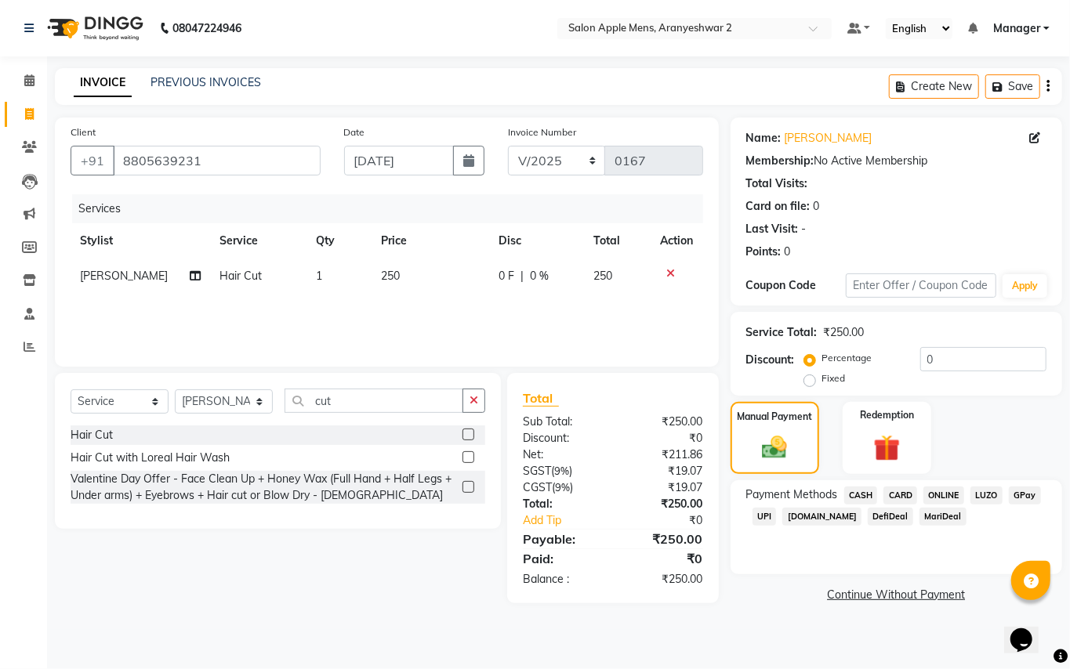
click at [1026, 493] on span "GPay" at bounding box center [1025, 496] width 32 height 18
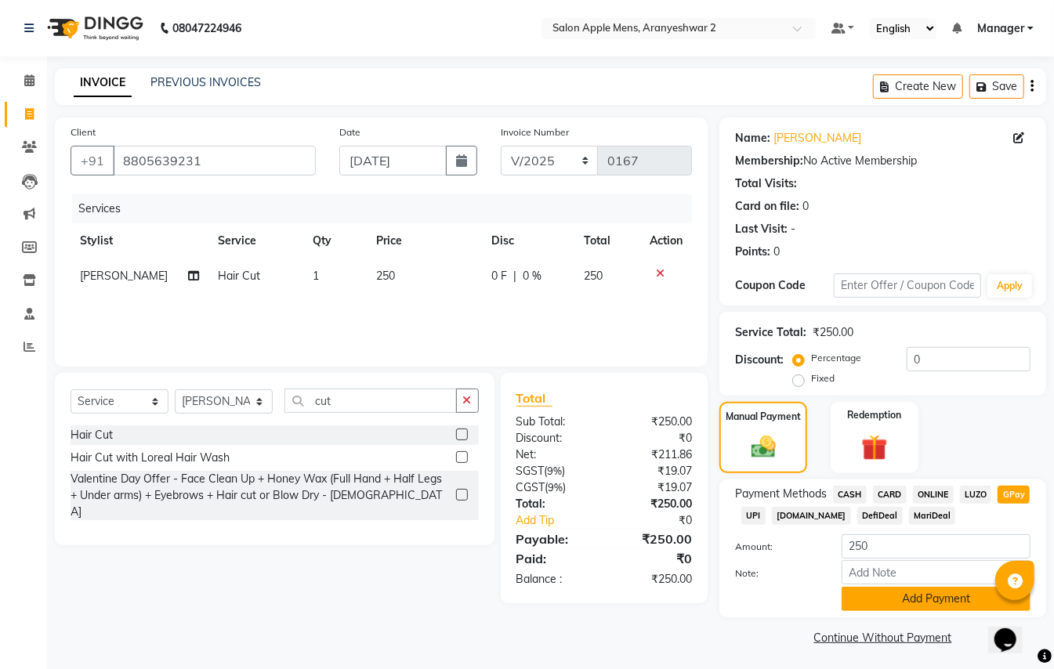
click at [933, 596] on button "Add Payment" at bounding box center [936, 599] width 189 height 24
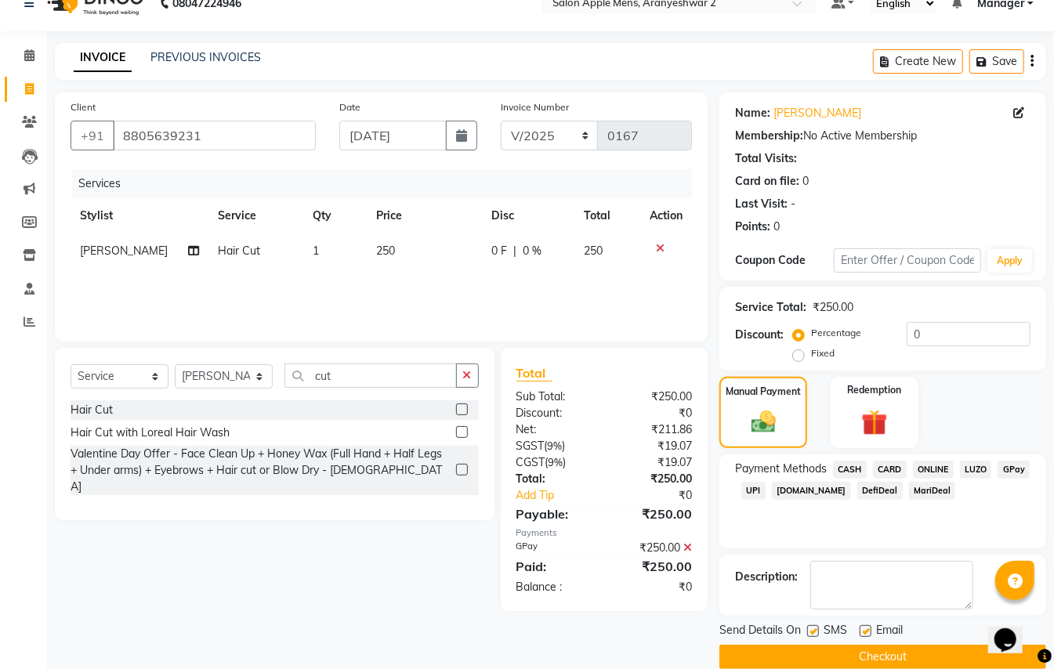
scroll to position [49, 0]
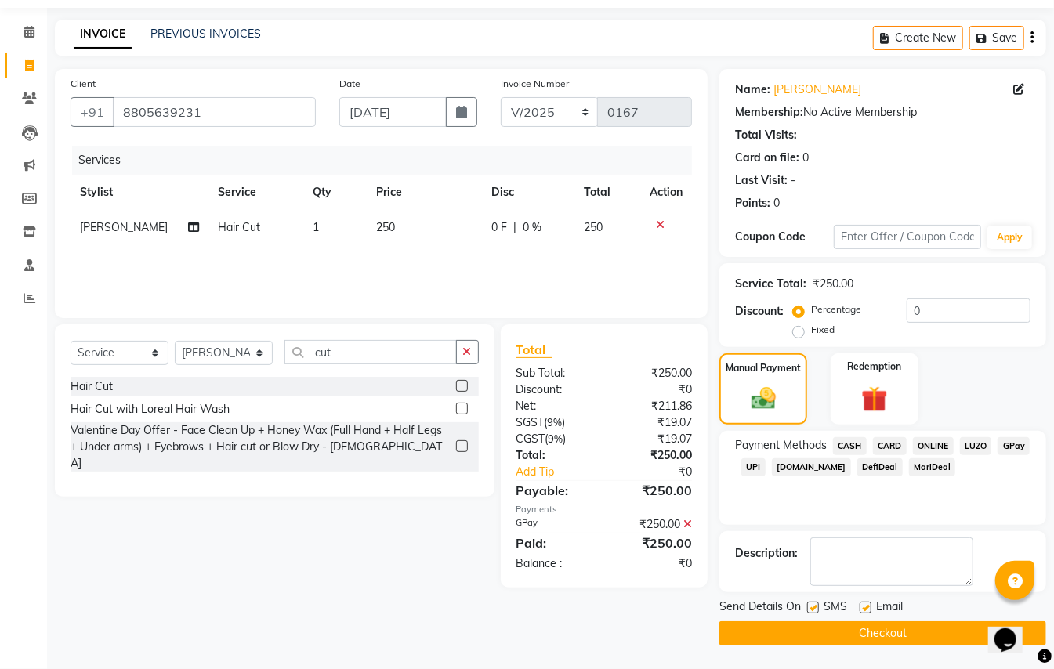
click at [829, 634] on button "Checkout" at bounding box center [883, 634] width 327 height 24
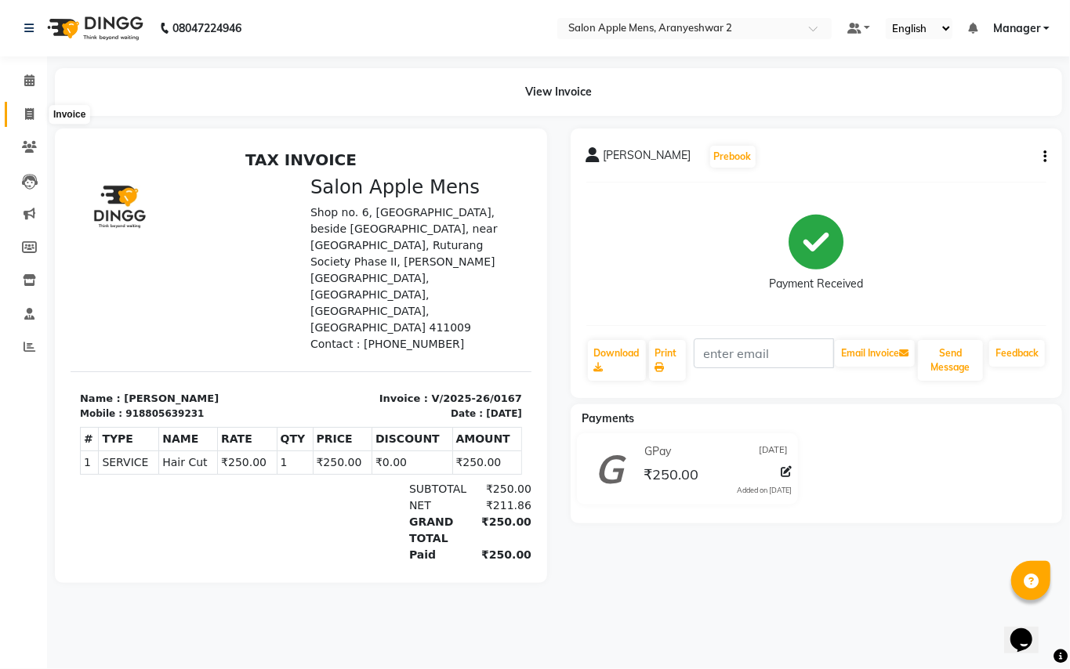
click at [27, 120] on icon at bounding box center [29, 114] width 9 height 12
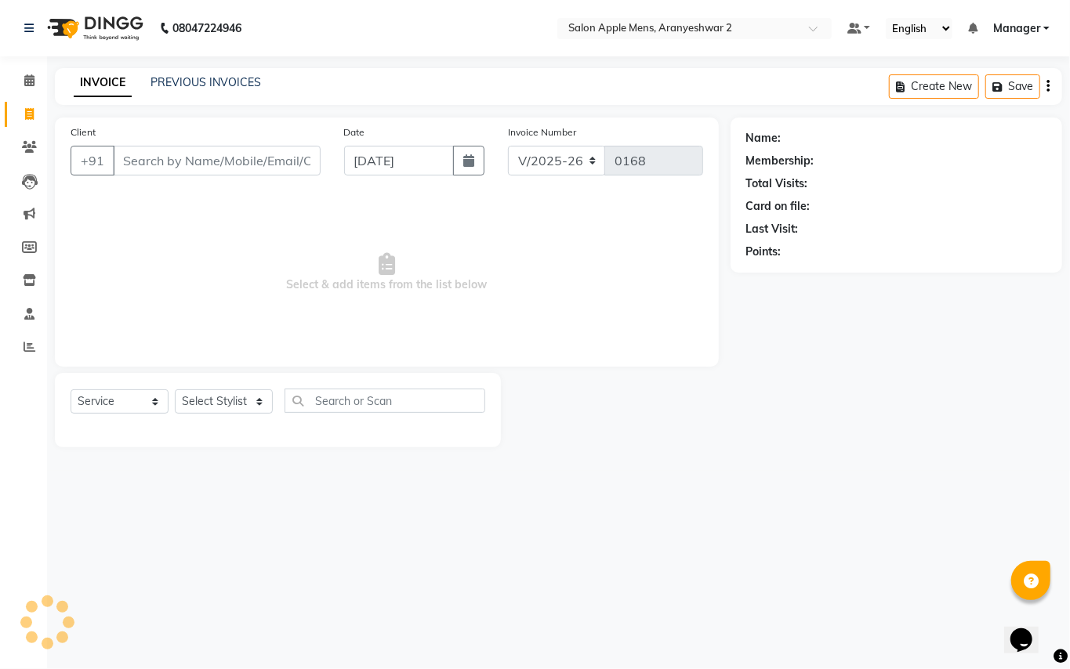
click at [143, 154] on input "Client" at bounding box center [217, 161] width 208 height 30
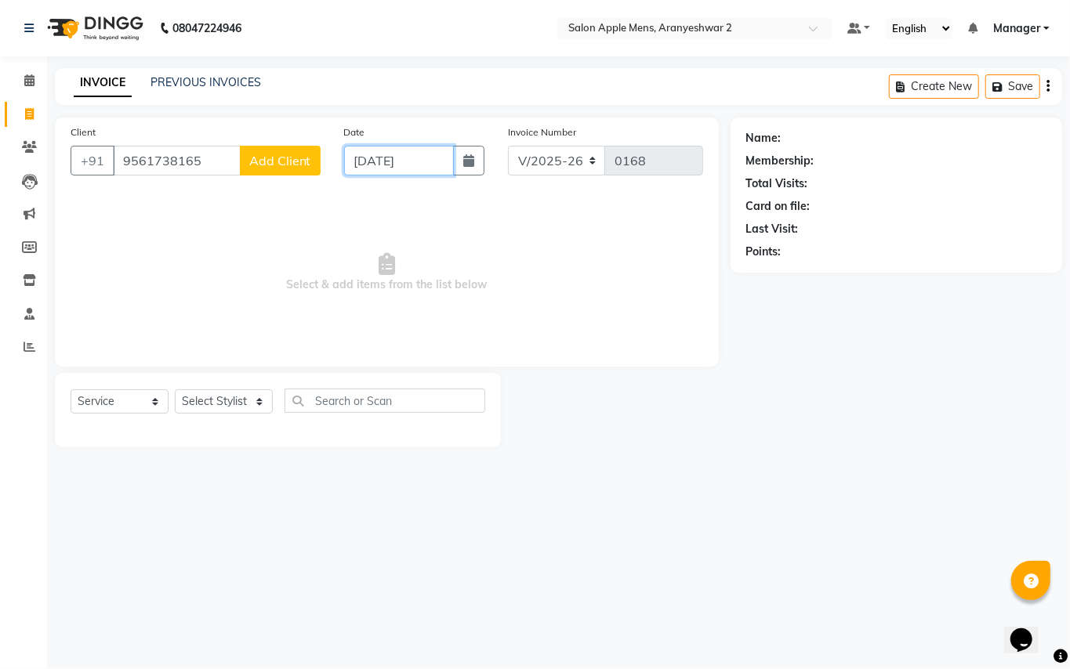
click at [374, 157] on input "[DATE]" at bounding box center [399, 161] width 110 height 30
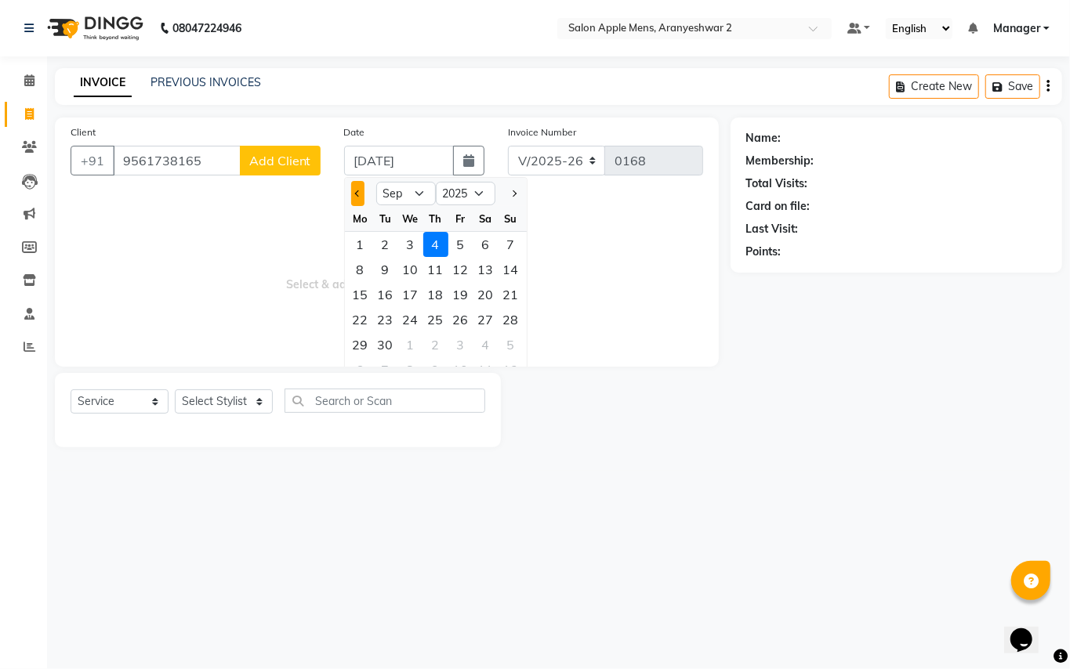
click at [356, 198] on button "Previous month" at bounding box center [357, 193] width 13 height 25
click at [352, 192] on button "Previous month" at bounding box center [357, 193] width 13 height 25
click at [516, 192] on span "Next month" at bounding box center [512, 193] width 6 height 6
click at [488, 349] on div "30" at bounding box center [485, 344] width 25 height 25
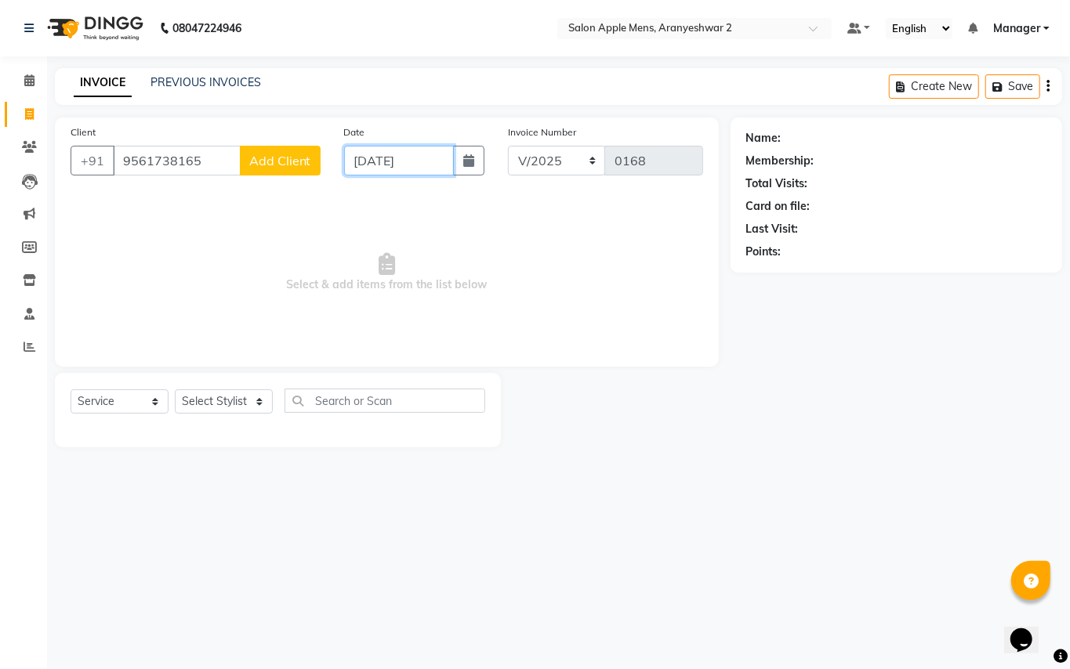
click at [361, 167] on input "[DATE]" at bounding box center [399, 161] width 110 height 30
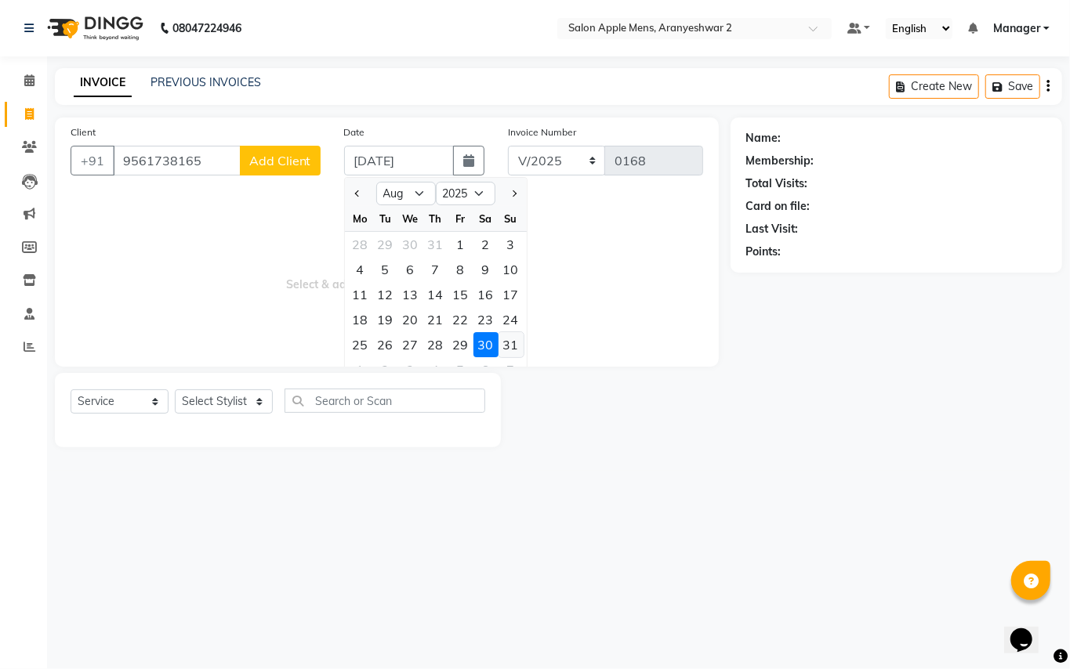
click at [509, 343] on div "31" at bounding box center [511, 344] width 25 height 25
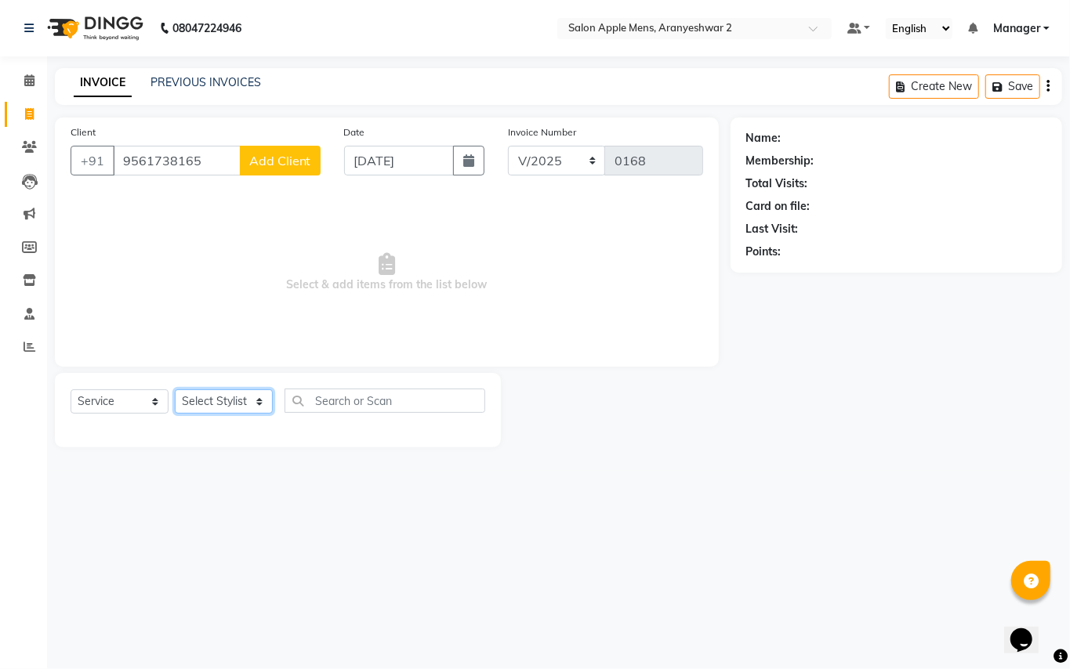
click at [252, 406] on select "Select Stylist [PERSON_NAME] [PERSON_NAME] Manager" at bounding box center [224, 402] width 98 height 24
click at [175, 390] on select "Select Stylist [PERSON_NAME] [PERSON_NAME] Manager" at bounding box center [224, 402] width 98 height 24
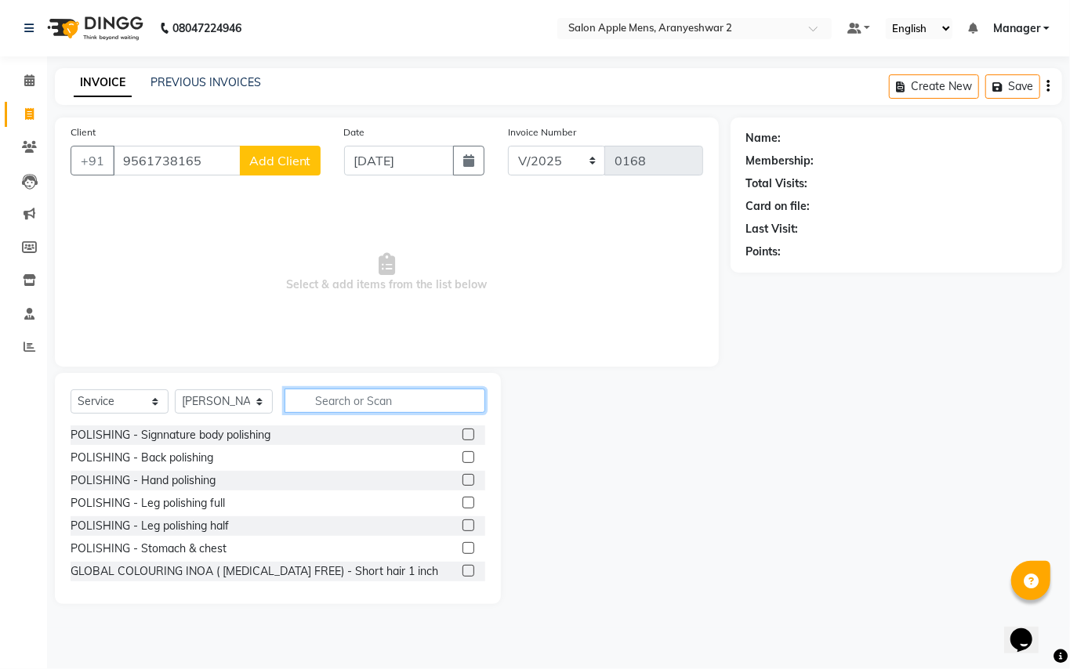
click at [321, 400] on input "text" at bounding box center [385, 401] width 201 height 24
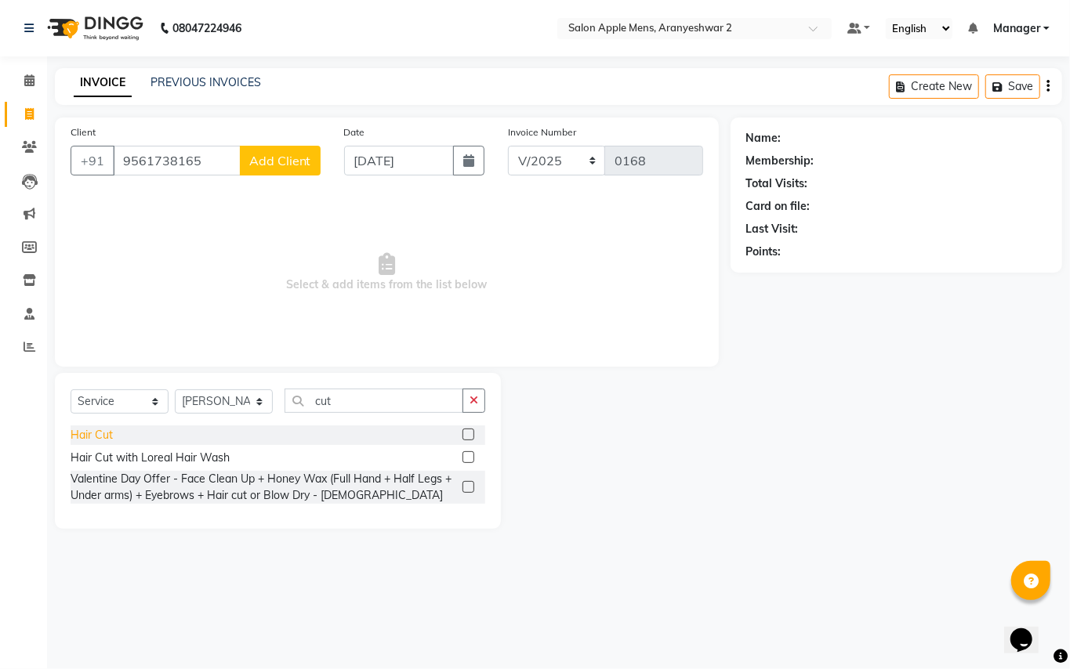
click at [92, 441] on div "Hair Cut" at bounding box center [92, 435] width 42 height 16
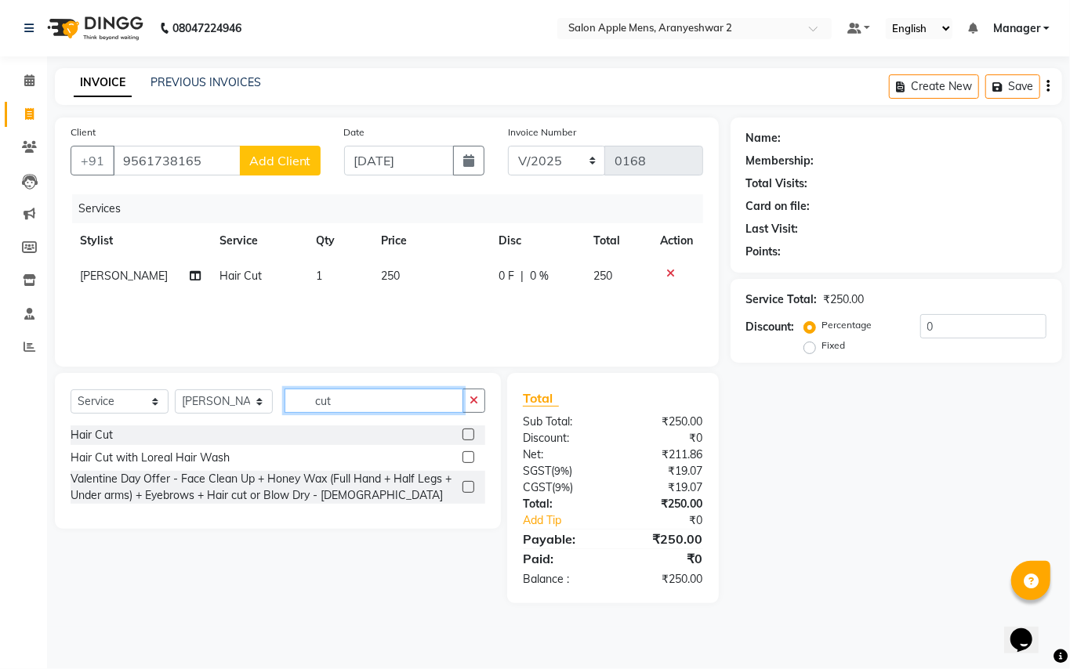
click at [358, 408] on input "cut" at bounding box center [374, 401] width 179 height 24
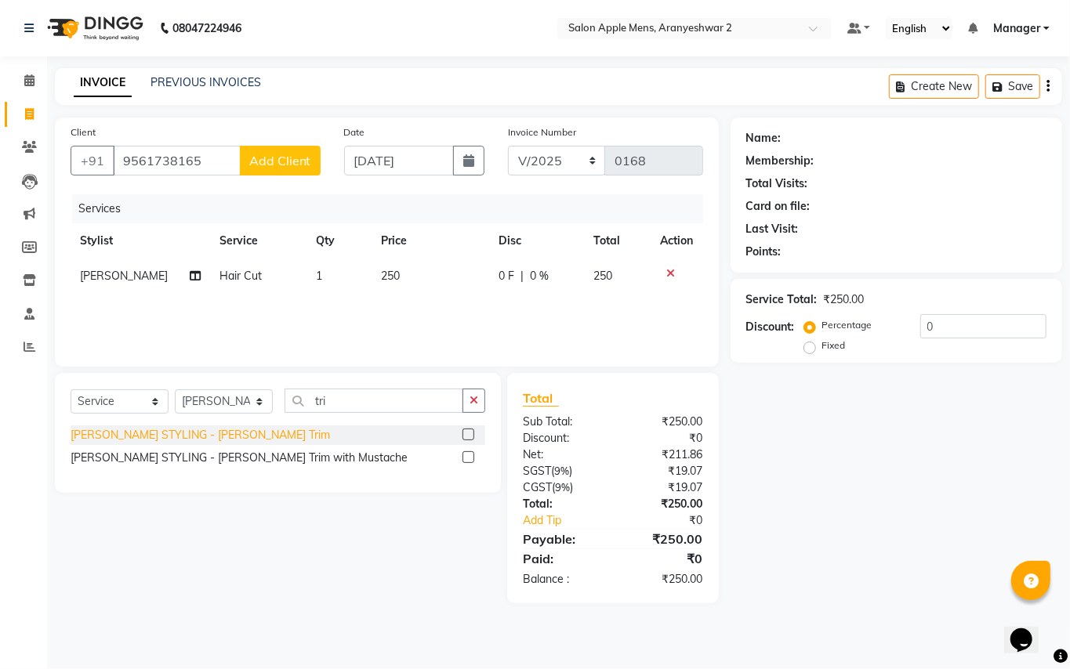
click at [141, 436] on div "[PERSON_NAME] STYLING - [PERSON_NAME] Trim" at bounding box center [200, 435] width 259 height 16
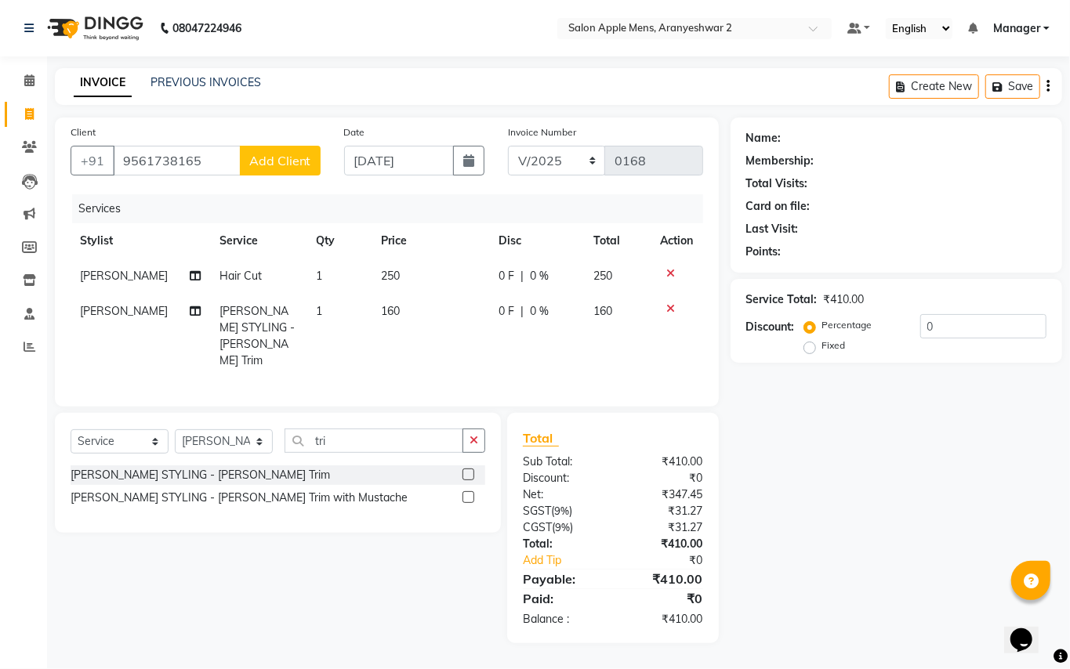
click at [280, 163] on span "Add Client" at bounding box center [280, 161] width 62 height 16
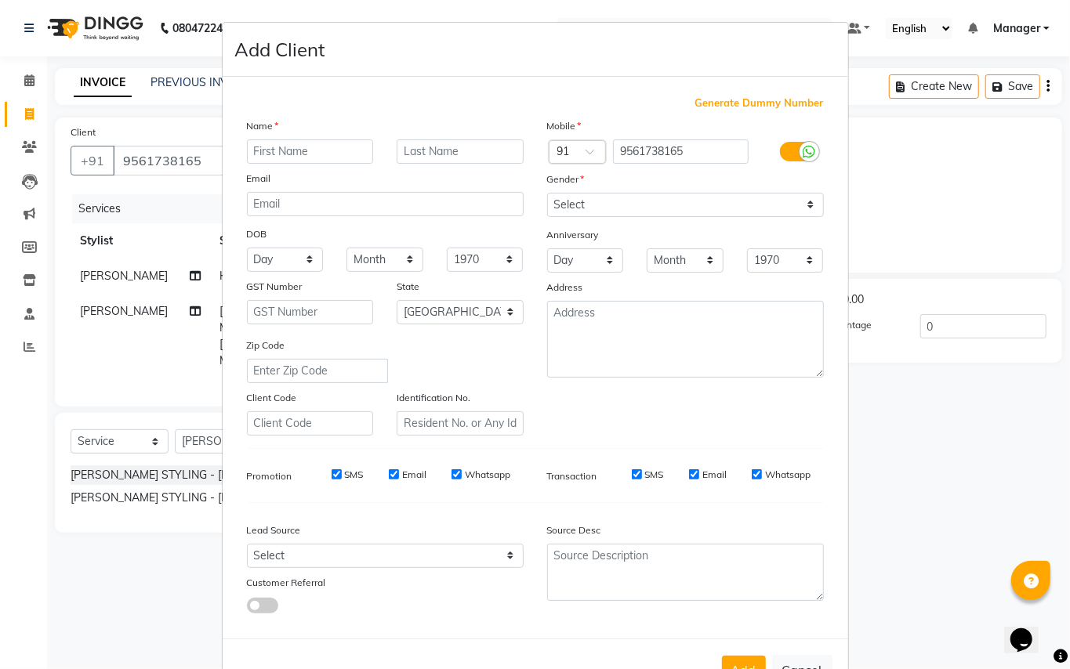
click at [280, 148] on input "text" at bounding box center [310, 152] width 127 height 24
click at [421, 151] on input "text" at bounding box center [460, 152] width 127 height 24
click at [565, 207] on select "Select [DEMOGRAPHIC_DATA] [DEMOGRAPHIC_DATA] Other Prefer Not To Say" at bounding box center [685, 205] width 277 height 24
click at [547, 193] on select "Select [DEMOGRAPHIC_DATA] [DEMOGRAPHIC_DATA] Other Prefer Not To Say" at bounding box center [685, 205] width 277 height 24
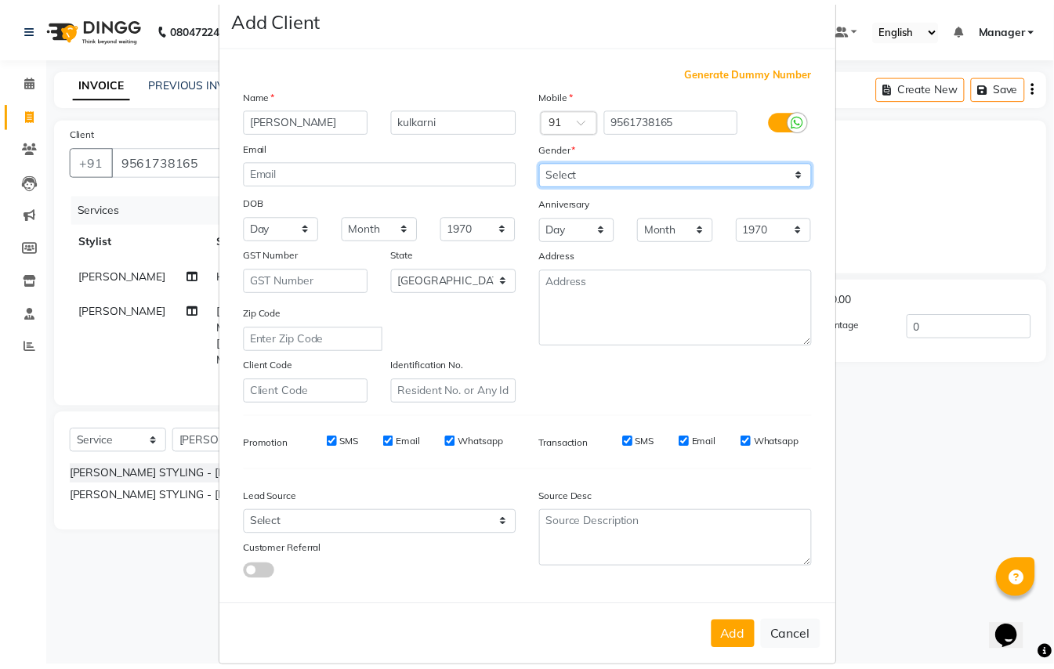
scroll to position [50, 0]
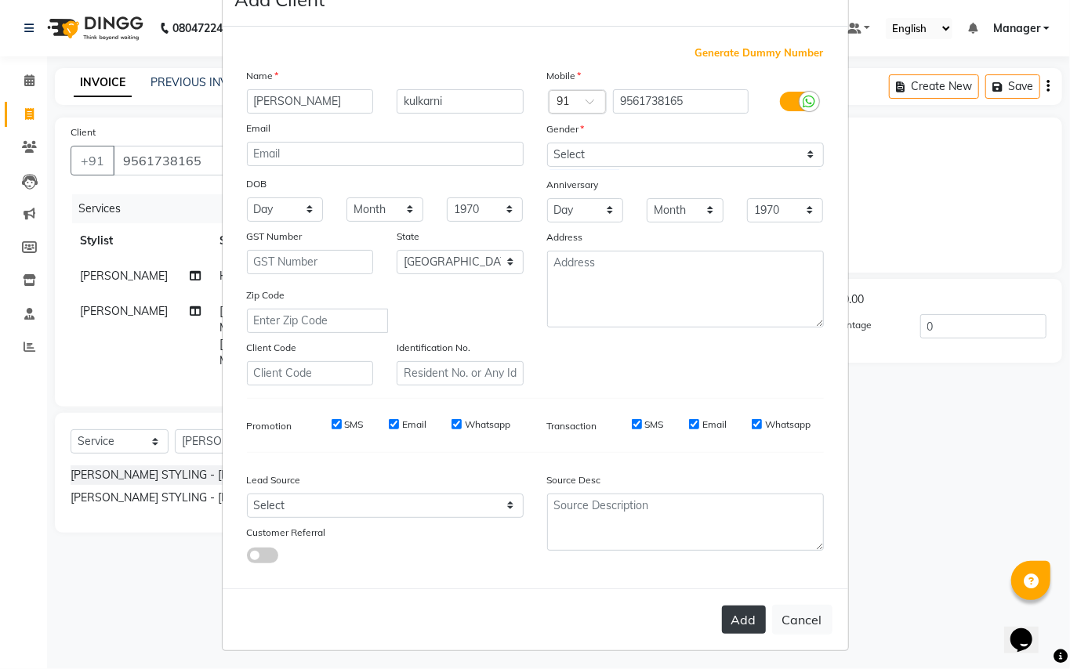
drag, startPoint x: 752, startPoint y: 619, endPoint x: 738, endPoint y: 616, distance: 15.2
click at [746, 618] on button "Add" at bounding box center [744, 620] width 44 height 28
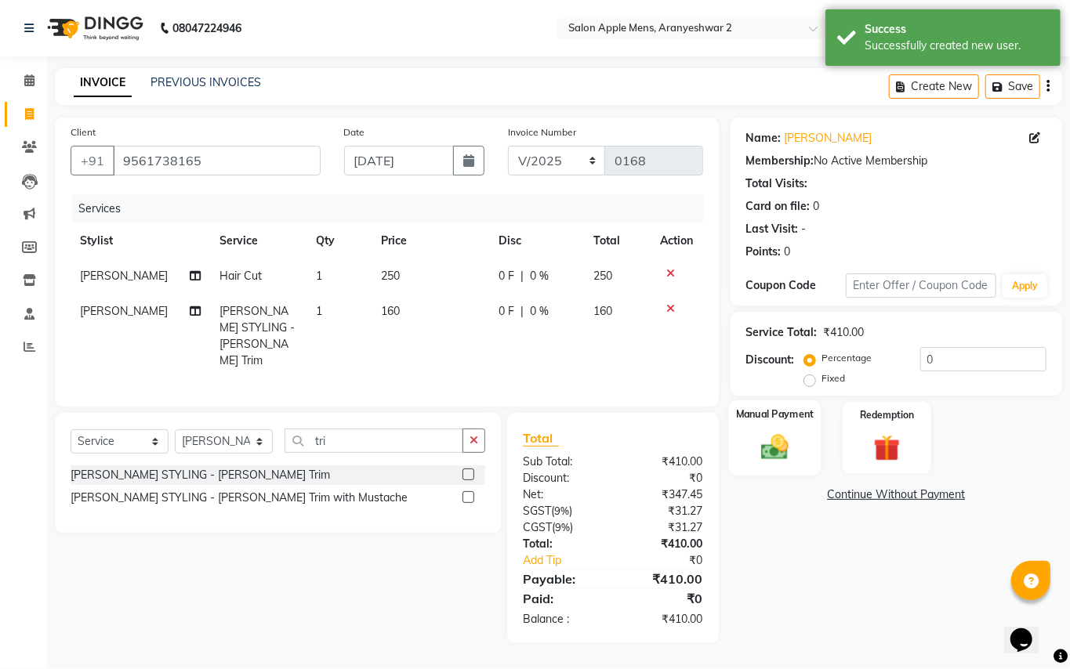
click at [782, 441] on img at bounding box center [774, 447] width 45 height 32
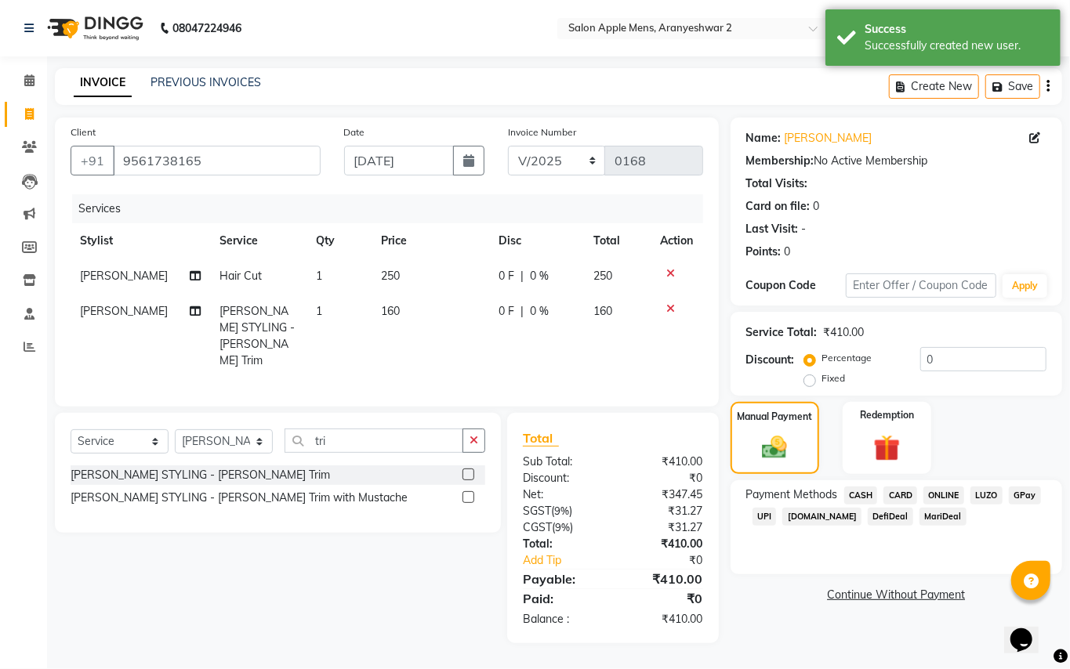
click at [1020, 495] on span "GPay" at bounding box center [1025, 496] width 32 height 18
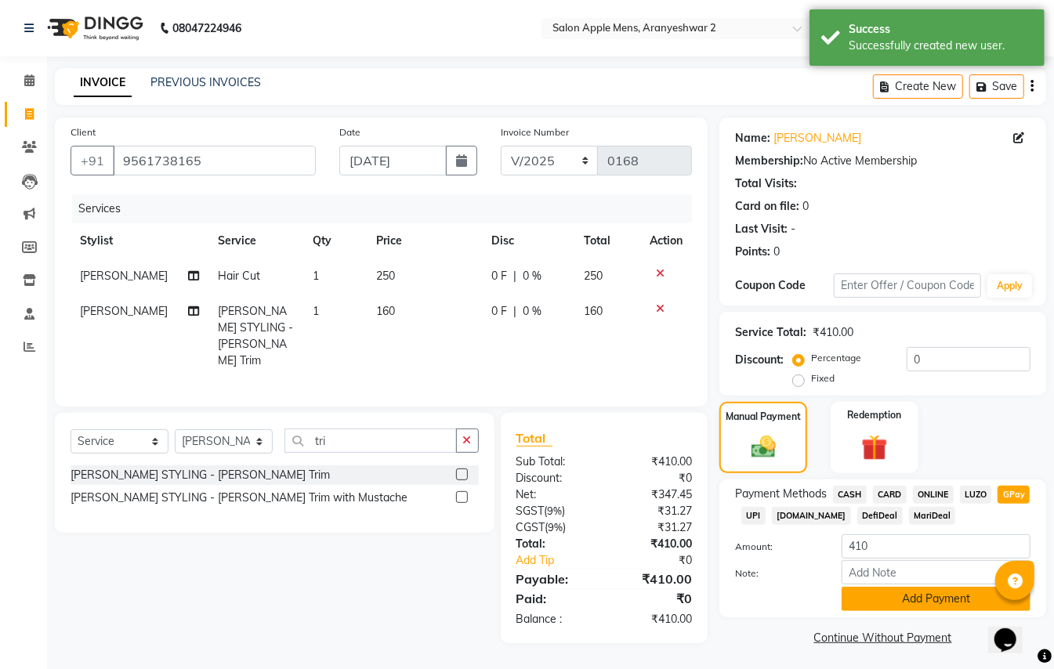
click at [910, 597] on button "Add Payment" at bounding box center [936, 599] width 189 height 24
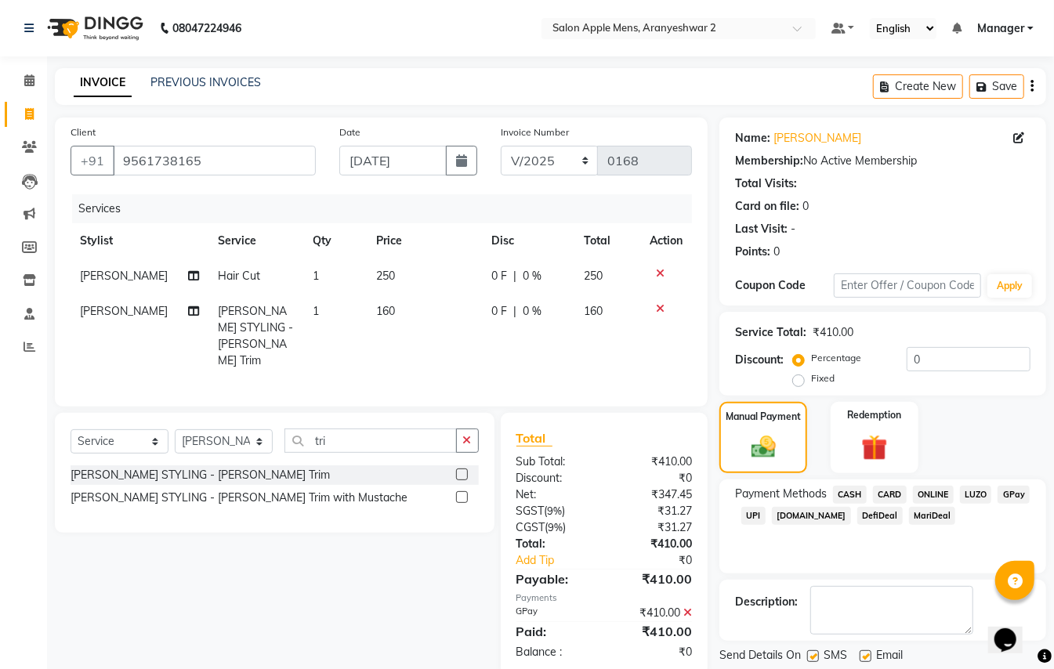
click at [1011, 497] on span "GPay" at bounding box center [1014, 495] width 32 height 18
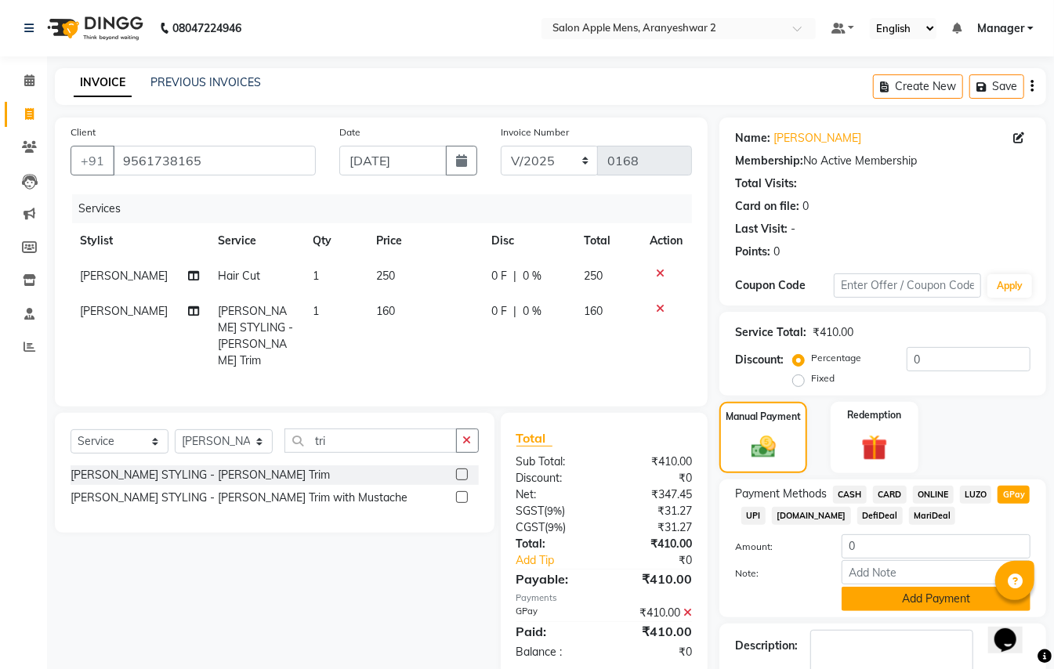
click at [947, 597] on button "Add Payment" at bounding box center [936, 599] width 189 height 24
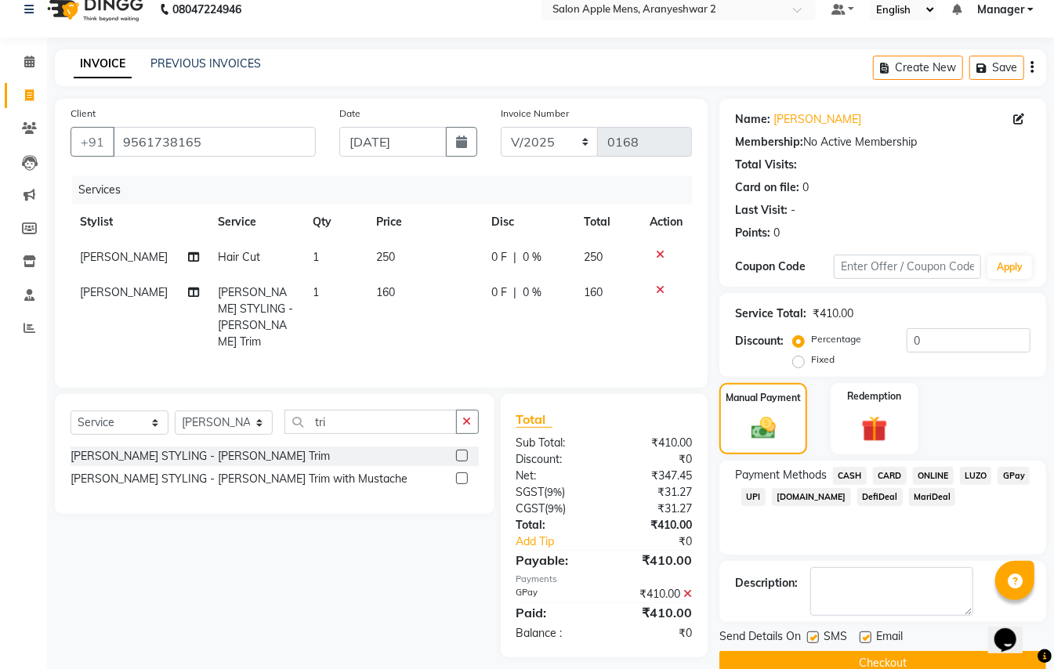
scroll to position [49, 0]
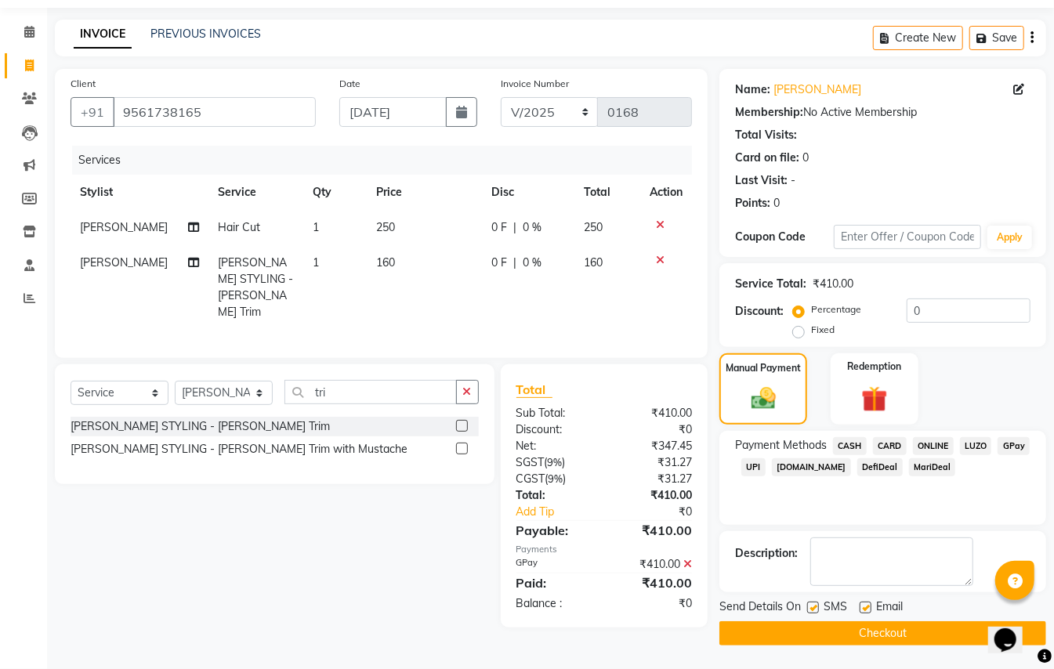
click at [919, 630] on button "Checkout" at bounding box center [883, 634] width 327 height 24
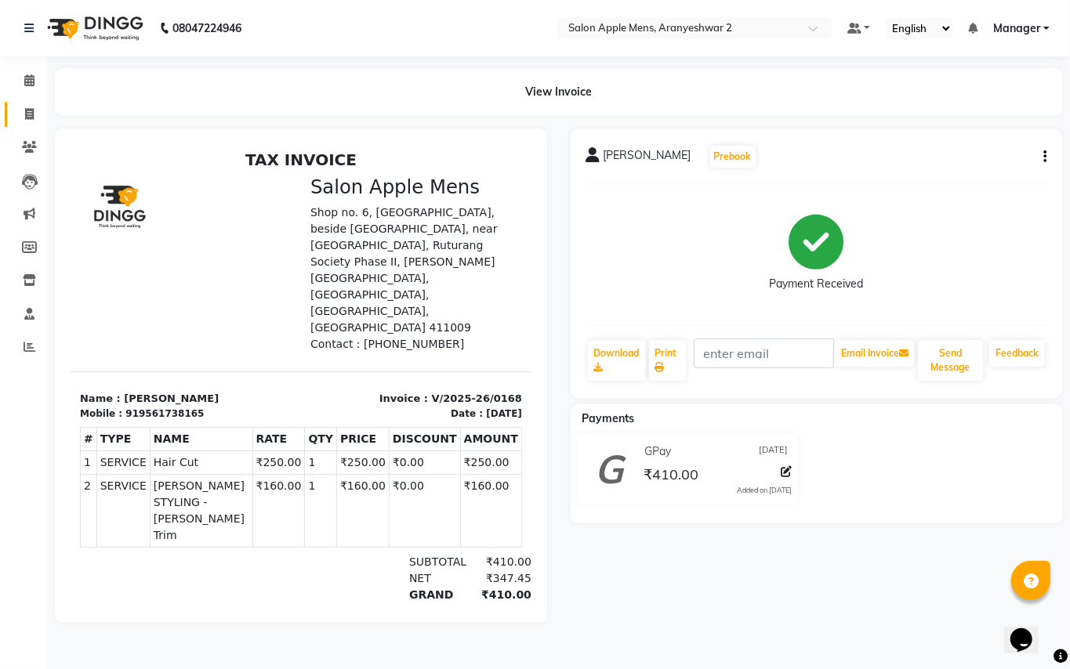
click at [28, 104] on link "Invoice" at bounding box center [24, 115] width 38 height 26
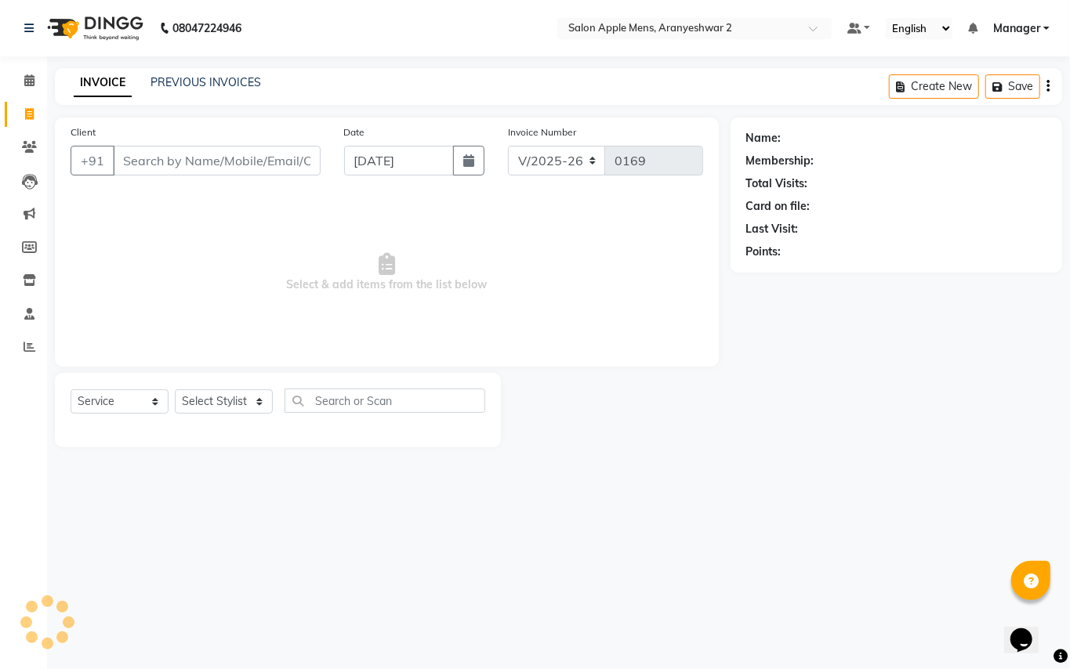
click at [186, 193] on div "Client +91 Date [DATE] Invoice Number V/2025 V/[PHONE_NUMBER] Select & add item…" at bounding box center [387, 242] width 664 height 249
click at [165, 165] on input "Client" at bounding box center [217, 161] width 208 height 30
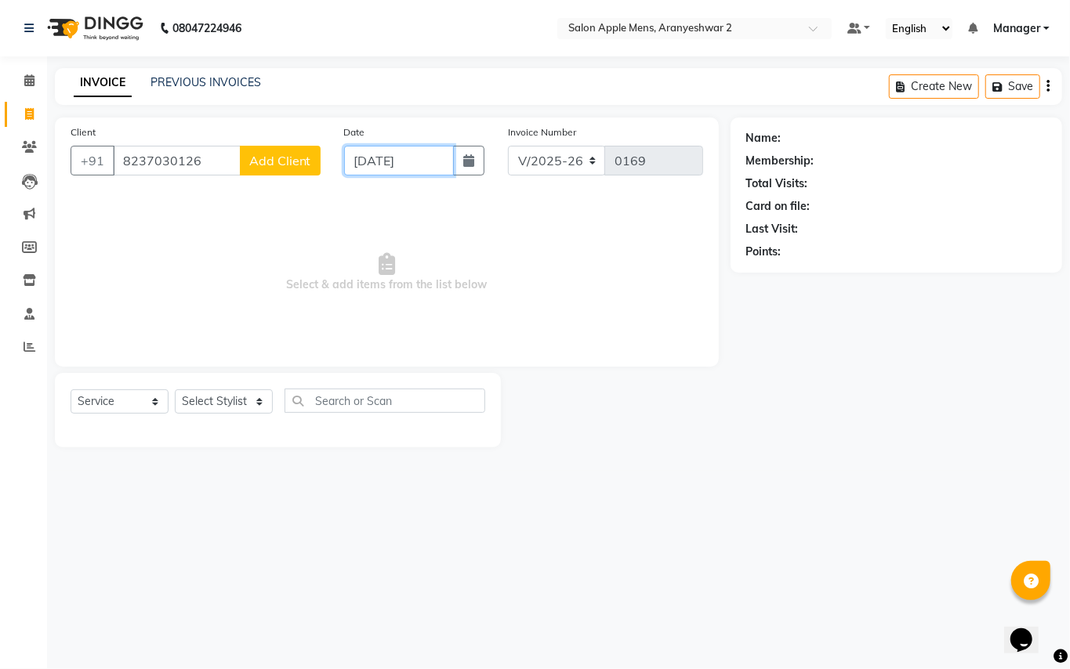
click at [383, 160] on input "[DATE]" at bounding box center [399, 161] width 110 height 30
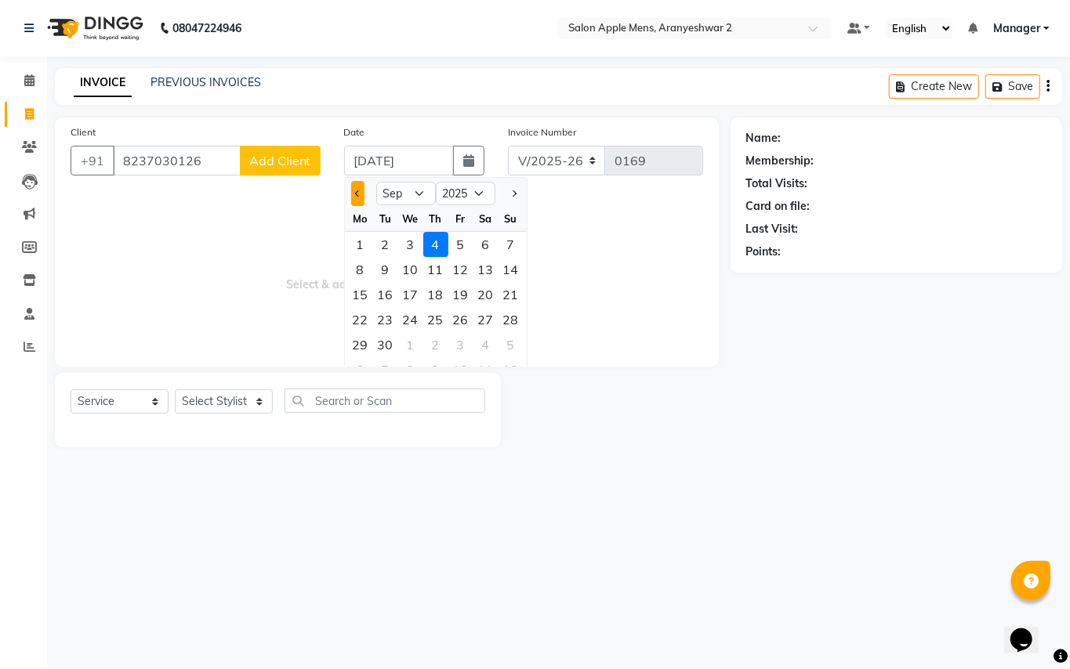
click at [358, 190] on span "Previous month" at bounding box center [357, 193] width 6 height 6
click at [519, 348] on div "31" at bounding box center [511, 344] width 25 height 25
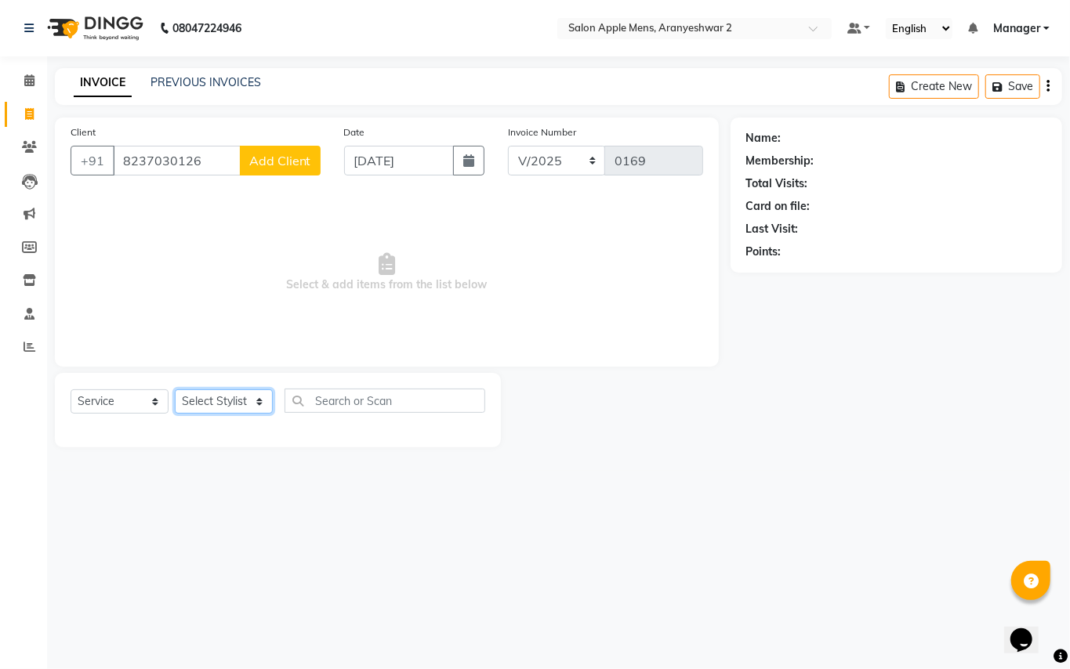
click at [242, 406] on select "Select Stylist [PERSON_NAME] [PERSON_NAME] Manager" at bounding box center [224, 402] width 98 height 24
click at [175, 390] on select "Select Stylist [PERSON_NAME] [PERSON_NAME] Manager" at bounding box center [224, 402] width 98 height 24
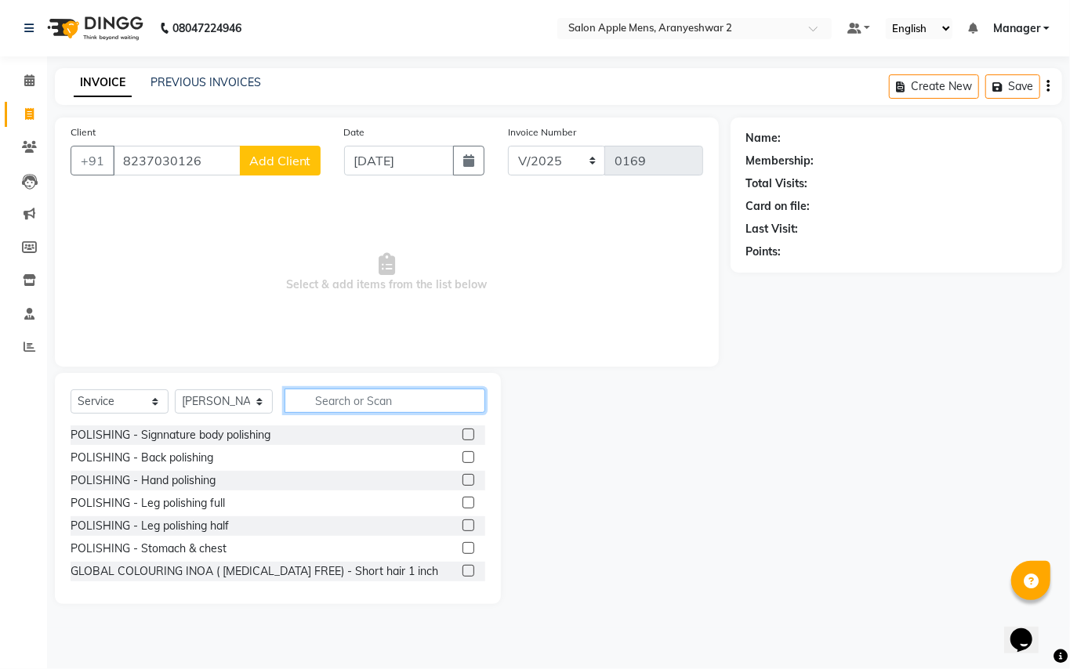
click at [342, 393] on input "text" at bounding box center [385, 401] width 201 height 24
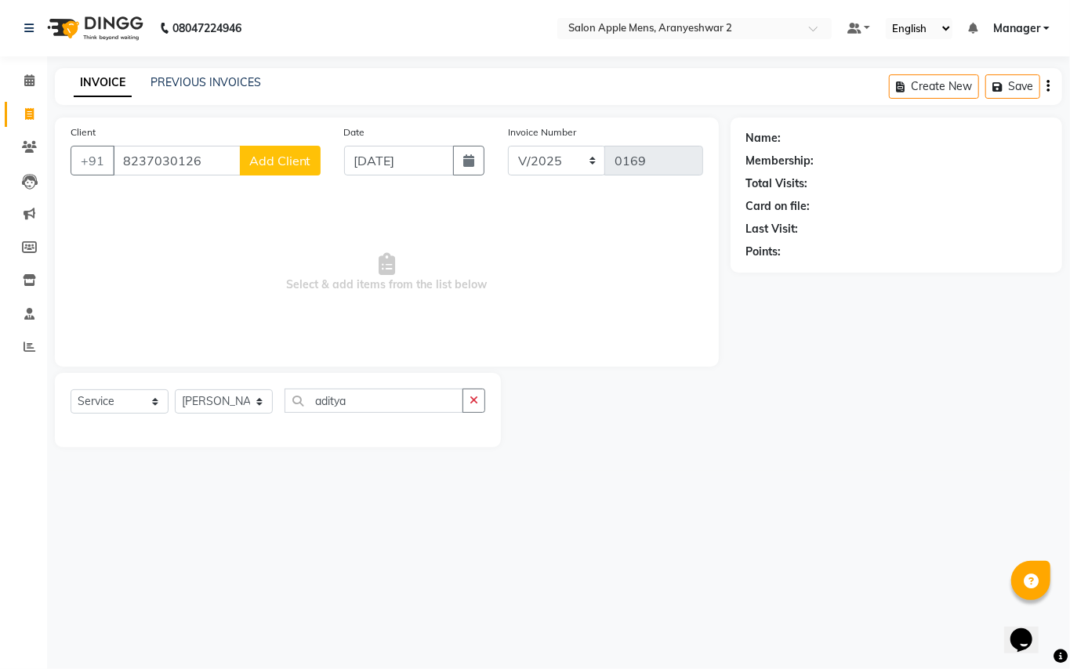
click at [286, 158] on span "Add Client" at bounding box center [280, 161] width 62 height 16
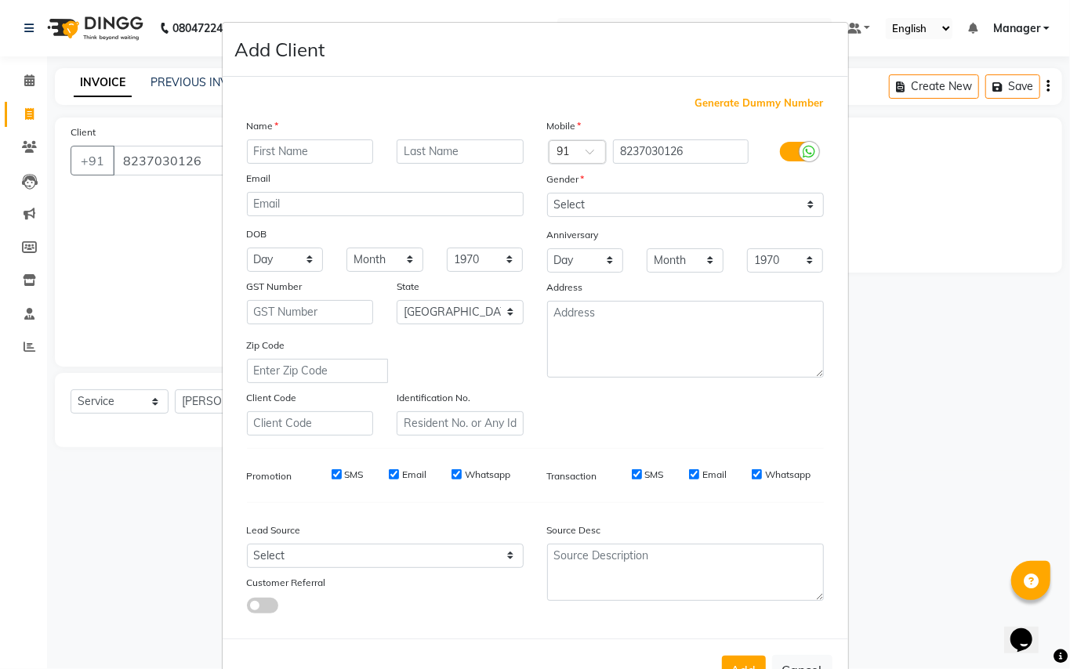
click at [284, 151] on input "text" at bounding box center [310, 152] width 127 height 24
click at [436, 154] on input "text" at bounding box center [460, 152] width 127 height 24
click at [567, 198] on select "Select [DEMOGRAPHIC_DATA] [DEMOGRAPHIC_DATA] Other Prefer Not To Say" at bounding box center [685, 205] width 277 height 24
click at [547, 193] on select "Select [DEMOGRAPHIC_DATA] [DEMOGRAPHIC_DATA] Other Prefer Not To Say" at bounding box center [685, 205] width 277 height 24
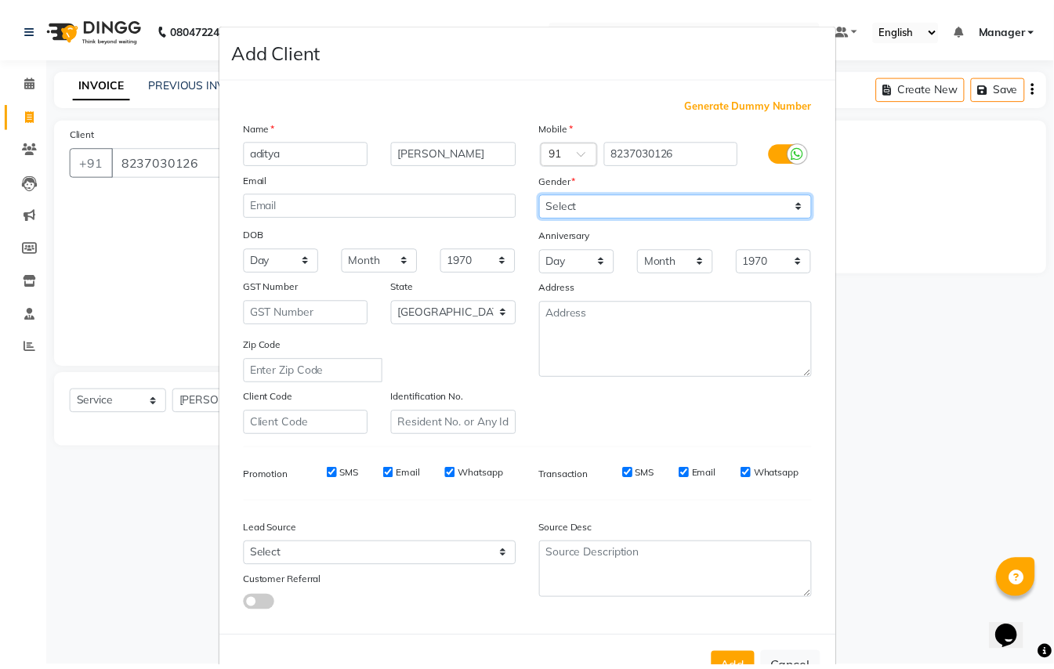
scroll to position [50, 0]
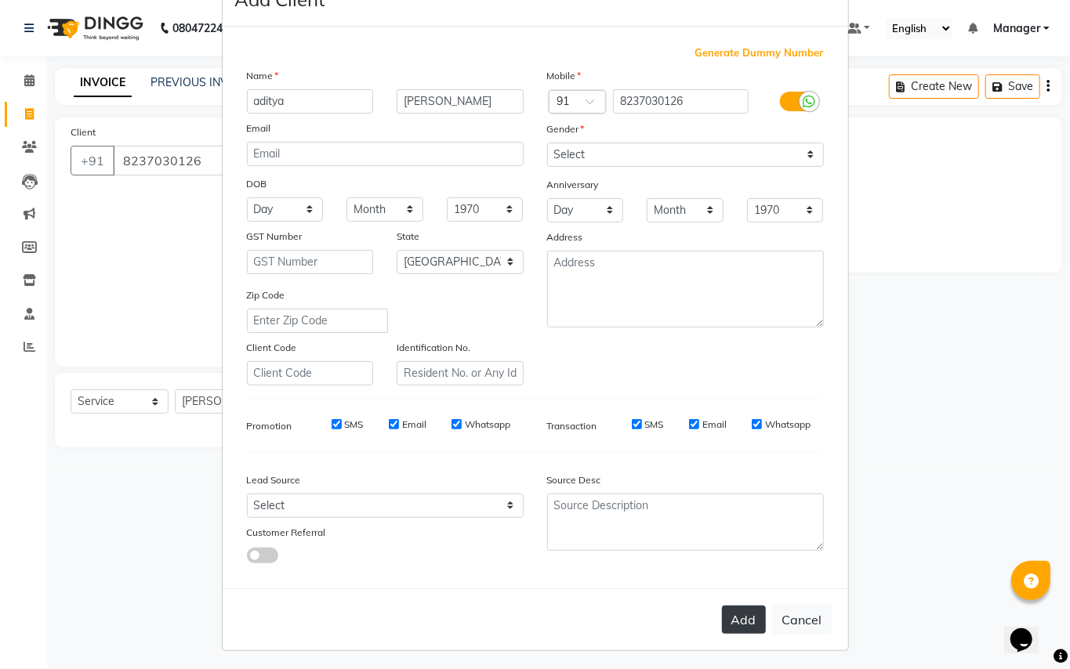
click at [734, 611] on button "Add" at bounding box center [744, 620] width 44 height 28
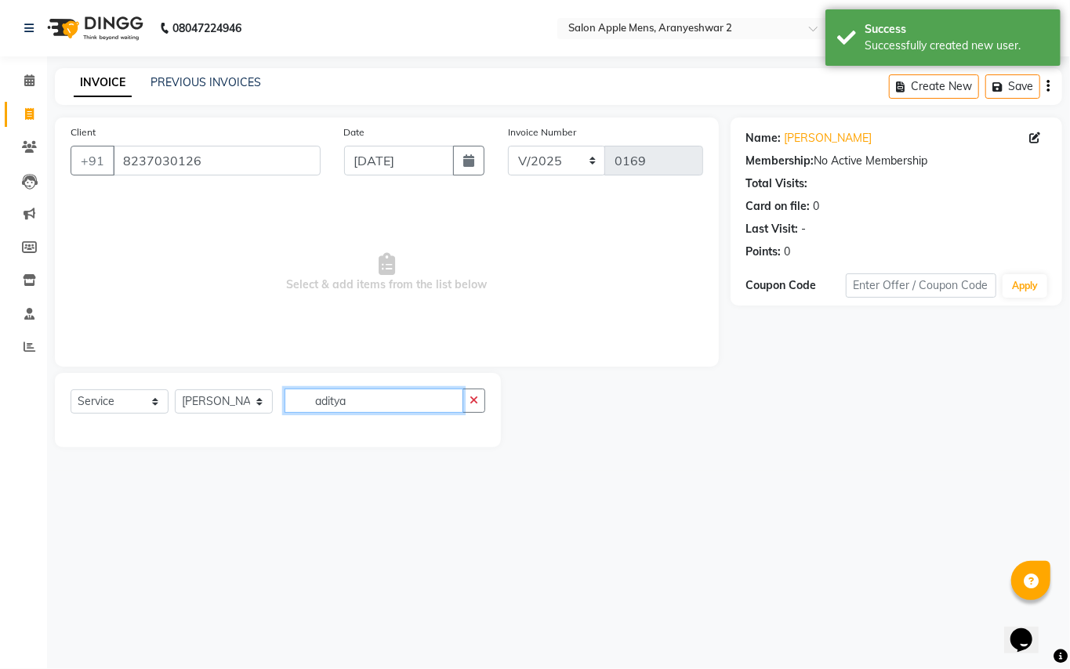
click at [380, 403] on input "aditya" at bounding box center [374, 401] width 179 height 24
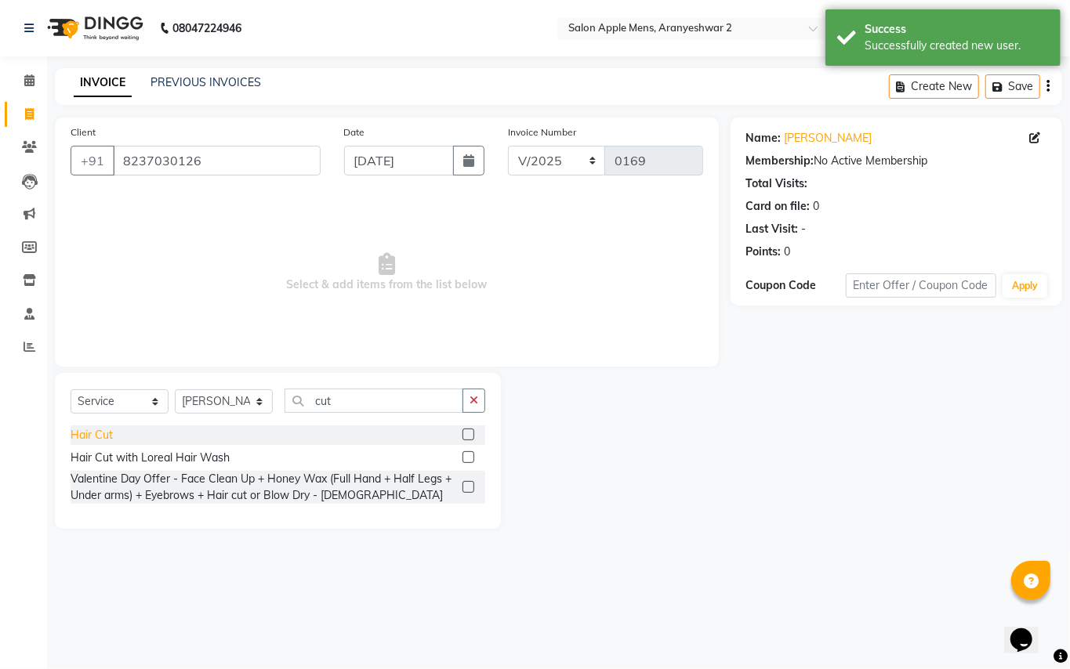
click at [102, 437] on div "Hair Cut" at bounding box center [92, 435] width 42 height 16
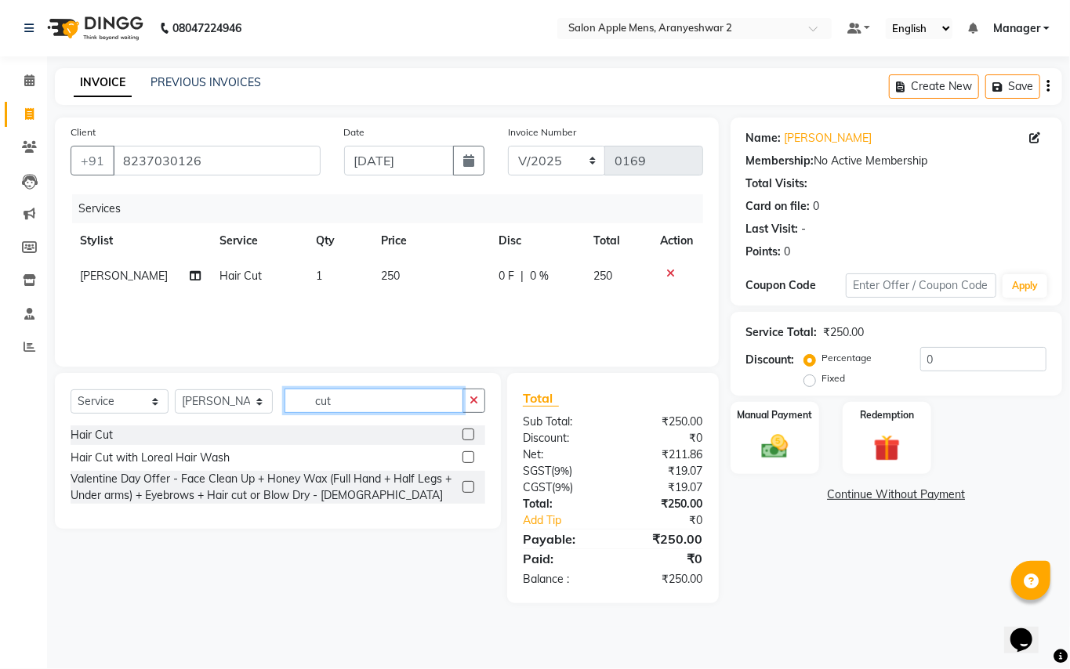
click at [368, 403] on input "cut" at bounding box center [374, 401] width 179 height 24
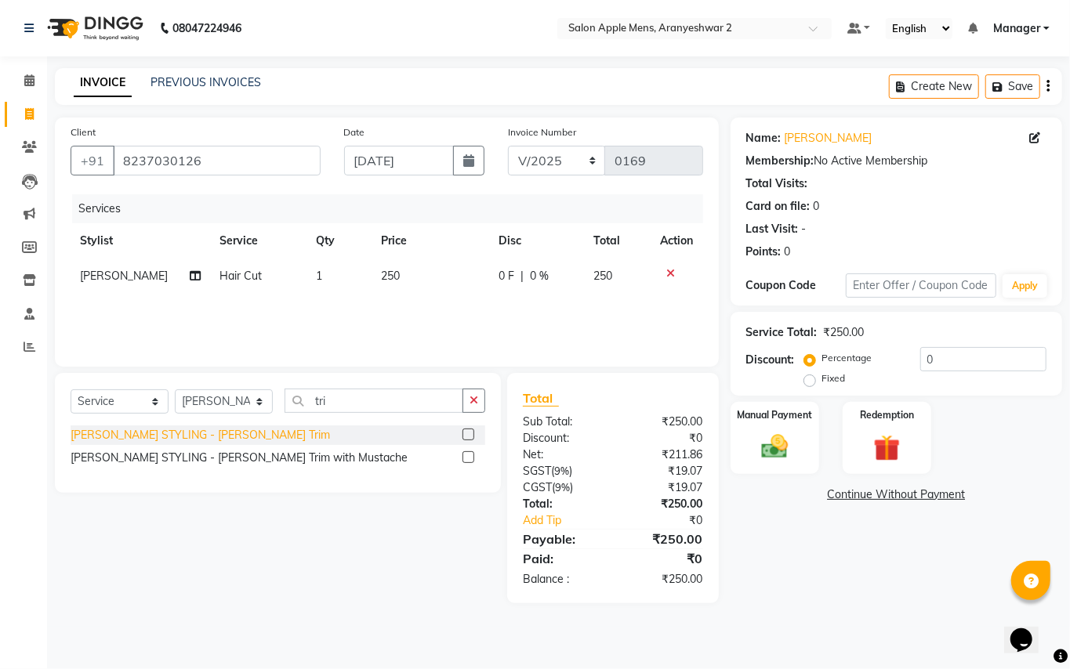
click at [157, 430] on div "[PERSON_NAME] STYLING - [PERSON_NAME] Trim" at bounding box center [200, 435] width 259 height 16
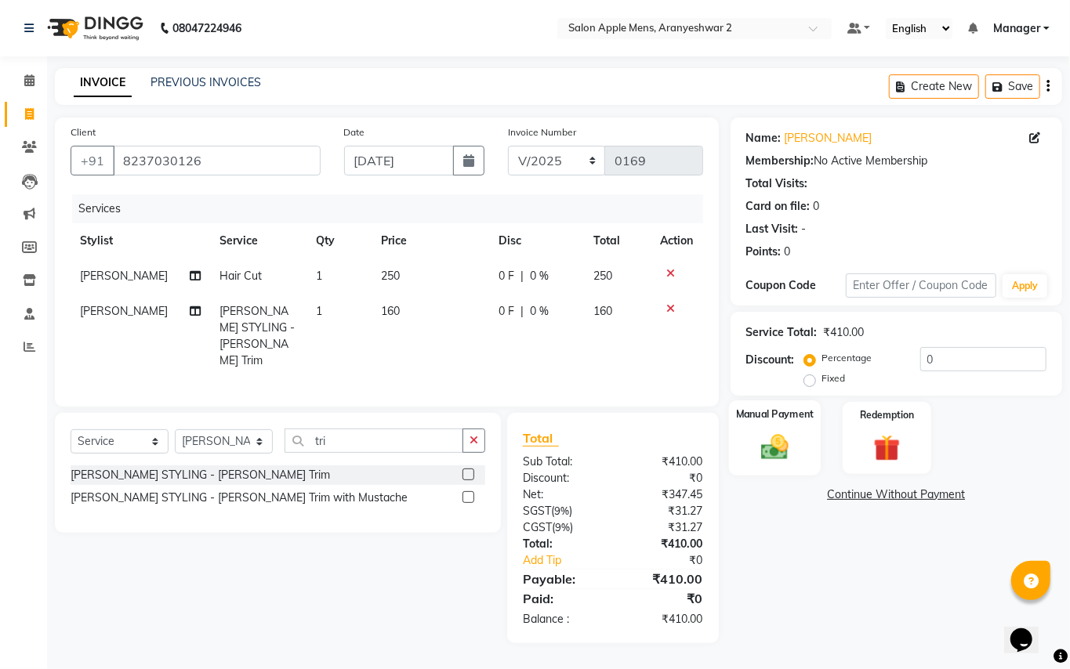
click at [789, 455] on img at bounding box center [774, 447] width 45 height 32
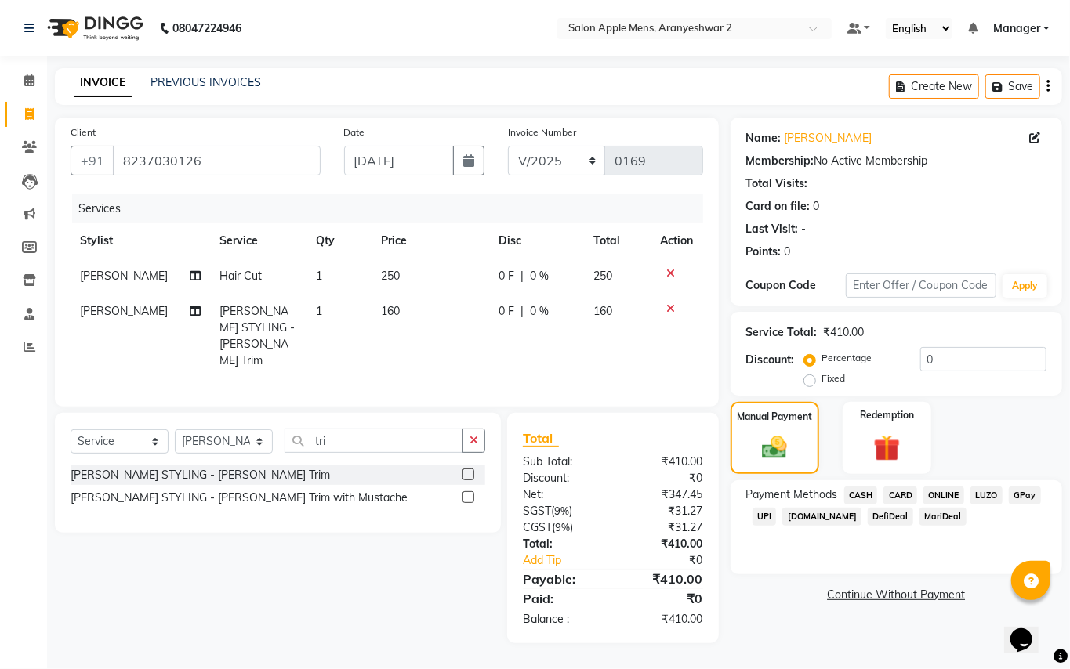
click at [864, 497] on span "CASH" at bounding box center [861, 496] width 34 height 18
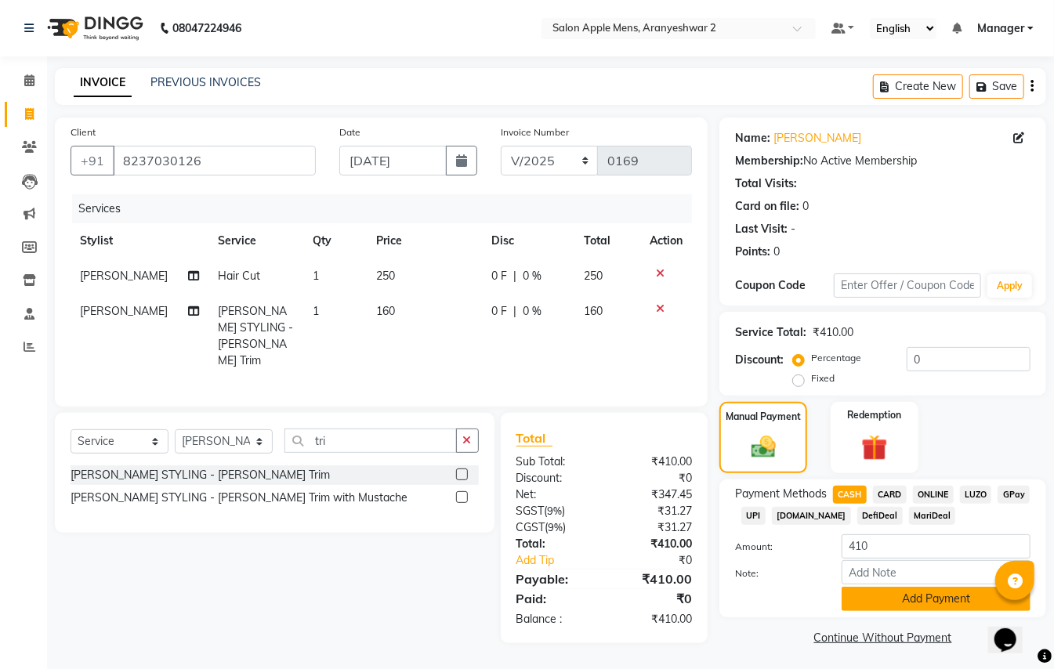
click at [926, 606] on button "Add Payment" at bounding box center [936, 599] width 189 height 24
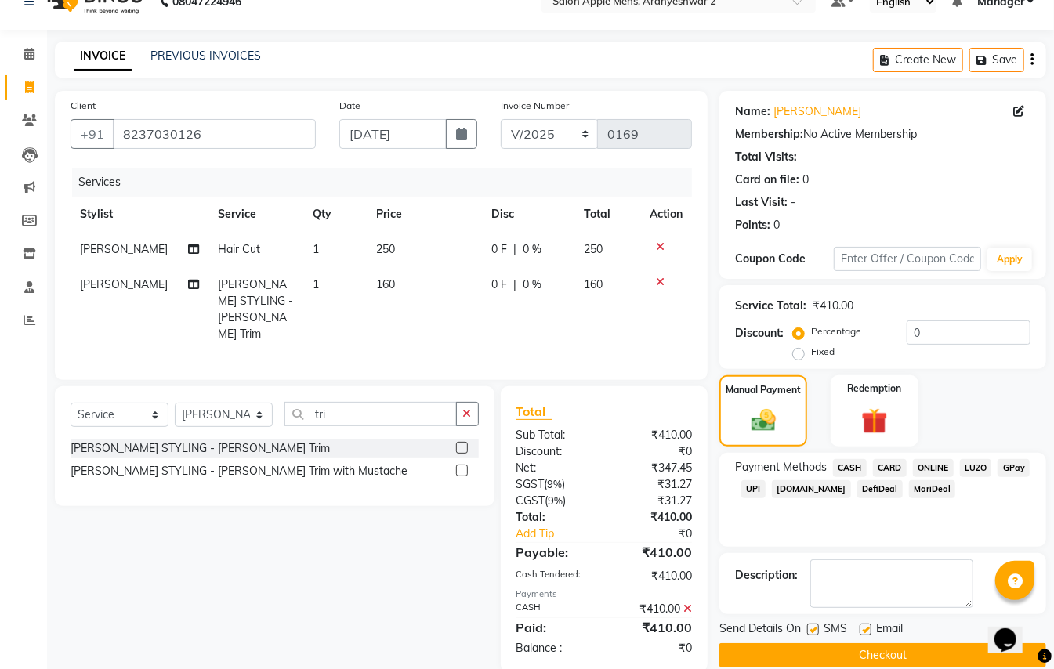
scroll to position [49, 0]
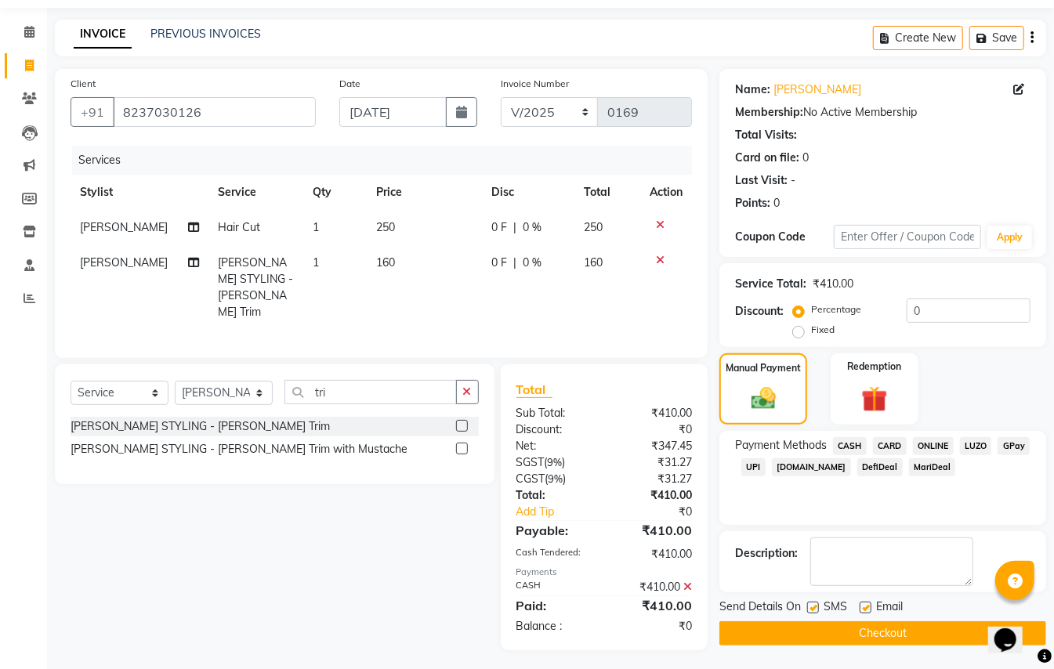
drag, startPoint x: 922, startPoint y: 625, endPoint x: 919, endPoint y: 615, distance: 10.7
click at [919, 618] on div "Send Details On SMS Email Checkout" at bounding box center [883, 622] width 327 height 47
click at [889, 622] on button "Checkout" at bounding box center [883, 634] width 327 height 24
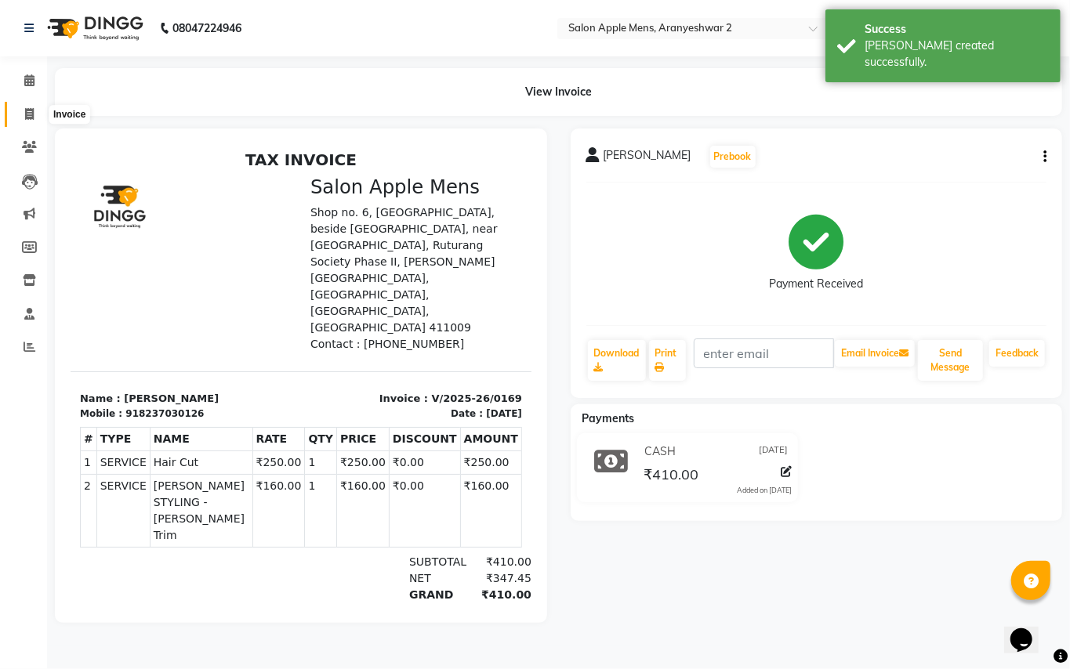
click at [16, 120] on span at bounding box center [29, 115] width 27 height 18
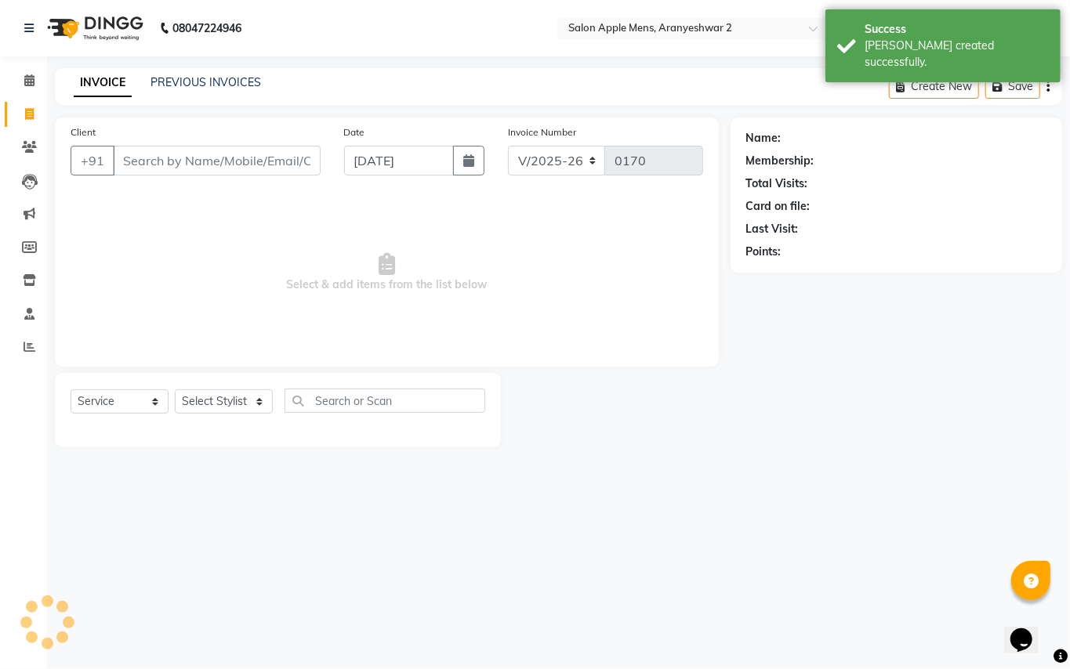
click at [145, 154] on input "Client" at bounding box center [217, 161] width 208 height 30
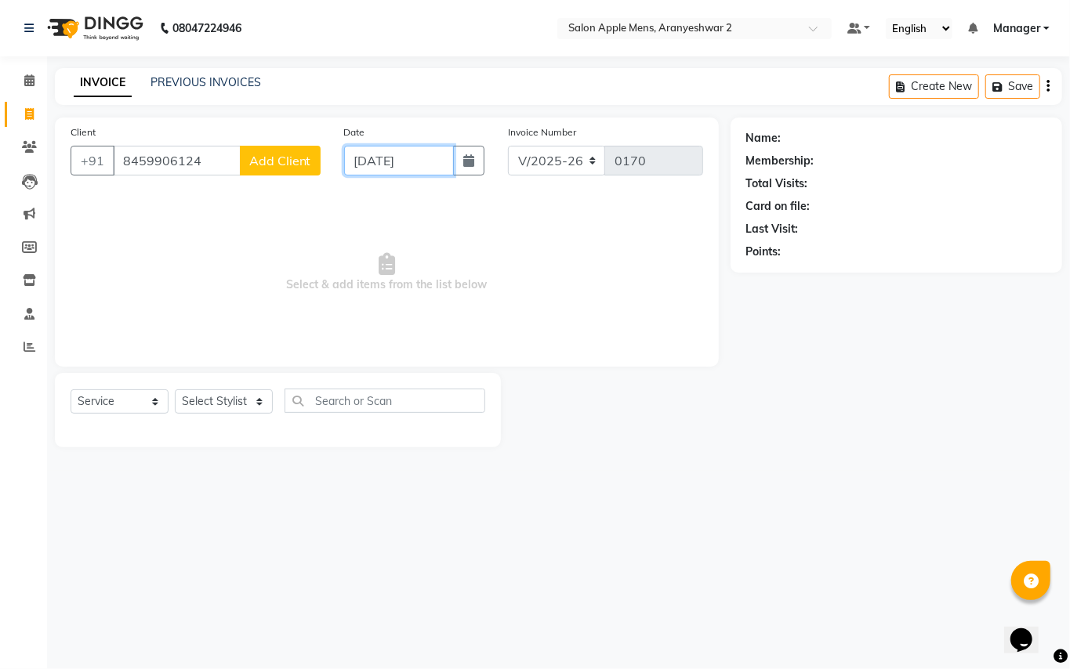
click at [365, 163] on input "[DATE]" at bounding box center [399, 161] width 110 height 30
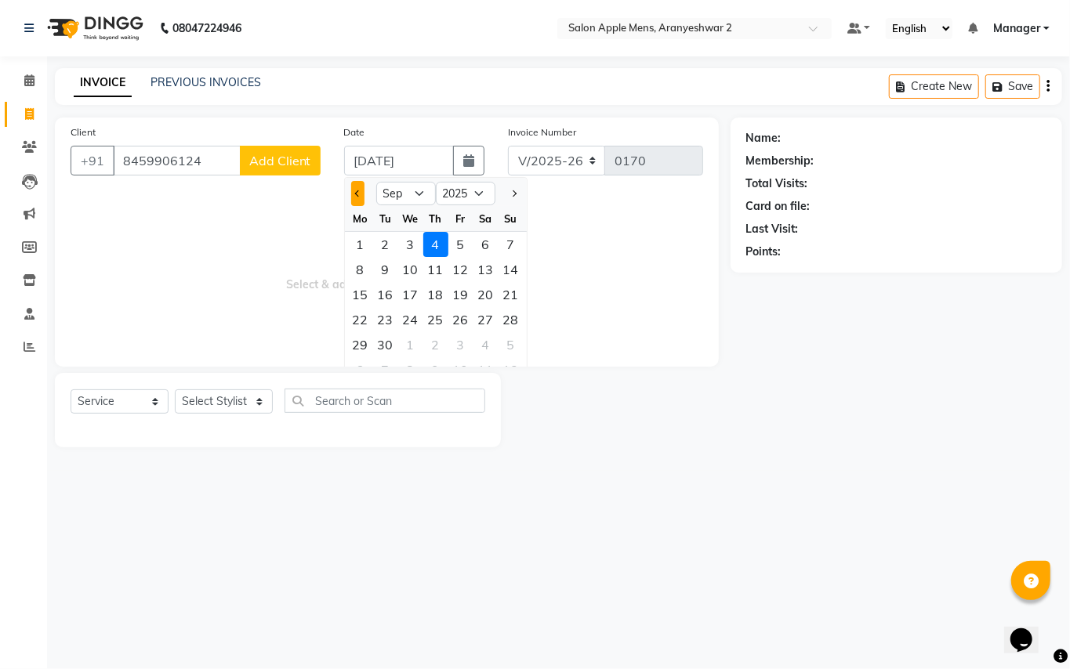
click at [354, 194] on button "Previous month" at bounding box center [357, 193] width 13 height 25
click at [511, 342] on div "31" at bounding box center [511, 344] width 25 height 25
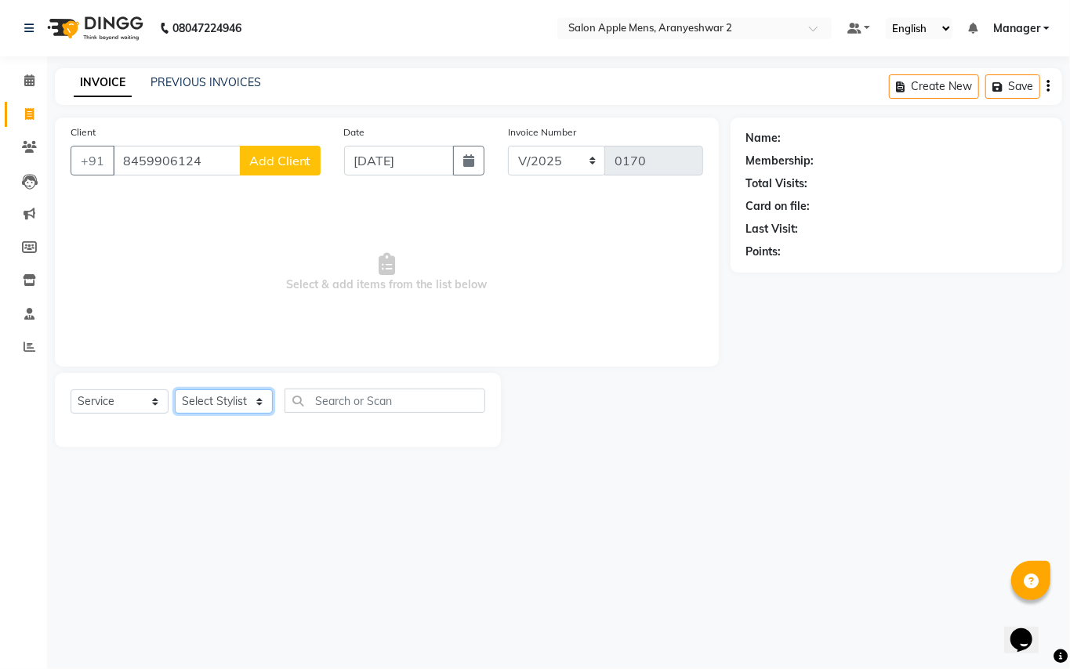
click at [252, 408] on select "Select Stylist [PERSON_NAME] [PERSON_NAME] Manager" at bounding box center [224, 402] width 98 height 24
click at [175, 390] on select "Select Stylist [PERSON_NAME] [PERSON_NAME] Manager" at bounding box center [224, 402] width 98 height 24
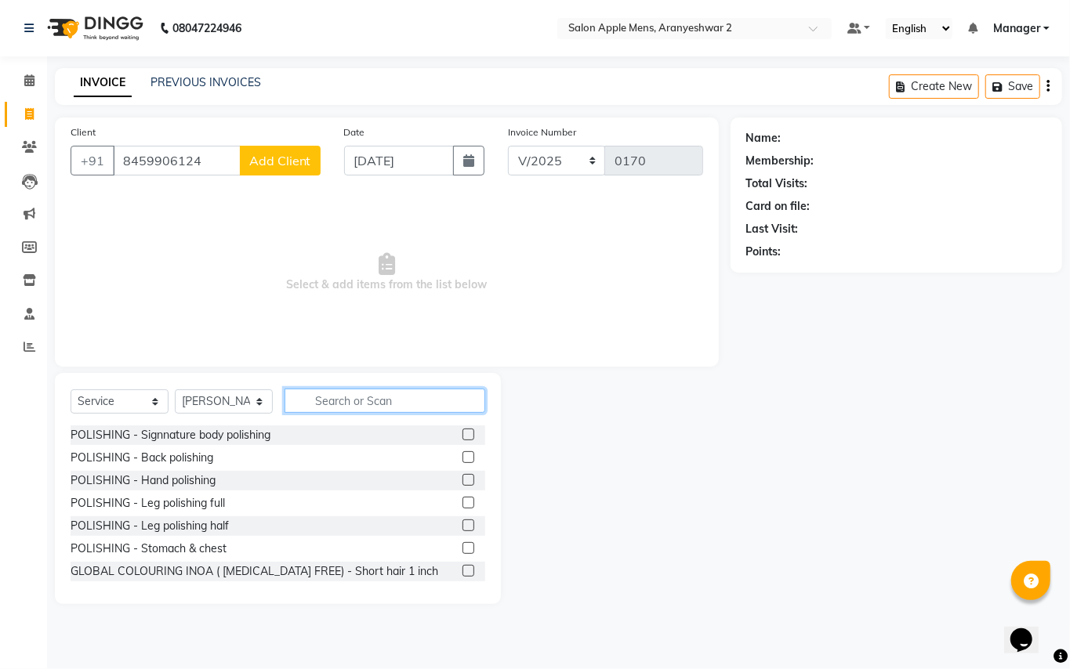
click at [356, 408] on input "text" at bounding box center [385, 401] width 201 height 24
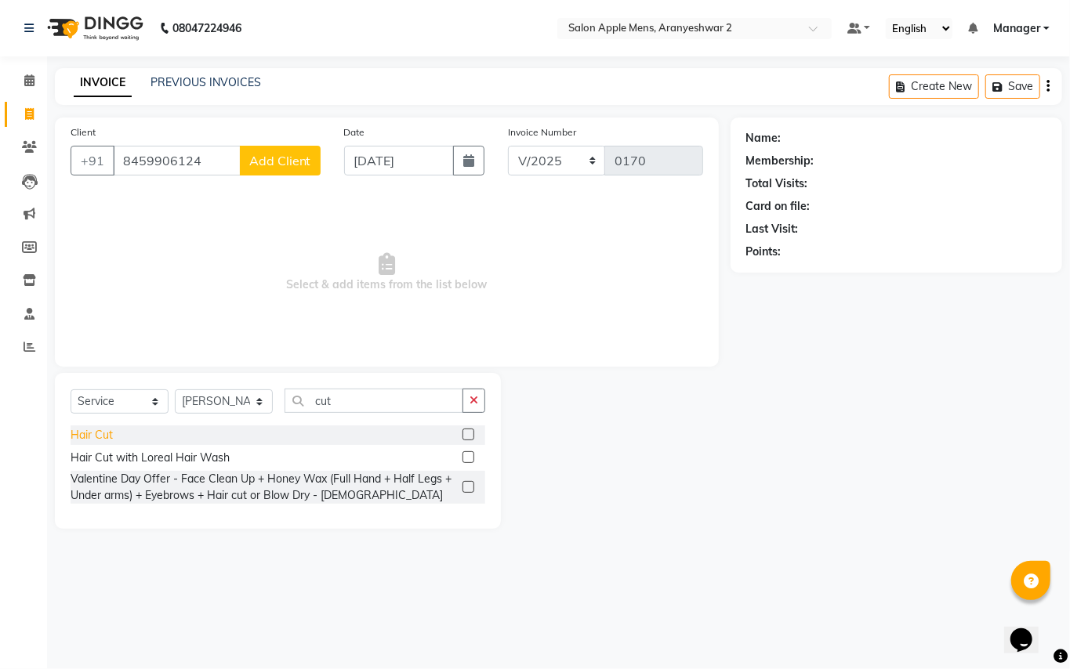
click at [91, 428] on div "Hair Cut" at bounding box center [92, 435] width 42 height 16
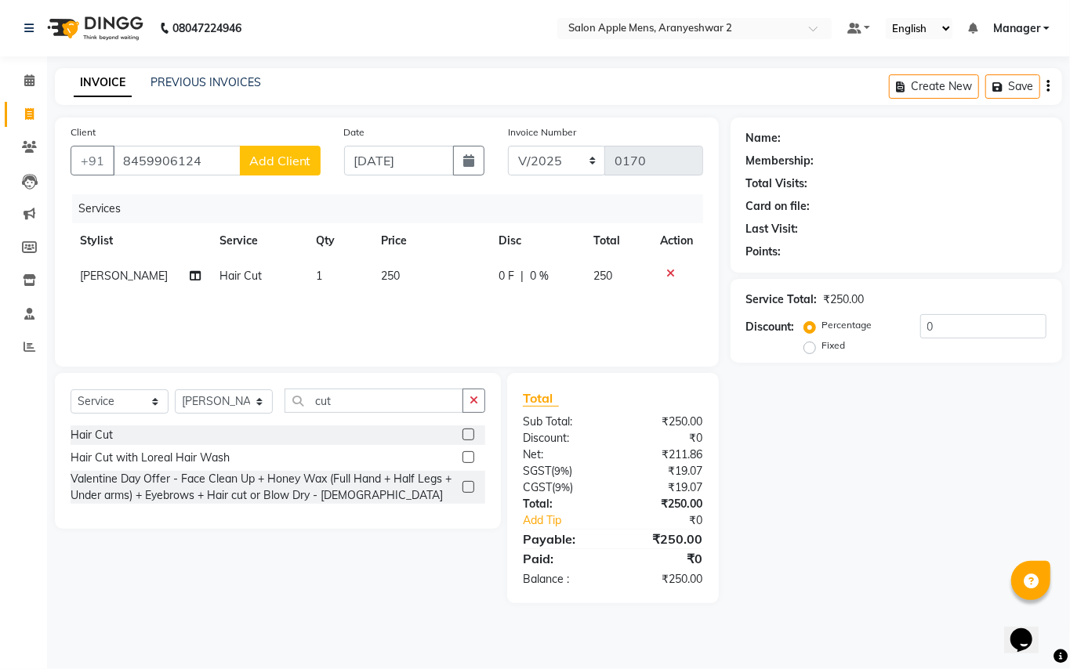
click at [267, 164] on span "Add Client" at bounding box center [280, 161] width 62 height 16
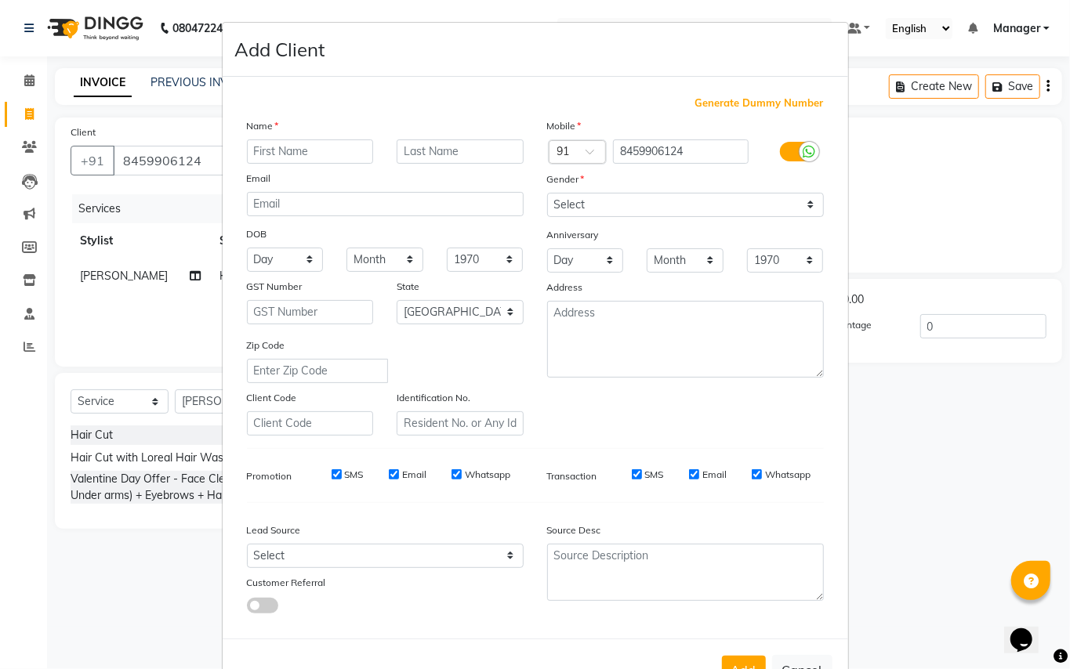
click at [292, 151] on input "text" at bounding box center [310, 152] width 127 height 24
click at [408, 155] on input "text" at bounding box center [460, 152] width 127 height 24
click at [571, 202] on select "Select [DEMOGRAPHIC_DATA] [DEMOGRAPHIC_DATA] Other Prefer Not To Say" at bounding box center [685, 205] width 277 height 24
click at [547, 193] on select "Select [DEMOGRAPHIC_DATA] [DEMOGRAPHIC_DATA] Other Prefer Not To Say" at bounding box center [685, 205] width 277 height 24
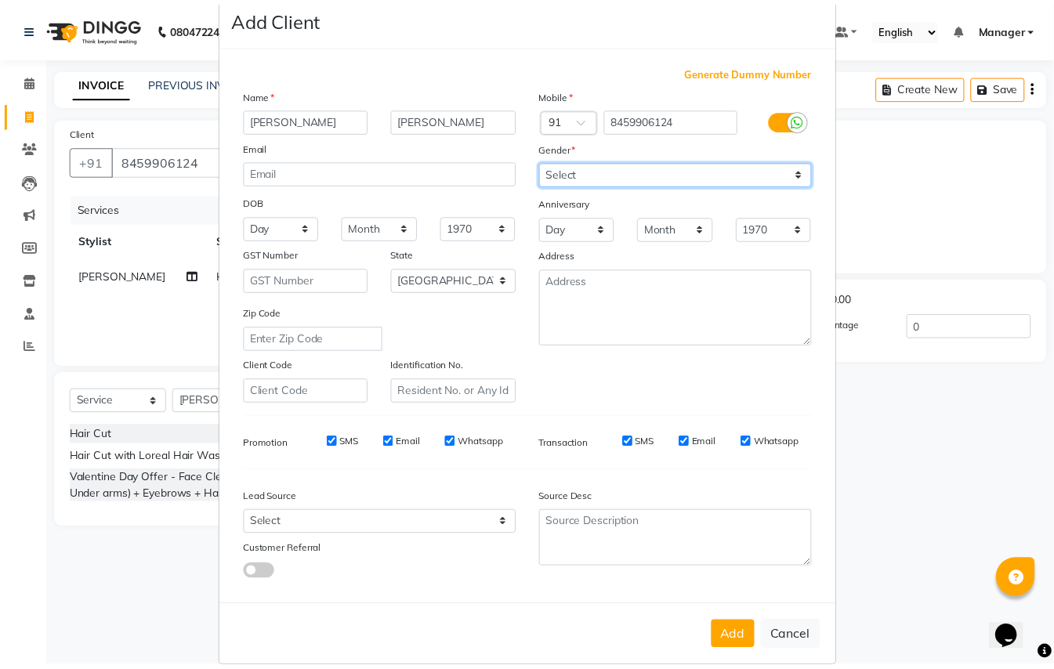
scroll to position [50, 0]
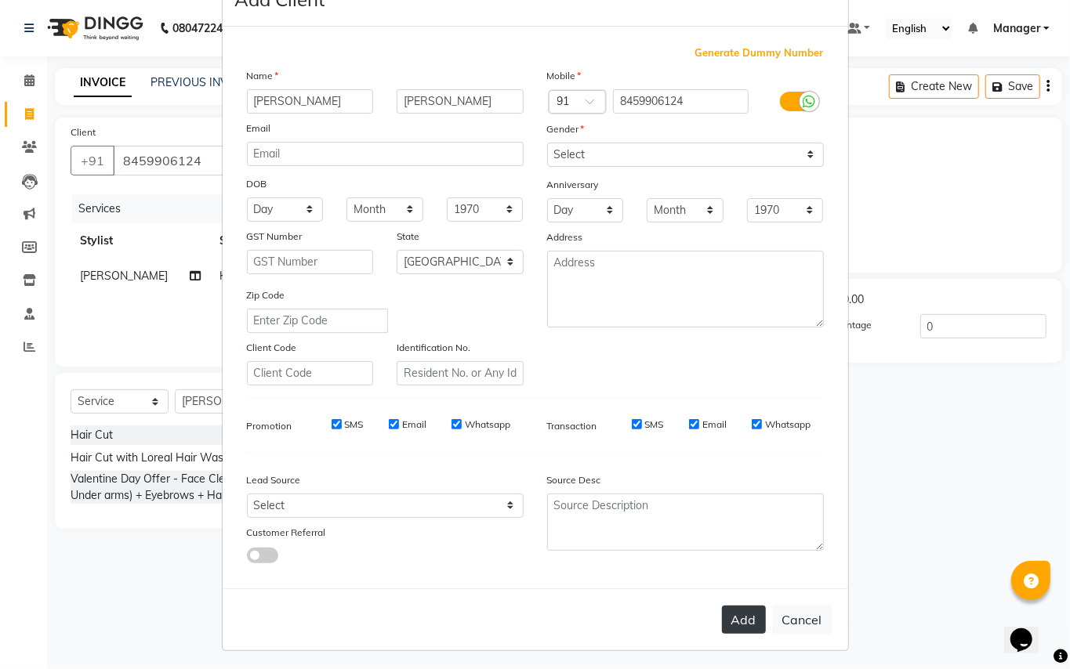
drag, startPoint x: 747, startPoint y: 619, endPoint x: 741, endPoint y: 602, distance: 18.1
click at [747, 618] on button "Add" at bounding box center [744, 620] width 44 height 28
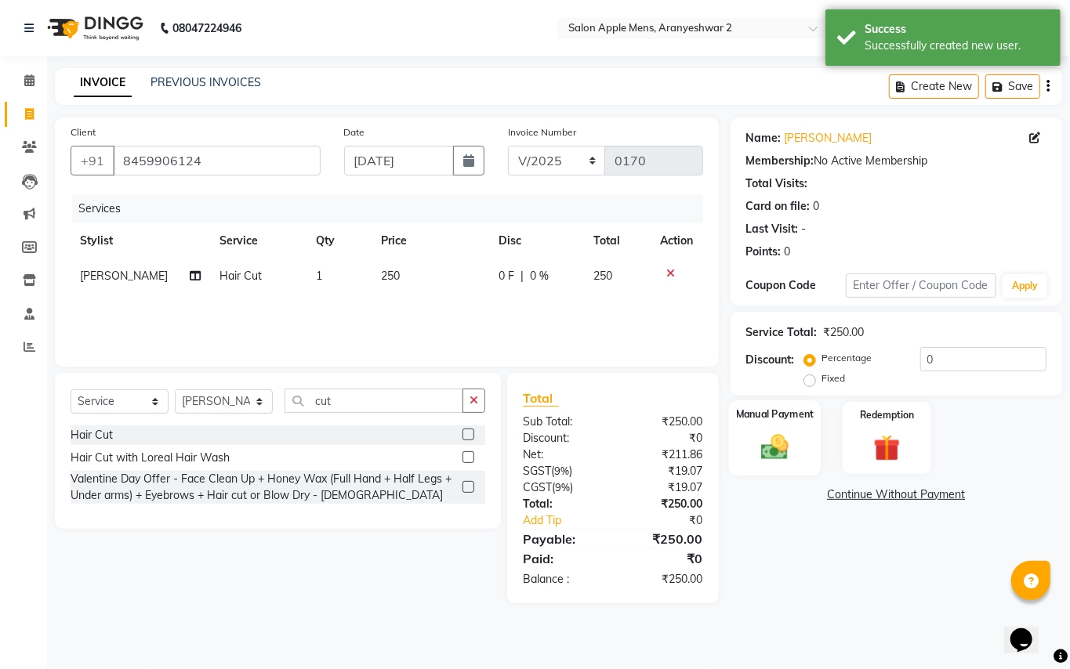
click at [778, 452] on img at bounding box center [774, 447] width 45 height 32
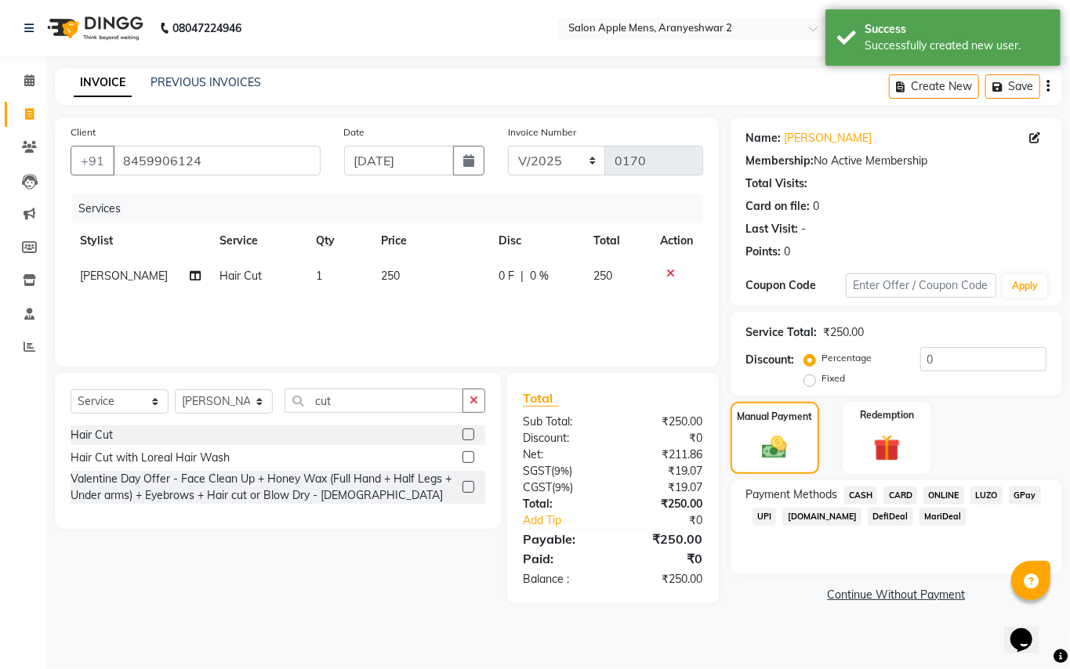
click at [1024, 499] on span "GPay" at bounding box center [1025, 496] width 32 height 18
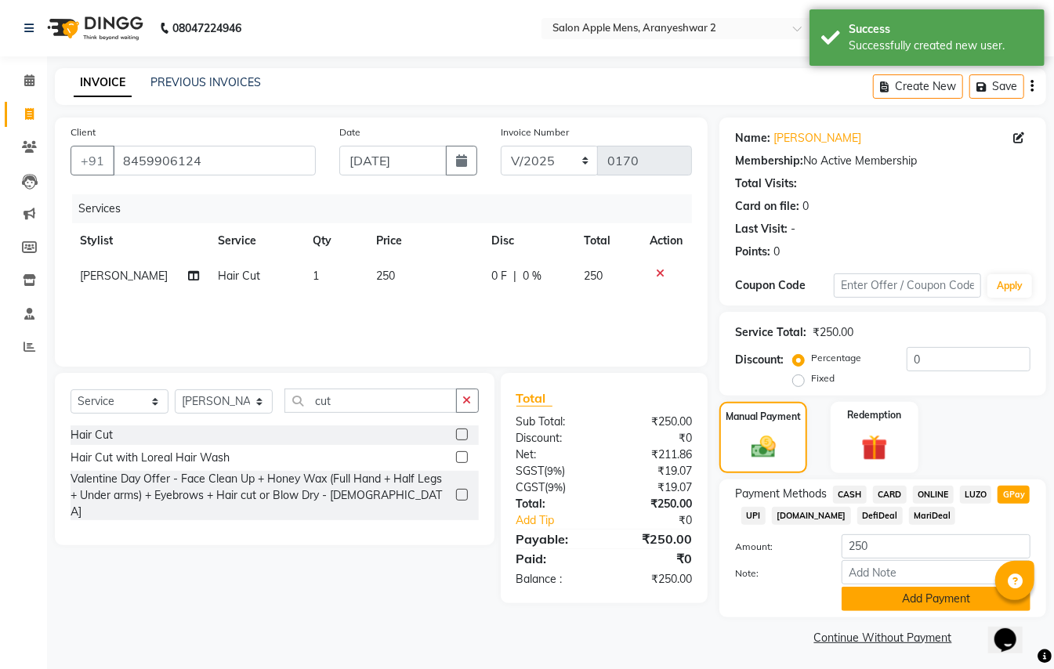
click at [951, 593] on button "Add Payment" at bounding box center [936, 599] width 189 height 24
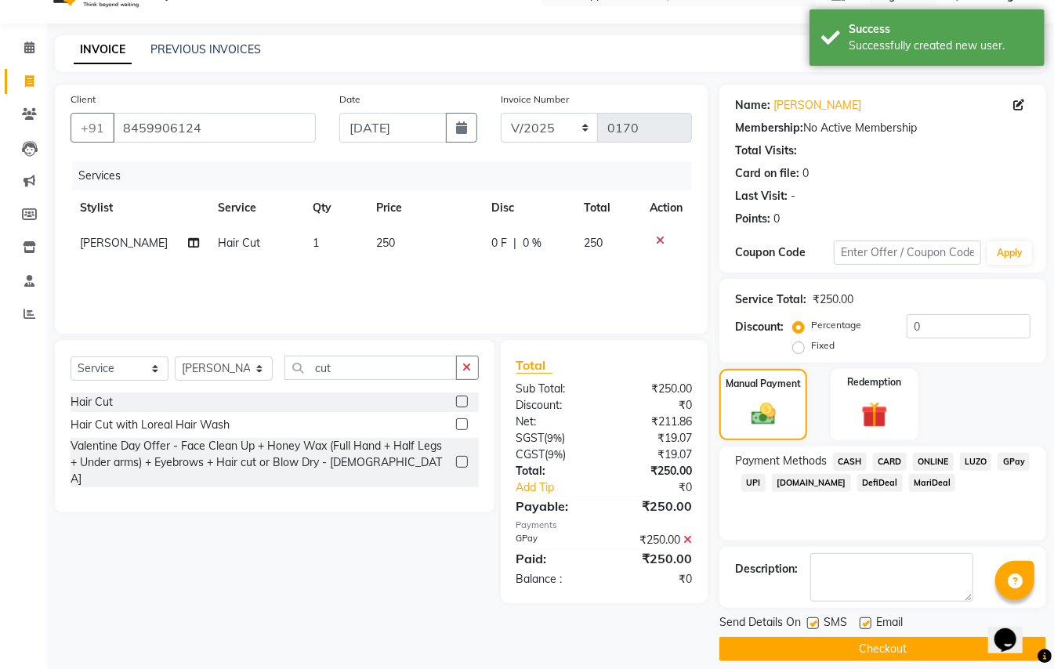
scroll to position [49, 0]
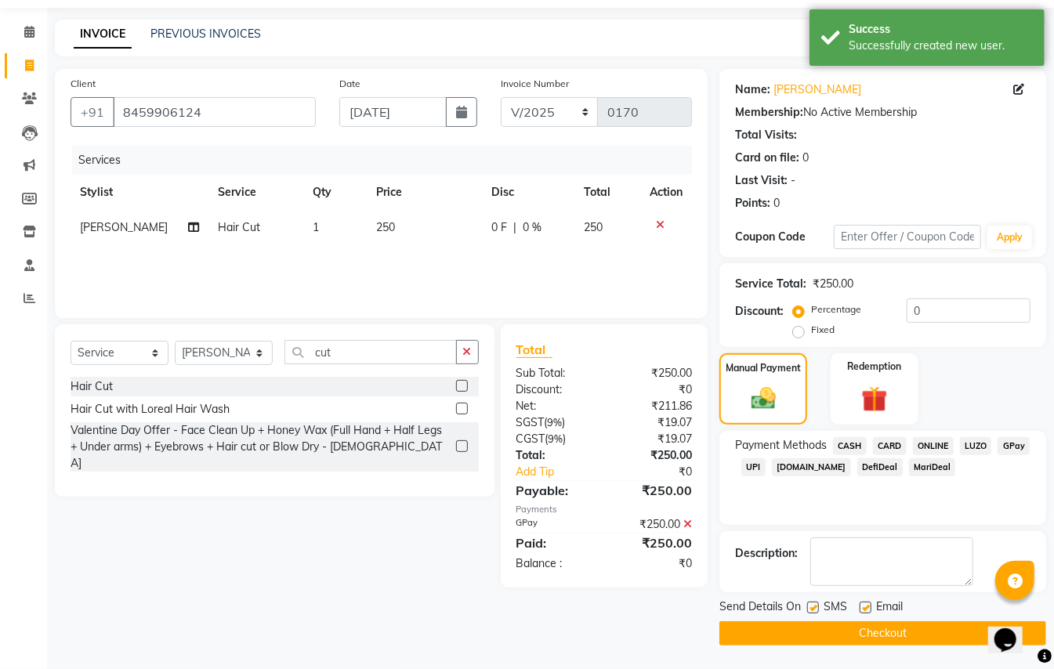
click at [919, 633] on button "Checkout" at bounding box center [883, 634] width 327 height 24
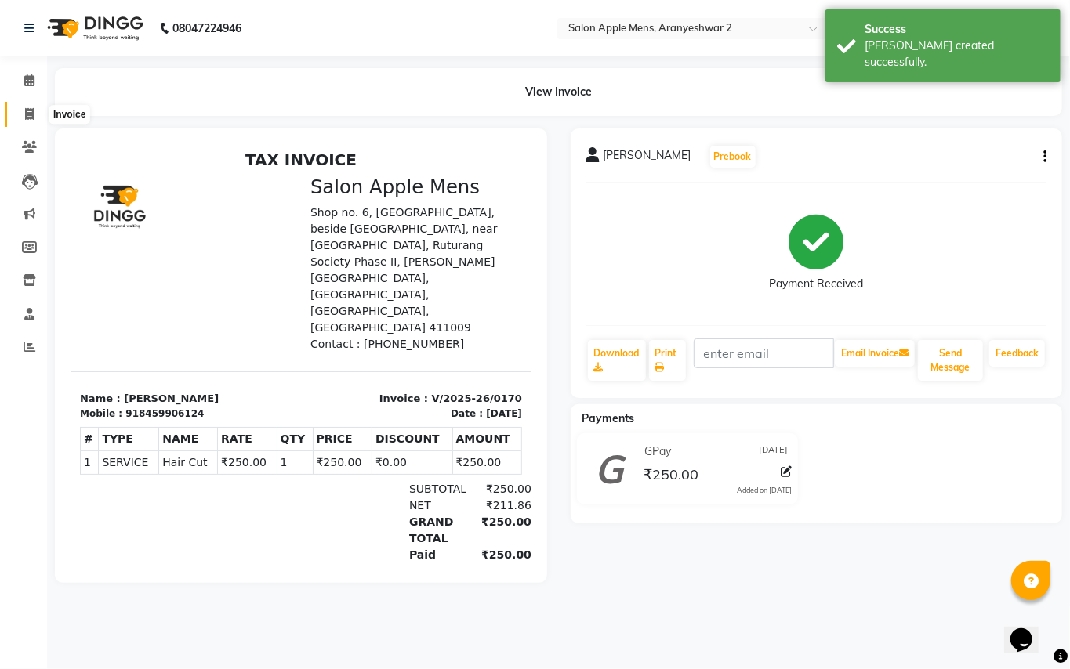
click at [25, 110] on icon at bounding box center [29, 114] width 9 height 12
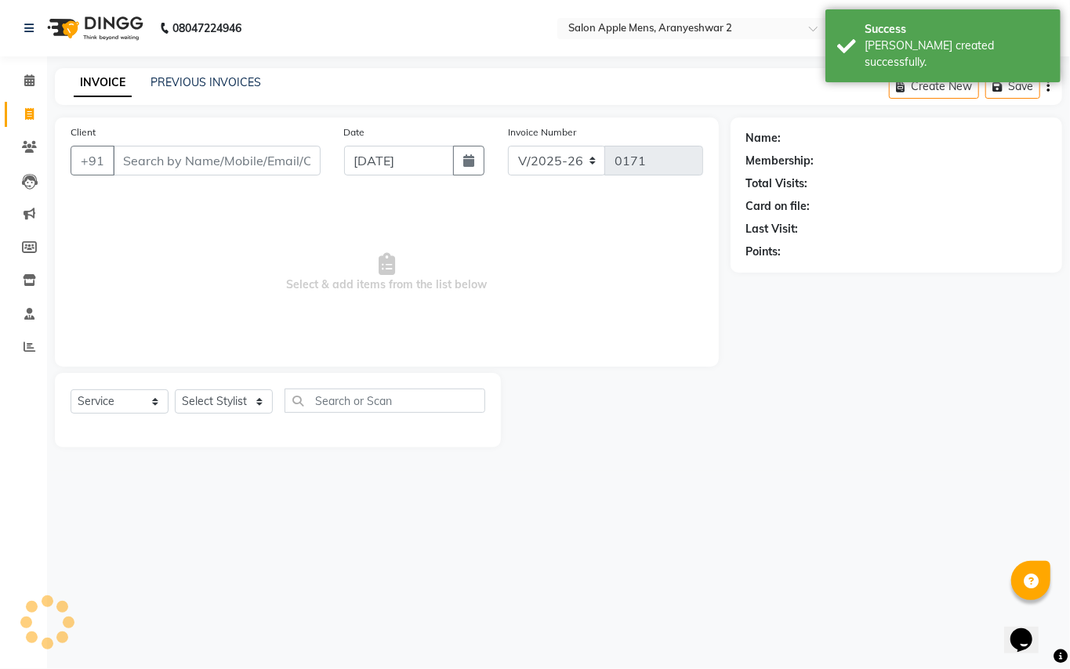
click at [135, 158] on input "Client" at bounding box center [217, 161] width 208 height 30
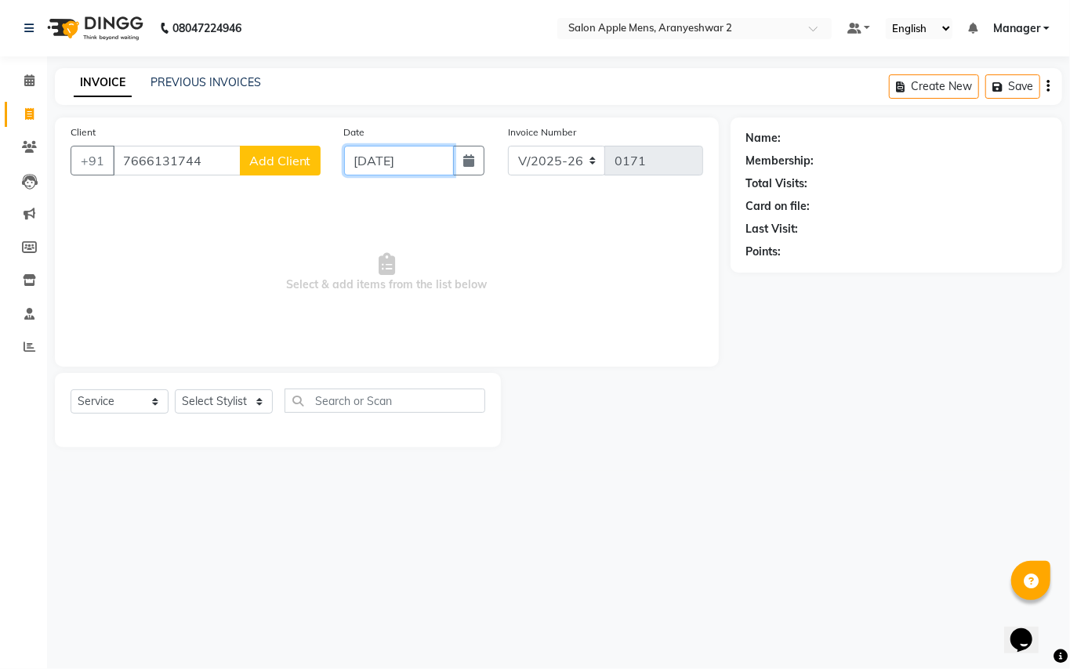
click at [364, 160] on input "[DATE]" at bounding box center [399, 161] width 110 height 30
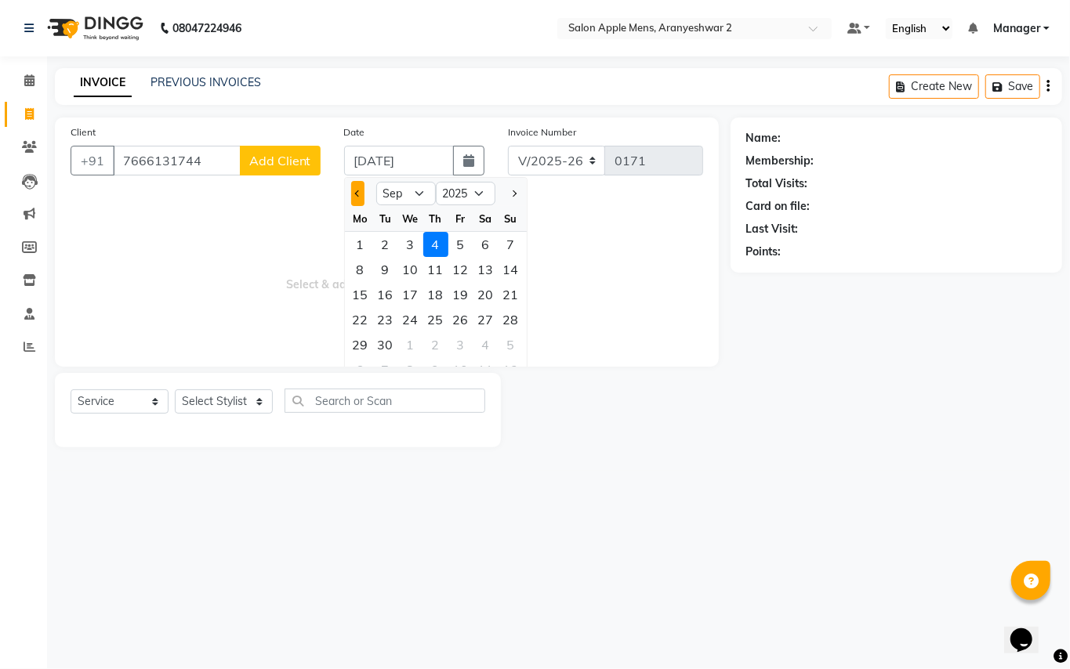
click at [358, 188] on button "Previous month" at bounding box center [357, 193] width 13 height 25
click at [512, 350] on div "31" at bounding box center [511, 344] width 25 height 25
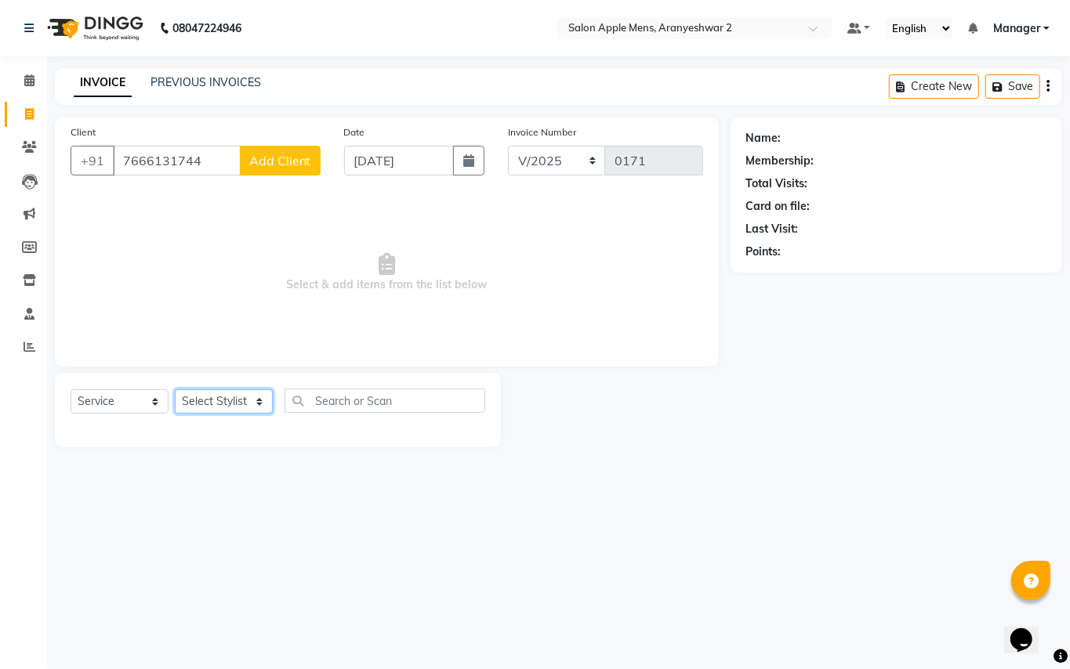
click at [254, 401] on select "Select Stylist [PERSON_NAME] [PERSON_NAME] Manager" at bounding box center [224, 402] width 98 height 24
click at [175, 390] on select "Select Stylist [PERSON_NAME] [PERSON_NAME] Manager" at bounding box center [224, 402] width 98 height 24
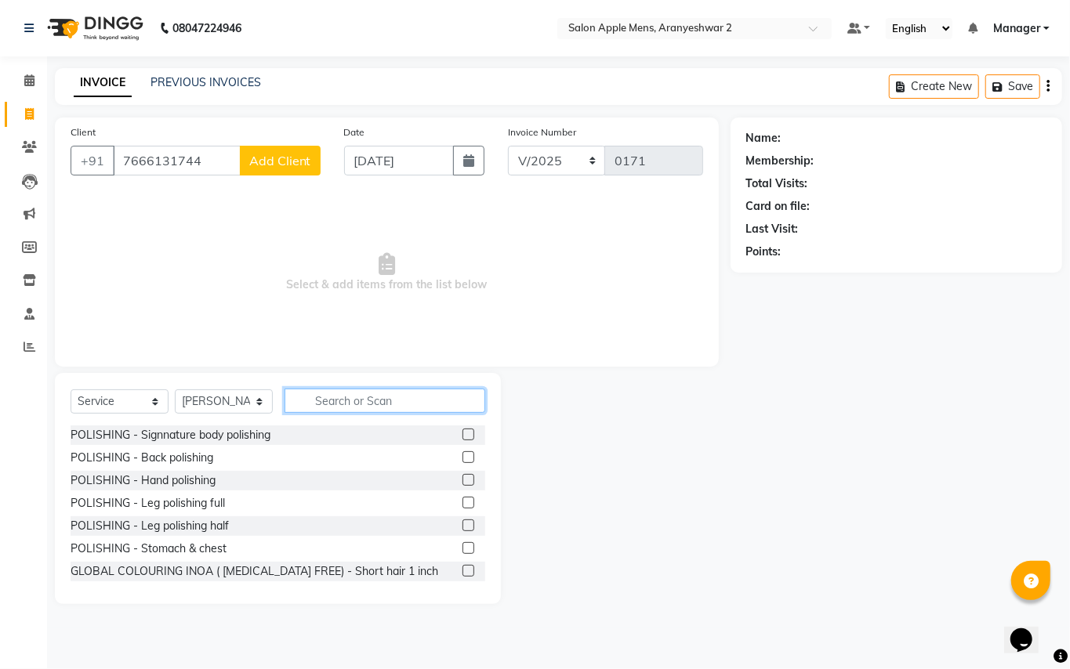
click at [346, 400] on input "text" at bounding box center [385, 401] width 201 height 24
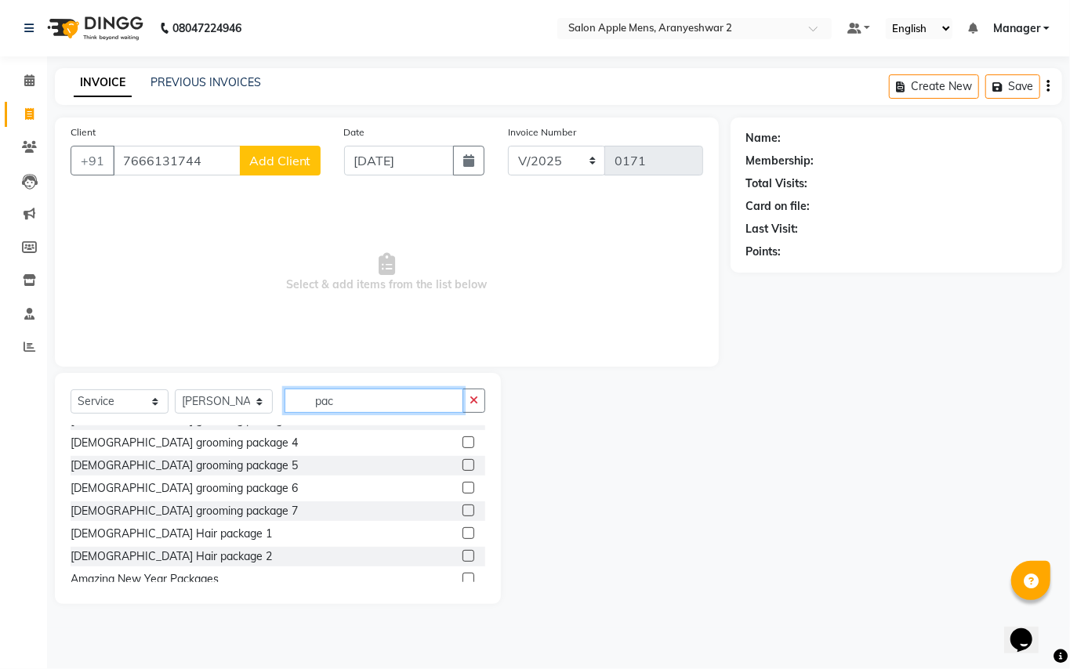
scroll to position [92, 0]
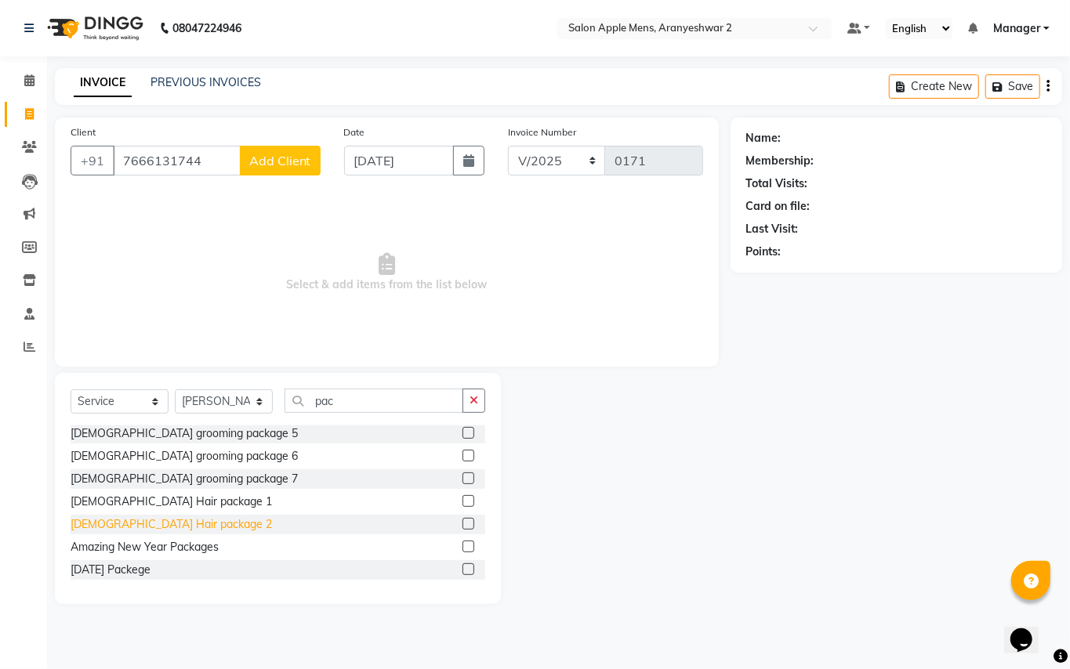
click at [130, 519] on div "[DEMOGRAPHIC_DATA] Hair package 2" at bounding box center [171, 525] width 201 height 16
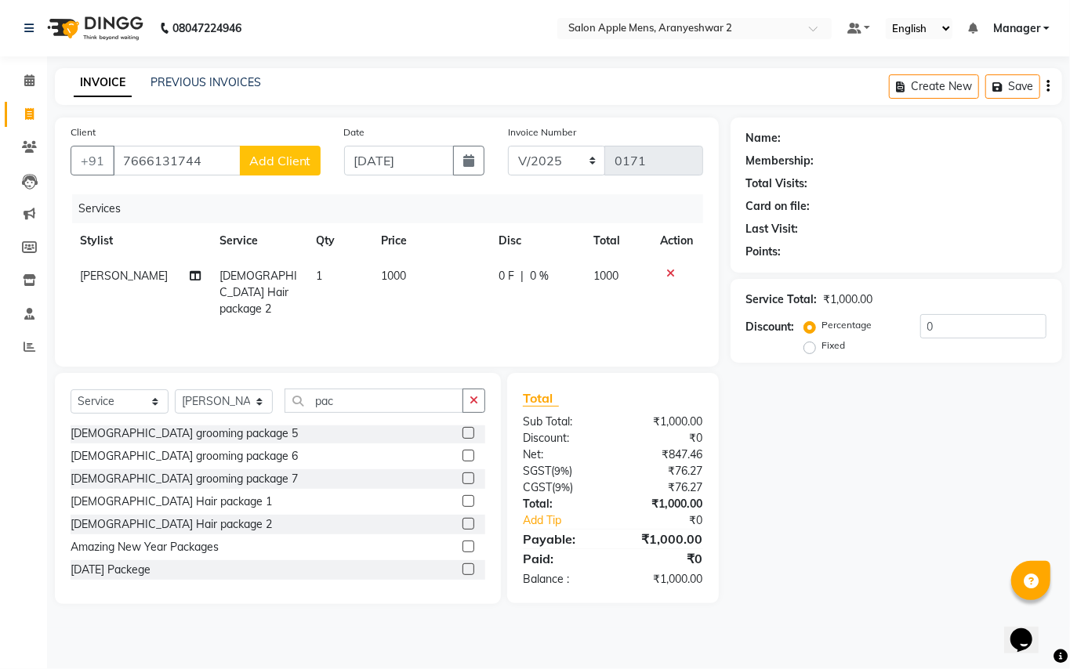
click at [285, 165] on span "Add Client" at bounding box center [280, 161] width 62 height 16
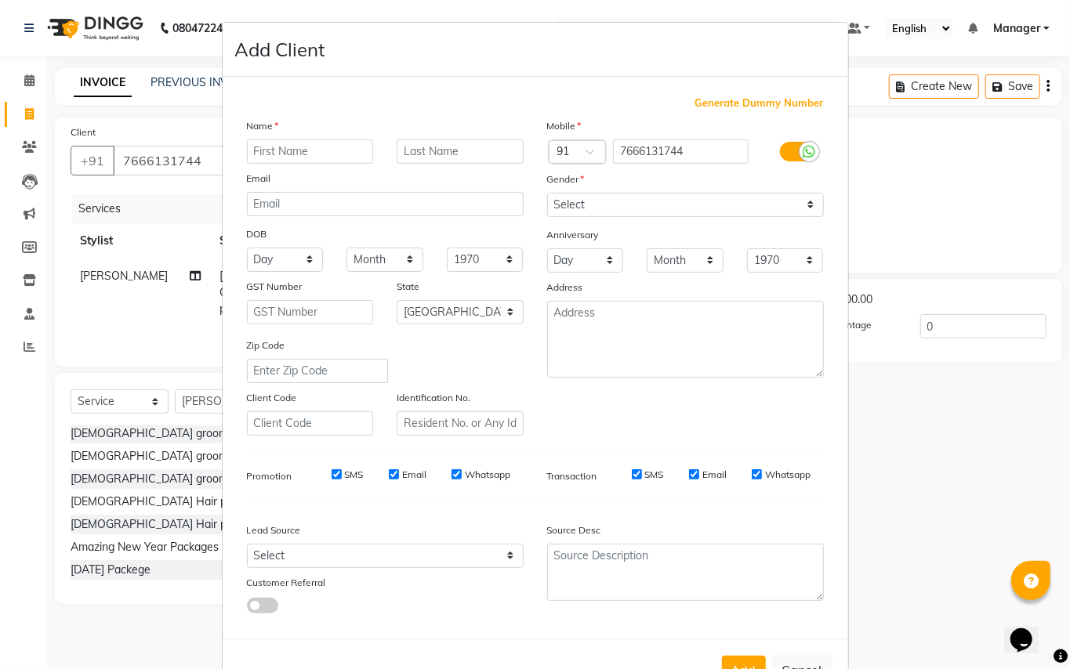
click at [296, 149] on input "text" at bounding box center [310, 152] width 127 height 24
click at [464, 154] on input "text" at bounding box center [460, 152] width 127 height 24
click at [571, 199] on select "Select [DEMOGRAPHIC_DATA] [DEMOGRAPHIC_DATA] Other Prefer Not To Say" at bounding box center [685, 205] width 277 height 24
click at [547, 193] on select "Select [DEMOGRAPHIC_DATA] [DEMOGRAPHIC_DATA] Other Prefer Not To Say" at bounding box center [685, 205] width 277 height 24
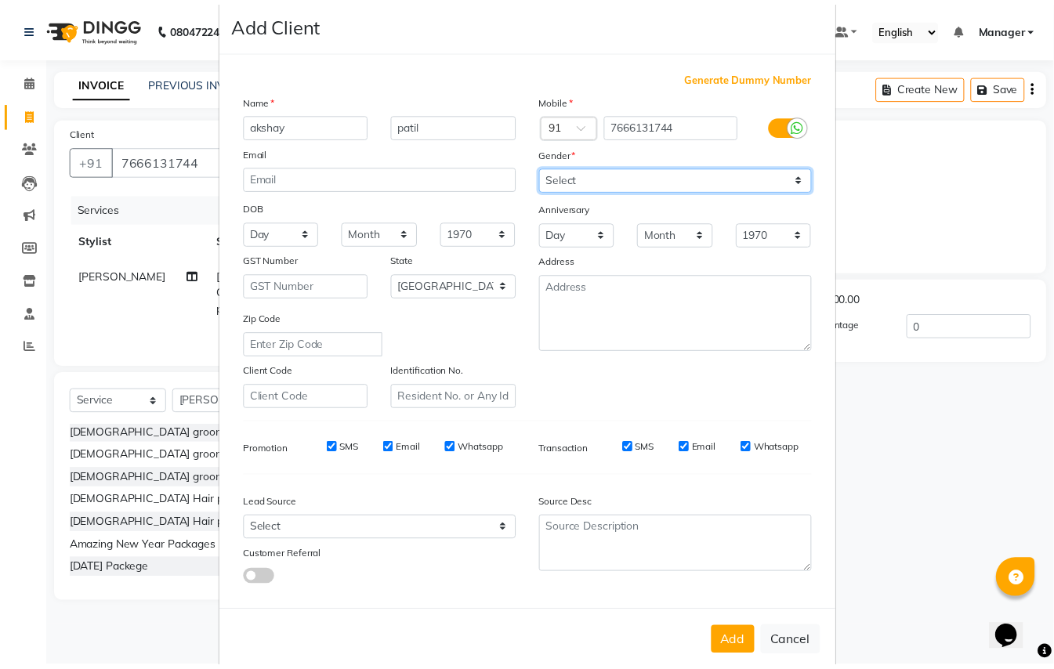
scroll to position [50, 0]
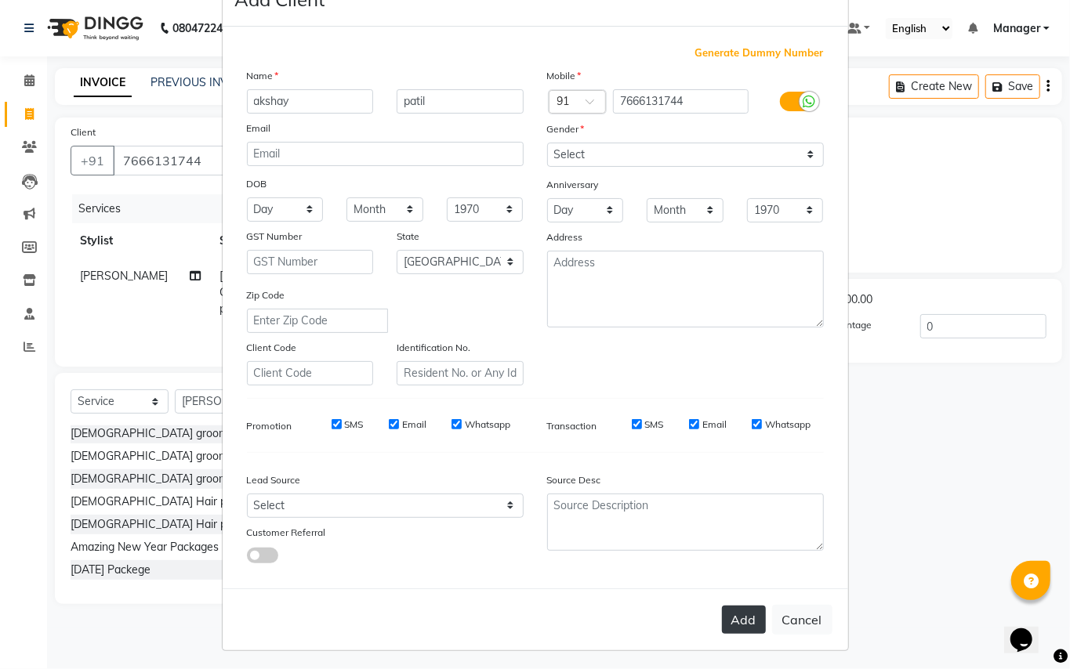
click at [741, 621] on button "Add" at bounding box center [744, 620] width 44 height 28
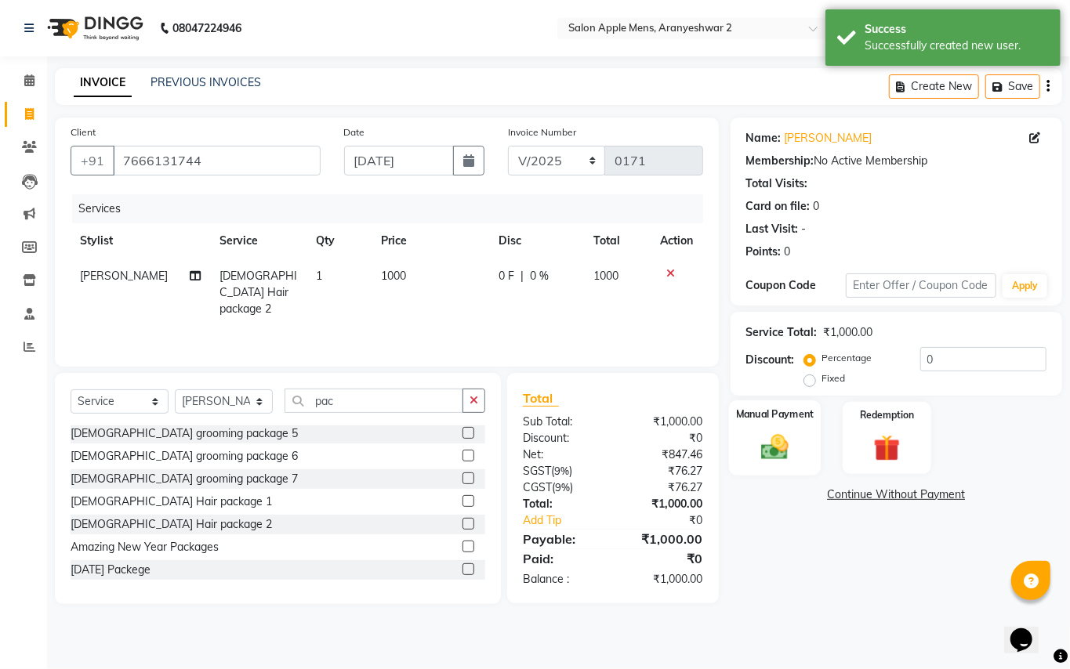
click at [781, 449] on img at bounding box center [774, 447] width 45 height 32
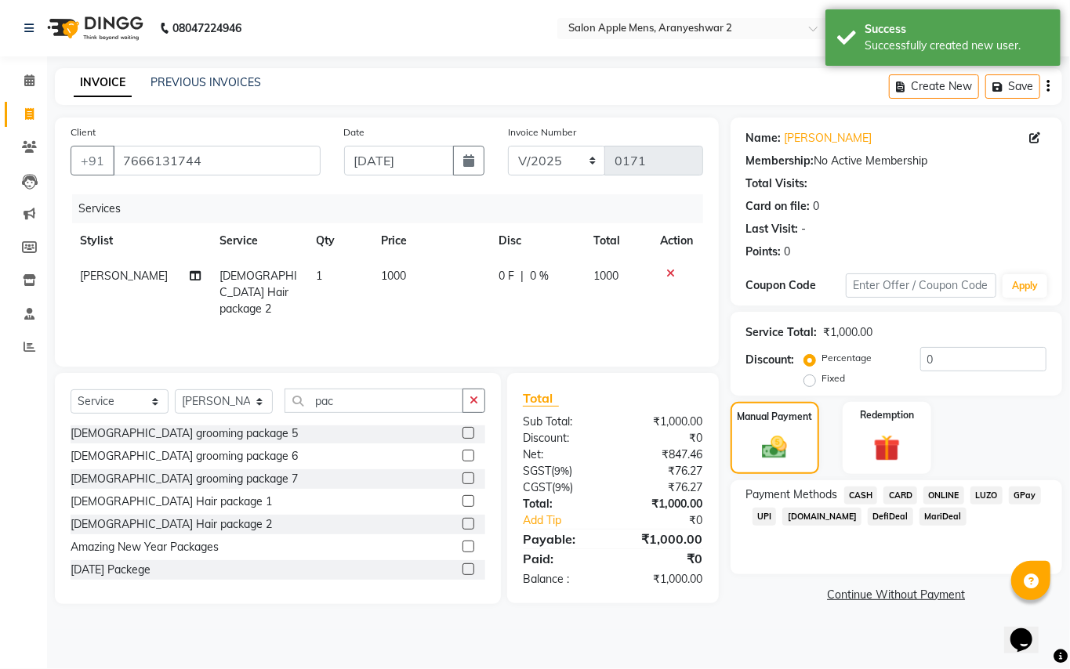
click at [1026, 492] on span "GPay" at bounding box center [1025, 496] width 32 height 18
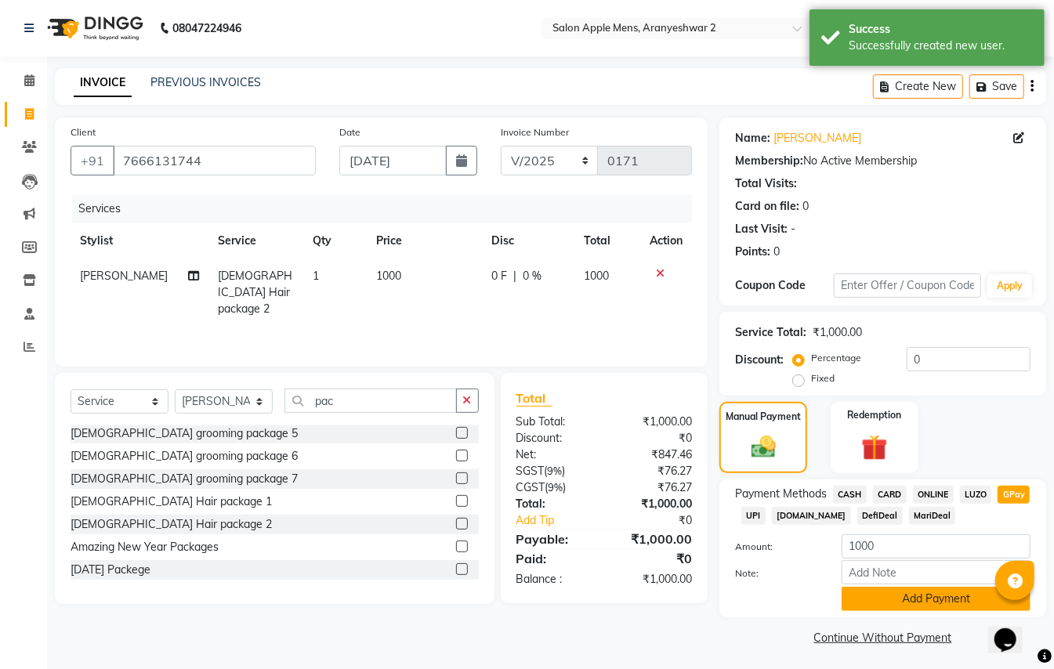
click at [947, 602] on button "Add Payment" at bounding box center [936, 599] width 189 height 24
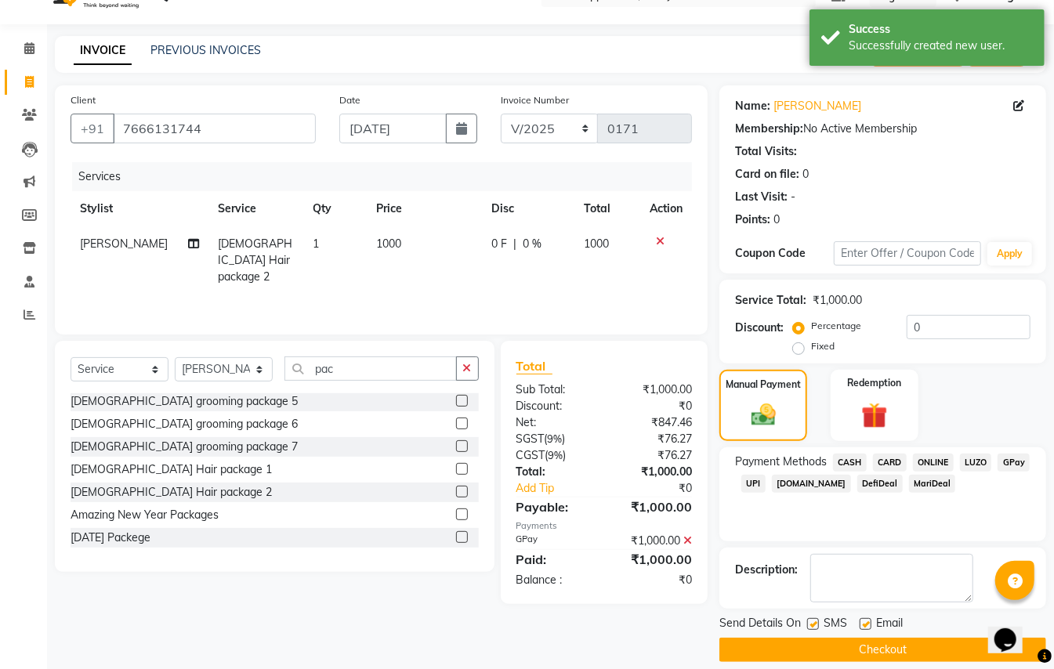
scroll to position [49, 0]
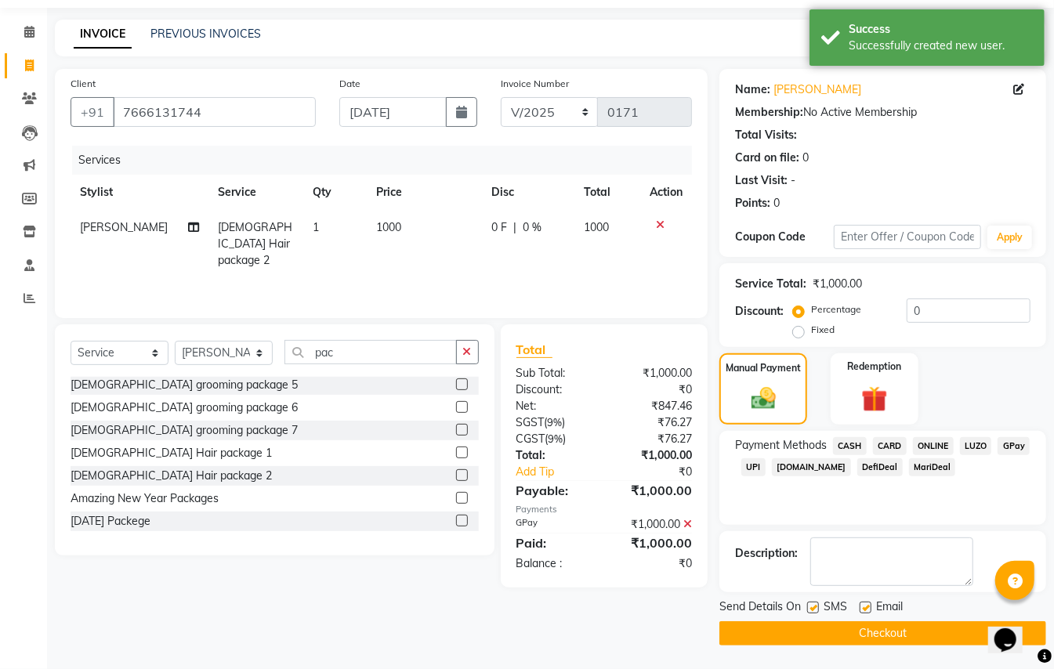
click at [905, 627] on button "Checkout" at bounding box center [883, 634] width 327 height 24
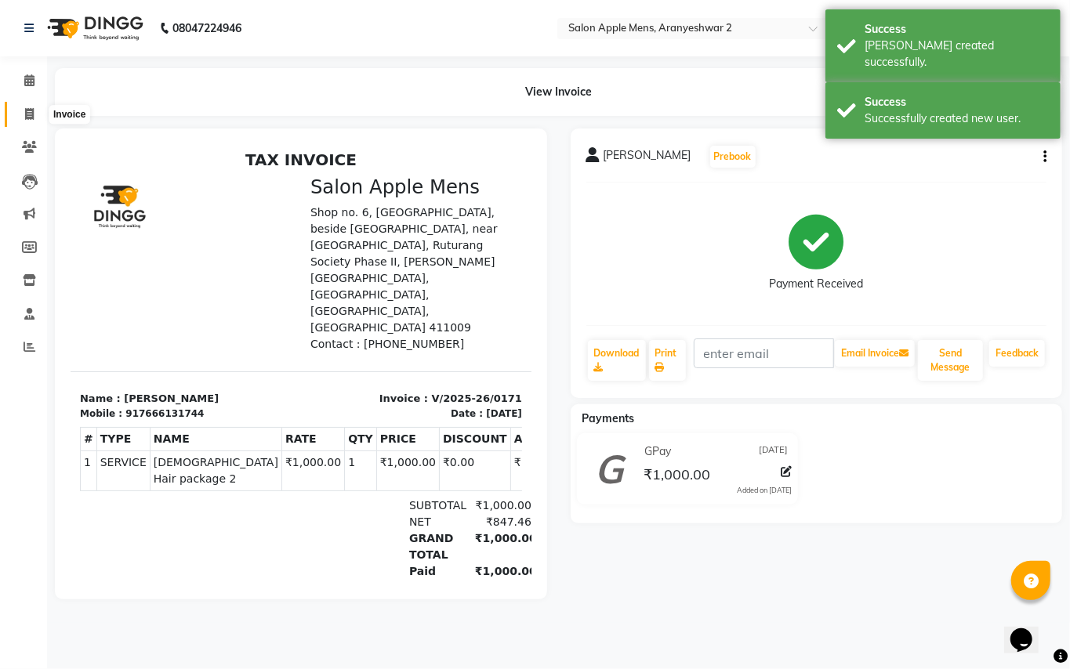
click at [33, 119] on icon at bounding box center [29, 114] width 9 height 12
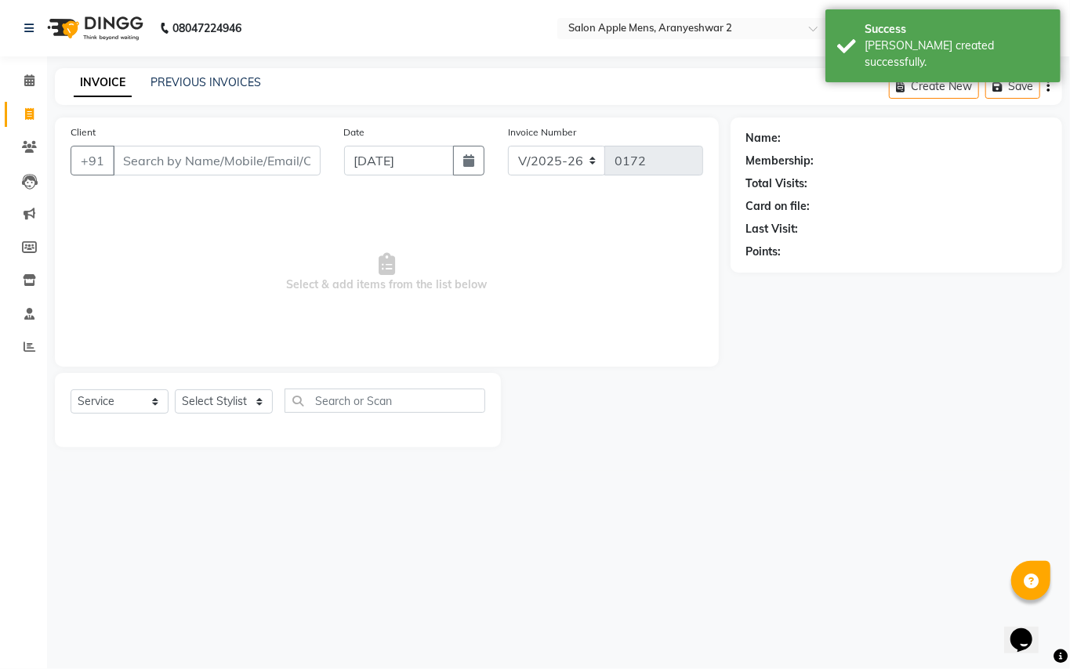
click at [129, 163] on input "Client" at bounding box center [217, 161] width 208 height 30
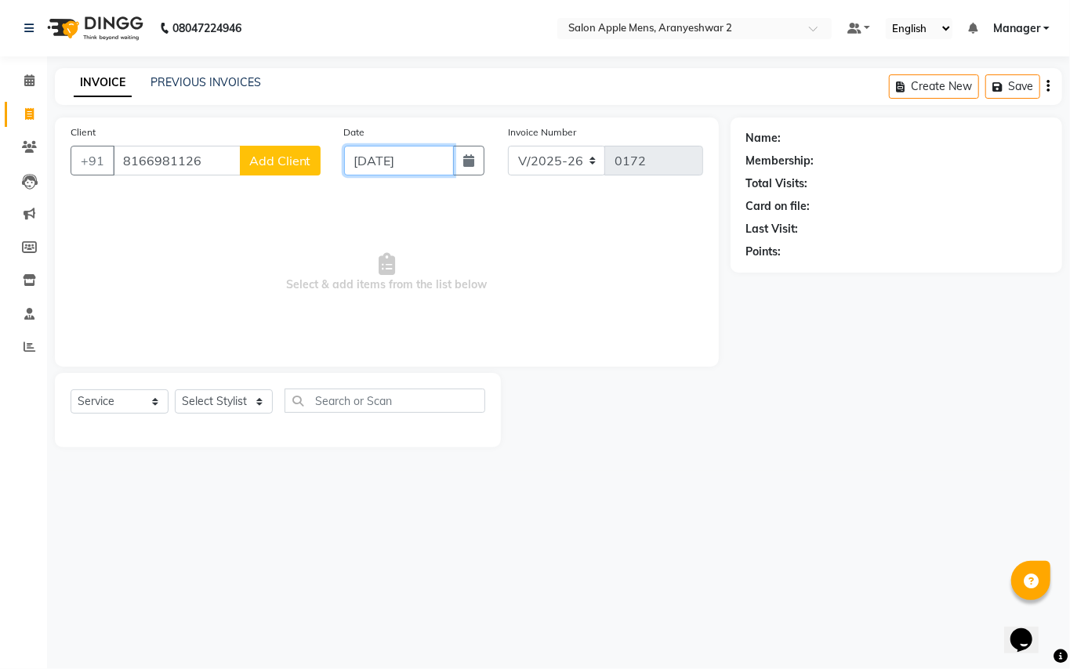
drag, startPoint x: 377, startPoint y: 164, endPoint x: 374, endPoint y: 176, distance: 12.2
click at [377, 168] on input "[DATE]" at bounding box center [399, 161] width 110 height 30
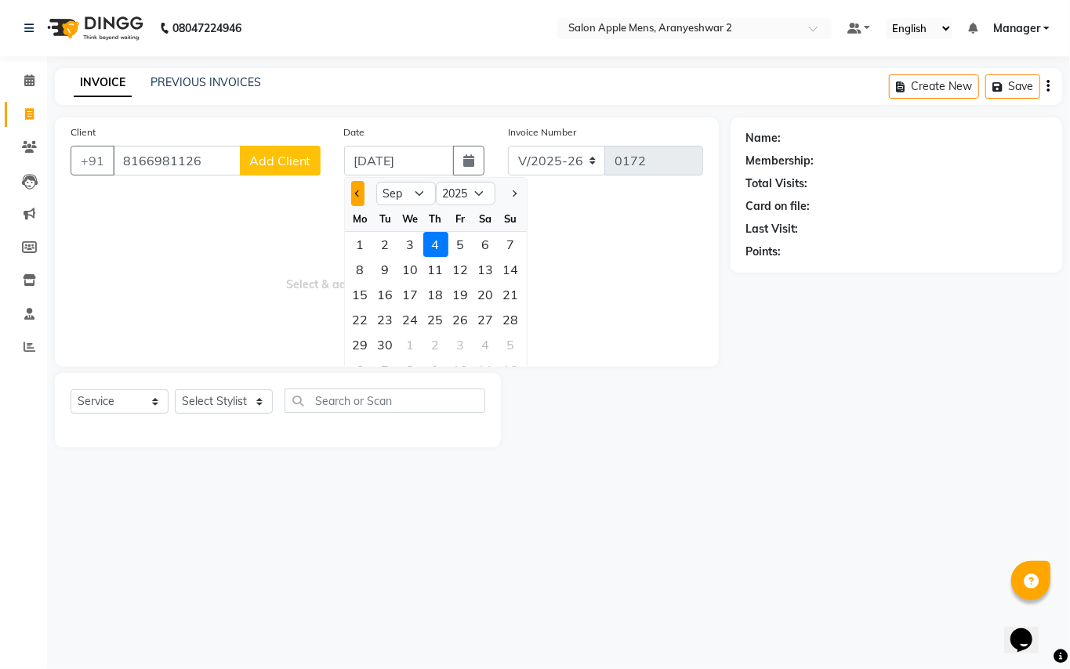
click at [362, 198] on button "Previous month" at bounding box center [357, 193] width 13 height 25
click at [514, 355] on div "31" at bounding box center [511, 344] width 25 height 25
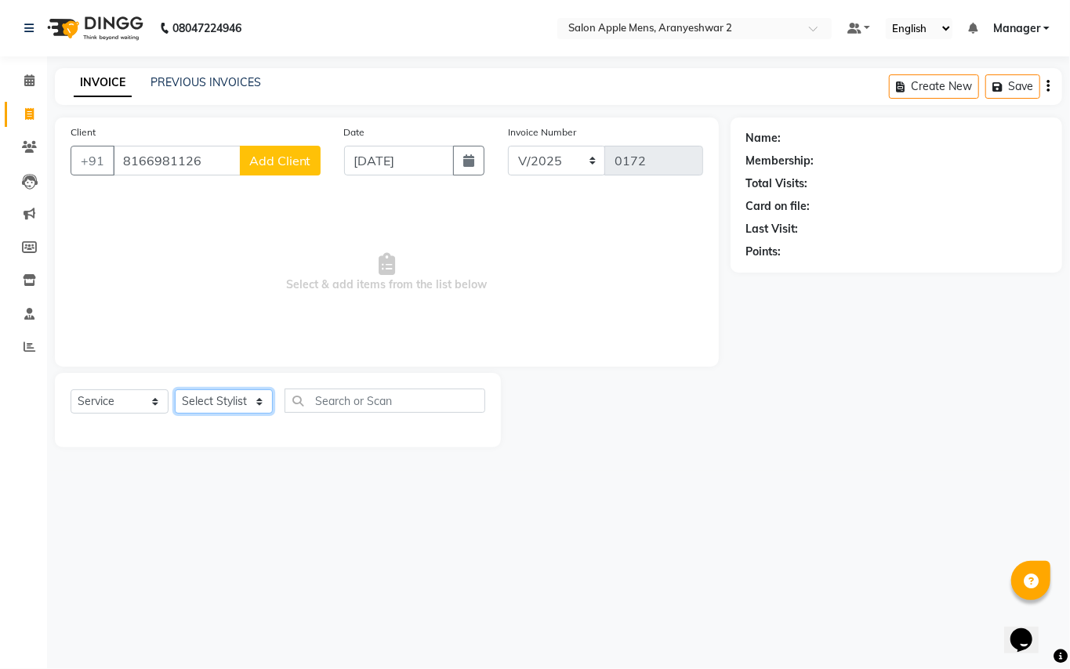
click at [263, 408] on select "Select Stylist [PERSON_NAME] [PERSON_NAME] Manager" at bounding box center [224, 402] width 98 height 24
click at [175, 390] on select "Select Stylist [PERSON_NAME] [PERSON_NAME] Manager" at bounding box center [224, 402] width 98 height 24
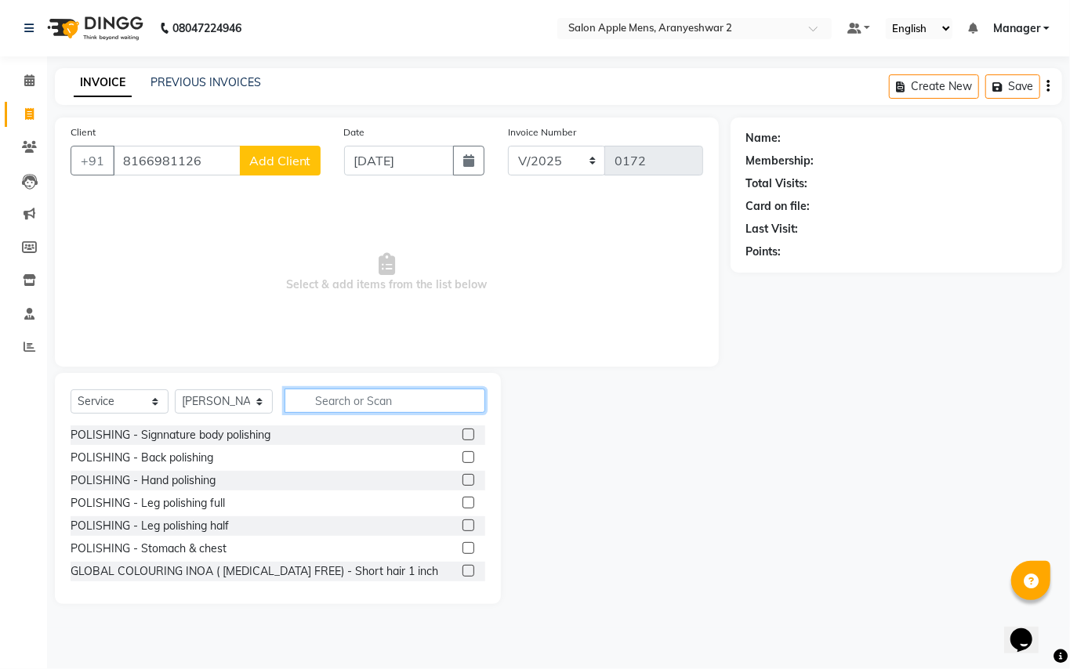
click at [331, 400] on input "text" at bounding box center [385, 401] width 201 height 24
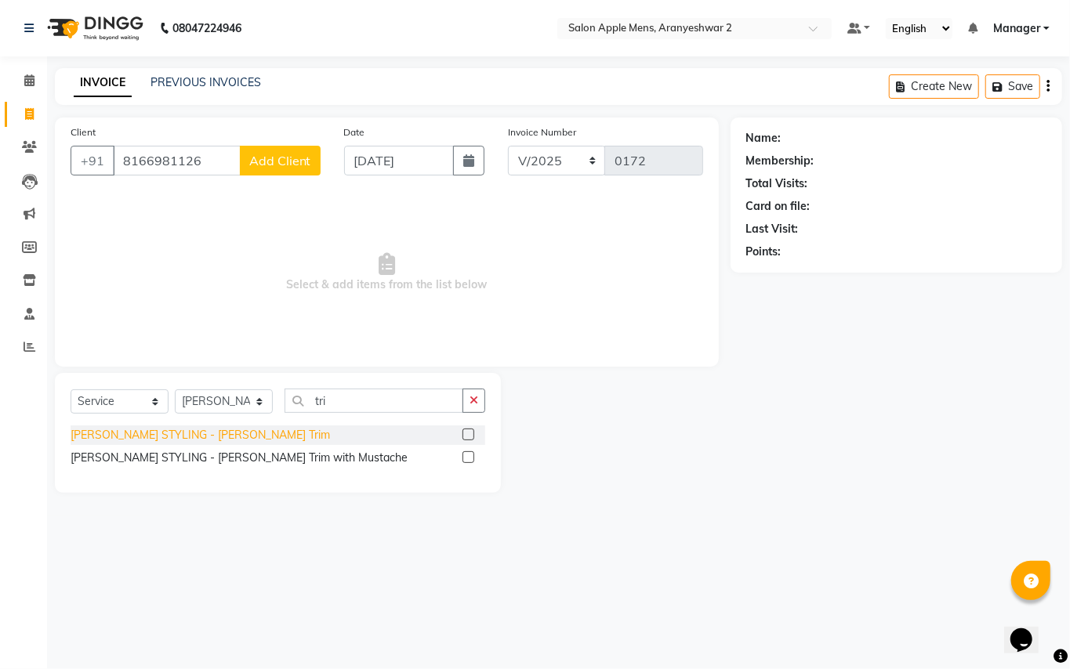
click at [185, 430] on div "[PERSON_NAME] STYLING - [PERSON_NAME] Trim" at bounding box center [200, 435] width 259 height 16
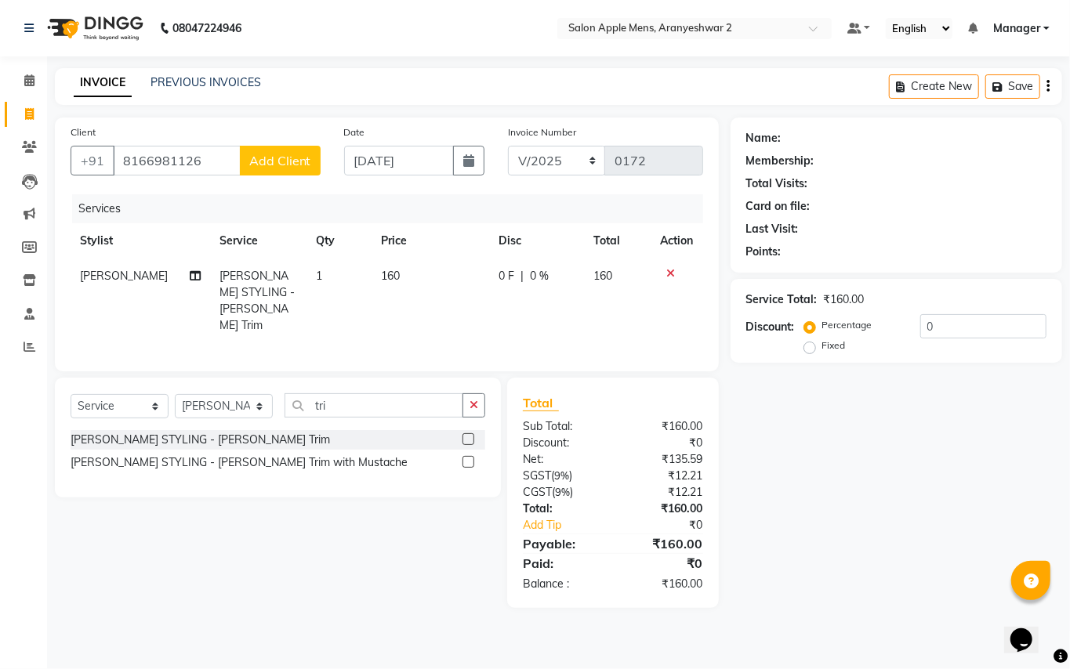
click at [306, 170] on button "Add Client" at bounding box center [280, 161] width 81 height 30
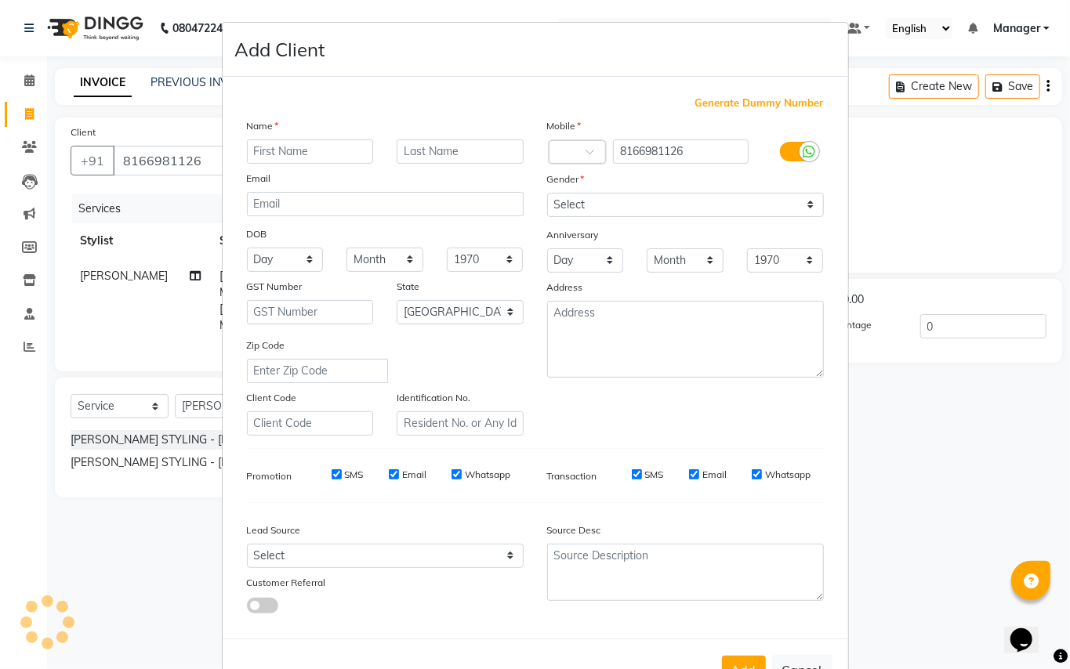
click at [293, 155] on input "text" at bounding box center [310, 152] width 127 height 24
click at [411, 144] on input "text" at bounding box center [460, 152] width 127 height 24
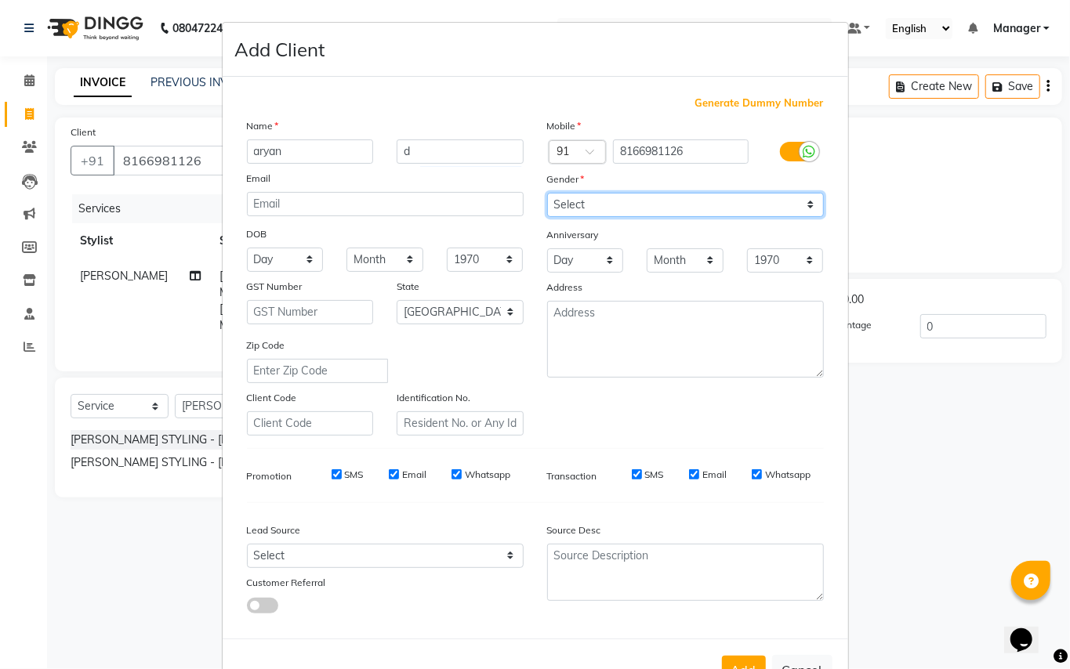
click at [569, 212] on select "Select [DEMOGRAPHIC_DATA] [DEMOGRAPHIC_DATA] Other Prefer Not To Say" at bounding box center [685, 205] width 277 height 24
click at [547, 193] on select "Select [DEMOGRAPHIC_DATA] [DEMOGRAPHIC_DATA] Other Prefer Not To Say" at bounding box center [685, 205] width 277 height 24
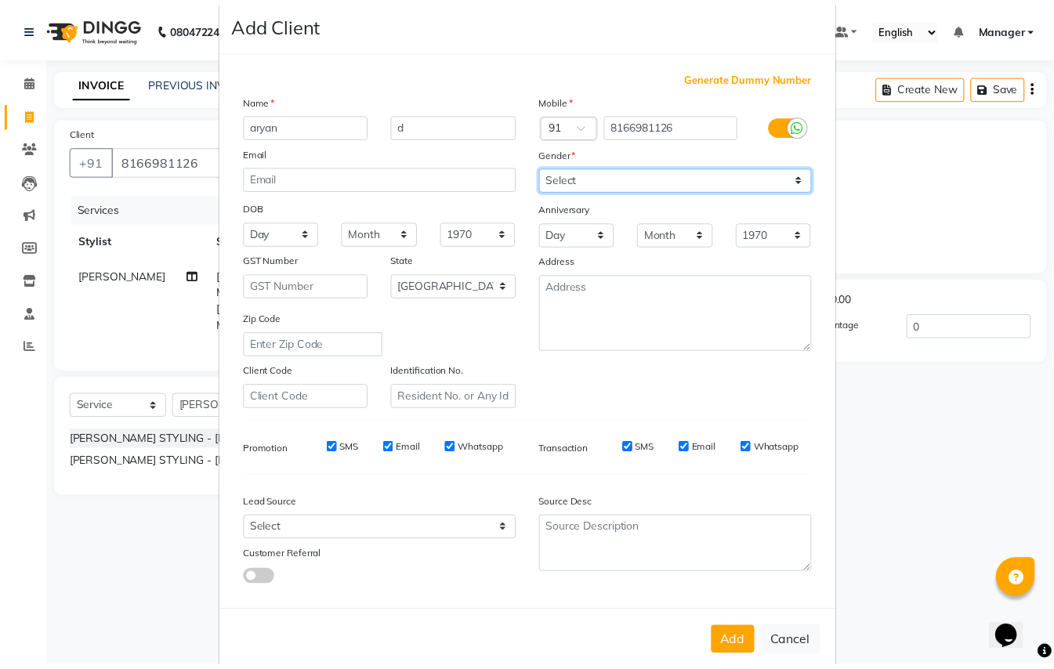
scroll to position [50, 0]
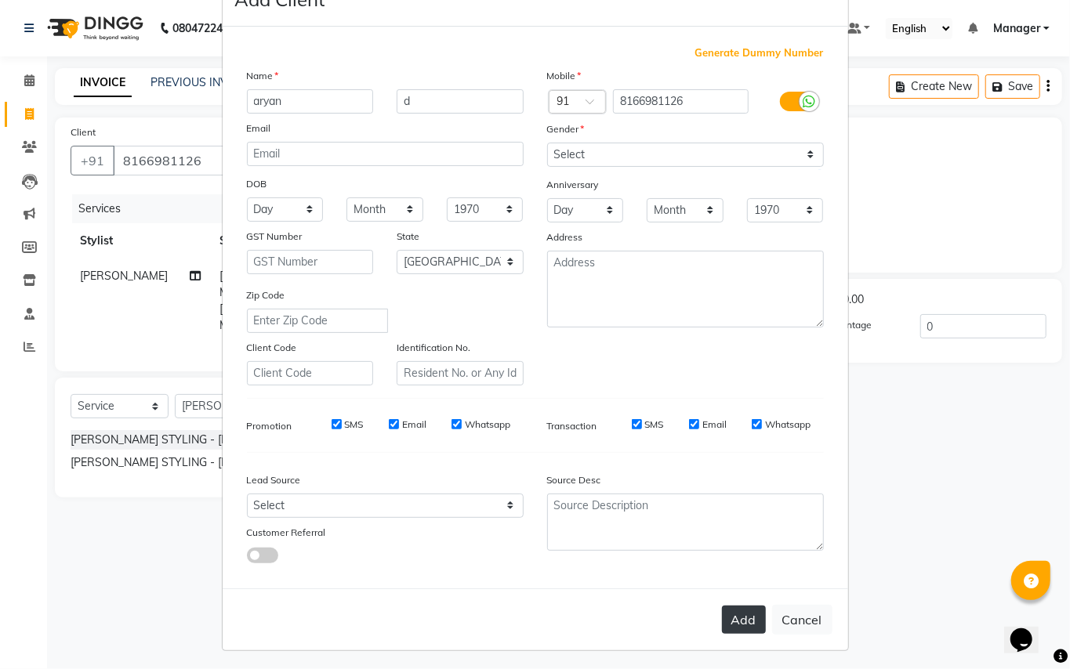
click at [729, 622] on button "Add" at bounding box center [744, 620] width 44 height 28
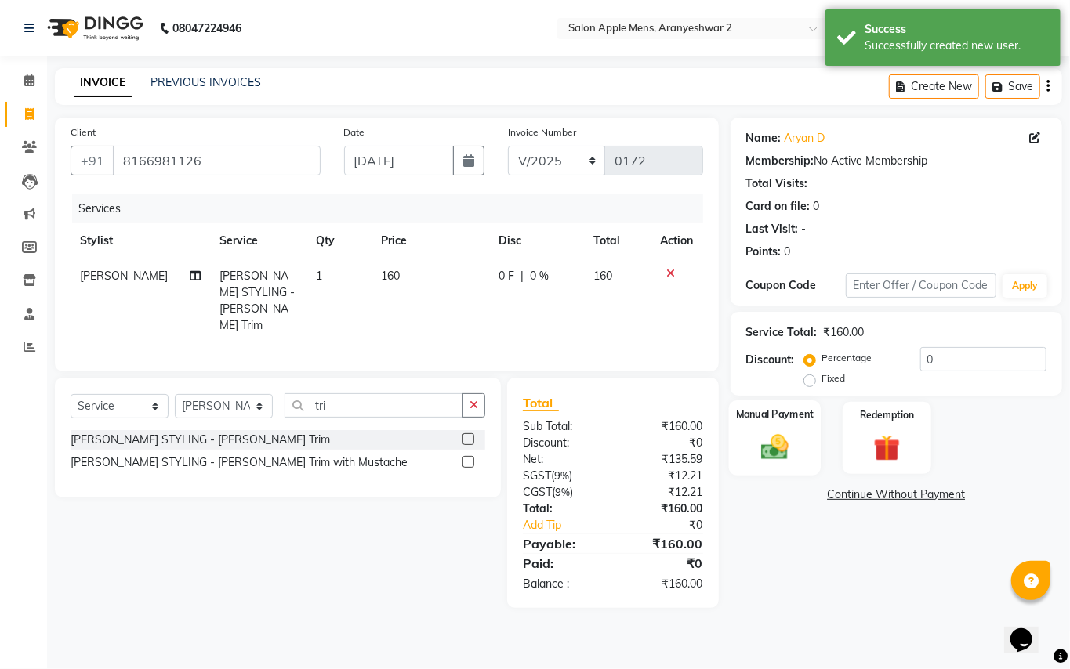
click at [763, 473] on div "Manual Payment" at bounding box center [774, 438] width 92 height 75
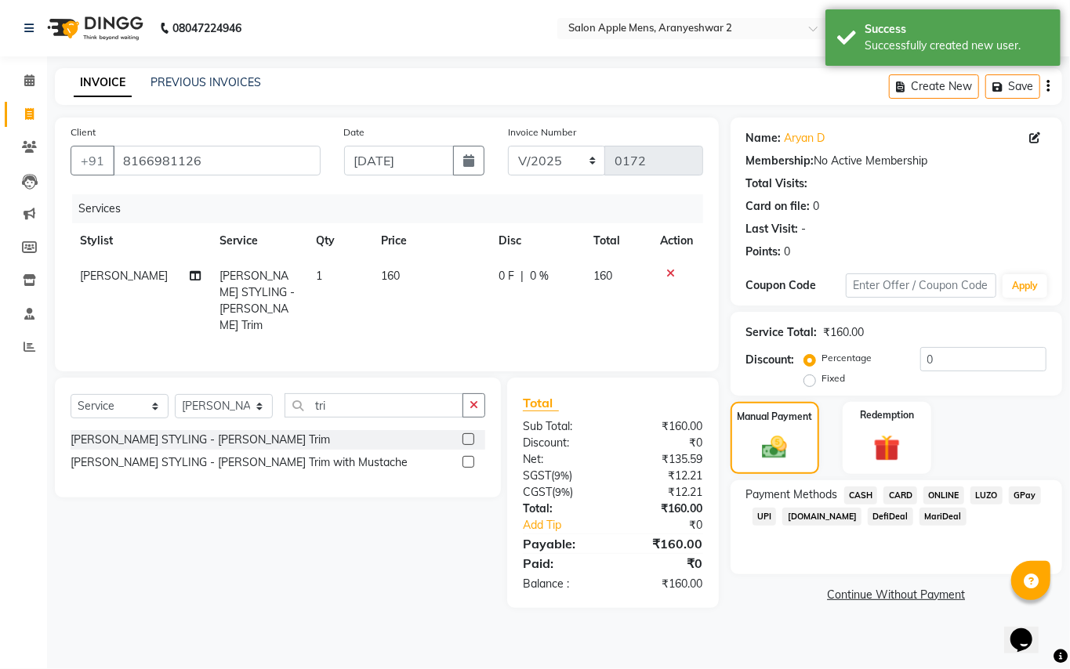
click at [1032, 497] on span "GPay" at bounding box center [1025, 496] width 32 height 18
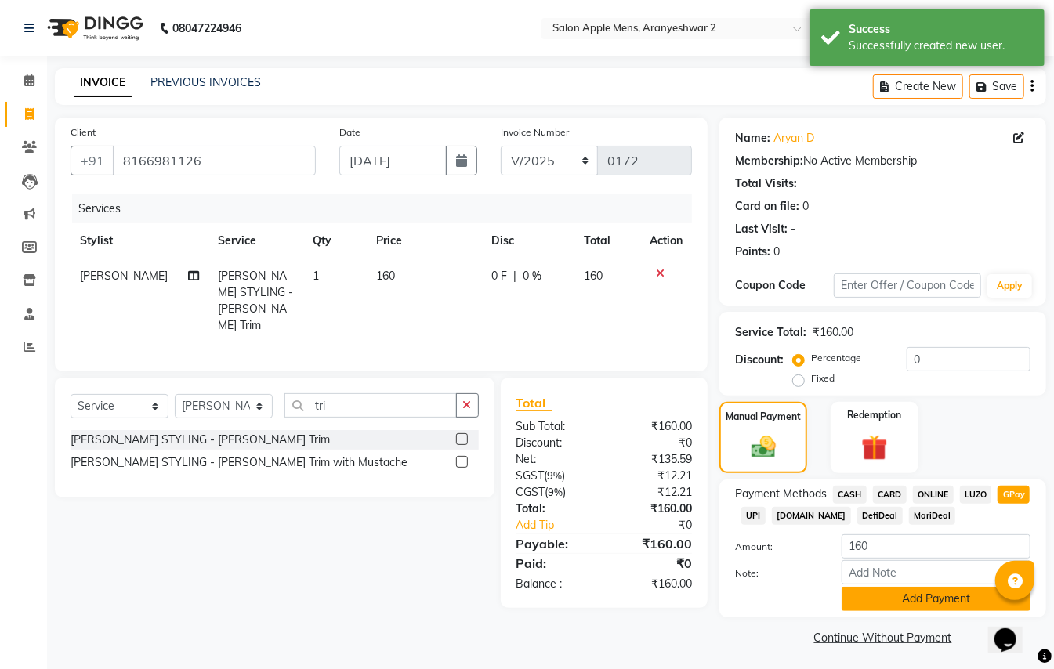
click at [936, 590] on button "Add Payment" at bounding box center [936, 599] width 189 height 24
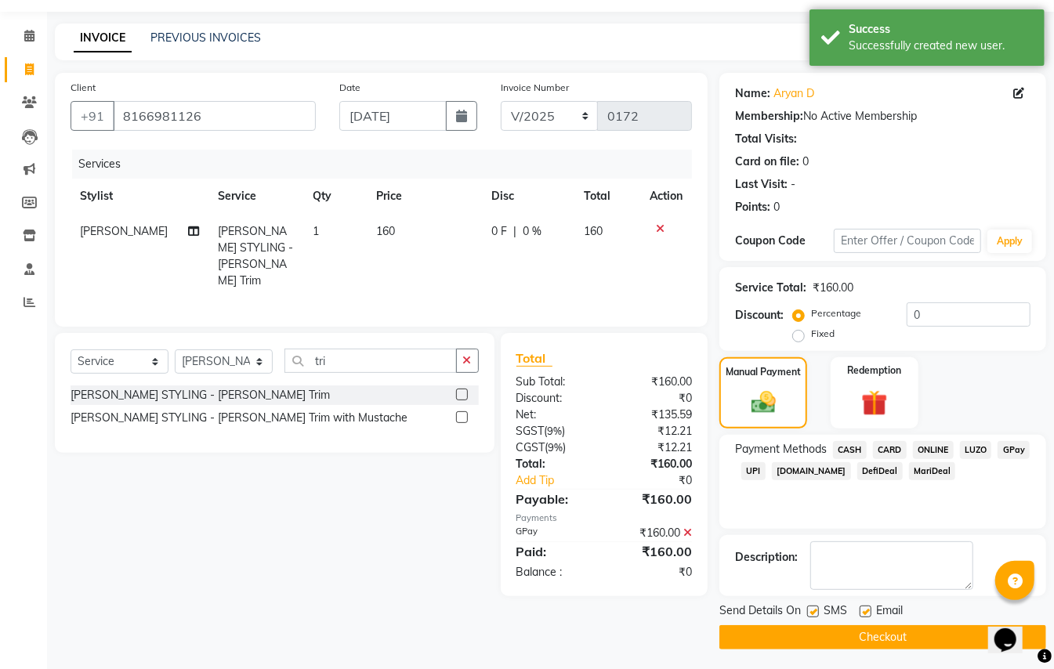
scroll to position [49, 0]
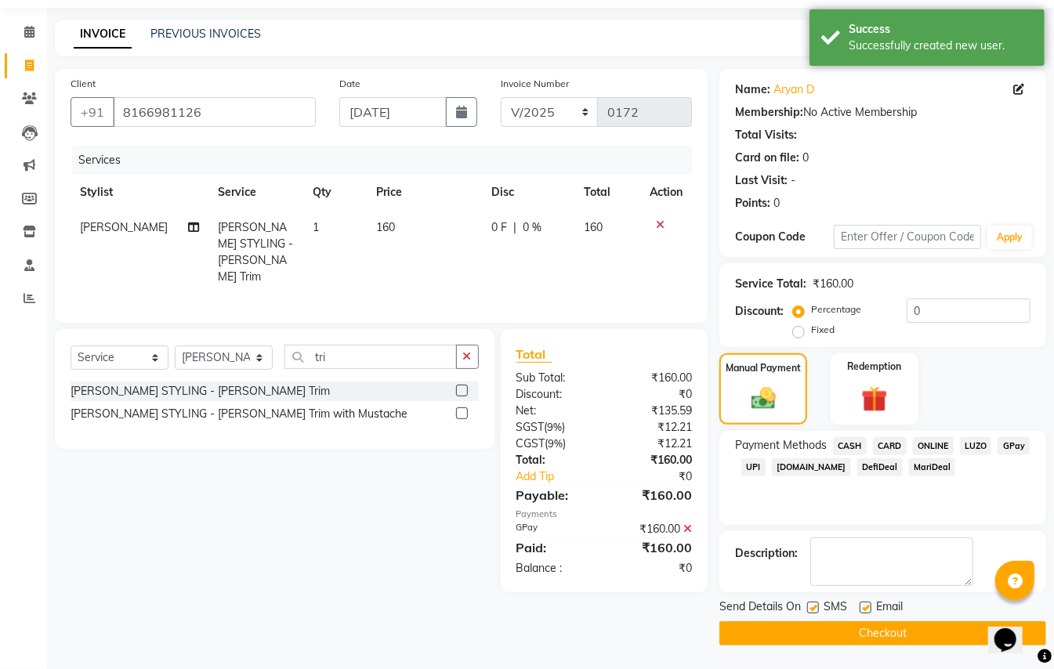
click at [901, 638] on button "Checkout" at bounding box center [883, 634] width 327 height 24
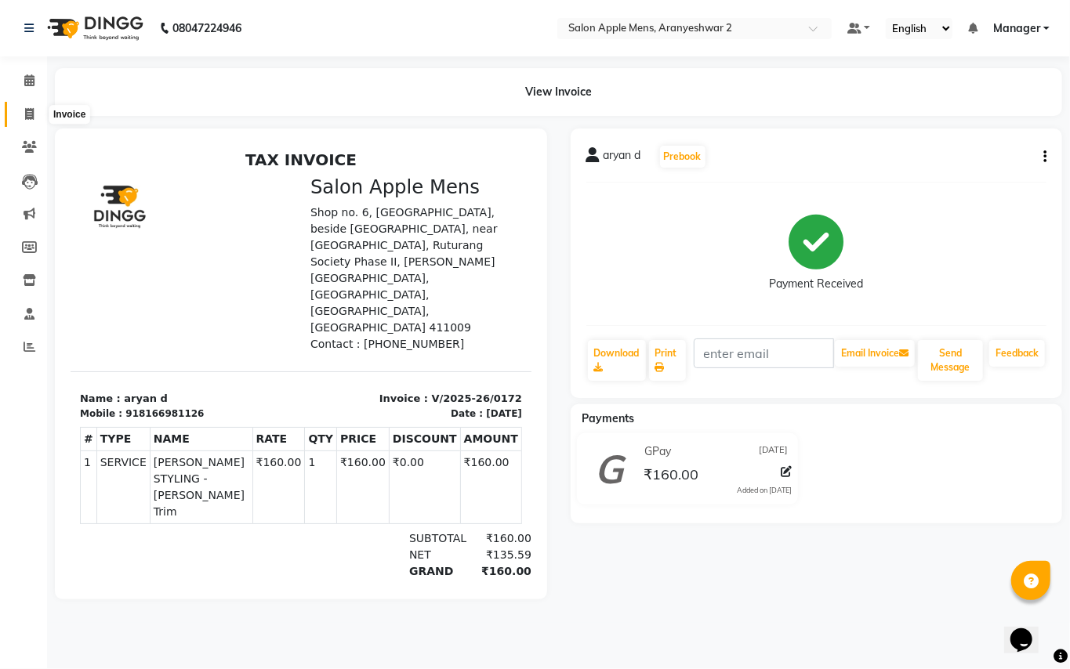
click at [28, 117] on icon at bounding box center [29, 114] width 9 height 12
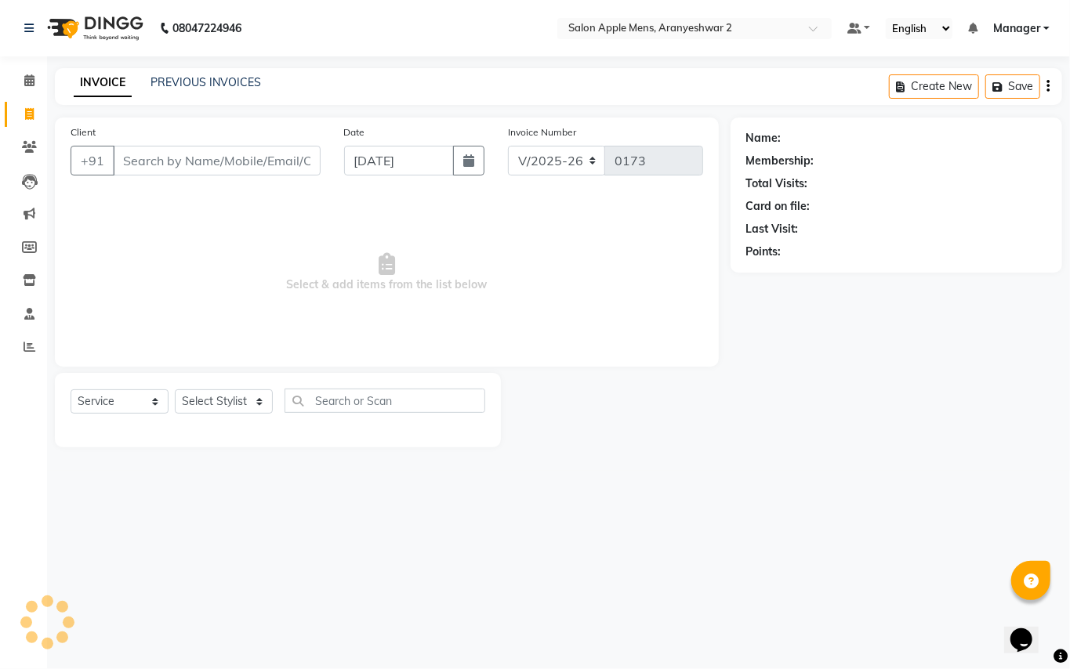
click at [152, 161] on input "Client" at bounding box center [217, 161] width 208 height 30
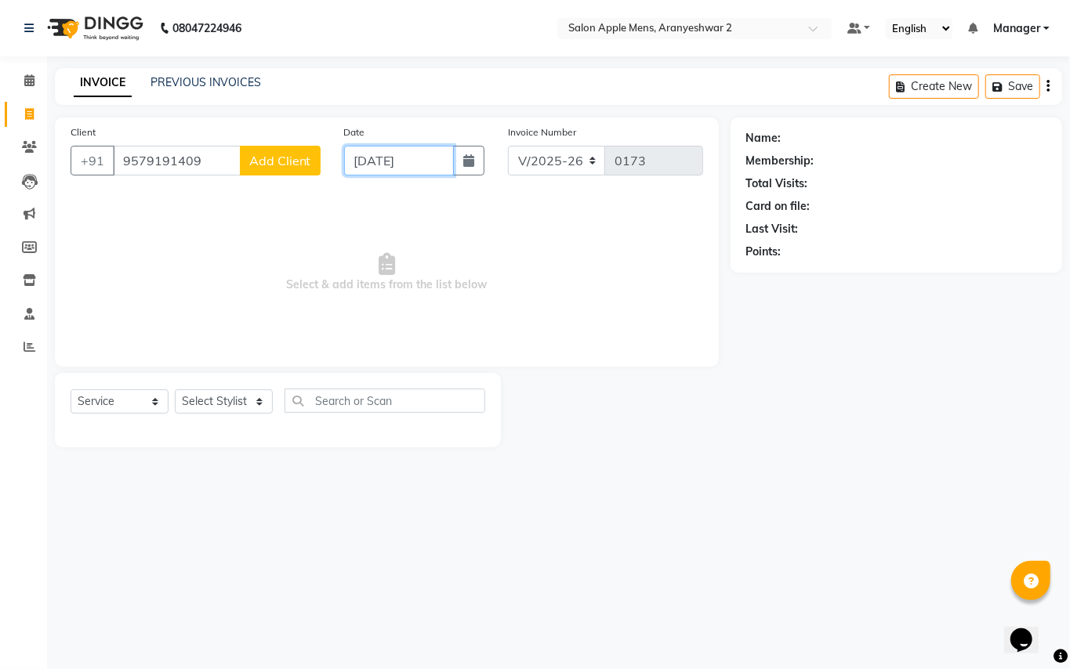
click at [387, 154] on input "[DATE]" at bounding box center [399, 161] width 110 height 30
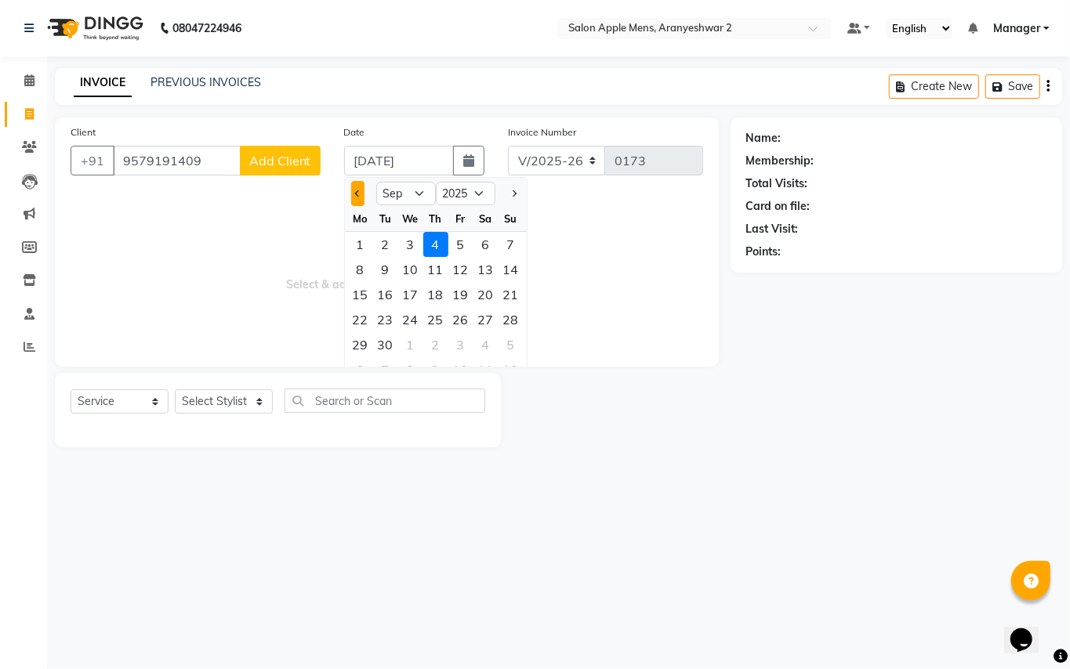
click at [357, 198] on button "Previous month" at bounding box center [357, 193] width 13 height 25
click at [508, 345] on div "31" at bounding box center [511, 344] width 25 height 25
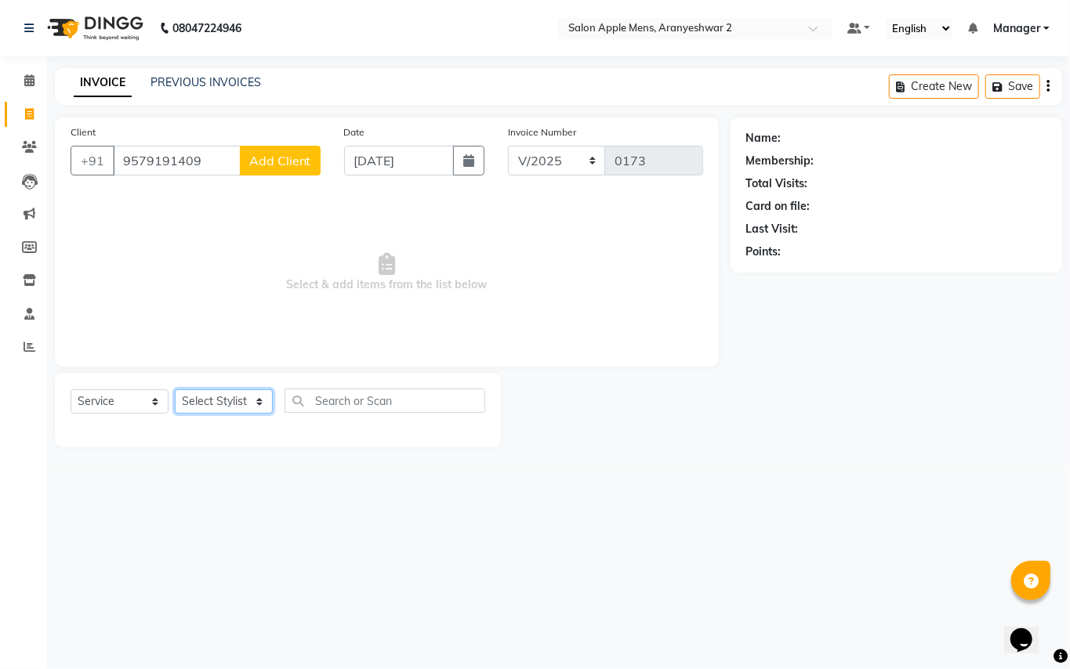
click at [252, 393] on select "Select Stylist [PERSON_NAME] [PERSON_NAME] Manager" at bounding box center [224, 402] width 98 height 24
click at [175, 390] on select "Select Stylist [PERSON_NAME] [PERSON_NAME] Manager" at bounding box center [224, 402] width 98 height 24
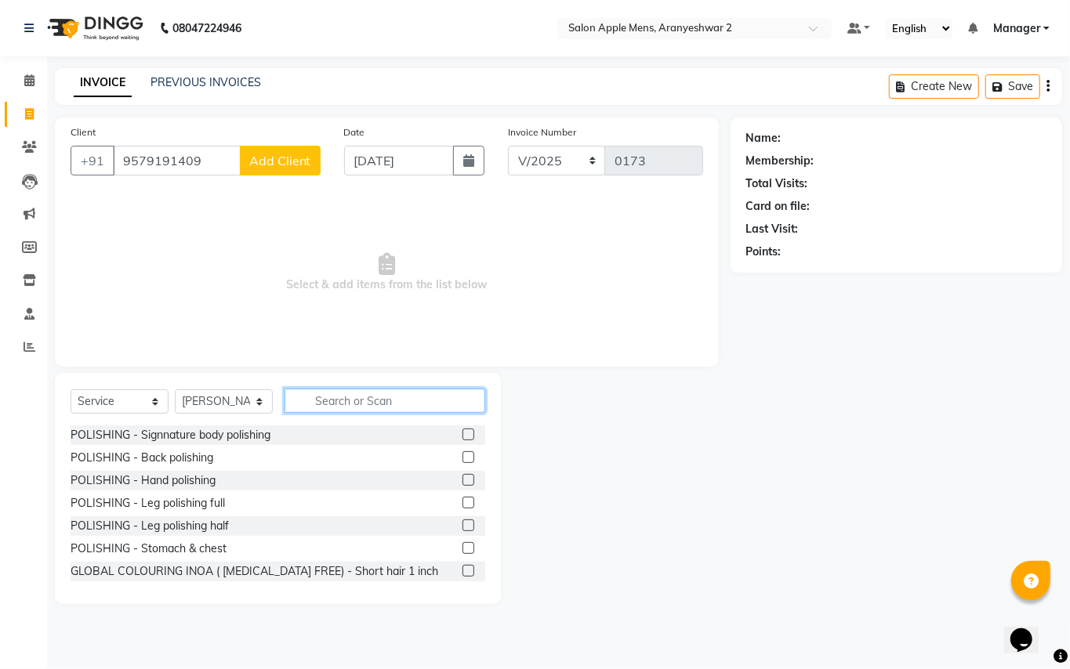
click at [325, 398] on input "text" at bounding box center [385, 401] width 201 height 24
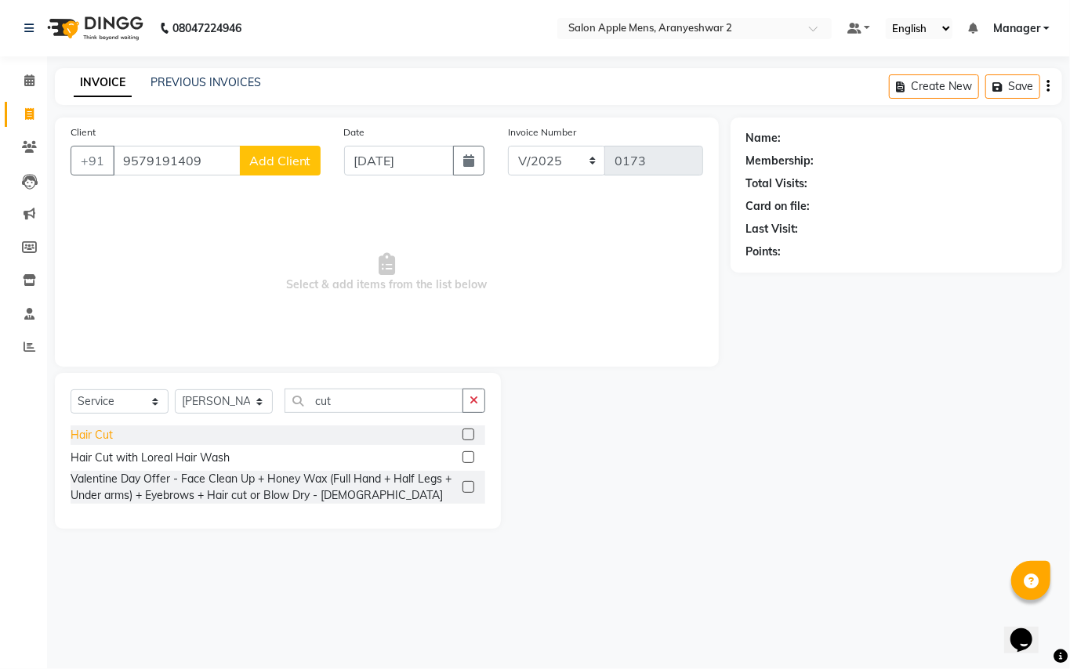
click at [107, 437] on div "Hair Cut" at bounding box center [92, 435] width 42 height 16
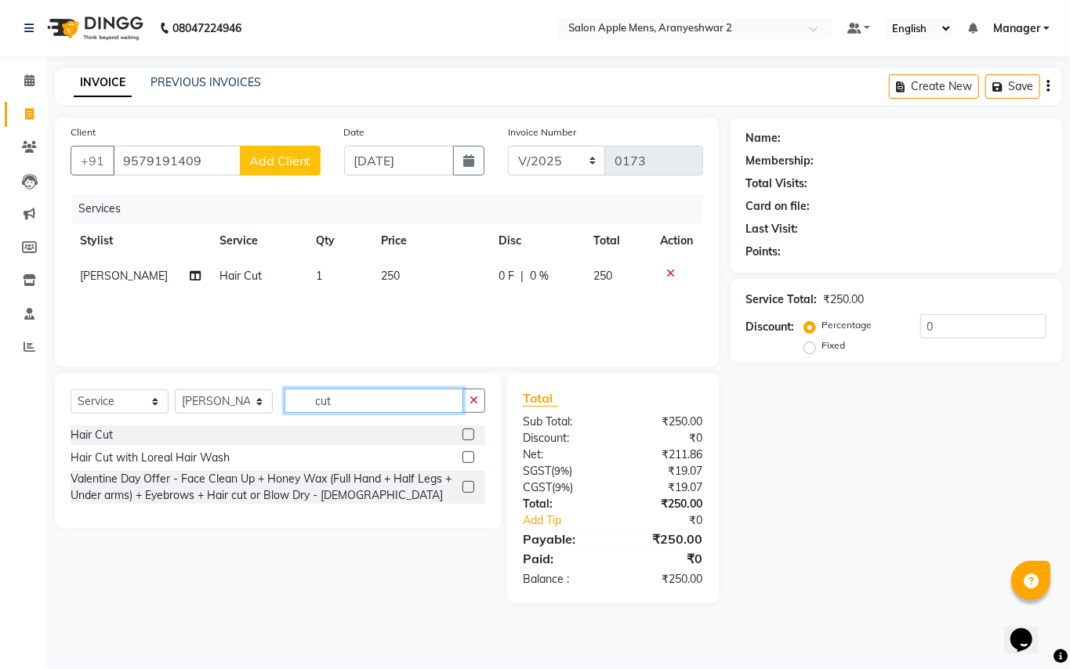
click at [349, 406] on input "cut" at bounding box center [374, 401] width 179 height 24
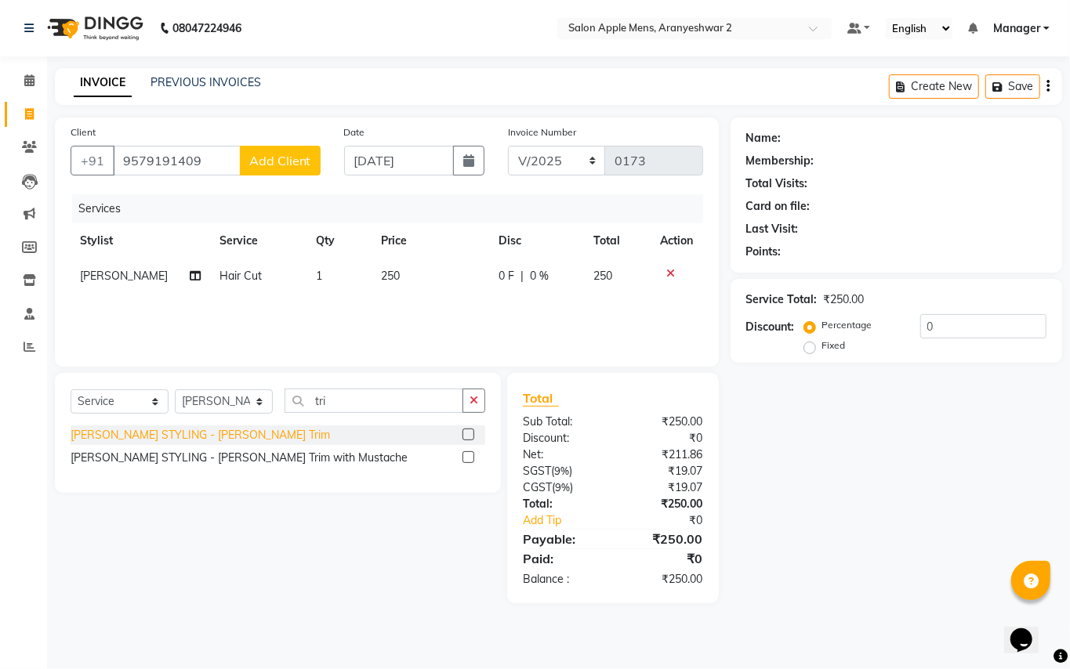
click at [165, 433] on div "[PERSON_NAME] STYLING - [PERSON_NAME] Trim" at bounding box center [200, 435] width 259 height 16
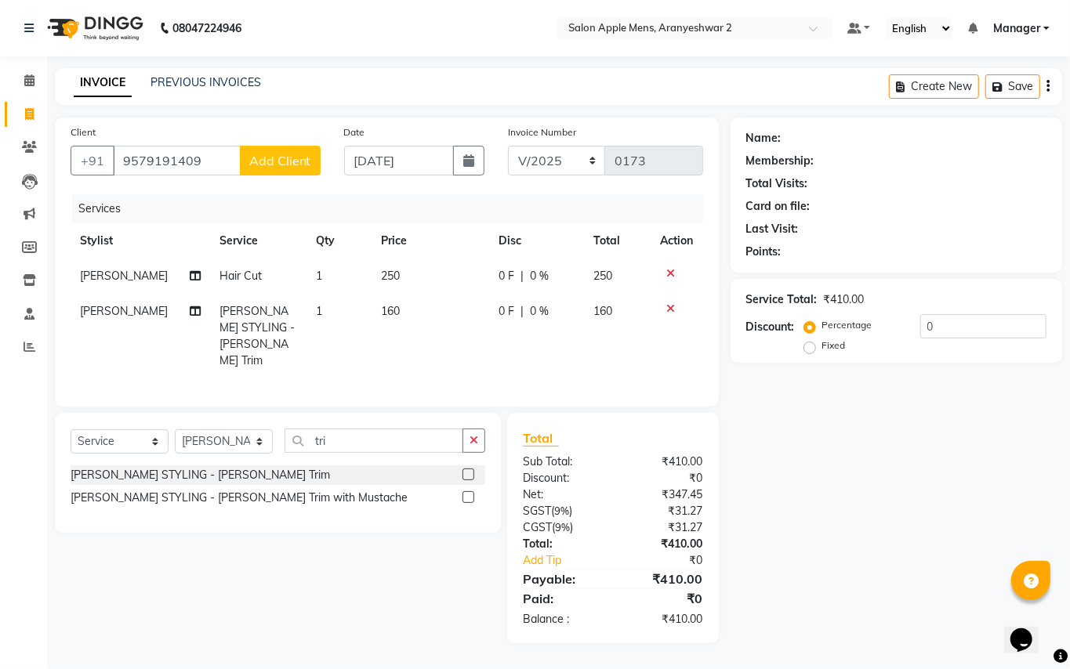
click at [279, 160] on span "Add Client" at bounding box center [280, 161] width 62 height 16
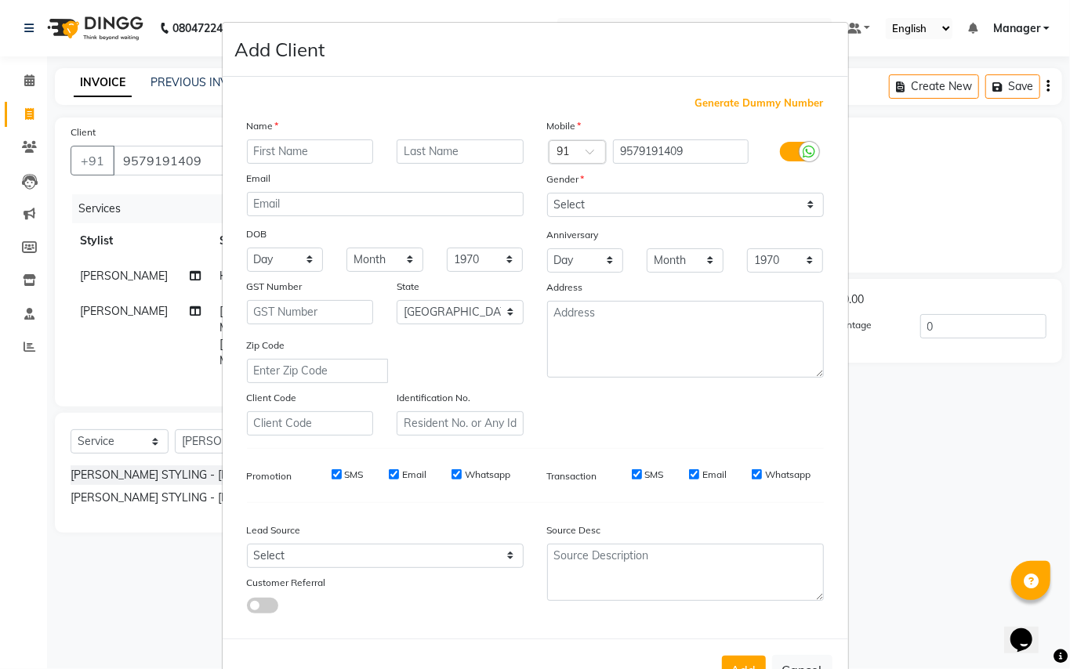
click at [290, 141] on input "text" at bounding box center [310, 152] width 127 height 24
click at [452, 146] on input "text" at bounding box center [460, 152] width 127 height 24
click at [558, 201] on select "Select [DEMOGRAPHIC_DATA] [DEMOGRAPHIC_DATA] Other Prefer Not To Say" at bounding box center [685, 205] width 277 height 24
click at [547, 193] on select "Select [DEMOGRAPHIC_DATA] [DEMOGRAPHIC_DATA] Other Prefer Not To Say" at bounding box center [685, 205] width 277 height 24
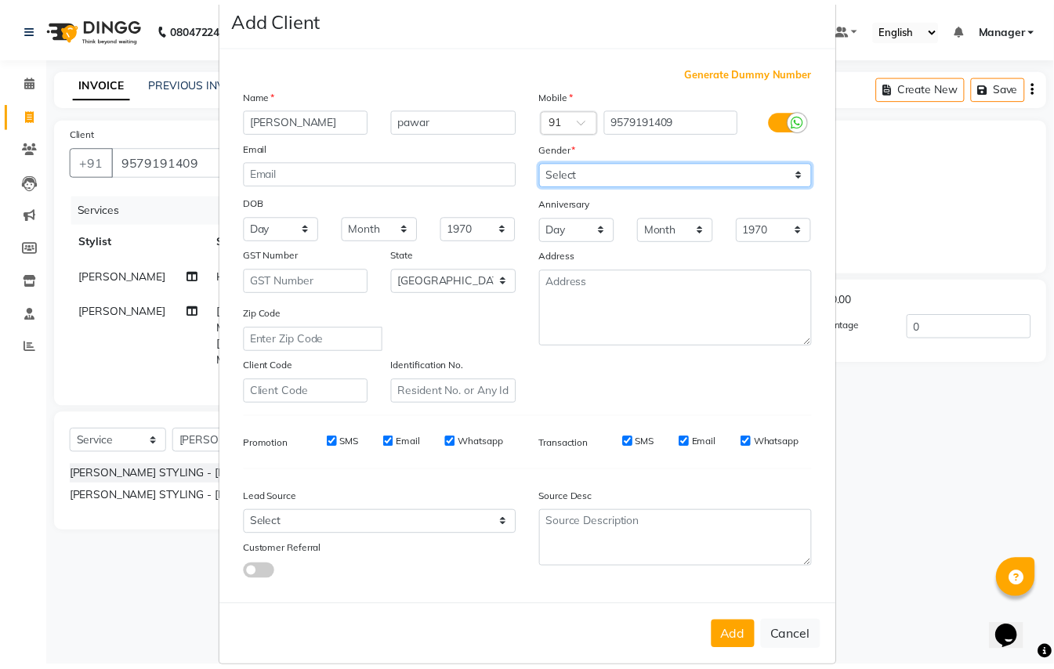
scroll to position [50, 0]
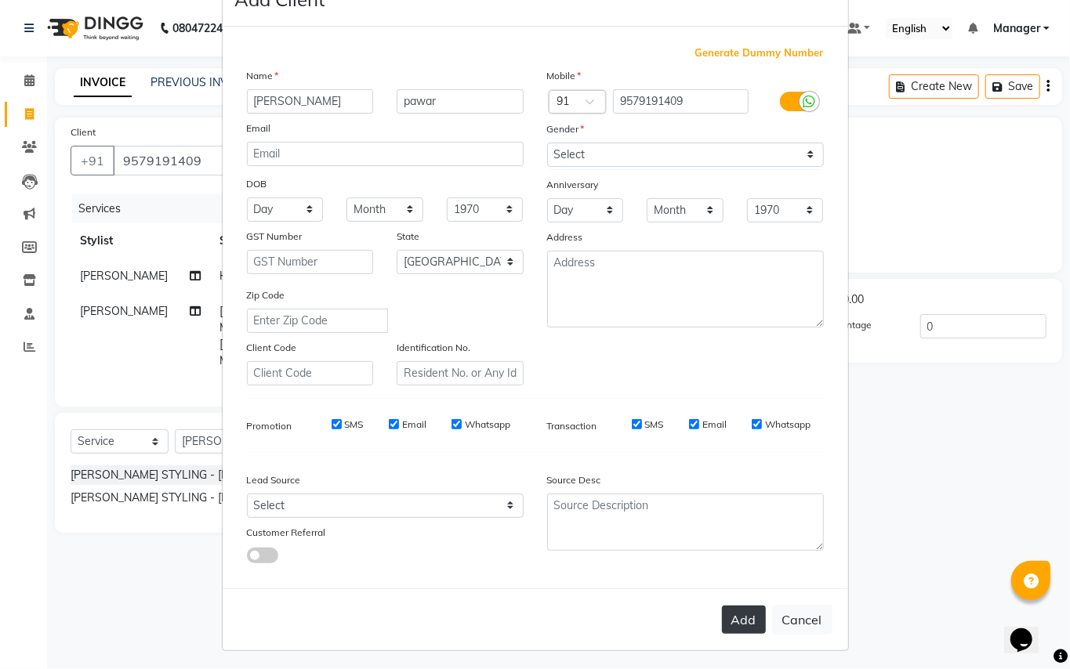
click at [745, 613] on button "Add" at bounding box center [744, 620] width 44 height 28
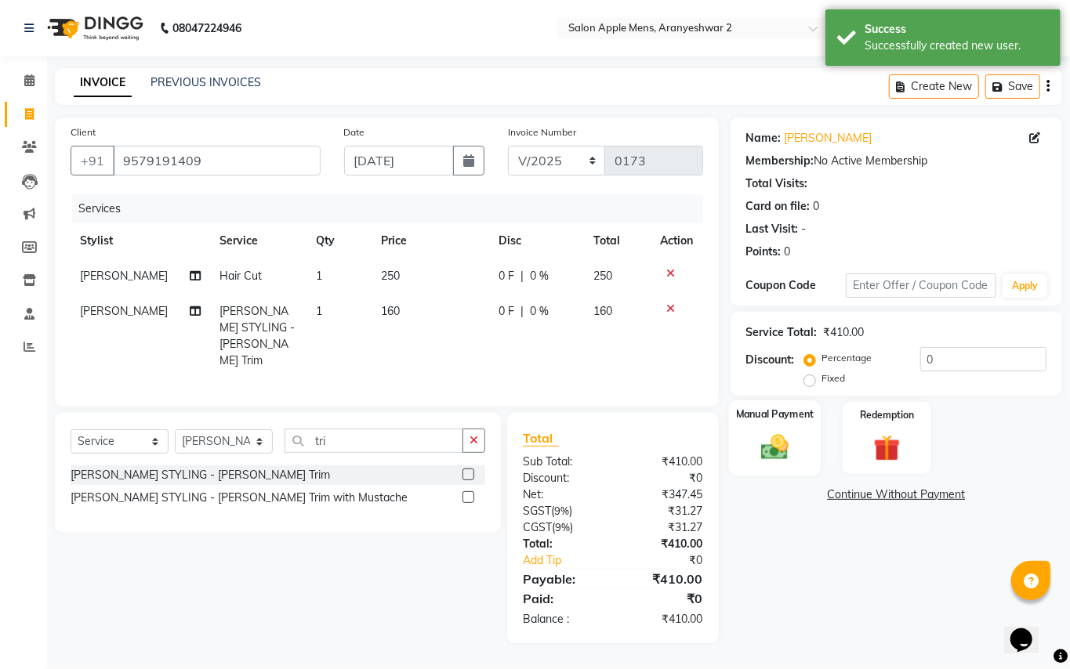
click at [772, 453] on img at bounding box center [774, 447] width 45 height 32
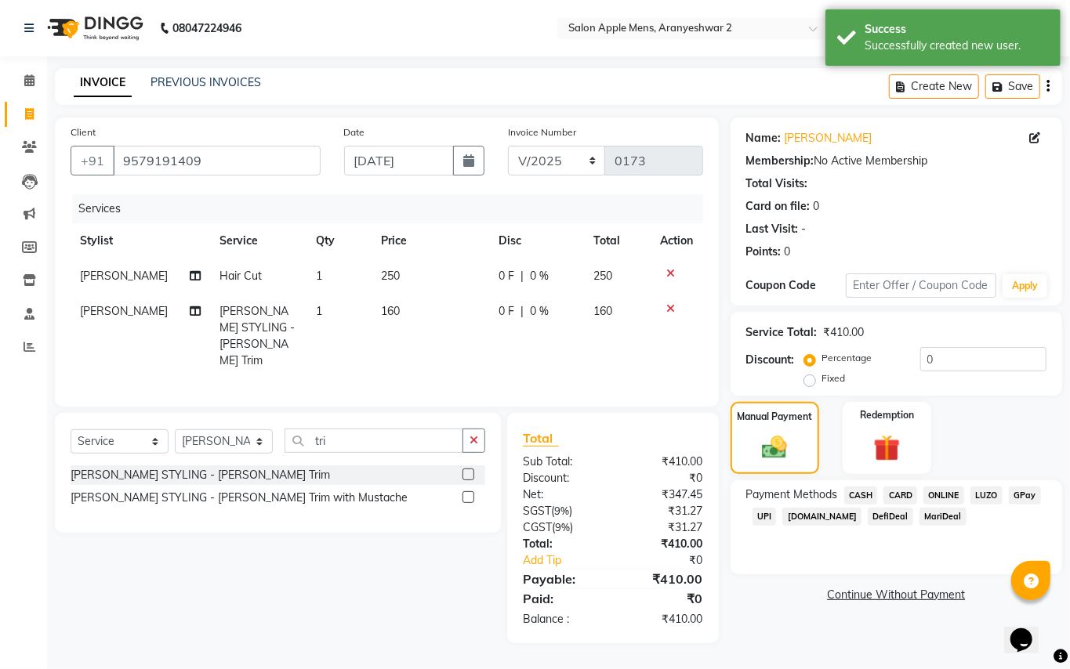
click at [1025, 490] on span "GPay" at bounding box center [1025, 496] width 32 height 18
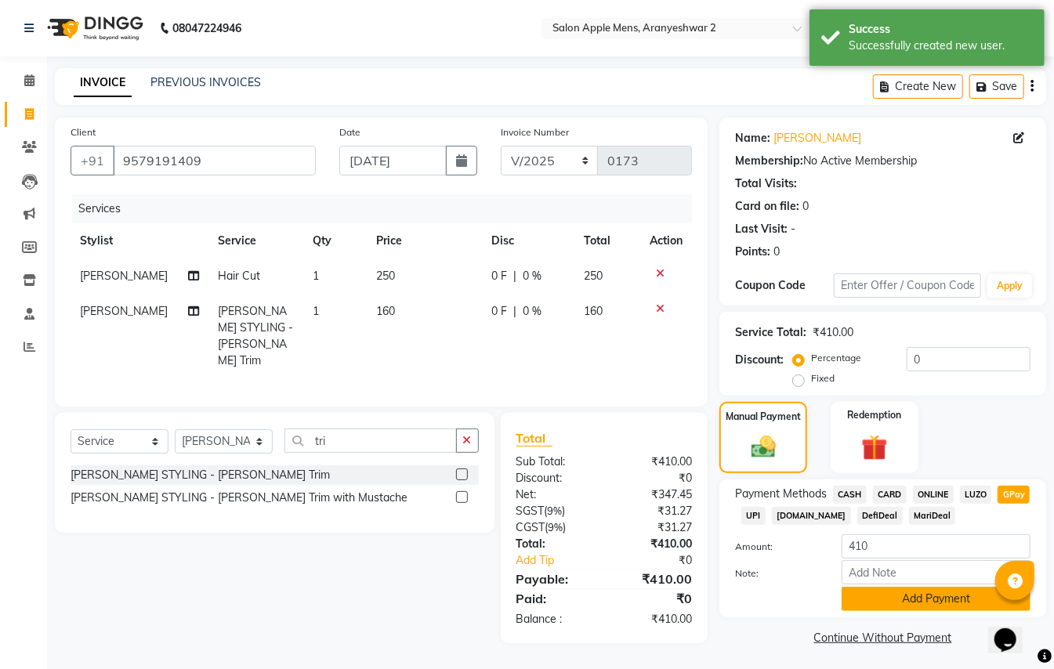
click at [952, 606] on button "Add Payment" at bounding box center [936, 599] width 189 height 24
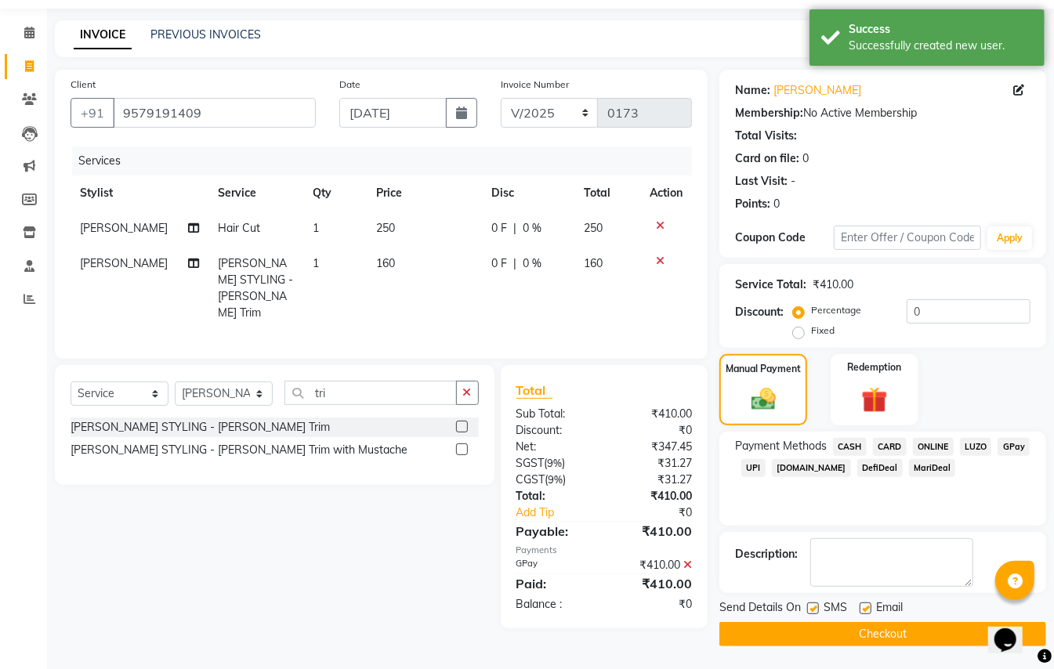
scroll to position [49, 0]
click at [938, 627] on button "Checkout" at bounding box center [883, 634] width 327 height 24
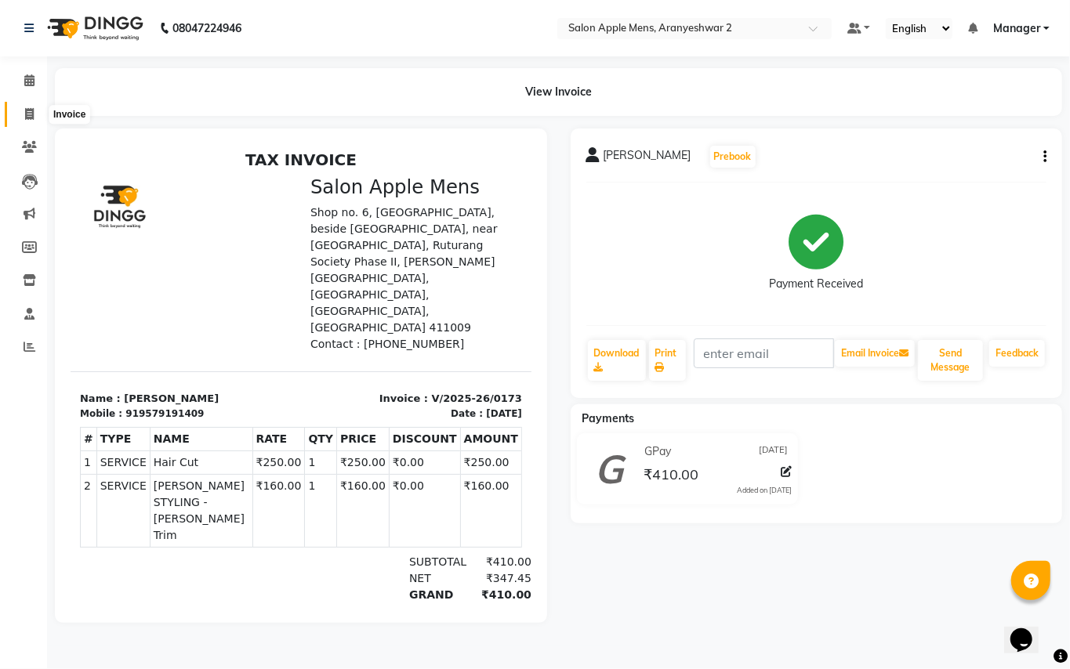
click at [36, 114] on span at bounding box center [29, 115] width 27 height 18
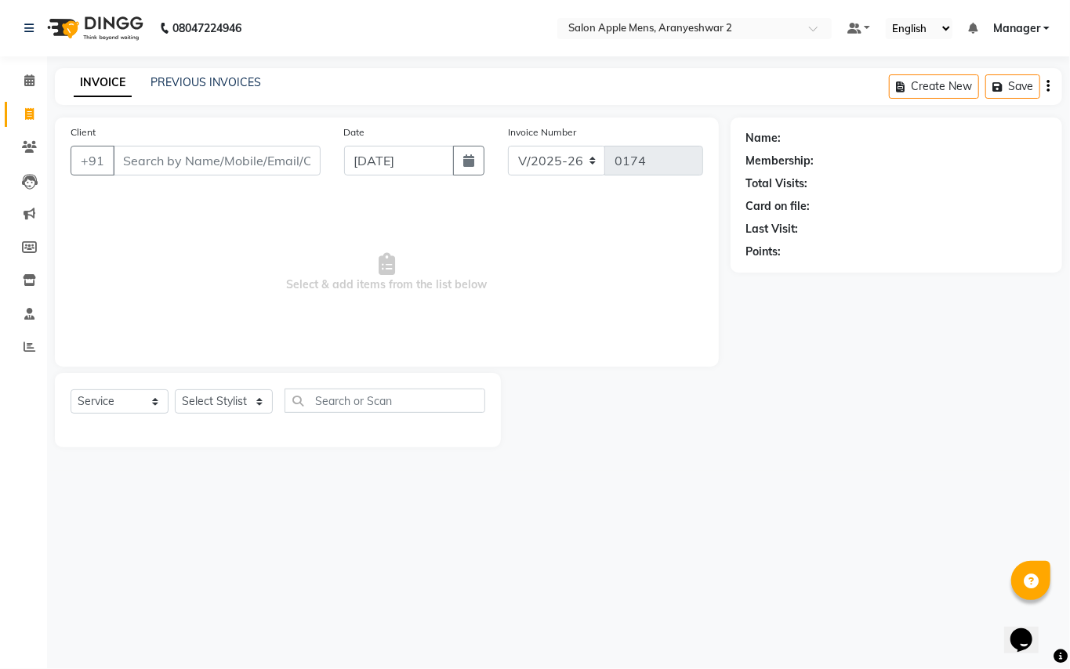
click at [150, 154] on input "Client" at bounding box center [217, 161] width 208 height 30
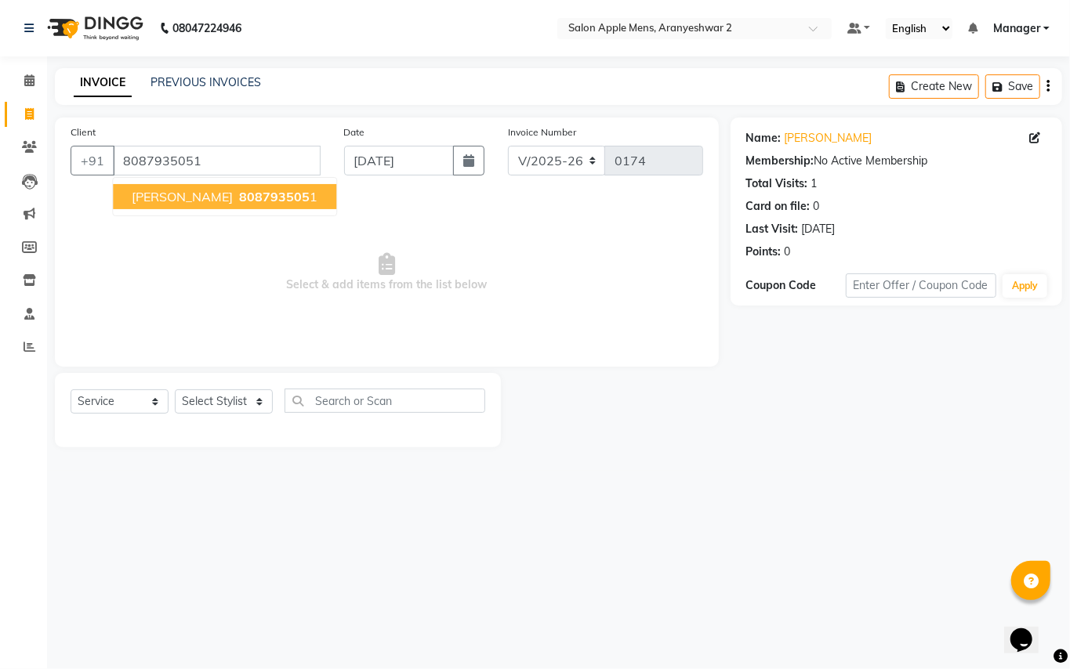
click at [265, 198] on span "808793505" at bounding box center [274, 197] width 71 height 16
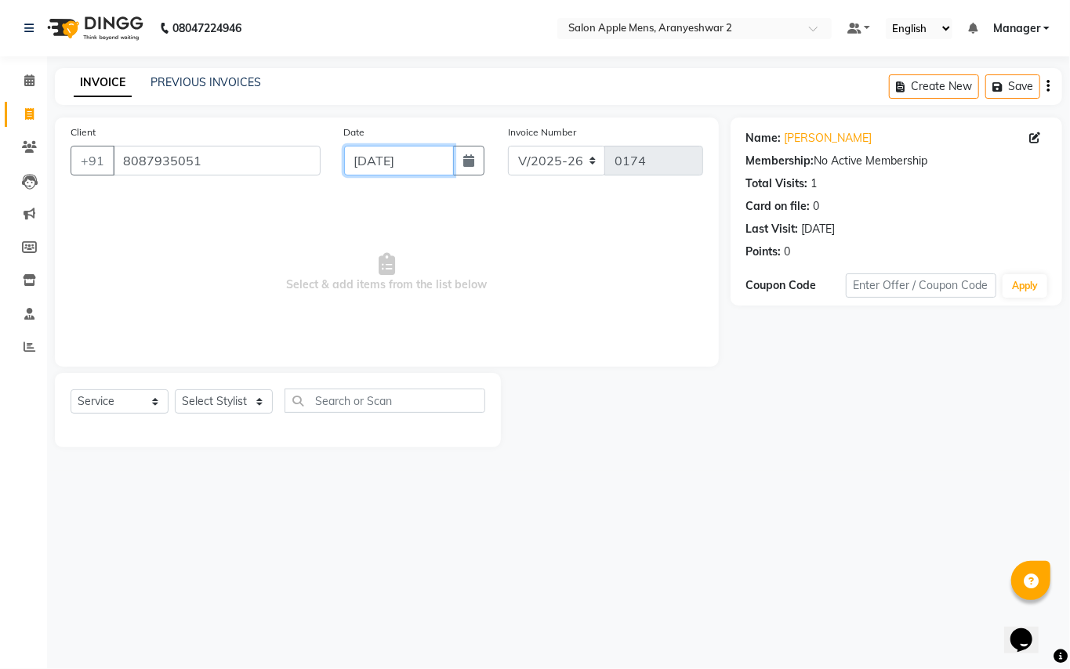
click at [383, 158] on input "[DATE]" at bounding box center [399, 161] width 110 height 30
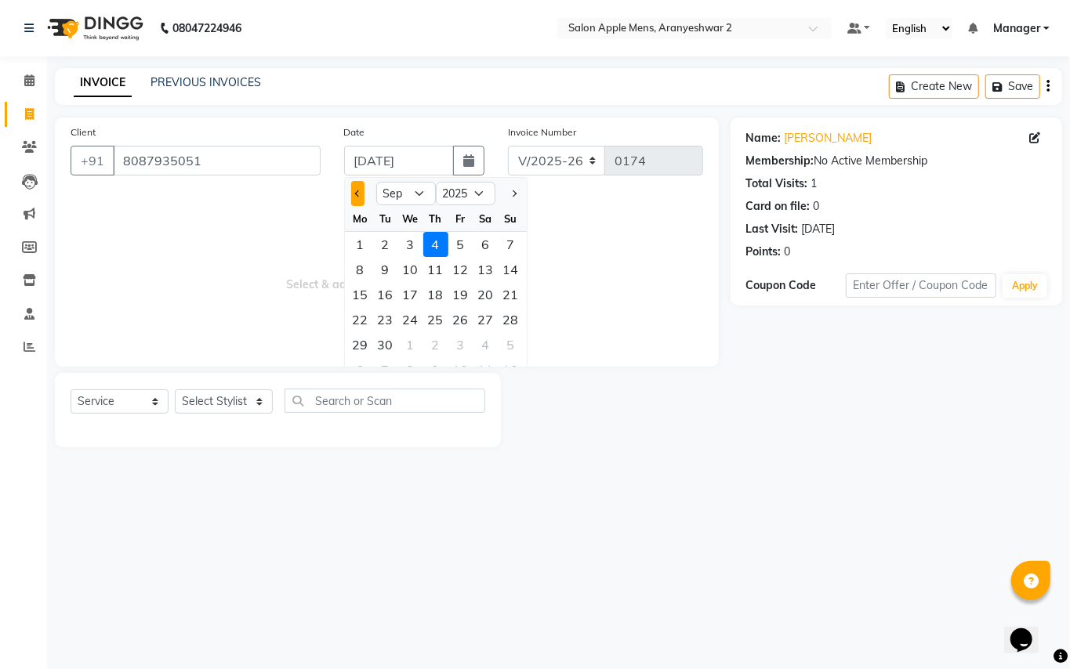
click at [353, 195] on button "Previous month" at bounding box center [357, 193] width 13 height 25
click at [509, 343] on div "31" at bounding box center [511, 344] width 25 height 25
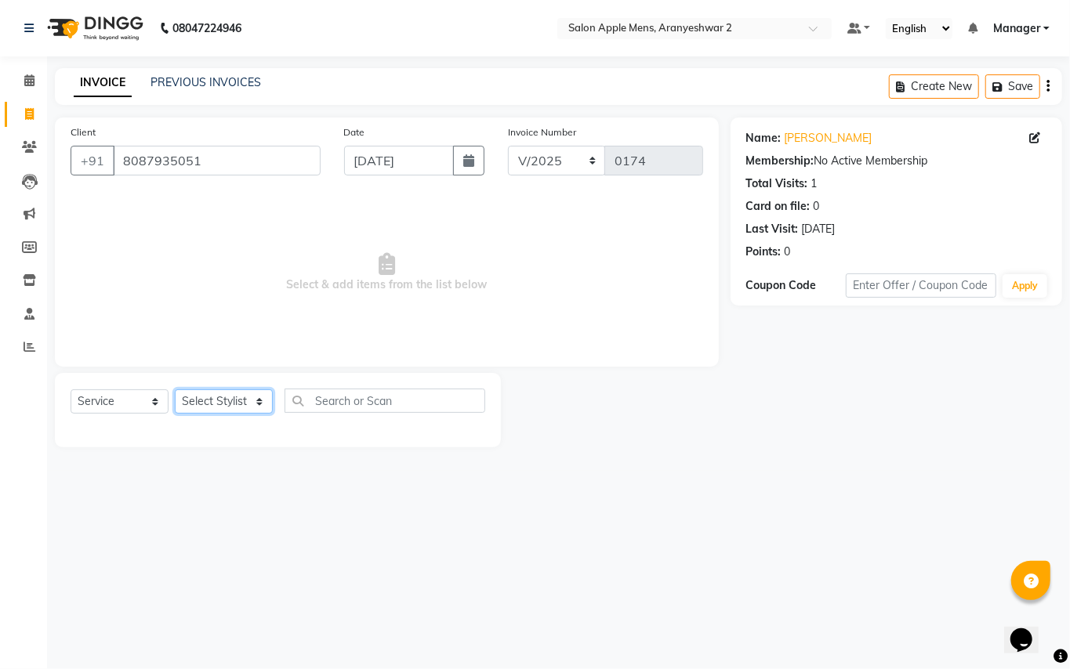
click at [254, 399] on select "Select Stylist [PERSON_NAME] [PERSON_NAME] Manager" at bounding box center [224, 402] width 98 height 24
click at [175, 390] on select "Select Stylist [PERSON_NAME] [PERSON_NAME] Manager" at bounding box center [224, 402] width 98 height 24
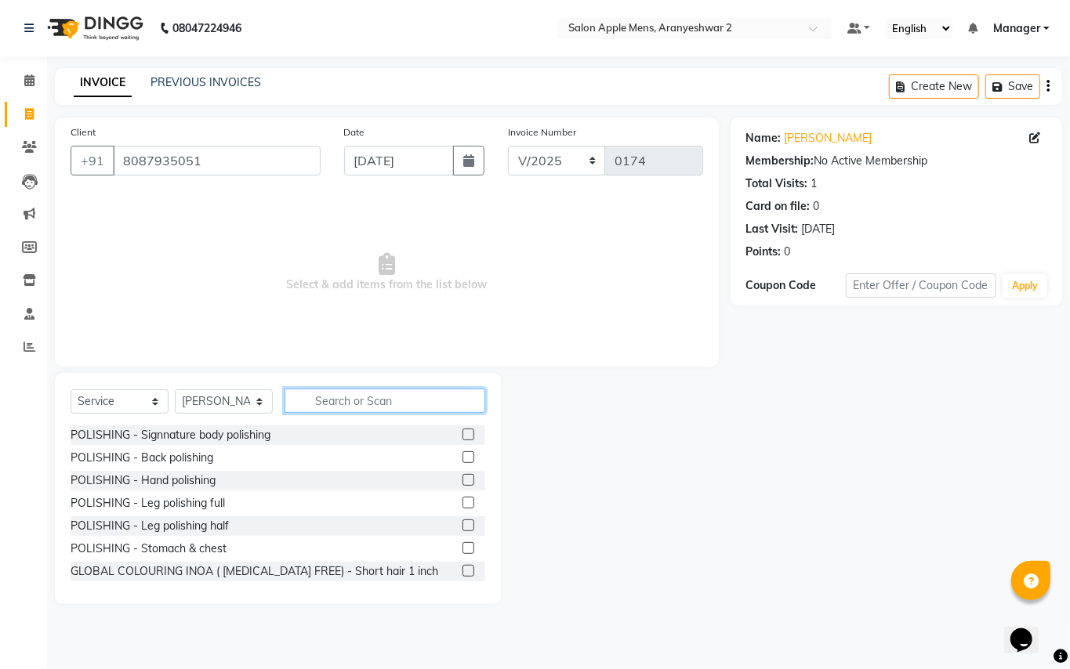
click at [336, 397] on input "text" at bounding box center [385, 401] width 201 height 24
click at [328, 400] on input "text" at bounding box center [385, 401] width 201 height 24
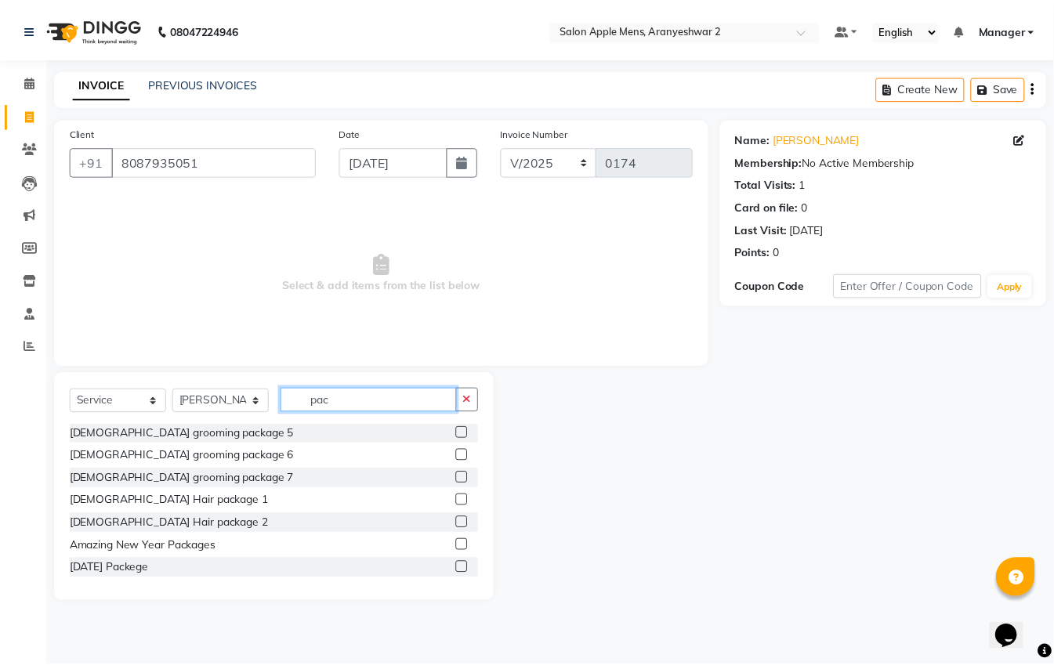
scroll to position [92, 0]
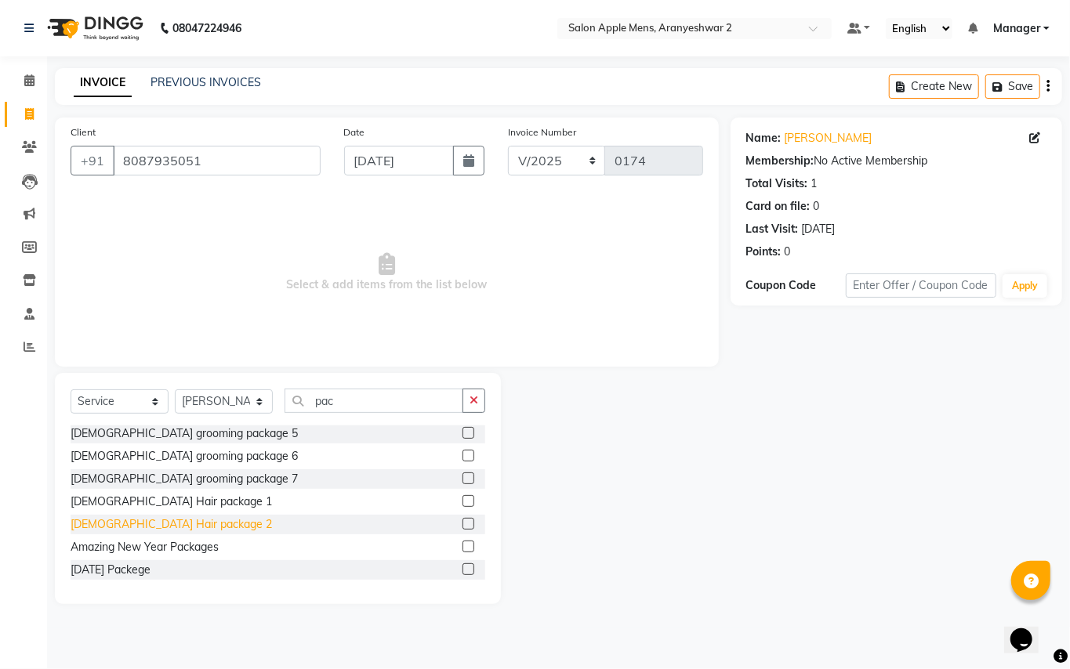
click at [169, 519] on div "[DEMOGRAPHIC_DATA] Hair package 2" at bounding box center [171, 525] width 201 height 16
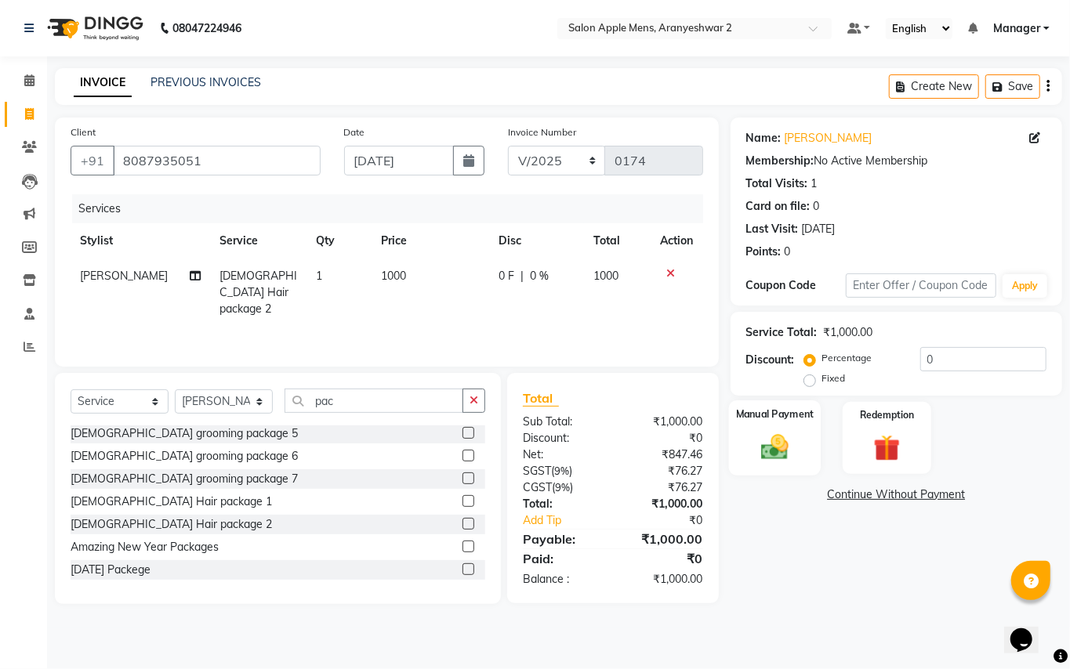
click at [767, 455] on img at bounding box center [774, 447] width 45 height 32
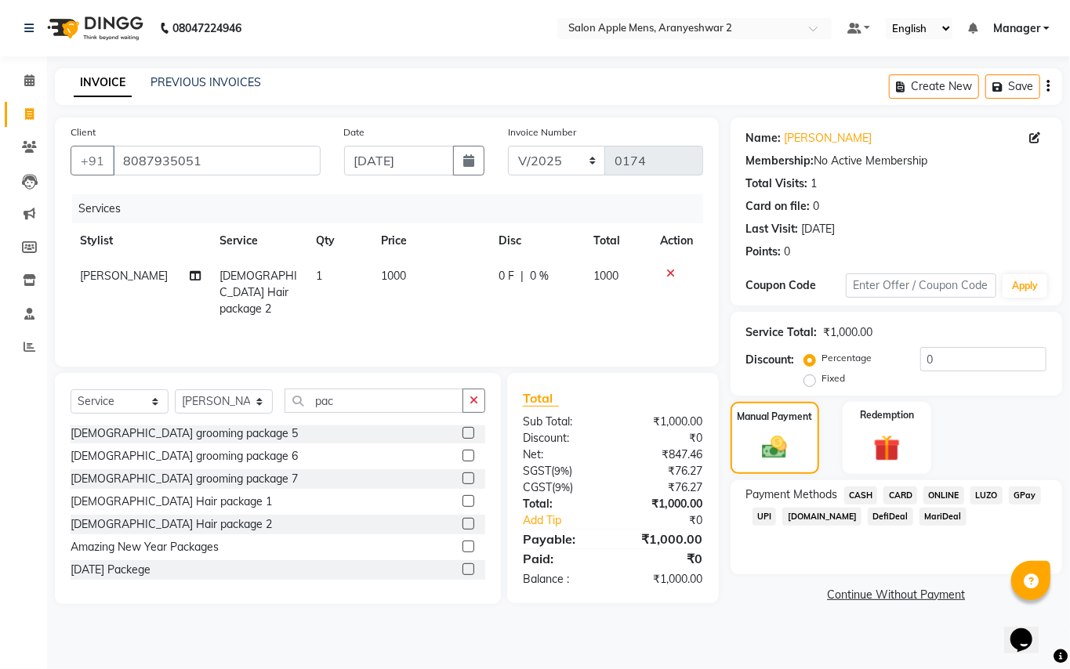
click at [863, 493] on span "CASH" at bounding box center [861, 496] width 34 height 18
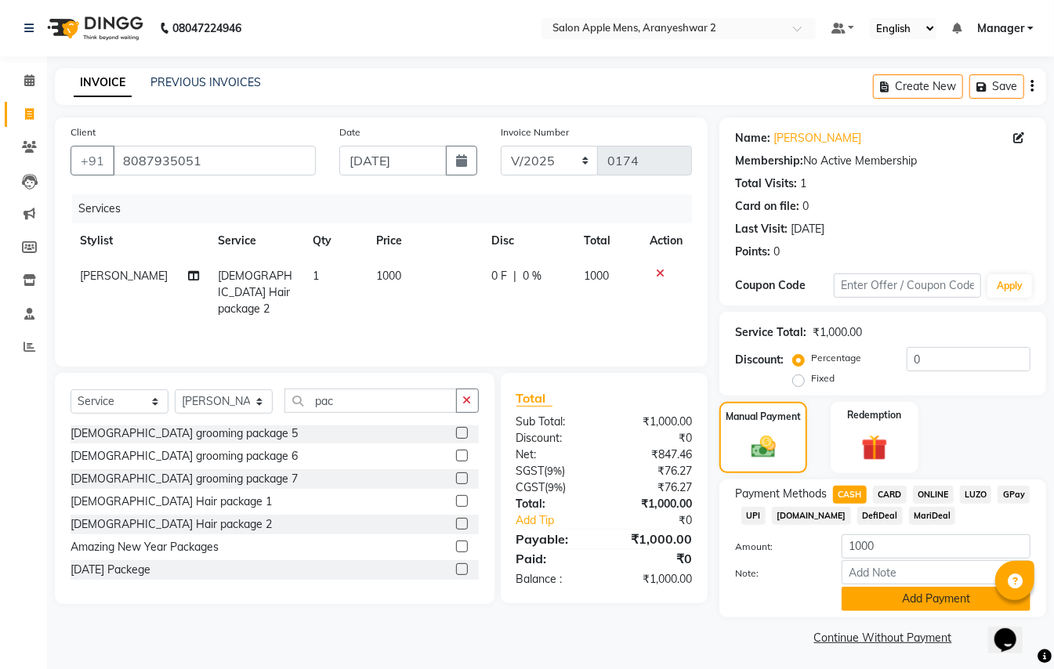
click at [894, 596] on button "Add Payment" at bounding box center [936, 599] width 189 height 24
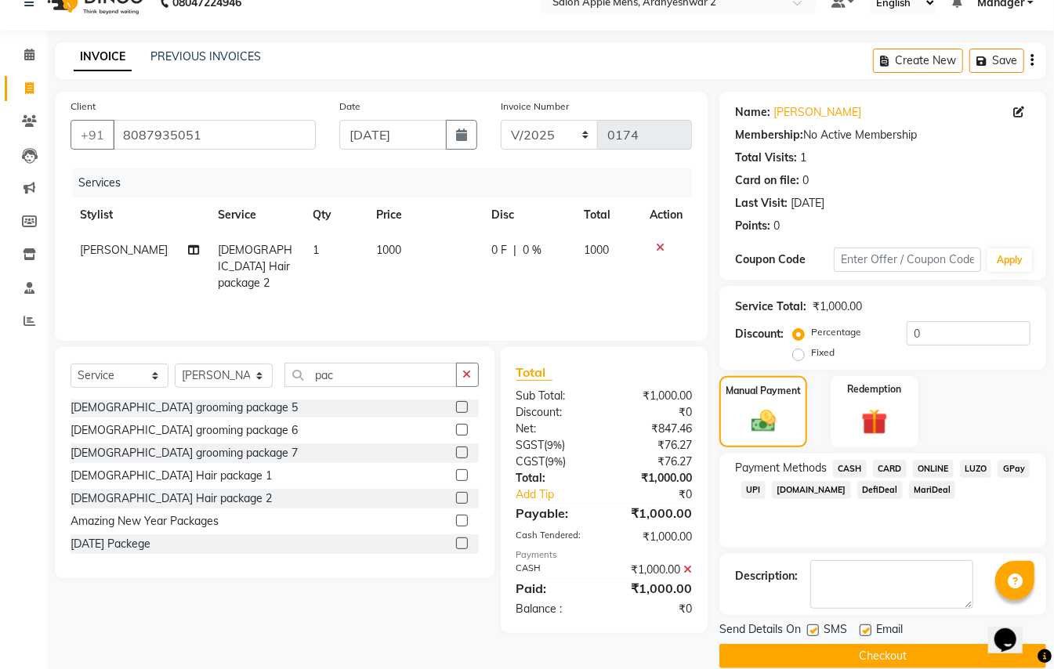
scroll to position [49, 0]
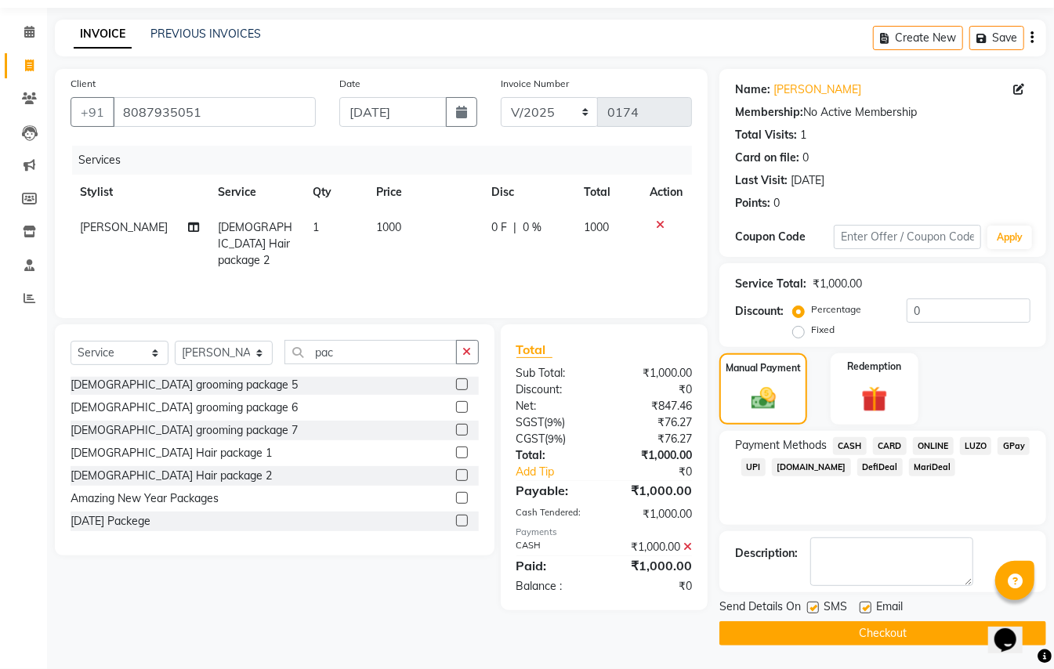
click at [901, 630] on button "Checkout" at bounding box center [883, 634] width 327 height 24
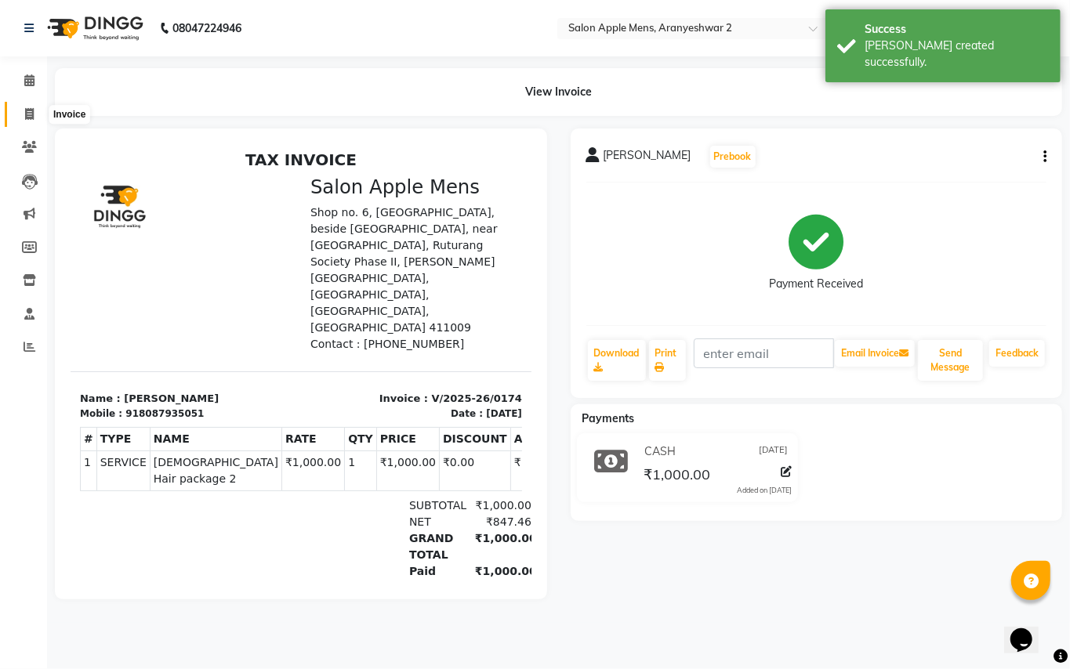
click at [28, 117] on icon at bounding box center [29, 114] width 9 height 12
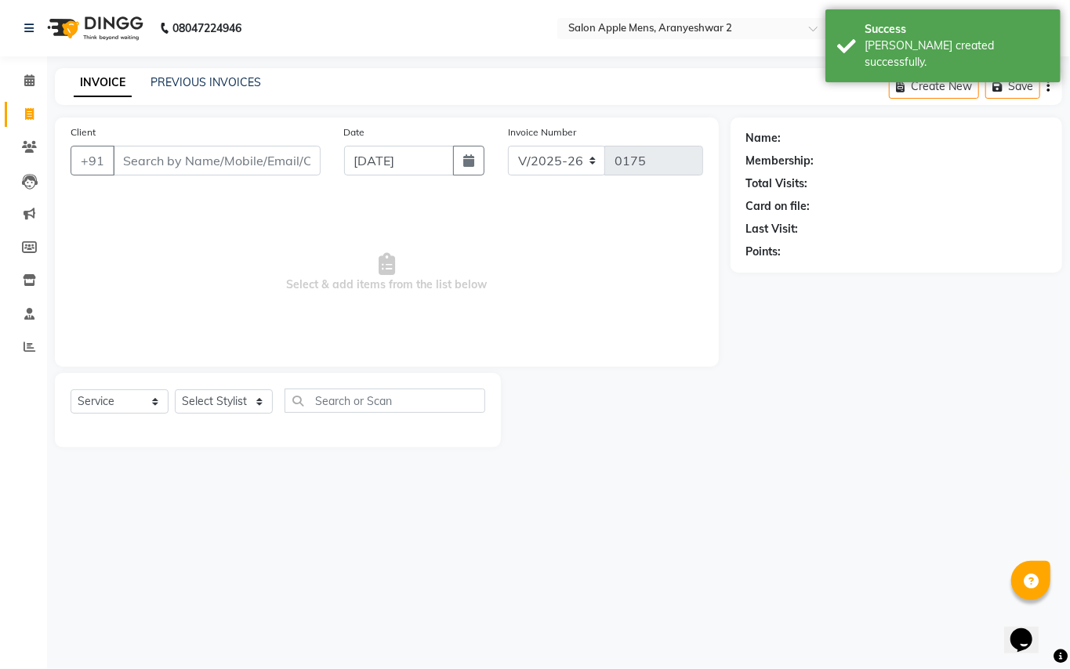
click at [136, 161] on input "Client" at bounding box center [217, 161] width 208 height 30
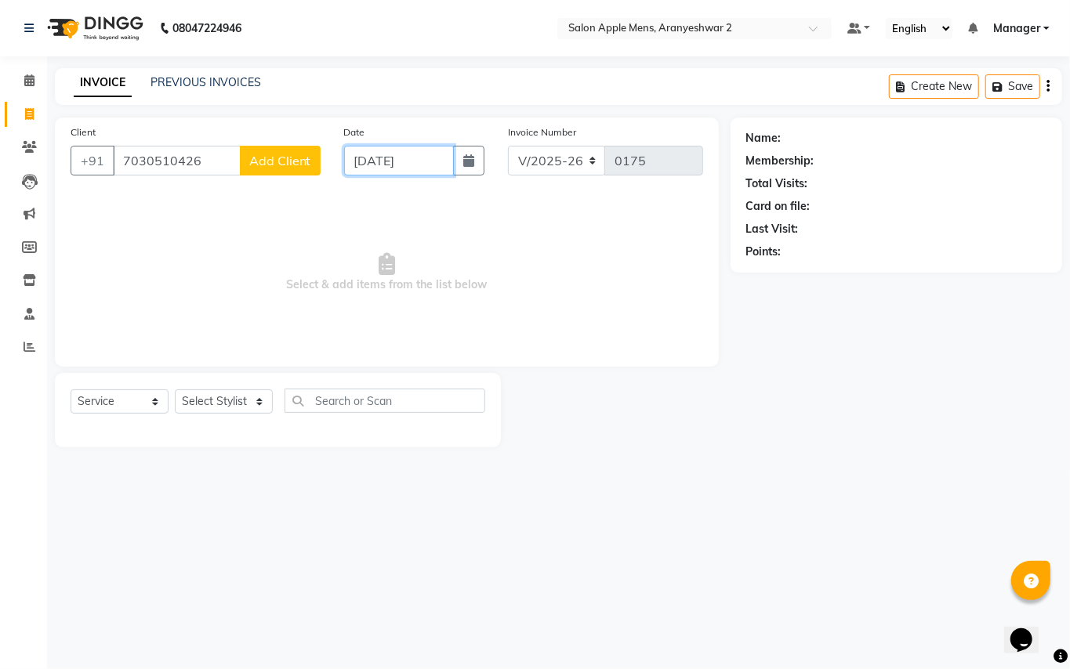
click at [374, 161] on input "[DATE]" at bounding box center [399, 161] width 110 height 30
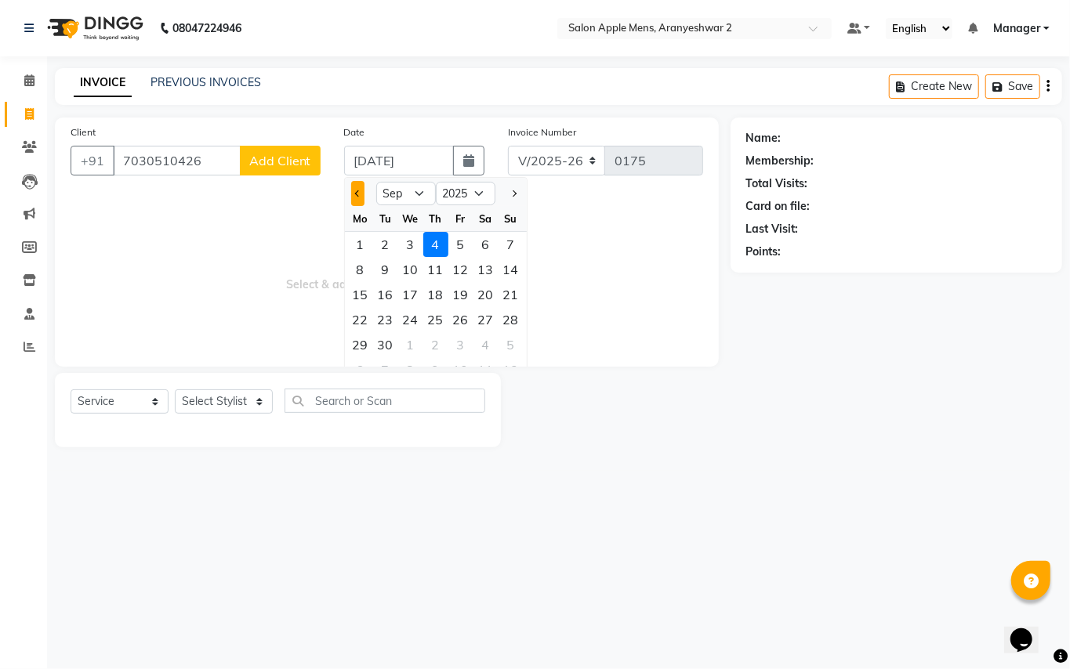
click at [361, 187] on button "Previous month" at bounding box center [357, 193] width 13 height 25
click at [506, 348] on div "31" at bounding box center [511, 344] width 25 height 25
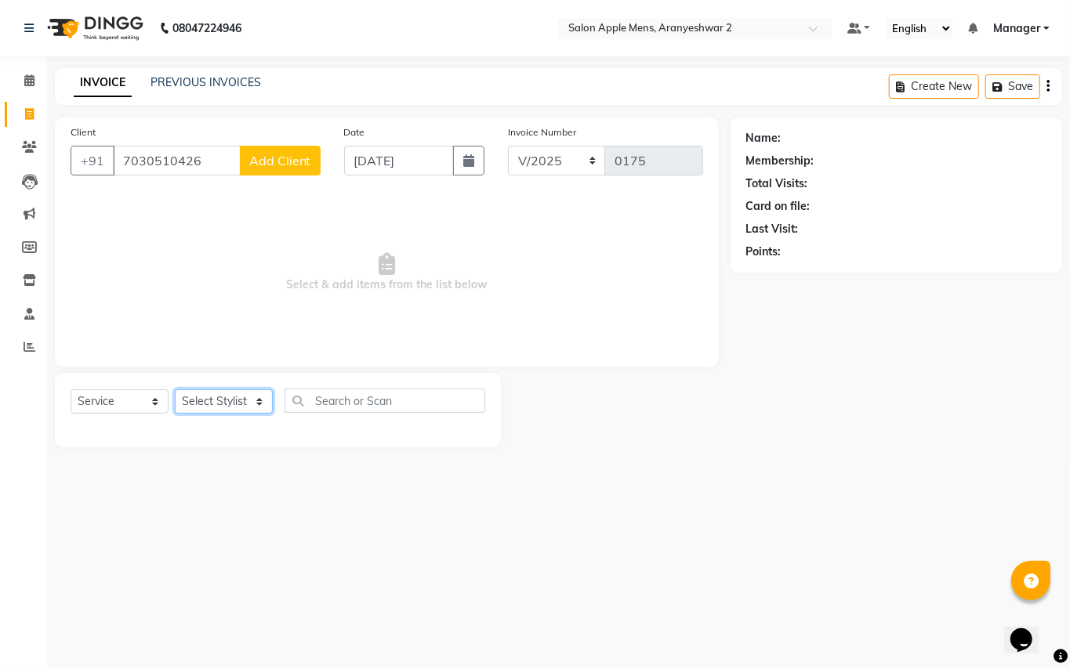
click at [256, 402] on select "Select Stylist [PERSON_NAME] [PERSON_NAME] Manager" at bounding box center [224, 402] width 98 height 24
click at [175, 390] on select "Select Stylist [PERSON_NAME] [PERSON_NAME] Manager" at bounding box center [224, 402] width 98 height 24
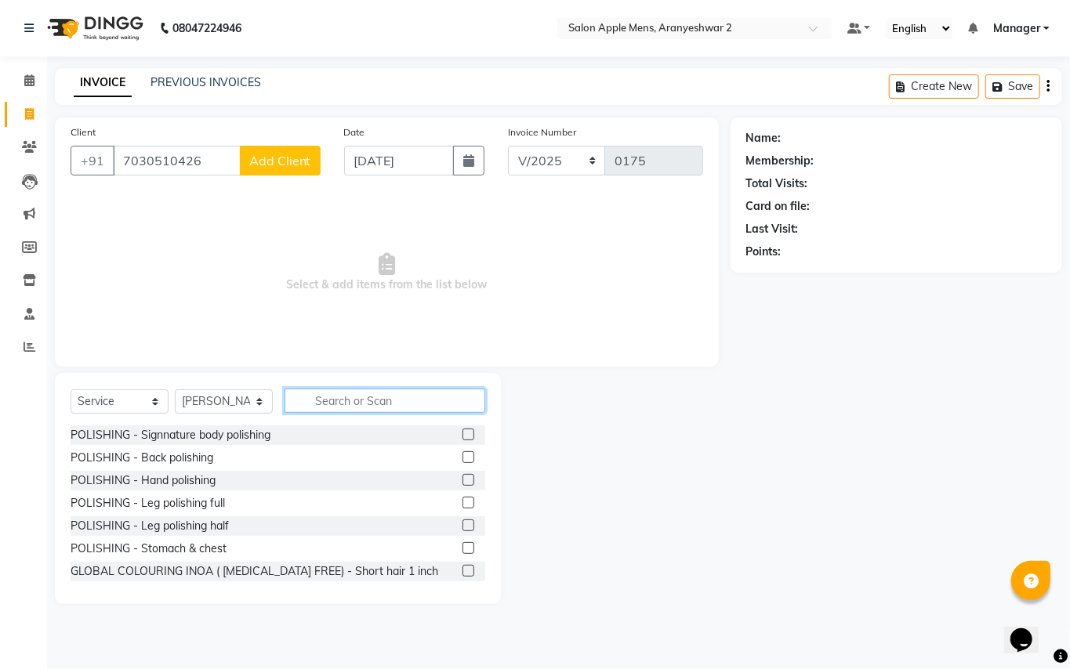
click at [351, 397] on input "text" at bounding box center [385, 401] width 201 height 24
click at [324, 396] on input "text" at bounding box center [385, 401] width 201 height 24
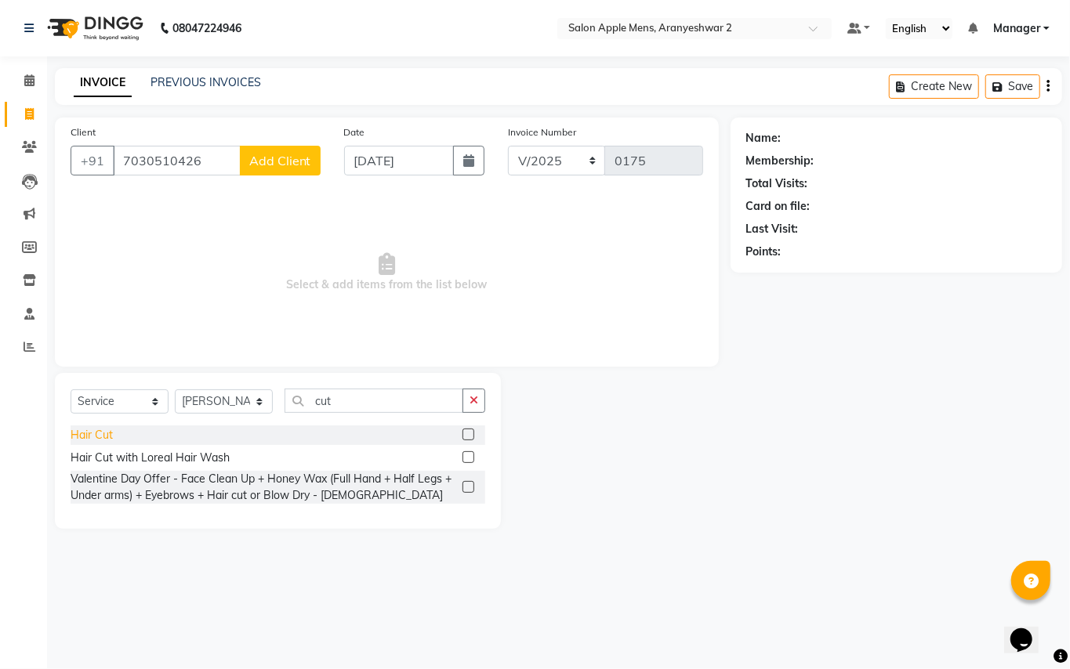
click at [96, 437] on div "Hair Cut" at bounding box center [92, 435] width 42 height 16
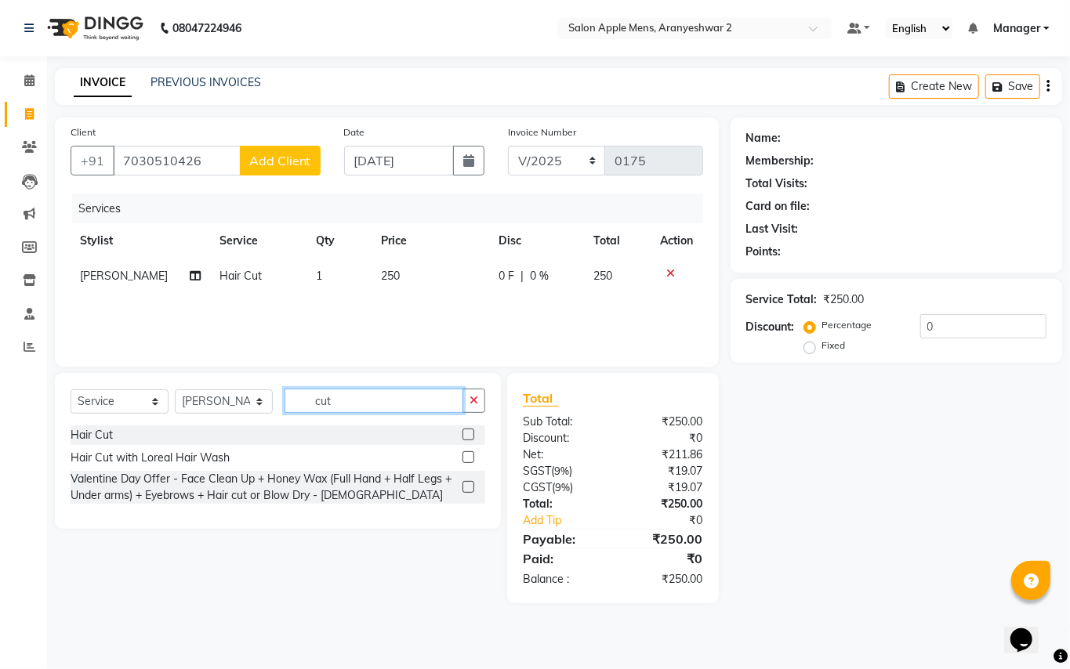
click at [373, 400] on input "cut" at bounding box center [374, 401] width 179 height 24
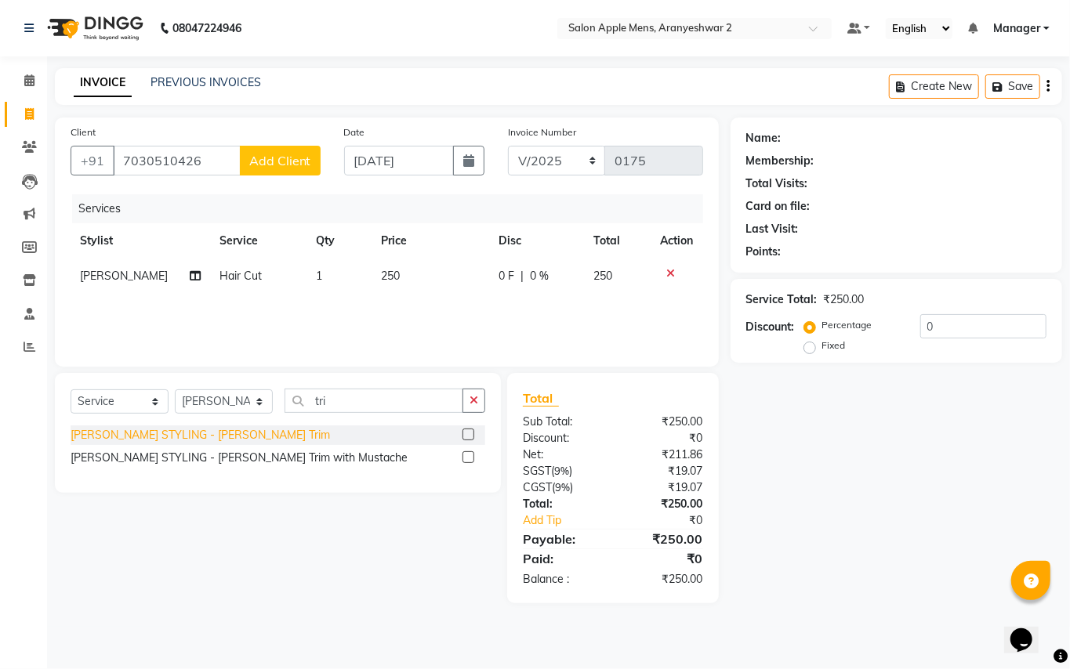
click at [198, 433] on div "[PERSON_NAME] STYLING - [PERSON_NAME] Trim" at bounding box center [200, 435] width 259 height 16
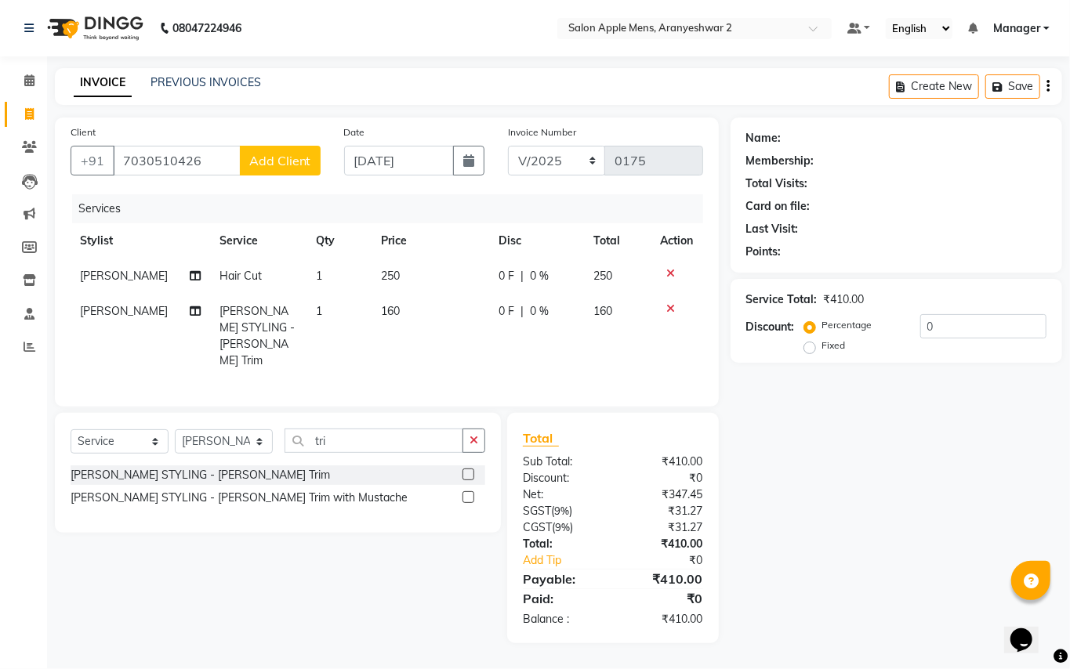
click at [288, 165] on span "Add Client" at bounding box center [280, 161] width 62 height 16
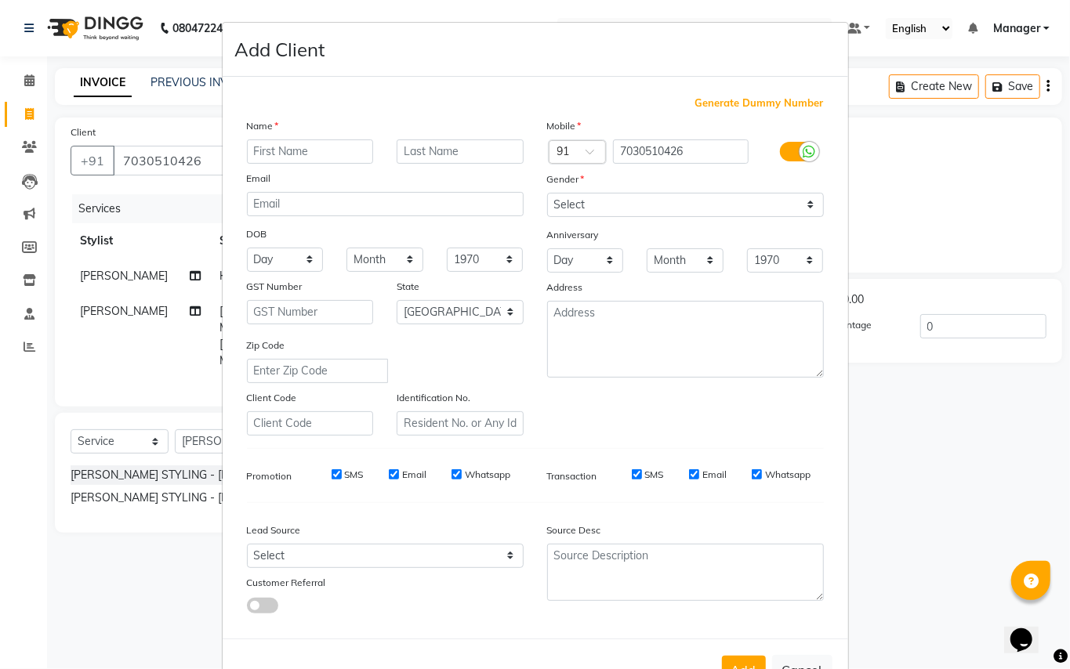
click at [281, 151] on input "text" at bounding box center [310, 152] width 127 height 24
click at [422, 145] on input "text" at bounding box center [460, 152] width 127 height 24
click at [581, 199] on select "Select [DEMOGRAPHIC_DATA] [DEMOGRAPHIC_DATA] Other Prefer Not To Say" at bounding box center [685, 205] width 277 height 24
click at [547, 193] on select "Select [DEMOGRAPHIC_DATA] [DEMOGRAPHIC_DATA] Other Prefer Not To Say" at bounding box center [685, 205] width 277 height 24
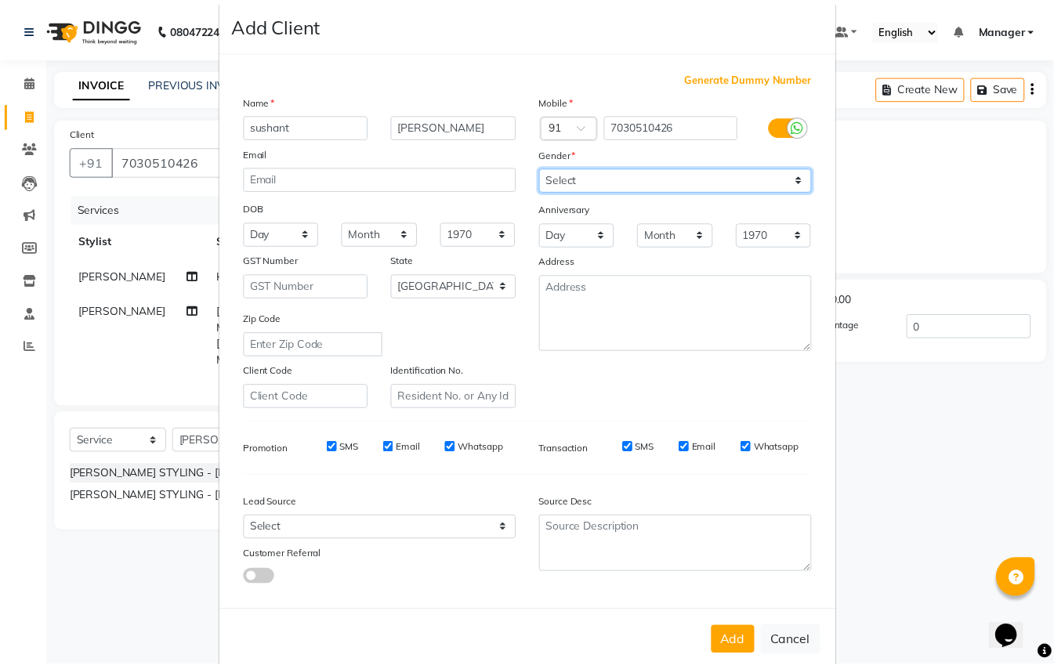
scroll to position [50, 0]
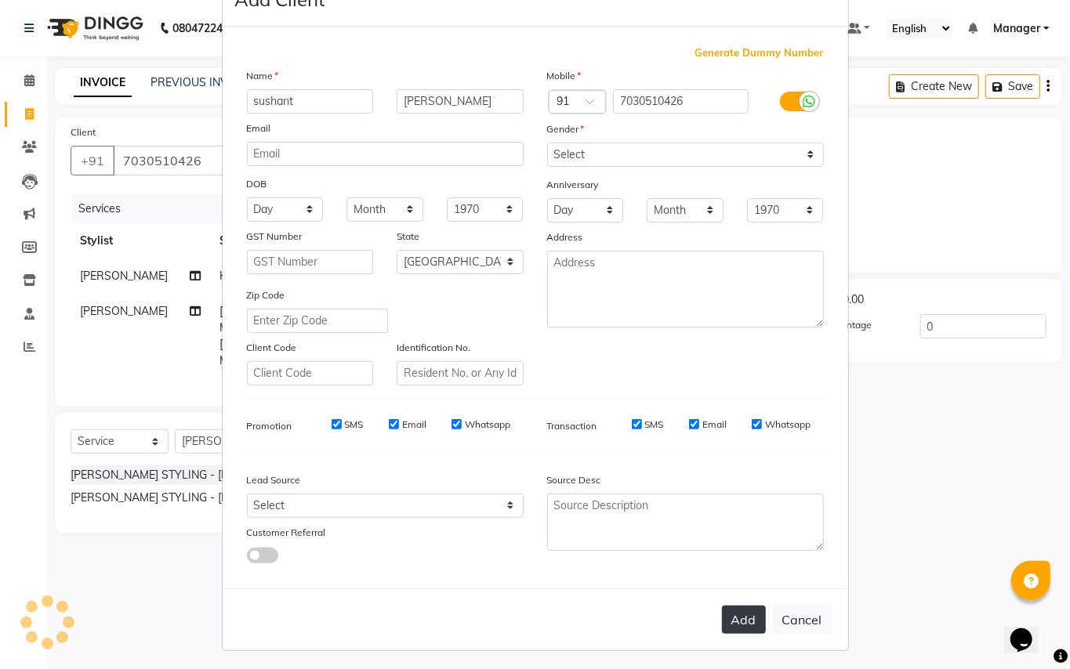
click at [738, 618] on button "Add" at bounding box center [744, 620] width 44 height 28
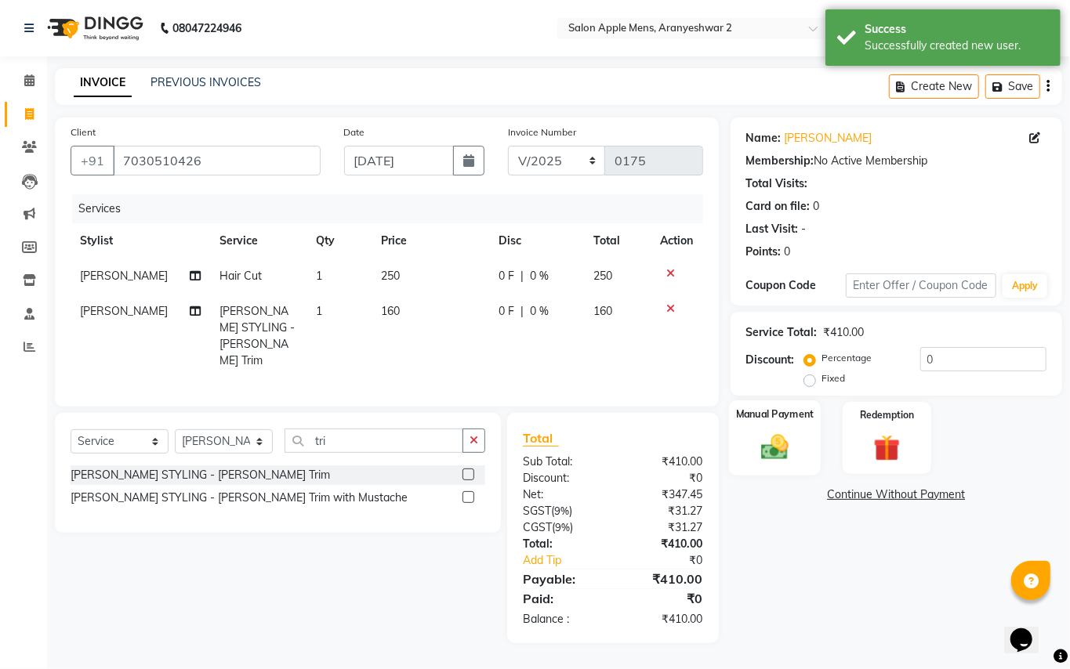
click at [772, 440] on img at bounding box center [774, 447] width 45 height 32
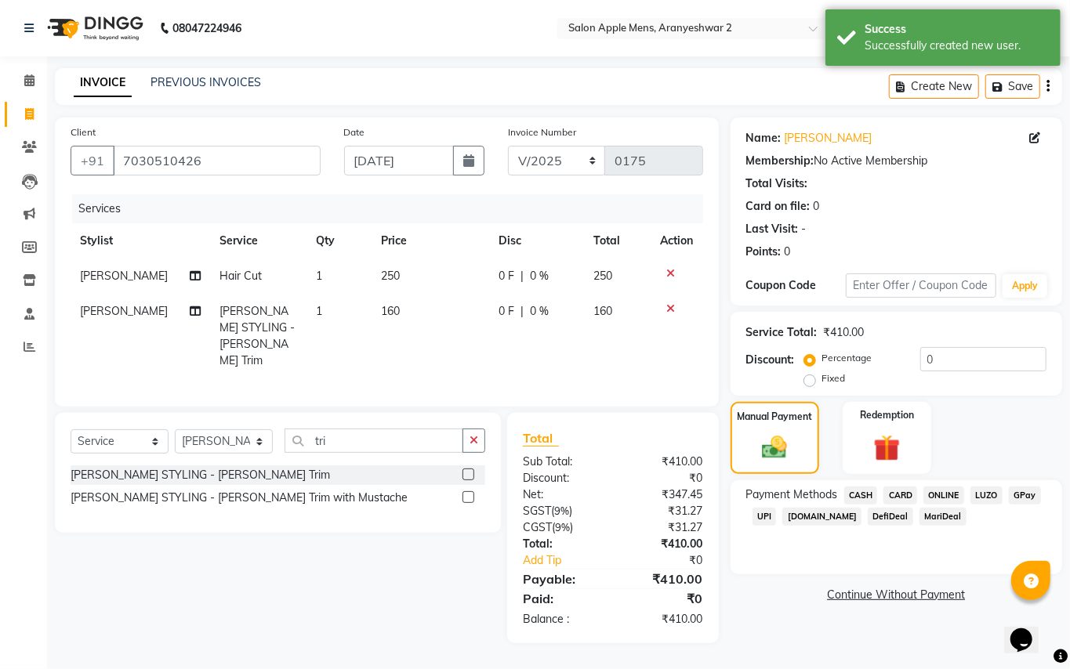
click at [1027, 497] on span "GPay" at bounding box center [1025, 496] width 32 height 18
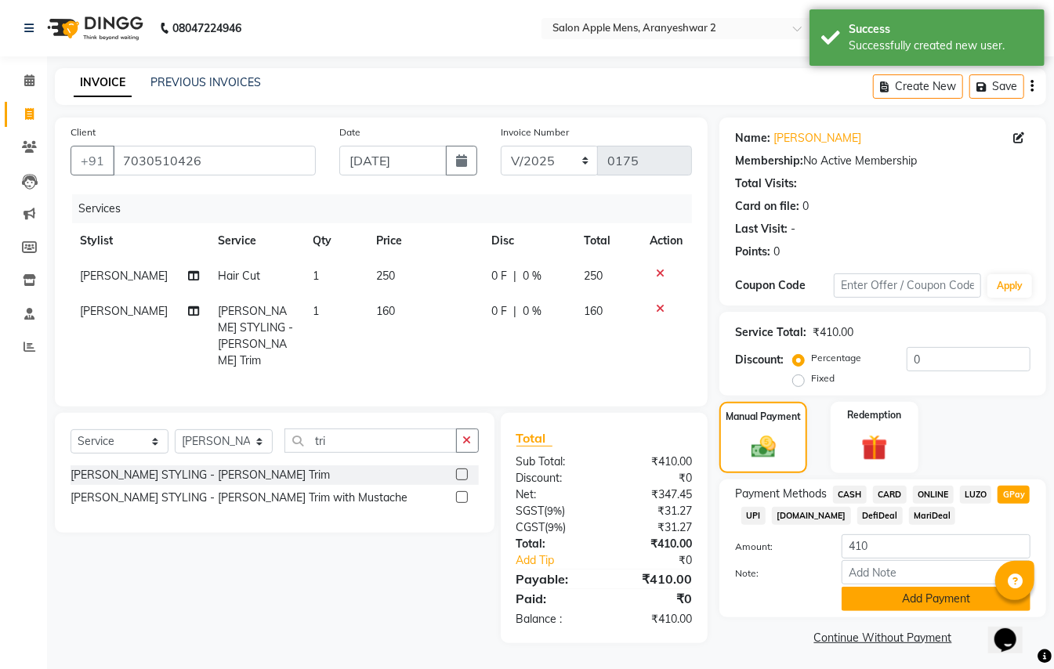
click at [950, 596] on button "Add Payment" at bounding box center [936, 599] width 189 height 24
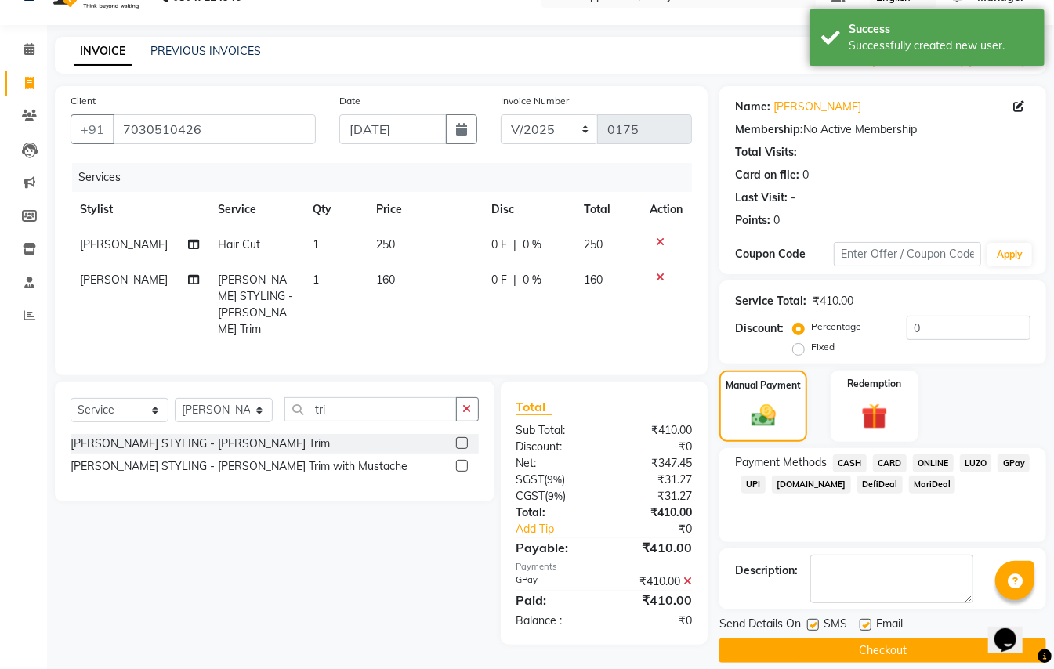
scroll to position [49, 0]
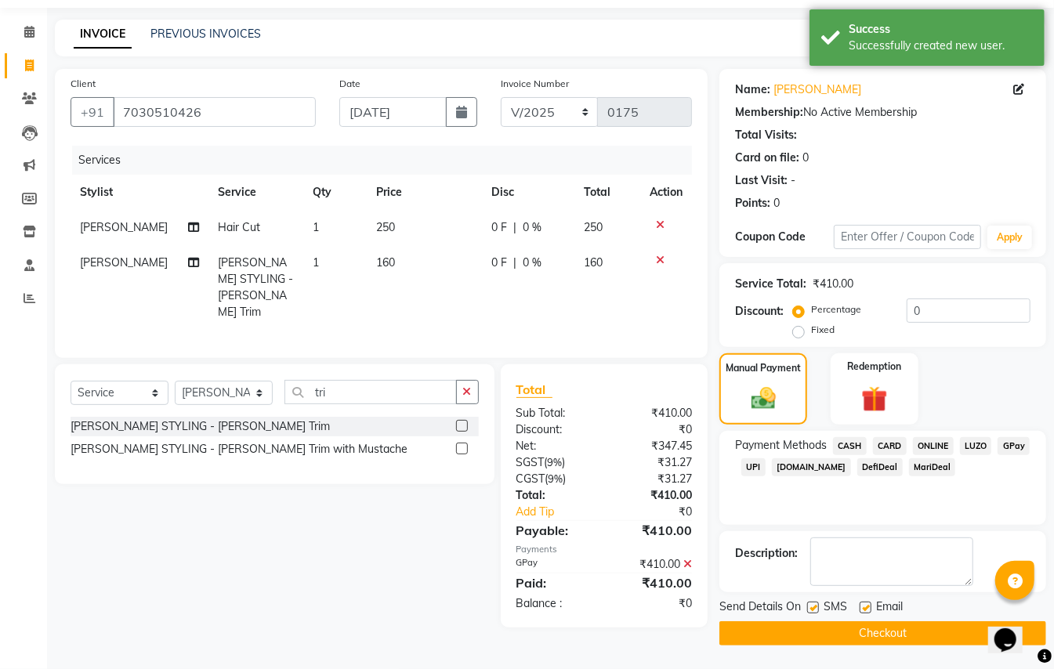
click at [919, 637] on button "Checkout" at bounding box center [883, 634] width 327 height 24
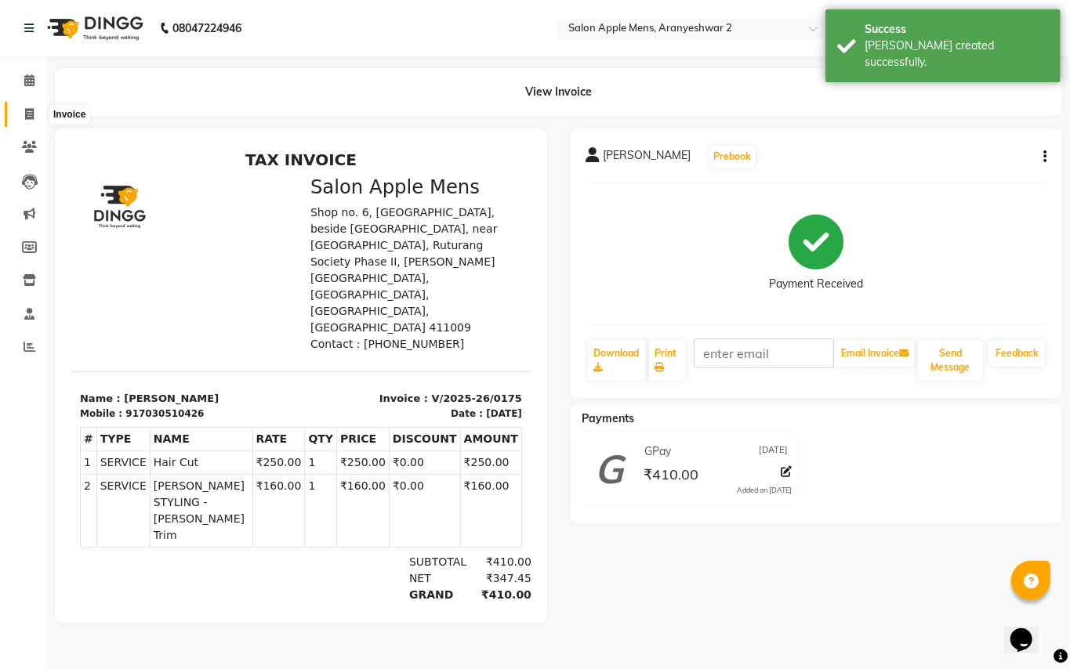
click at [34, 106] on span at bounding box center [29, 115] width 27 height 18
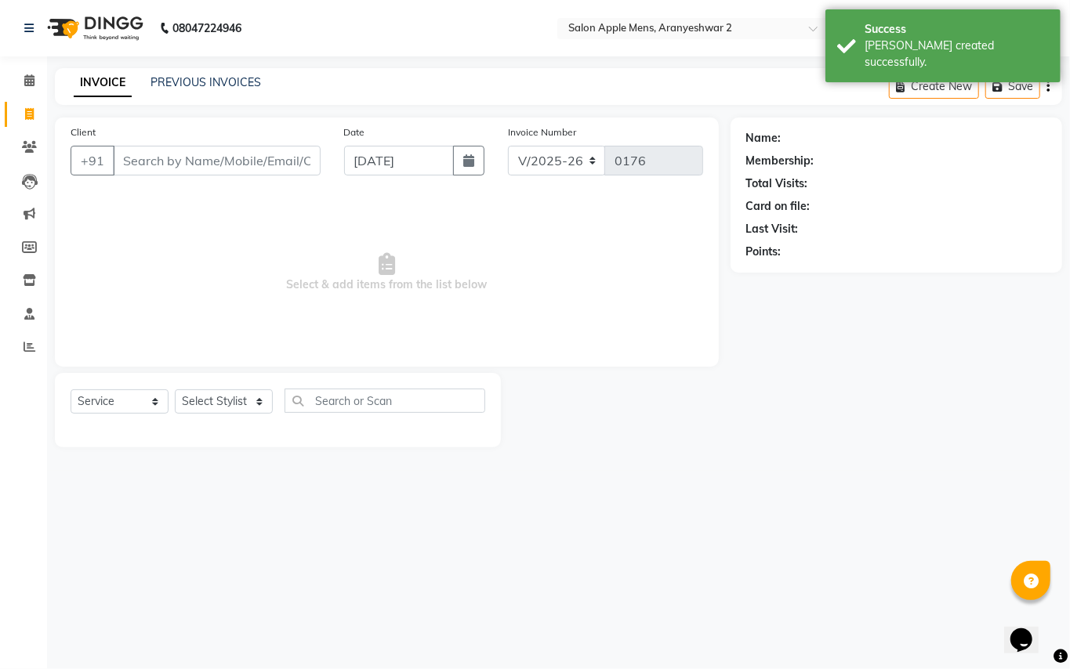
click at [147, 161] on input "Client" at bounding box center [217, 161] width 208 height 30
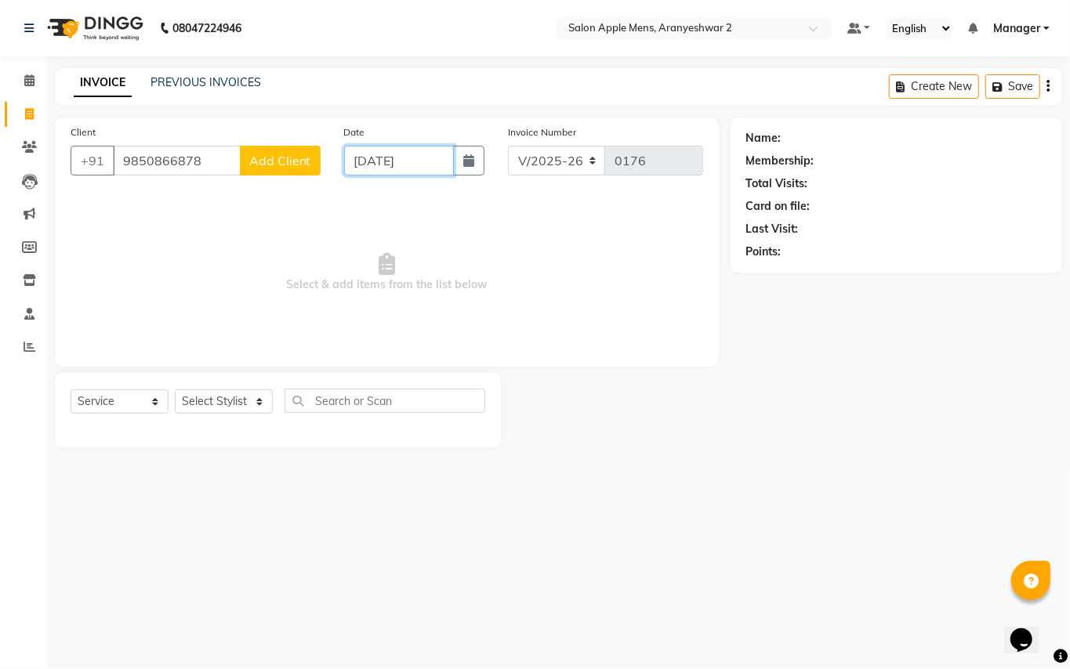
click at [367, 152] on input "[DATE]" at bounding box center [399, 161] width 110 height 30
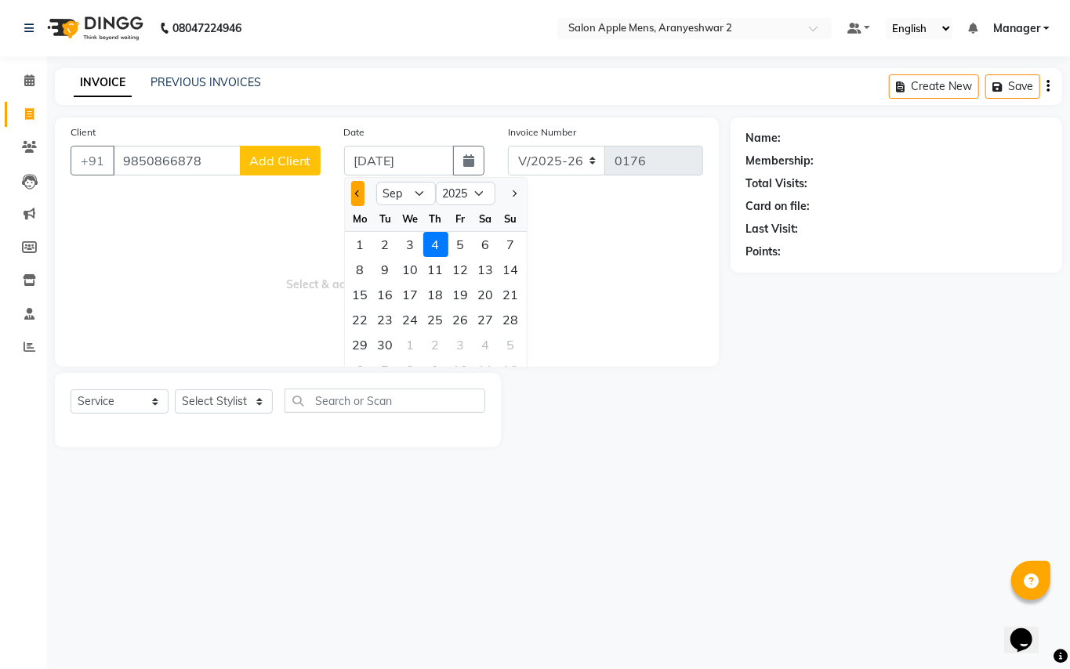
click at [355, 195] on button "Previous month" at bounding box center [357, 193] width 13 height 25
click at [515, 349] on div "31" at bounding box center [511, 344] width 25 height 25
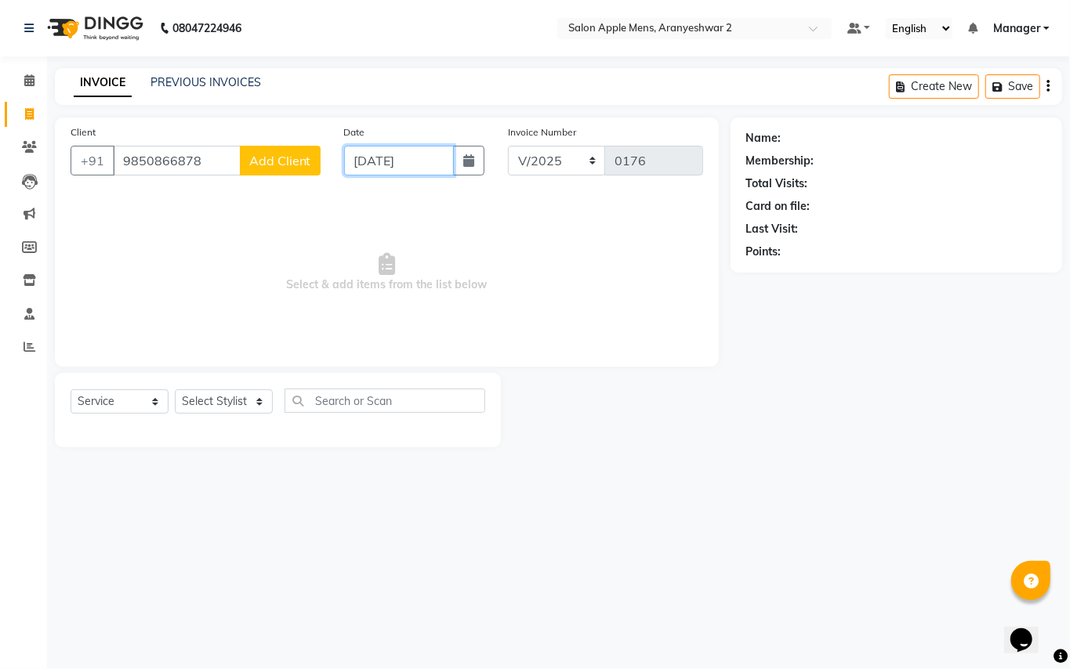
click at [346, 163] on input "[DATE]" at bounding box center [399, 161] width 110 height 30
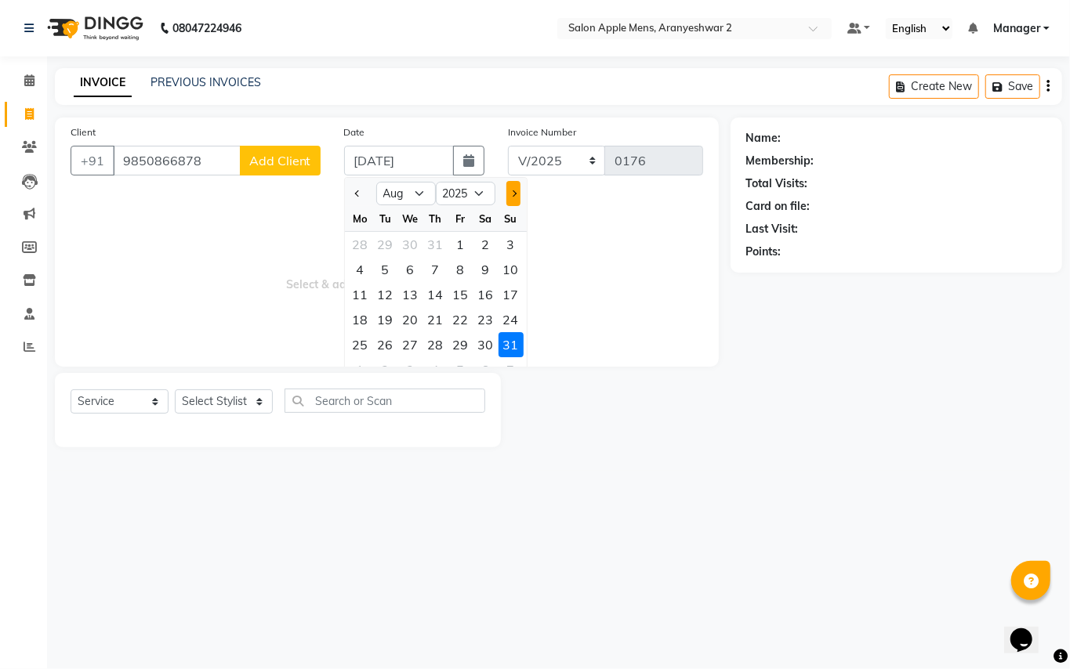
click at [516, 195] on button "Next month" at bounding box center [512, 193] width 13 height 25
drag, startPoint x: 361, startPoint y: 248, endPoint x: 304, endPoint y: 298, distance: 75.5
click at [357, 257] on div "1" at bounding box center [360, 244] width 25 height 25
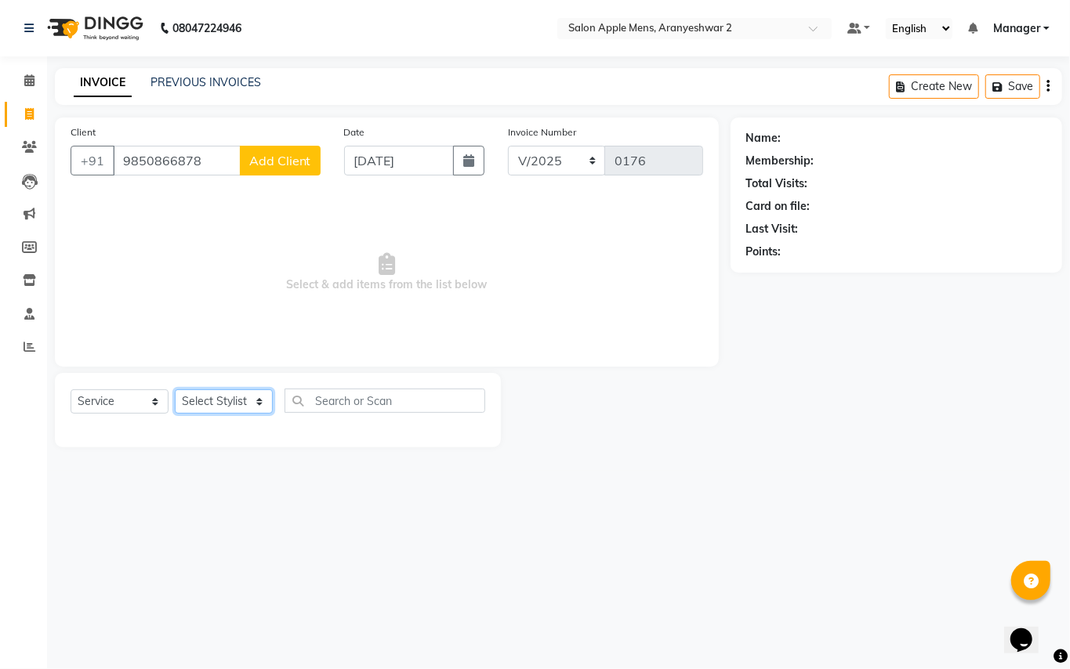
click at [248, 400] on select "Select Stylist [PERSON_NAME] [PERSON_NAME] Manager" at bounding box center [224, 402] width 98 height 24
click at [175, 390] on select "Select Stylist [PERSON_NAME] [PERSON_NAME] Manager" at bounding box center [224, 402] width 98 height 24
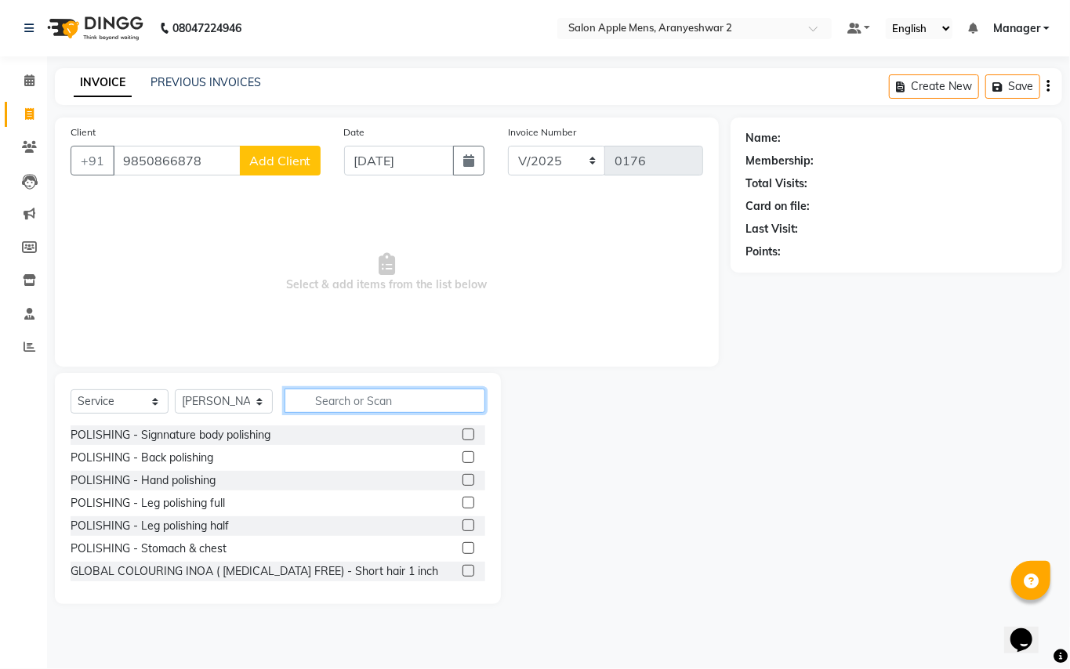
click at [323, 398] on input "text" at bounding box center [385, 401] width 201 height 24
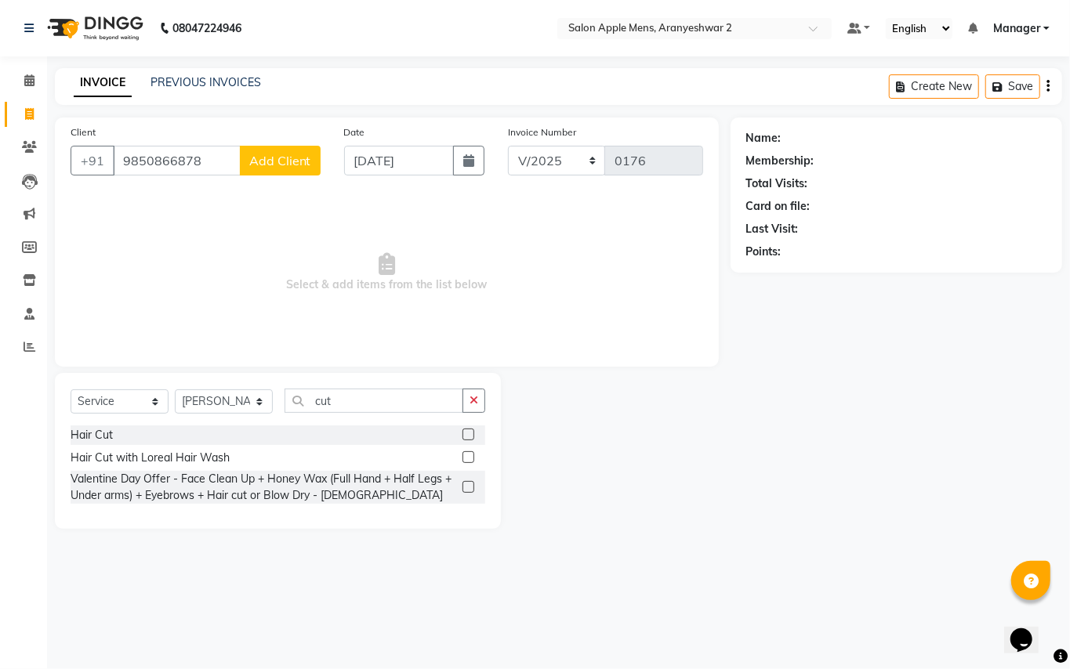
click at [66, 434] on div "Select Service Product Membership Package Voucher Prepaid Gift Card Select Styl…" at bounding box center [278, 451] width 446 height 156
click at [88, 436] on div "Hair Cut" at bounding box center [92, 435] width 42 height 16
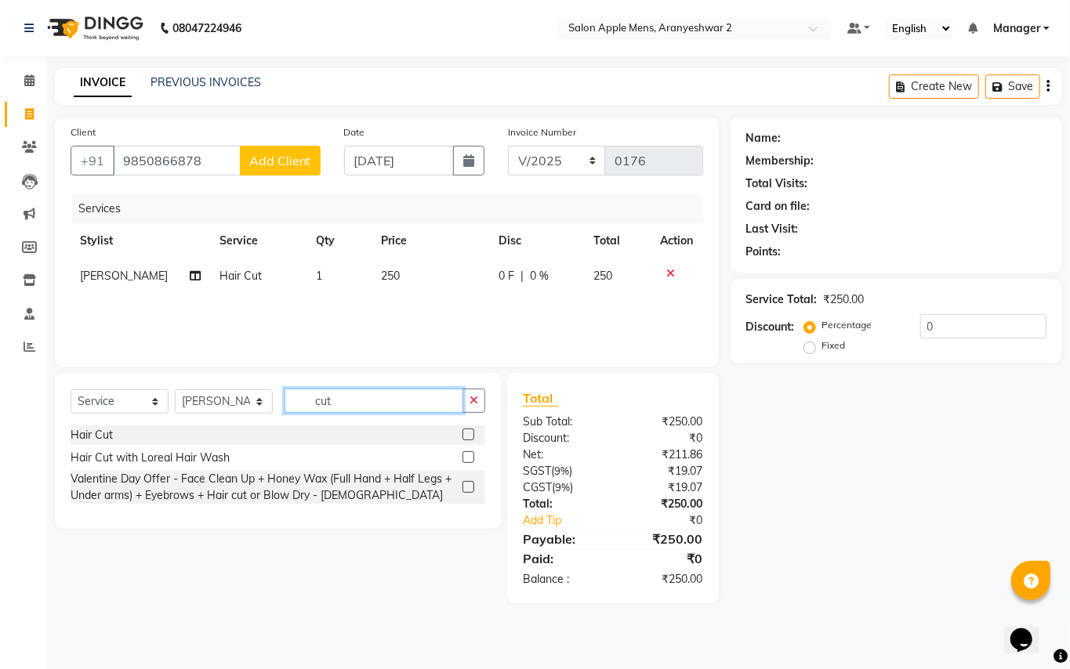
click at [378, 403] on input "cut" at bounding box center [374, 401] width 179 height 24
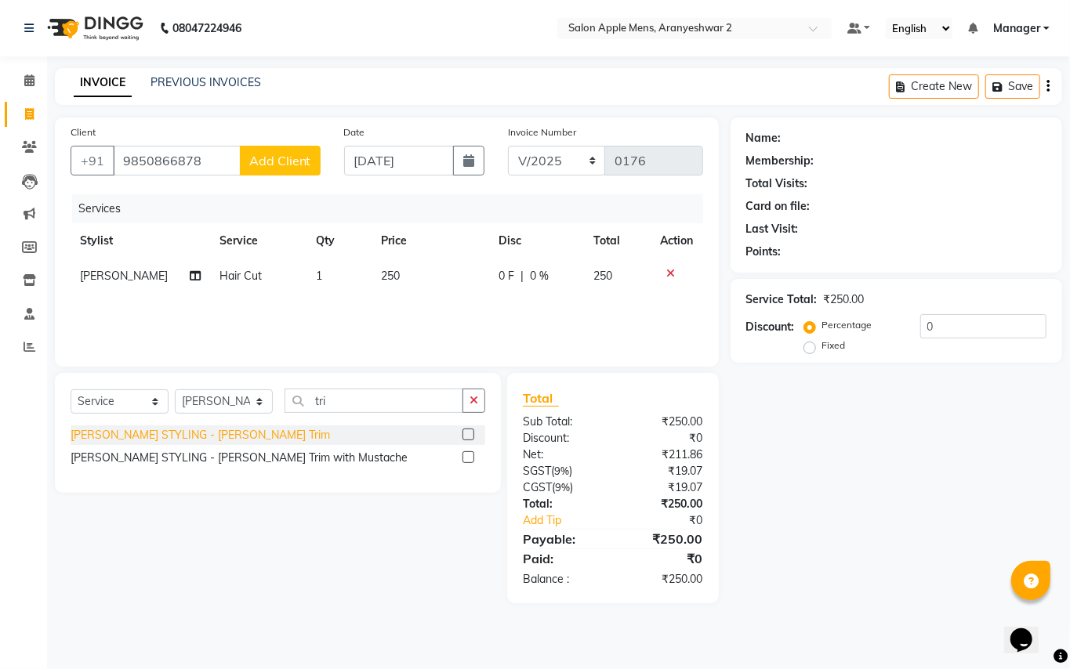
click at [183, 434] on div "[PERSON_NAME] STYLING - [PERSON_NAME] Trim" at bounding box center [200, 435] width 259 height 16
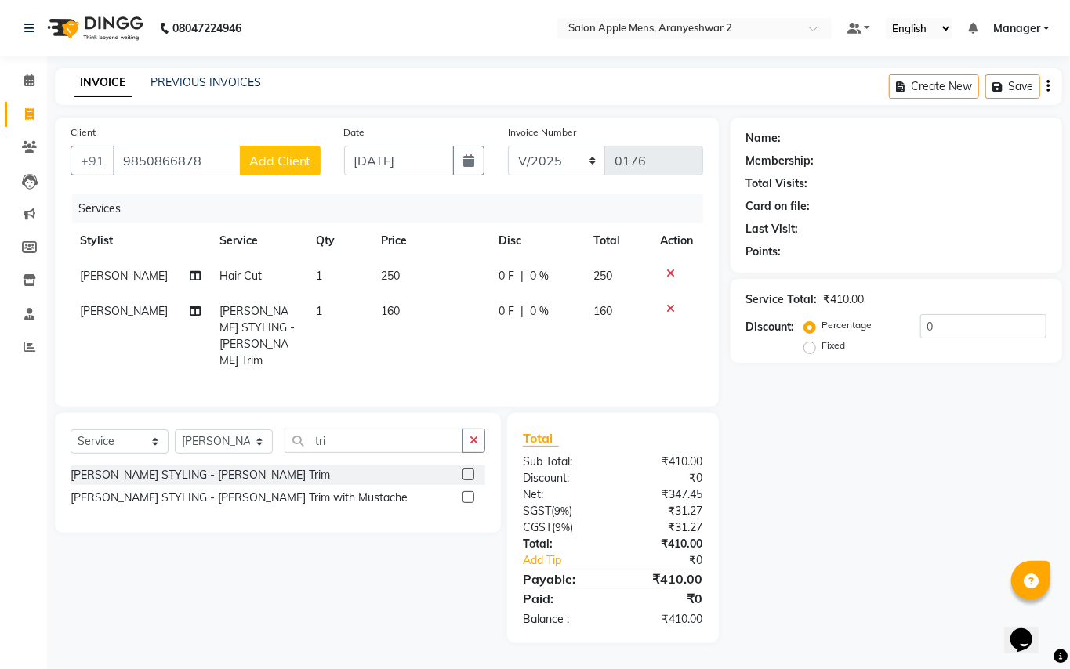
click at [287, 151] on button "Add Client" at bounding box center [280, 161] width 81 height 30
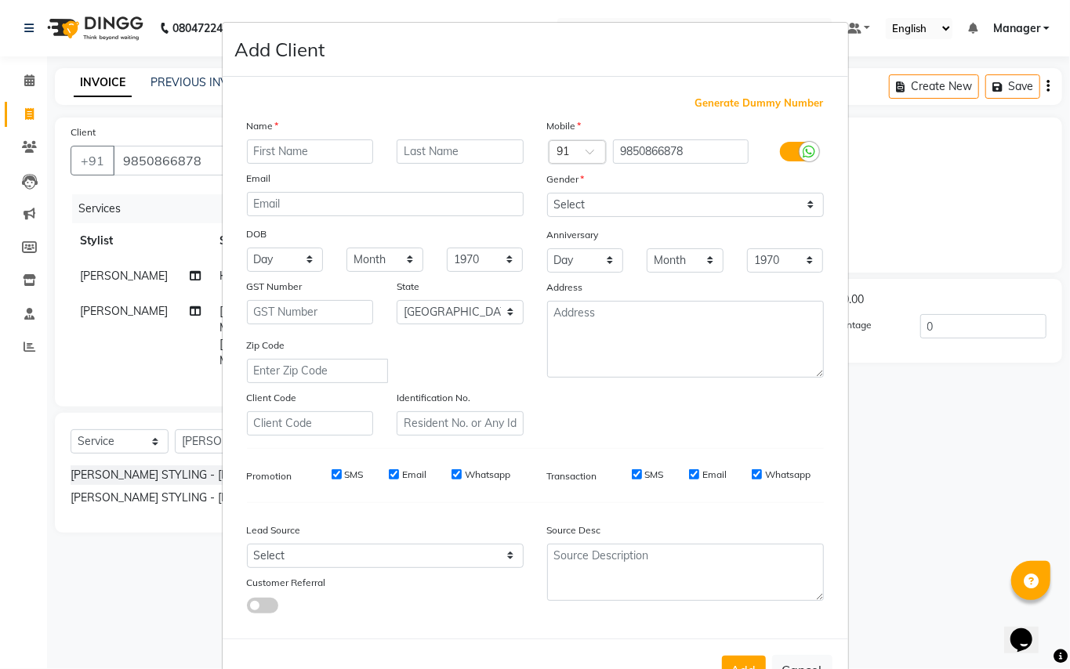
click at [281, 148] on input "text" at bounding box center [310, 152] width 127 height 24
click at [437, 154] on input "text" at bounding box center [460, 152] width 127 height 24
click at [557, 208] on select "Select [DEMOGRAPHIC_DATA] [DEMOGRAPHIC_DATA] Other Prefer Not To Say" at bounding box center [685, 205] width 277 height 24
click at [547, 193] on select "Select [DEMOGRAPHIC_DATA] [DEMOGRAPHIC_DATA] Other Prefer Not To Say" at bounding box center [685, 205] width 277 height 24
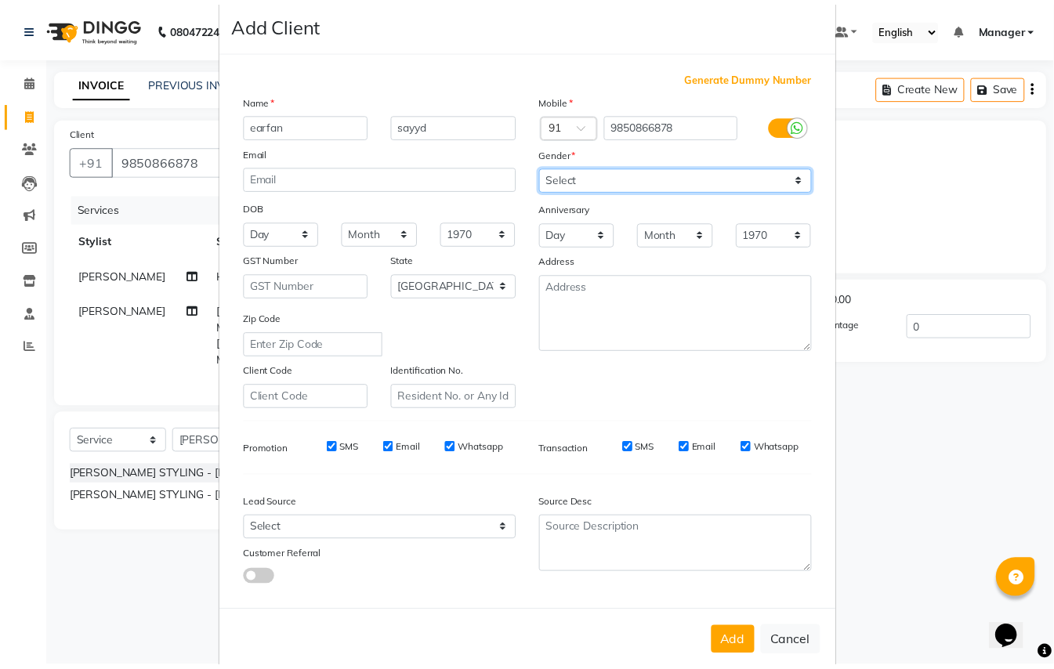
scroll to position [50, 0]
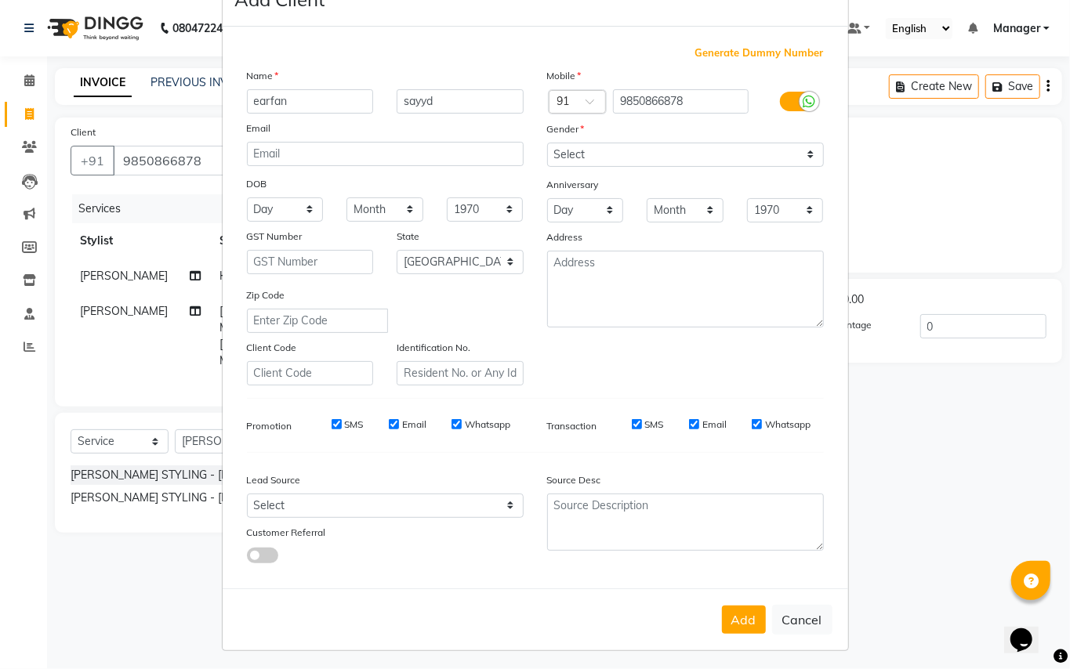
click at [729, 616] on button "Add" at bounding box center [744, 620] width 44 height 28
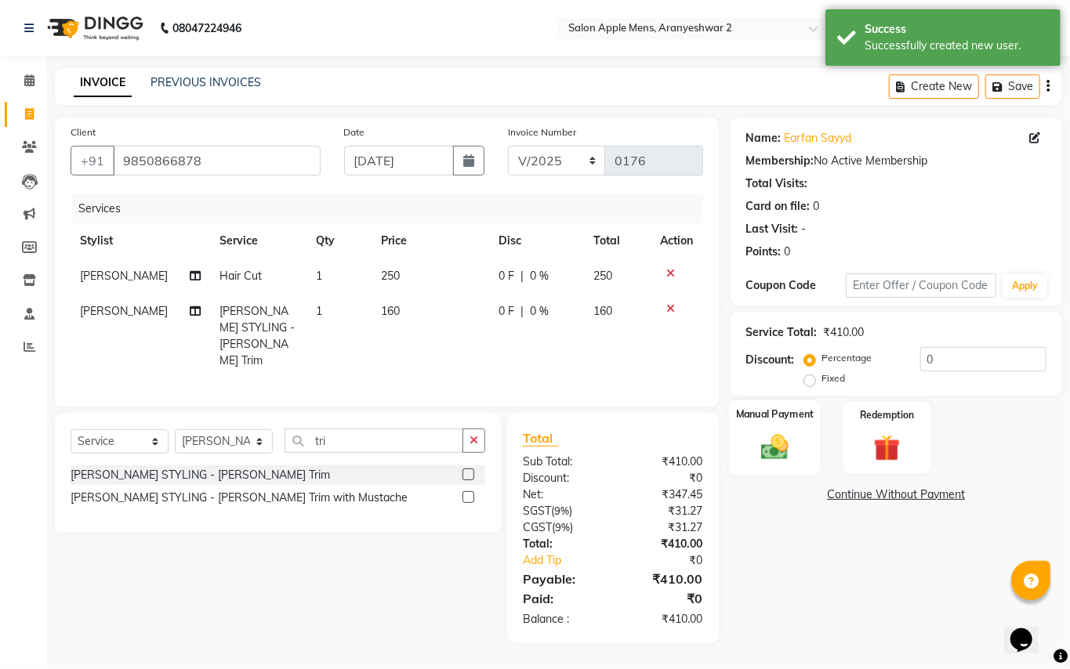
click at [767, 449] on img at bounding box center [774, 447] width 45 height 32
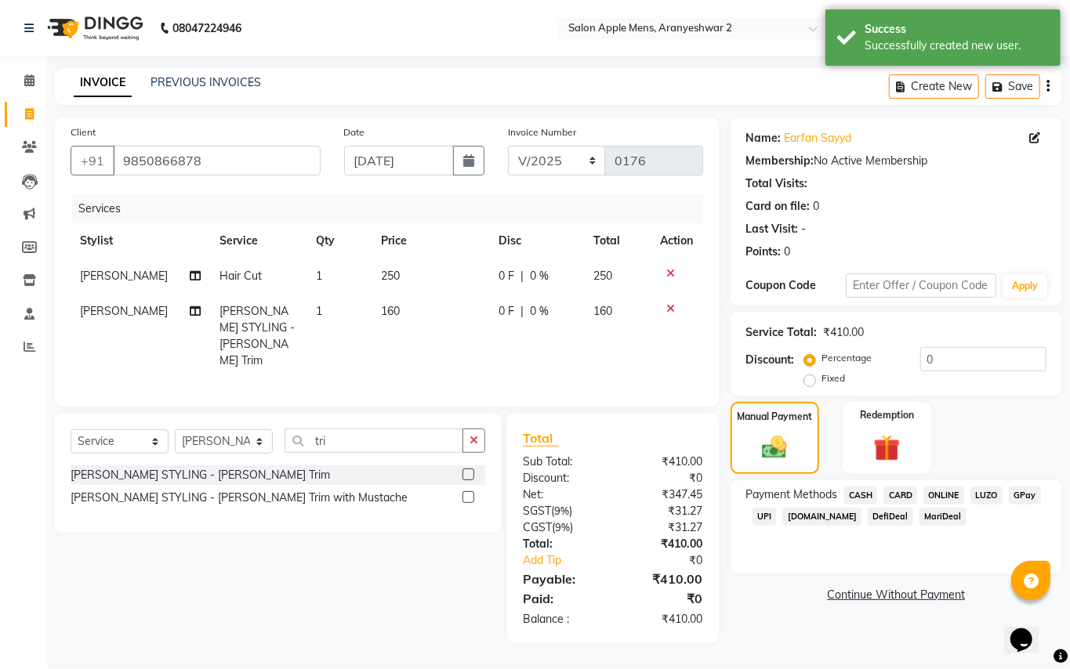
drag, startPoint x: 1021, startPoint y: 495, endPoint x: 1024, endPoint y: 511, distance: 16.0
click at [1023, 499] on span "GPay" at bounding box center [1025, 496] width 32 height 18
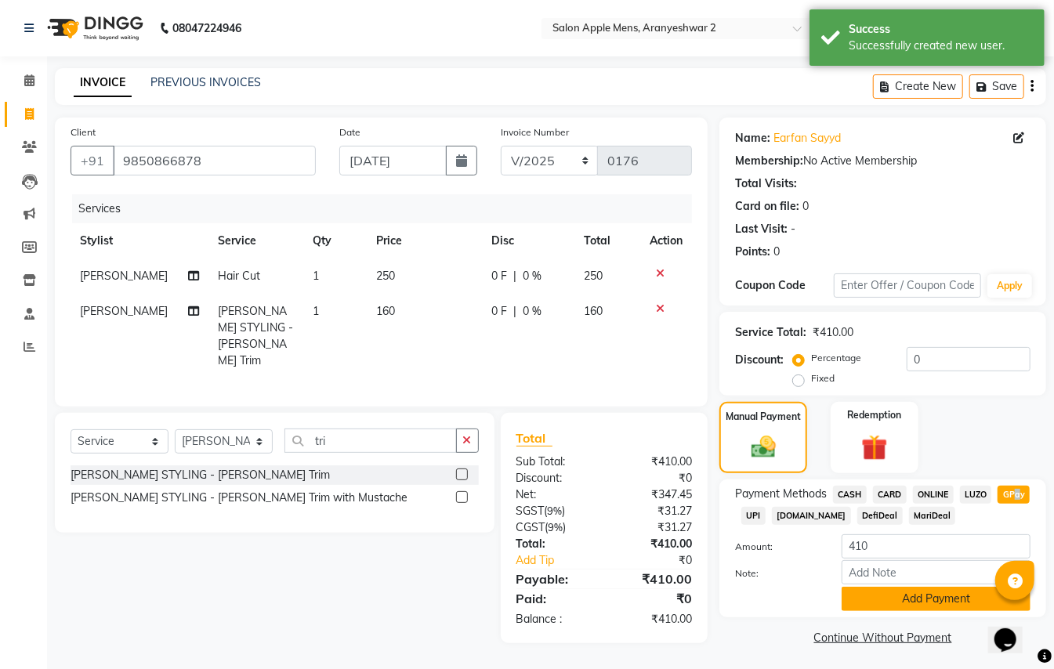
click at [952, 600] on button "Add Payment" at bounding box center [936, 599] width 189 height 24
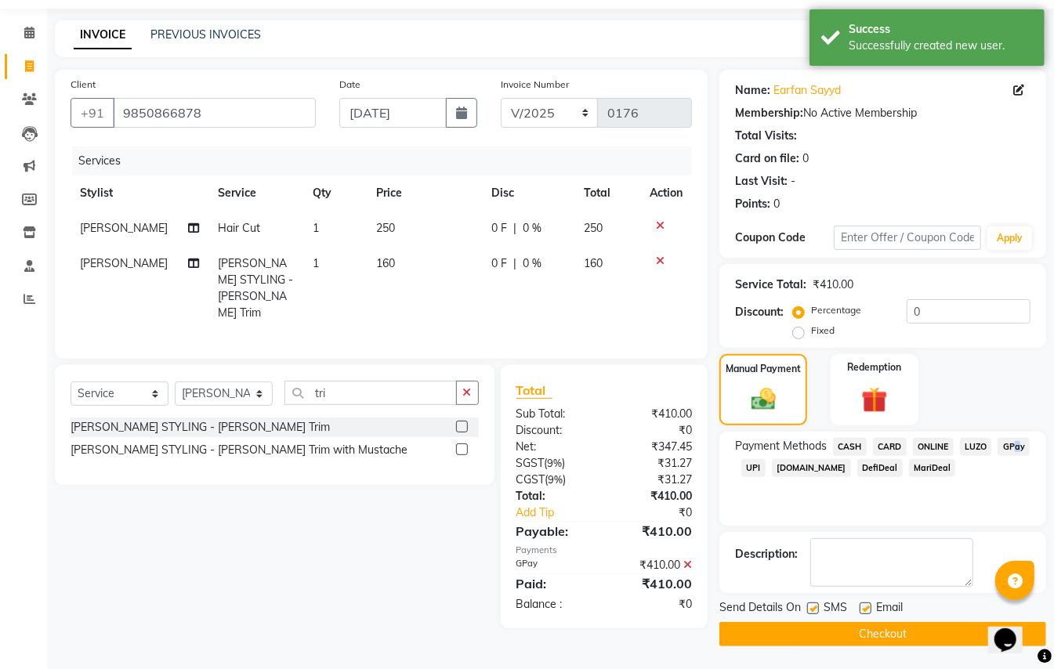
scroll to position [49, 0]
click at [914, 629] on button "Checkout" at bounding box center [883, 634] width 327 height 24
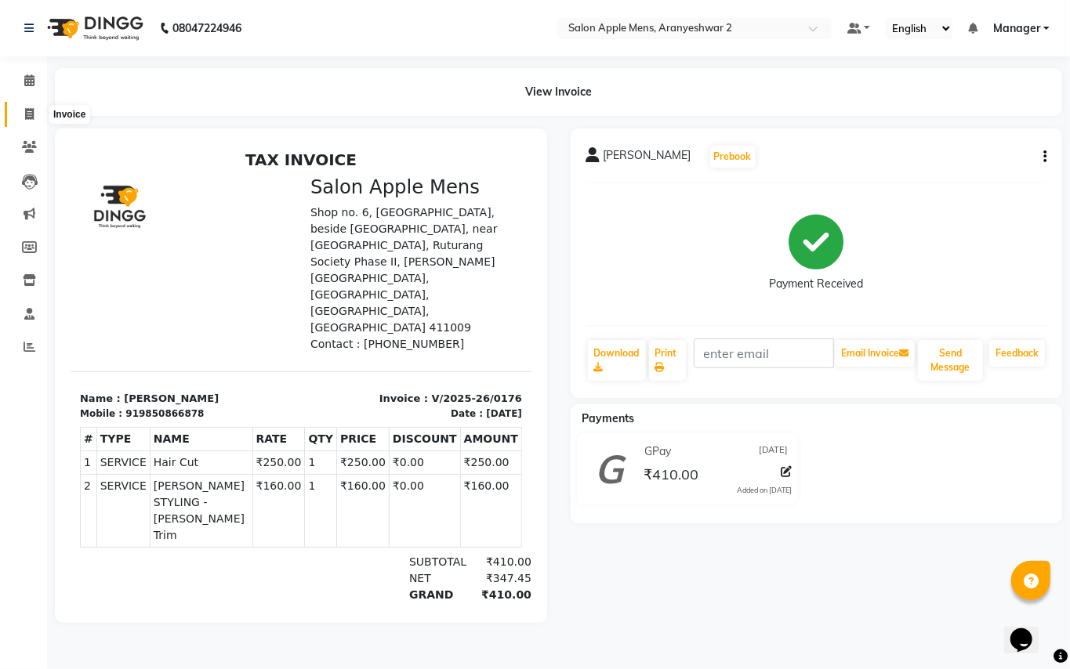
drag, startPoint x: 30, startPoint y: 110, endPoint x: 42, endPoint y: 107, distance: 12.0
click at [32, 110] on icon at bounding box center [29, 114] width 9 height 12
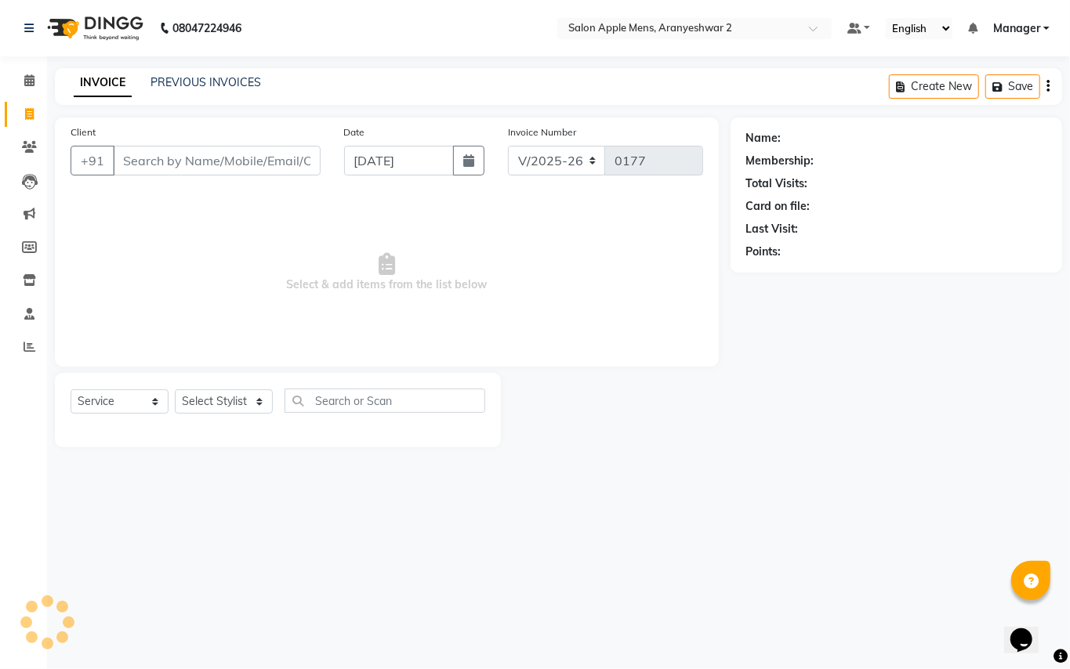
click at [130, 152] on input "Client" at bounding box center [217, 161] width 208 height 30
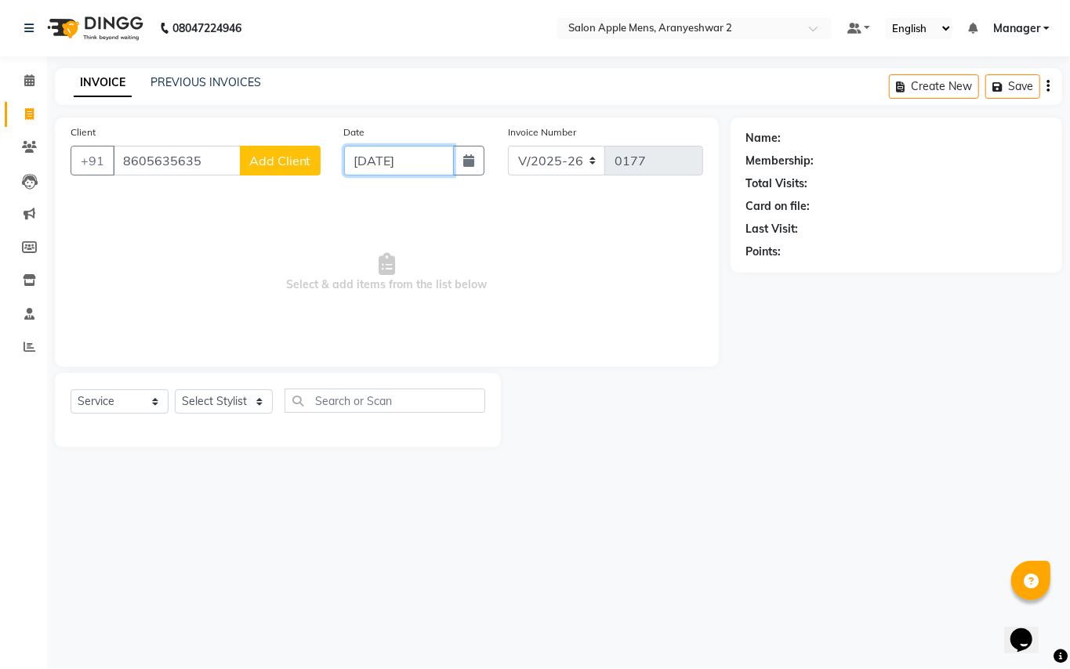
click at [367, 161] on input "[DATE]" at bounding box center [399, 161] width 110 height 30
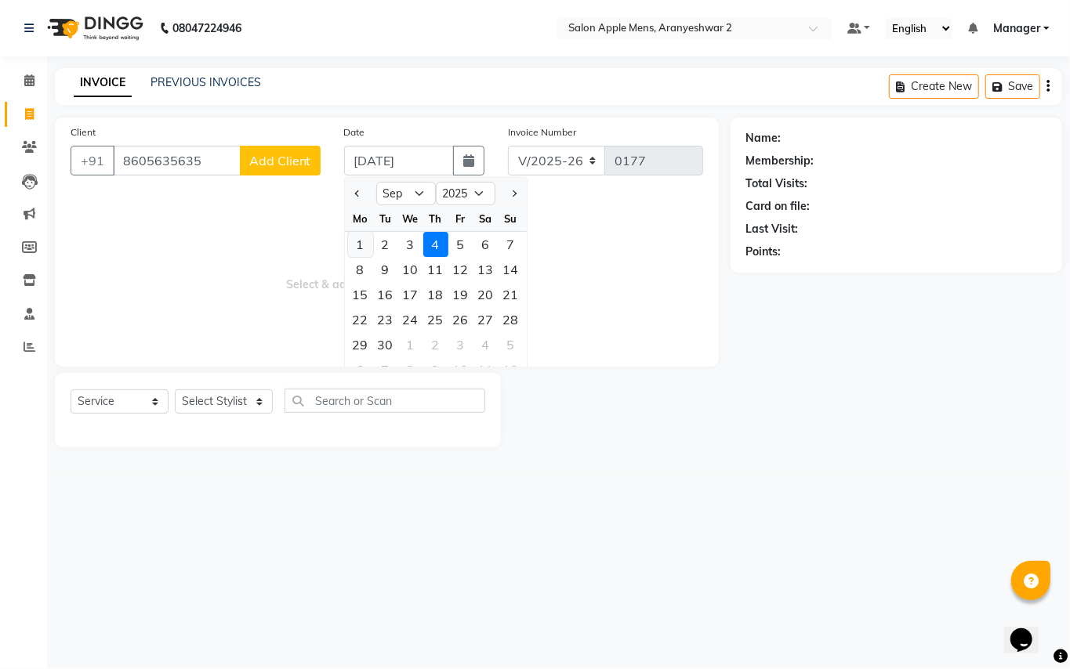
click at [358, 242] on div "1" at bounding box center [360, 244] width 25 height 25
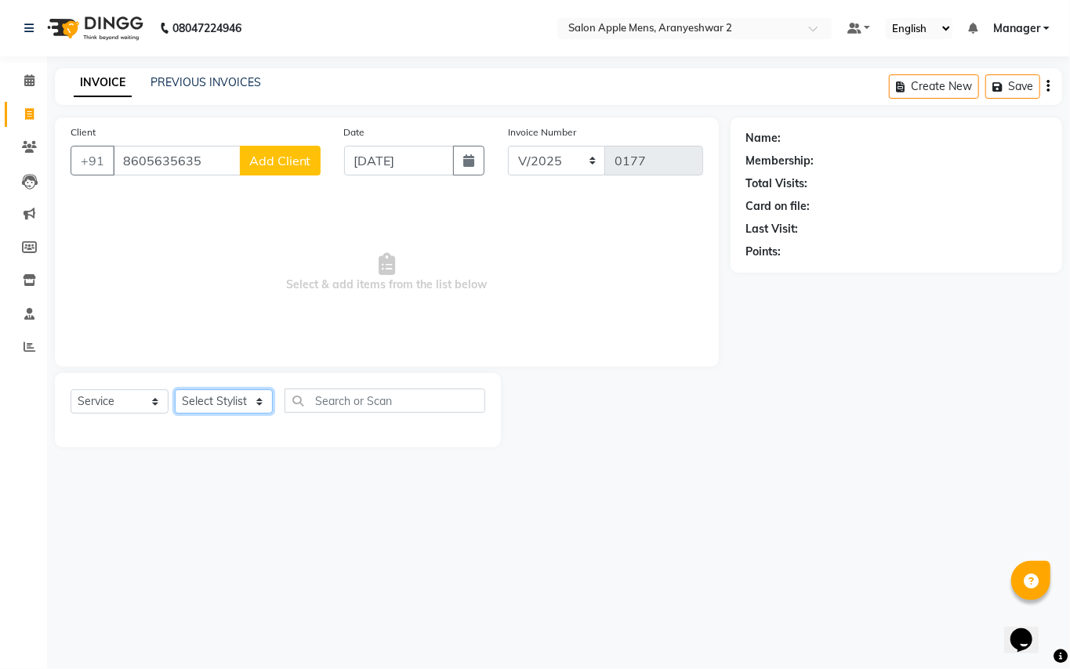
click at [213, 403] on select "Select Stylist [PERSON_NAME] [PERSON_NAME] Manager" at bounding box center [224, 402] width 98 height 24
click at [175, 390] on select "Select Stylist [PERSON_NAME] [PERSON_NAME] Manager" at bounding box center [224, 402] width 98 height 24
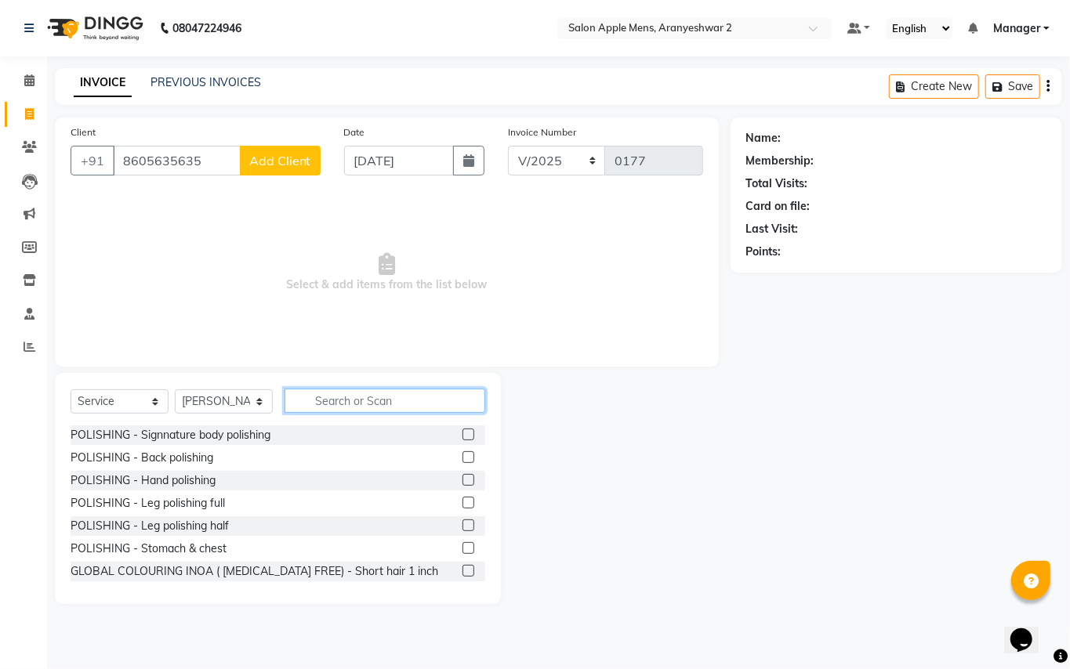
click at [332, 402] on input "text" at bounding box center [385, 401] width 201 height 24
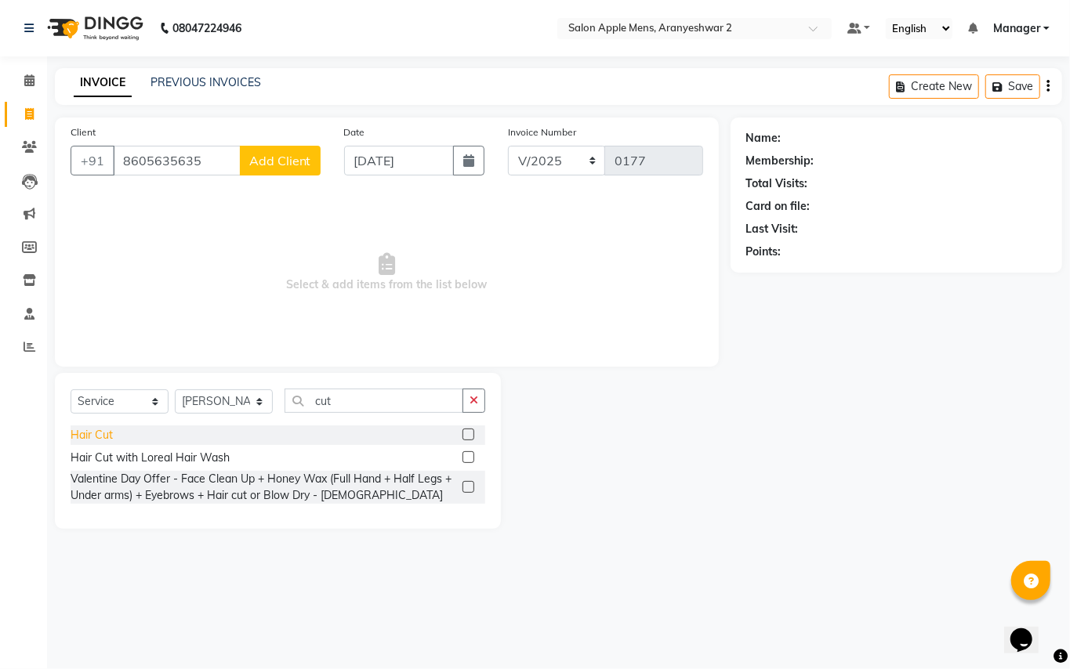
click at [91, 427] on div "Hair Cut" at bounding box center [92, 435] width 42 height 16
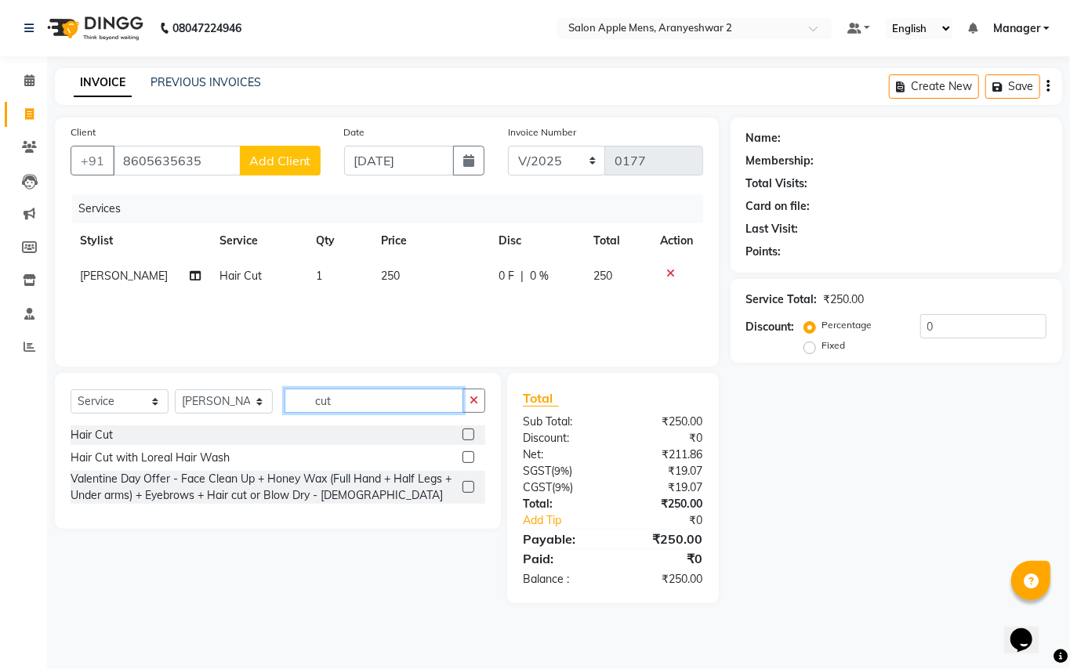
click at [393, 395] on input "cut" at bounding box center [374, 401] width 179 height 24
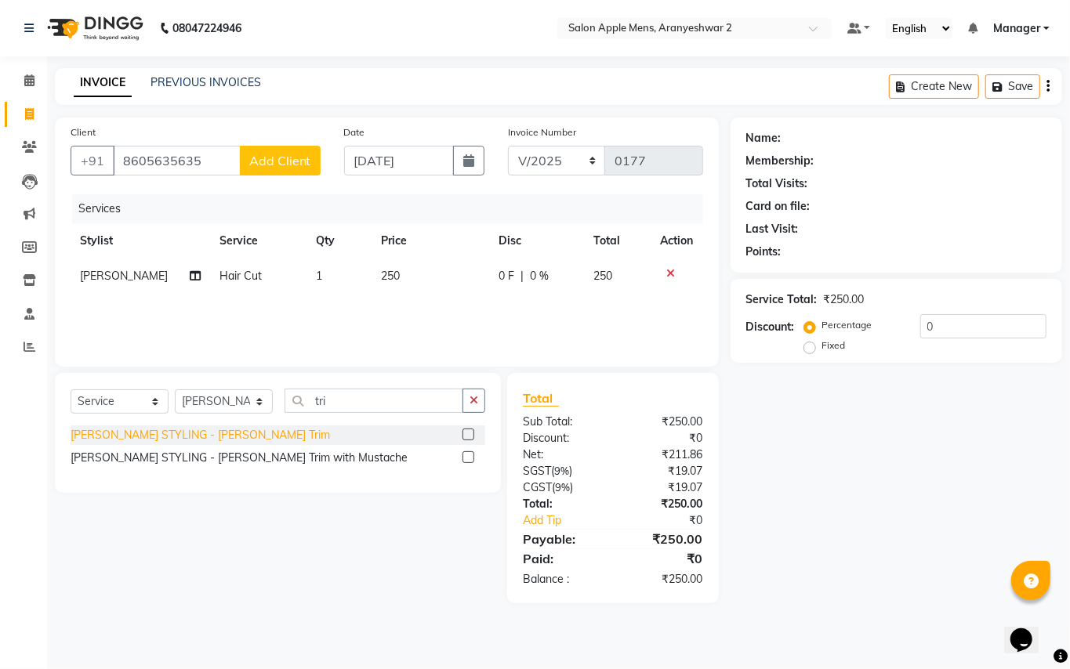
click at [136, 434] on div "[PERSON_NAME] STYLING - [PERSON_NAME] Trim" at bounding box center [200, 435] width 259 height 16
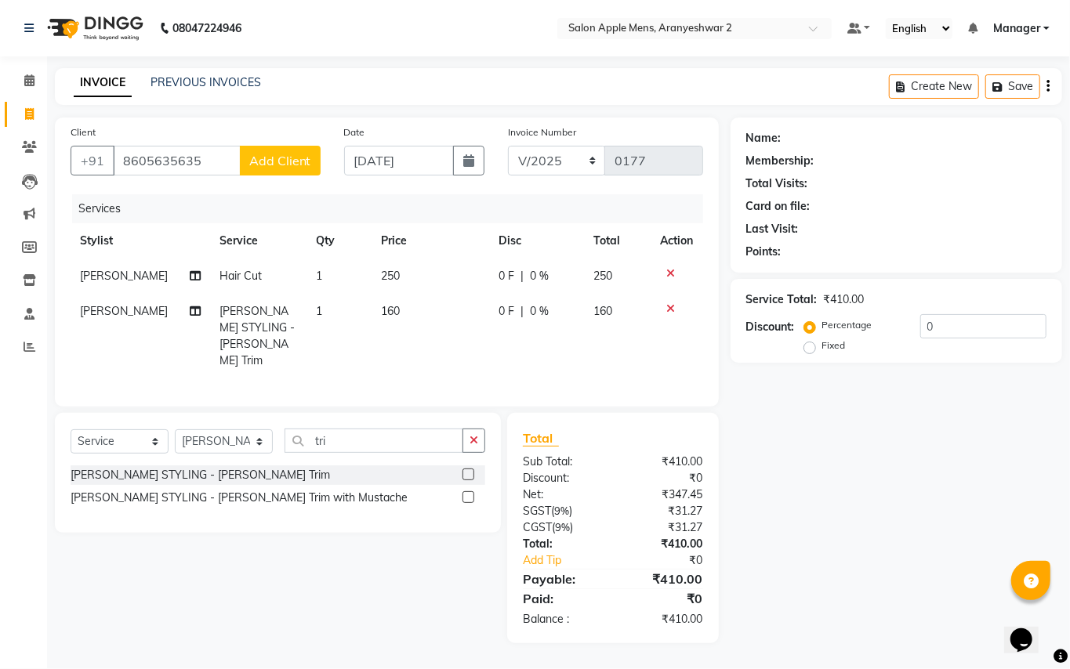
click at [669, 305] on icon at bounding box center [671, 308] width 9 height 11
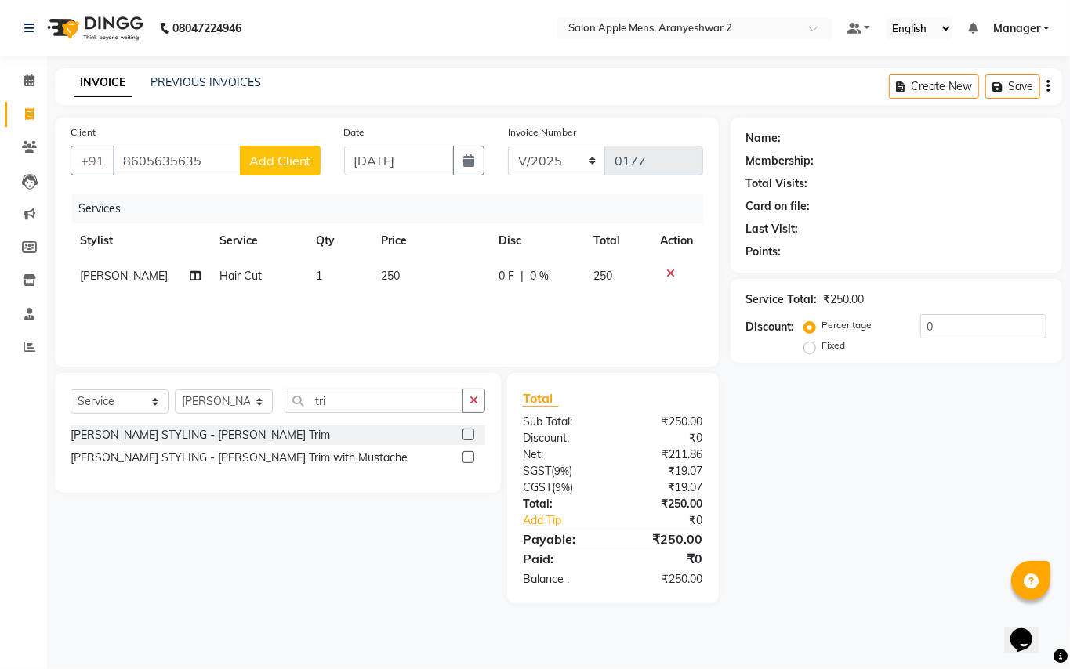
click at [386, 386] on div "Select Service Product Membership Package Voucher Prepaid Gift Card Select Styl…" at bounding box center [278, 433] width 446 height 120
click at [348, 408] on input "tri" at bounding box center [374, 401] width 179 height 24
click at [125, 434] on div "[PERSON_NAME] STYLING - Shaving" at bounding box center [164, 435] width 187 height 16
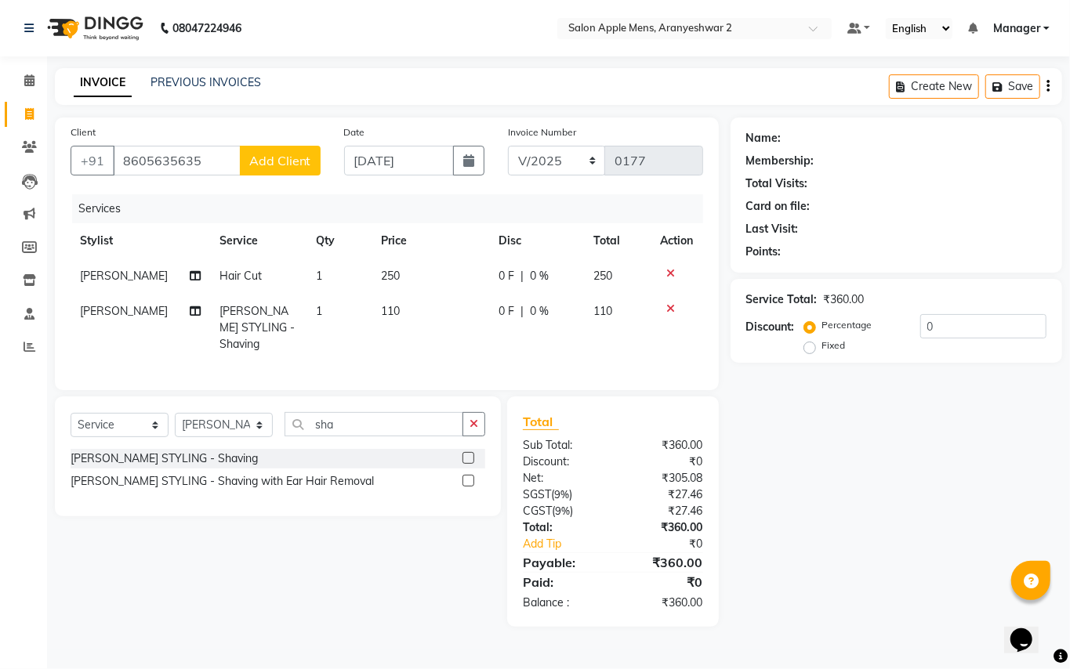
click at [290, 154] on span "Add Client" at bounding box center [280, 161] width 62 height 16
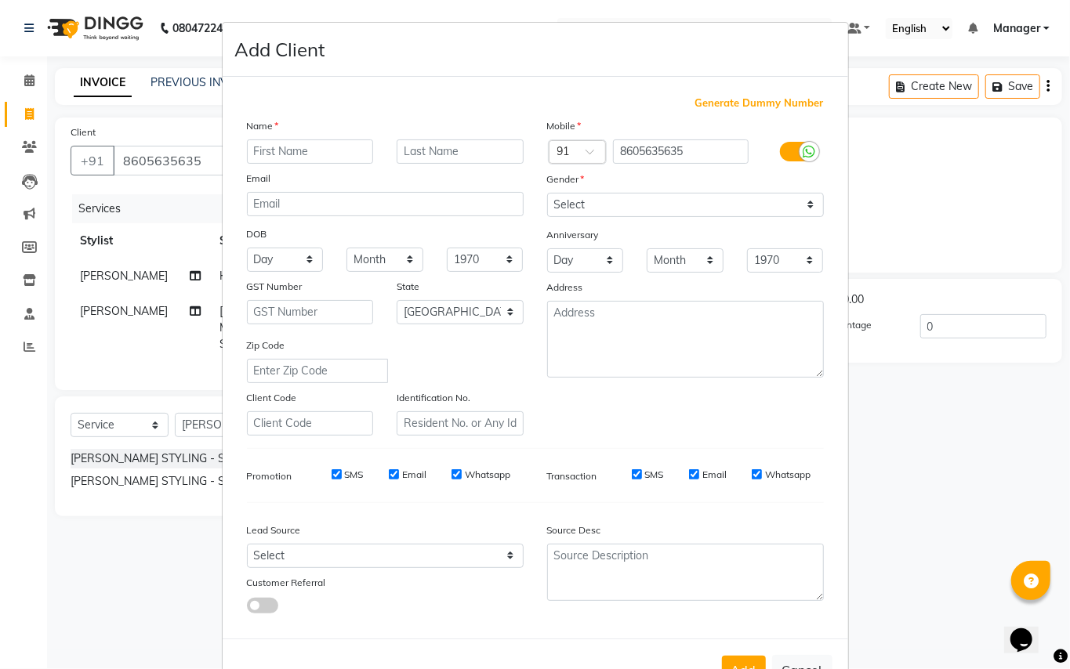
click at [290, 148] on input "text" at bounding box center [310, 152] width 127 height 24
click at [418, 144] on input "text" at bounding box center [460, 152] width 127 height 24
click at [568, 198] on select "Select [DEMOGRAPHIC_DATA] [DEMOGRAPHIC_DATA] Other Prefer Not To Say" at bounding box center [685, 205] width 277 height 24
click at [547, 193] on select "Select [DEMOGRAPHIC_DATA] [DEMOGRAPHIC_DATA] Other Prefer Not To Say" at bounding box center [685, 205] width 277 height 24
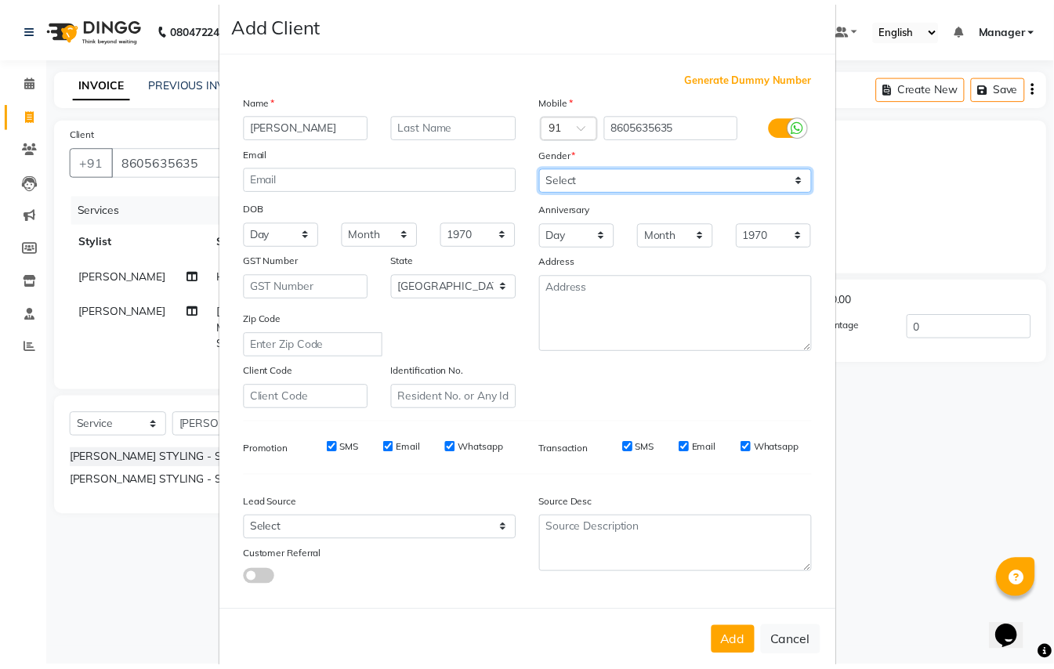
scroll to position [50, 0]
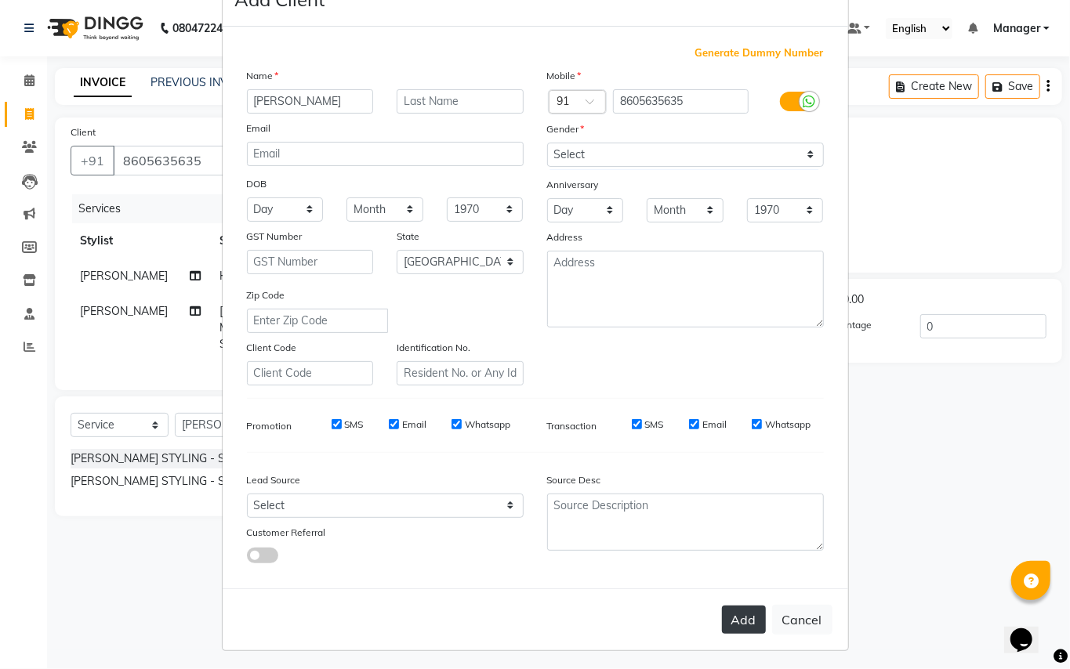
click at [746, 618] on button "Add" at bounding box center [744, 620] width 44 height 28
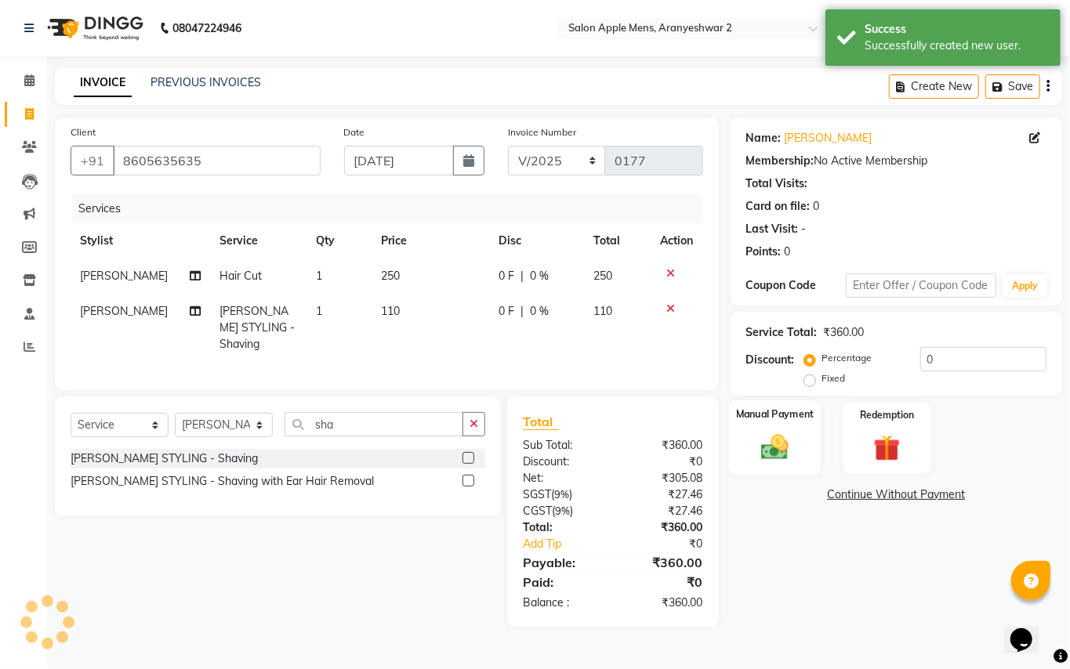
click at [768, 450] on img at bounding box center [774, 447] width 45 height 32
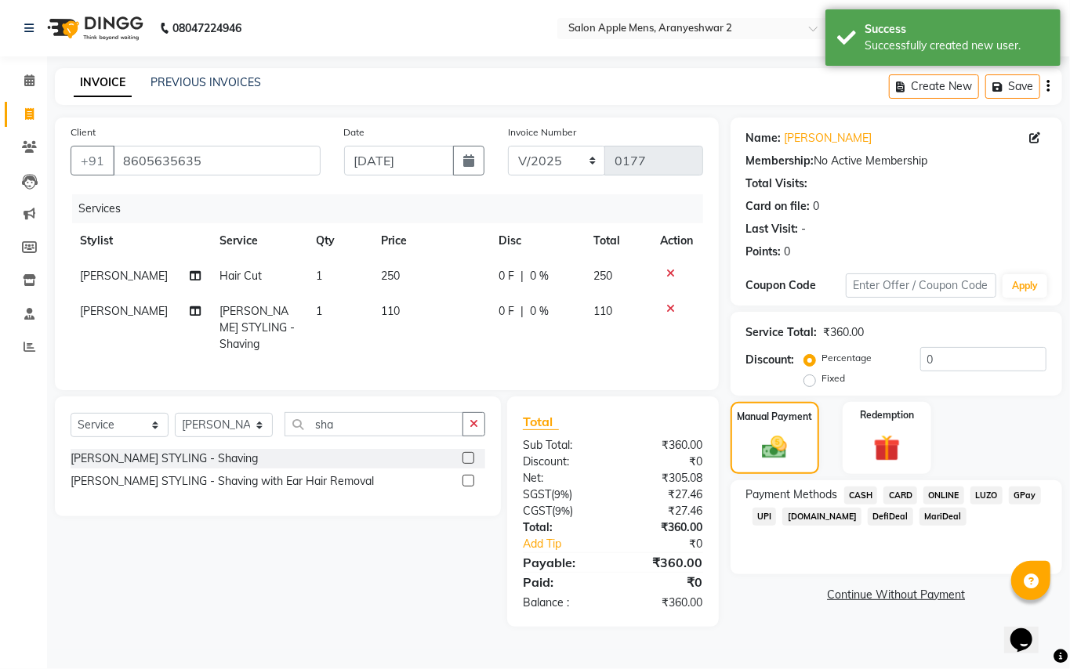
click at [1020, 488] on span "GPay" at bounding box center [1025, 496] width 32 height 18
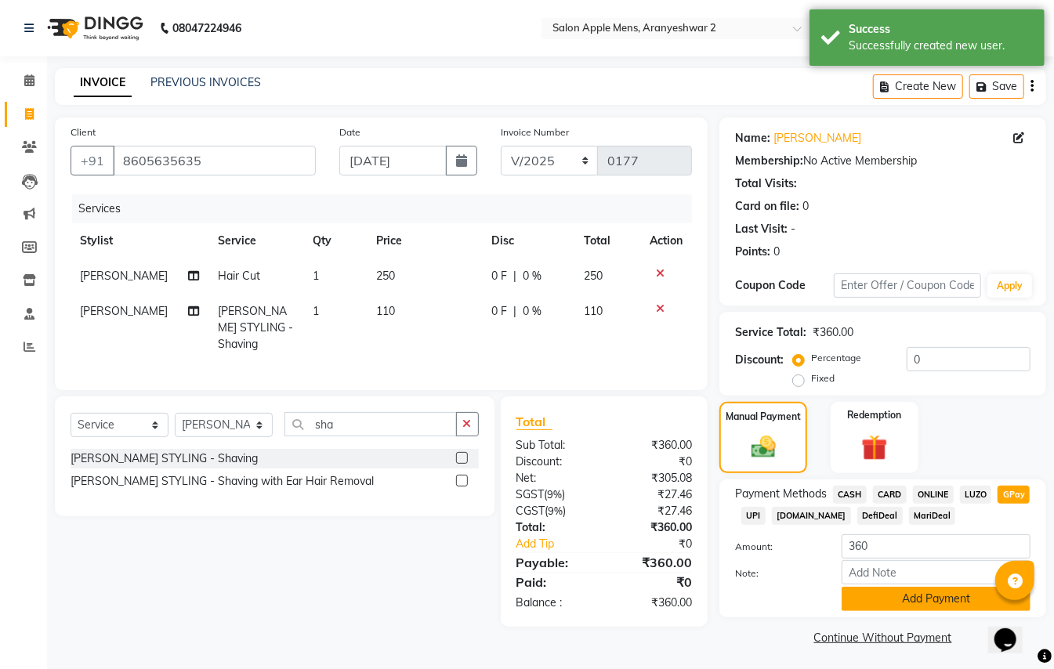
click at [947, 594] on button "Add Payment" at bounding box center [936, 599] width 189 height 24
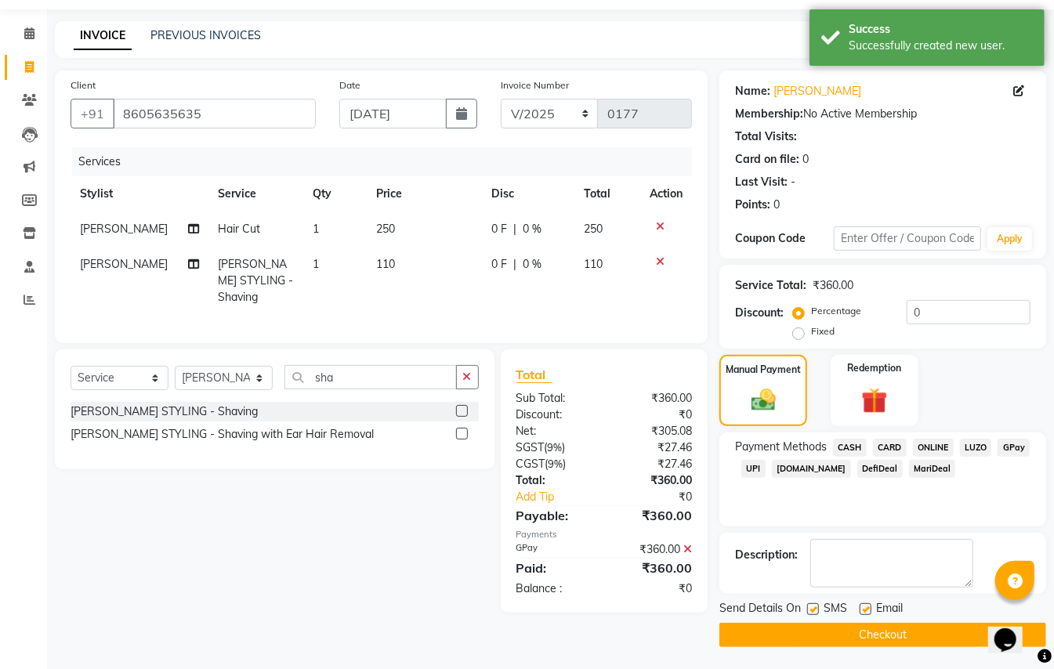
scroll to position [49, 0]
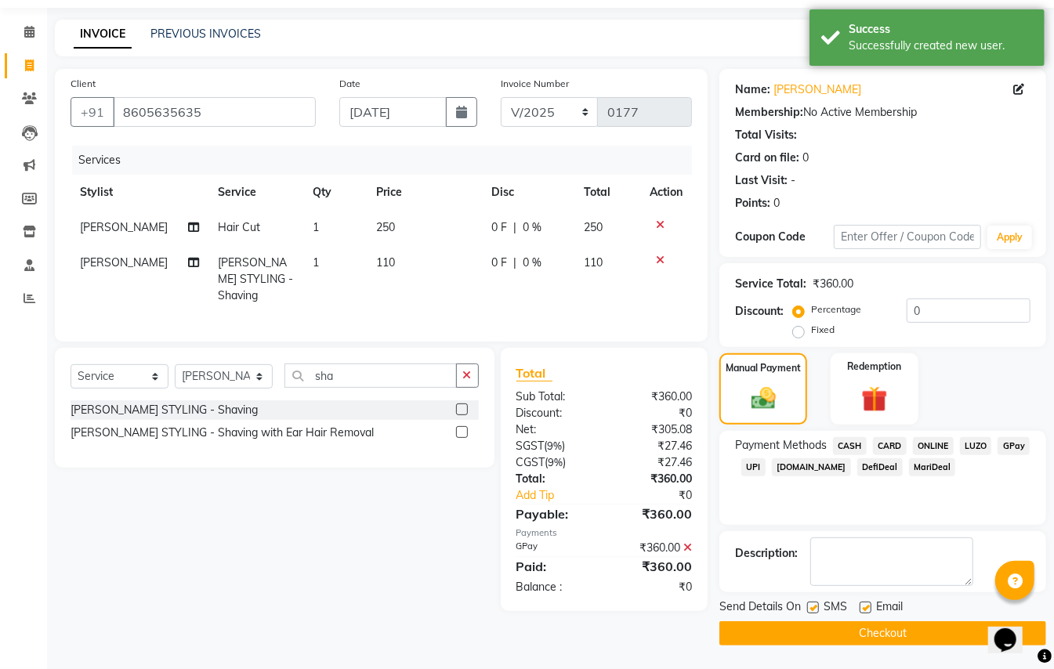
click at [928, 622] on button "Checkout" at bounding box center [883, 634] width 327 height 24
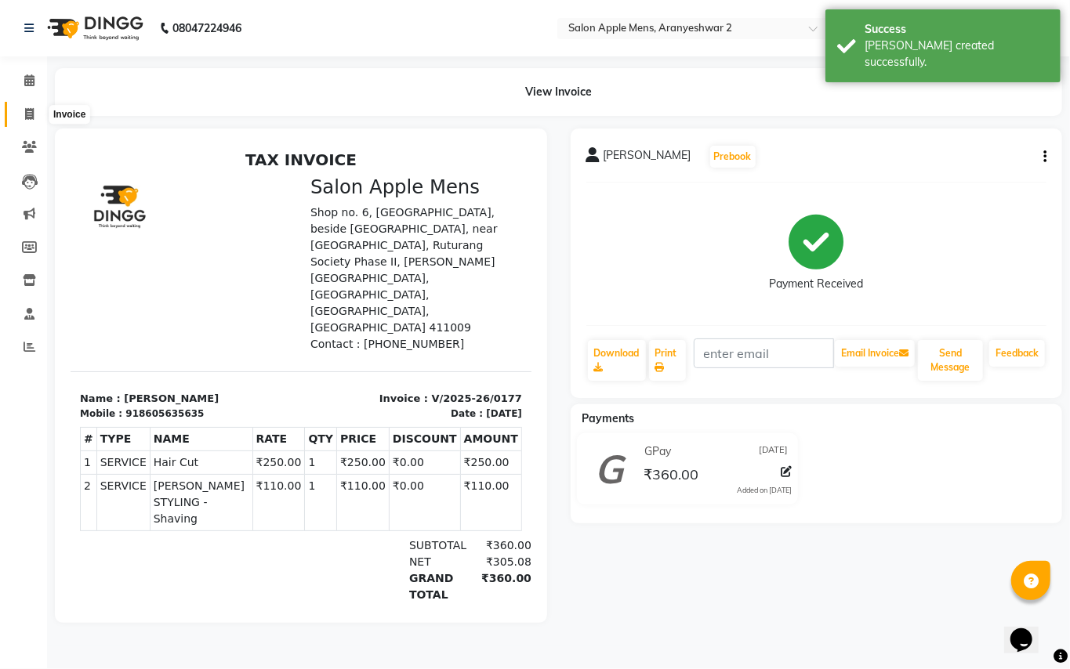
click at [27, 114] on icon at bounding box center [29, 114] width 9 height 12
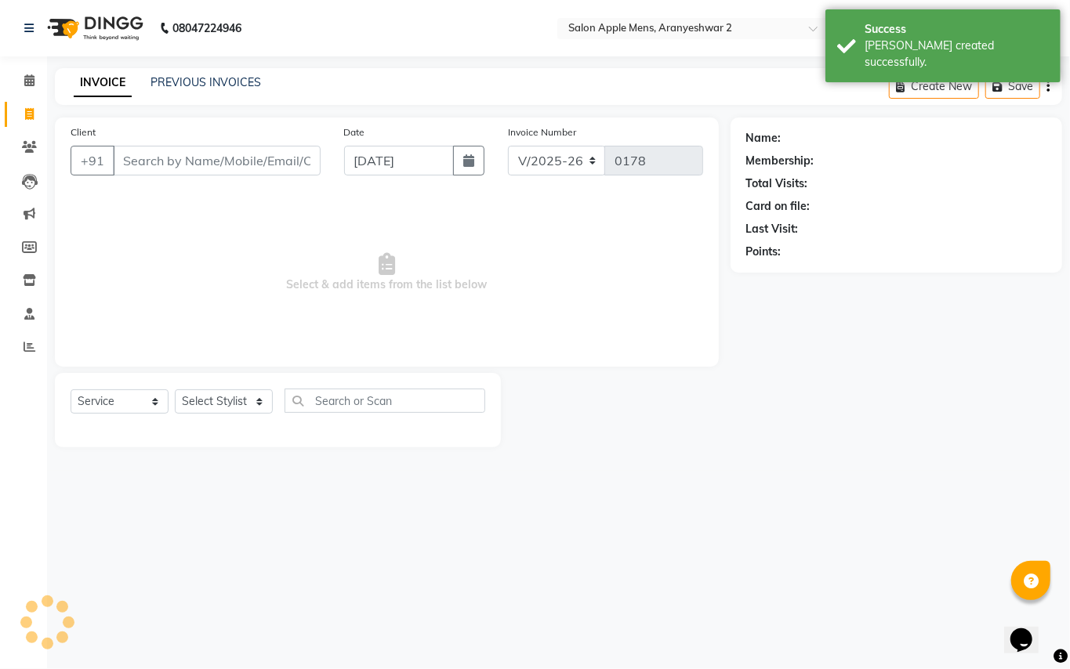
click at [139, 161] on input "Client" at bounding box center [217, 161] width 208 height 30
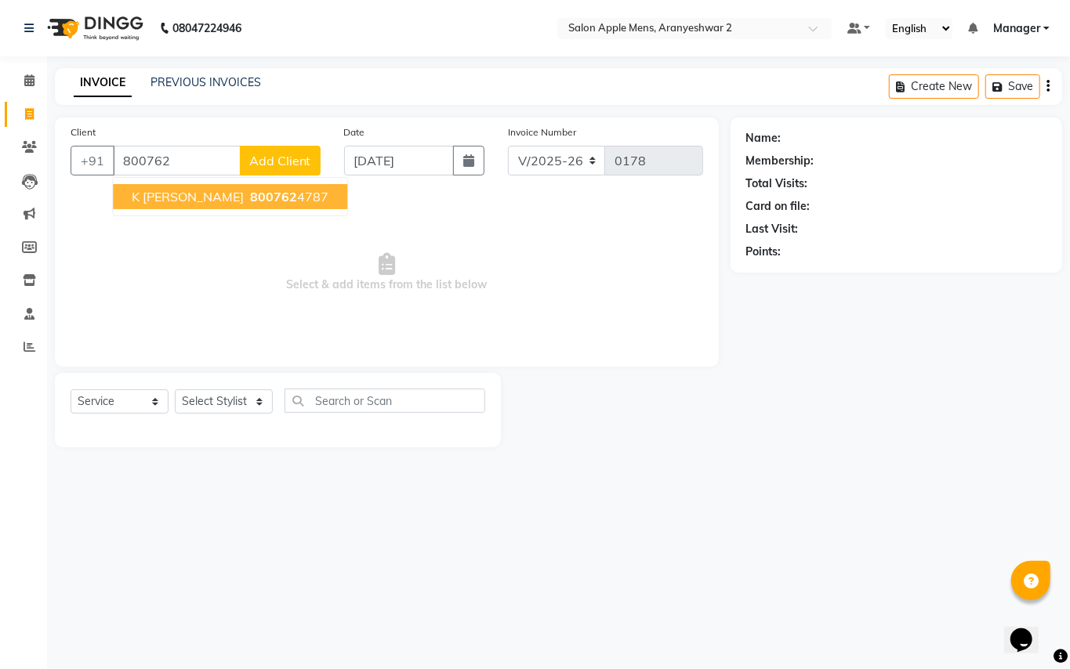
click at [267, 196] on ngb-highlight "800762 4787" at bounding box center [288, 197] width 82 height 16
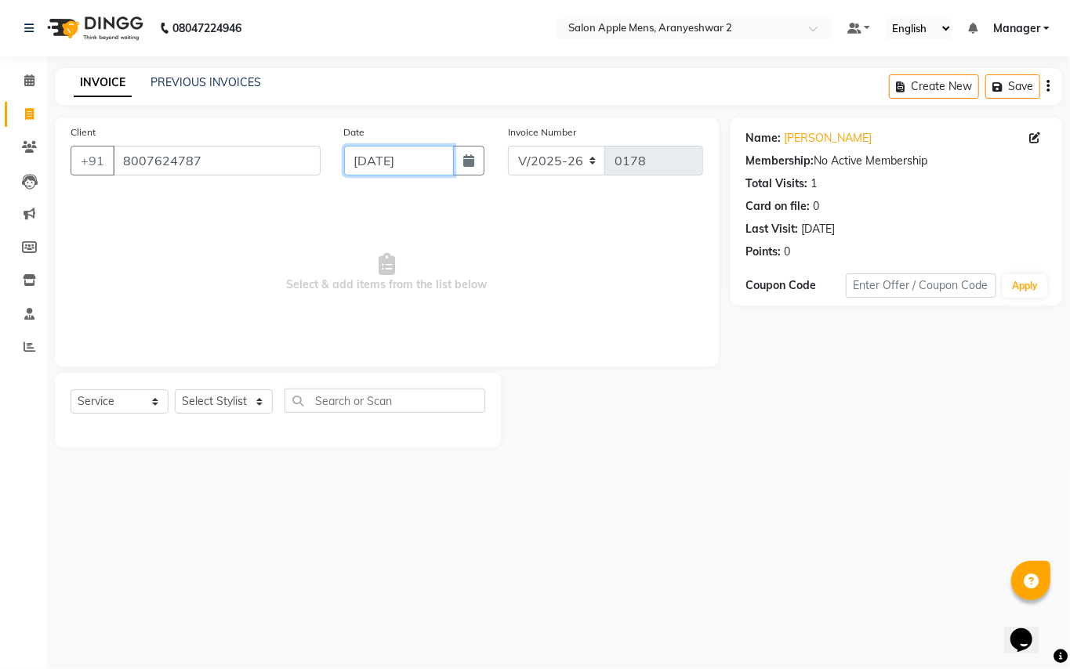
click at [387, 152] on input "[DATE]" at bounding box center [399, 161] width 110 height 30
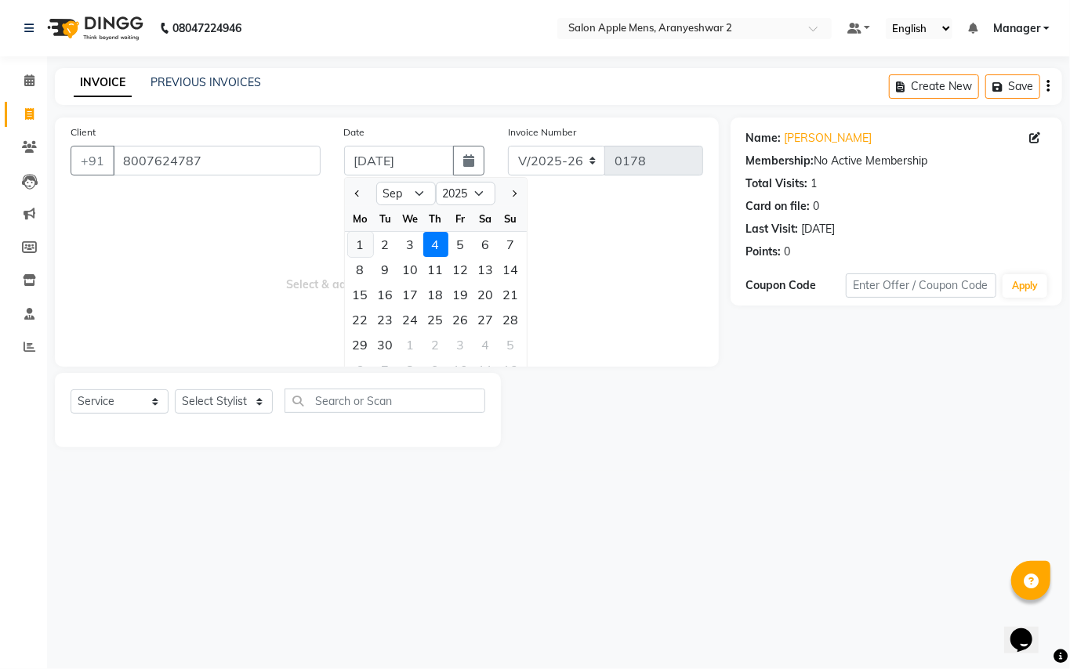
click at [362, 241] on div "1" at bounding box center [360, 244] width 25 height 25
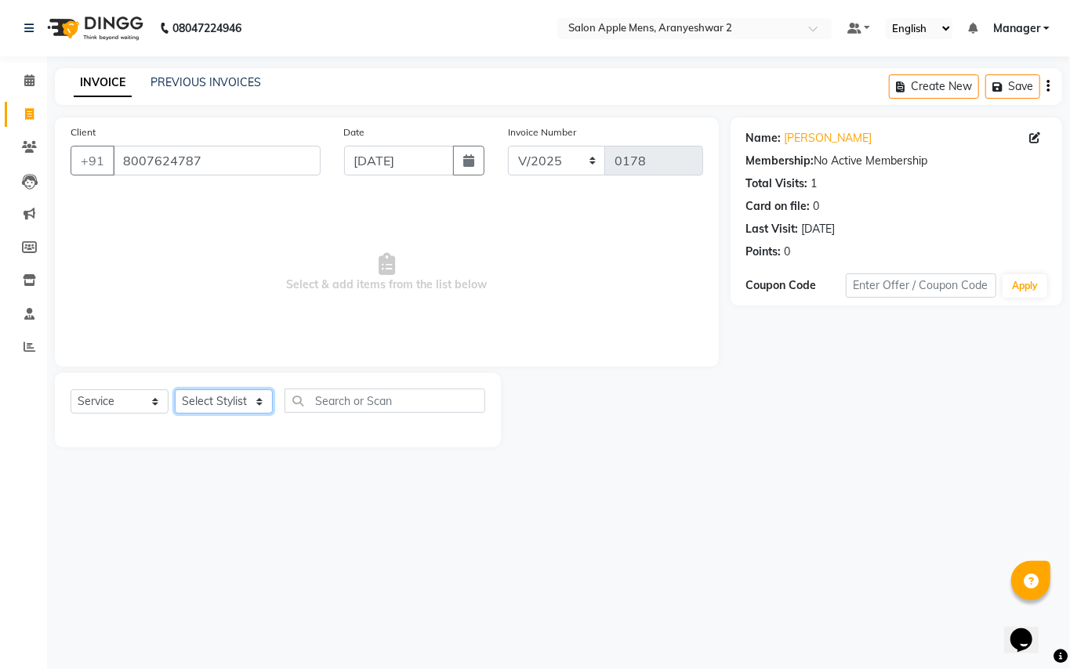
click at [237, 400] on select "Select Stylist [PERSON_NAME] [PERSON_NAME] Manager" at bounding box center [224, 402] width 98 height 24
click at [175, 390] on select "Select Stylist [PERSON_NAME] [PERSON_NAME] Manager" at bounding box center [224, 402] width 98 height 24
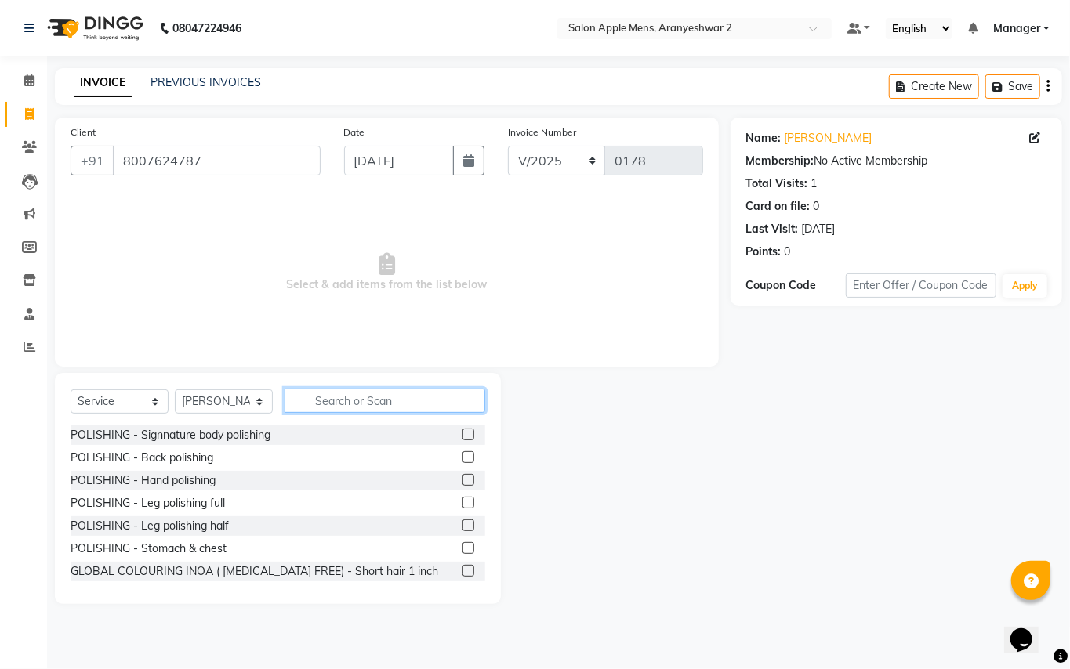
click at [312, 396] on input "text" at bounding box center [385, 401] width 201 height 24
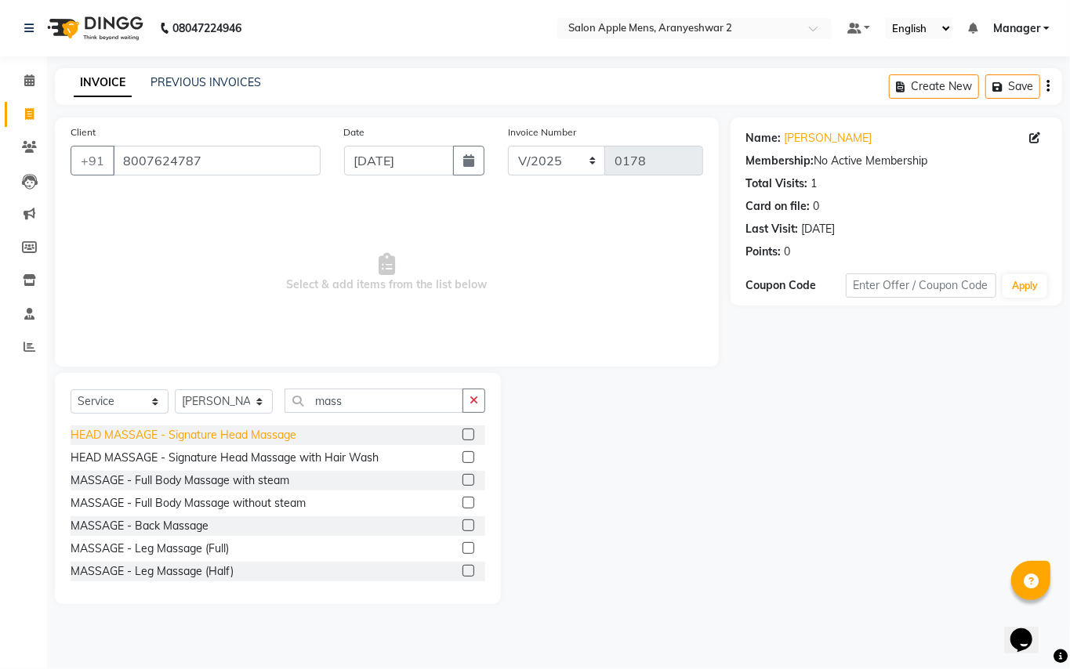
click at [285, 437] on div "HEAD MASSAGE - Signature Head Massage" at bounding box center [184, 435] width 226 height 16
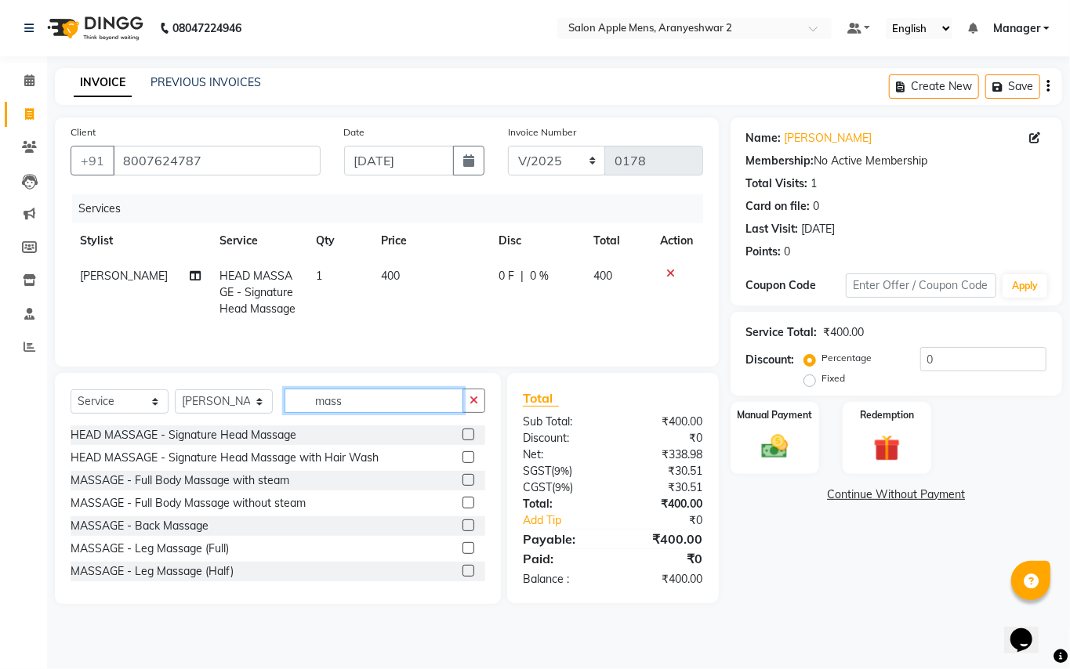
click at [361, 408] on input "mass" at bounding box center [374, 401] width 179 height 24
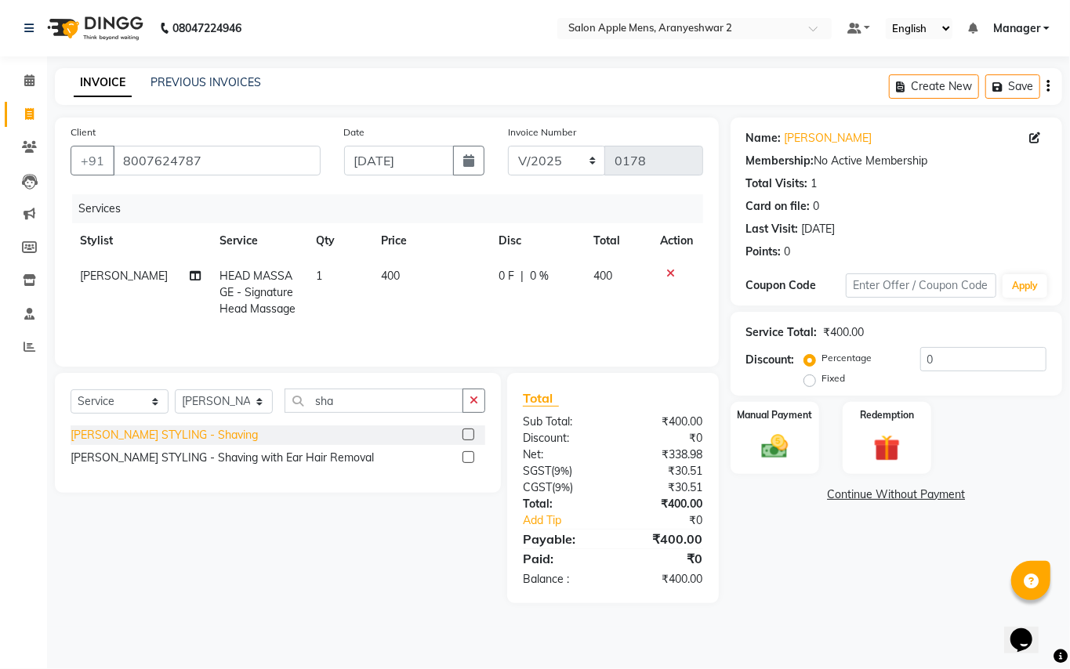
click at [140, 436] on div "[PERSON_NAME] STYLING - Shaving" at bounding box center [164, 435] width 187 height 16
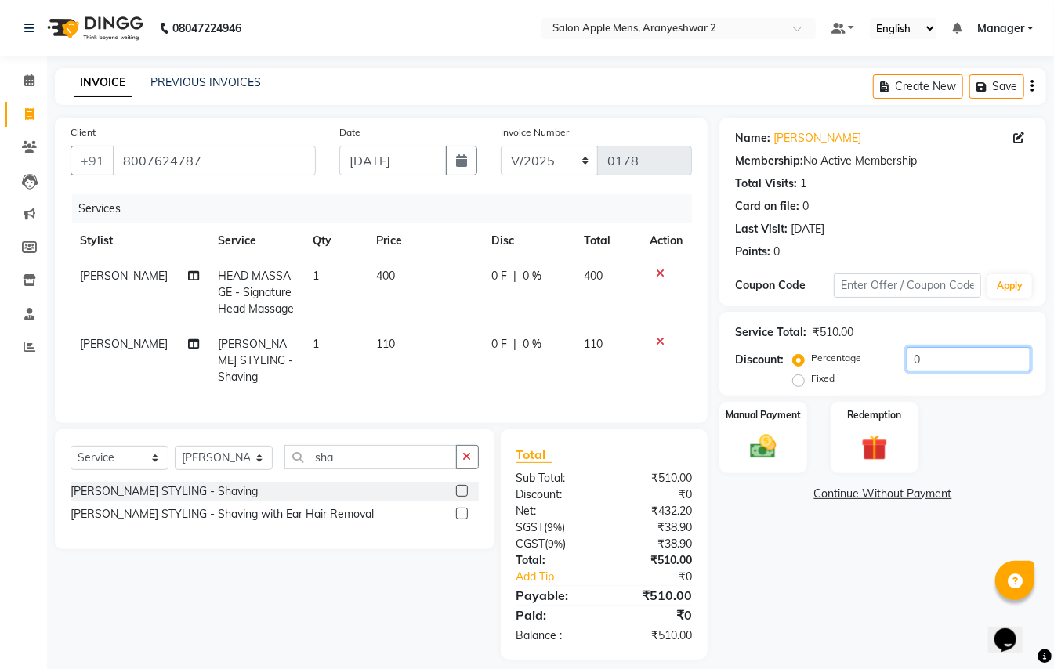
click at [950, 358] on input "0" at bounding box center [969, 359] width 124 height 24
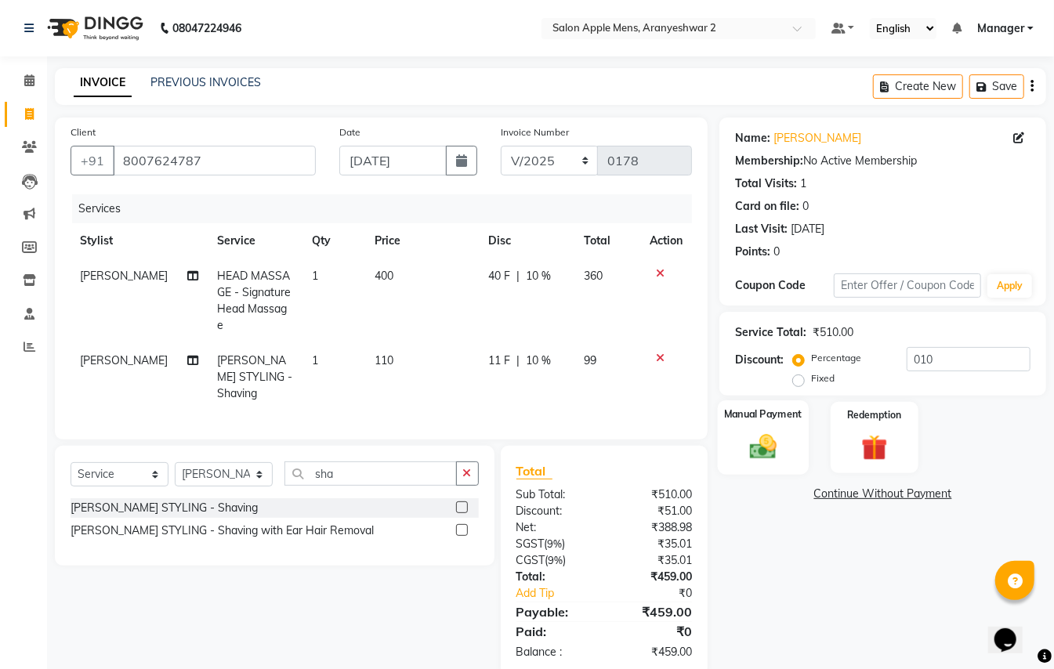
click at [763, 450] on img at bounding box center [763, 446] width 44 height 31
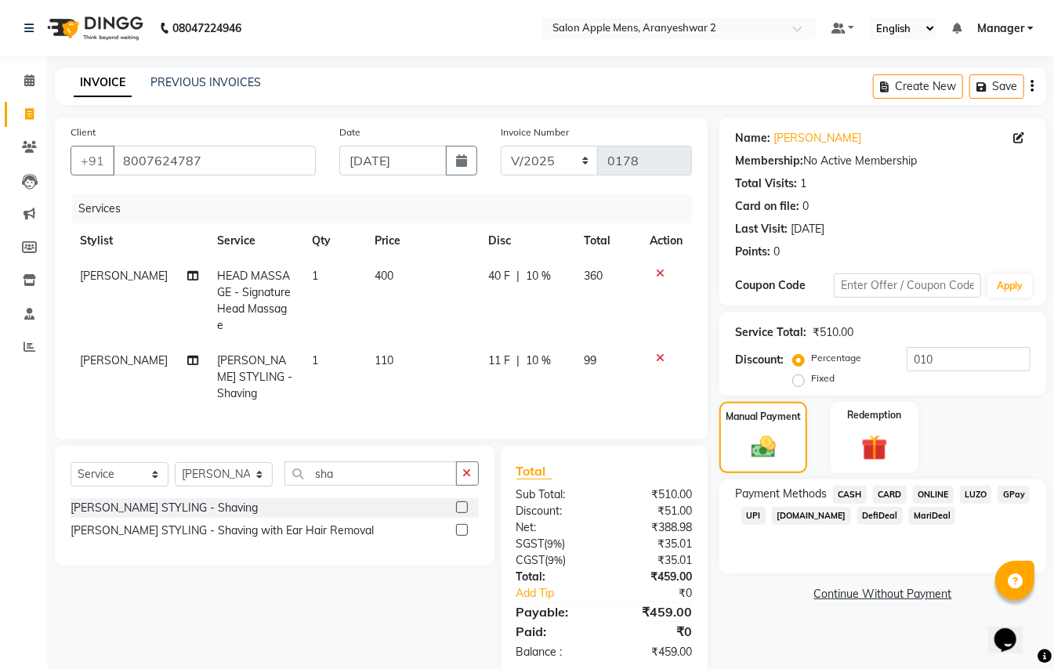
click at [1021, 491] on span "GPay" at bounding box center [1014, 495] width 32 height 18
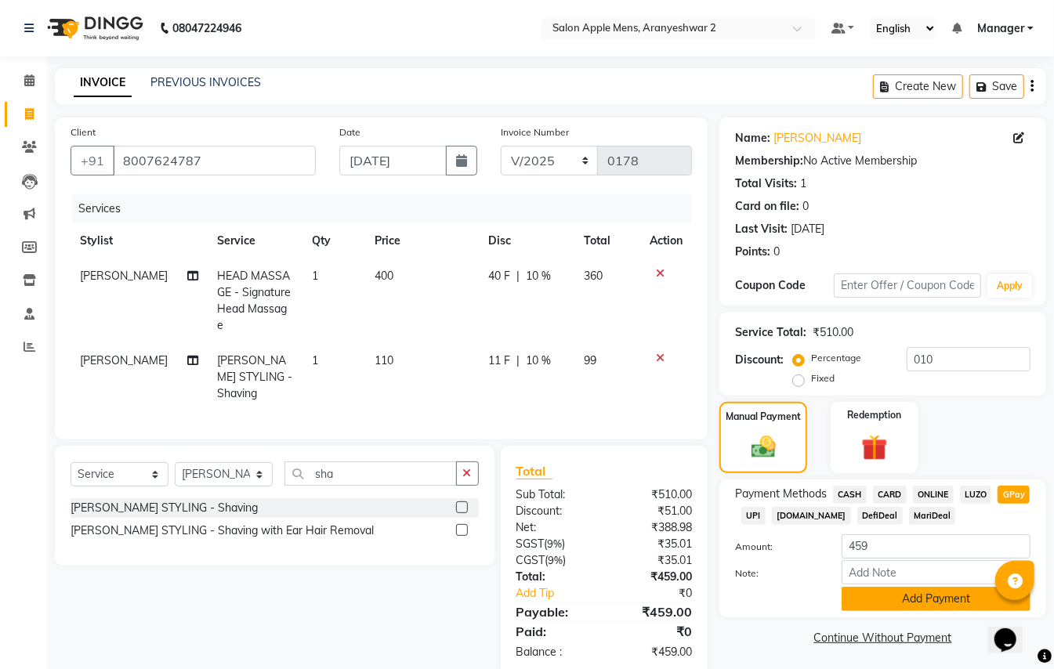
click at [948, 587] on button "Add Payment" at bounding box center [936, 599] width 189 height 24
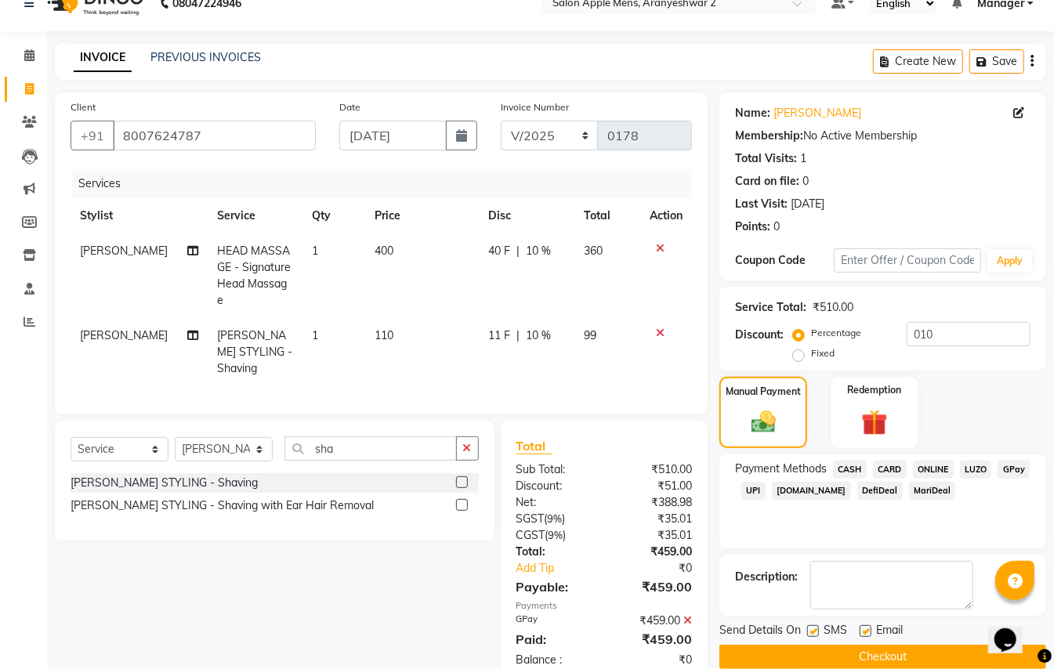
scroll to position [49, 0]
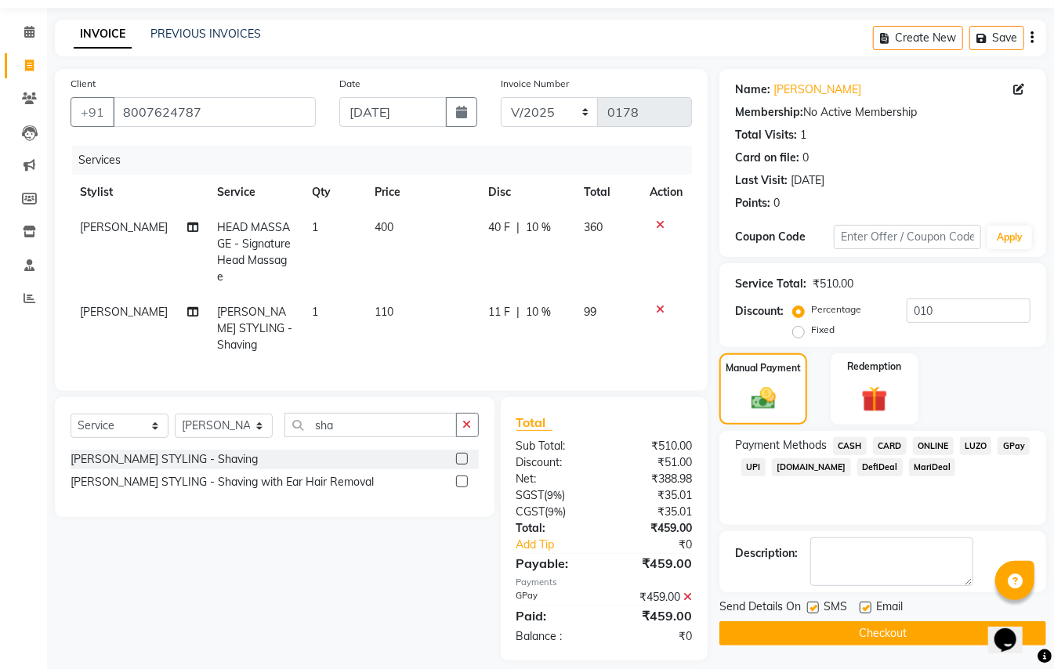
click at [931, 636] on button "Checkout" at bounding box center [883, 634] width 327 height 24
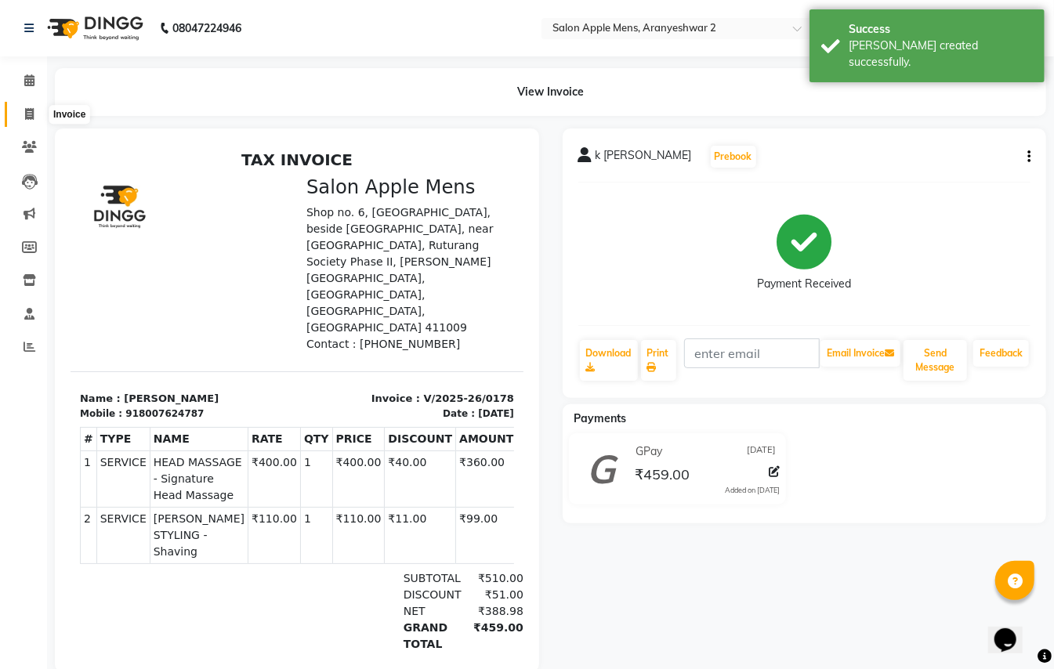
click at [31, 114] on icon at bounding box center [29, 114] width 9 height 12
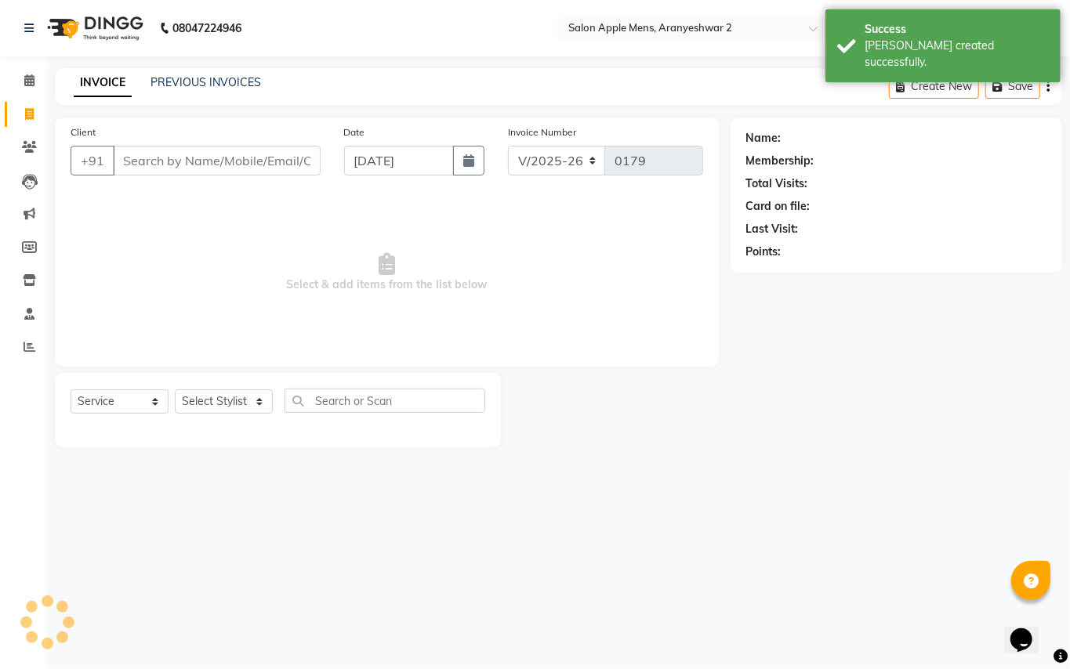
click at [130, 157] on input "Client" at bounding box center [217, 161] width 208 height 30
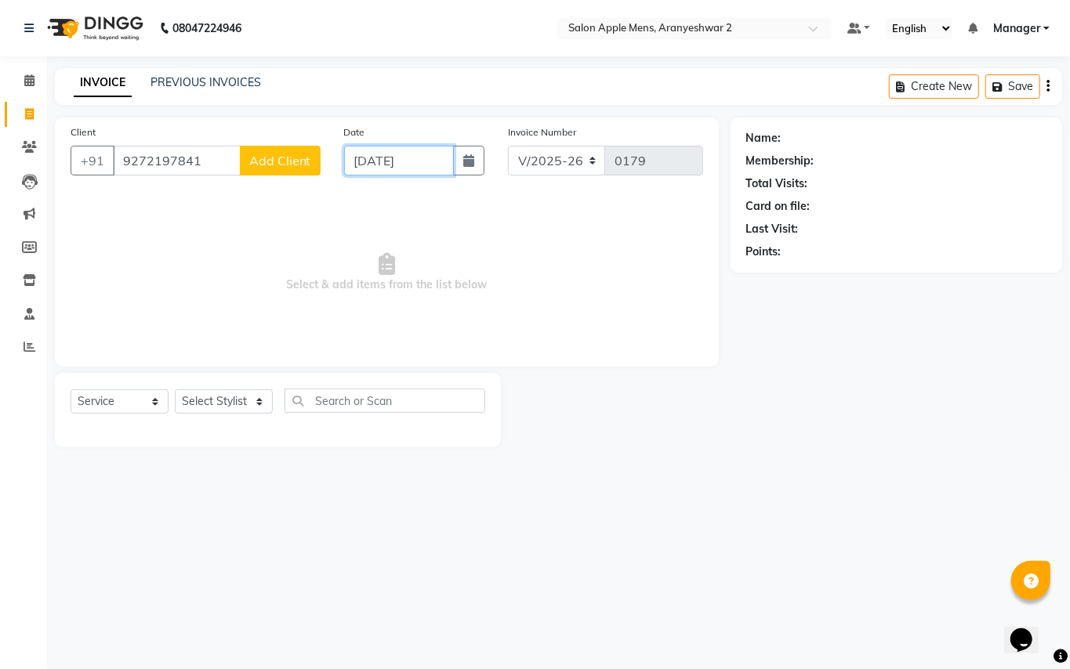
click at [368, 155] on input "[DATE]" at bounding box center [399, 161] width 110 height 30
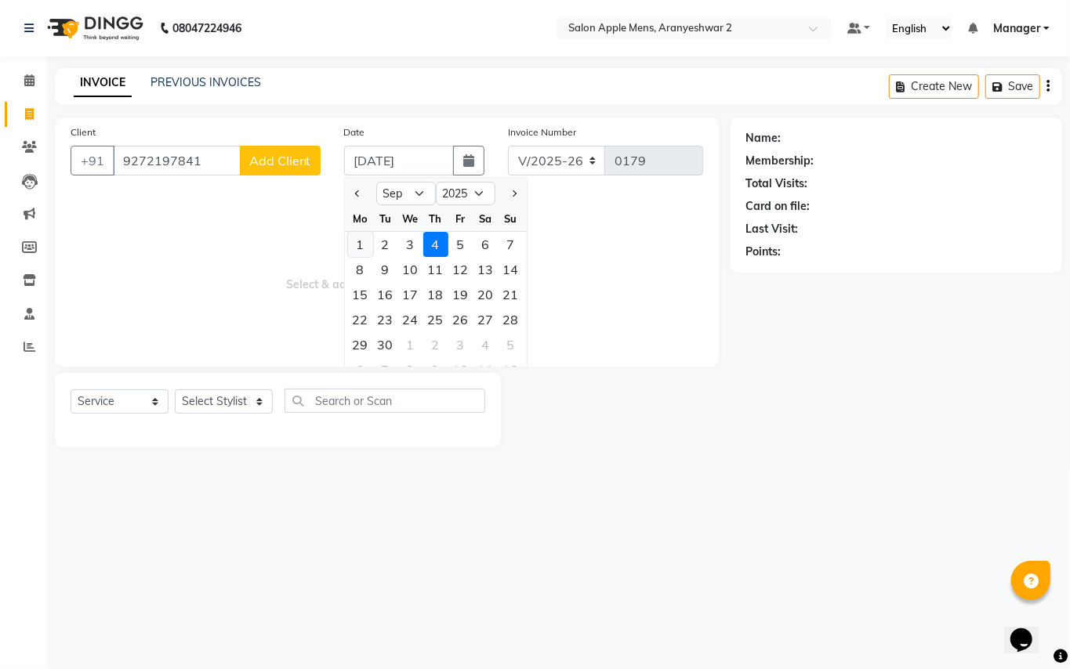
click at [361, 245] on div "1" at bounding box center [360, 244] width 25 height 25
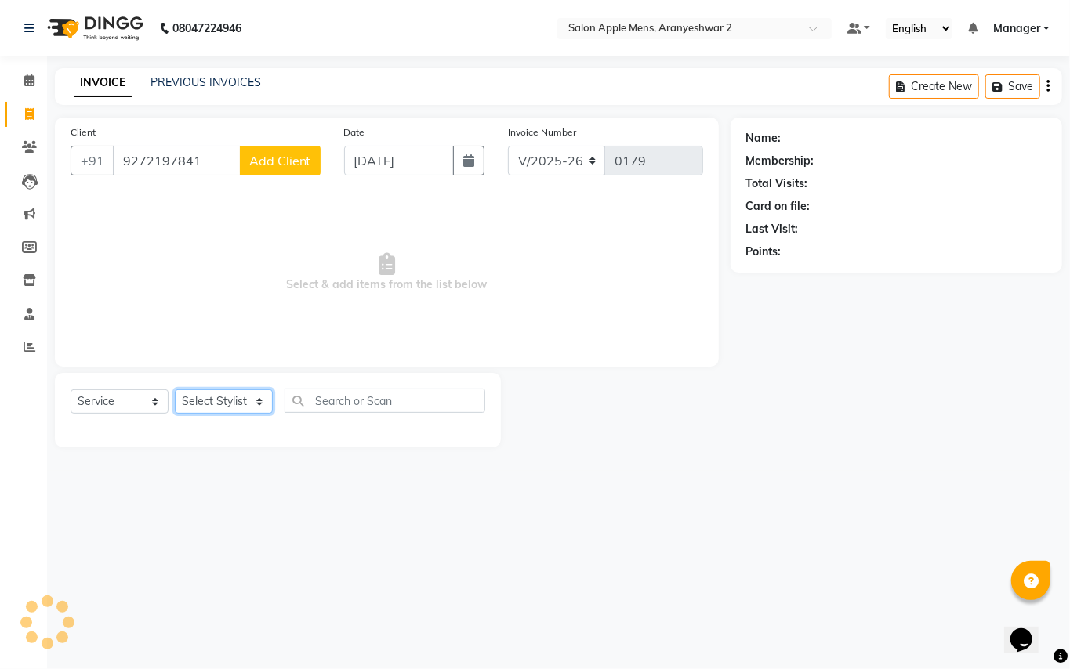
click at [245, 399] on select "Select Stylist [PERSON_NAME] [PERSON_NAME] Manager" at bounding box center [224, 402] width 98 height 24
click at [175, 390] on select "Select Stylist [PERSON_NAME] [PERSON_NAME] Manager" at bounding box center [224, 402] width 98 height 24
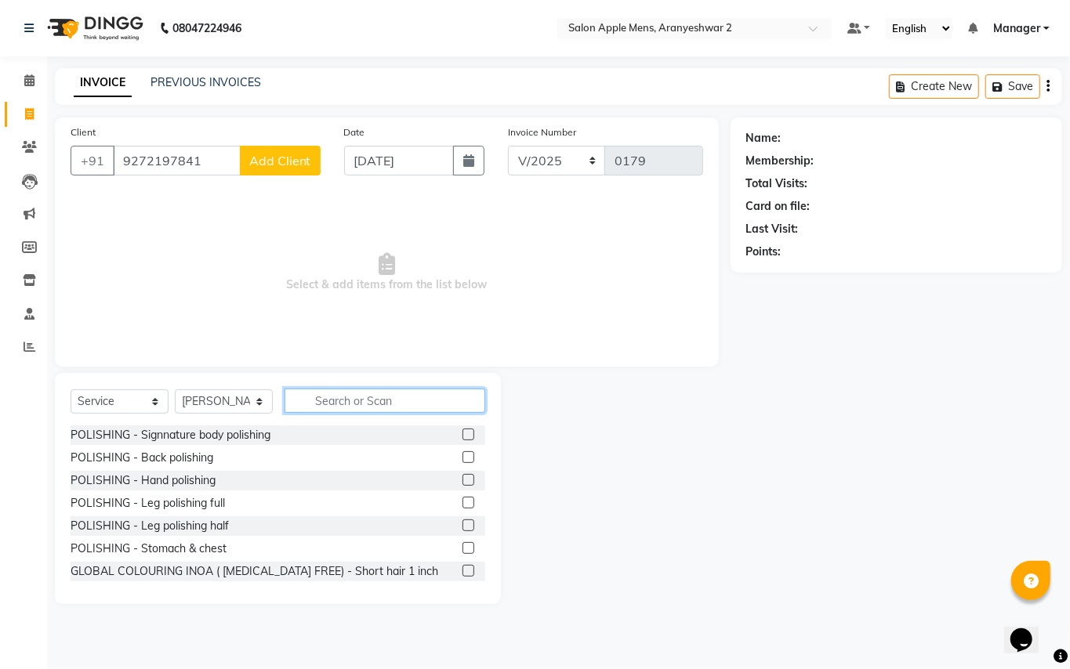
click at [343, 393] on input "text" at bounding box center [385, 401] width 201 height 24
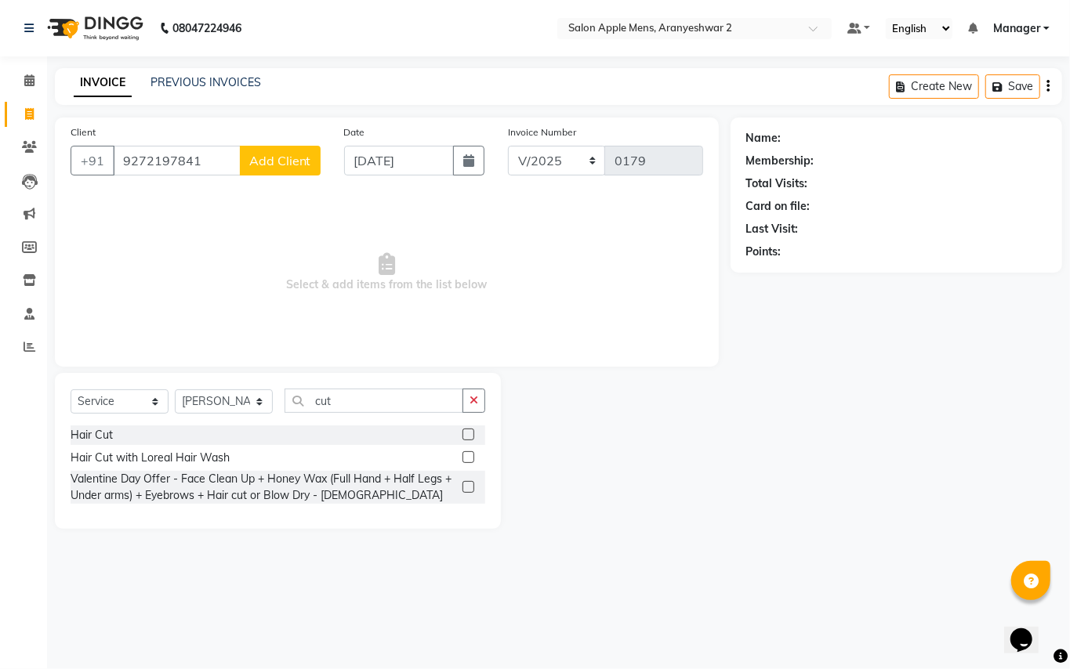
click at [100, 426] on div "Hair Cut" at bounding box center [278, 436] width 415 height 20
click at [83, 437] on div "Hair Cut" at bounding box center [92, 435] width 42 height 16
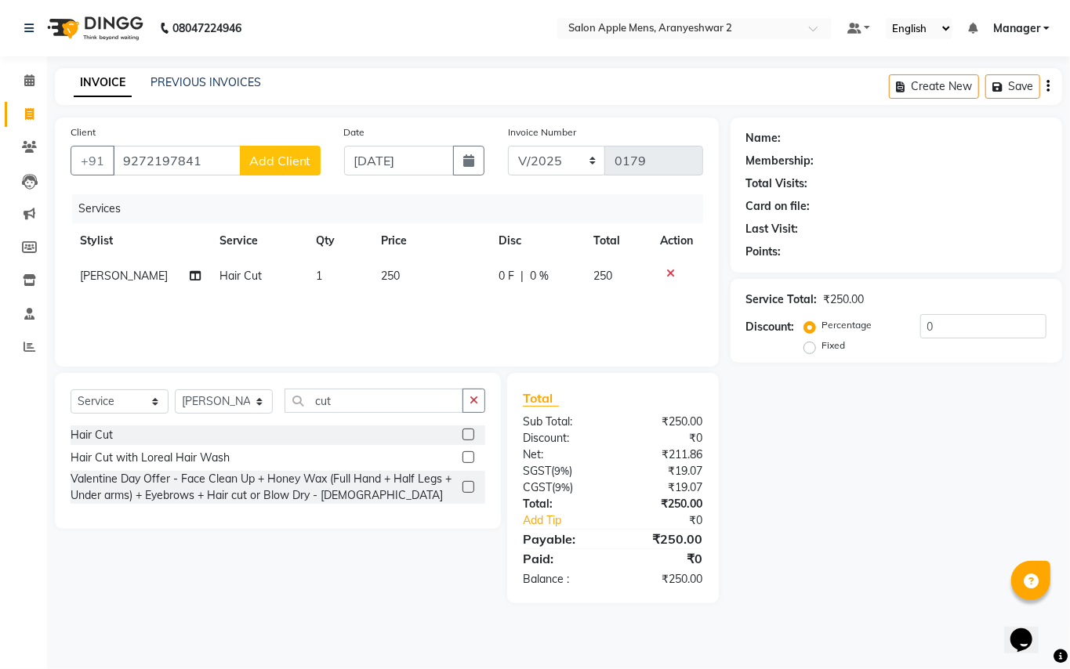
click at [296, 154] on span "Add Client" at bounding box center [280, 161] width 62 height 16
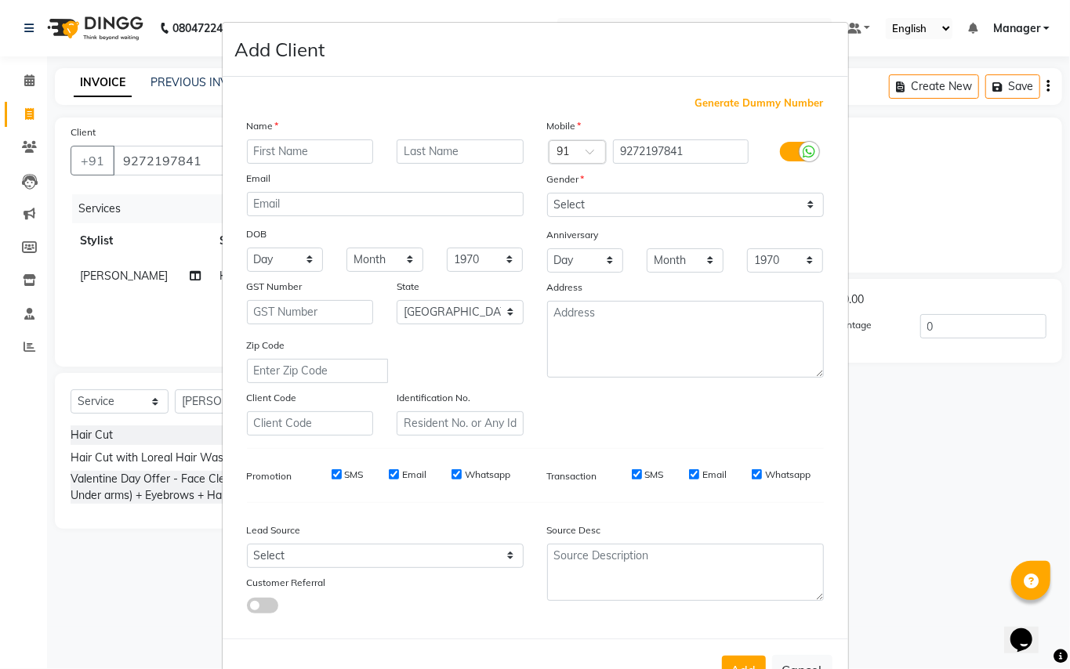
click at [295, 150] on input "text" at bounding box center [310, 152] width 127 height 24
click at [434, 148] on input "text" at bounding box center [460, 152] width 127 height 24
click at [571, 201] on select "Select [DEMOGRAPHIC_DATA] [DEMOGRAPHIC_DATA] Other Prefer Not To Say" at bounding box center [685, 205] width 277 height 24
click at [547, 193] on select "Select [DEMOGRAPHIC_DATA] [DEMOGRAPHIC_DATA] Other Prefer Not To Say" at bounding box center [685, 205] width 277 height 24
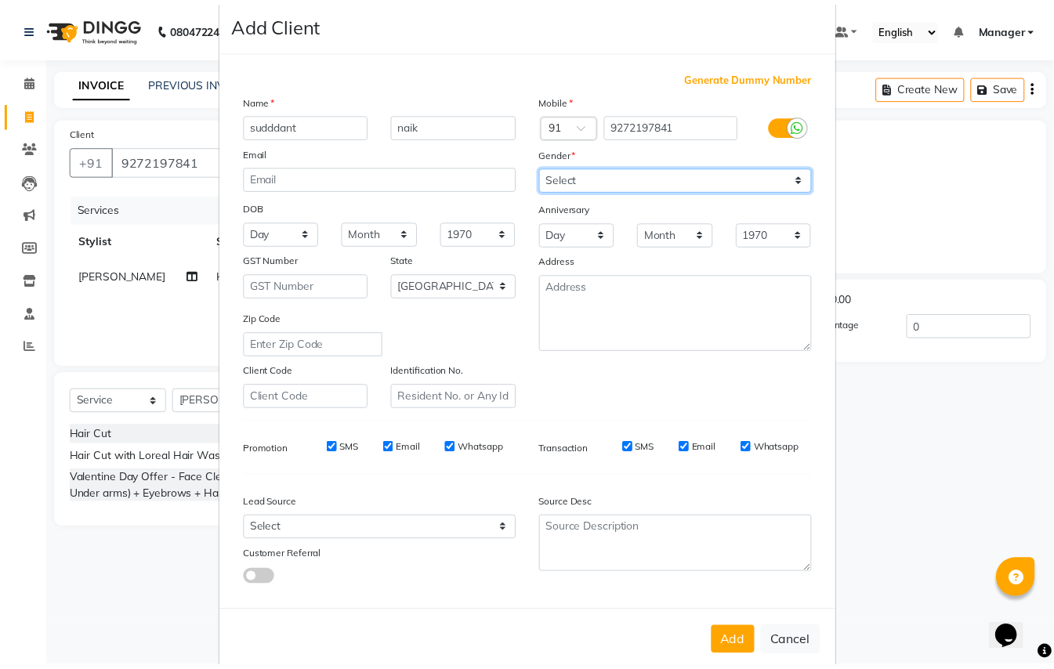
scroll to position [50, 0]
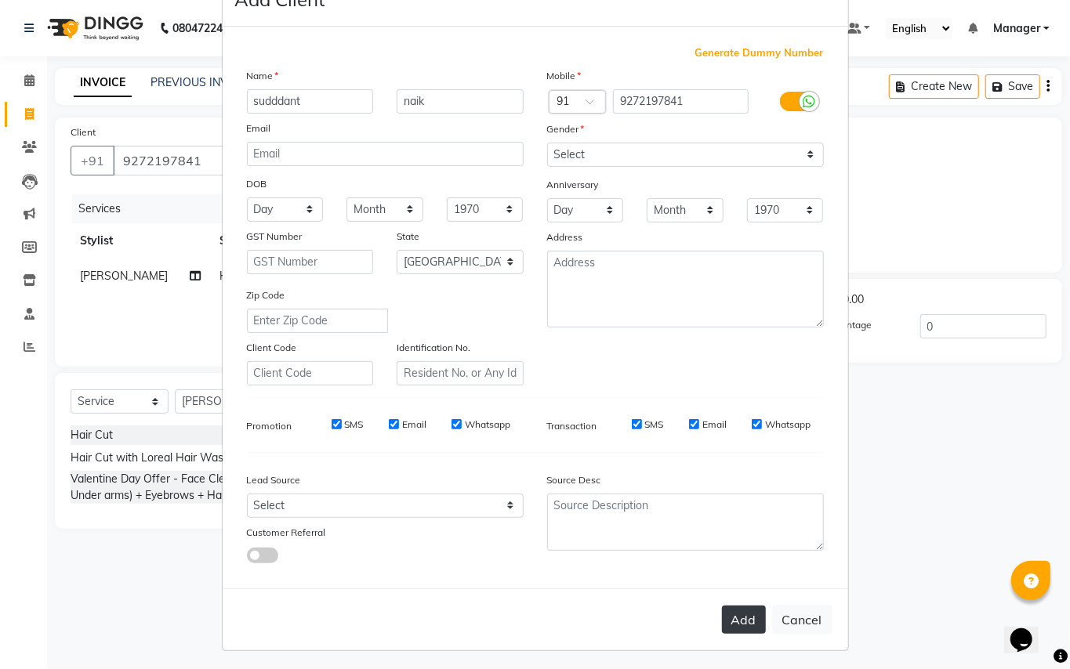
click at [738, 618] on button "Add" at bounding box center [744, 620] width 44 height 28
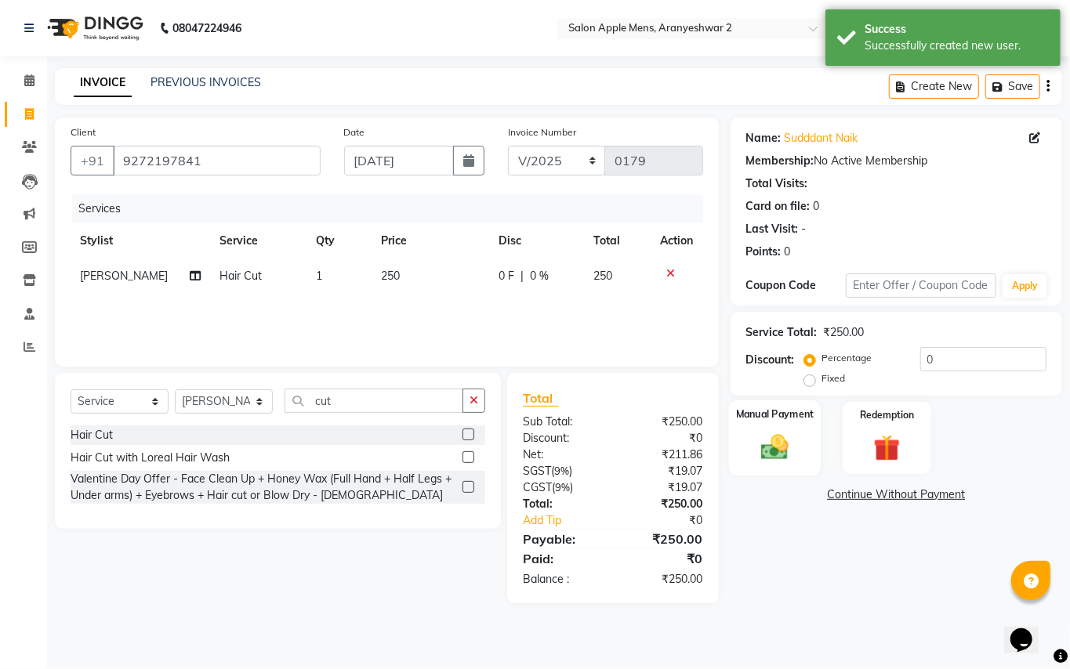
click at [772, 461] on img at bounding box center [774, 447] width 45 height 32
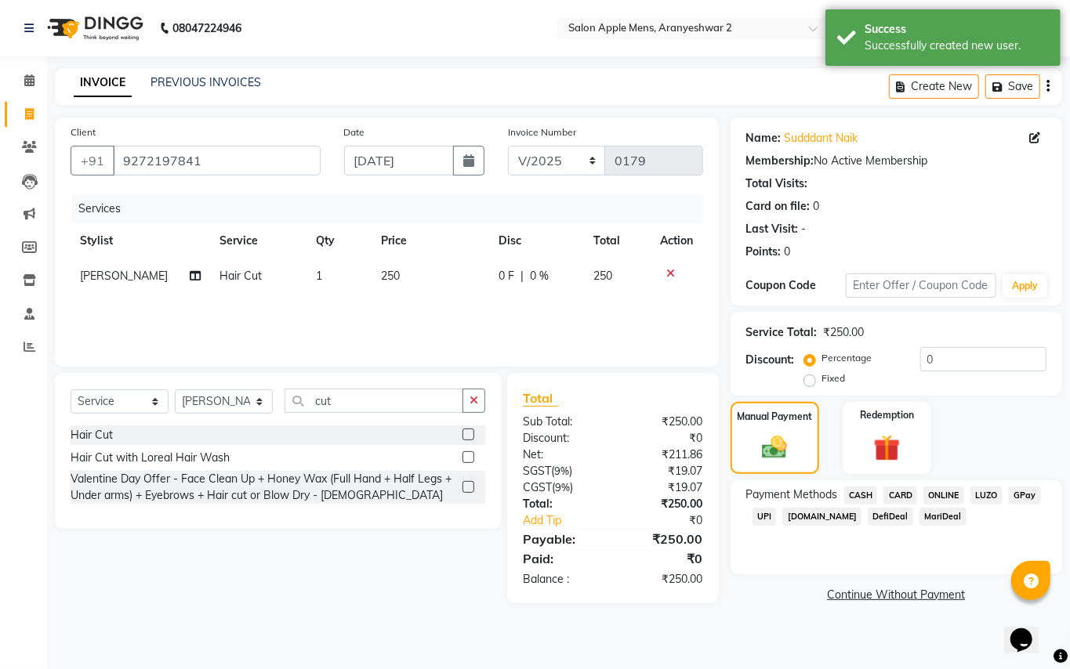
click at [869, 487] on span "CASH" at bounding box center [861, 496] width 34 height 18
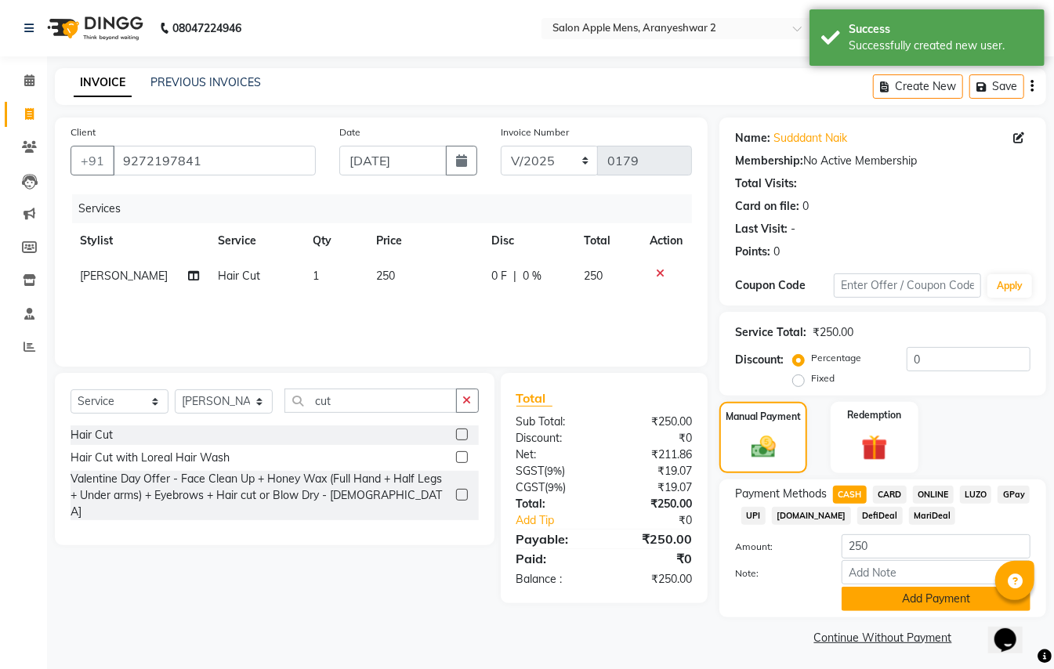
click at [885, 591] on button "Add Payment" at bounding box center [936, 599] width 189 height 24
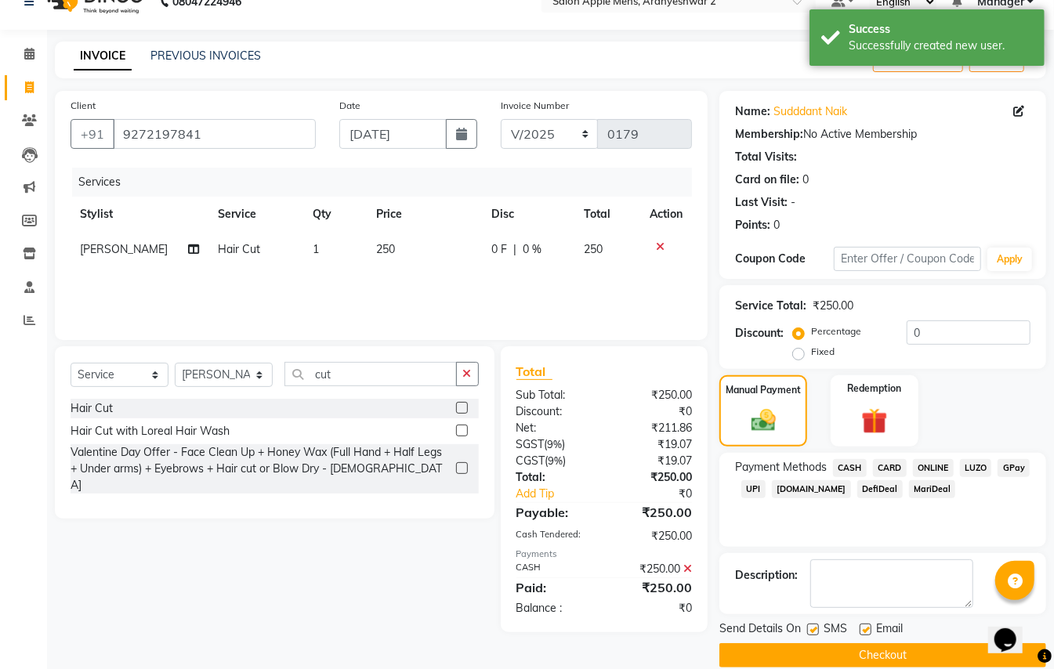
scroll to position [49, 0]
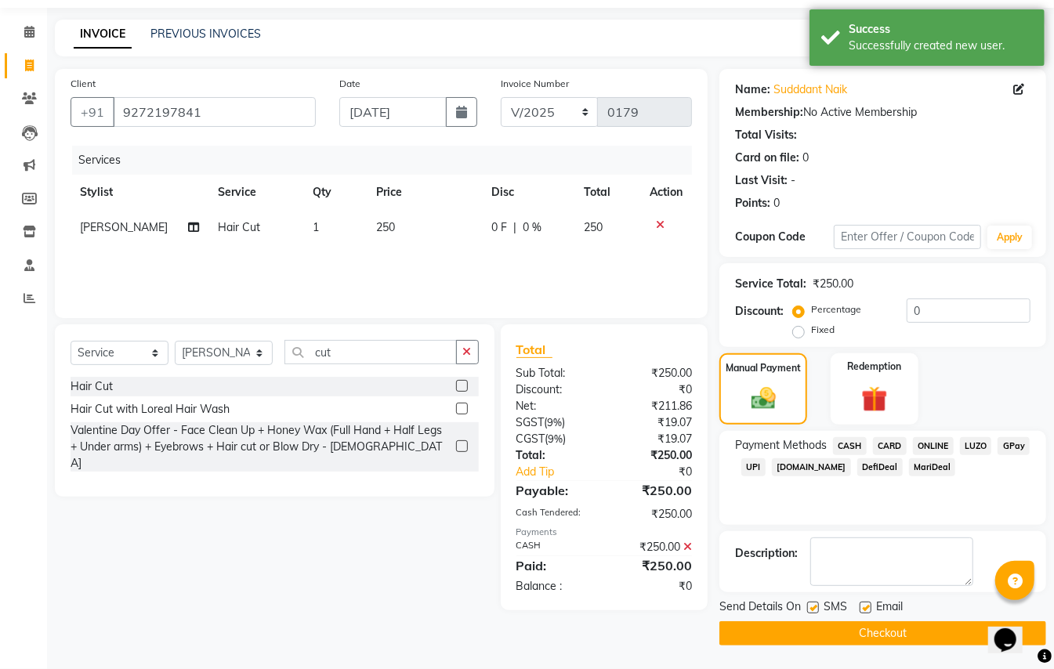
click at [897, 627] on button "Checkout" at bounding box center [883, 634] width 327 height 24
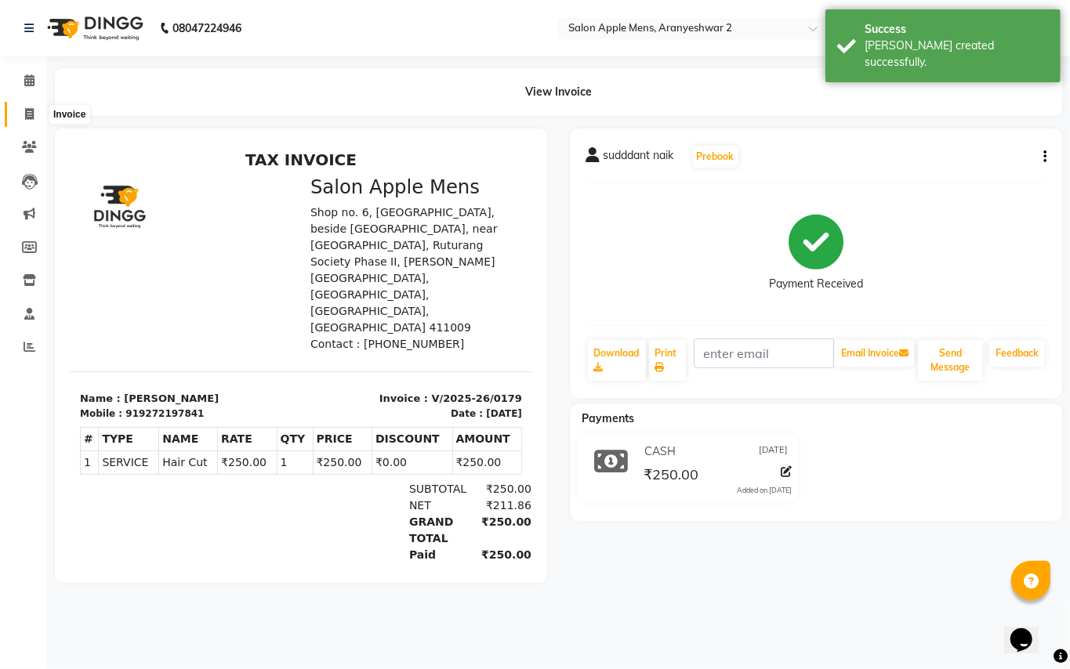
click at [22, 110] on span at bounding box center [29, 115] width 27 height 18
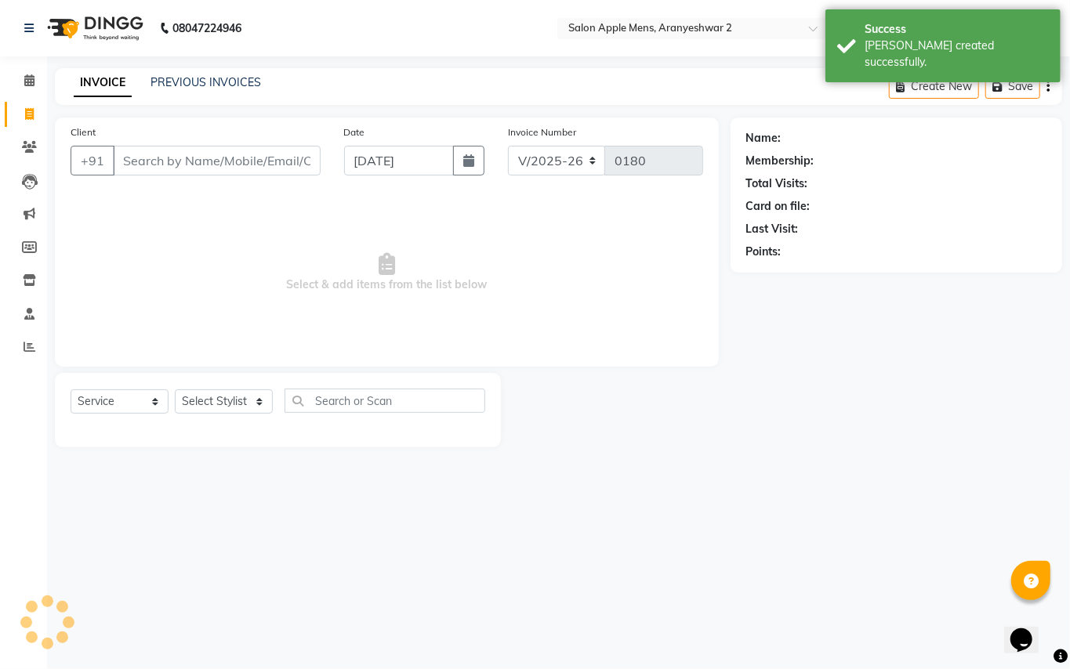
click at [114, 149] on input "Client" at bounding box center [217, 161] width 208 height 30
click at [136, 158] on input "Client" at bounding box center [217, 161] width 208 height 30
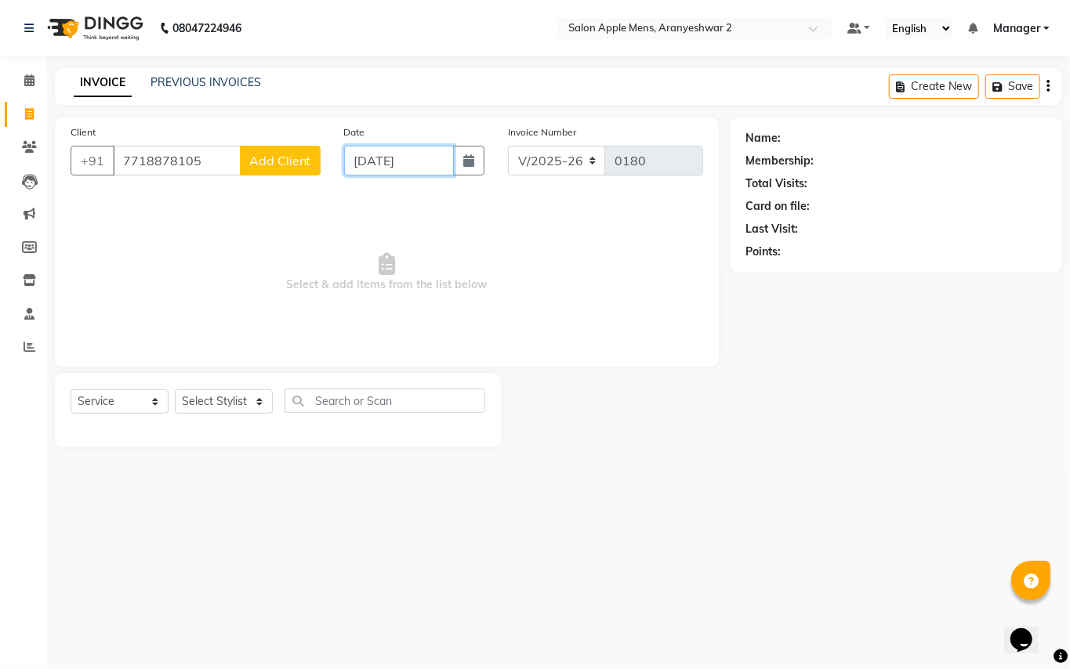
click at [393, 161] on input "[DATE]" at bounding box center [399, 161] width 110 height 30
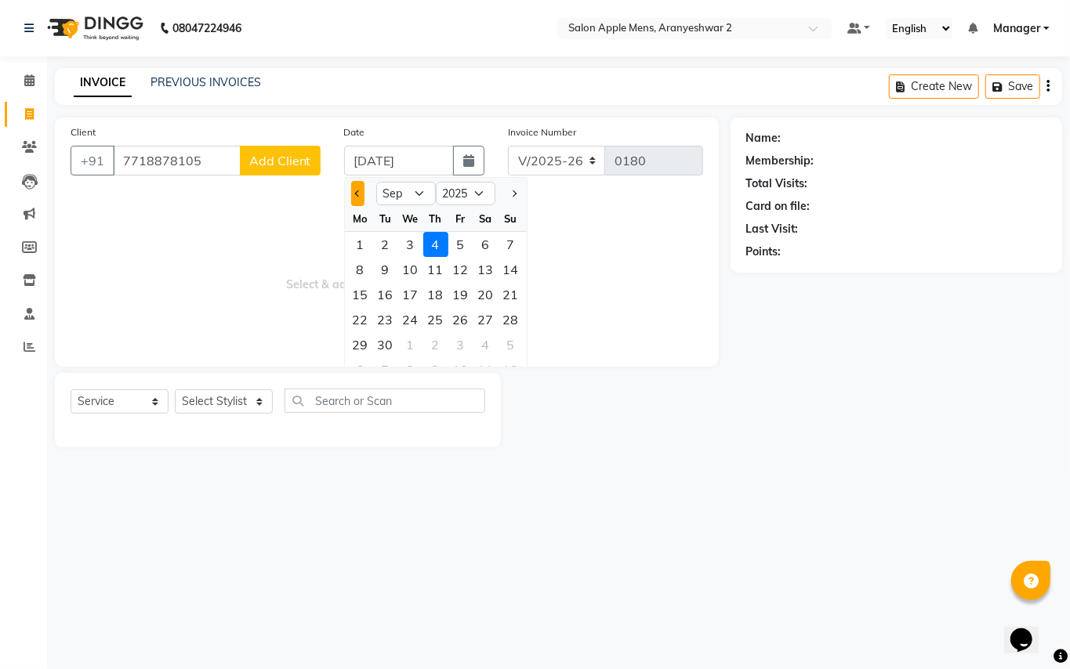
click at [359, 189] on button "Previous month" at bounding box center [357, 193] width 13 height 25
click at [516, 192] on span "Next month" at bounding box center [512, 193] width 6 height 6
click at [390, 245] on div "2" at bounding box center [385, 244] width 25 height 25
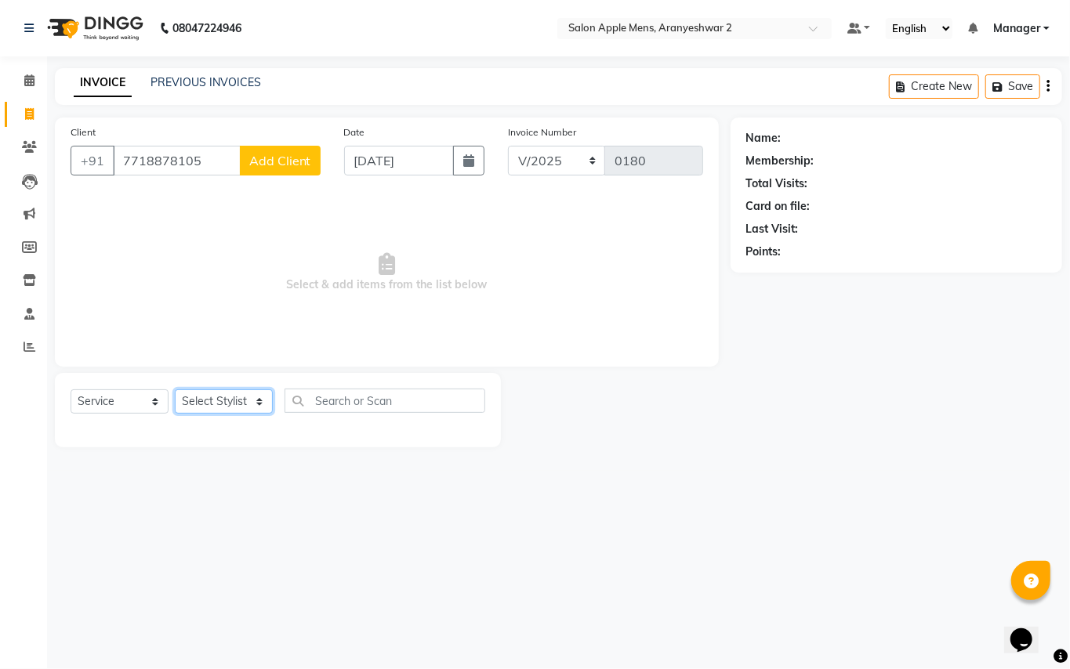
click at [252, 393] on select "Select Stylist [PERSON_NAME] [PERSON_NAME] Manager" at bounding box center [224, 402] width 98 height 24
click at [175, 390] on select "Select Stylist [PERSON_NAME] [PERSON_NAME] Manager" at bounding box center [224, 402] width 98 height 24
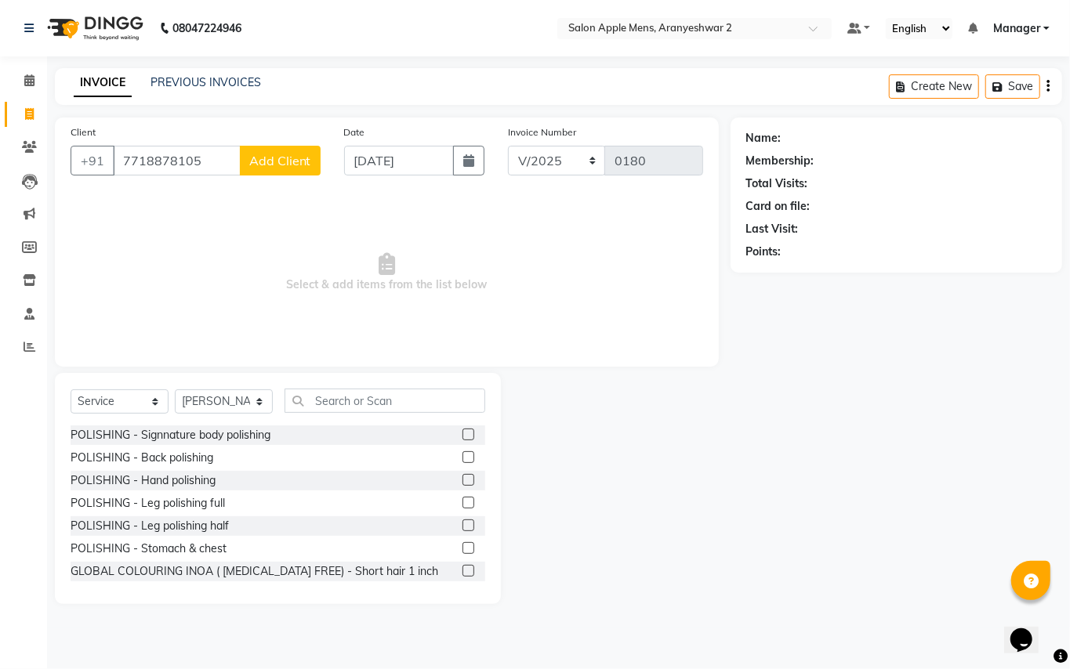
click at [349, 387] on div "Select Service Product Membership Package Voucher Prepaid Gift Card Select Styl…" at bounding box center [278, 488] width 446 height 231
click at [325, 402] on input "text" at bounding box center [385, 401] width 201 height 24
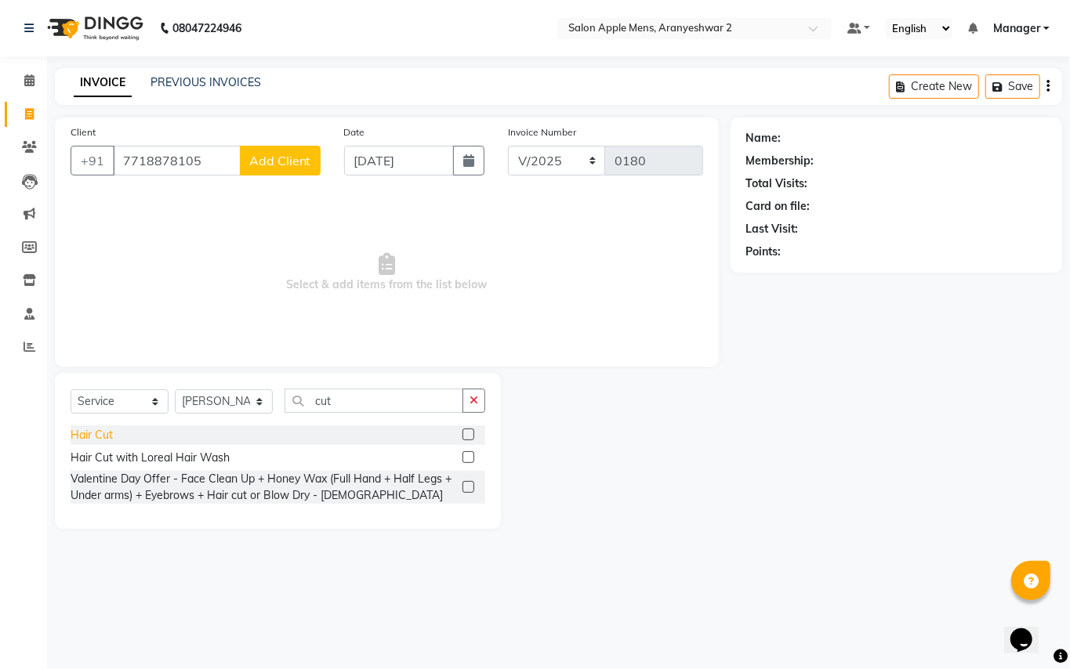
click at [92, 430] on div "Hair Cut" at bounding box center [92, 435] width 42 height 16
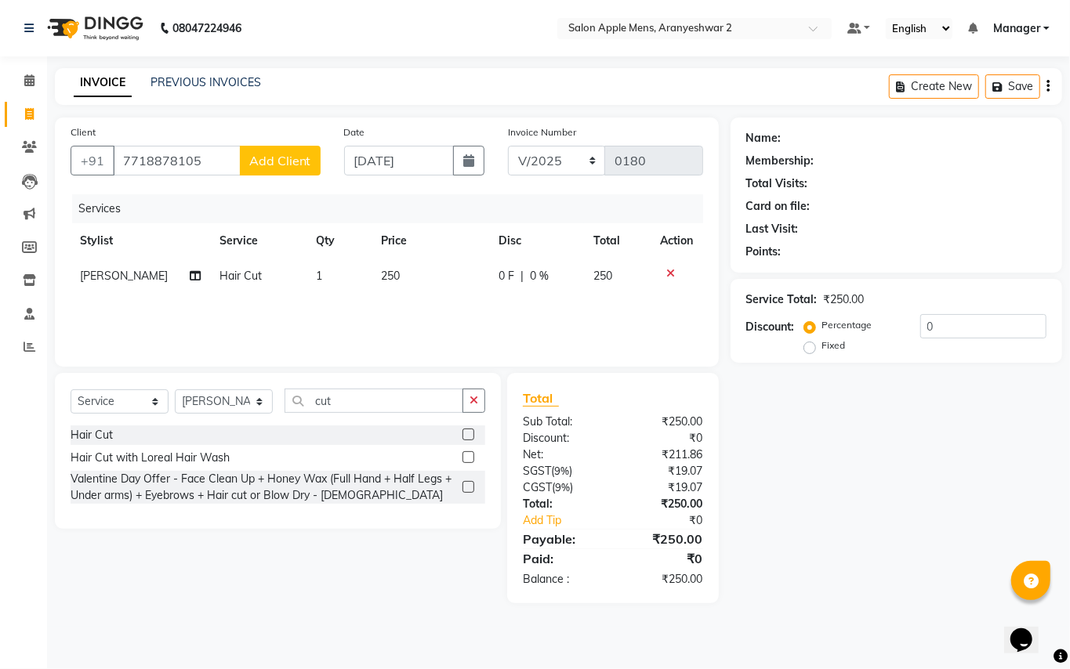
click at [270, 154] on span "Add Client" at bounding box center [280, 161] width 62 height 16
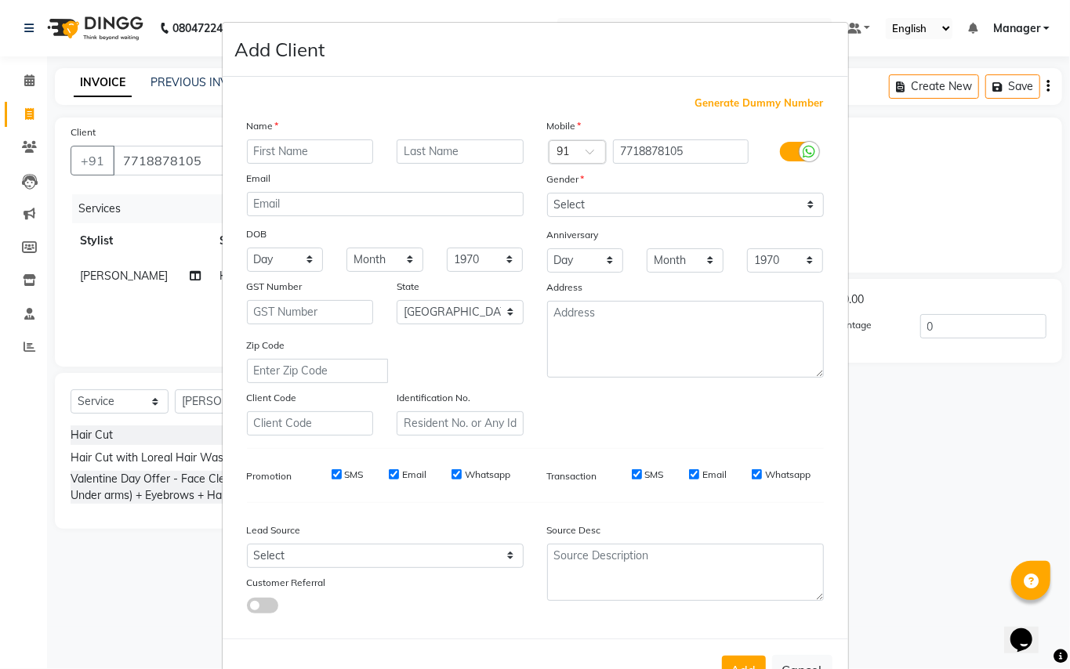
click at [289, 142] on input "text" at bounding box center [310, 152] width 127 height 24
click at [433, 144] on input "text" at bounding box center [460, 152] width 127 height 24
click at [424, 155] on input "text" at bounding box center [460, 152] width 127 height 24
click at [585, 214] on select "Select [DEMOGRAPHIC_DATA] [DEMOGRAPHIC_DATA] Other Prefer Not To Say" at bounding box center [685, 205] width 277 height 24
click at [547, 193] on select "Select [DEMOGRAPHIC_DATA] [DEMOGRAPHIC_DATA] Other Prefer Not To Say" at bounding box center [685, 205] width 277 height 24
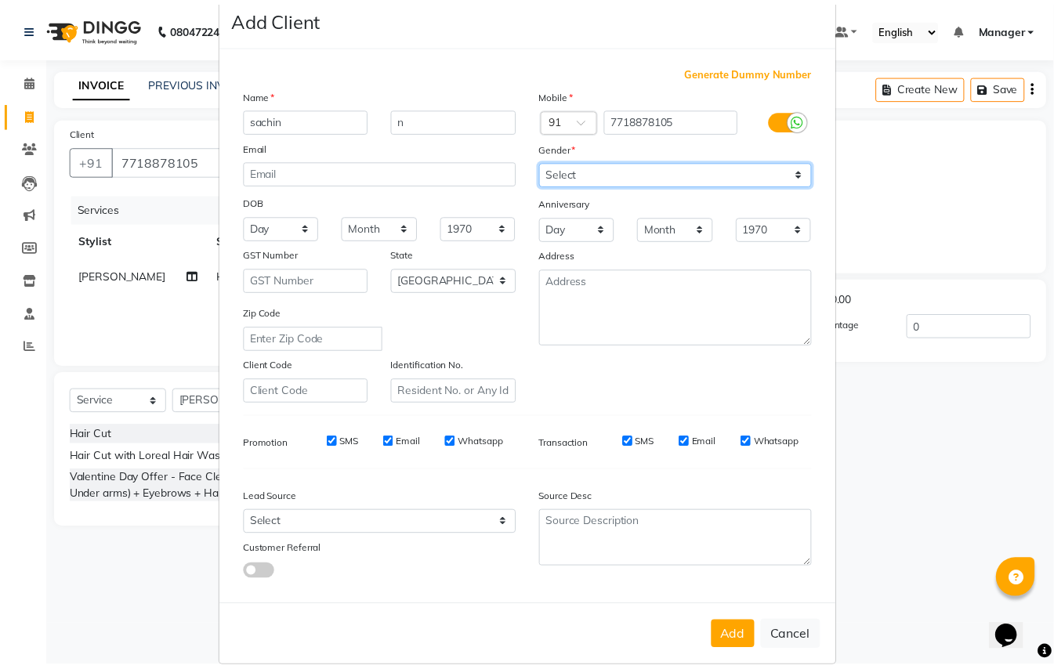
scroll to position [50, 0]
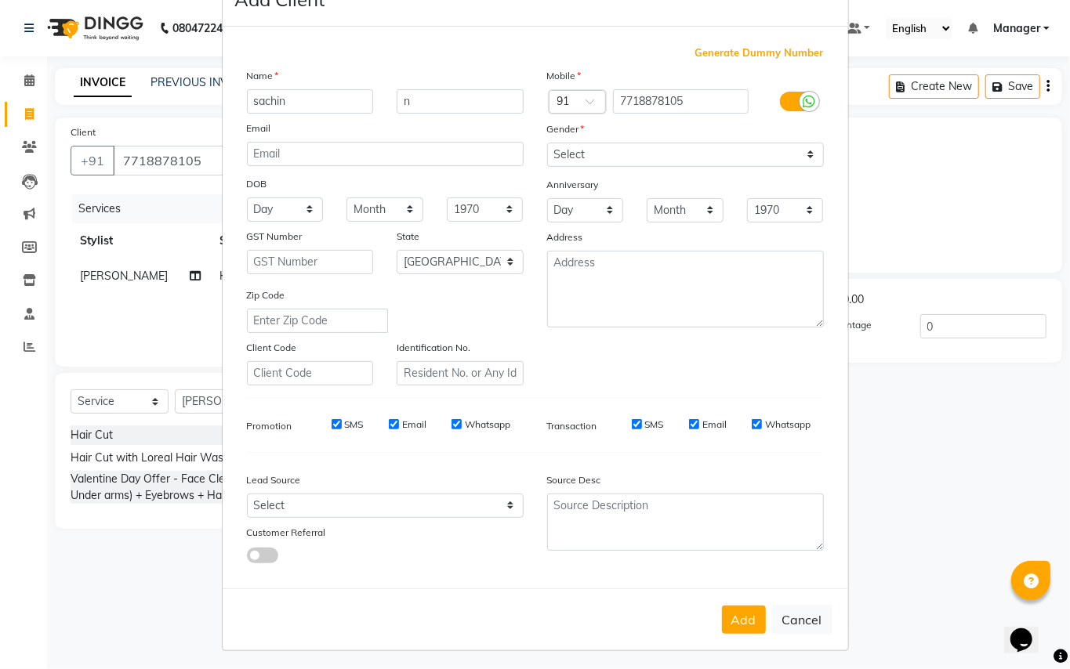
click at [731, 610] on button "Add" at bounding box center [744, 620] width 44 height 28
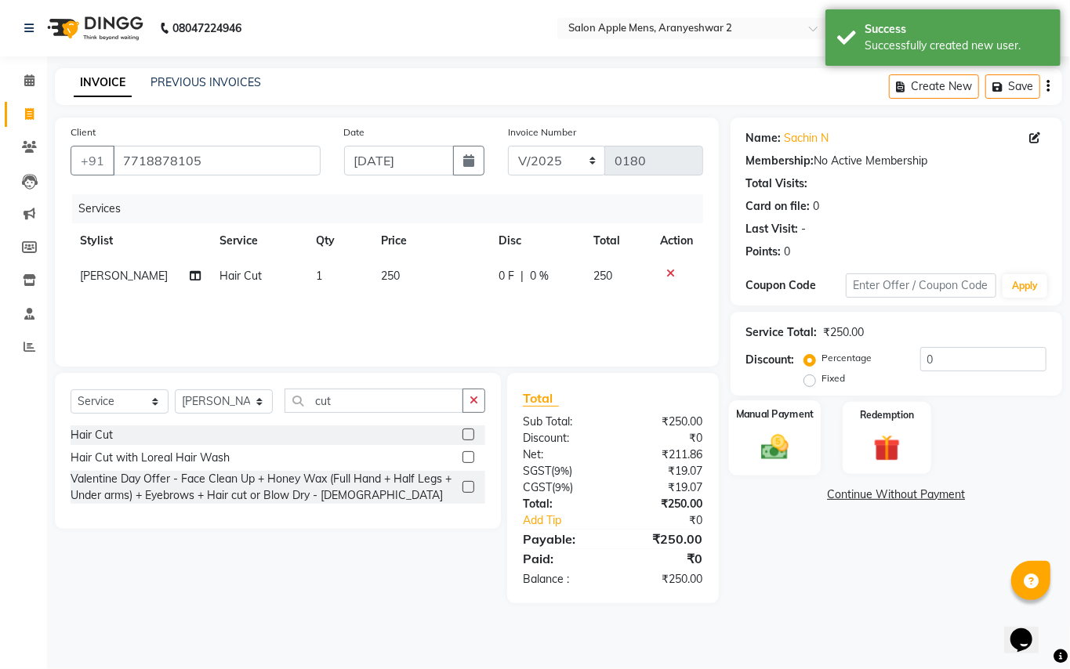
click at [784, 444] on img at bounding box center [774, 447] width 45 height 32
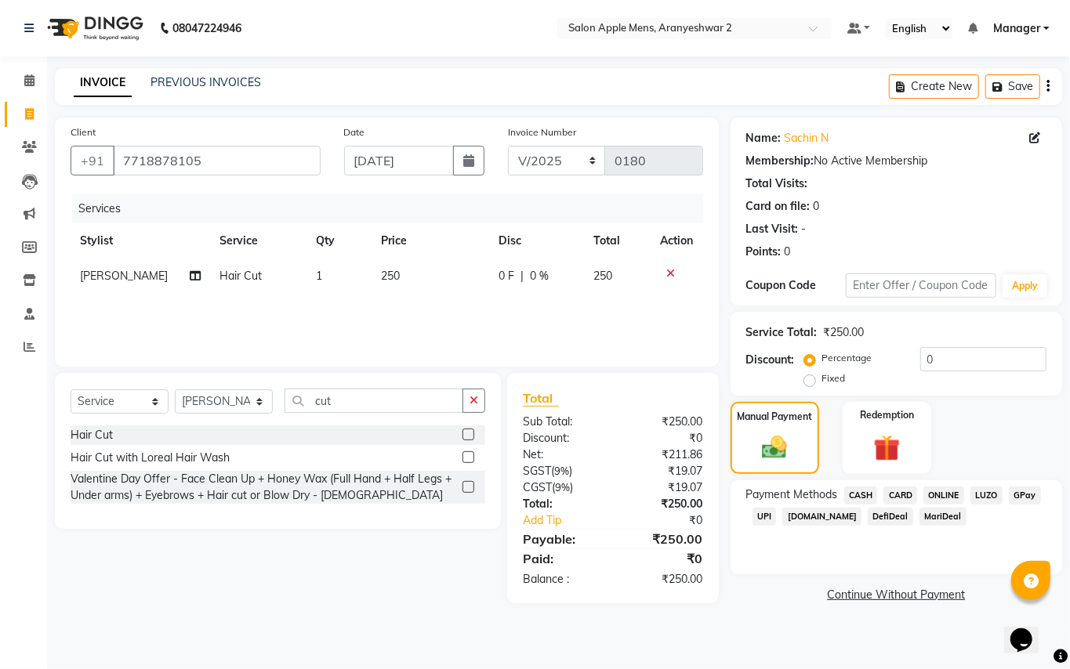
click at [1021, 492] on span "GPay" at bounding box center [1025, 496] width 32 height 18
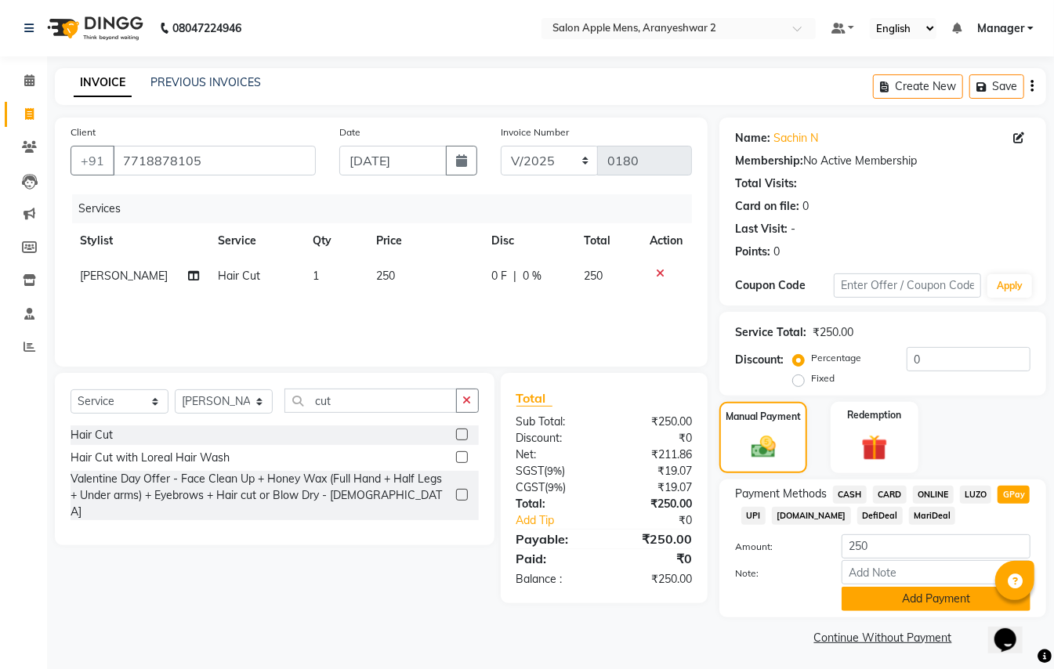
click at [910, 599] on button "Add Payment" at bounding box center [936, 599] width 189 height 24
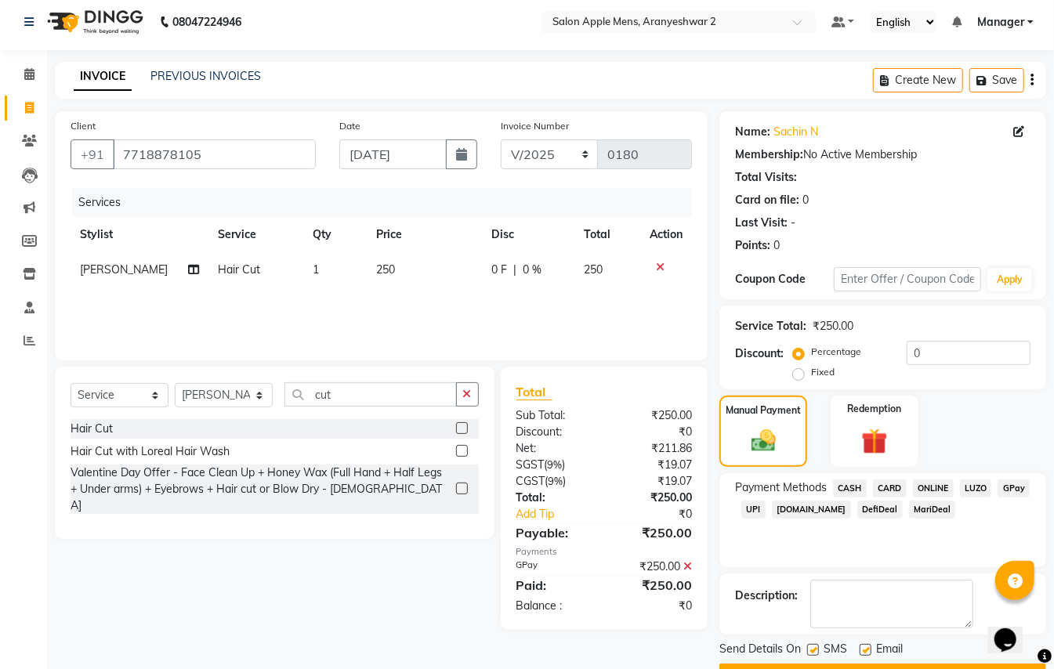
scroll to position [49, 0]
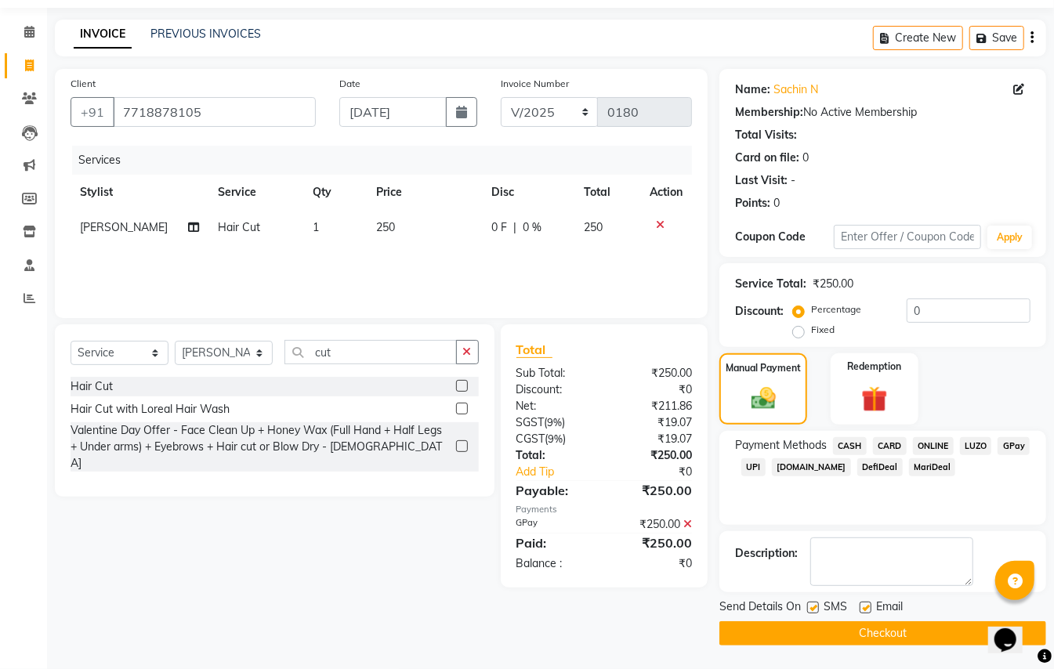
click at [901, 630] on button "Checkout" at bounding box center [883, 634] width 327 height 24
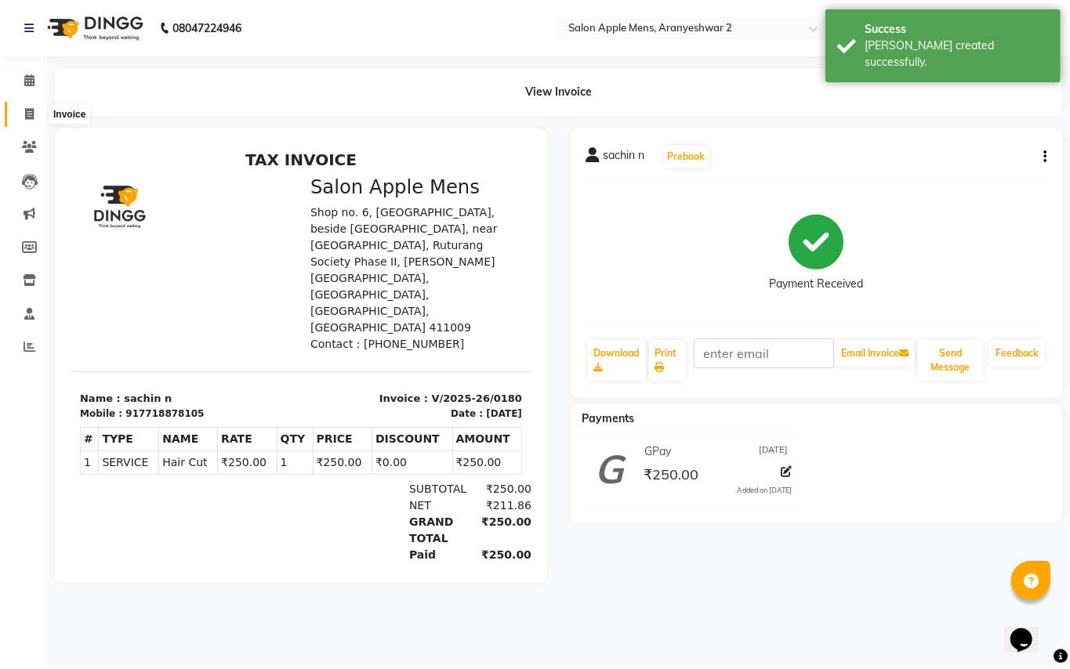
click at [36, 113] on span at bounding box center [29, 115] width 27 height 18
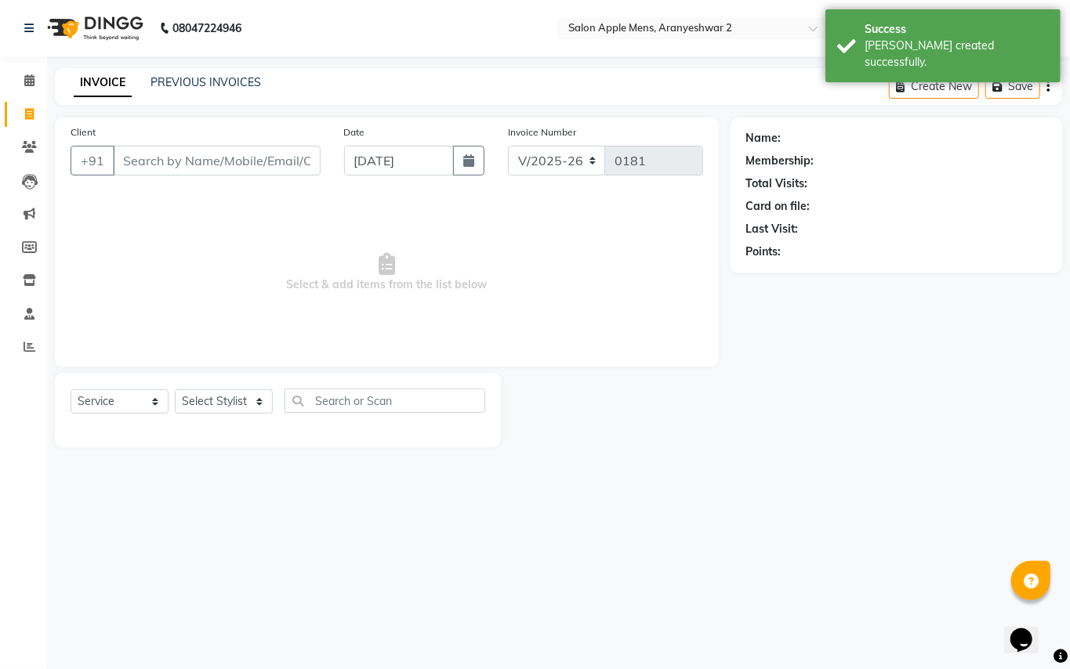
click at [139, 164] on input "Client" at bounding box center [217, 161] width 208 height 30
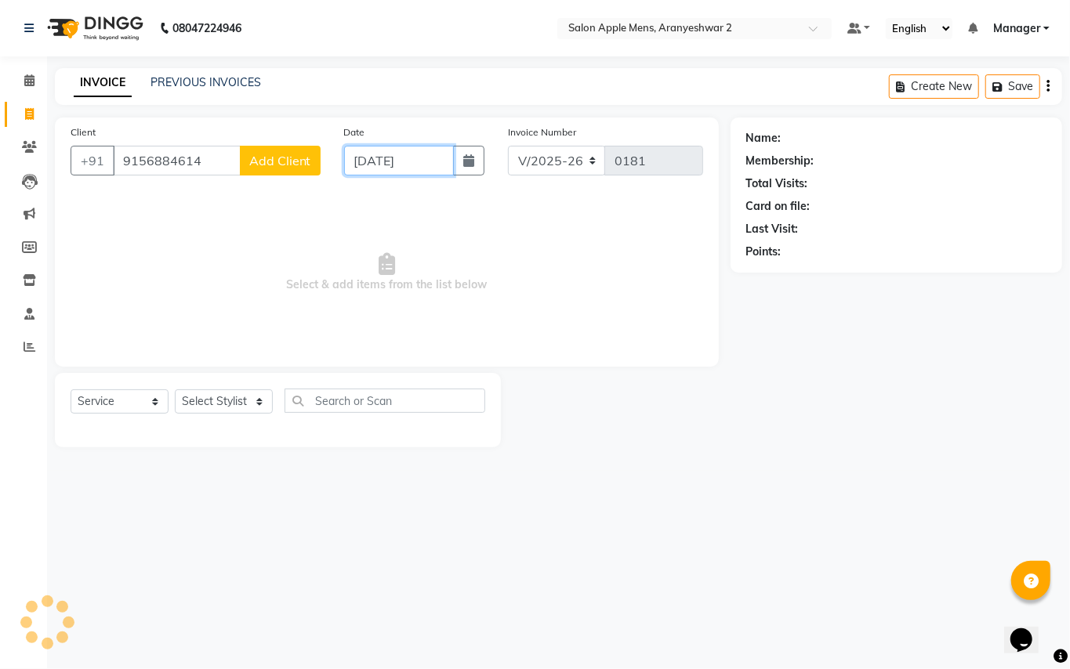
drag, startPoint x: 364, startPoint y: 163, endPoint x: 368, endPoint y: 146, distance: 17.7
click at [364, 161] on input "[DATE]" at bounding box center [399, 161] width 110 height 30
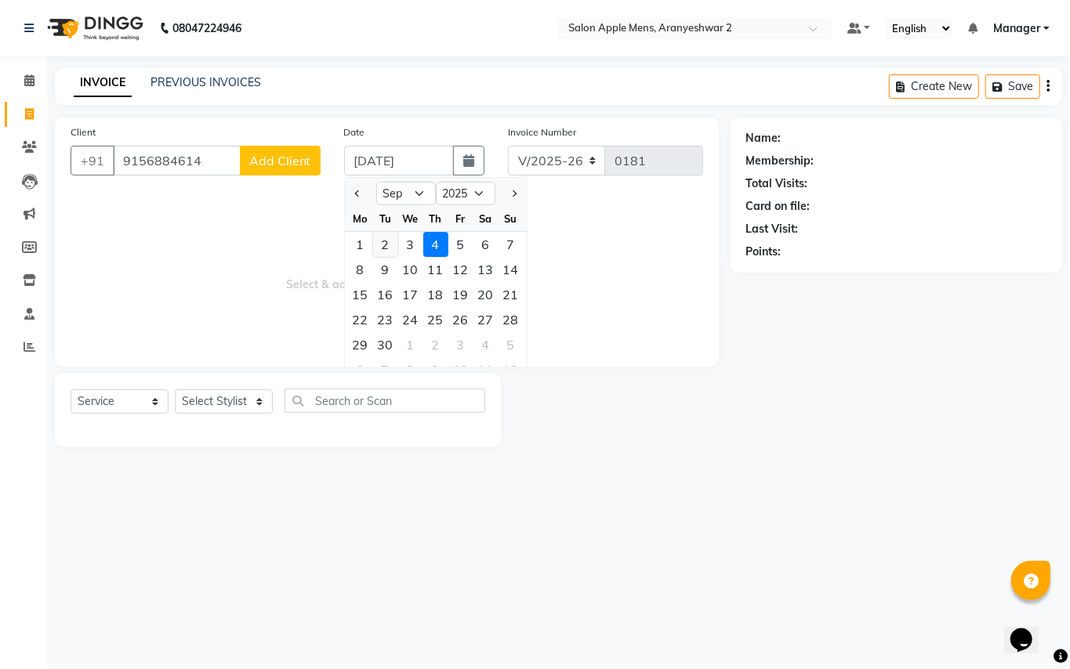
click at [384, 245] on div "2" at bounding box center [385, 244] width 25 height 25
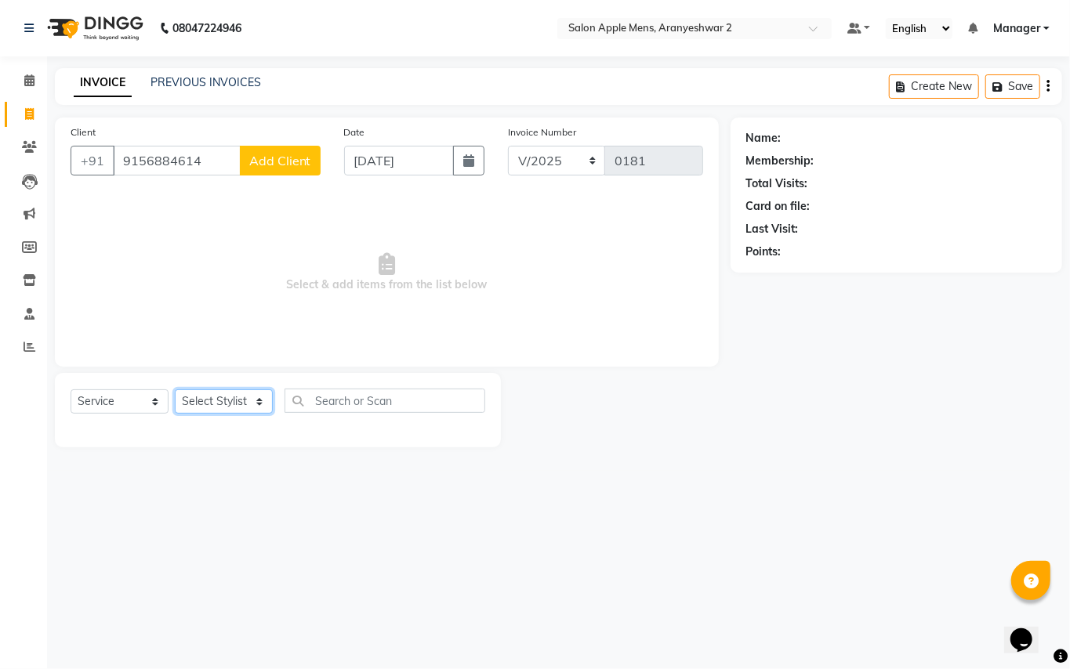
click at [248, 401] on select "Select Stylist [PERSON_NAME] [PERSON_NAME] Manager" at bounding box center [224, 402] width 98 height 24
click at [175, 390] on select "Select Stylist [PERSON_NAME] [PERSON_NAME] Manager" at bounding box center [224, 402] width 98 height 24
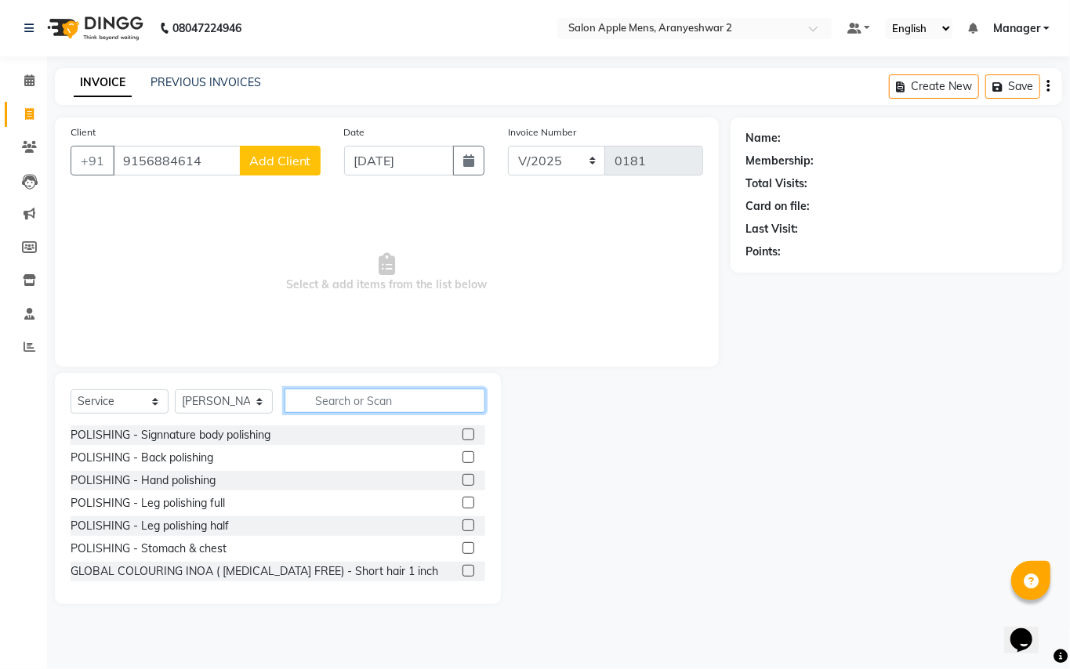
click at [375, 393] on input "text" at bounding box center [385, 401] width 201 height 24
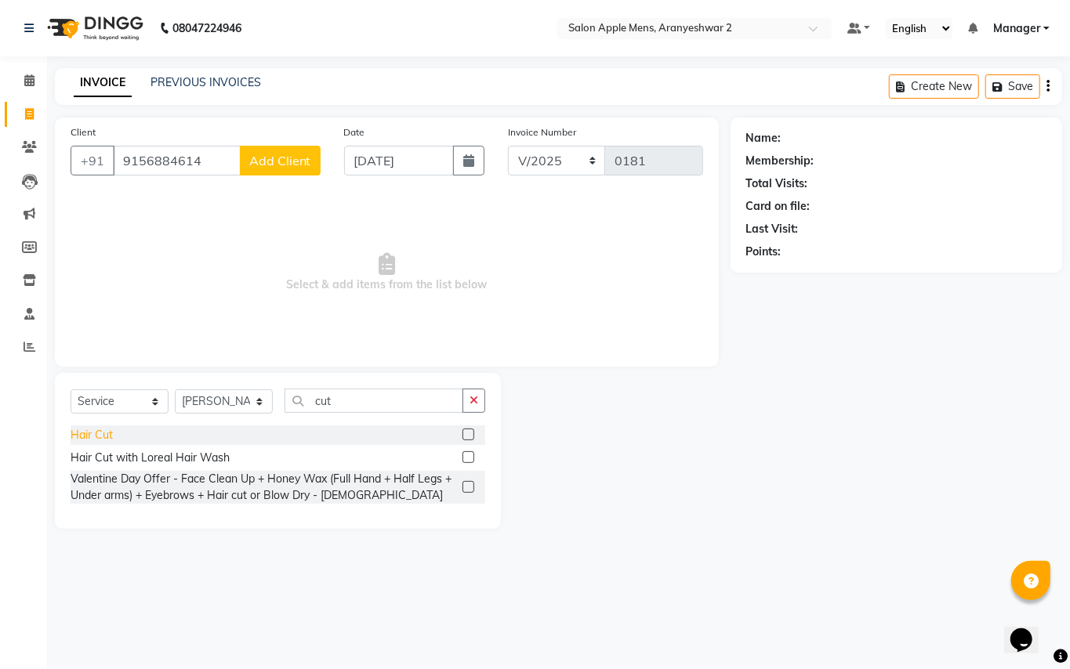
click at [79, 433] on div "Hair Cut" at bounding box center [92, 435] width 42 height 16
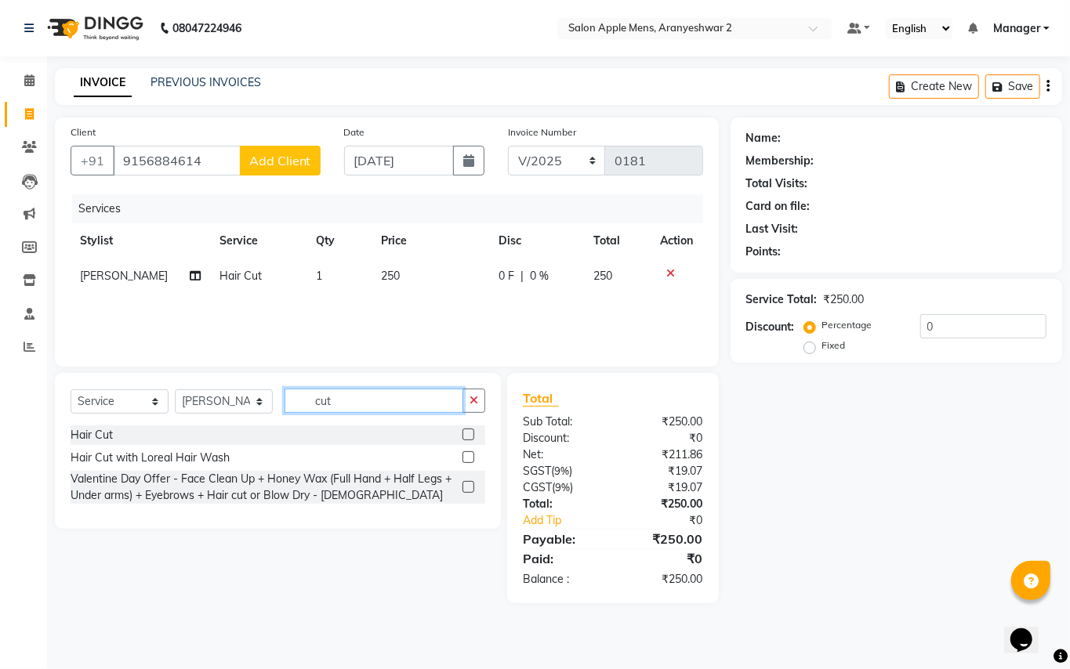
click at [356, 408] on input "cut" at bounding box center [374, 401] width 179 height 24
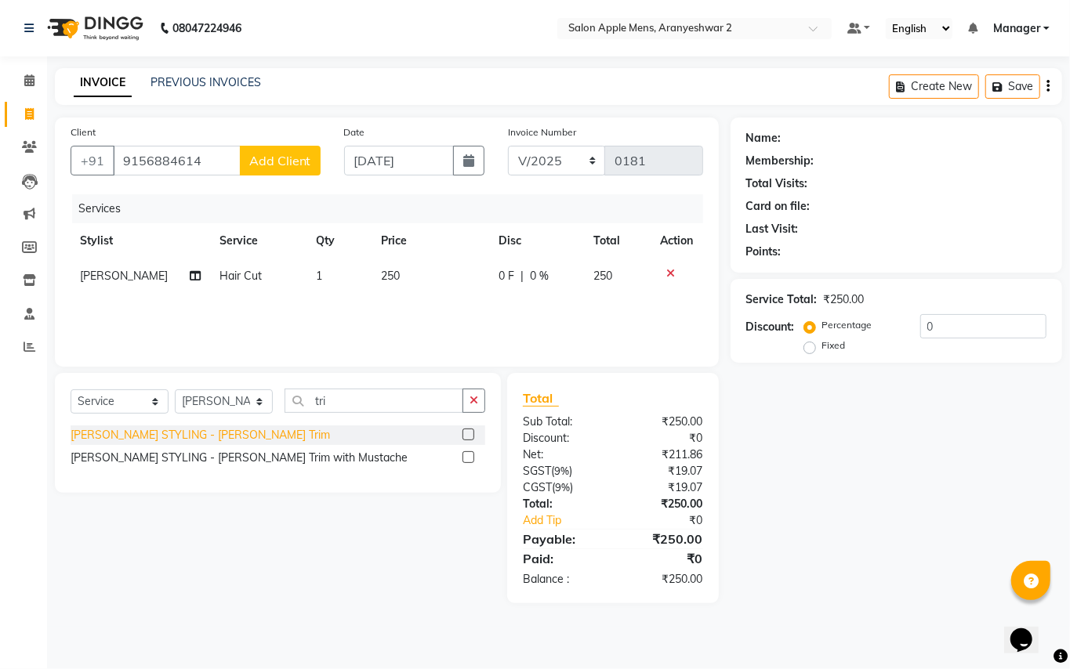
click at [217, 433] on div "[PERSON_NAME] STYLING - [PERSON_NAME] Trim" at bounding box center [200, 435] width 259 height 16
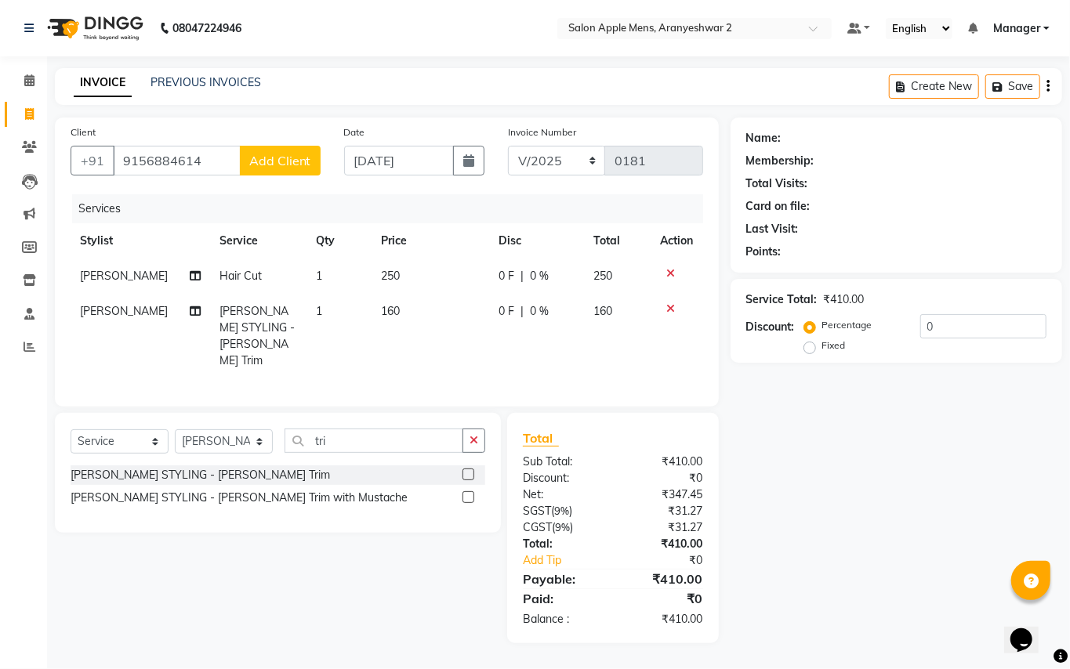
click at [292, 164] on span "Add Client" at bounding box center [280, 161] width 62 height 16
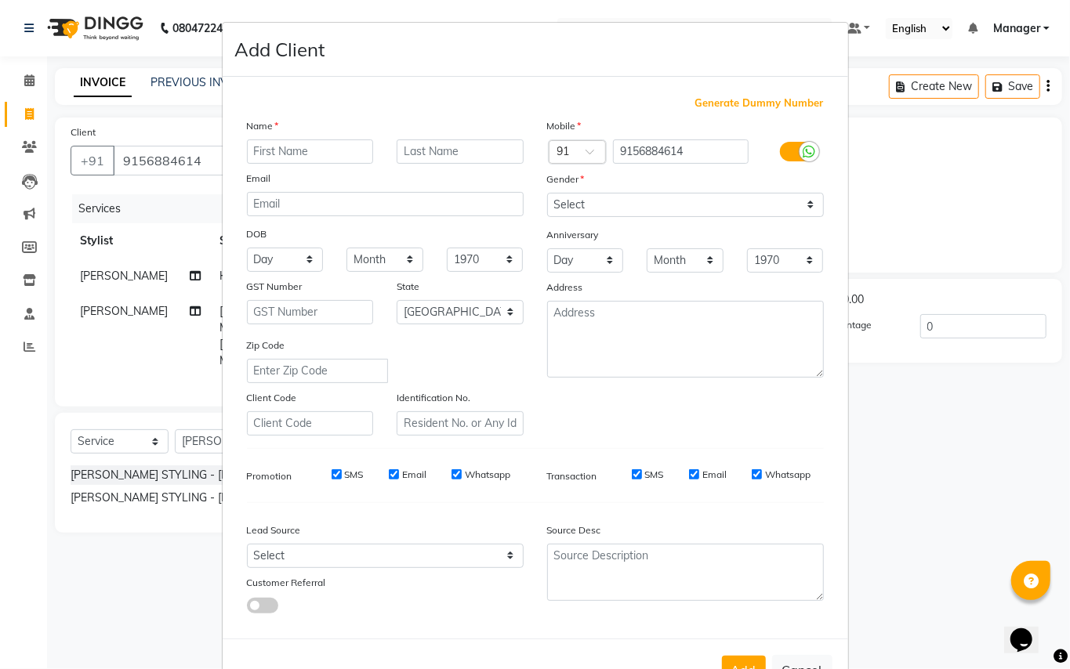
click at [292, 154] on input "text" at bounding box center [310, 152] width 127 height 24
click at [434, 151] on input "text" at bounding box center [460, 152] width 127 height 24
click at [593, 196] on select "Select [DEMOGRAPHIC_DATA] [DEMOGRAPHIC_DATA] Other Prefer Not To Say" at bounding box center [685, 205] width 277 height 24
click at [547, 193] on select "Select [DEMOGRAPHIC_DATA] [DEMOGRAPHIC_DATA] Other Prefer Not To Say" at bounding box center [685, 205] width 277 height 24
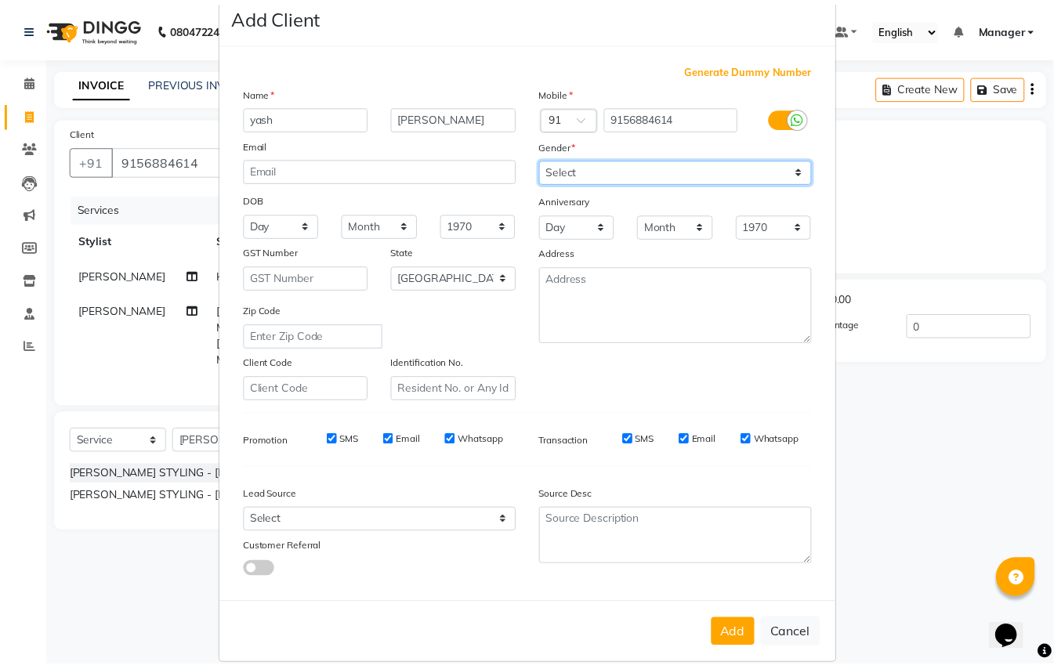
scroll to position [50, 0]
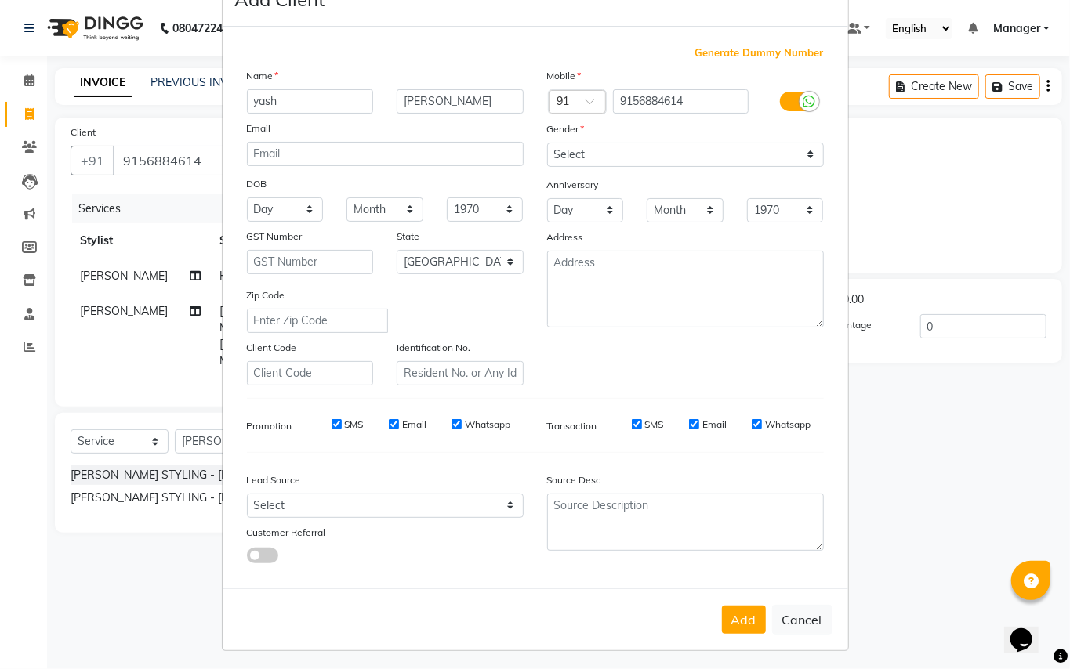
click at [734, 610] on button "Add" at bounding box center [744, 620] width 44 height 28
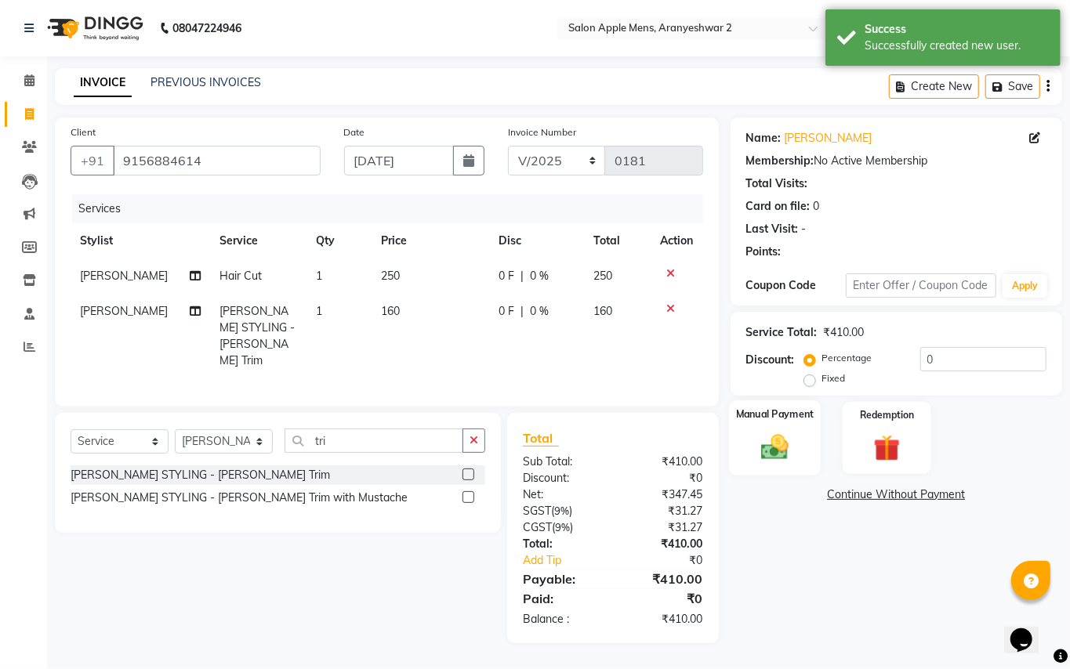
click at [766, 459] on img at bounding box center [774, 447] width 45 height 32
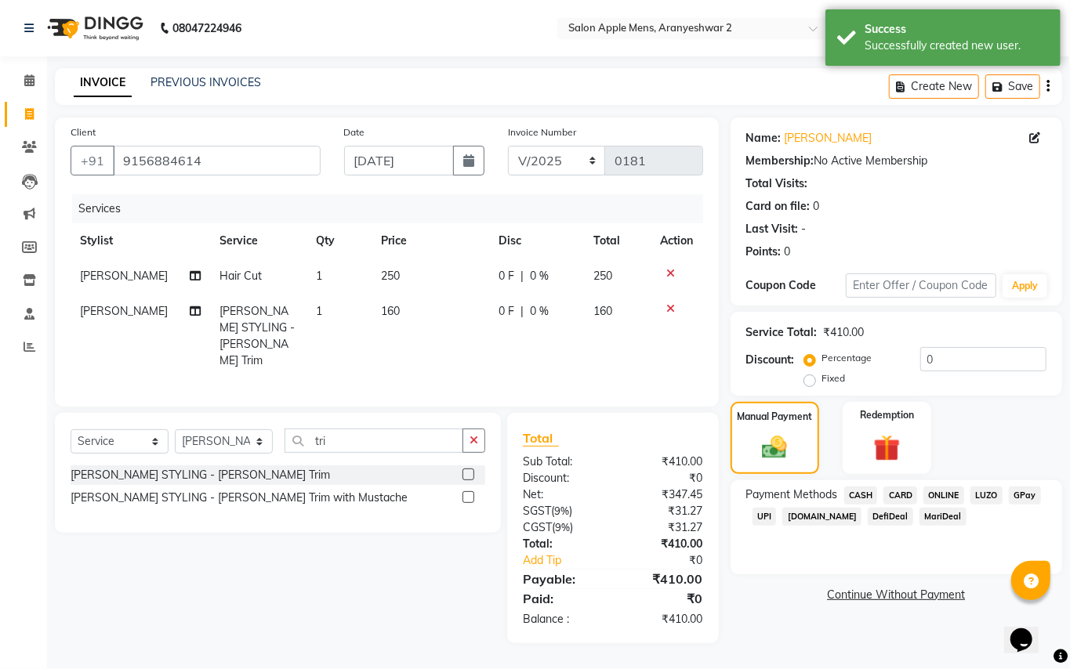
click at [1020, 493] on span "GPay" at bounding box center [1025, 496] width 32 height 18
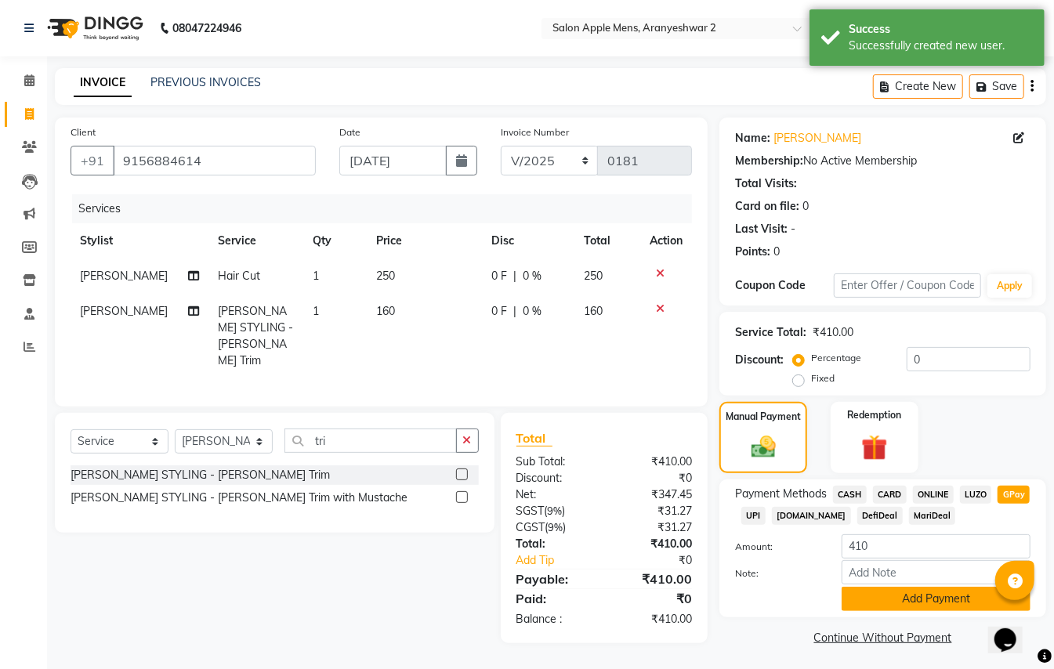
click at [950, 593] on button "Add Payment" at bounding box center [936, 599] width 189 height 24
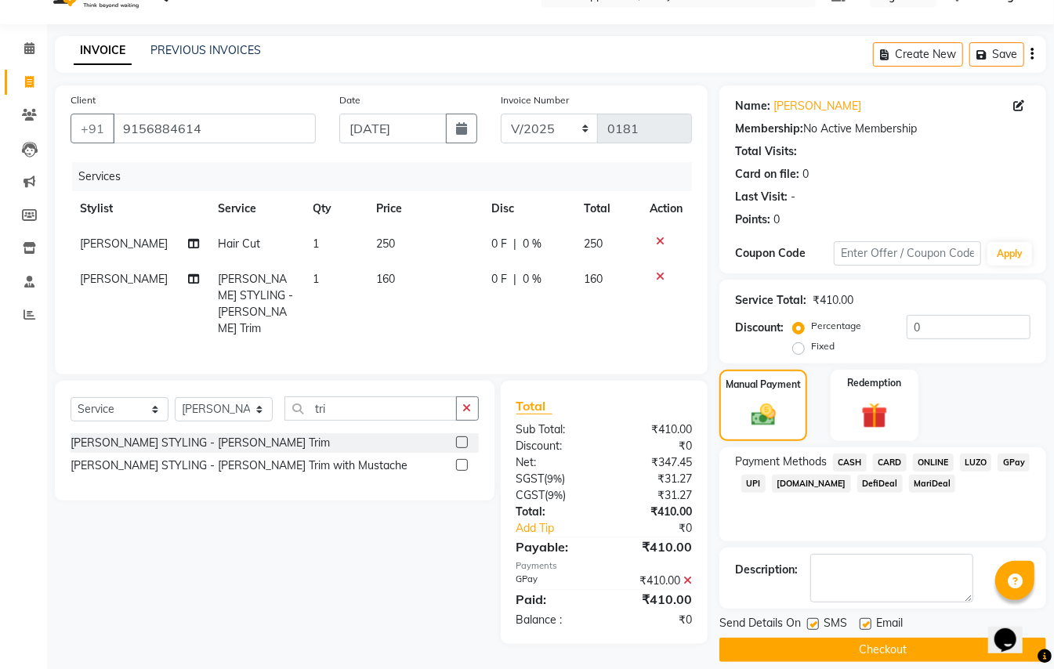
scroll to position [49, 0]
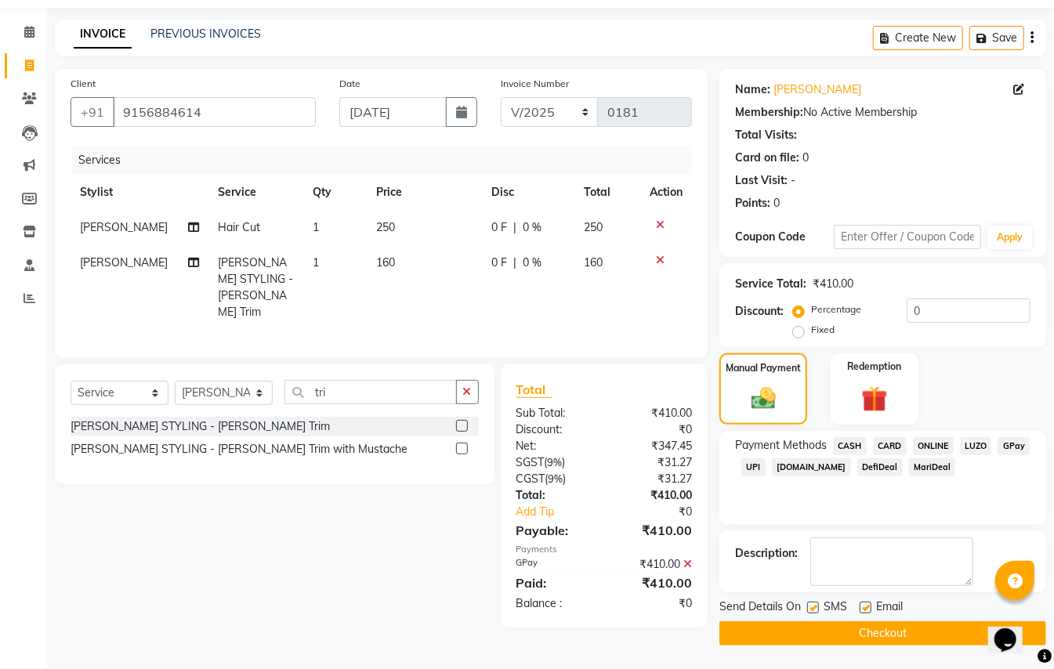
click at [1006, 437] on span "GPay" at bounding box center [1014, 446] width 32 height 18
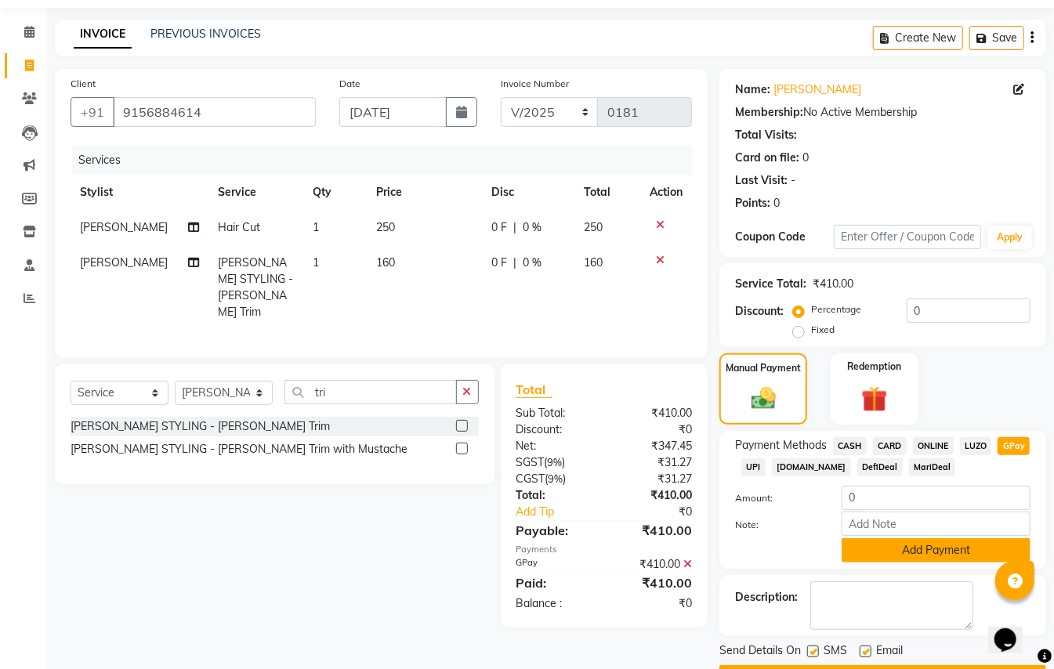
click at [926, 547] on button "Add Payment" at bounding box center [936, 550] width 189 height 24
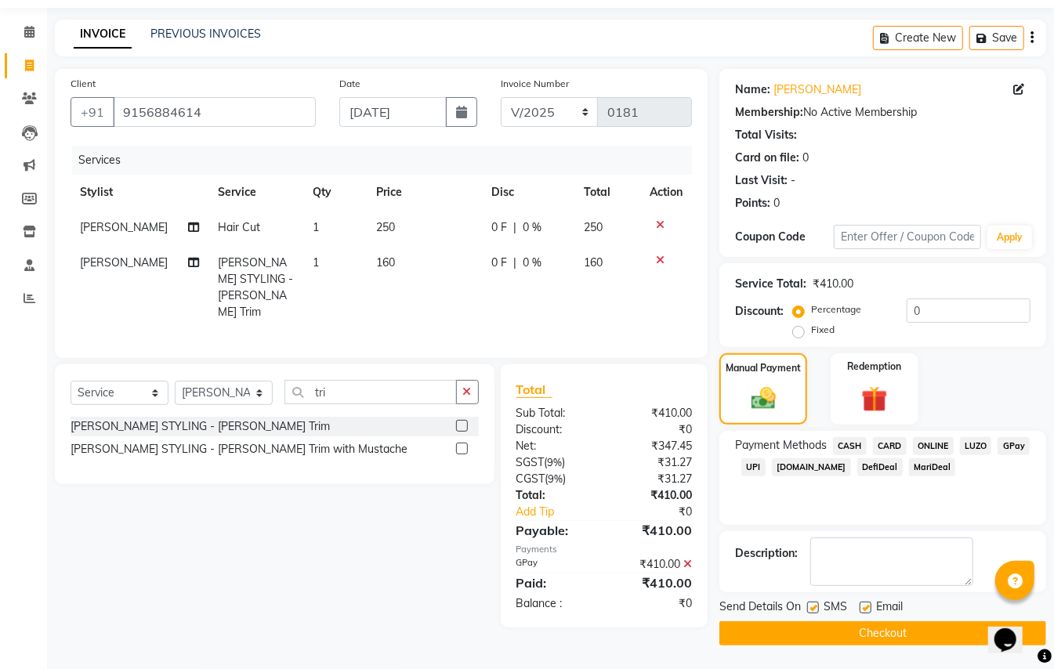
click at [904, 635] on button "Checkout" at bounding box center [883, 634] width 327 height 24
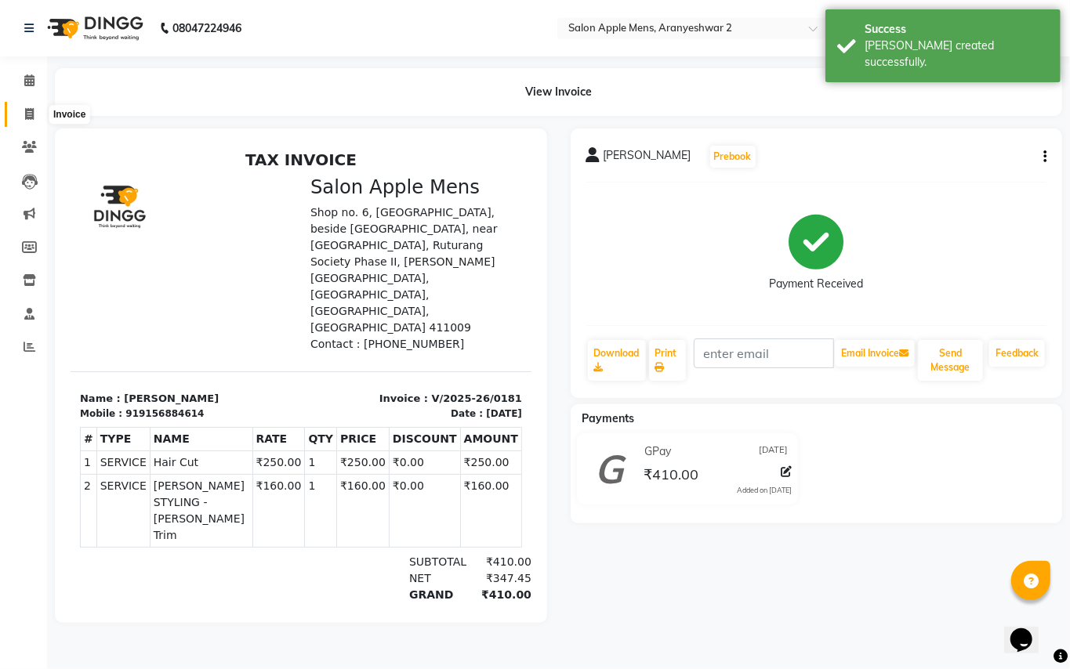
click at [30, 114] on icon at bounding box center [29, 114] width 9 height 12
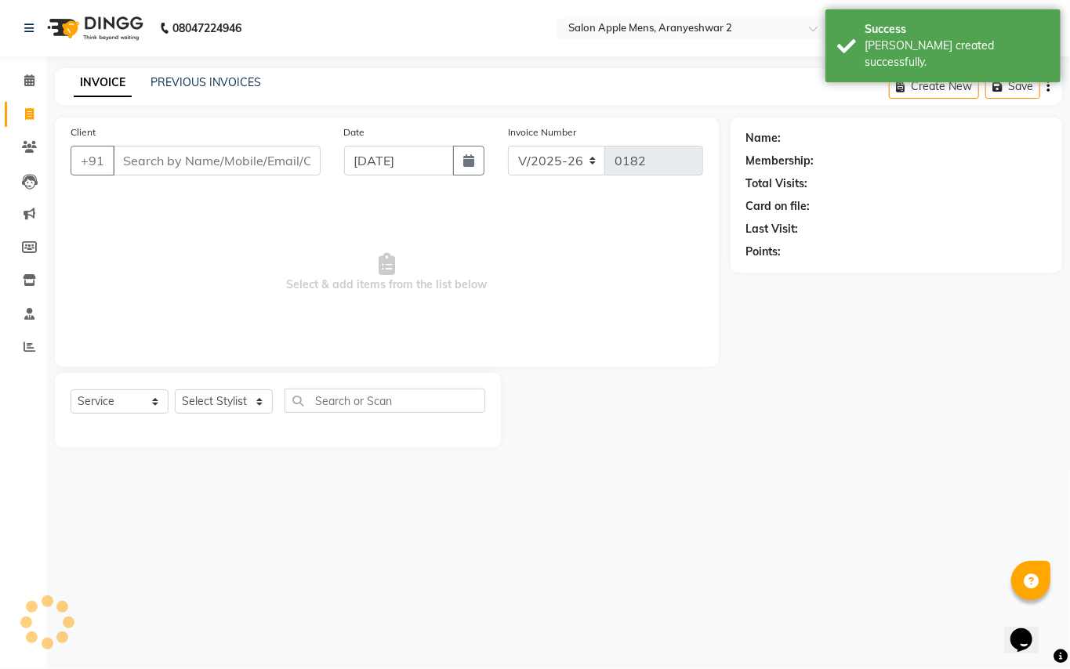
click at [129, 154] on input "Client" at bounding box center [217, 161] width 208 height 30
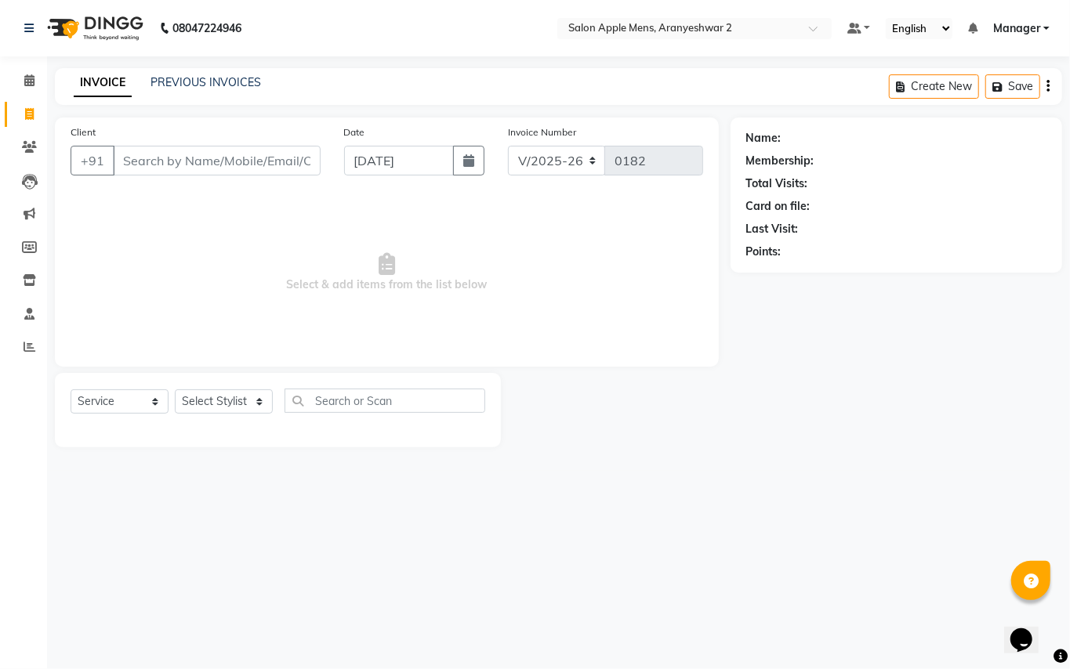
click at [141, 163] on input "Client" at bounding box center [217, 161] width 208 height 30
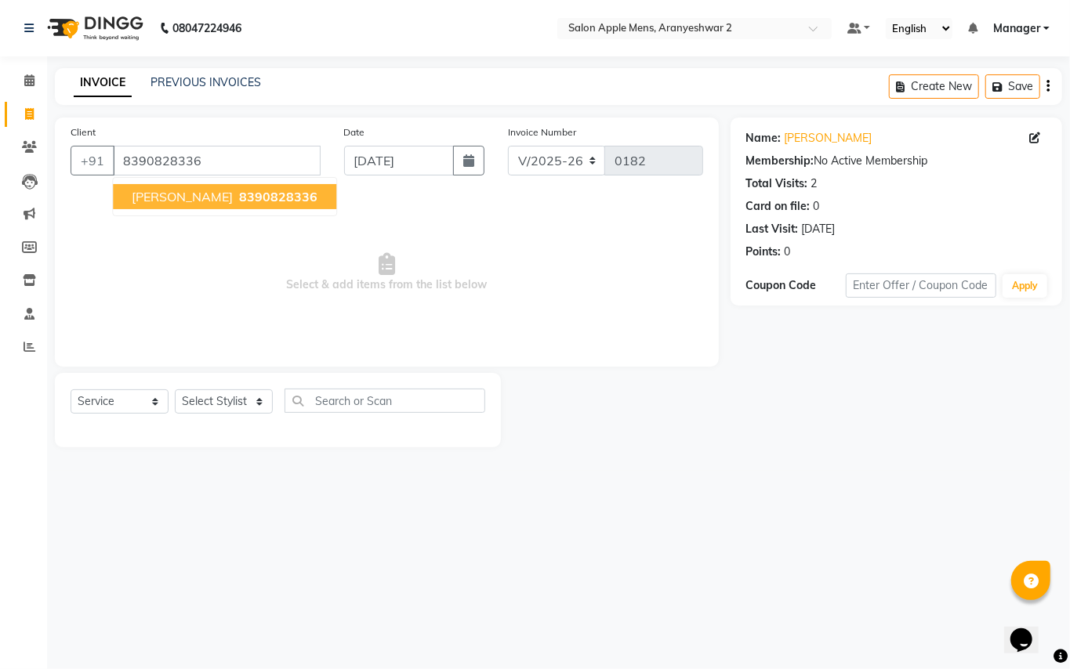
click at [233, 198] on button "[PERSON_NAME] 8390828336" at bounding box center [224, 196] width 223 height 25
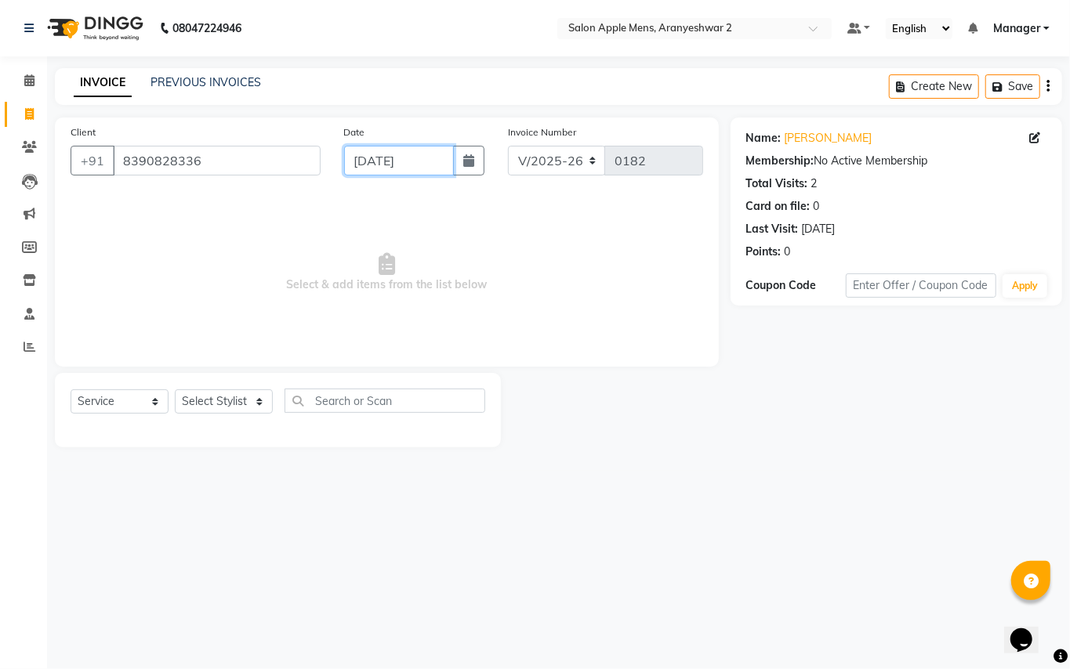
click at [374, 170] on input "[DATE]" at bounding box center [399, 161] width 110 height 30
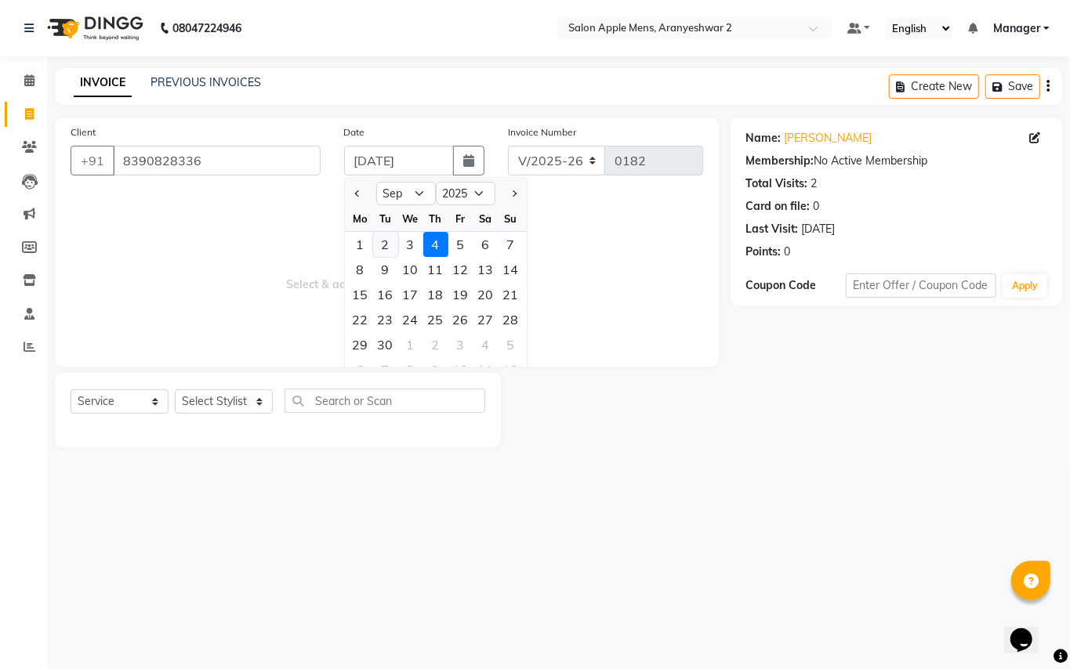
click at [387, 245] on div "2" at bounding box center [385, 244] width 25 height 25
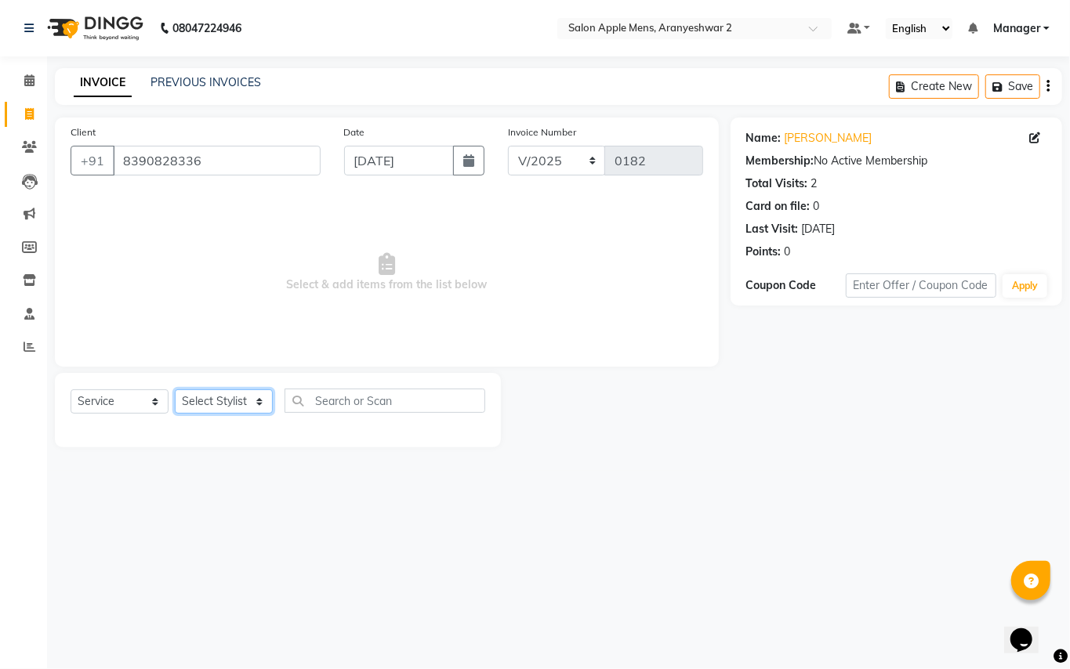
click at [252, 401] on select "Select Stylist [PERSON_NAME] [PERSON_NAME] Manager" at bounding box center [224, 402] width 98 height 24
click at [175, 390] on select "Select Stylist [PERSON_NAME] [PERSON_NAME] Manager" at bounding box center [224, 402] width 98 height 24
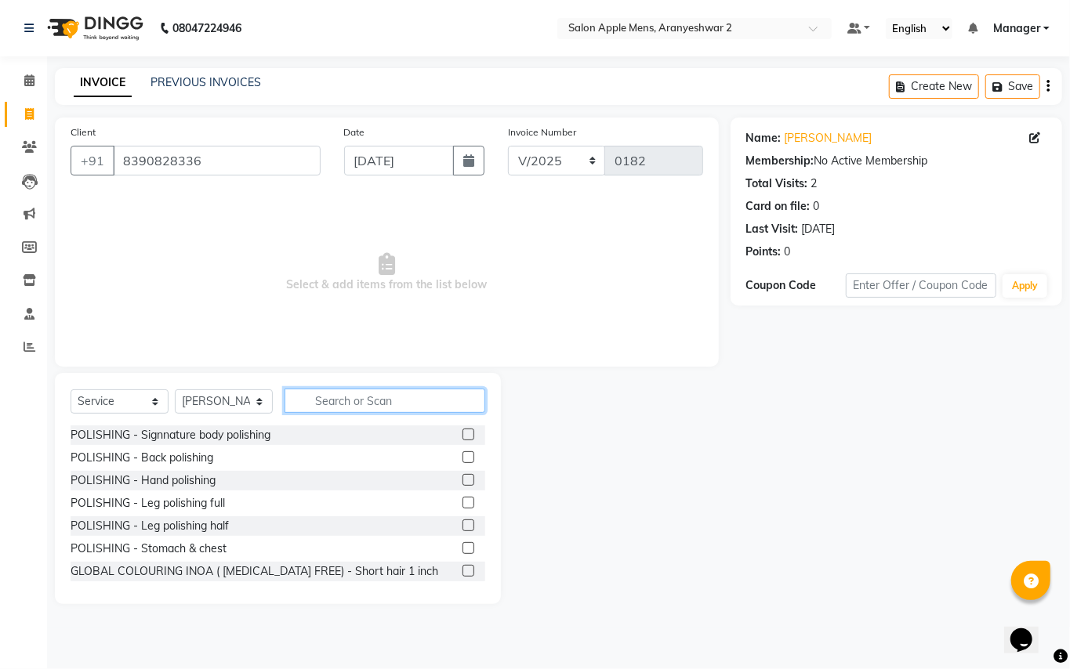
click at [334, 399] on input "text" at bounding box center [385, 401] width 201 height 24
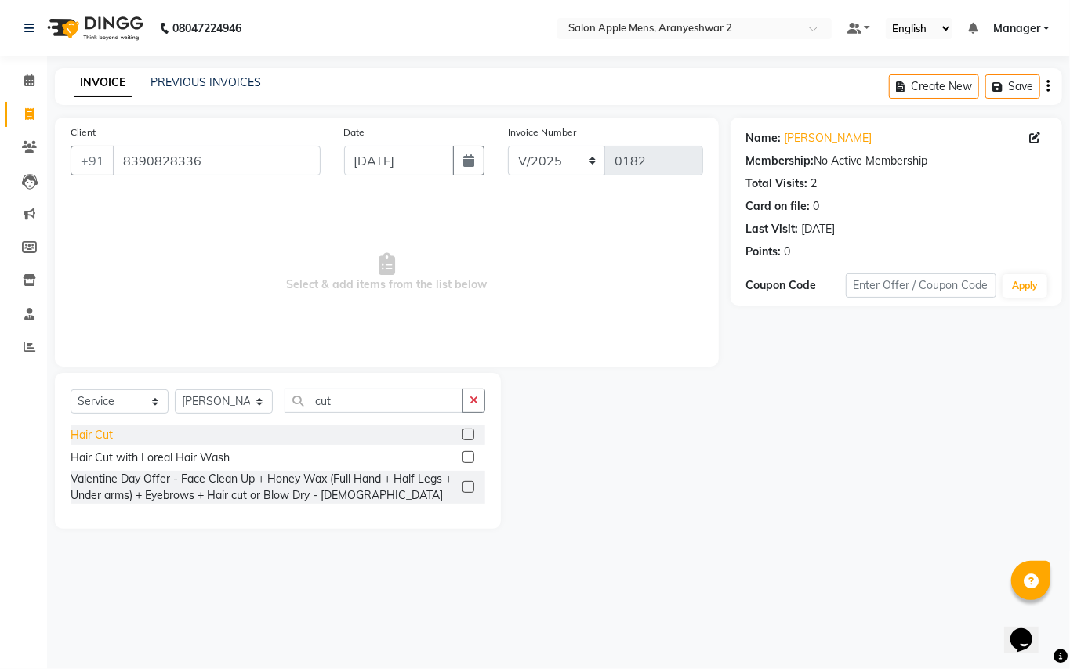
click at [101, 437] on div "Hair Cut" at bounding box center [92, 435] width 42 height 16
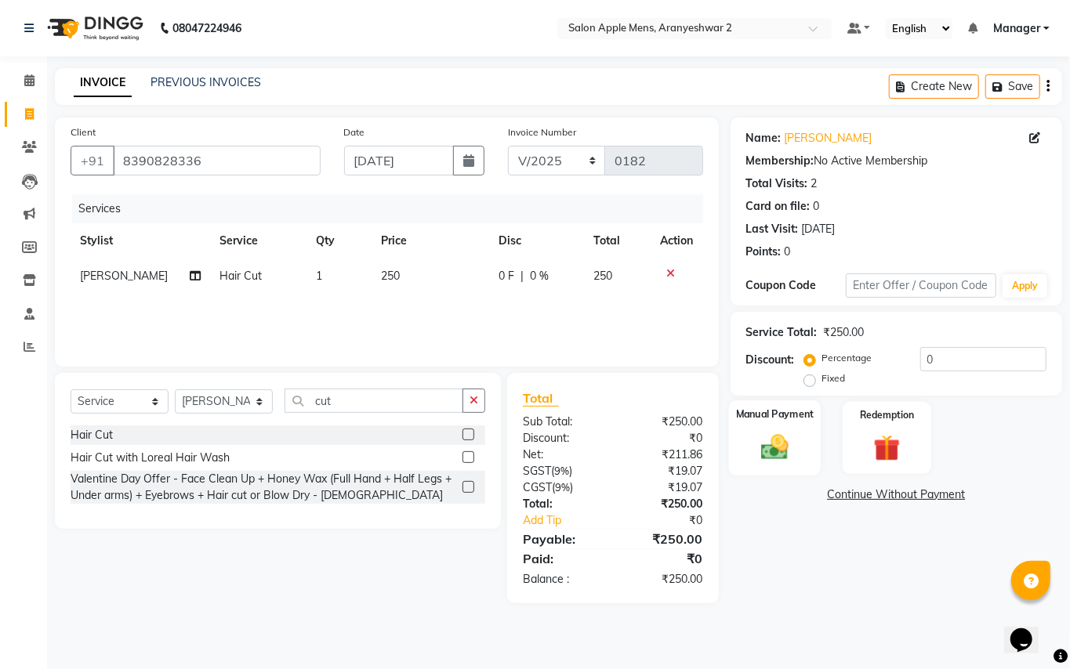
click at [776, 447] on img at bounding box center [774, 447] width 45 height 32
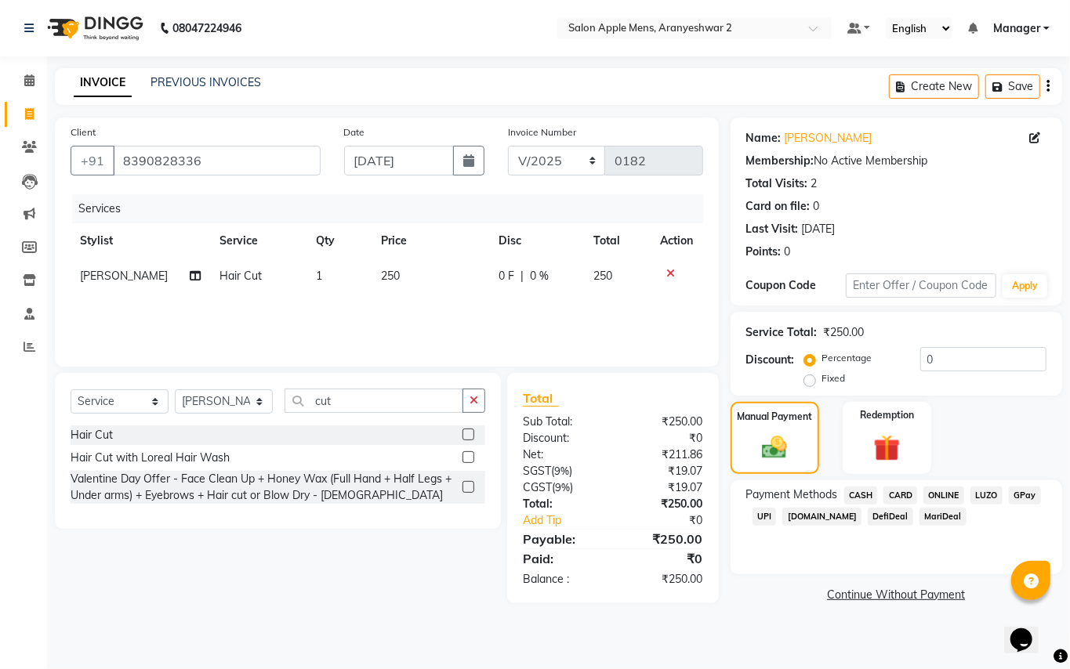
click at [1028, 496] on span "GPay" at bounding box center [1025, 496] width 32 height 18
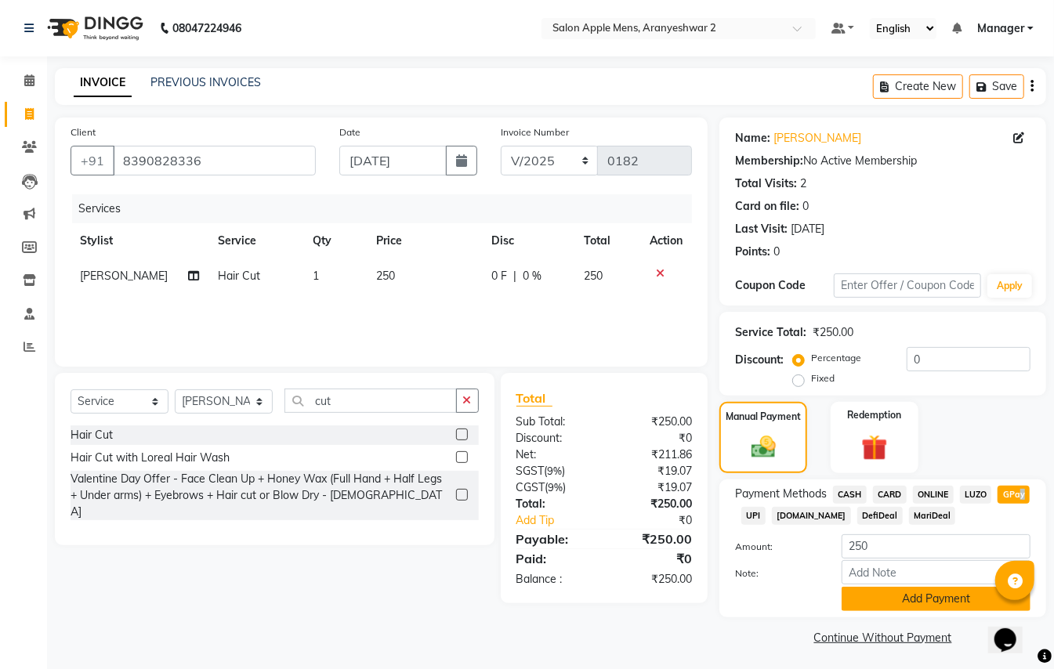
click at [963, 593] on button "Add Payment" at bounding box center [936, 599] width 189 height 24
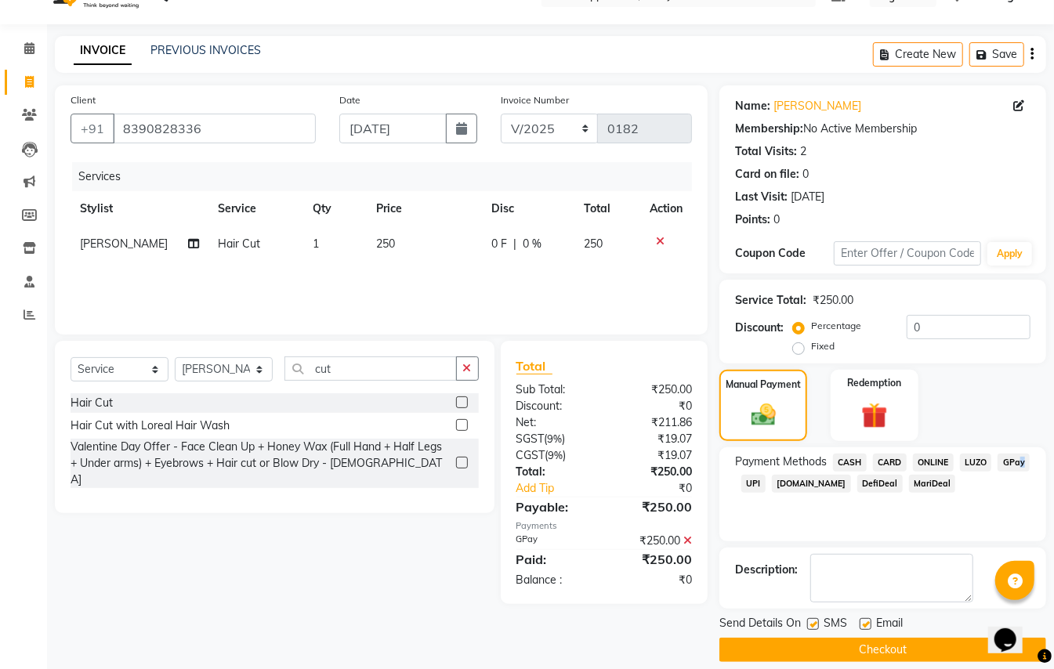
scroll to position [49, 0]
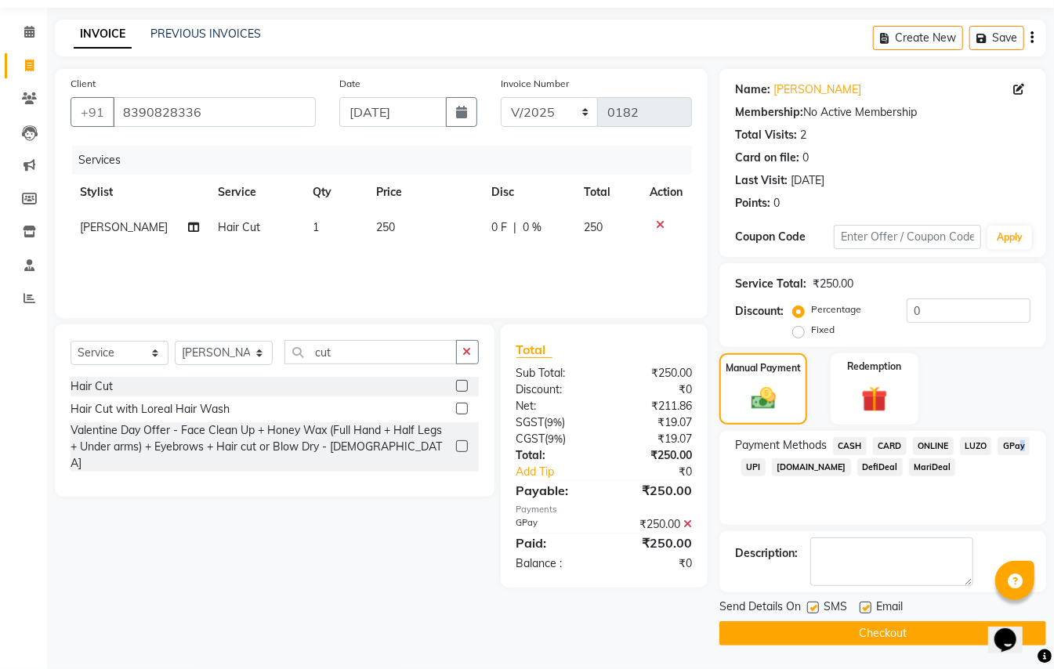
click at [936, 625] on button "Checkout" at bounding box center [883, 634] width 327 height 24
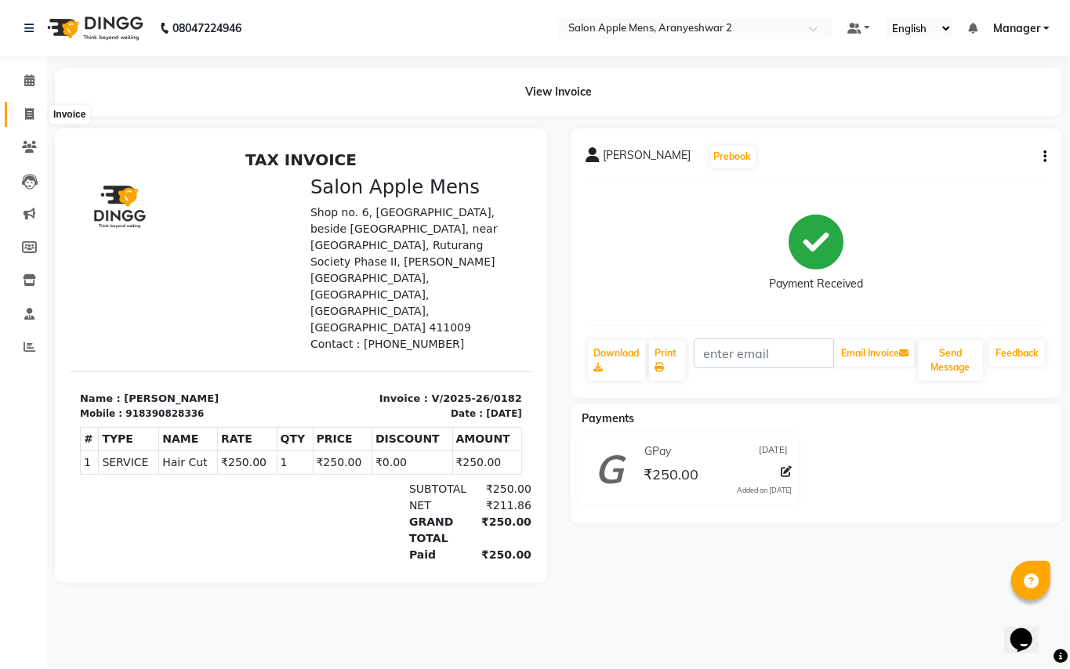
click at [33, 108] on icon at bounding box center [29, 114] width 9 height 12
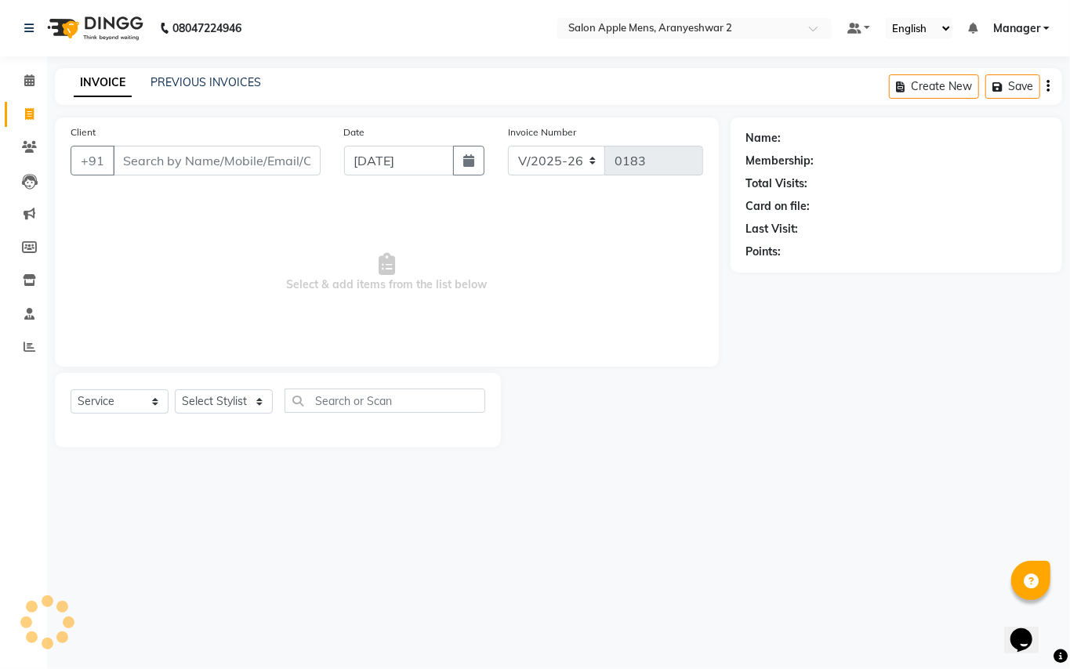
click at [172, 161] on input "Client" at bounding box center [217, 161] width 208 height 30
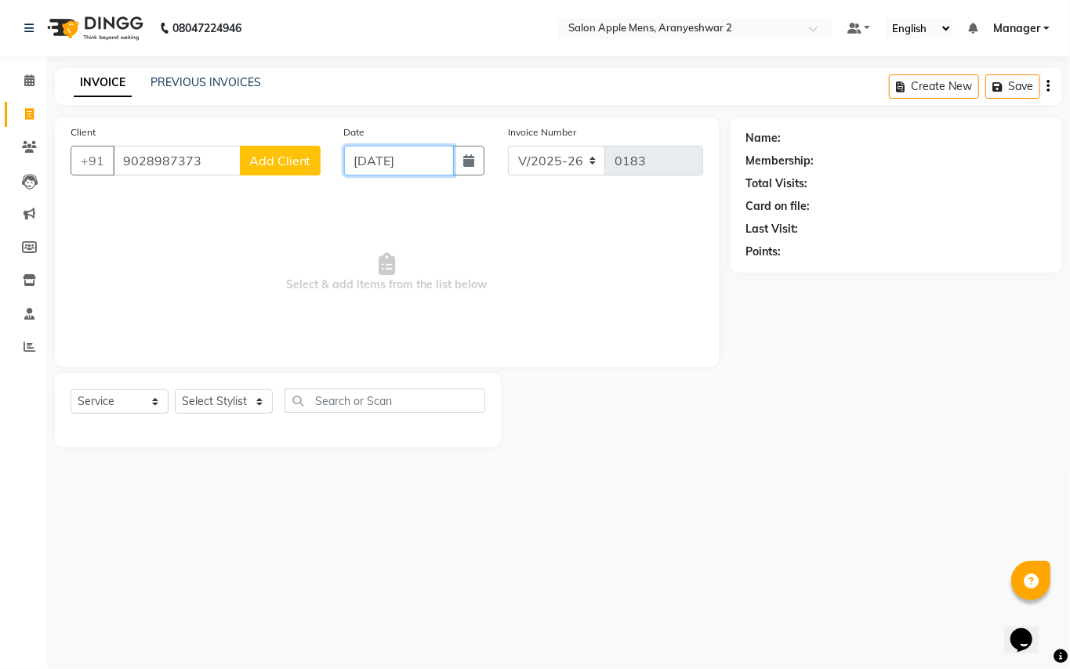
drag, startPoint x: 389, startPoint y: 151, endPoint x: 380, endPoint y: 166, distance: 17.2
click at [389, 152] on input "[DATE]" at bounding box center [399, 161] width 110 height 30
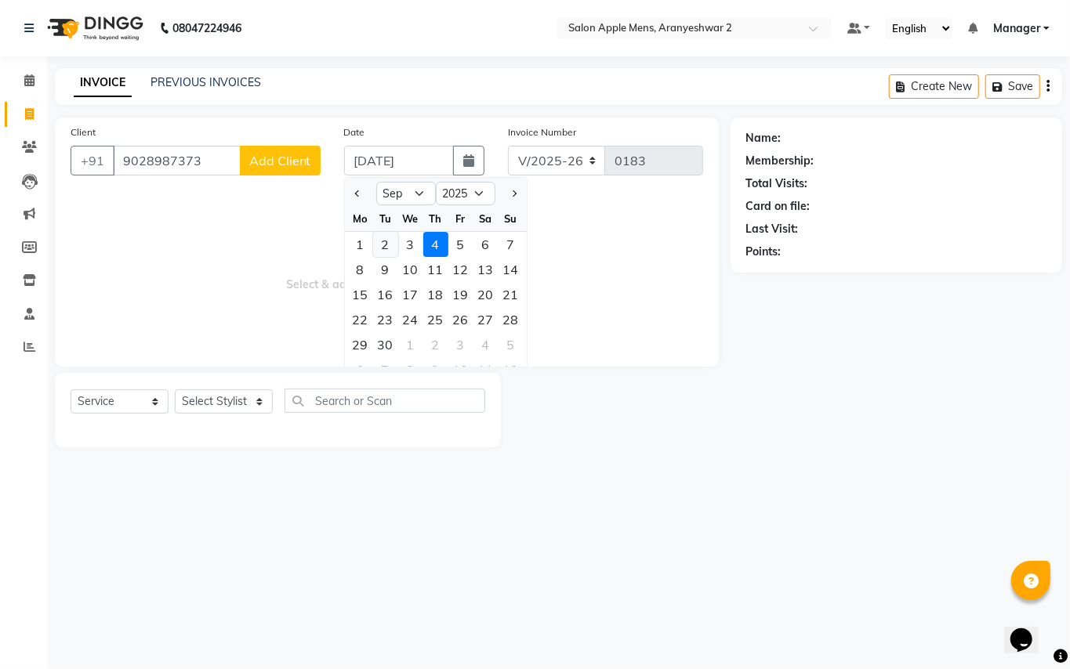
click at [390, 252] on div "2" at bounding box center [385, 244] width 25 height 25
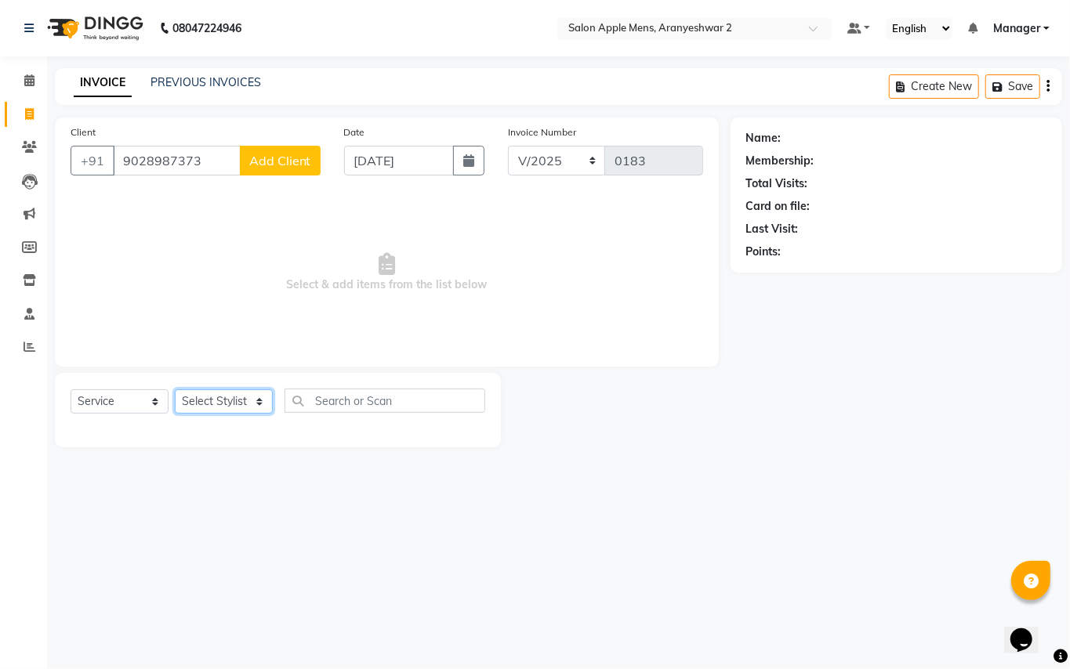
click at [245, 406] on select "Select Stylist [PERSON_NAME] [PERSON_NAME] Manager" at bounding box center [224, 402] width 98 height 24
click at [175, 390] on select "Select Stylist [PERSON_NAME] [PERSON_NAME] Manager" at bounding box center [224, 402] width 98 height 24
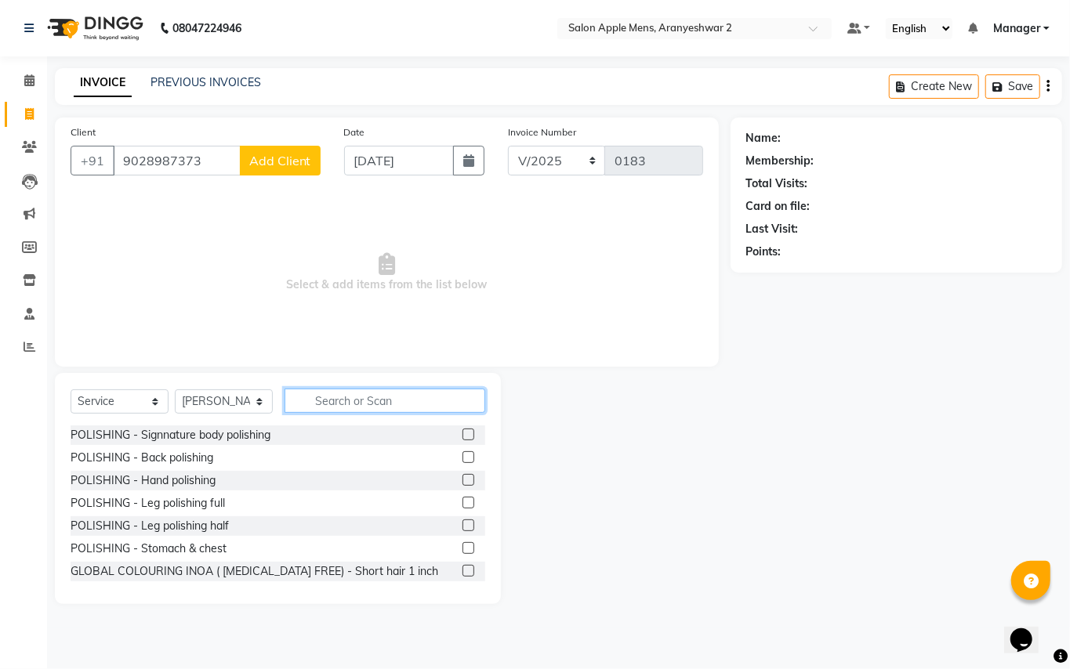
click at [346, 405] on input "text" at bounding box center [385, 401] width 201 height 24
click at [346, 401] on input "text" at bounding box center [385, 401] width 201 height 24
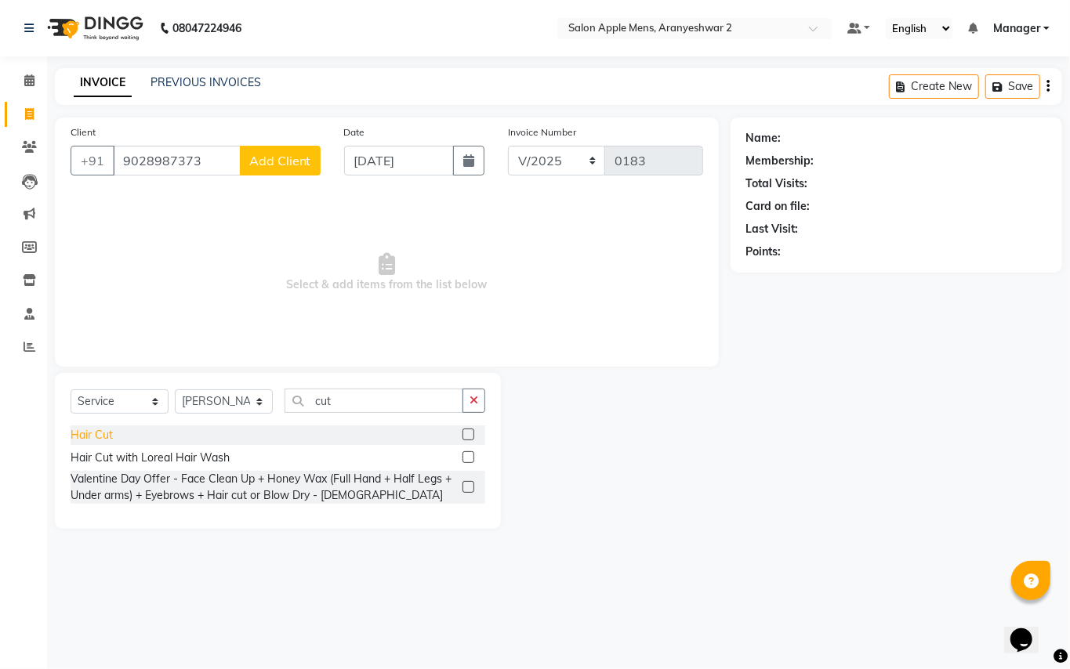
click at [82, 433] on div "Hair Cut" at bounding box center [92, 435] width 42 height 16
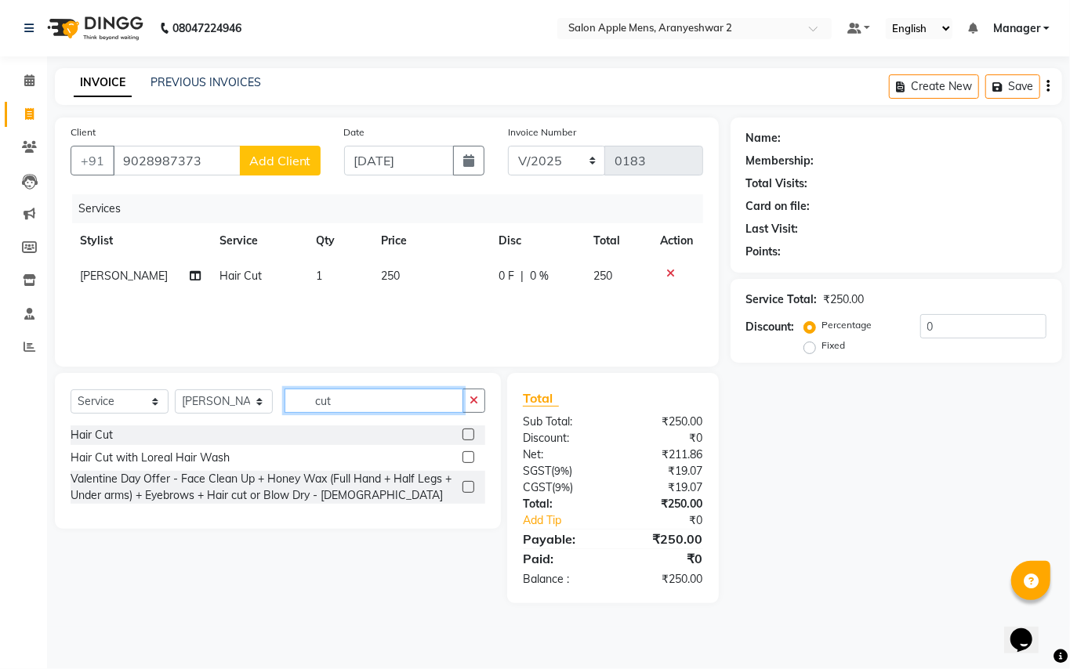
click at [356, 403] on input "cut" at bounding box center [374, 401] width 179 height 24
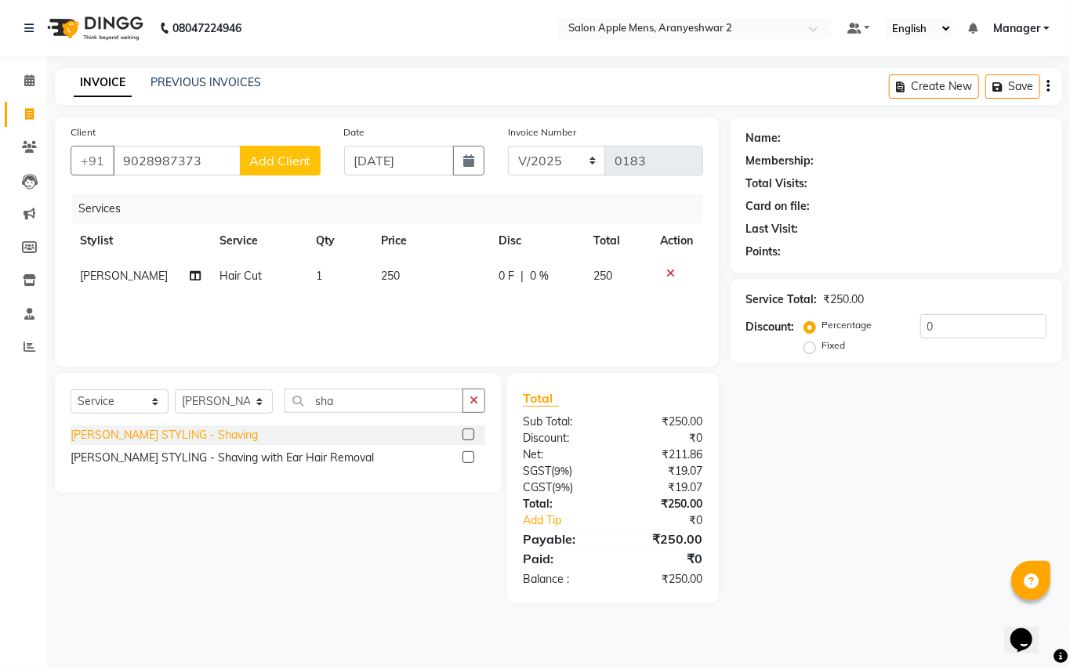
click at [149, 439] on div "[PERSON_NAME] STYLING - Shaving" at bounding box center [164, 435] width 187 height 16
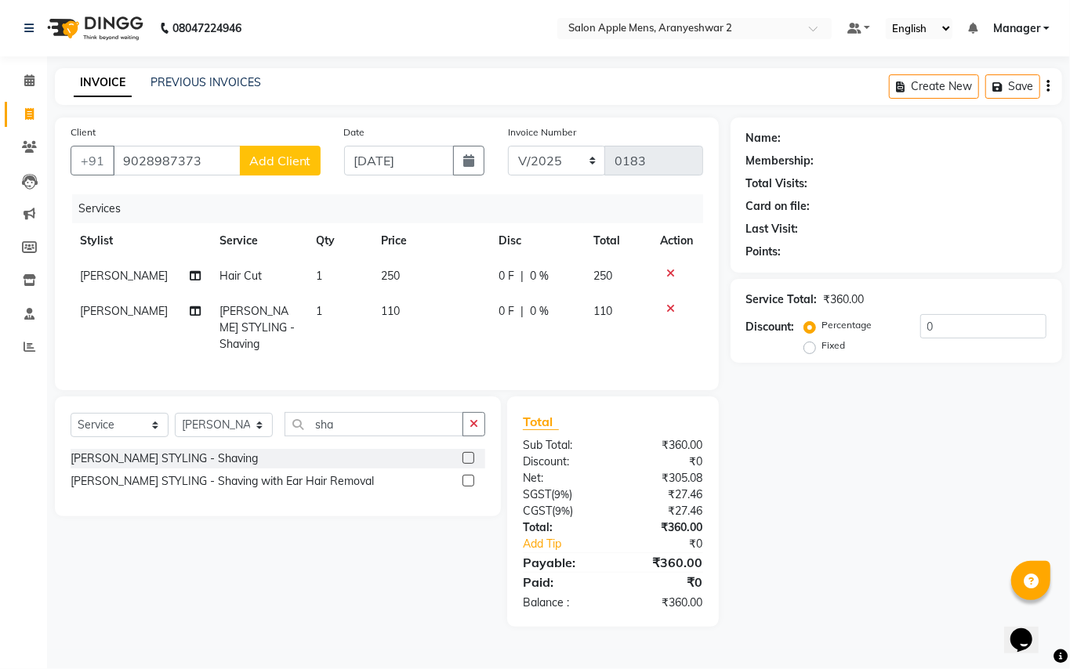
click at [292, 165] on span "Add Client" at bounding box center [280, 161] width 62 height 16
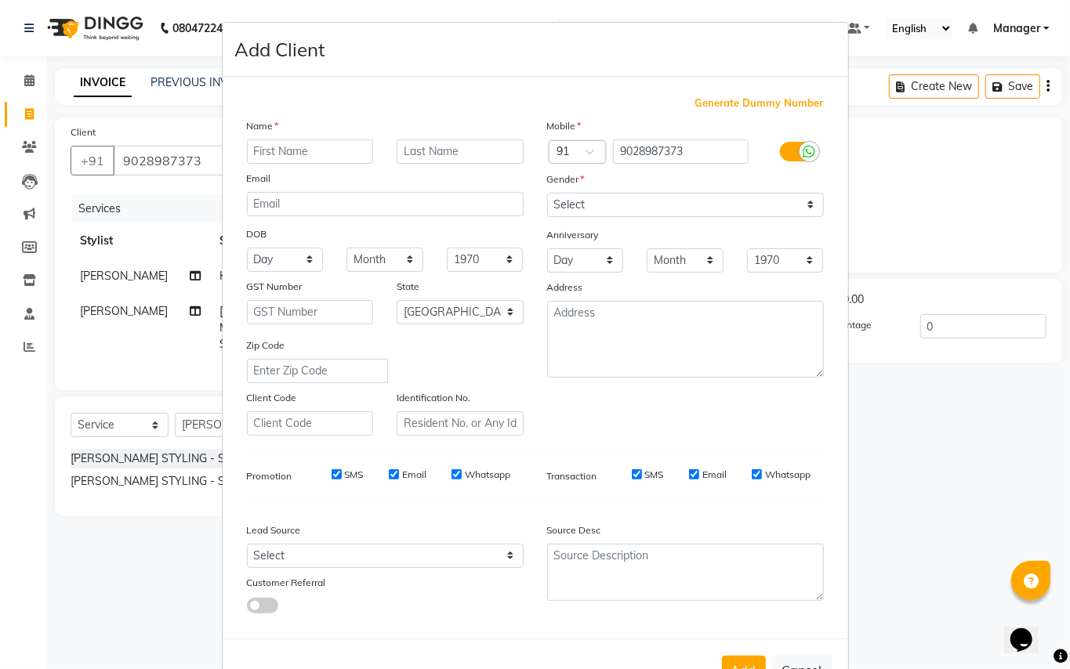
click at [280, 150] on input "text" at bounding box center [310, 152] width 127 height 24
click at [437, 148] on input "text" at bounding box center [460, 152] width 127 height 24
click at [593, 205] on select "Select [DEMOGRAPHIC_DATA] [DEMOGRAPHIC_DATA] Other Prefer Not To Say" at bounding box center [685, 205] width 277 height 24
click at [547, 193] on select "Select [DEMOGRAPHIC_DATA] [DEMOGRAPHIC_DATA] Other Prefer Not To Say" at bounding box center [685, 205] width 277 height 24
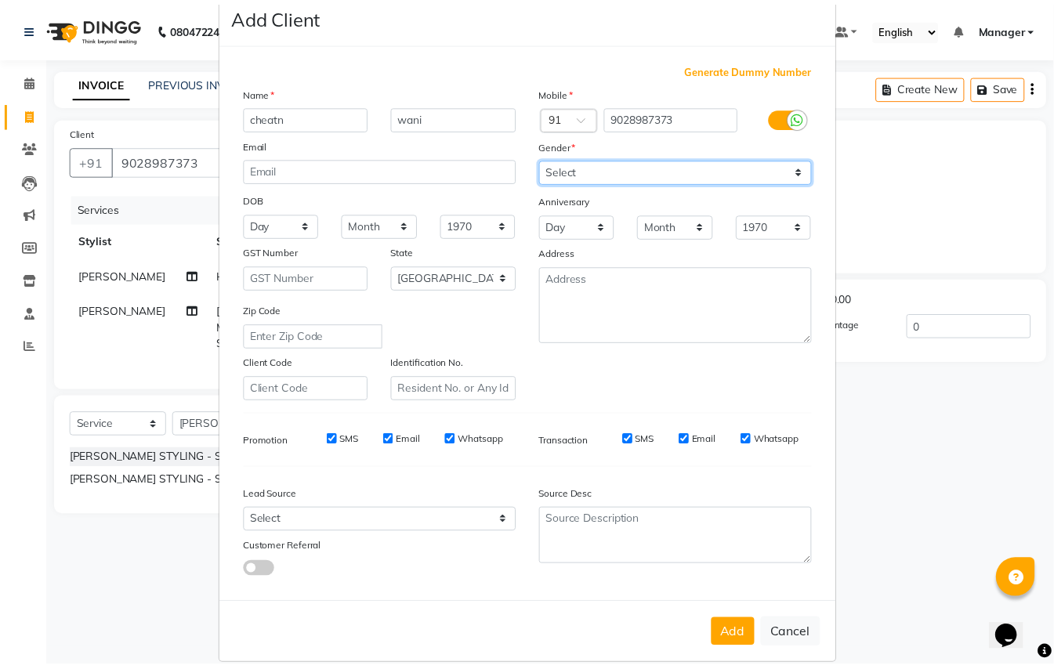
scroll to position [50, 0]
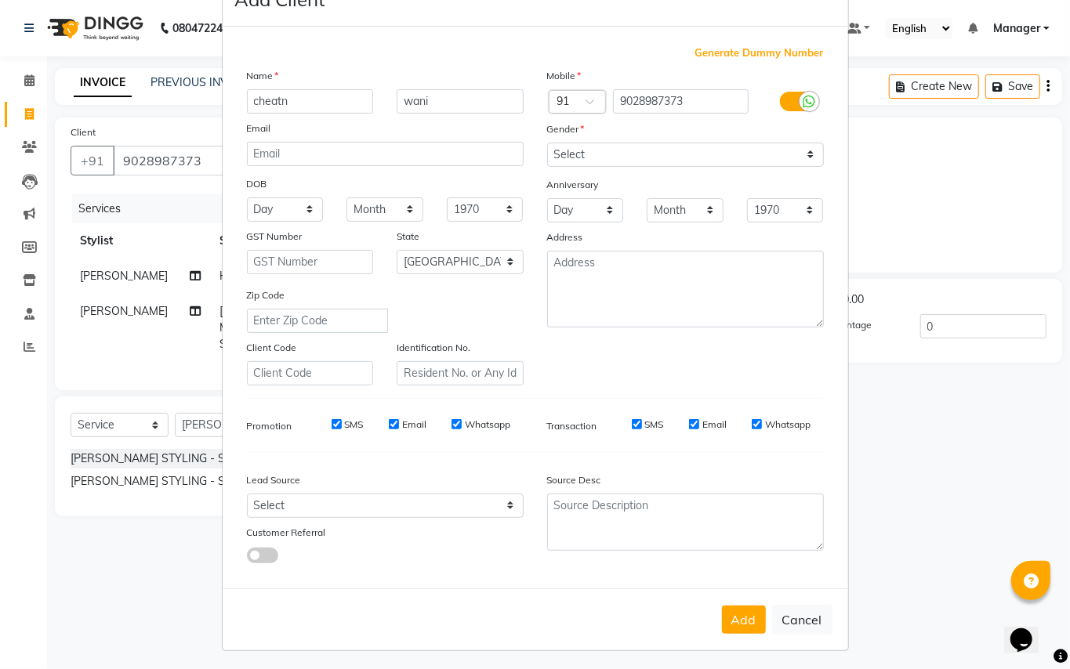
click at [722, 610] on button "Add" at bounding box center [744, 620] width 44 height 28
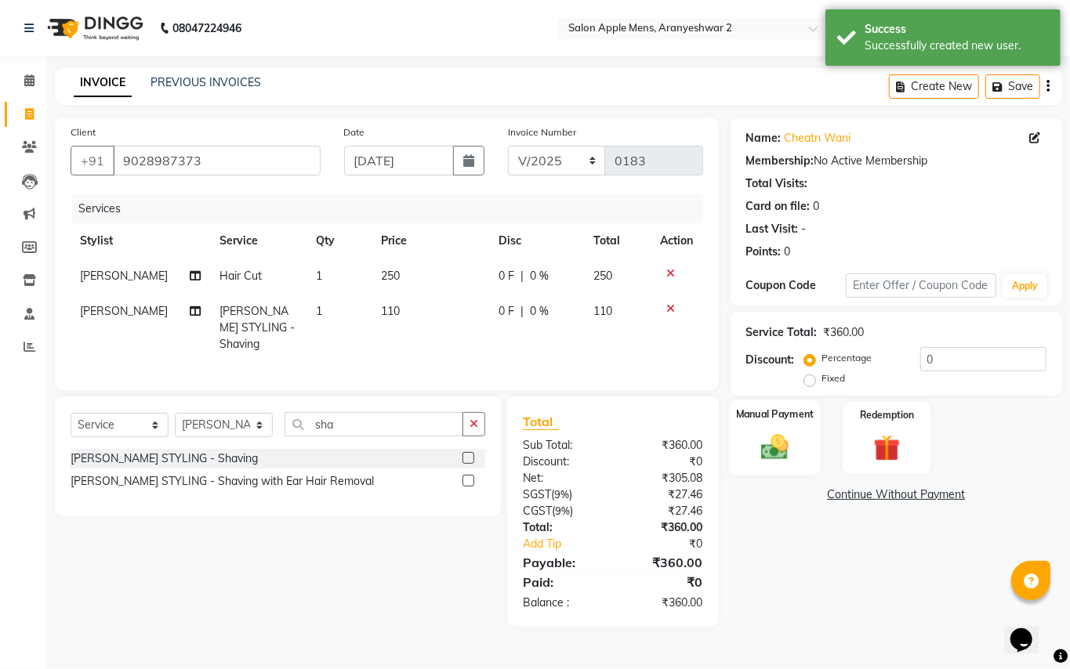
click at [765, 452] on img at bounding box center [774, 447] width 45 height 32
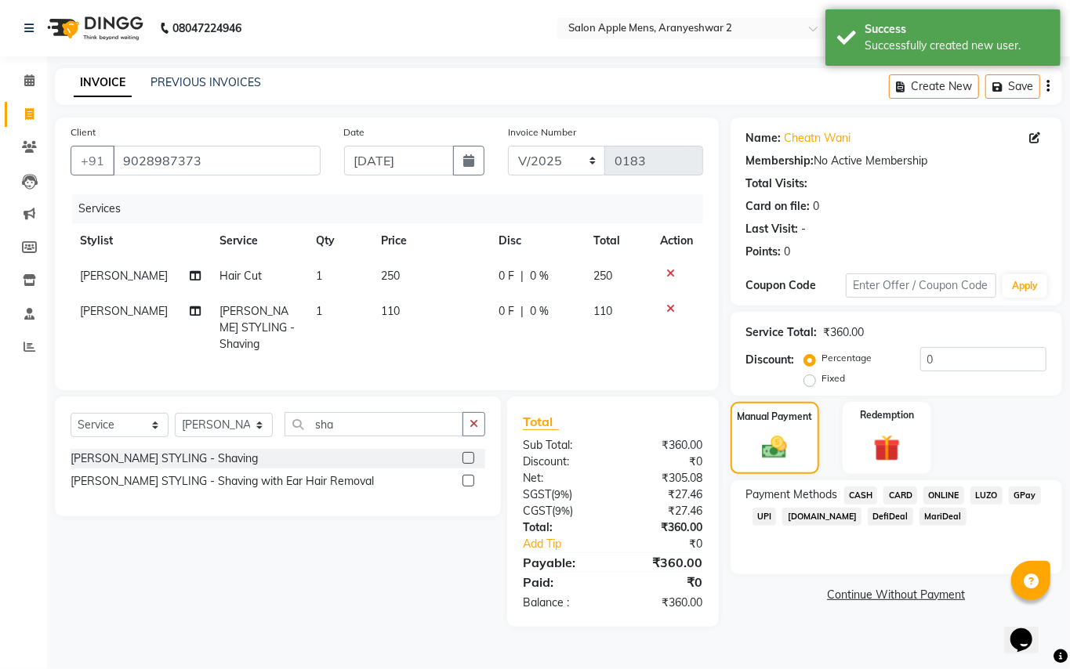
click at [868, 492] on span "CASH" at bounding box center [861, 496] width 34 height 18
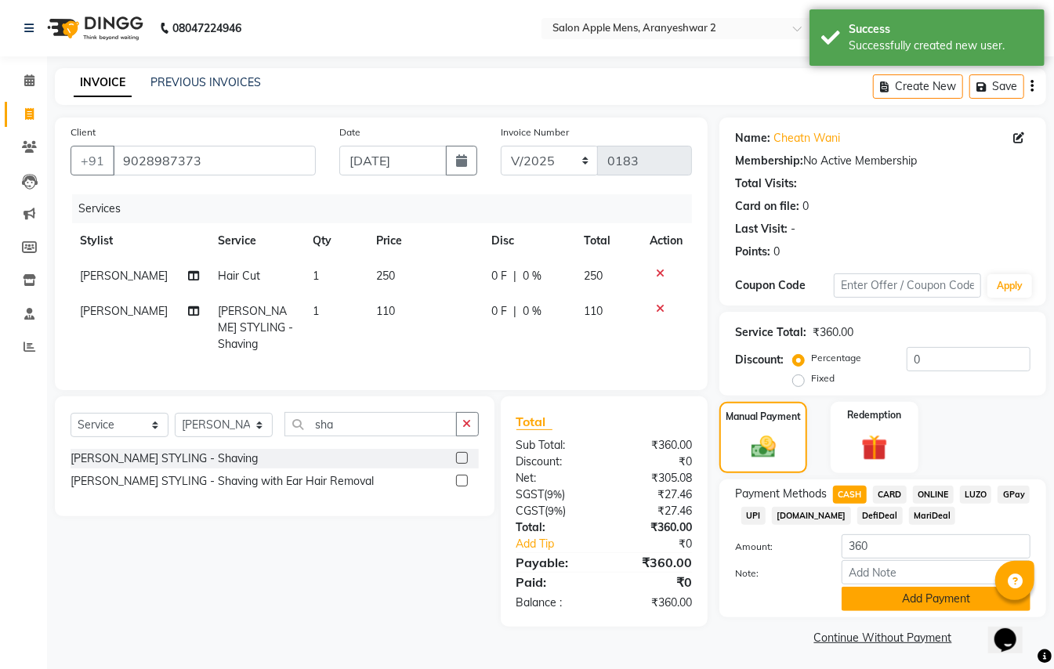
click at [901, 604] on button "Add Payment" at bounding box center [936, 599] width 189 height 24
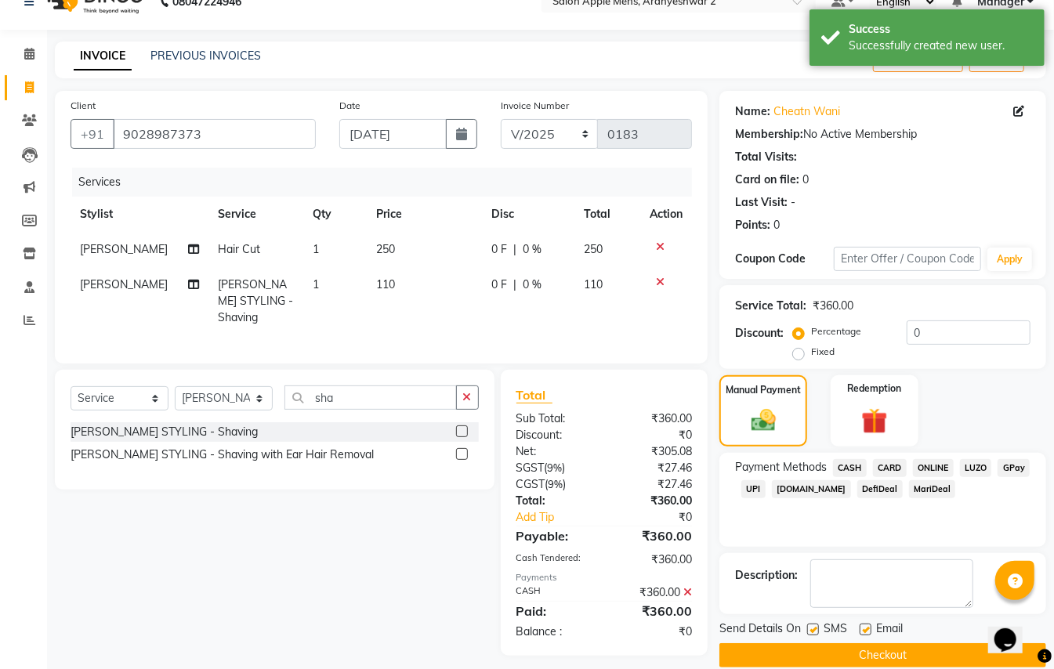
scroll to position [49, 0]
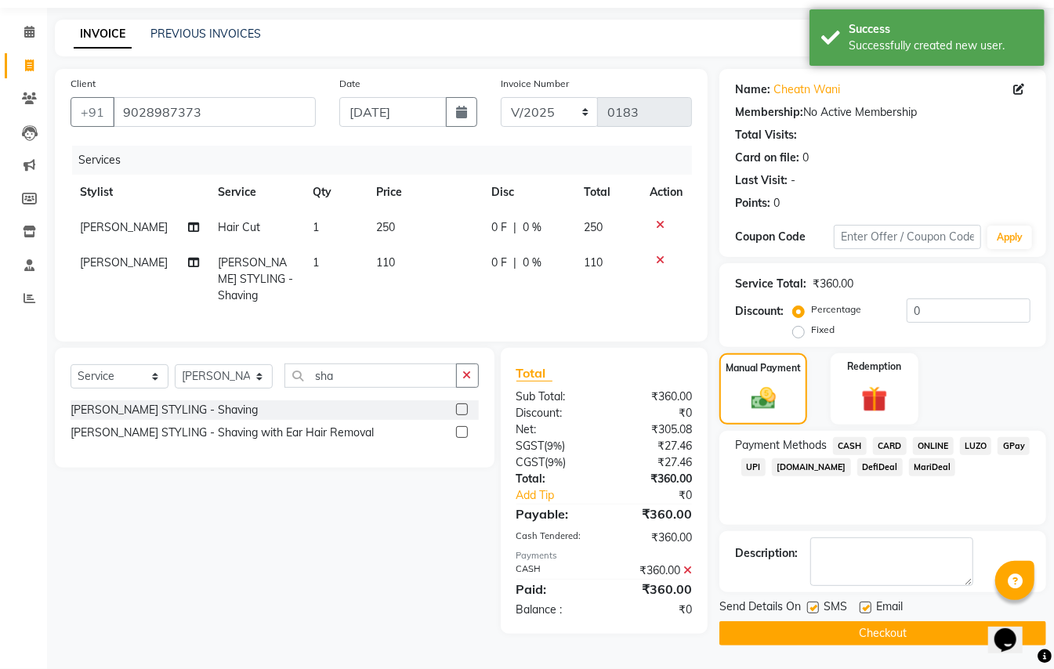
click at [908, 632] on button "Checkout" at bounding box center [883, 634] width 327 height 24
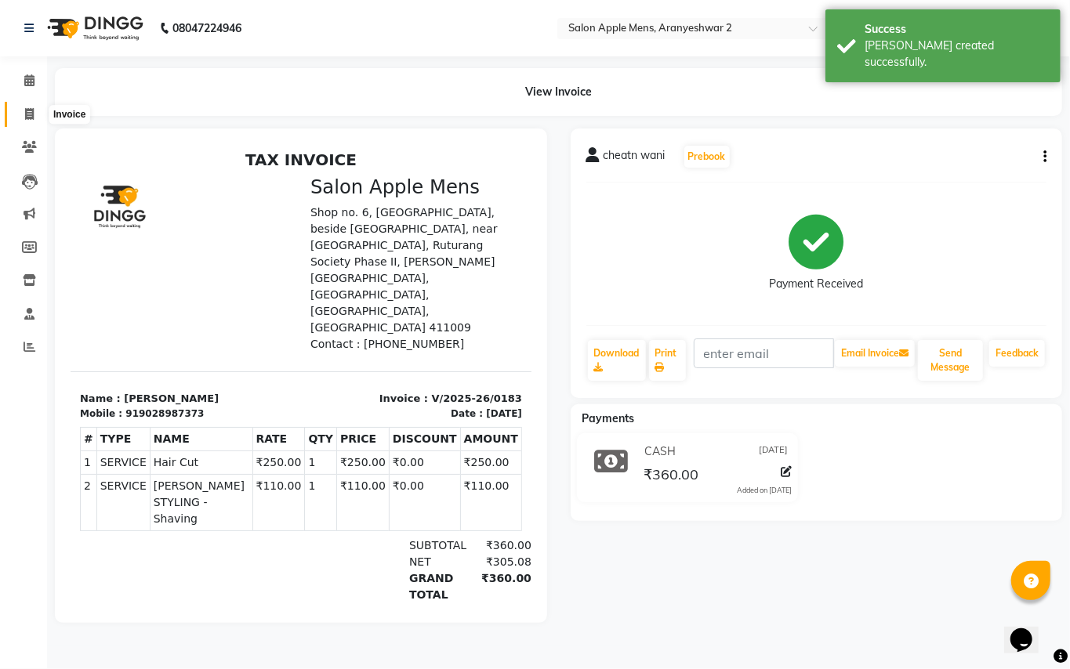
click at [33, 114] on icon at bounding box center [29, 114] width 9 height 12
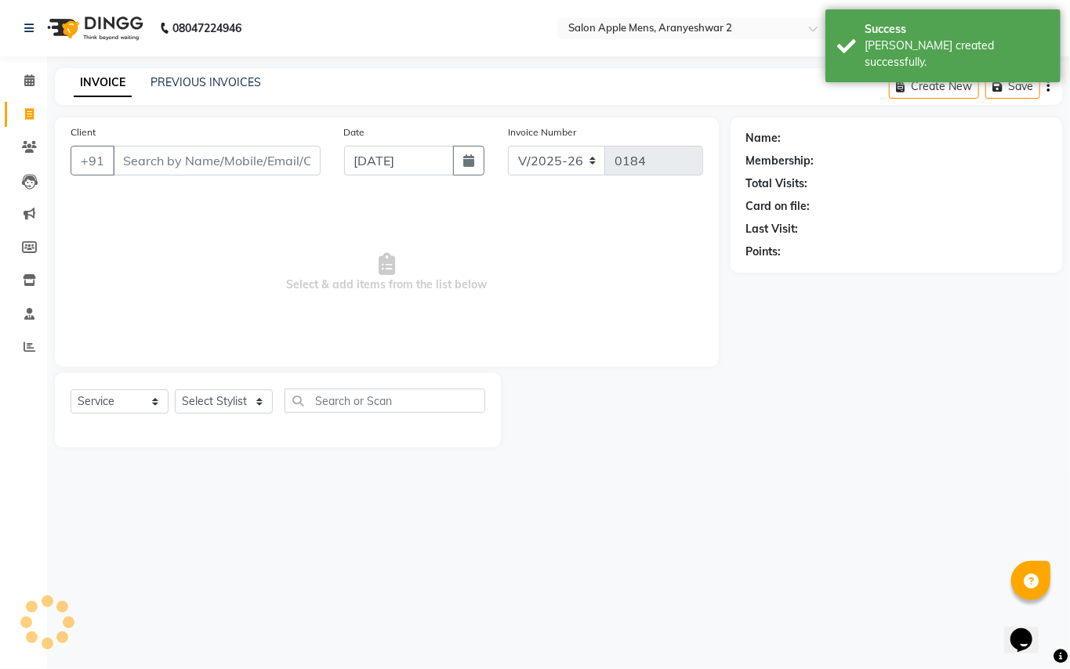
click at [143, 158] on input "Client" at bounding box center [217, 161] width 208 height 30
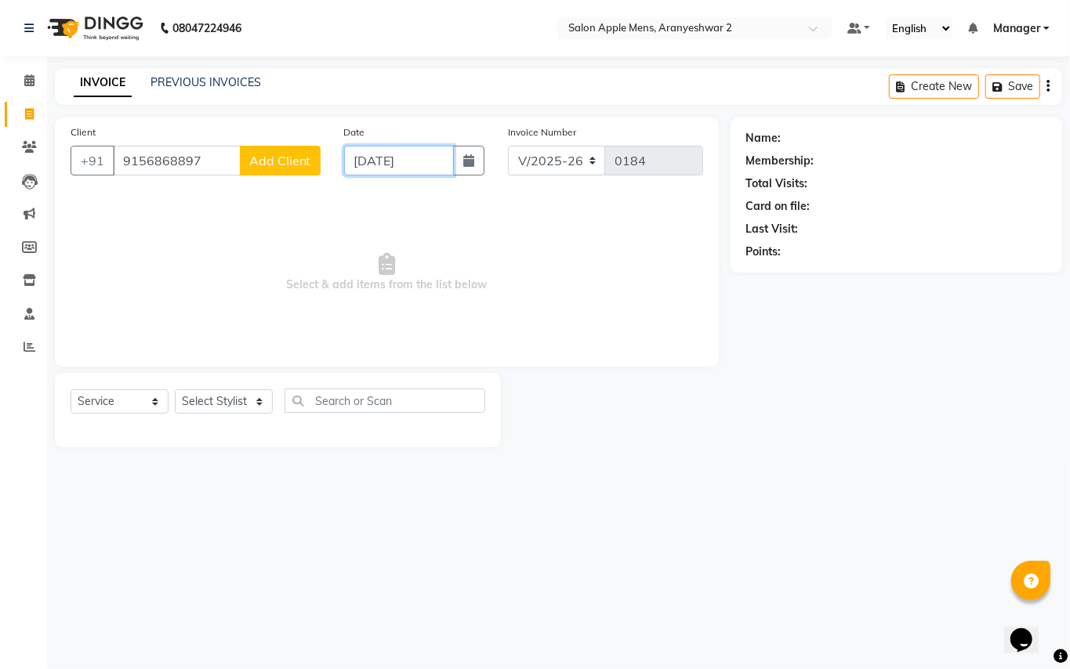
drag, startPoint x: 361, startPoint y: 170, endPoint x: 377, endPoint y: 180, distance: 18.7
click at [371, 176] on div "[DATE]" at bounding box center [414, 161] width 140 height 30
drag, startPoint x: 386, startPoint y: 161, endPoint x: 386, endPoint y: 169, distance: 8.6
click at [387, 167] on input "[DATE]" at bounding box center [399, 161] width 110 height 30
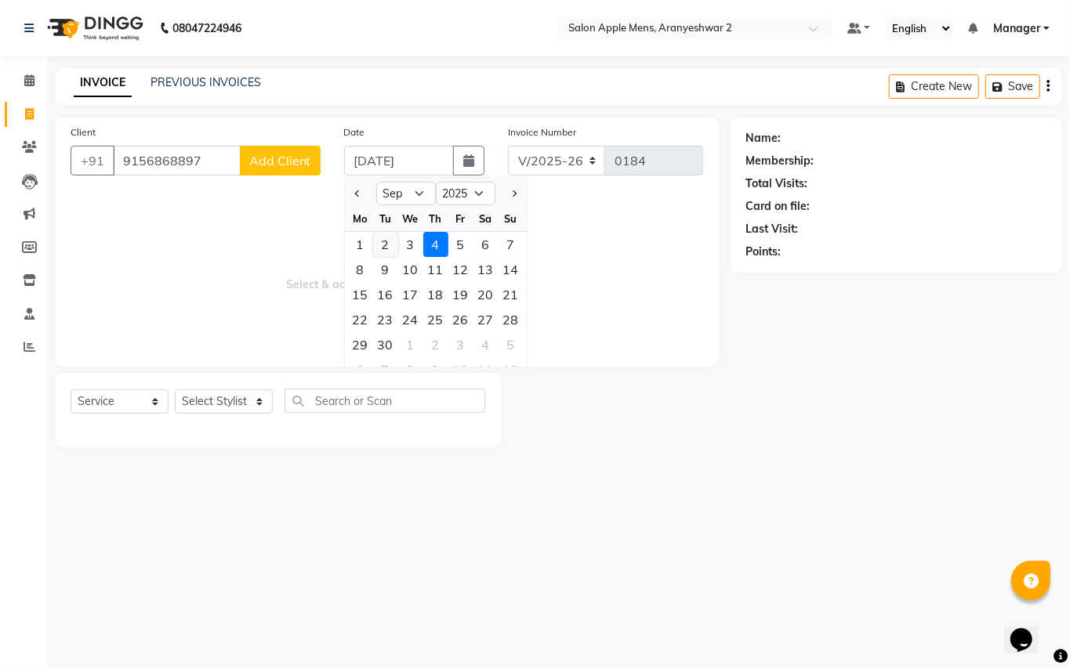
click at [389, 248] on div "2" at bounding box center [385, 244] width 25 height 25
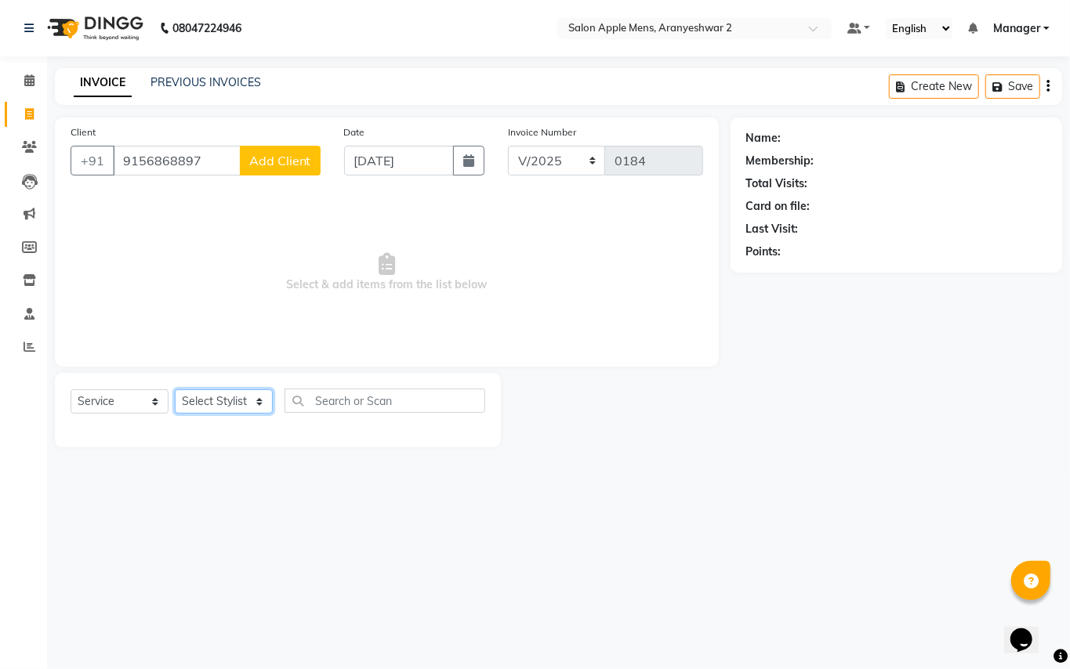
click at [252, 393] on select "Select Stylist [PERSON_NAME] [PERSON_NAME] Manager" at bounding box center [224, 402] width 98 height 24
click at [175, 390] on select "Select Stylist [PERSON_NAME] [PERSON_NAME] Manager" at bounding box center [224, 402] width 98 height 24
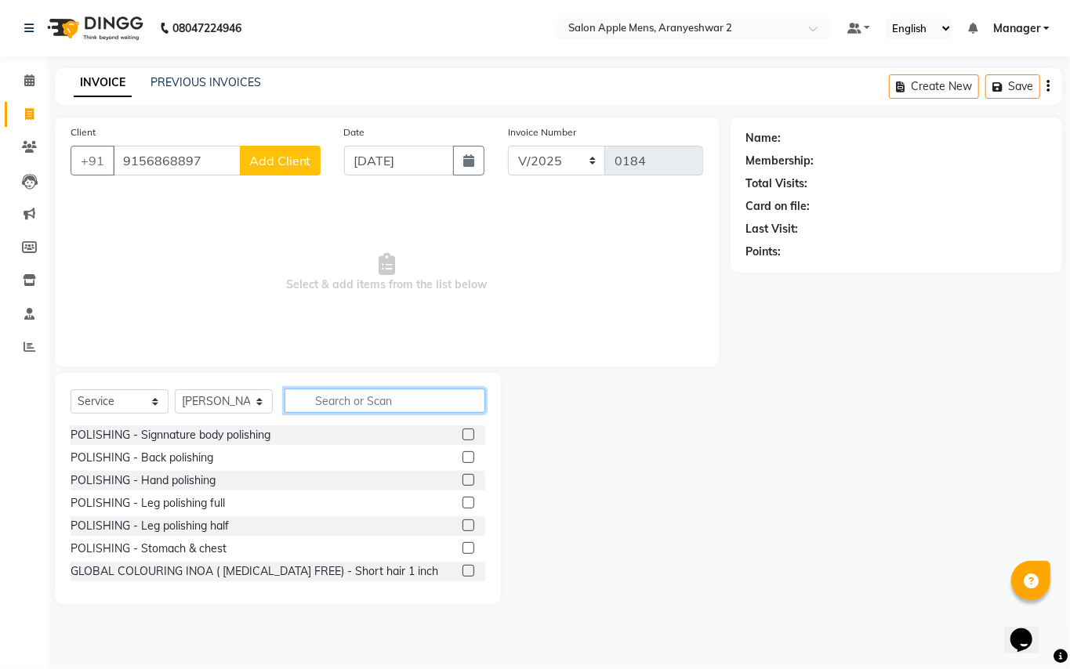
click at [334, 400] on input "text" at bounding box center [385, 401] width 201 height 24
click at [343, 403] on input "text" at bounding box center [385, 401] width 201 height 24
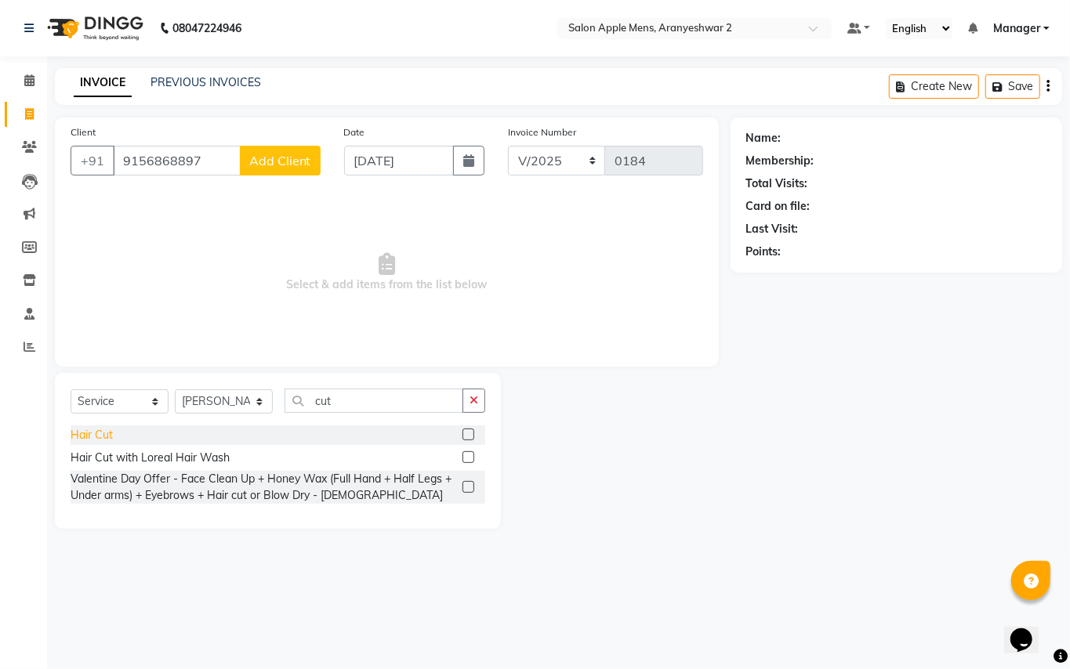
click at [85, 433] on div "Hair Cut" at bounding box center [92, 435] width 42 height 16
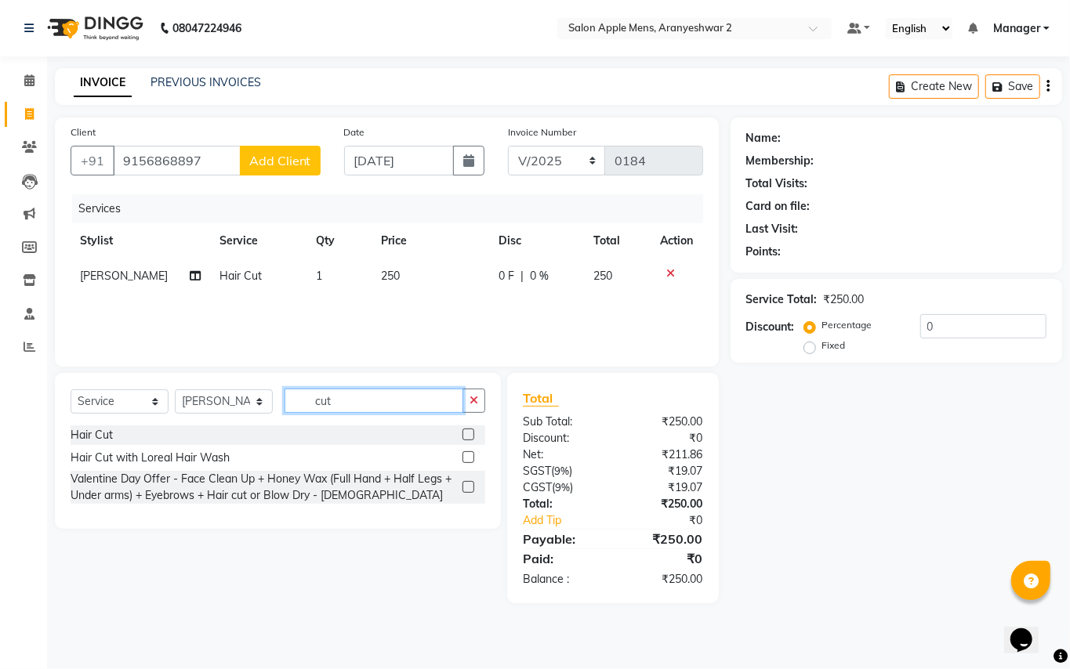
click at [374, 402] on input "cut" at bounding box center [374, 401] width 179 height 24
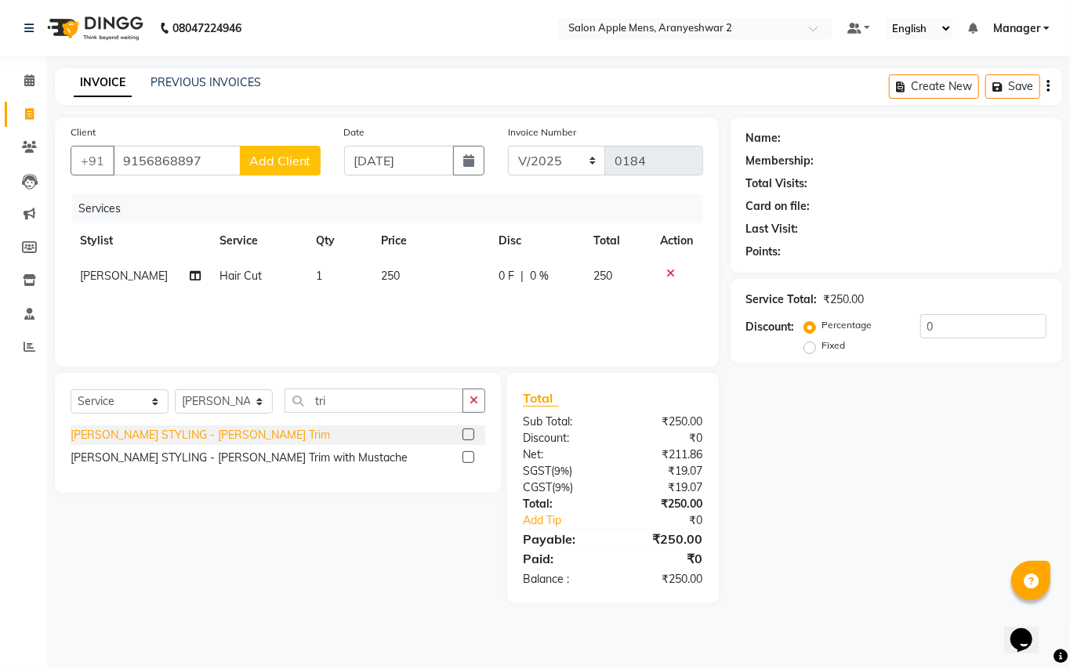
click at [193, 431] on div "[PERSON_NAME] STYLING - [PERSON_NAME] Trim" at bounding box center [200, 435] width 259 height 16
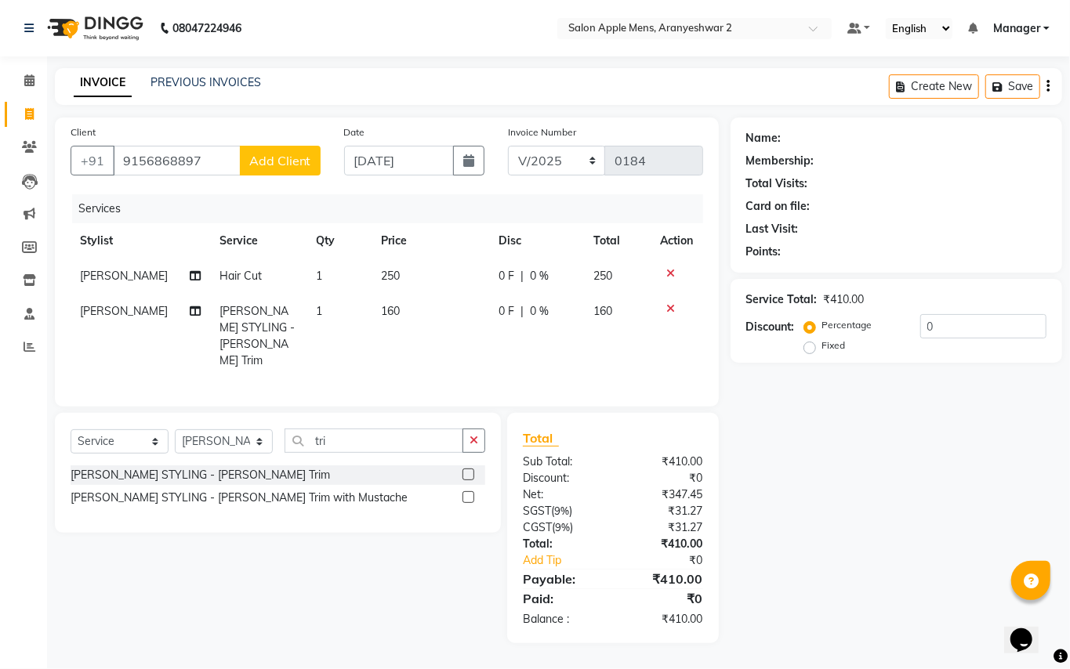
click at [260, 165] on span "Add Client" at bounding box center [280, 161] width 62 height 16
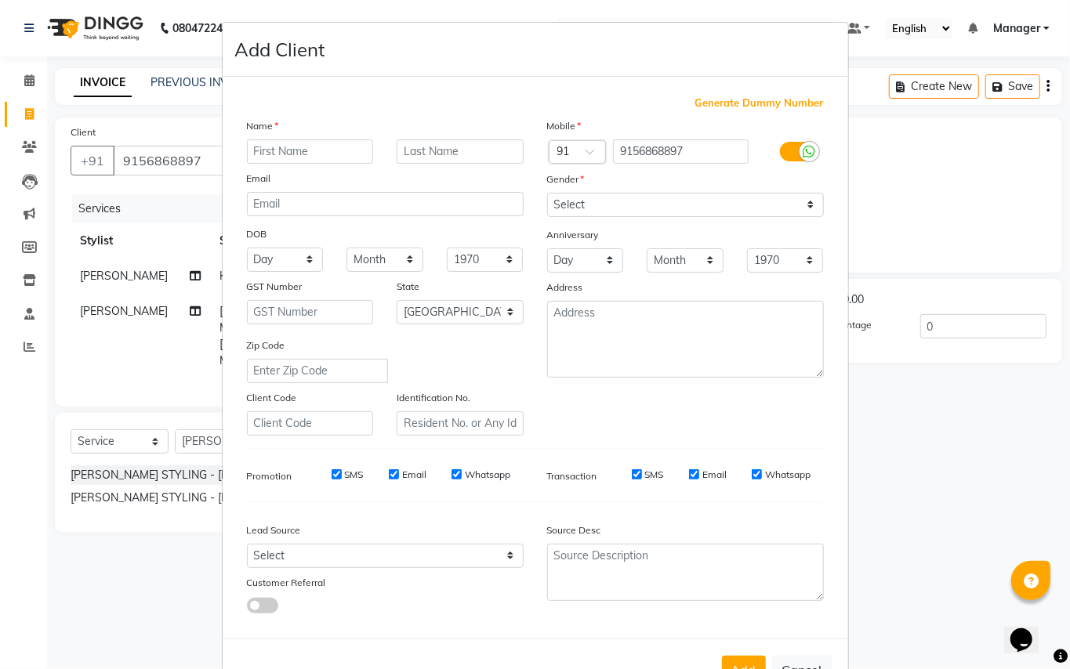
click at [295, 149] on input "text" at bounding box center [310, 152] width 127 height 24
click at [430, 158] on input "text" at bounding box center [460, 152] width 127 height 24
click at [593, 202] on select "Select [DEMOGRAPHIC_DATA] [DEMOGRAPHIC_DATA] Other Prefer Not To Say" at bounding box center [685, 205] width 277 height 24
click at [547, 193] on select "Select [DEMOGRAPHIC_DATA] [DEMOGRAPHIC_DATA] Other Prefer Not To Say" at bounding box center [685, 205] width 277 height 24
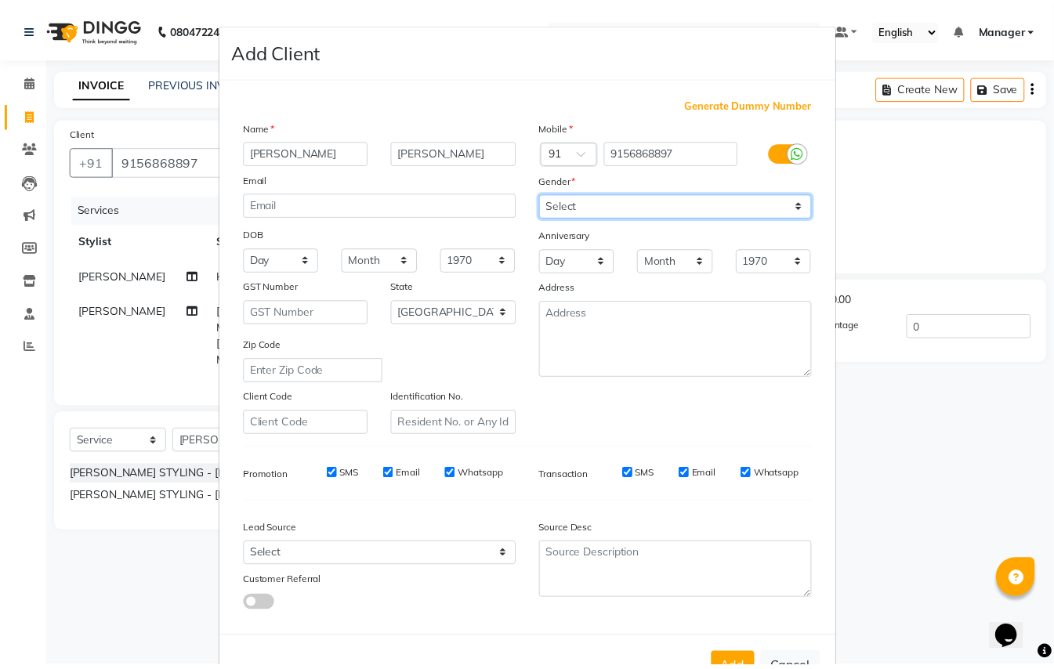
scroll to position [50, 0]
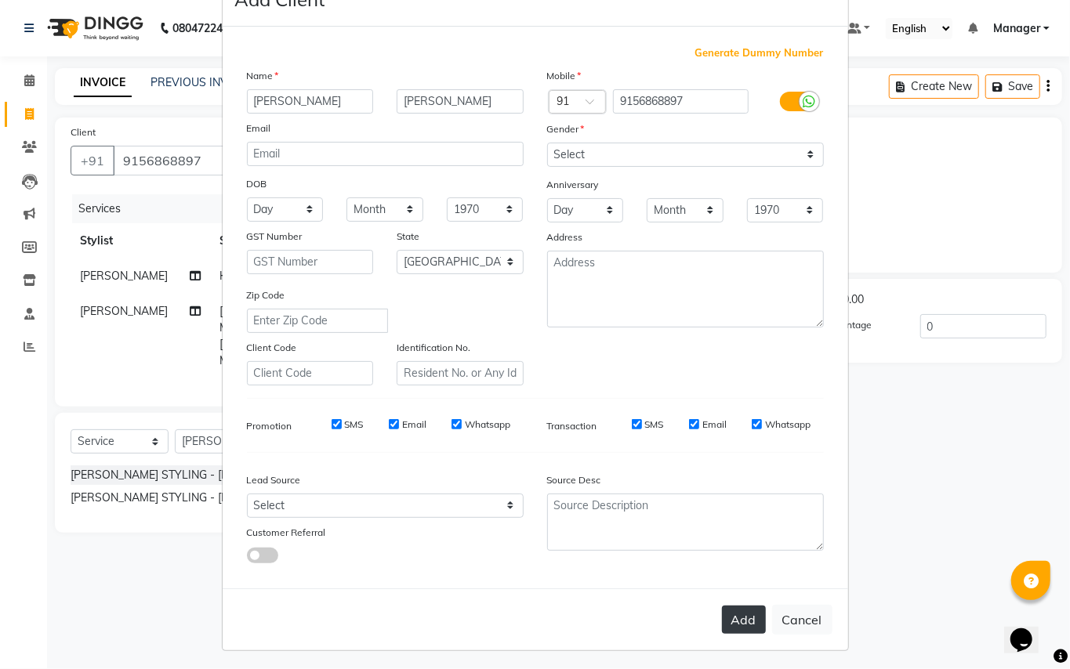
click at [722, 613] on button "Add" at bounding box center [744, 620] width 44 height 28
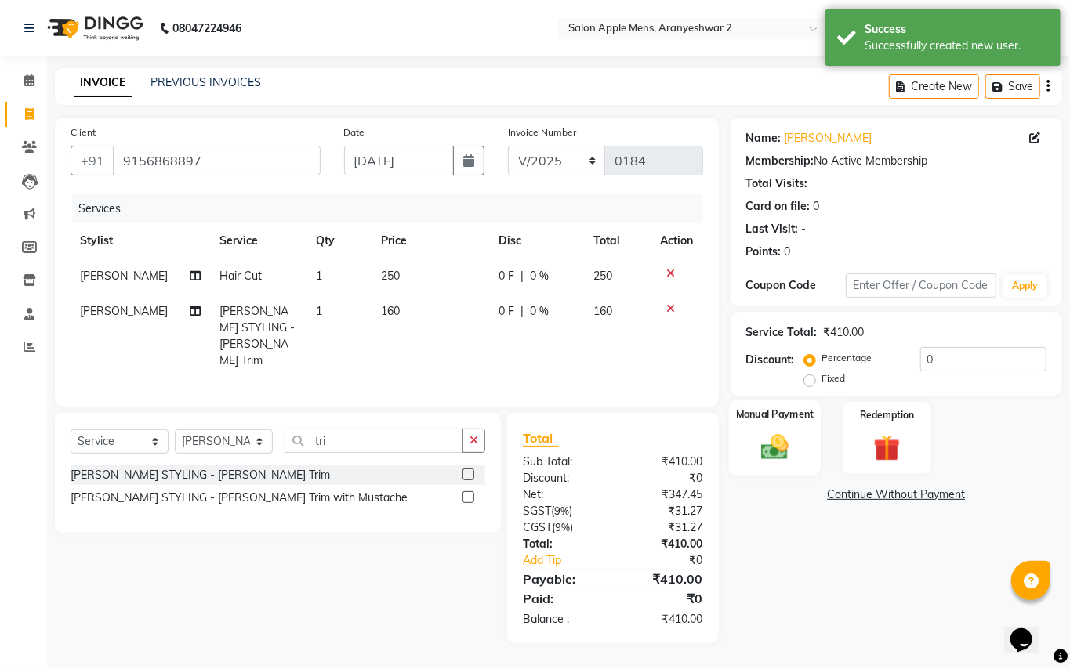
click at [769, 445] on img at bounding box center [774, 447] width 45 height 32
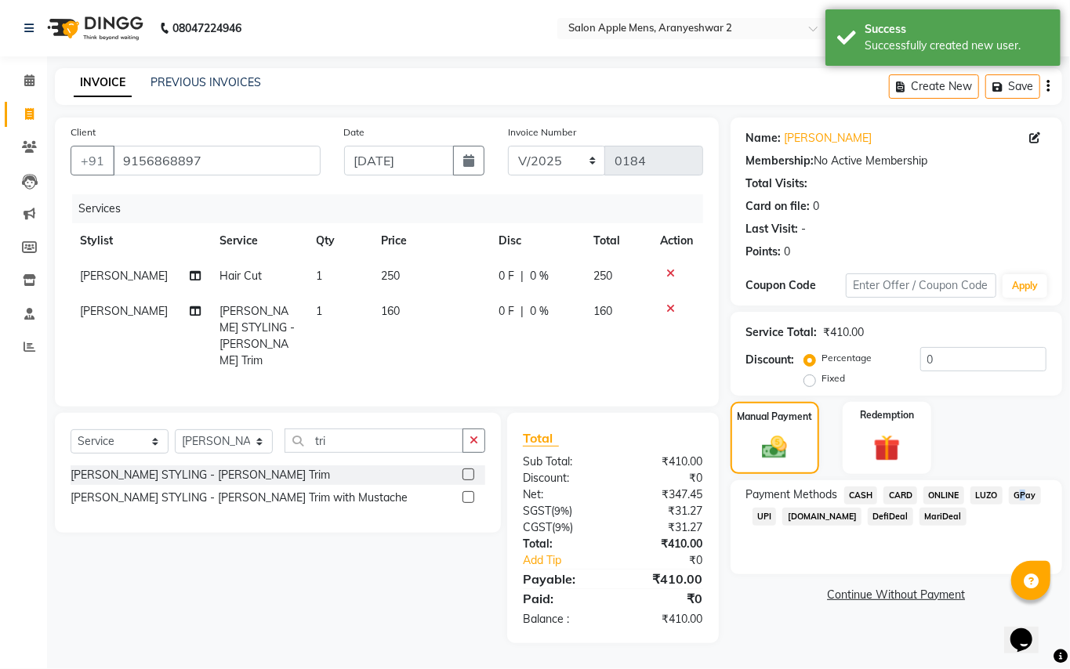
click at [1017, 500] on span "GPay" at bounding box center [1025, 496] width 32 height 18
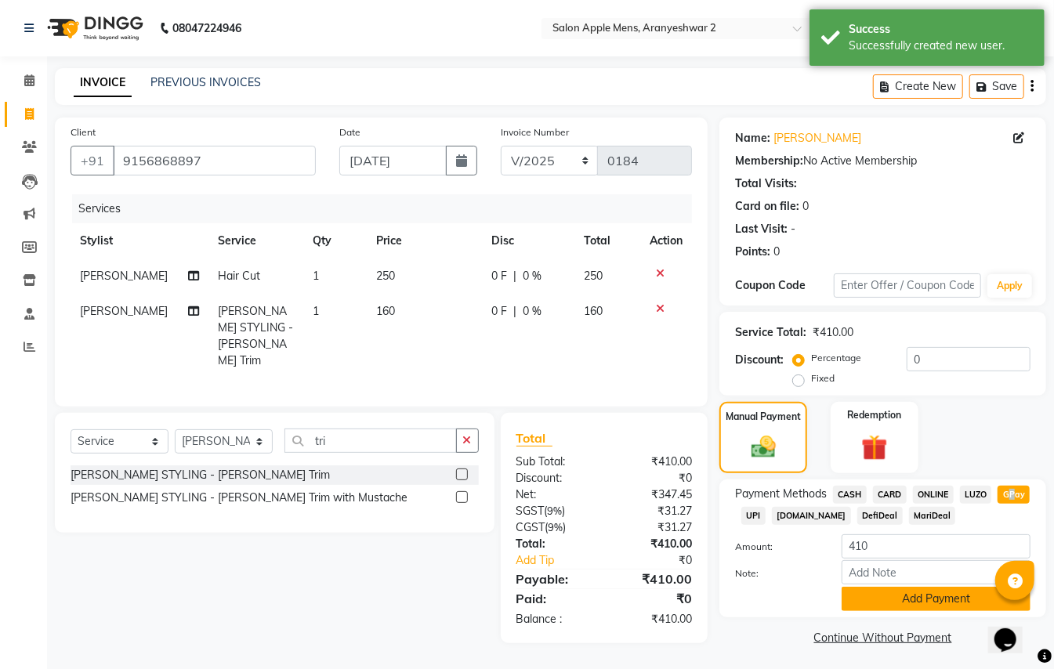
click at [958, 596] on button "Add Payment" at bounding box center [936, 599] width 189 height 24
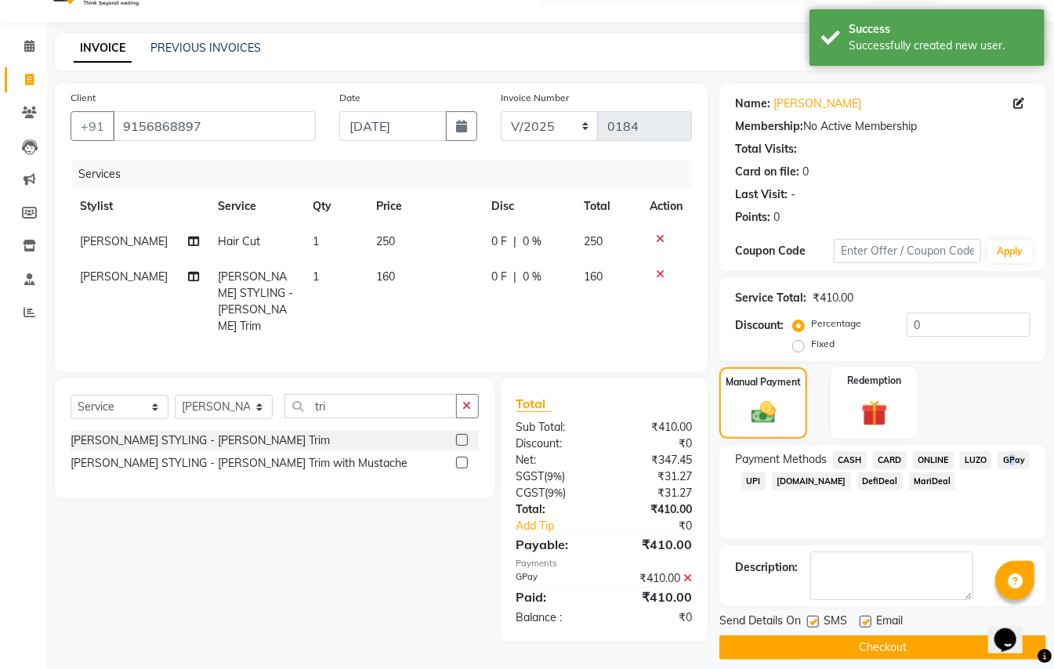
scroll to position [49, 0]
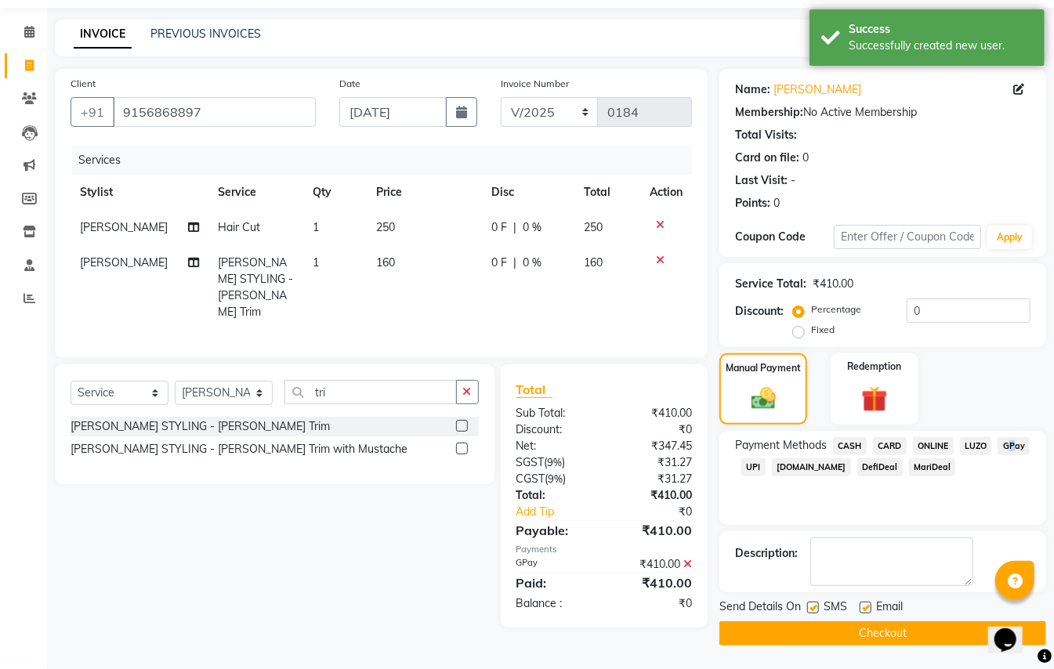
click at [885, 625] on button "Checkout" at bounding box center [883, 634] width 327 height 24
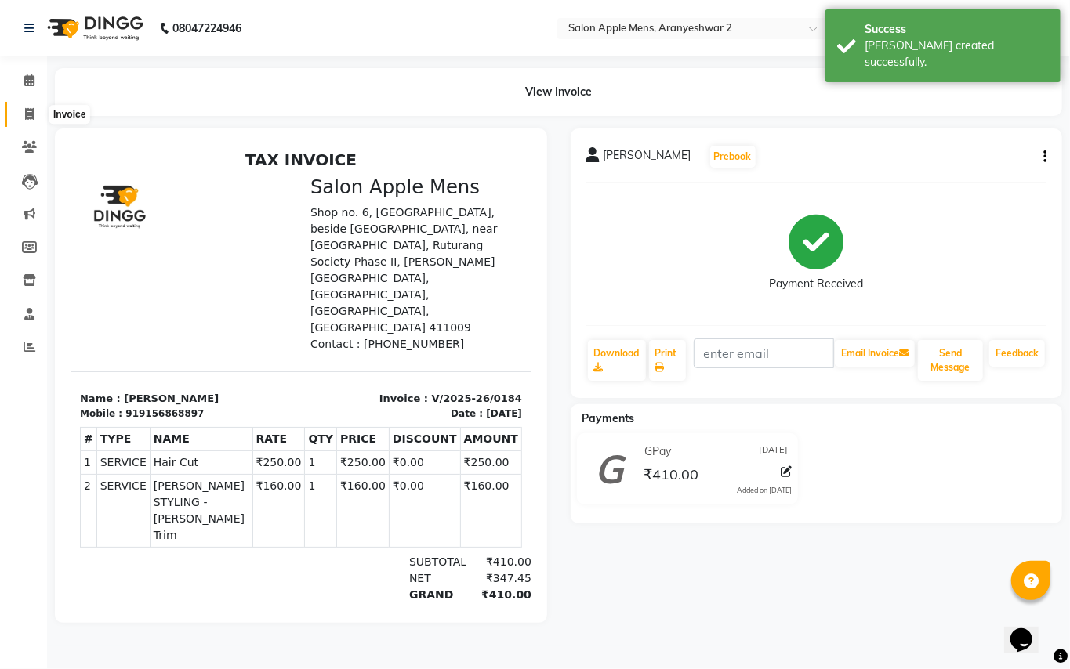
drag, startPoint x: 31, startPoint y: 120, endPoint x: 69, endPoint y: 113, distance: 38.3
click at [31, 118] on icon at bounding box center [29, 114] width 9 height 12
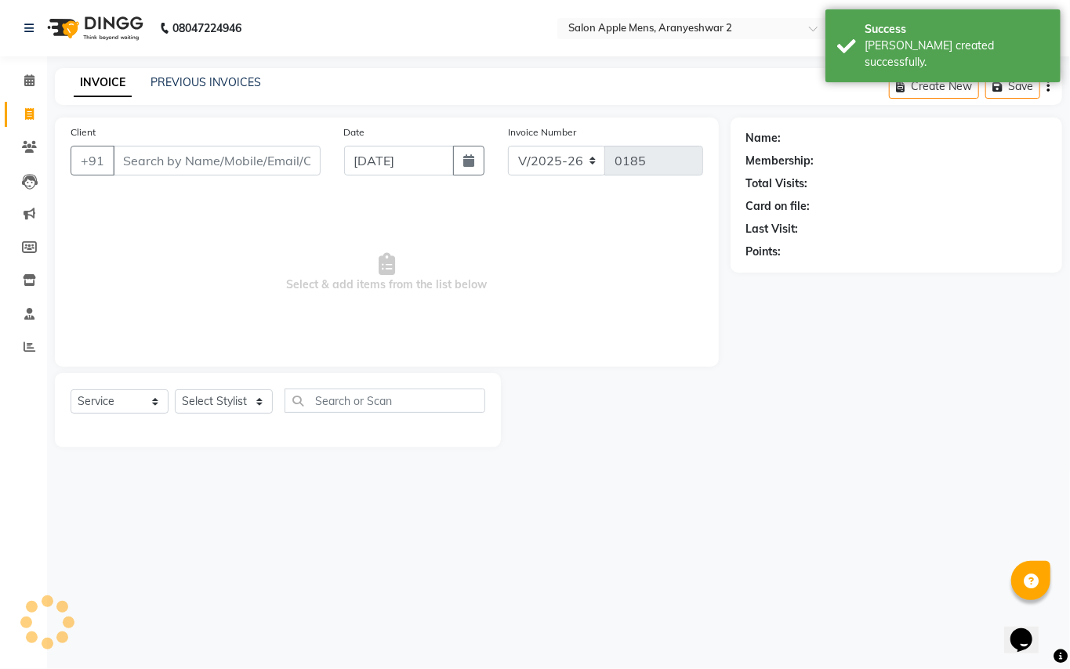
click at [146, 165] on input "Client" at bounding box center [217, 161] width 208 height 30
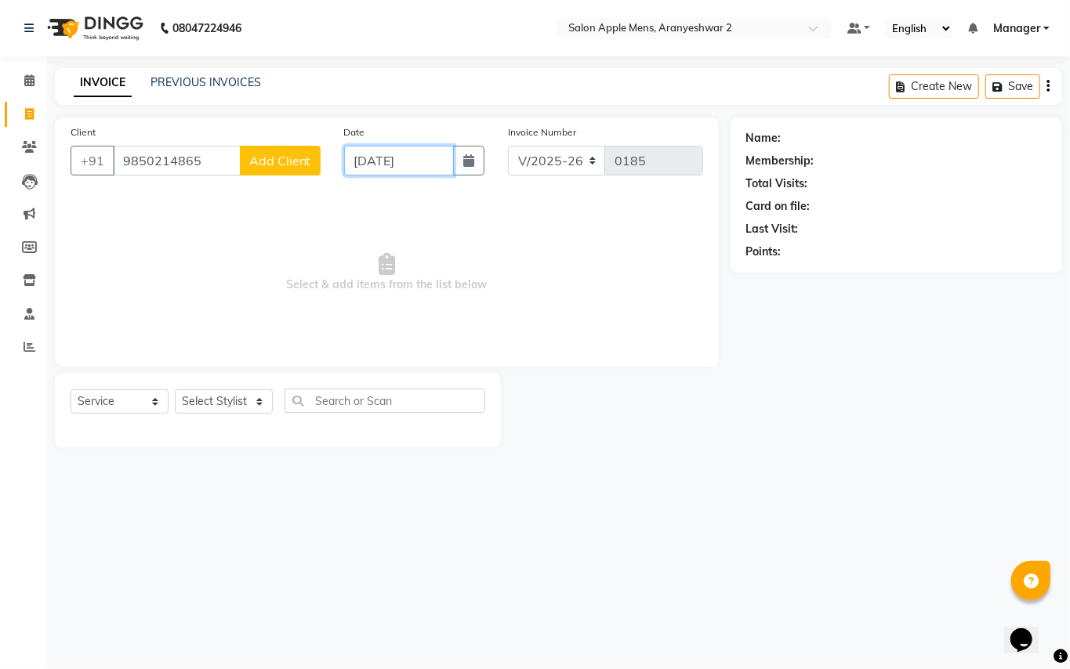
click at [396, 167] on input "[DATE]" at bounding box center [399, 161] width 110 height 30
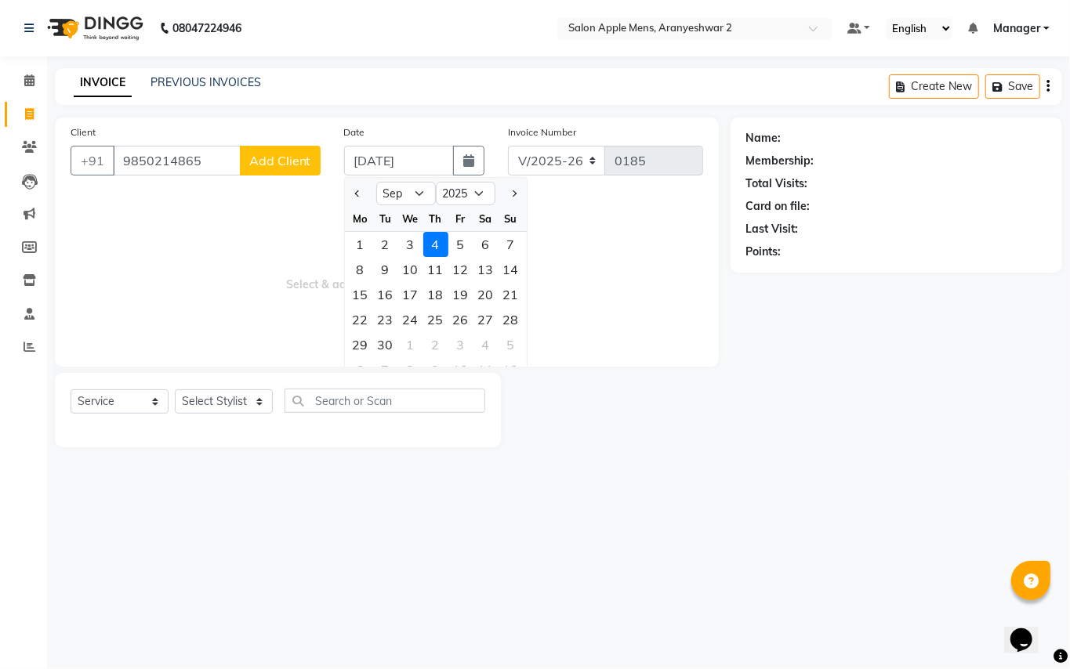
drag, startPoint x: 386, startPoint y: 240, endPoint x: 364, endPoint y: 262, distance: 31.0
click at [384, 243] on div "2" at bounding box center [385, 244] width 25 height 25
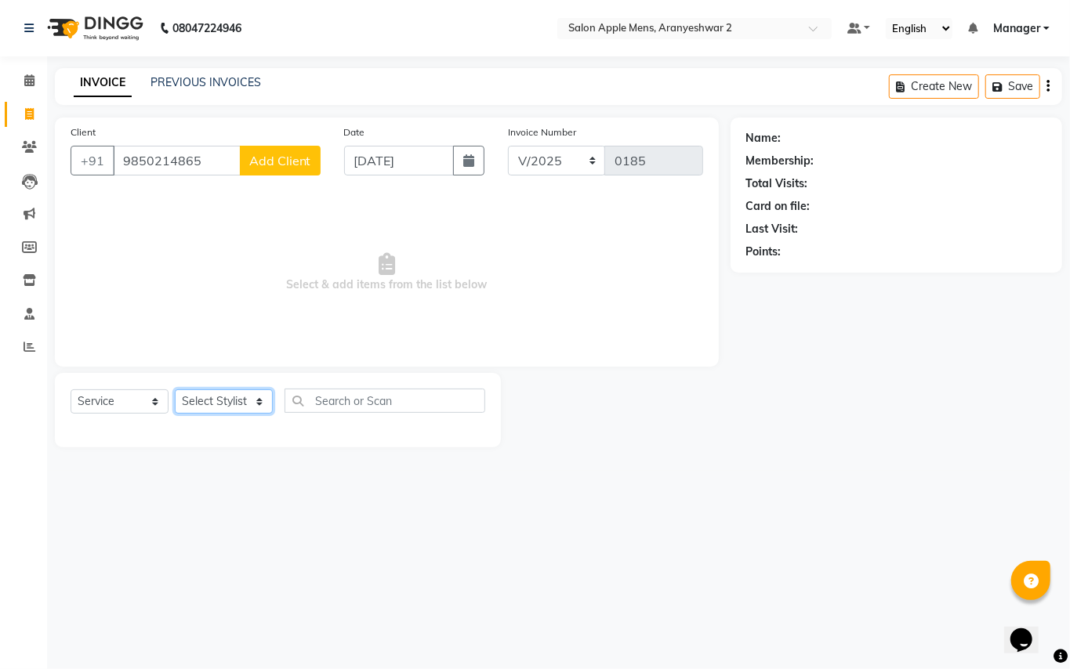
click at [238, 406] on select "Select Stylist [PERSON_NAME] [PERSON_NAME] Manager" at bounding box center [224, 402] width 98 height 24
click at [175, 390] on select "Select Stylist [PERSON_NAME] [PERSON_NAME] Manager" at bounding box center [224, 402] width 98 height 24
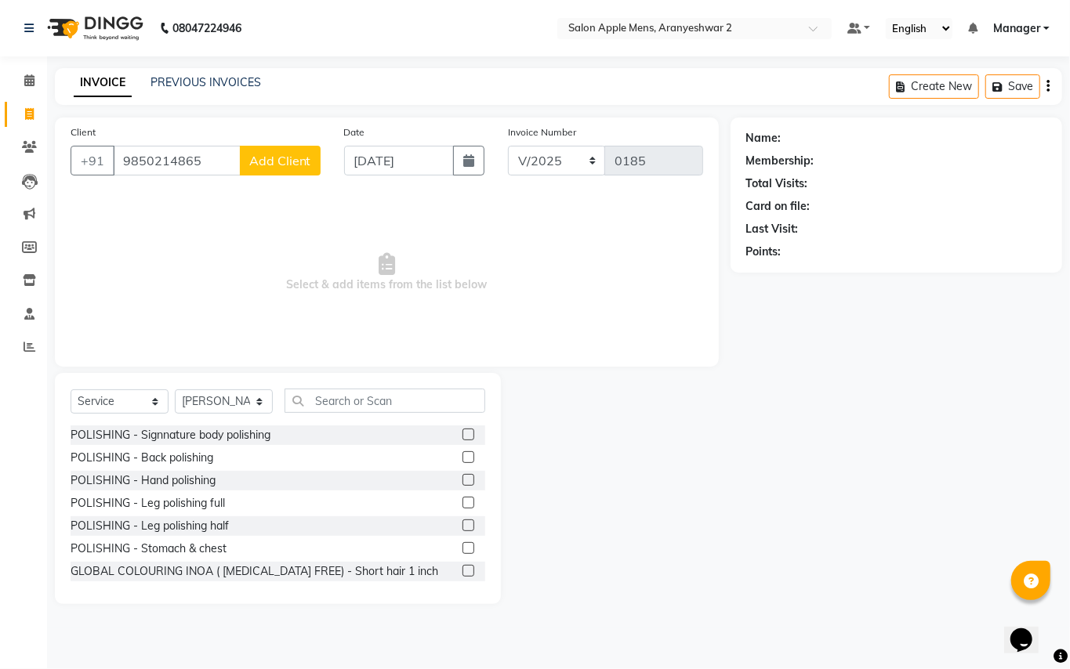
click at [361, 387] on div "Select Service Product Membership Package Voucher Prepaid Gift Card Select Styl…" at bounding box center [278, 488] width 446 height 231
click at [339, 404] on input "text" at bounding box center [385, 401] width 201 height 24
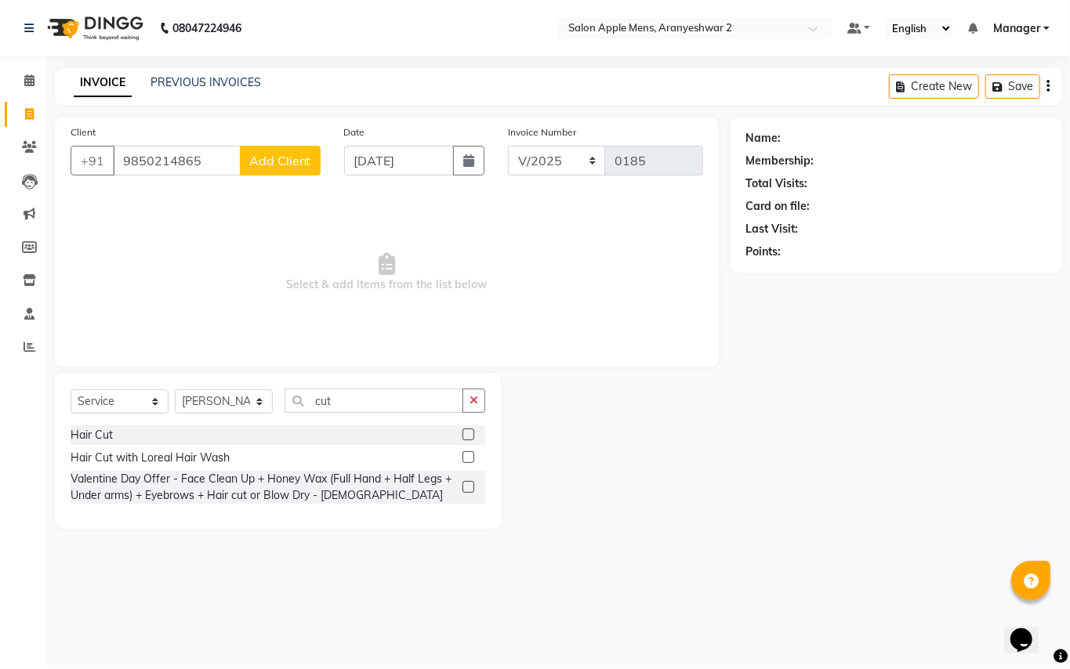
click at [63, 430] on div "Select Service Product Membership Package Voucher Prepaid Gift Card Select Styl…" at bounding box center [278, 451] width 446 height 156
click at [101, 433] on div "Hair Cut" at bounding box center [92, 435] width 42 height 16
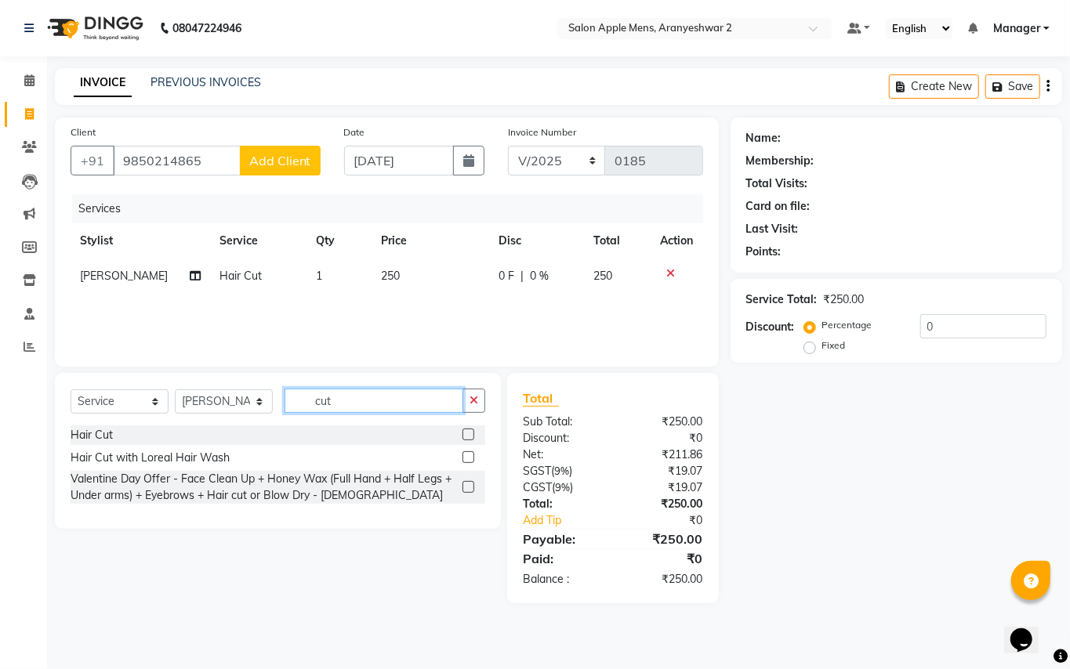
drag, startPoint x: 352, startPoint y: 400, endPoint x: 343, endPoint y: 406, distance: 10.7
click at [352, 400] on input "cut" at bounding box center [374, 401] width 179 height 24
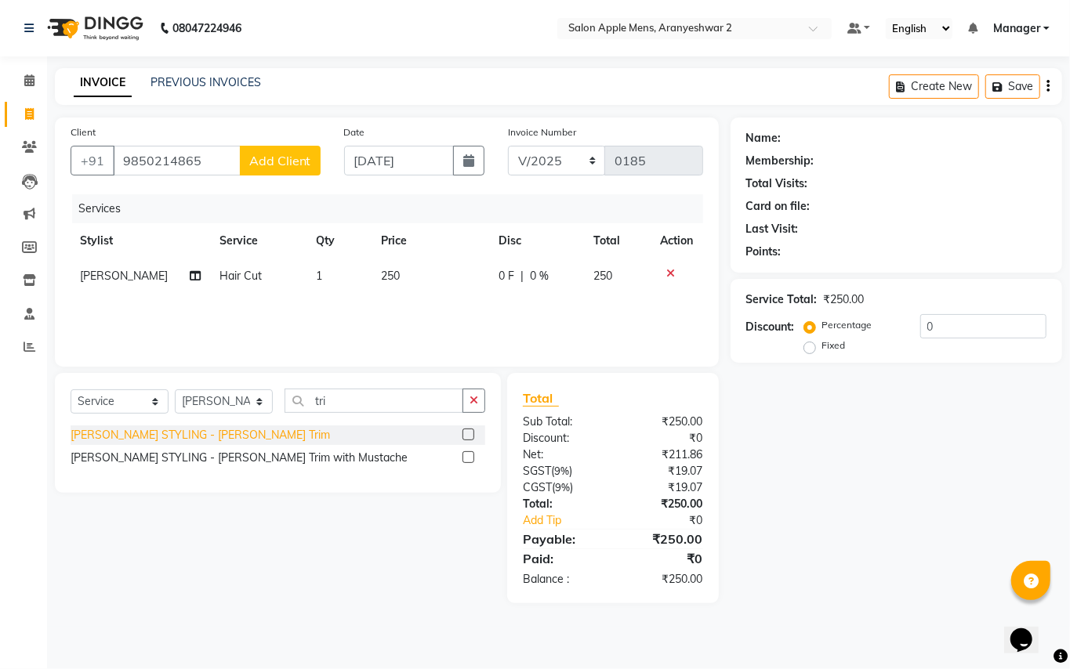
click at [202, 436] on div "[PERSON_NAME] STYLING - [PERSON_NAME] Trim" at bounding box center [200, 435] width 259 height 16
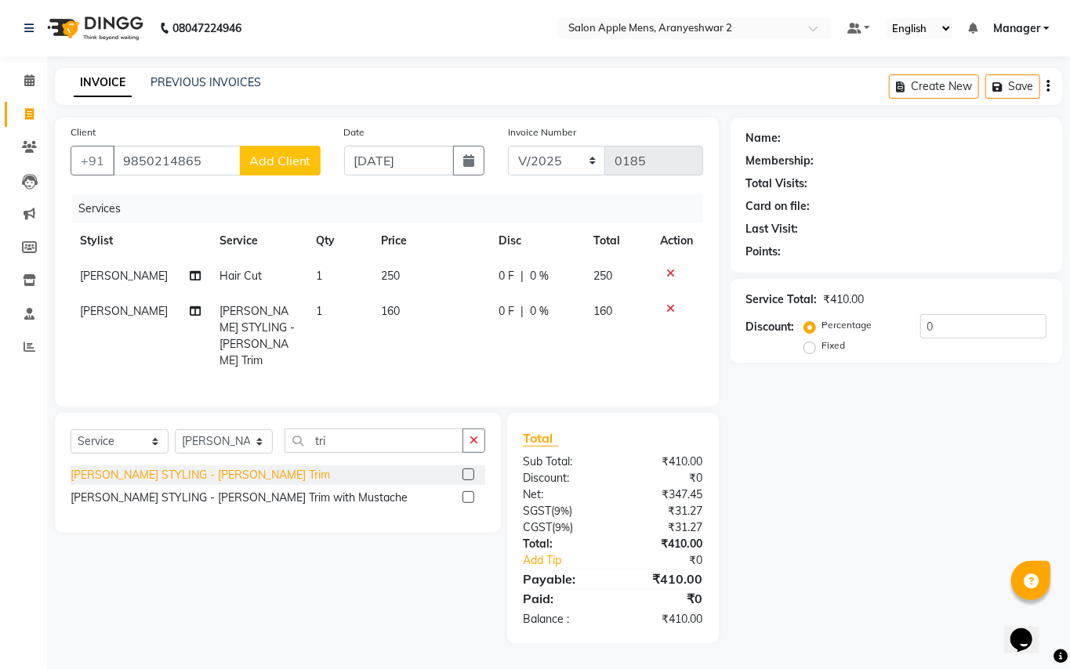
click at [198, 467] on div "[PERSON_NAME] STYLING - [PERSON_NAME] Trim" at bounding box center [200, 475] width 259 height 16
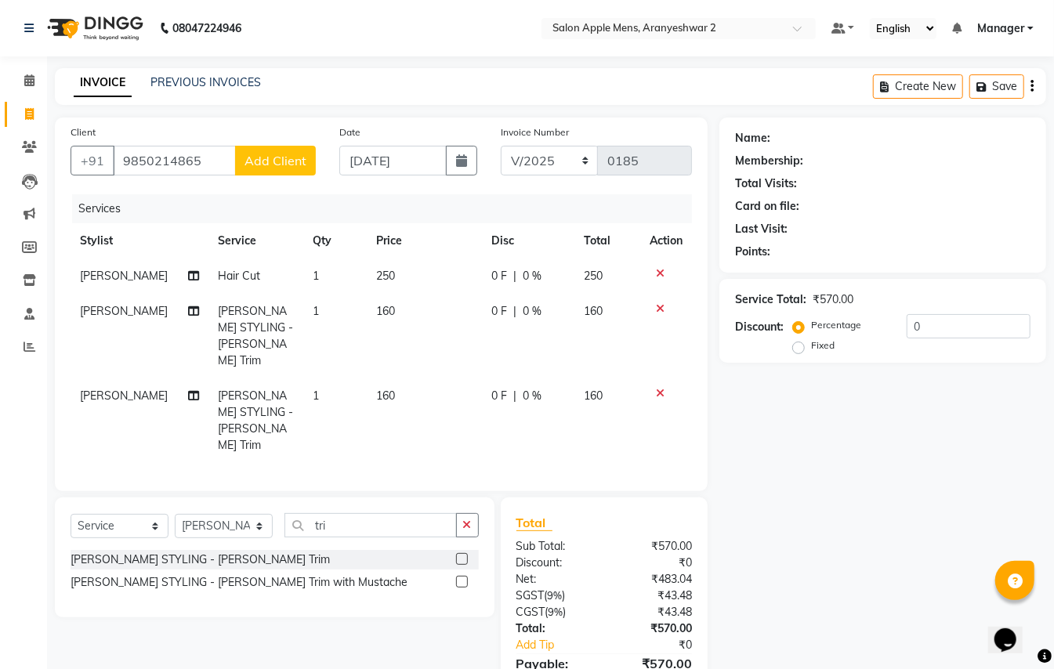
click at [660, 388] on icon at bounding box center [660, 393] width 9 height 11
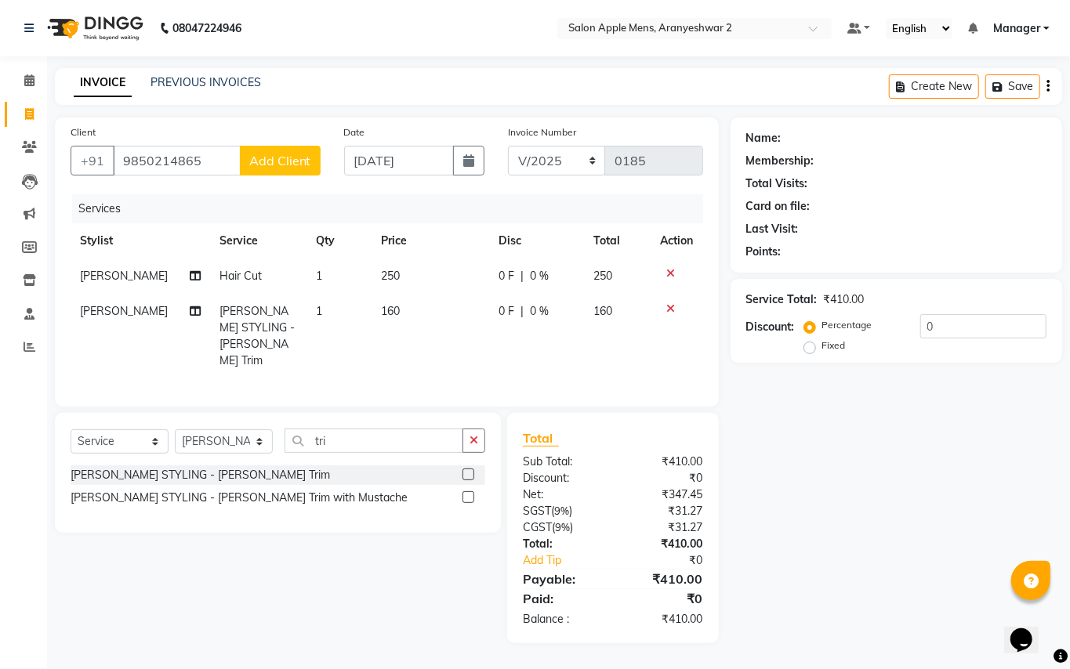
click at [290, 160] on span "Add Client" at bounding box center [280, 161] width 62 height 16
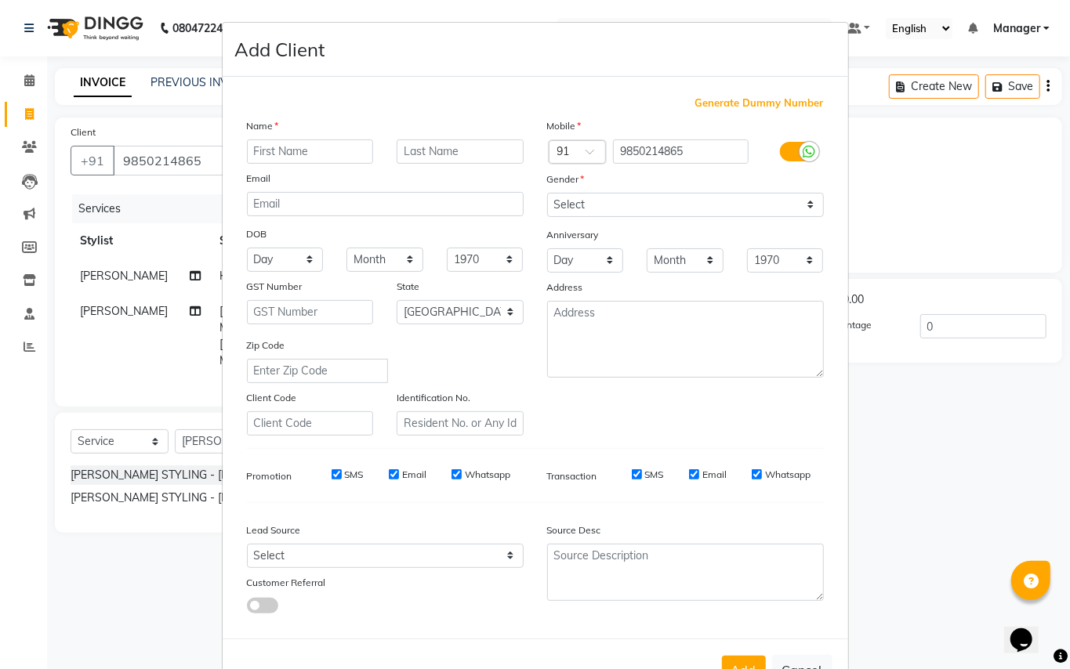
click at [290, 150] on input "text" at bounding box center [310, 152] width 127 height 24
click at [420, 142] on input "text" at bounding box center [460, 152] width 127 height 24
click at [585, 208] on select "Select [DEMOGRAPHIC_DATA] [DEMOGRAPHIC_DATA] Other Prefer Not To Say" at bounding box center [685, 205] width 277 height 24
click at [547, 193] on select "Select [DEMOGRAPHIC_DATA] [DEMOGRAPHIC_DATA] Other Prefer Not To Say" at bounding box center [685, 205] width 277 height 24
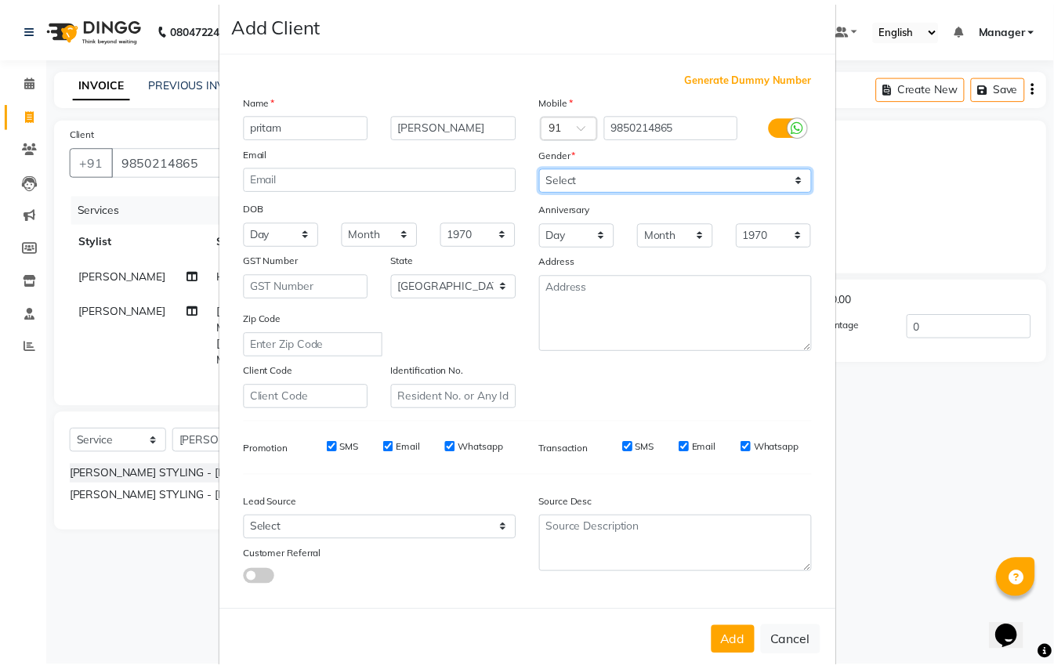
scroll to position [50, 0]
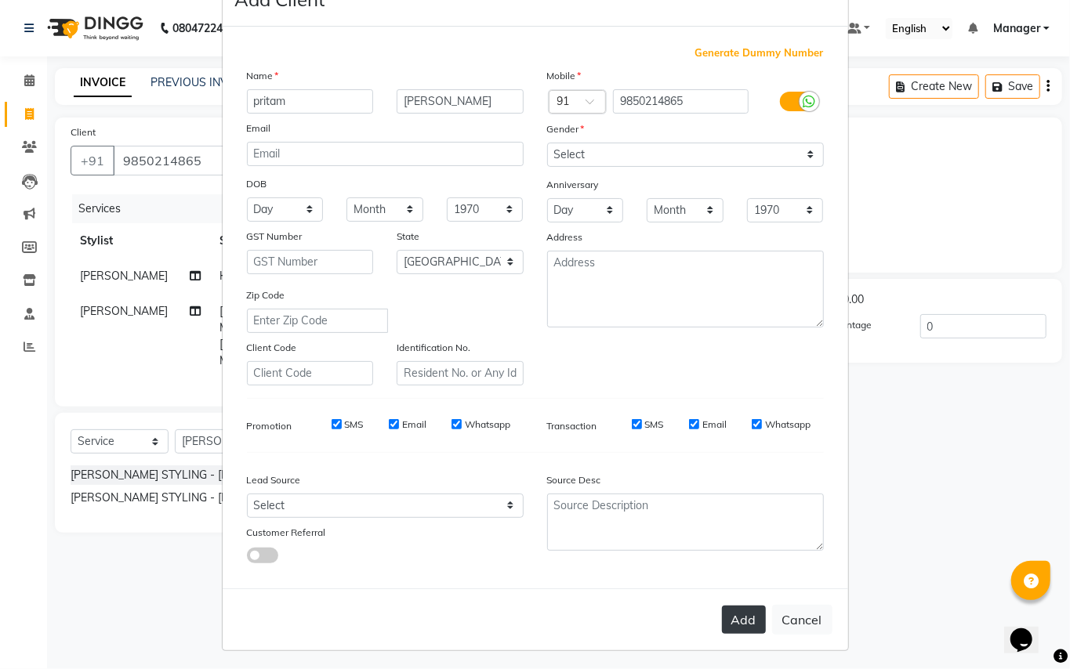
click at [728, 619] on button "Add" at bounding box center [744, 620] width 44 height 28
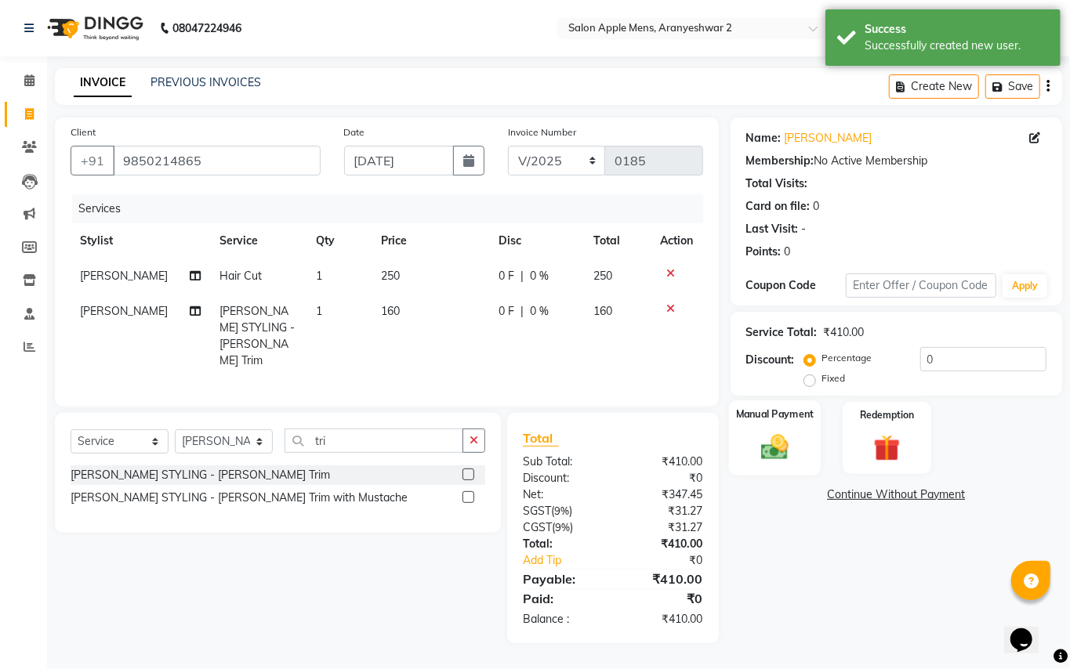
click at [760, 459] on img at bounding box center [774, 447] width 45 height 32
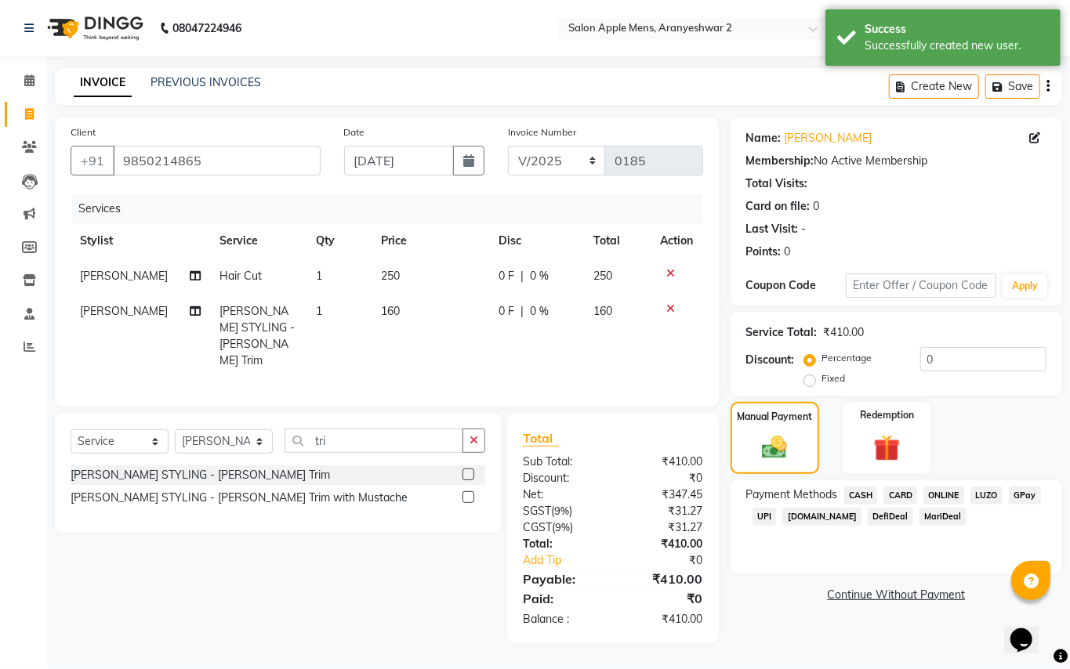
click at [1030, 489] on span "GPay" at bounding box center [1025, 496] width 32 height 18
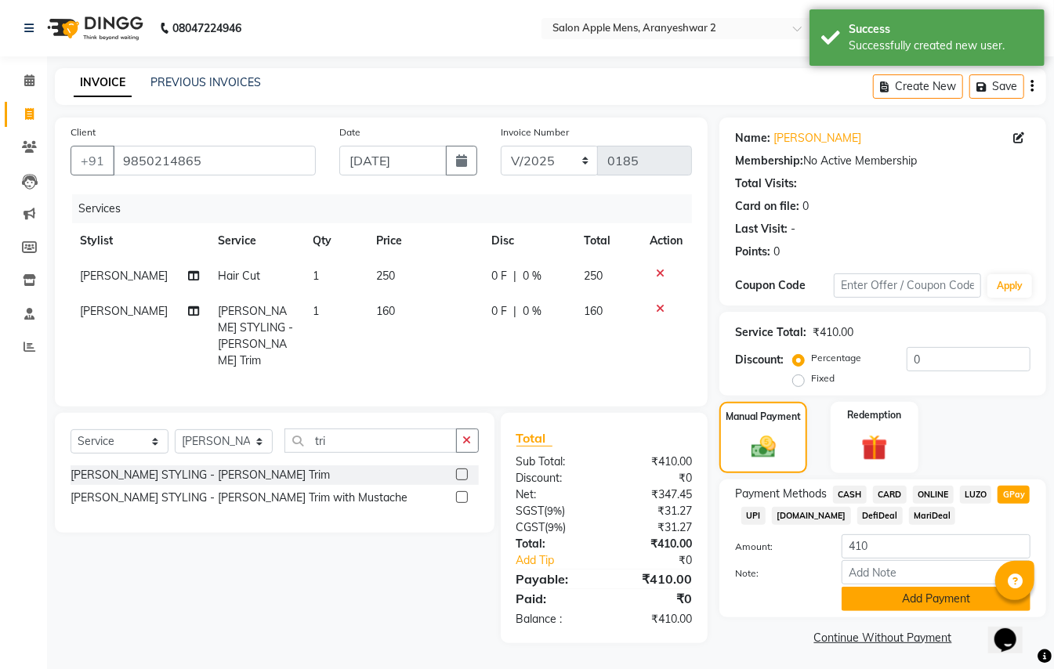
click at [970, 594] on button "Add Payment" at bounding box center [936, 599] width 189 height 24
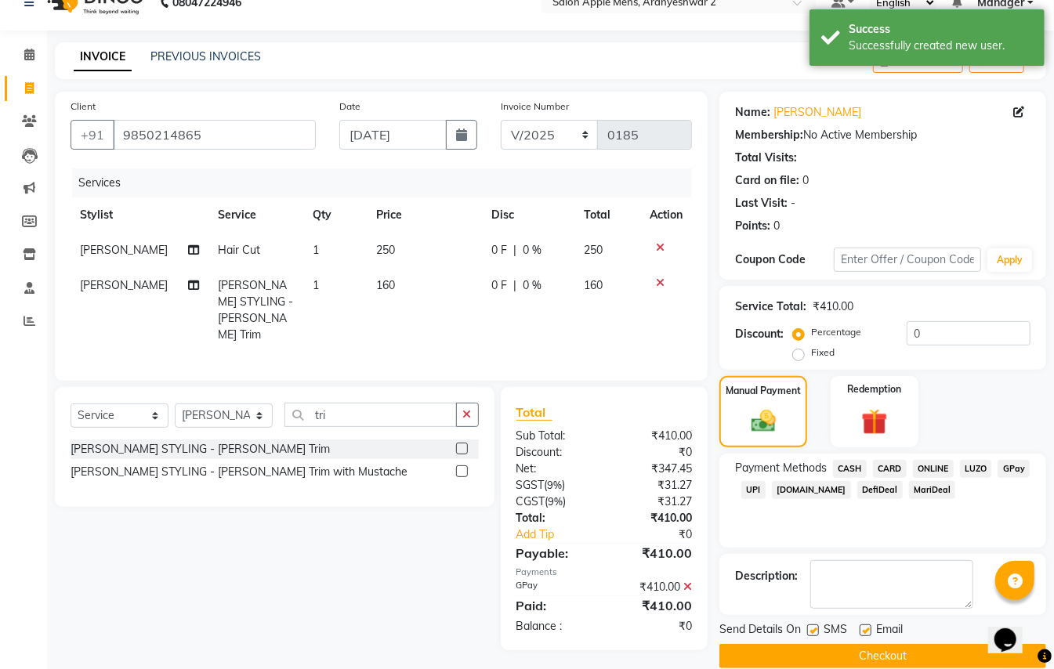
scroll to position [49, 0]
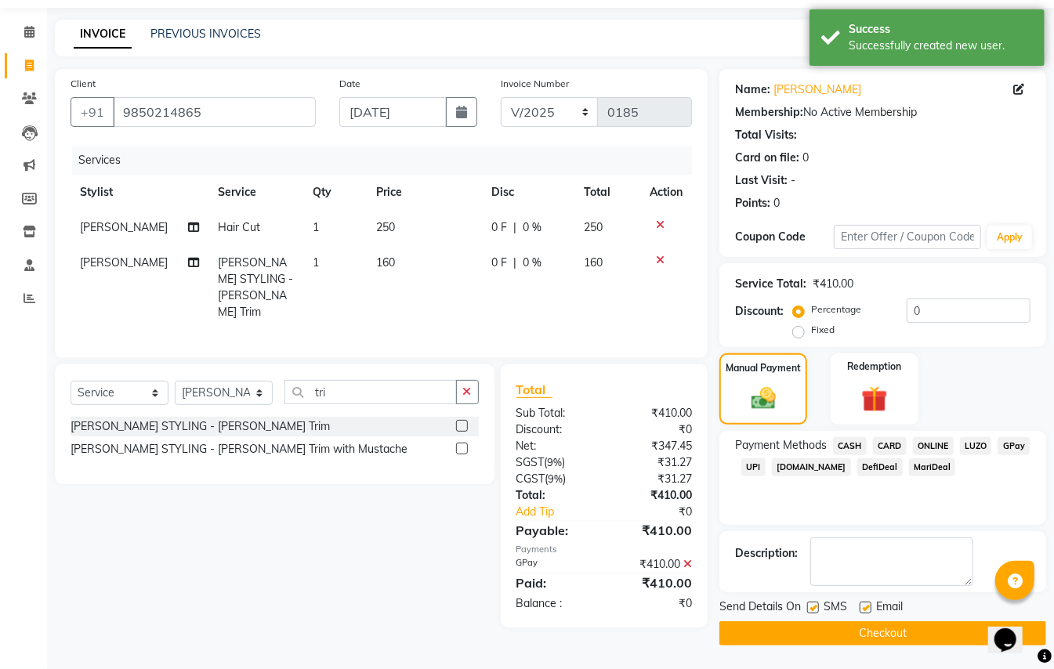
click at [904, 627] on button "Checkout" at bounding box center [883, 634] width 327 height 24
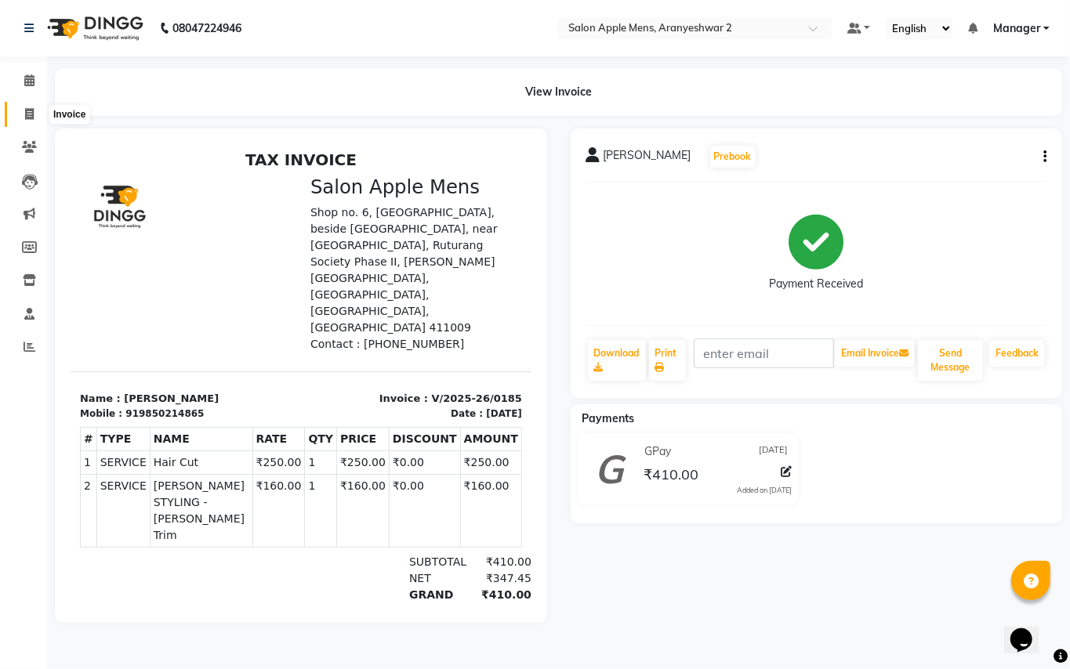
click at [28, 108] on icon at bounding box center [29, 114] width 9 height 12
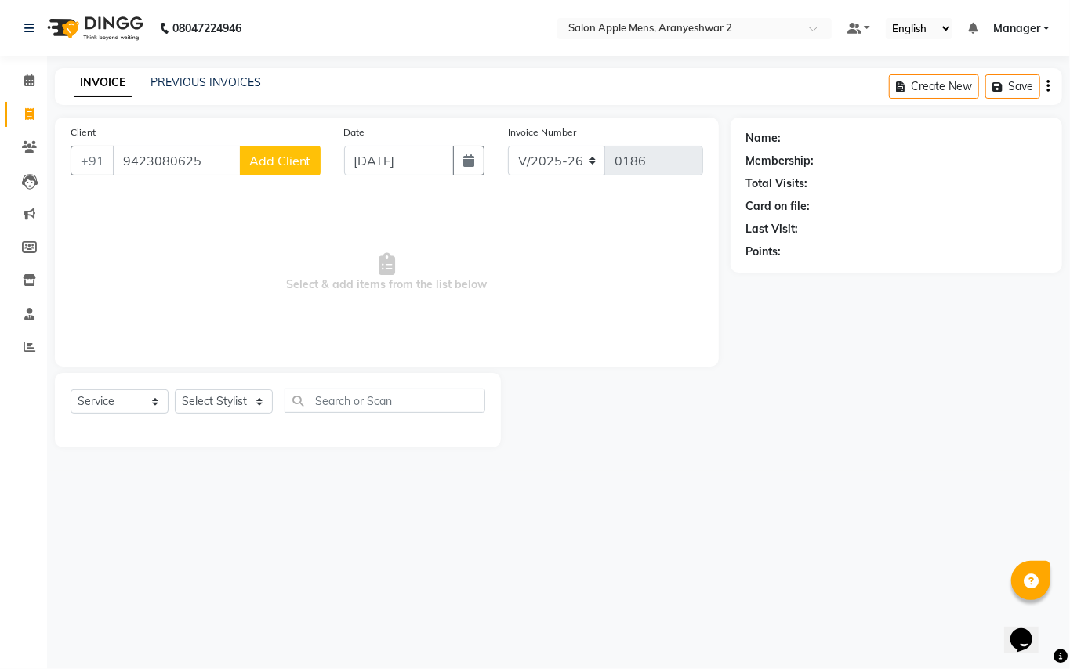
click at [302, 155] on span "Add Client" at bounding box center [280, 161] width 62 height 16
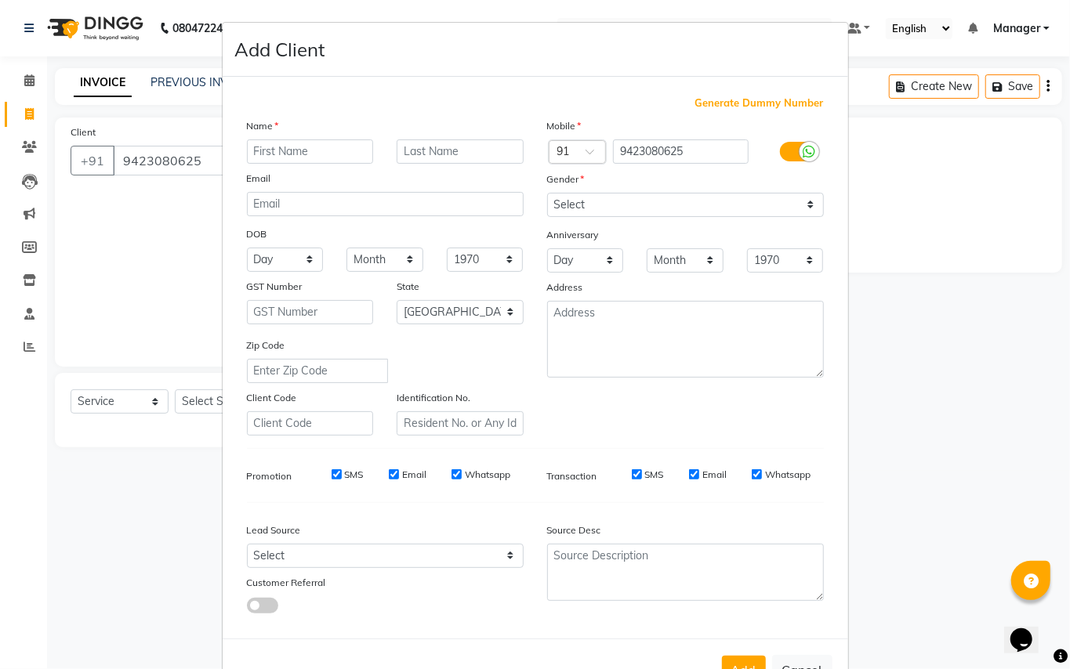
click at [298, 140] on input "text" at bounding box center [310, 152] width 127 height 24
click at [419, 143] on input "text" at bounding box center [460, 152] width 127 height 24
click at [597, 208] on select "Select [DEMOGRAPHIC_DATA] [DEMOGRAPHIC_DATA] Other Prefer Not To Say" at bounding box center [685, 205] width 277 height 24
click at [547, 193] on select "Select [DEMOGRAPHIC_DATA] [DEMOGRAPHIC_DATA] Other Prefer Not To Say" at bounding box center [685, 205] width 277 height 24
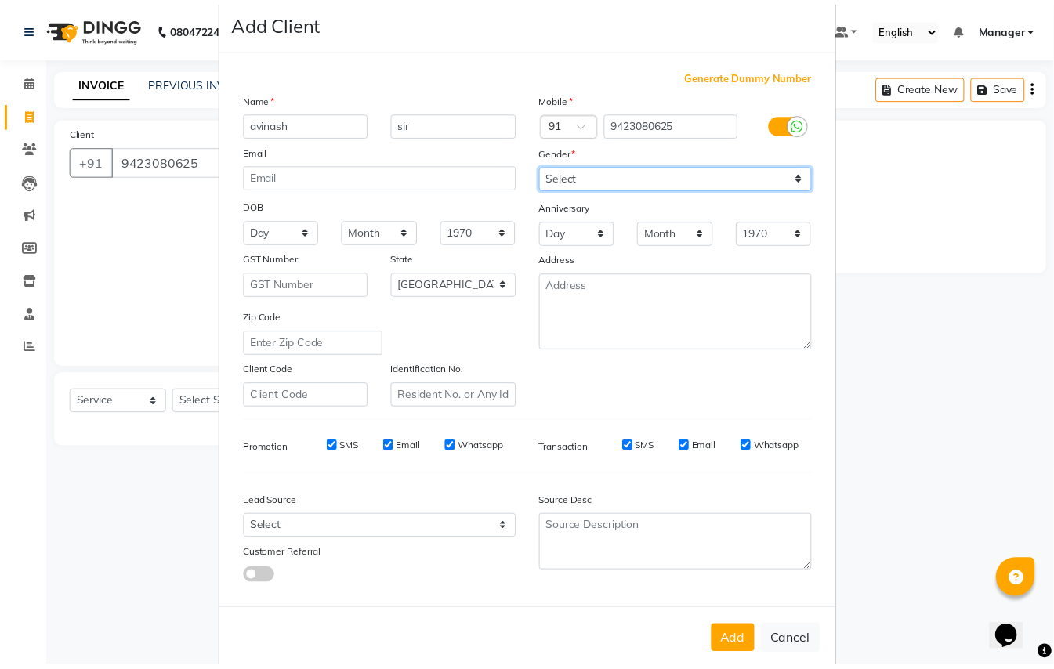
scroll to position [50, 0]
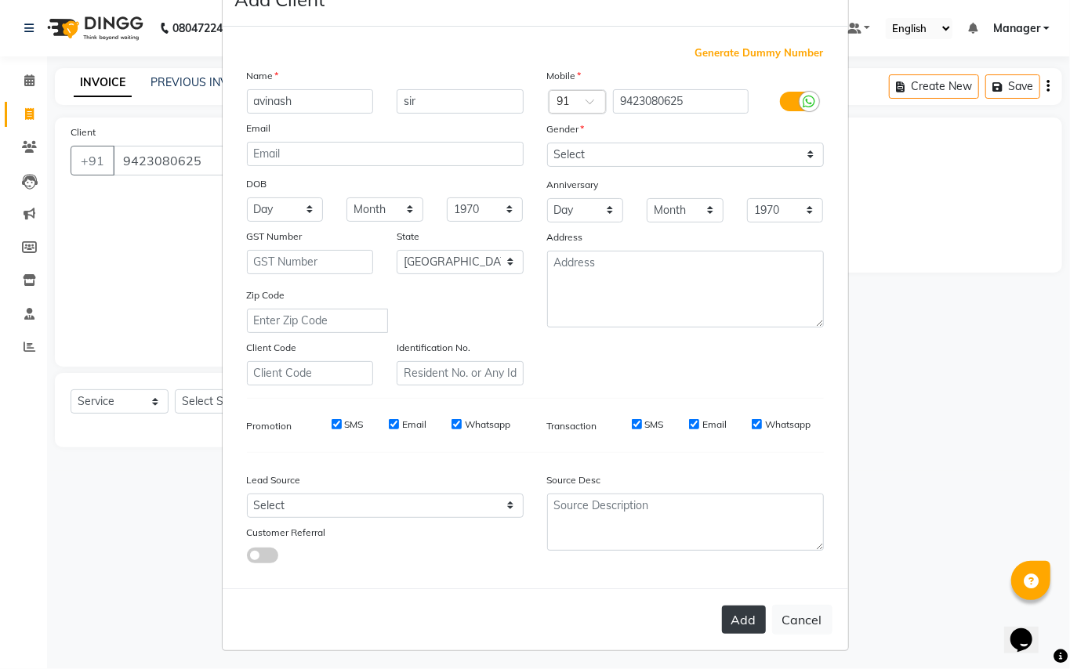
click at [728, 613] on button "Add" at bounding box center [744, 620] width 44 height 28
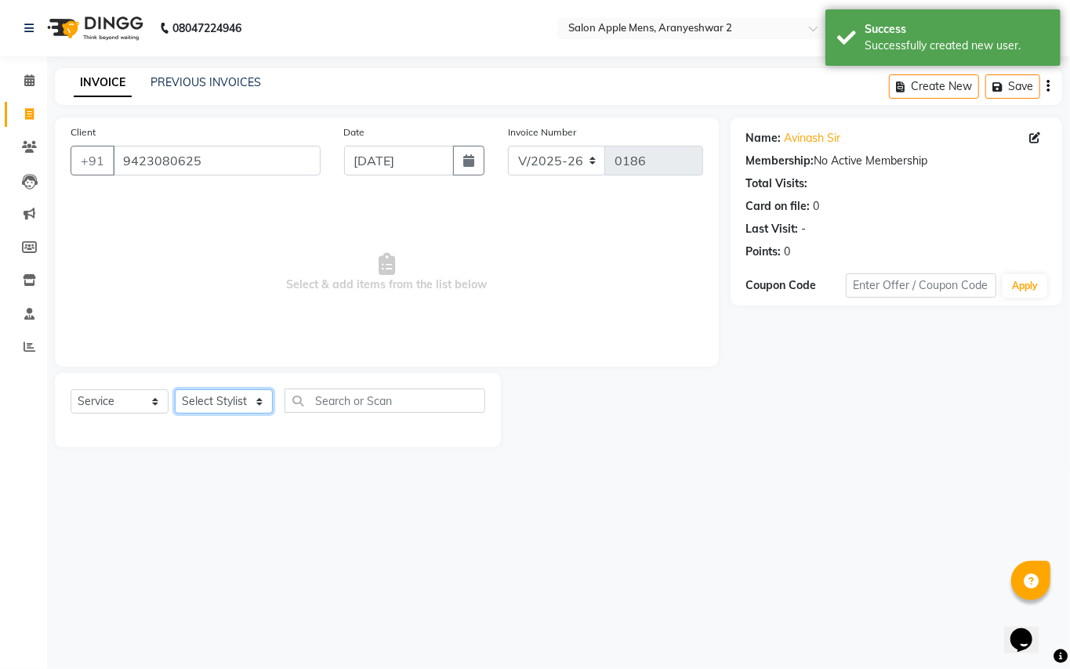
click at [239, 402] on select "Select Stylist [PERSON_NAME] [PERSON_NAME] Manager" at bounding box center [224, 402] width 98 height 24
click at [175, 390] on select "Select Stylist [PERSON_NAME] [PERSON_NAME] Manager" at bounding box center [224, 402] width 98 height 24
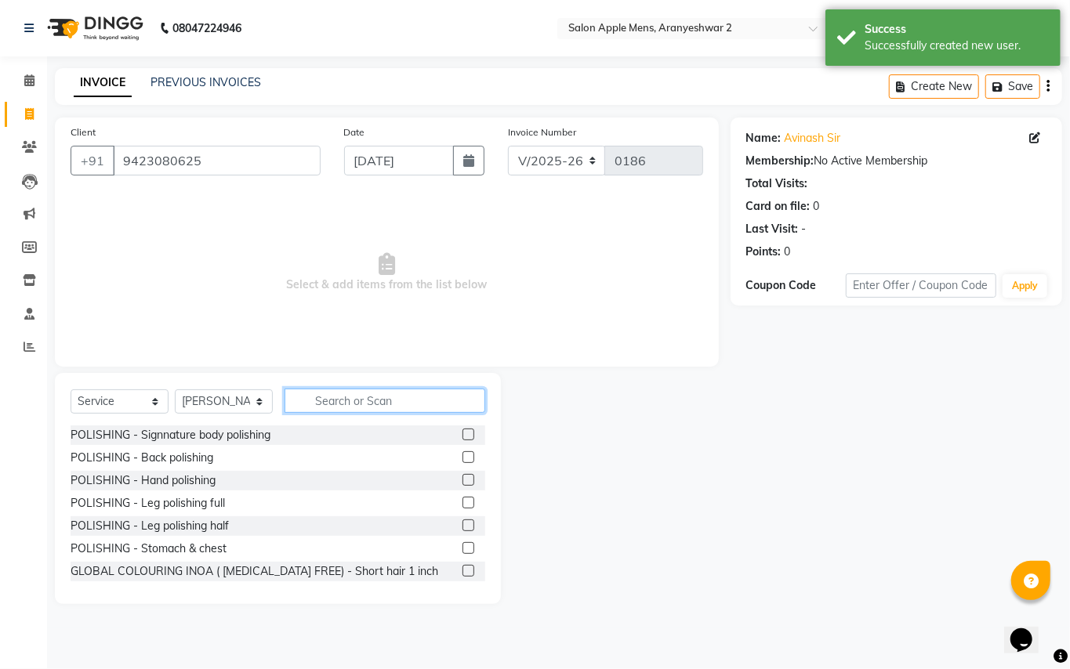
drag, startPoint x: 331, startPoint y: 398, endPoint x: 331, endPoint y: 409, distance: 11.0
click at [331, 400] on input "text" at bounding box center [385, 401] width 201 height 24
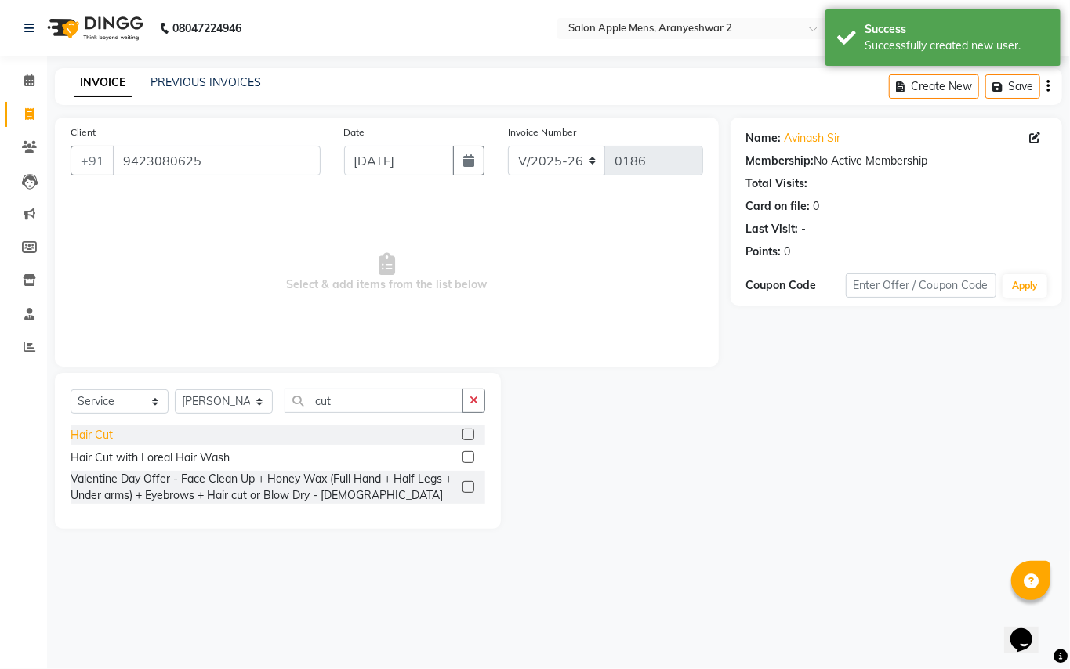
click at [100, 441] on div "Hair Cut" at bounding box center [92, 435] width 42 height 16
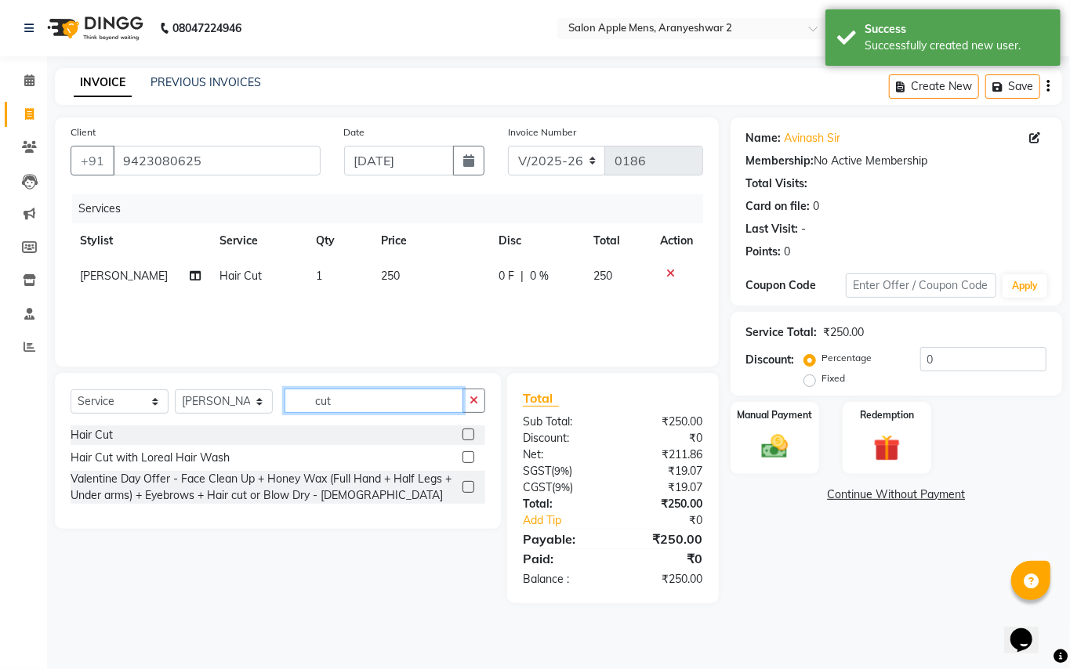
click at [361, 402] on input "cut" at bounding box center [374, 401] width 179 height 24
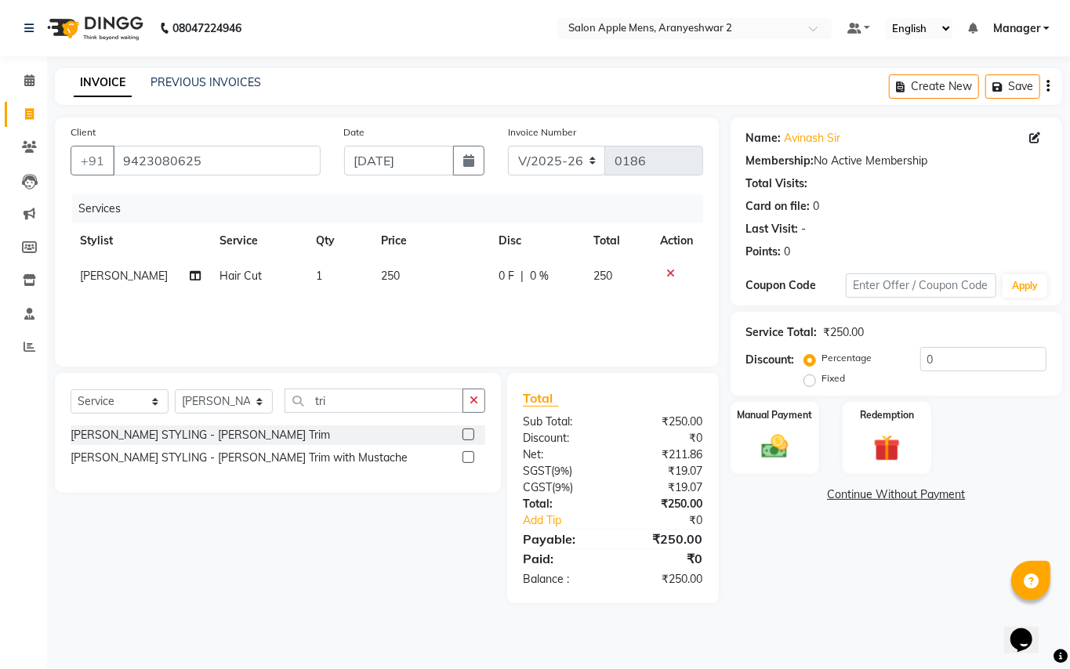
click at [223, 436] on div "[PERSON_NAME] STYLING - [PERSON_NAME] Trim" at bounding box center [278, 436] width 415 height 20
click at [210, 436] on div "[PERSON_NAME] STYLING - [PERSON_NAME] Trim" at bounding box center [200, 435] width 259 height 16
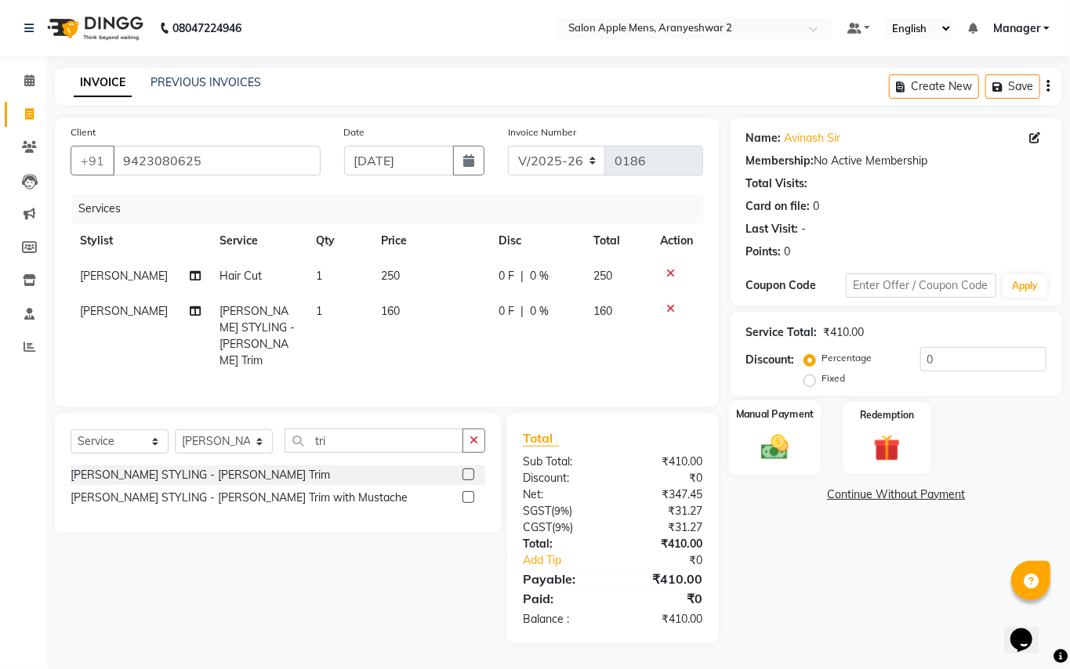
click at [767, 437] on img at bounding box center [774, 447] width 45 height 32
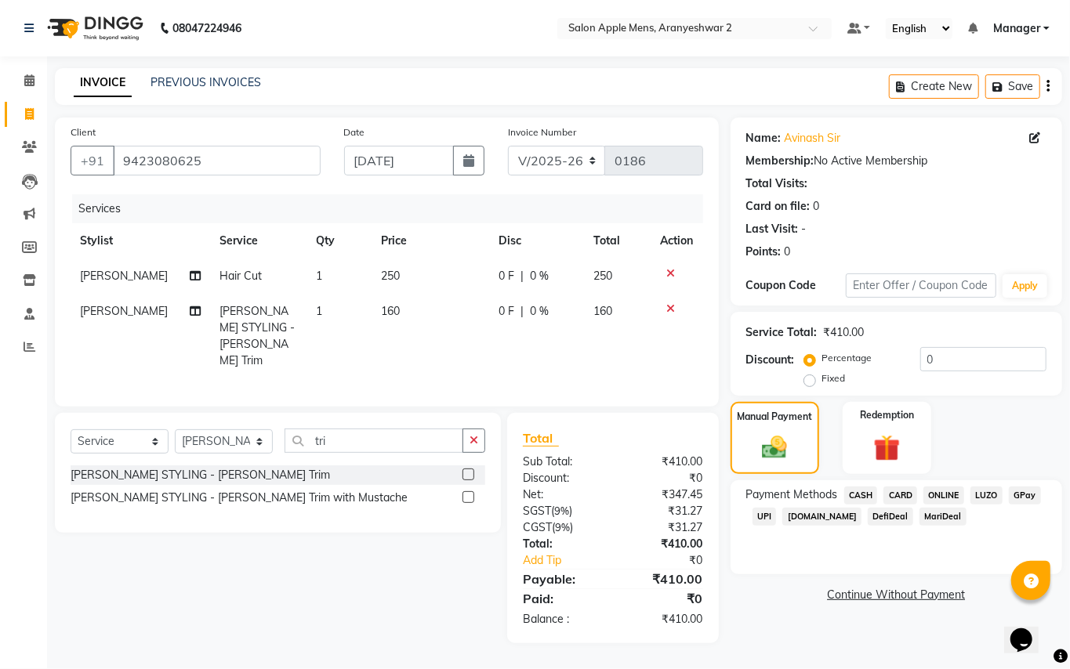
click at [1029, 496] on span "GPay" at bounding box center [1025, 496] width 32 height 18
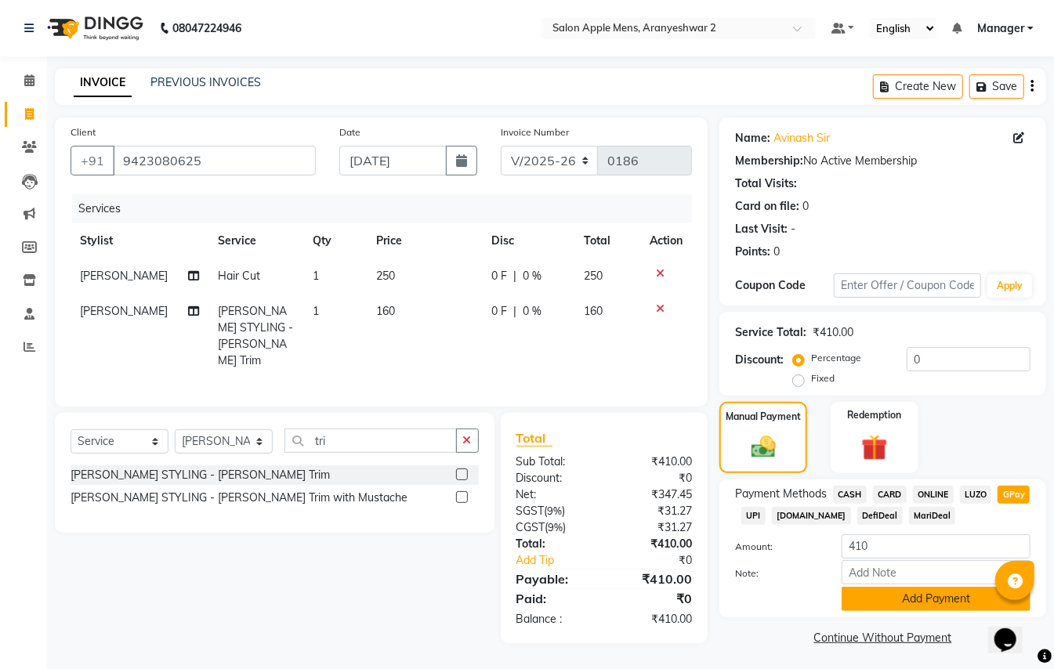
click at [947, 594] on button "Add Payment" at bounding box center [936, 599] width 189 height 24
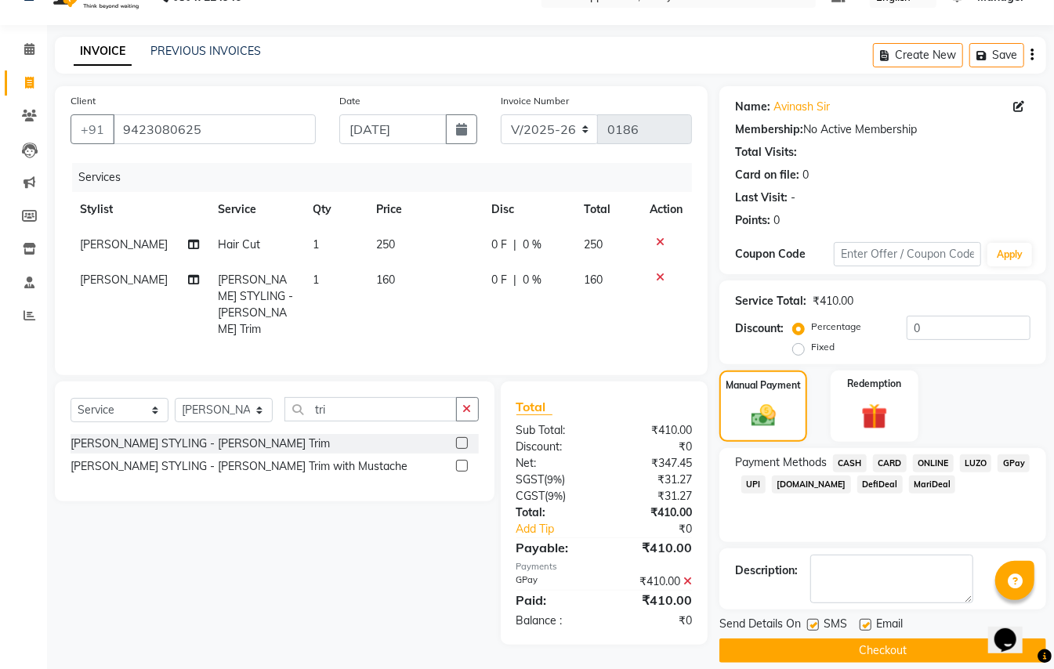
scroll to position [49, 0]
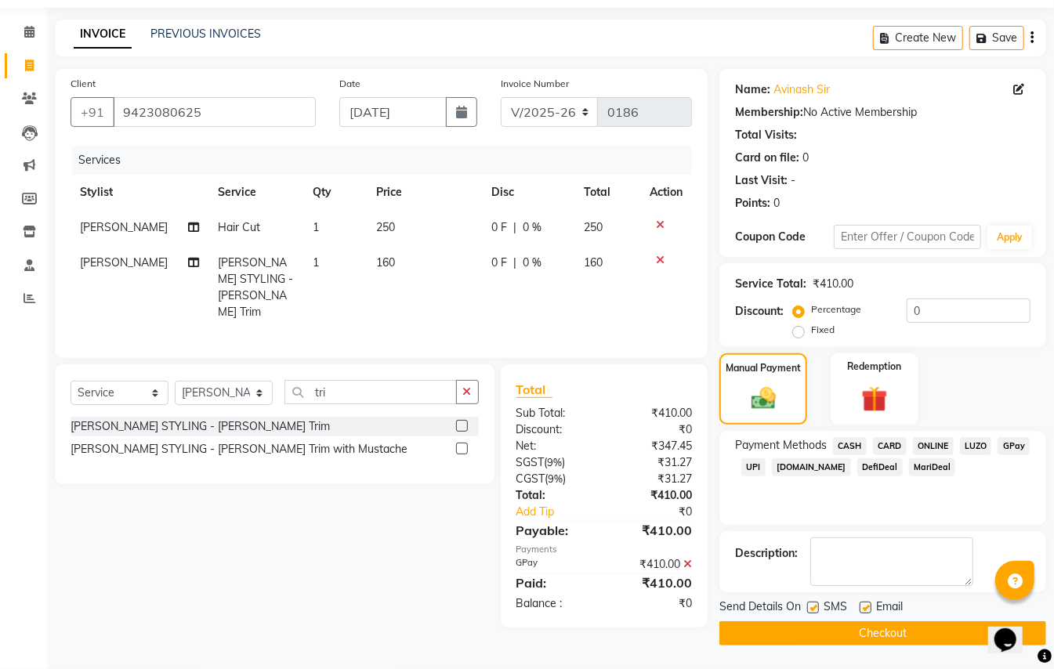
click at [901, 630] on button "Checkout" at bounding box center [883, 634] width 327 height 24
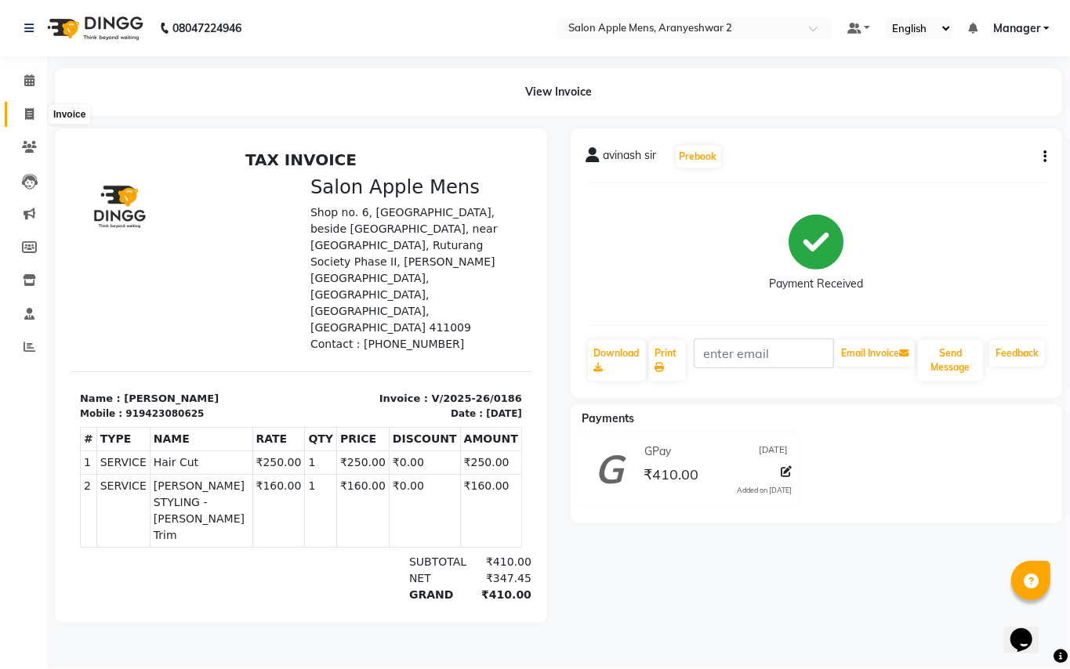
click at [16, 111] on span at bounding box center [29, 115] width 27 height 18
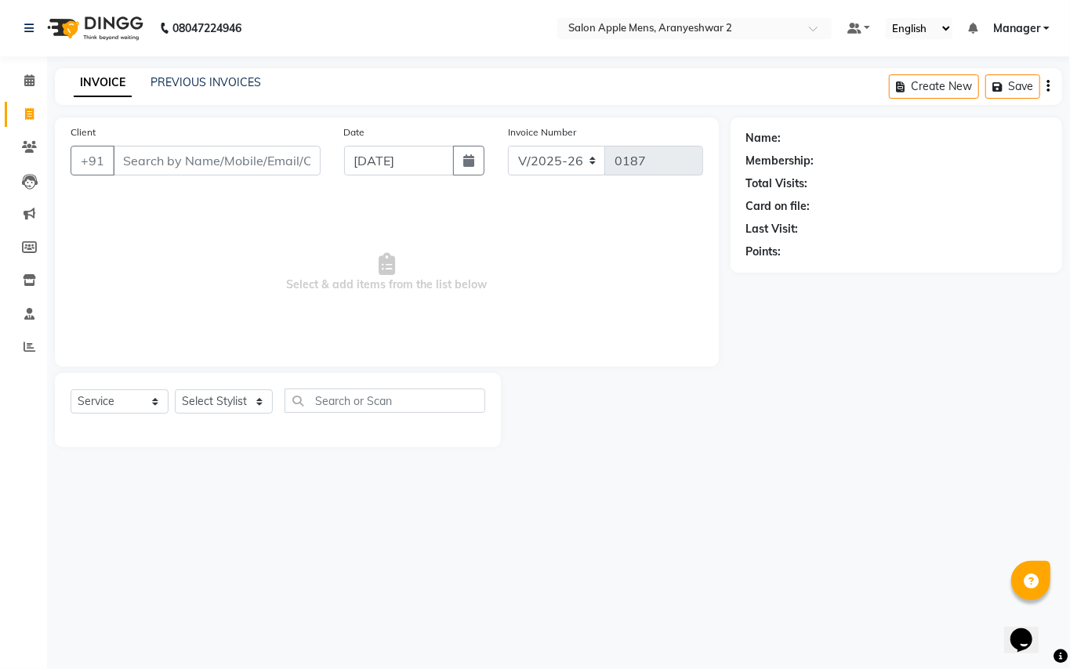
click at [136, 155] on input "Client" at bounding box center [217, 161] width 208 height 30
click at [147, 164] on input "Client" at bounding box center [217, 161] width 208 height 30
click at [277, 169] on button "Add Client" at bounding box center [280, 161] width 81 height 30
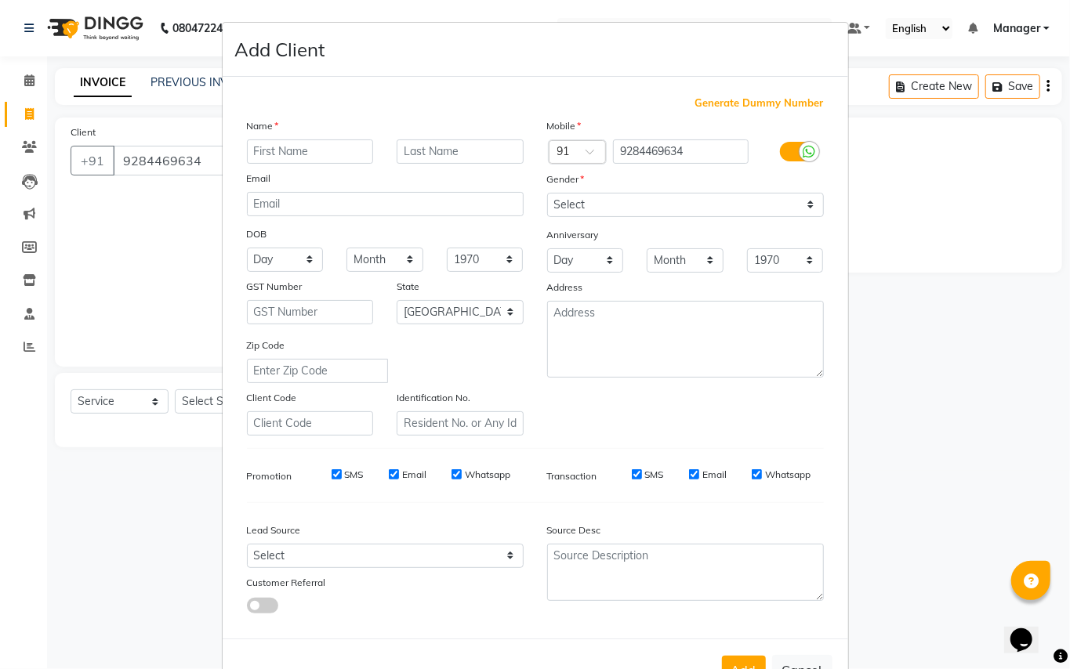
click at [306, 141] on input "text" at bounding box center [310, 152] width 127 height 24
click at [449, 151] on input "text" at bounding box center [460, 152] width 127 height 24
click at [583, 201] on select "Select [DEMOGRAPHIC_DATA] [DEMOGRAPHIC_DATA] Other Prefer Not To Say" at bounding box center [685, 205] width 277 height 24
click at [547, 193] on select "Select [DEMOGRAPHIC_DATA] [DEMOGRAPHIC_DATA] Other Prefer Not To Say" at bounding box center [685, 205] width 277 height 24
click at [731, 656] on button "Add" at bounding box center [744, 670] width 44 height 28
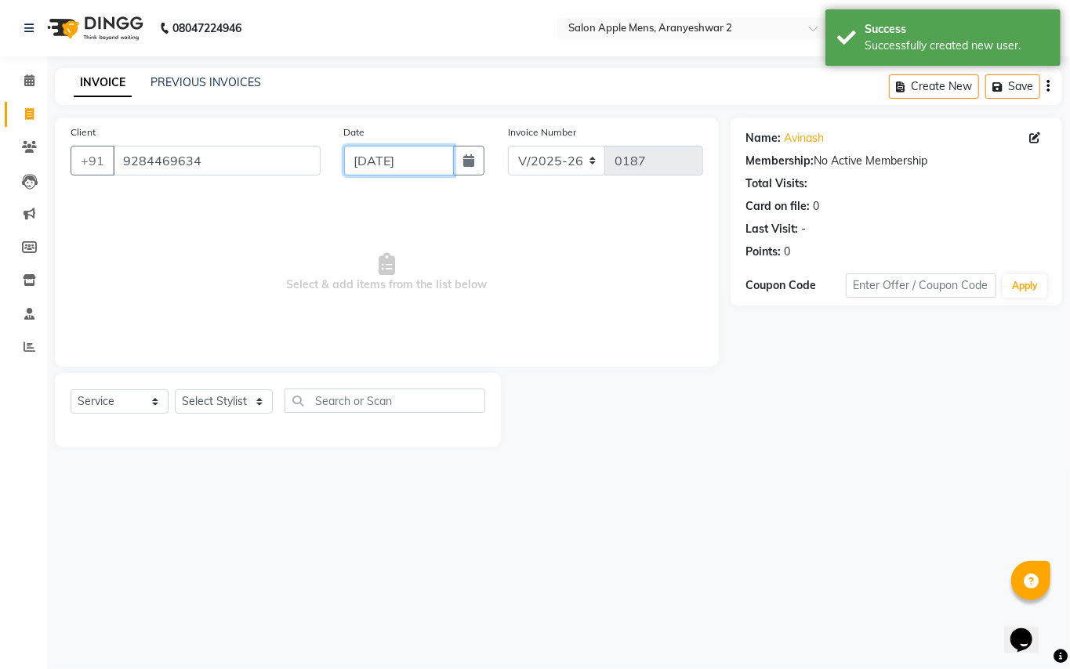
click at [361, 163] on input "[DATE]" at bounding box center [399, 161] width 110 height 30
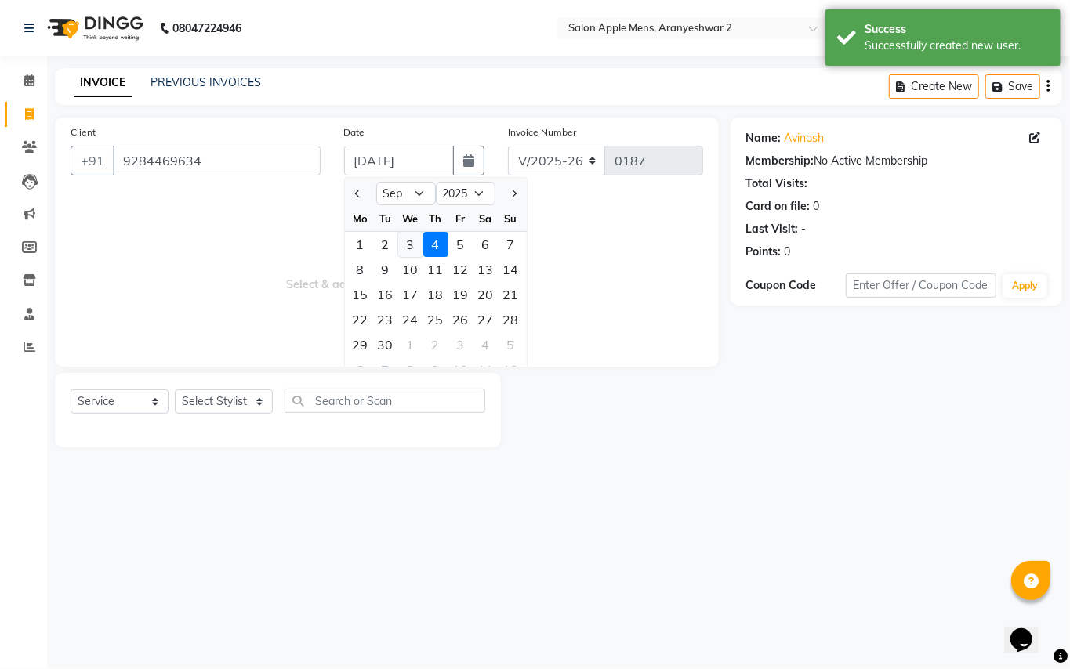
click at [408, 242] on div "3" at bounding box center [410, 244] width 25 height 25
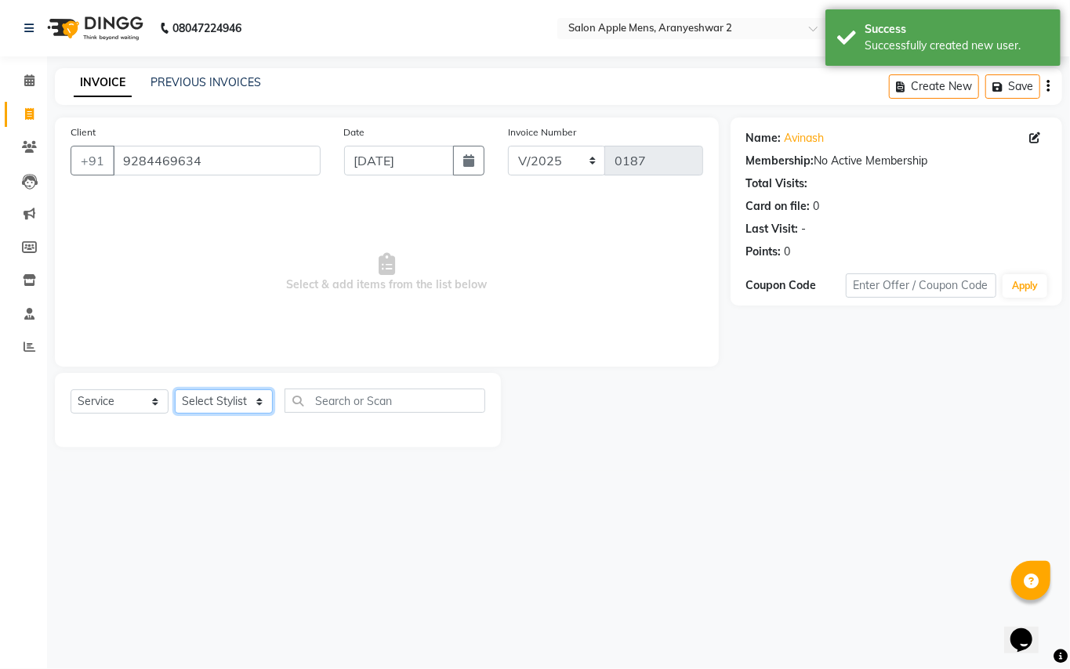
click at [246, 393] on select "Select Stylist [PERSON_NAME] [PERSON_NAME] Manager" at bounding box center [224, 402] width 98 height 24
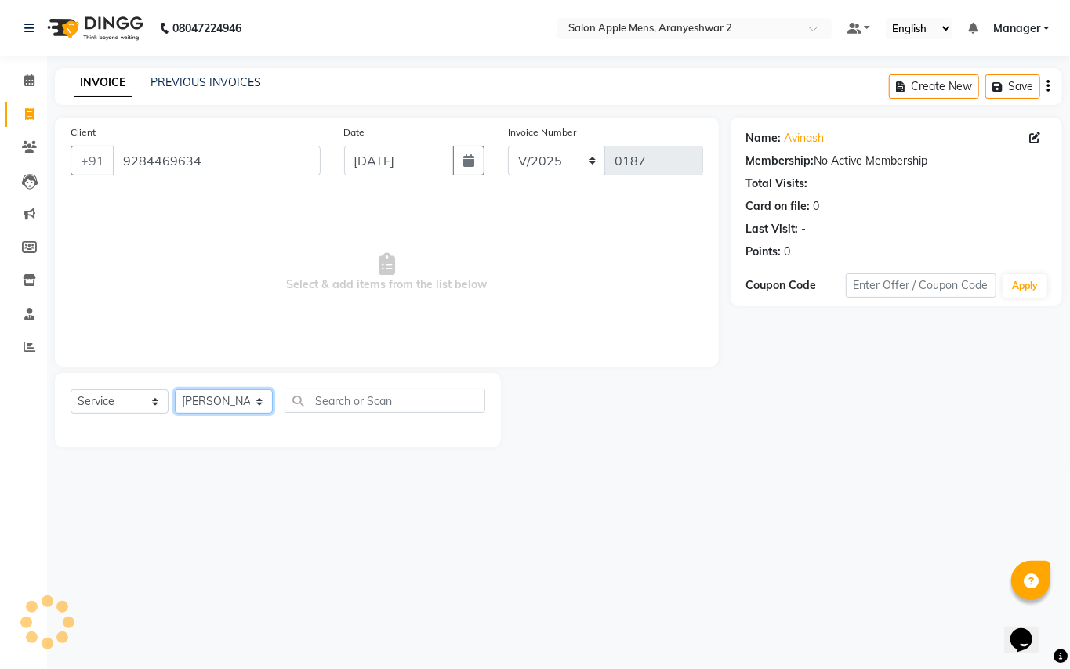
click at [175, 390] on select "Select Stylist [PERSON_NAME] [PERSON_NAME] Manager" at bounding box center [224, 402] width 98 height 24
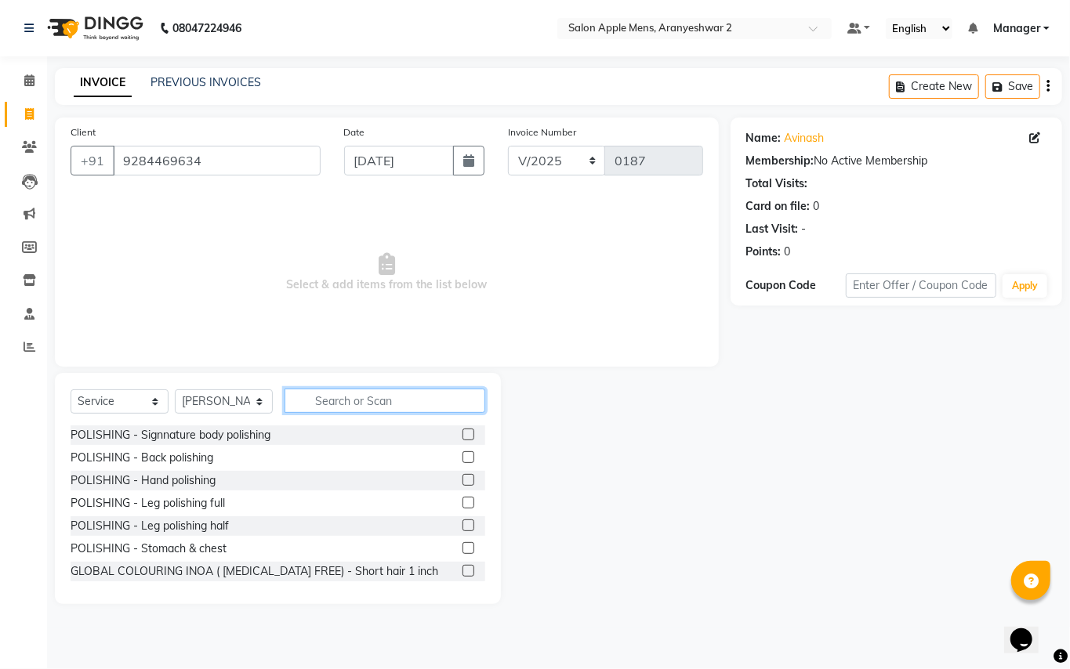
click at [376, 396] on input "text" at bounding box center [385, 401] width 201 height 24
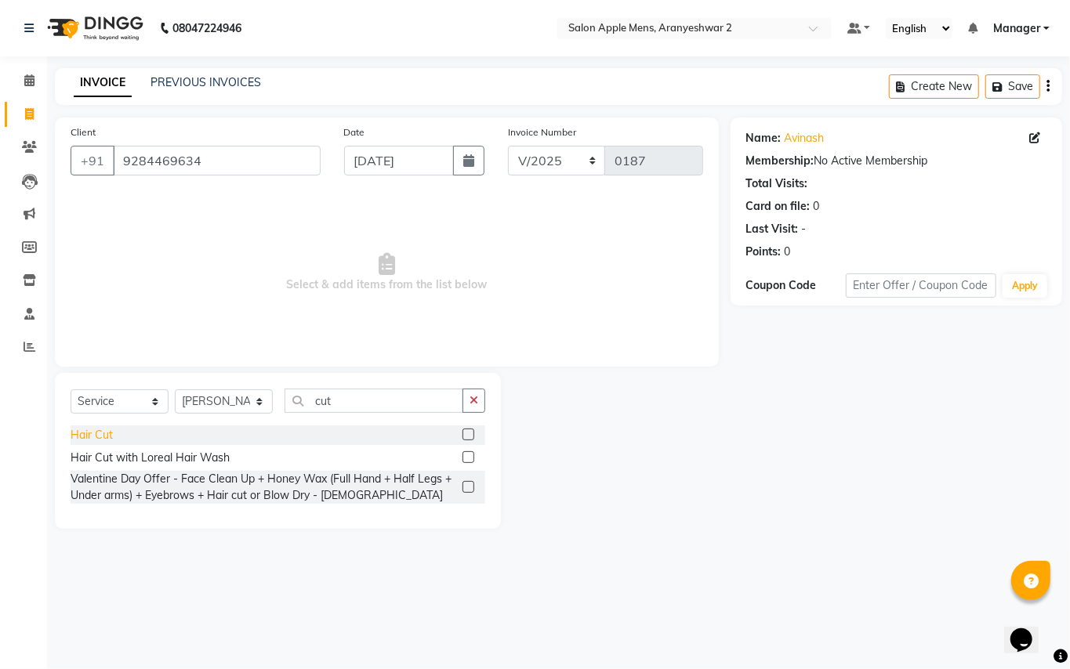
click at [83, 434] on div "Hair Cut" at bounding box center [92, 435] width 42 height 16
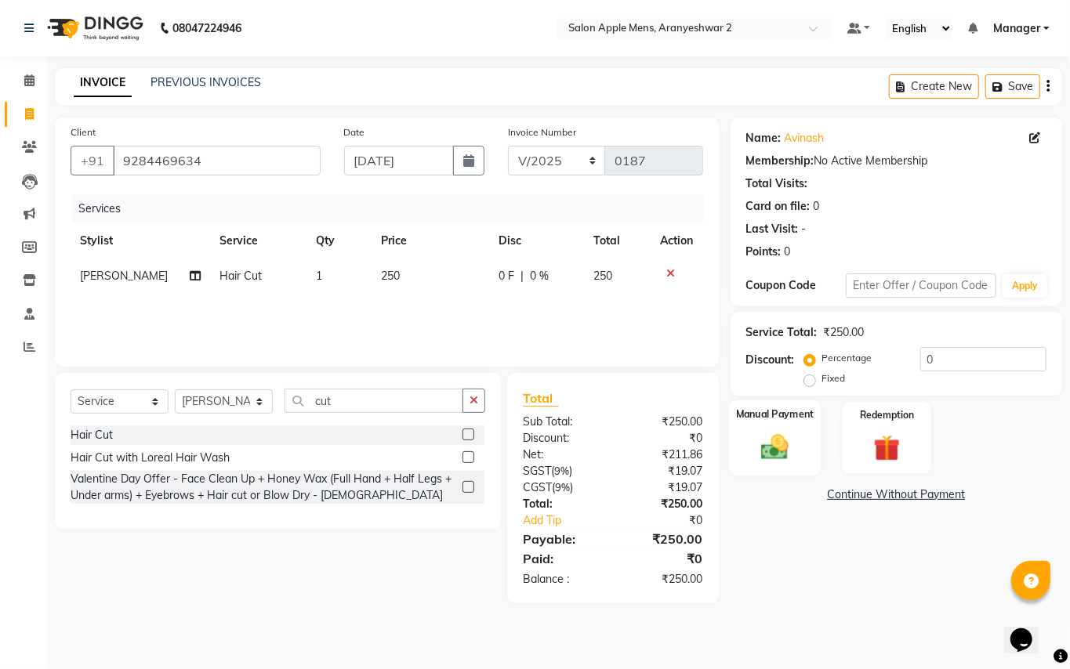
click at [792, 448] on img at bounding box center [774, 447] width 45 height 32
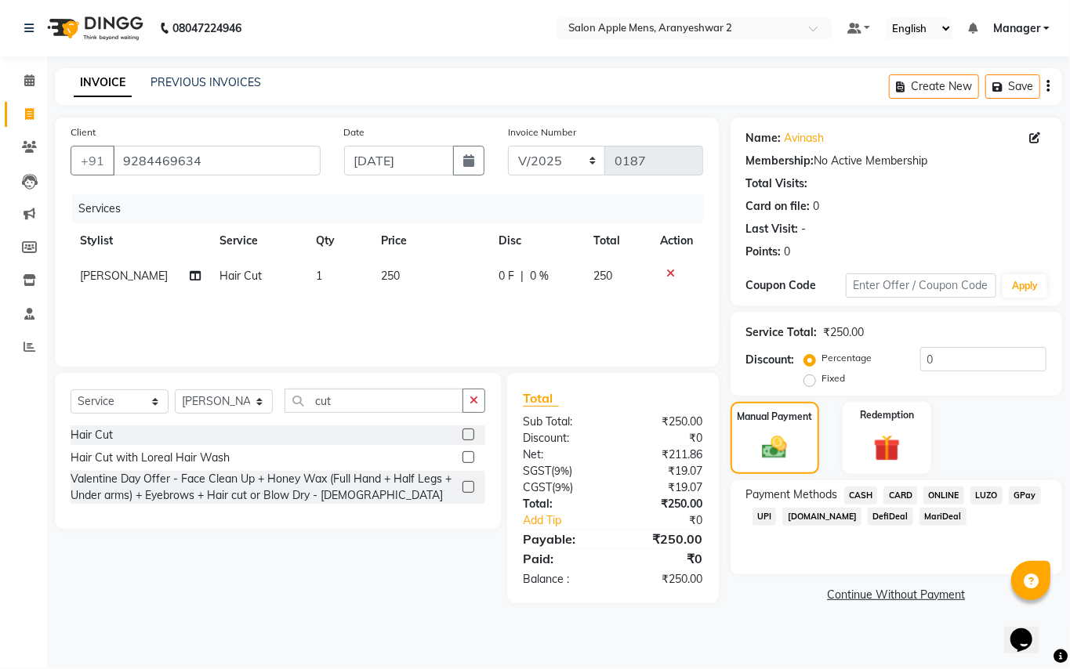
click at [1020, 497] on span "GPay" at bounding box center [1025, 496] width 32 height 18
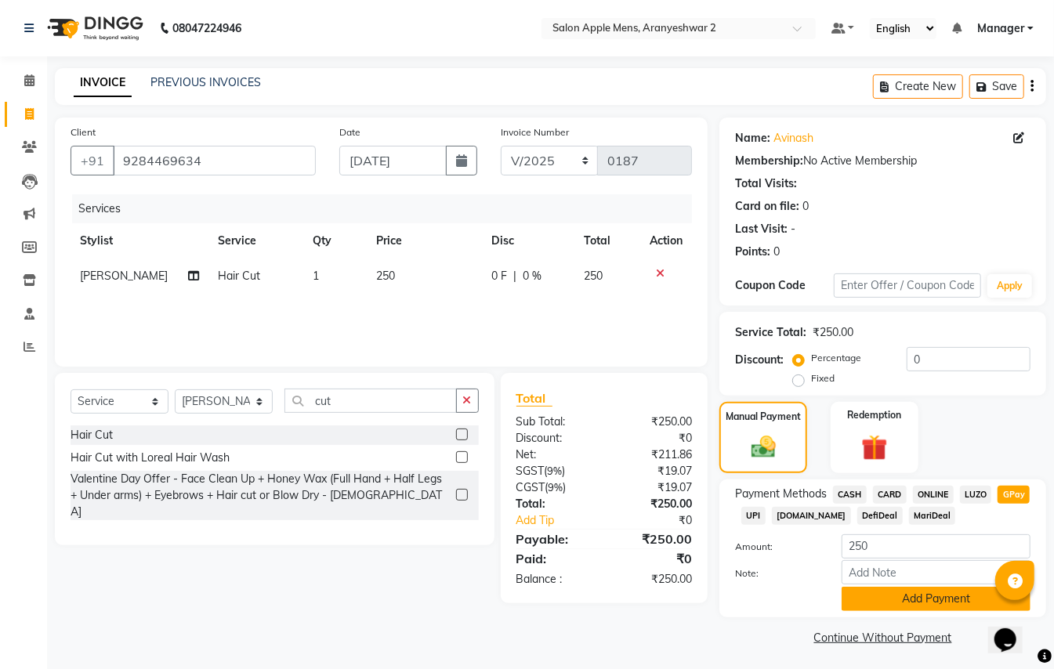
click at [948, 597] on button "Add Payment" at bounding box center [936, 599] width 189 height 24
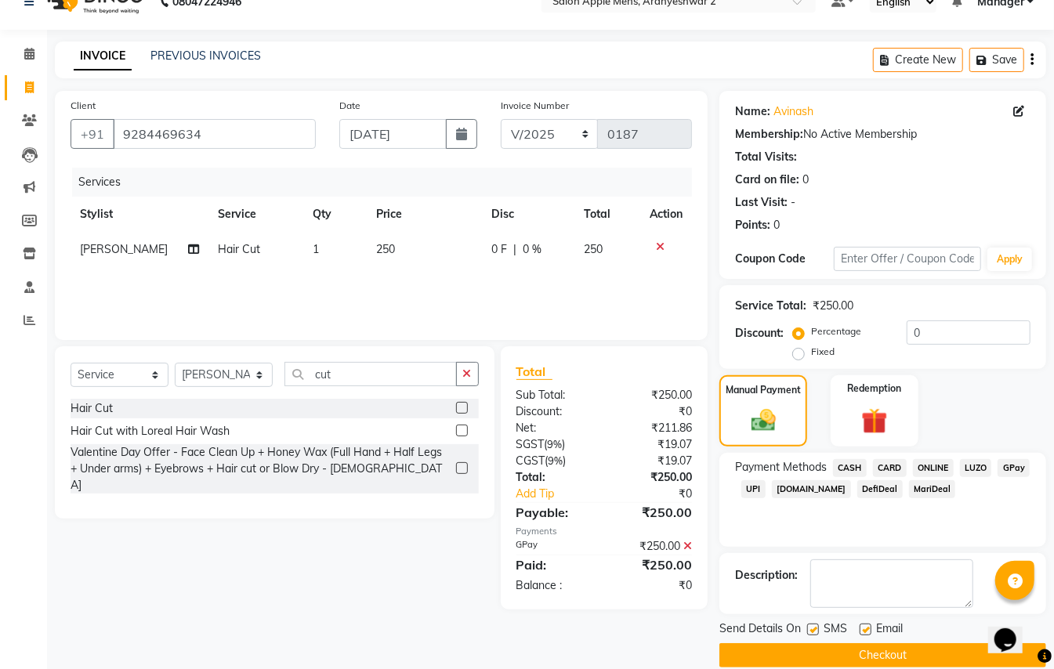
scroll to position [49, 0]
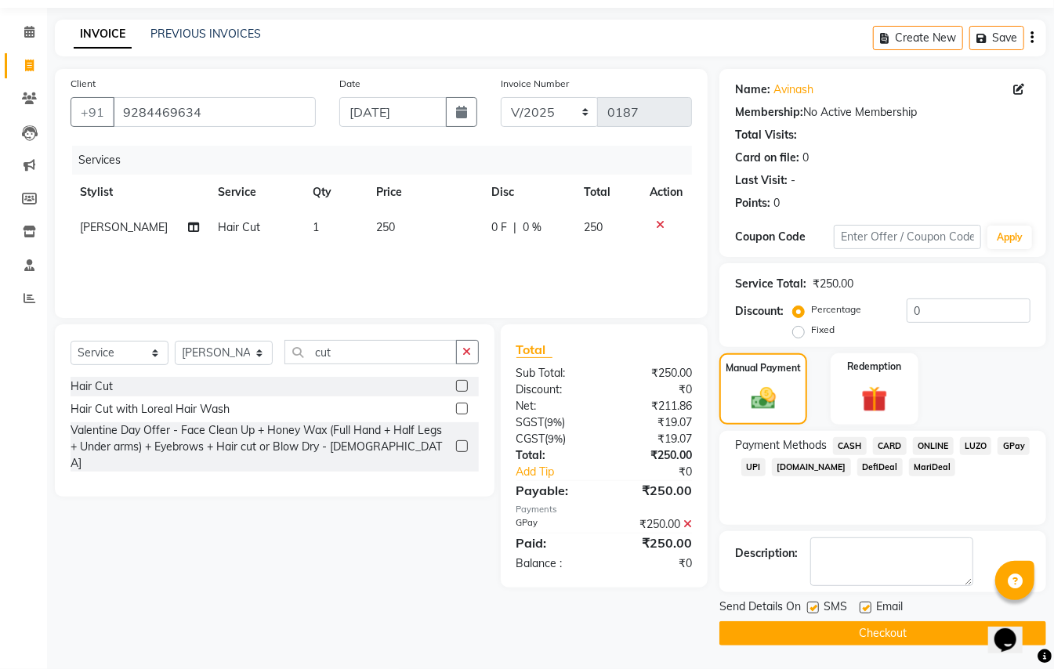
click at [923, 644] on button "Checkout" at bounding box center [883, 634] width 327 height 24
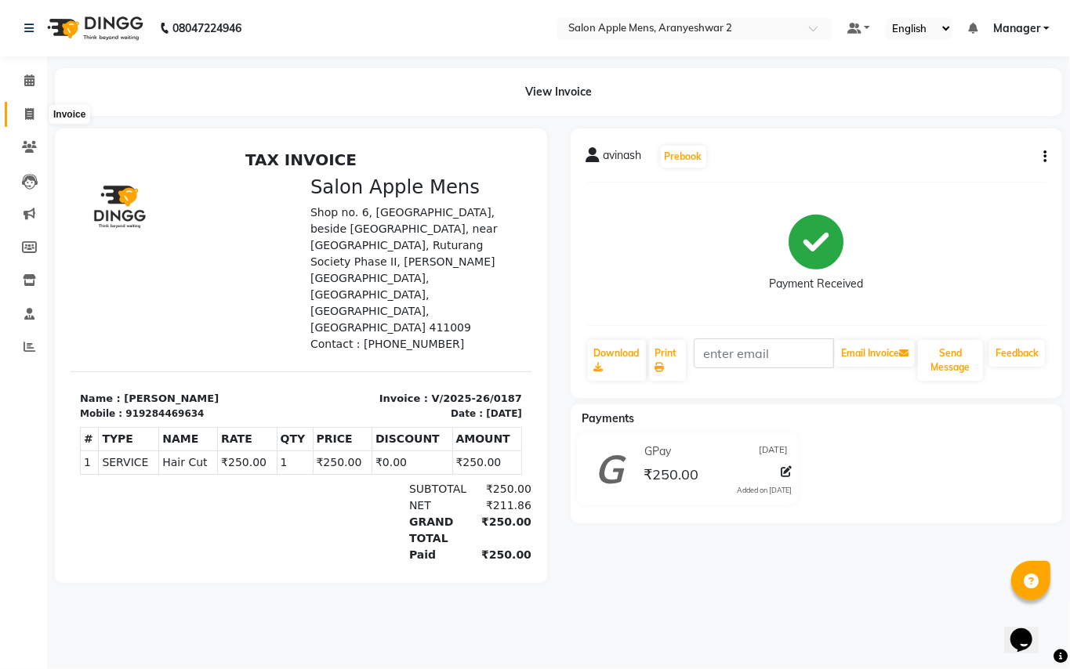
click at [30, 108] on icon at bounding box center [29, 114] width 9 height 12
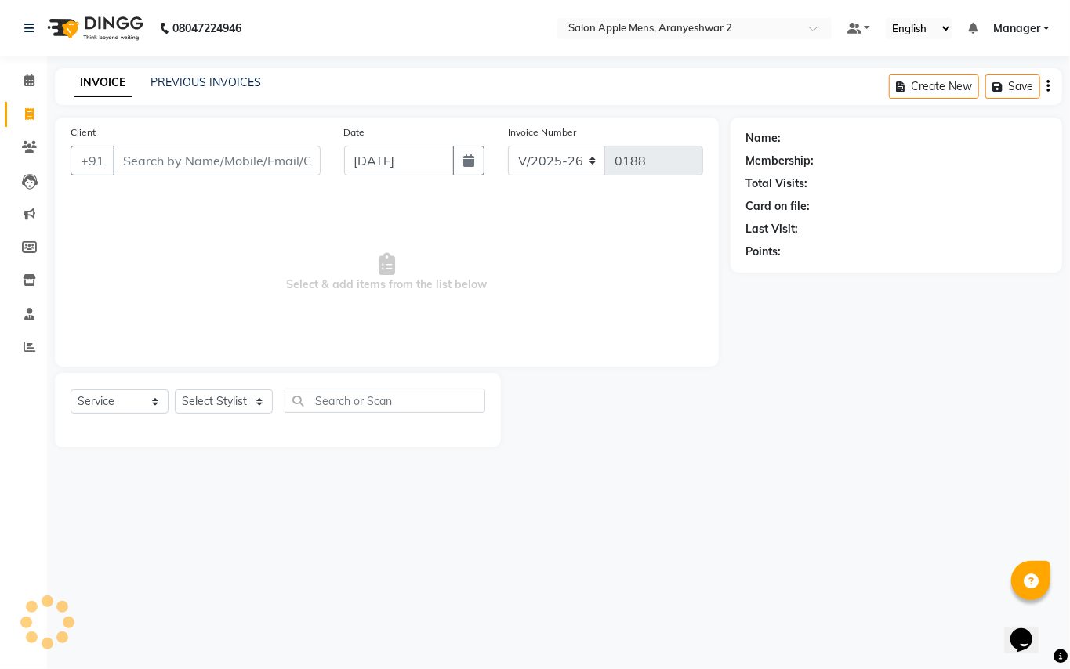
click at [166, 160] on input "Client" at bounding box center [217, 161] width 208 height 30
